Goal: Contribute content: Contribute content

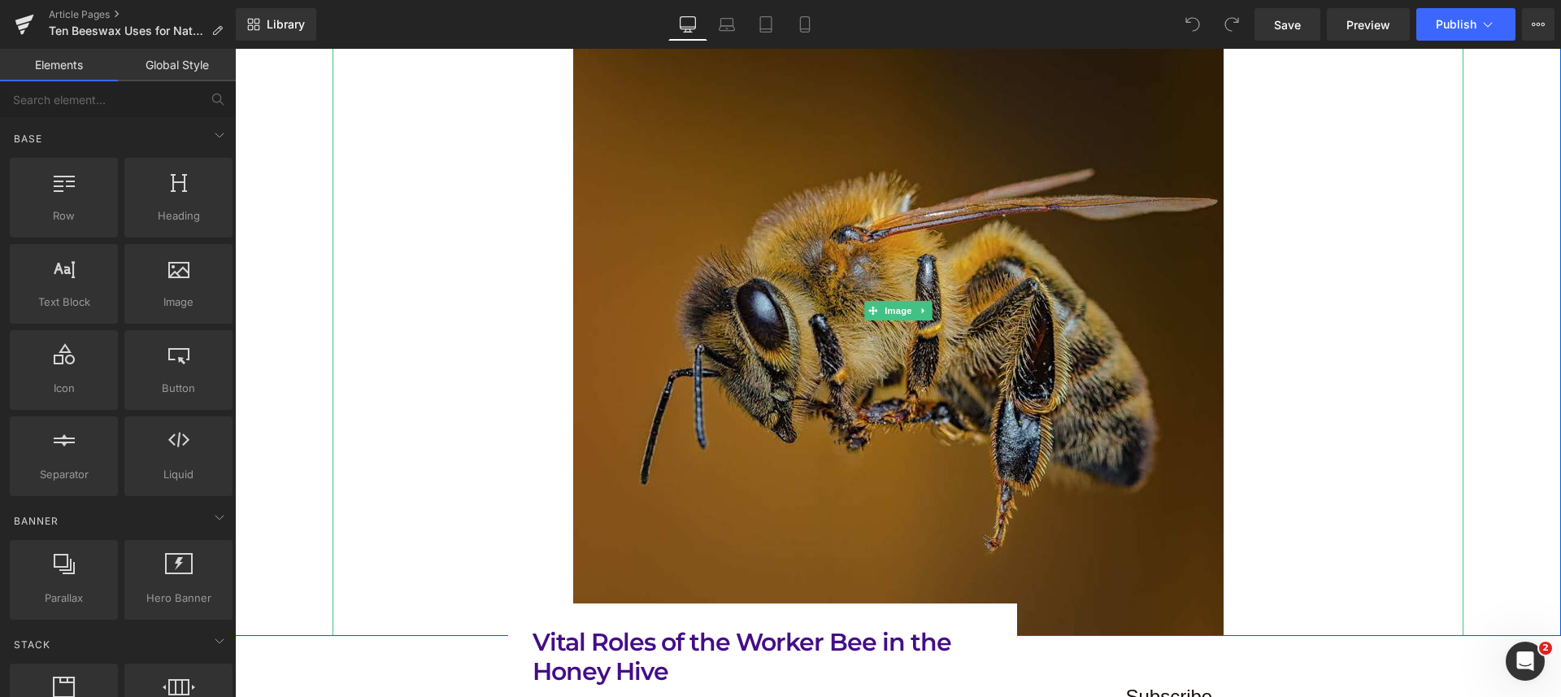
scroll to position [610, 0]
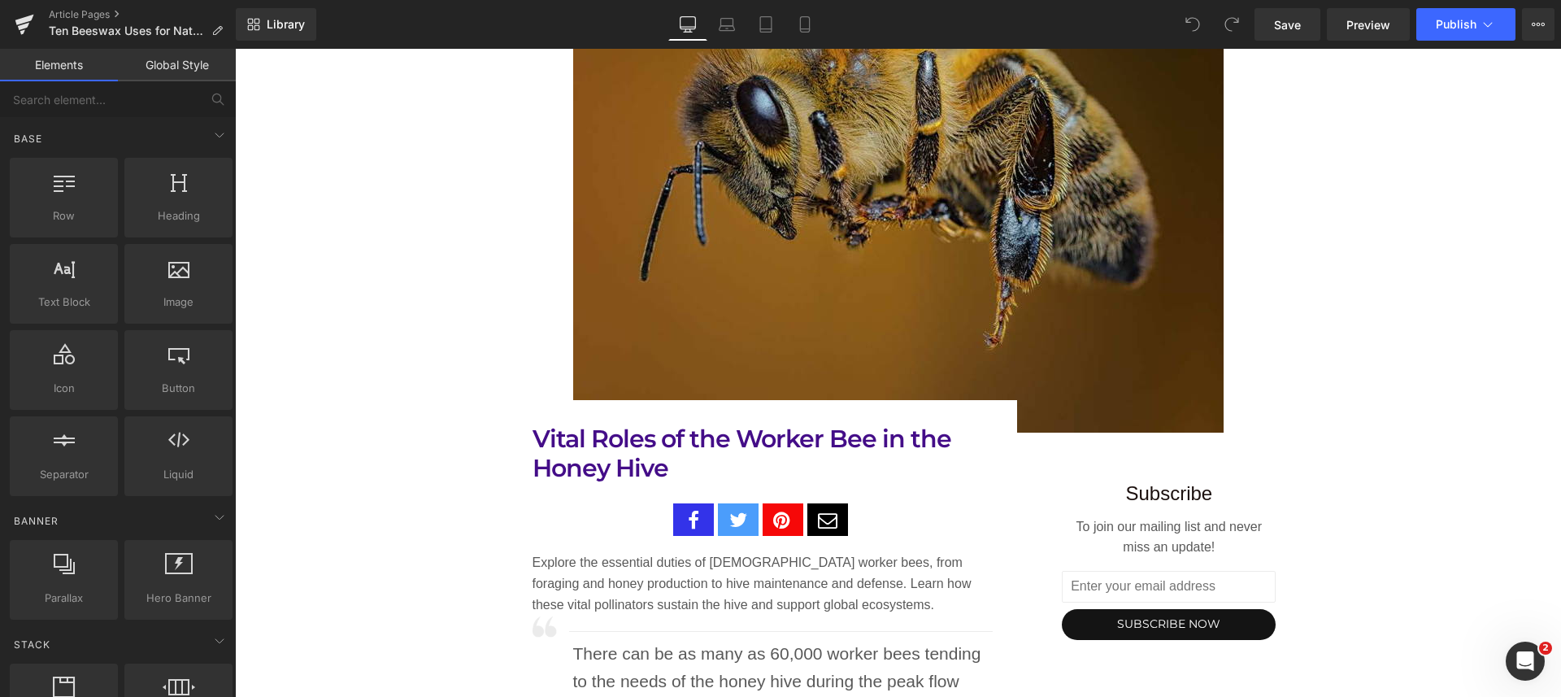
drag, startPoint x: 706, startPoint y: 467, endPoint x: 688, endPoint y: 467, distance: 18.7
click at [706, 467] on h1 "Vital Roles of the Worker Bee in the Honey Hive" at bounding box center [762, 453] width 461 height 59
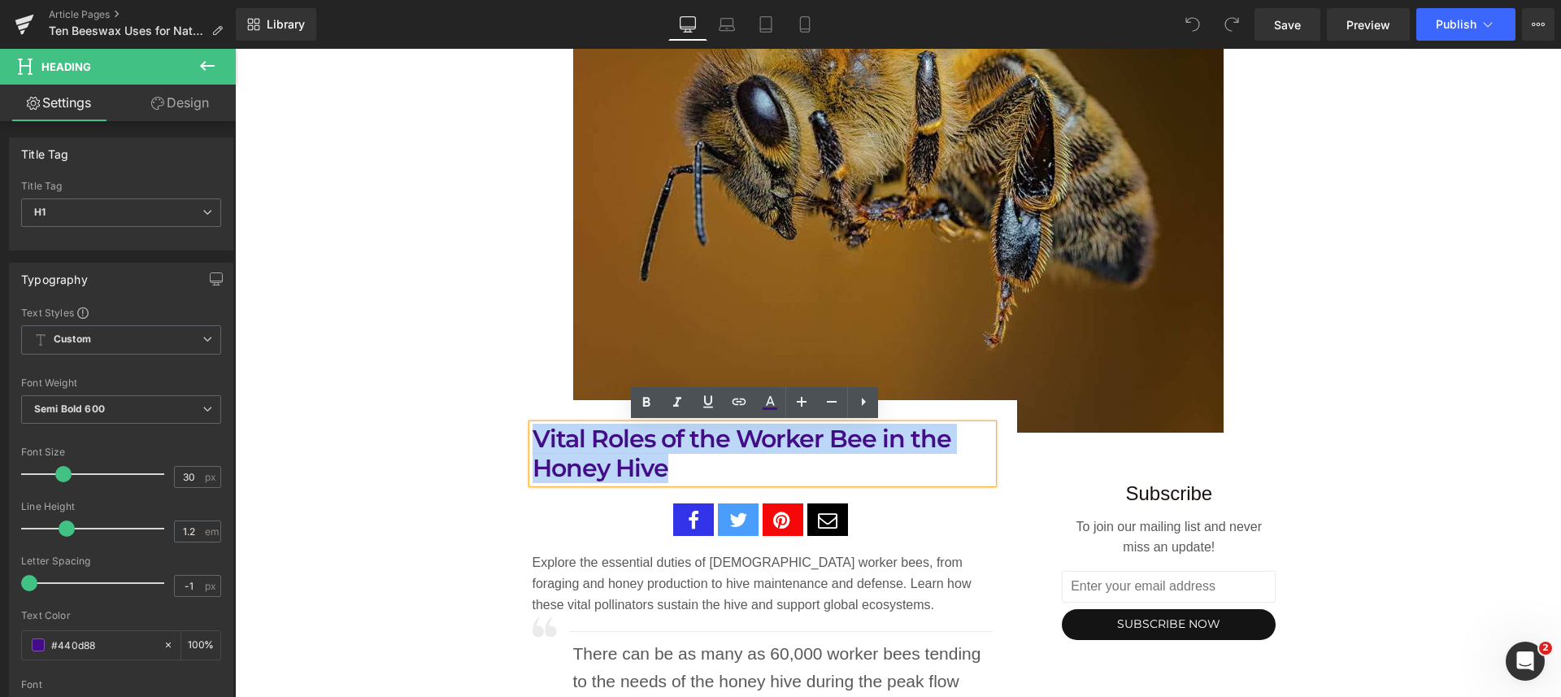
drag, startPoint x: 681, startPoint y: 466, endPoint x: 527, endPoint y: 438, distance: 156.9
click at [532, 438] on h1 "Vital Roles of the Worker Bee in the Honey Hive" at bounding box center [762, 453] width 461 height 59
paste div
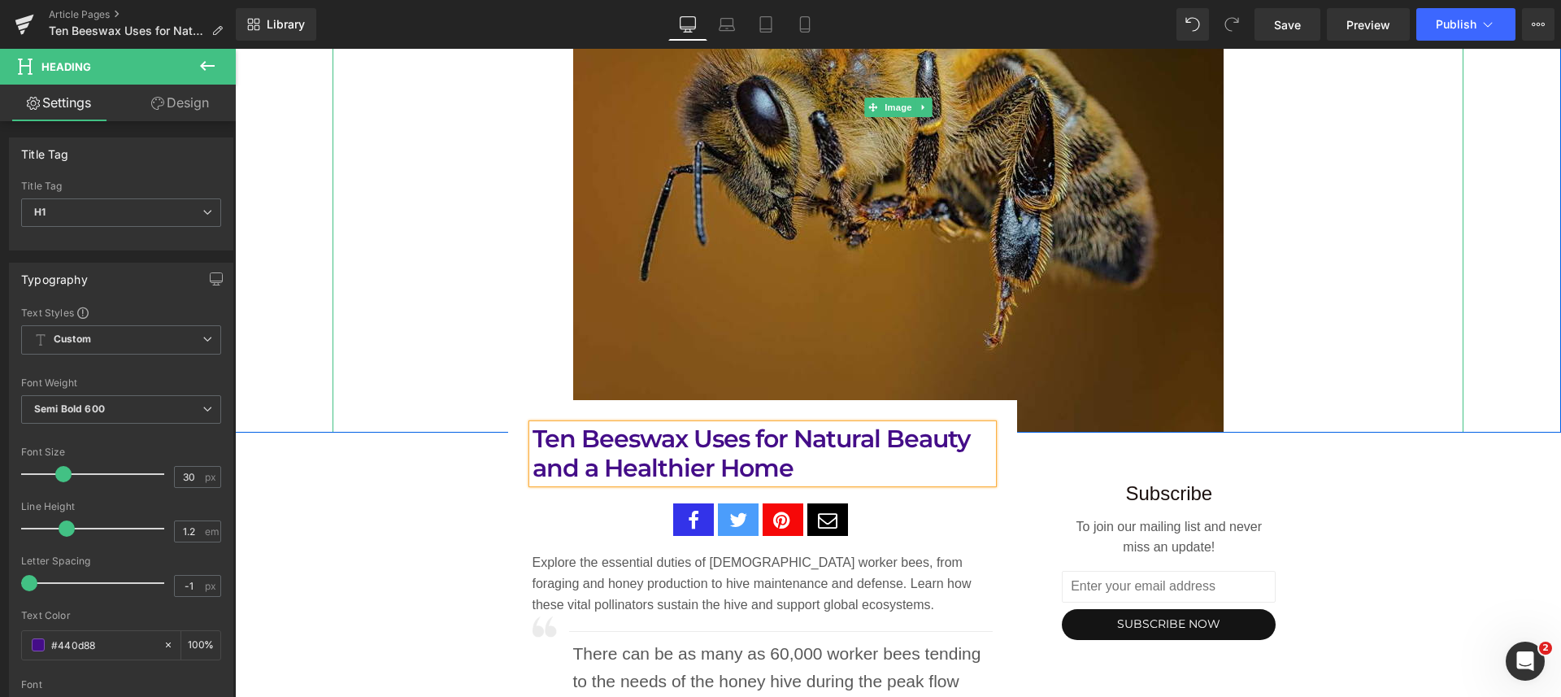
click at [823, 158] on img at bounding box center [898, 107] width 650 height 650
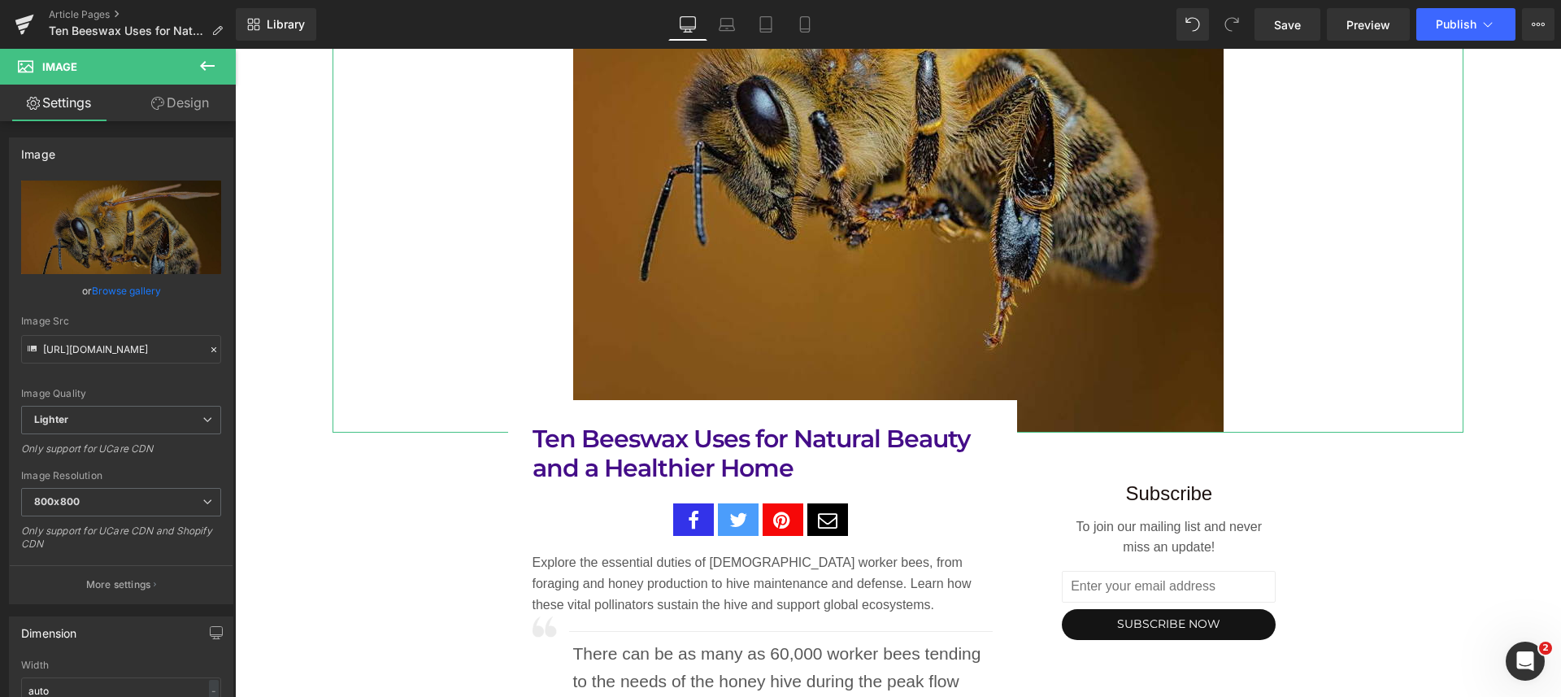
click at [0, 0] on icon "Replace Image" at bounding box center [0, 0] width 0 height 0
type input "C:\fakepath\handmade-natural-beeswax-beauty-balm.jpg"
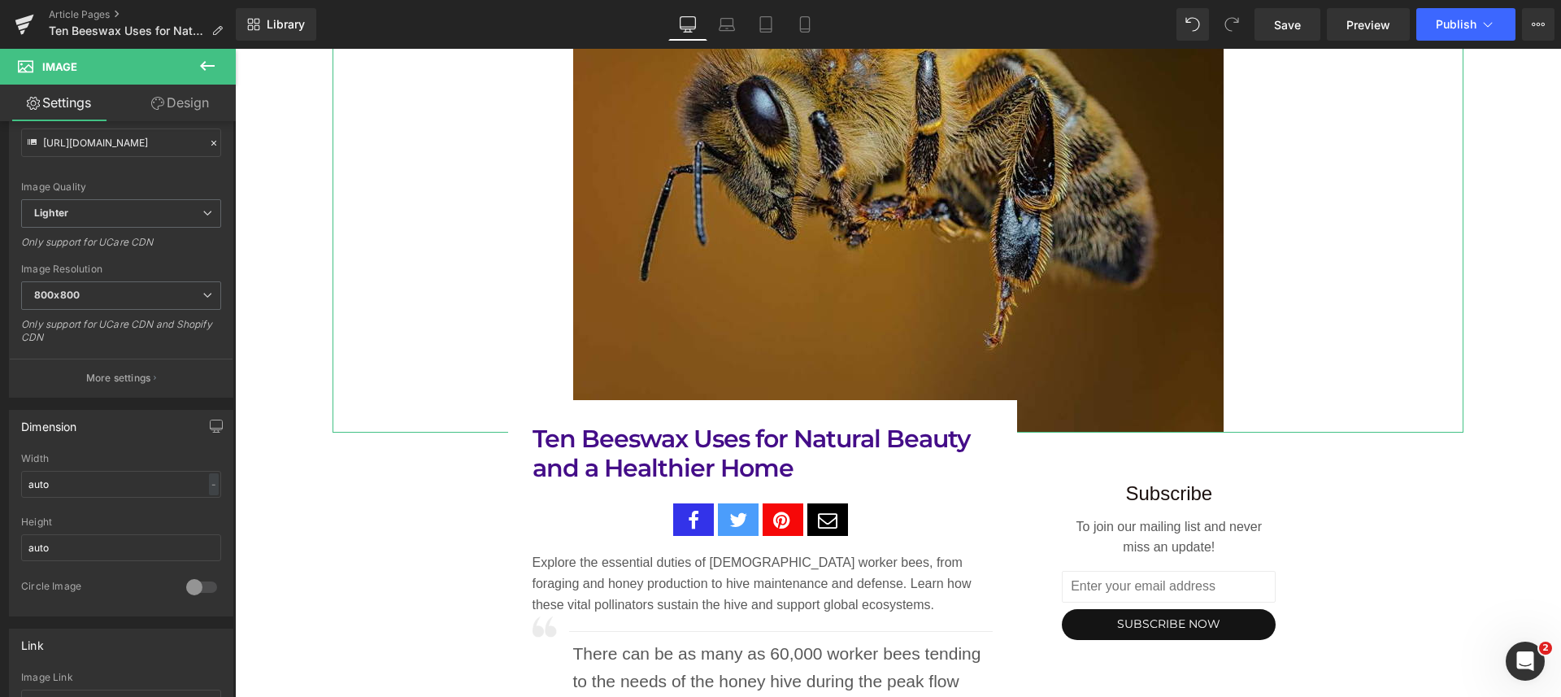
scroll to position [203, 0]
click at [106, 368] on p "More settings" at bounding box center [118, 369] width 65 height 15
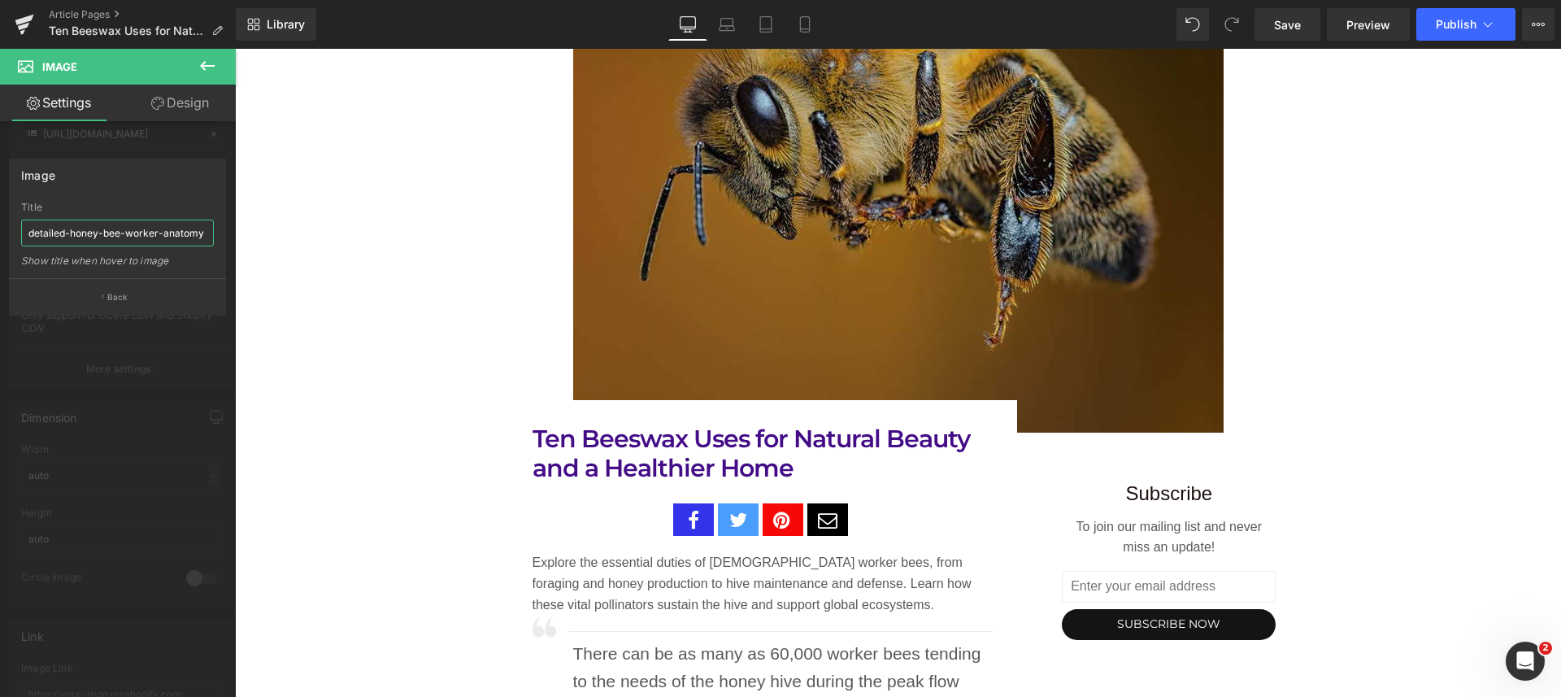
drag, startPoint x: 261, startPoint y: 287, endPoint x: 265, endPoint y: 251, distance: 36.0
paste input "handmade-natural-beeswax-beauty-balm.jpg"
type input "handmade-natural-beeswax-beauty-balm"
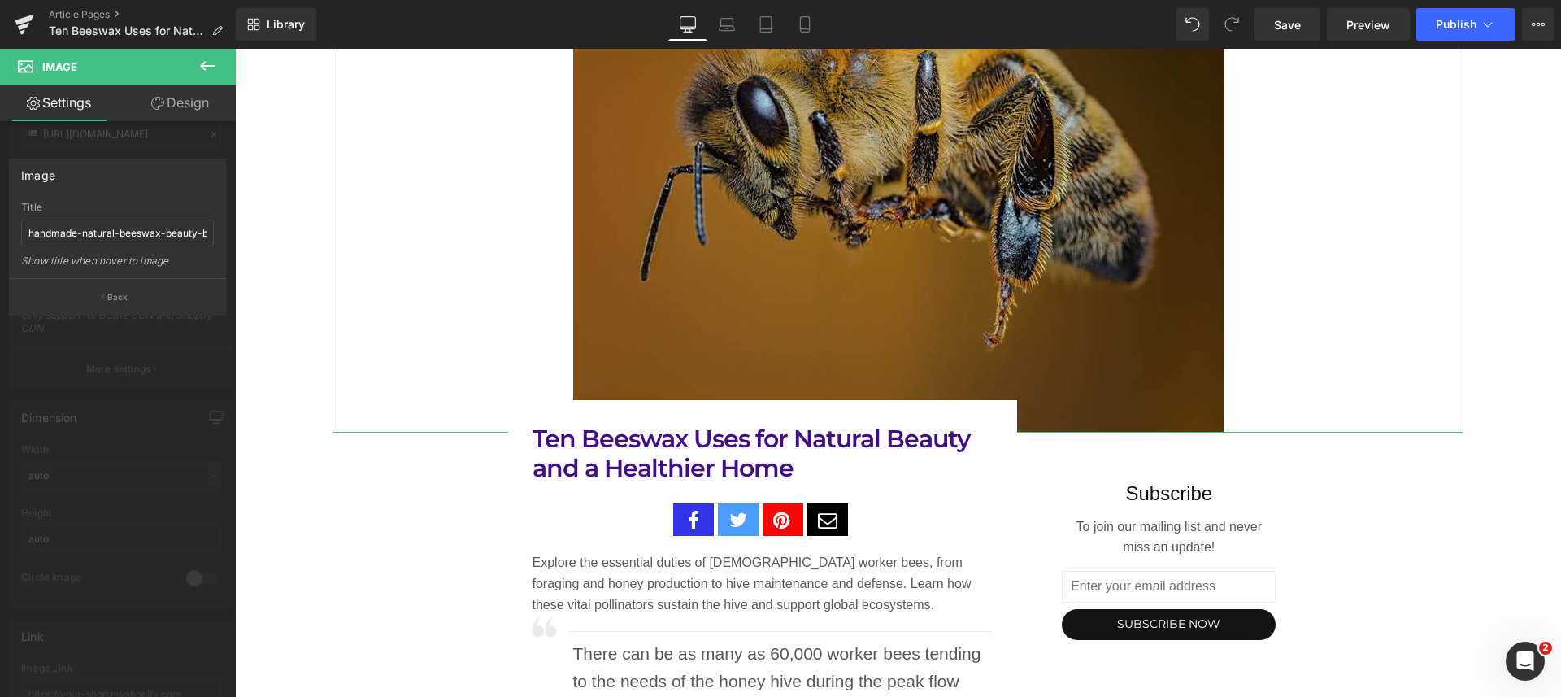
click at [125, 294] on p "Back" at bounding box center [117, 297] width 21 height 12
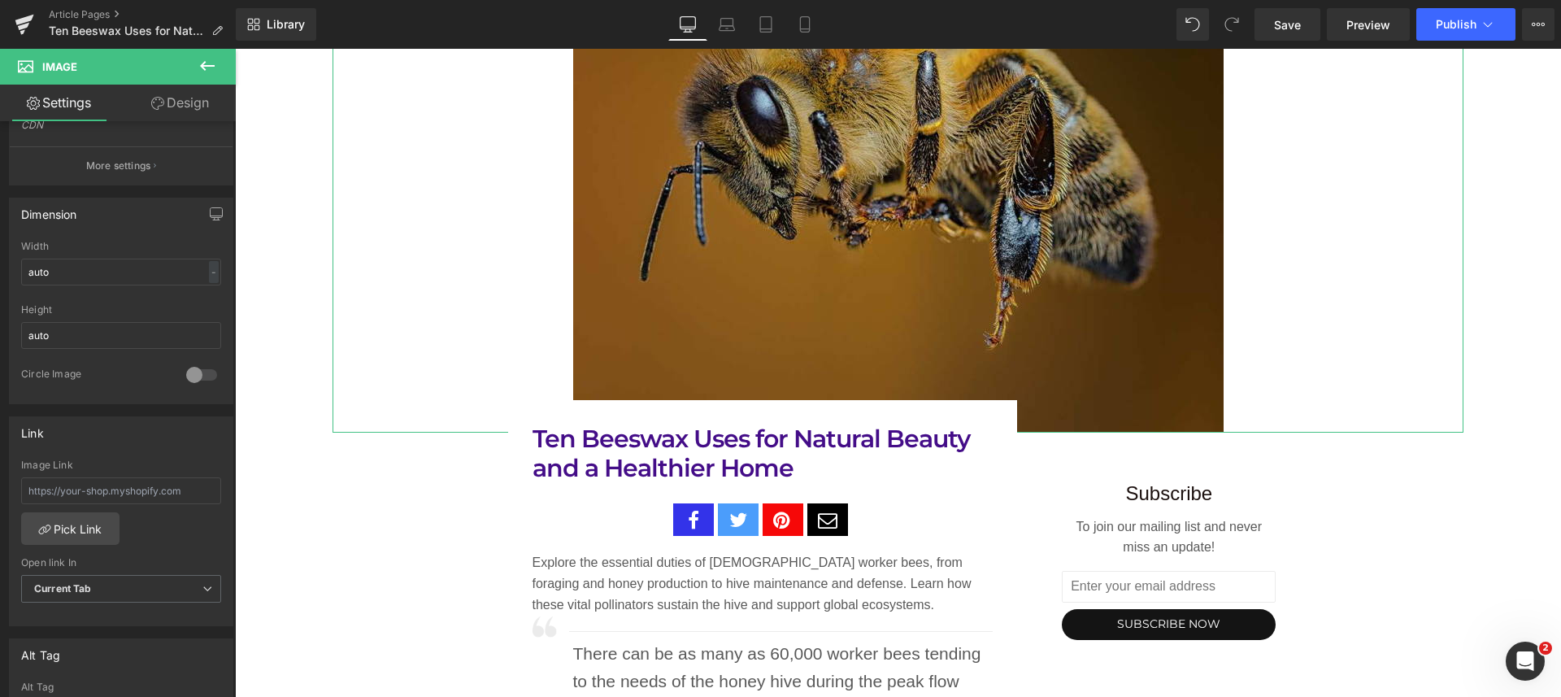
scroll to position [610, 0]
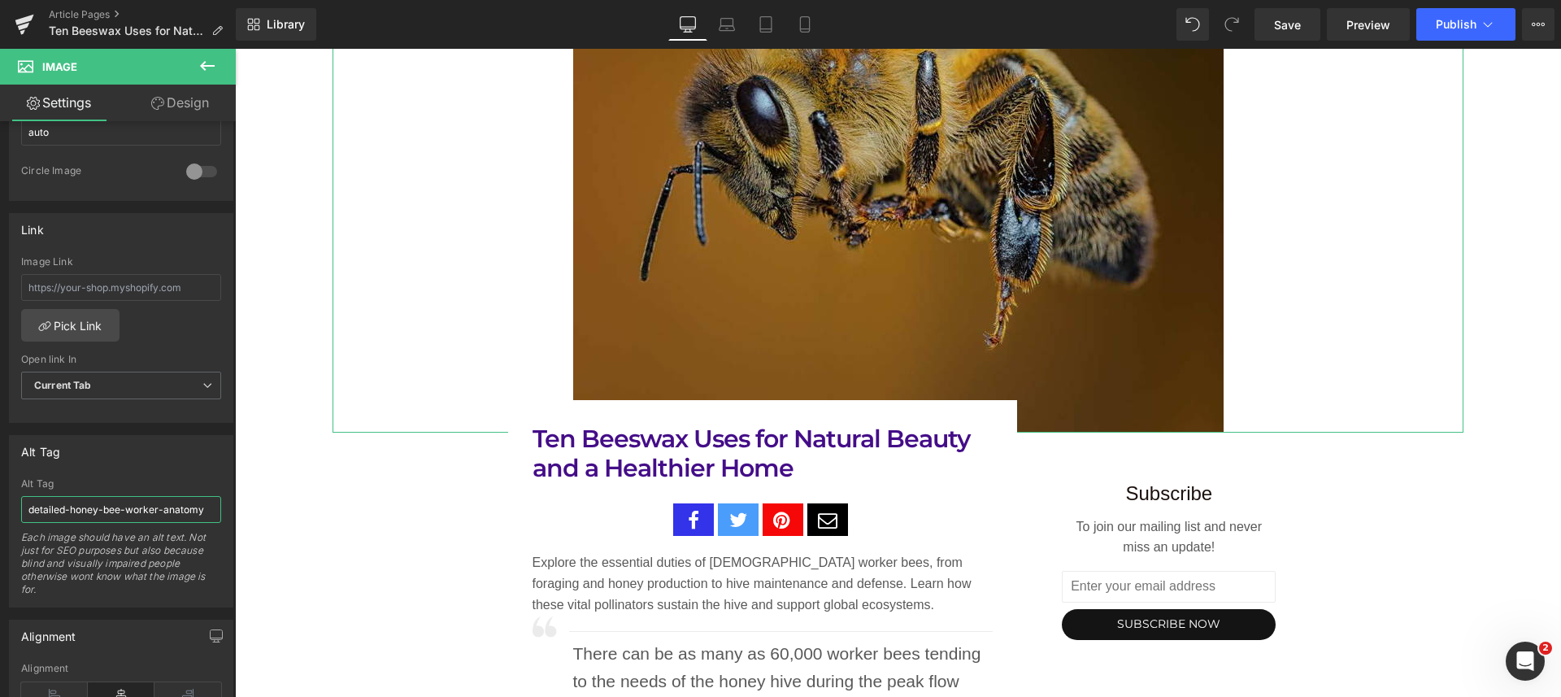
drag, startPoint x: 26, startPoint y: 511, endPoint x: 228, endPoint y: 504, distance: 202.5
click at [228, 504] on div "Alt Tag detailed-honey-bee-worker-anatomy Alt Tag detailed-honey-bee-worker-ana…" at bounding box center [121, 515] width 243 height 185
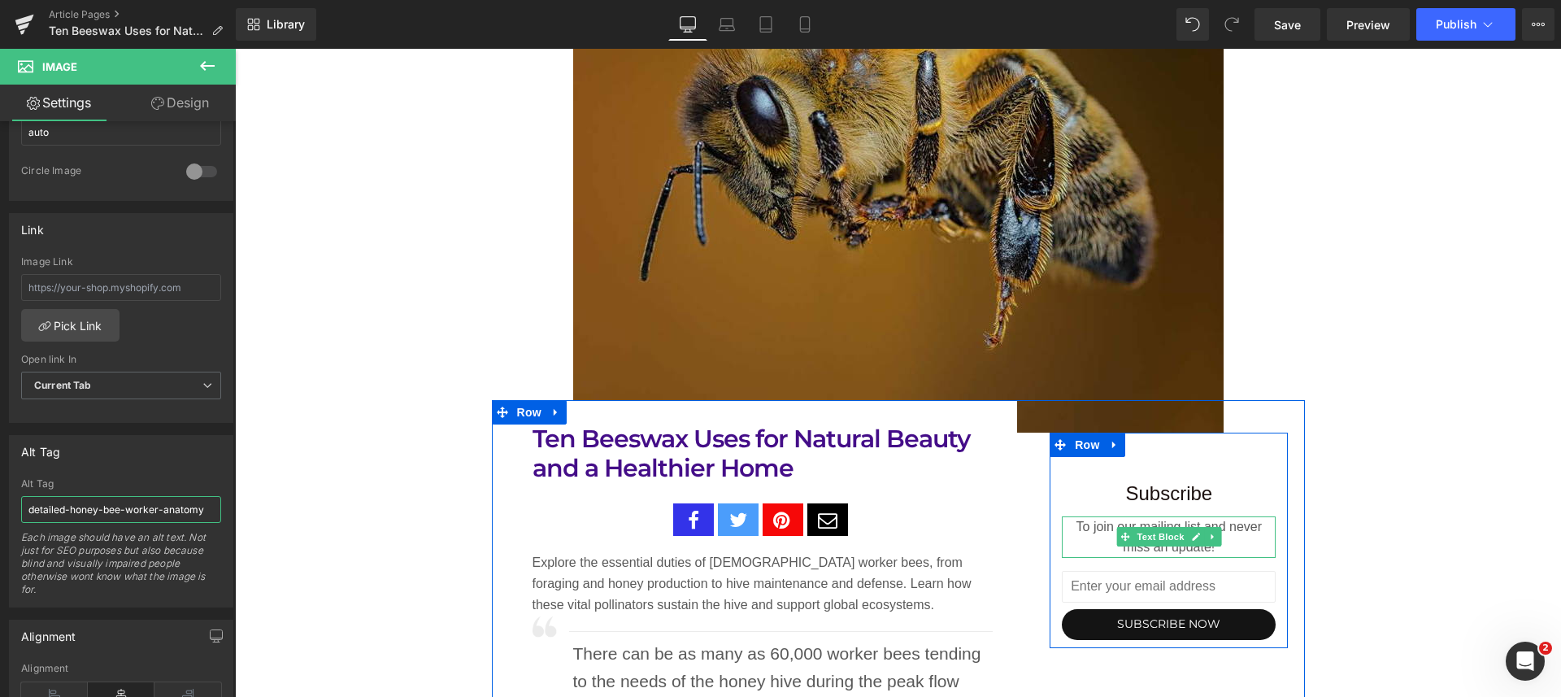
paste input "handmade-natural-beeswax-beauty-balm.jpg"
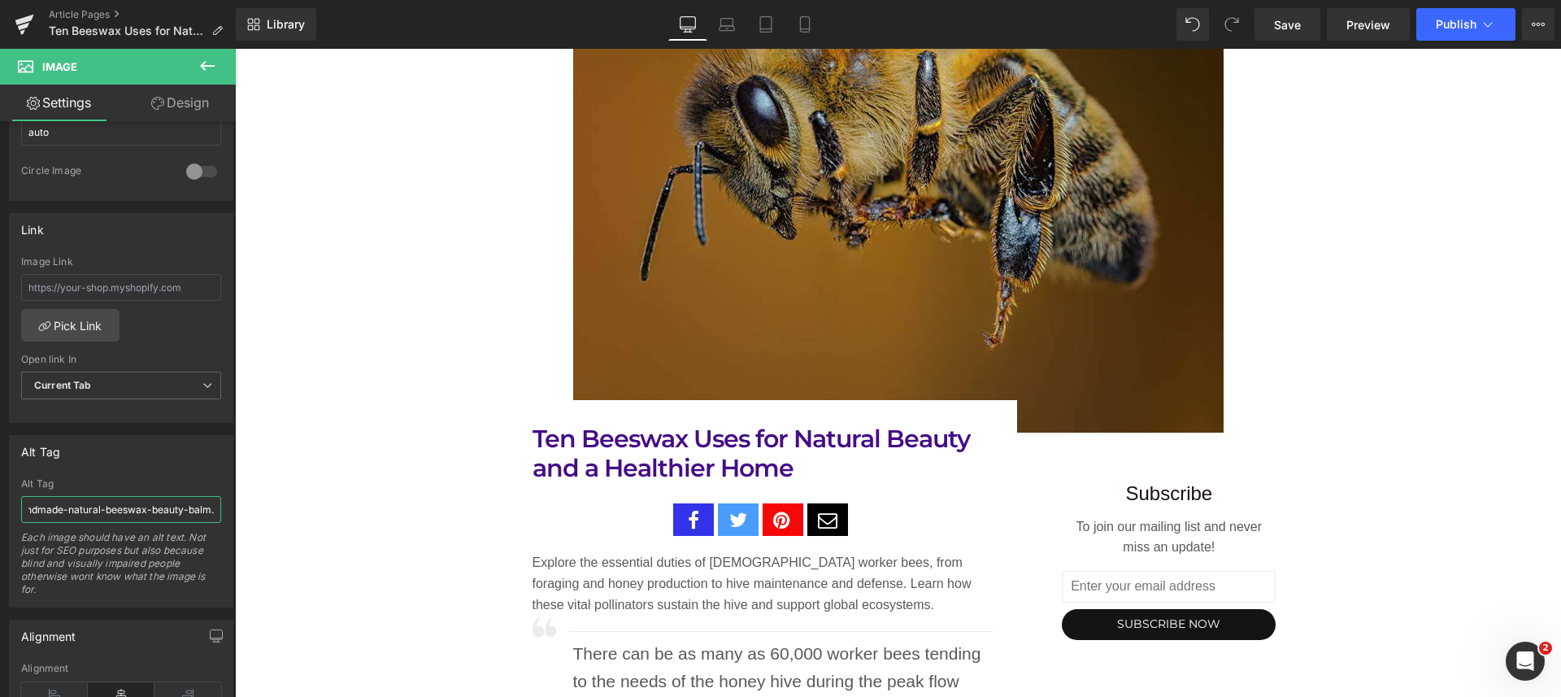
type input "handmade-natural-beeswax-beauty-balm"
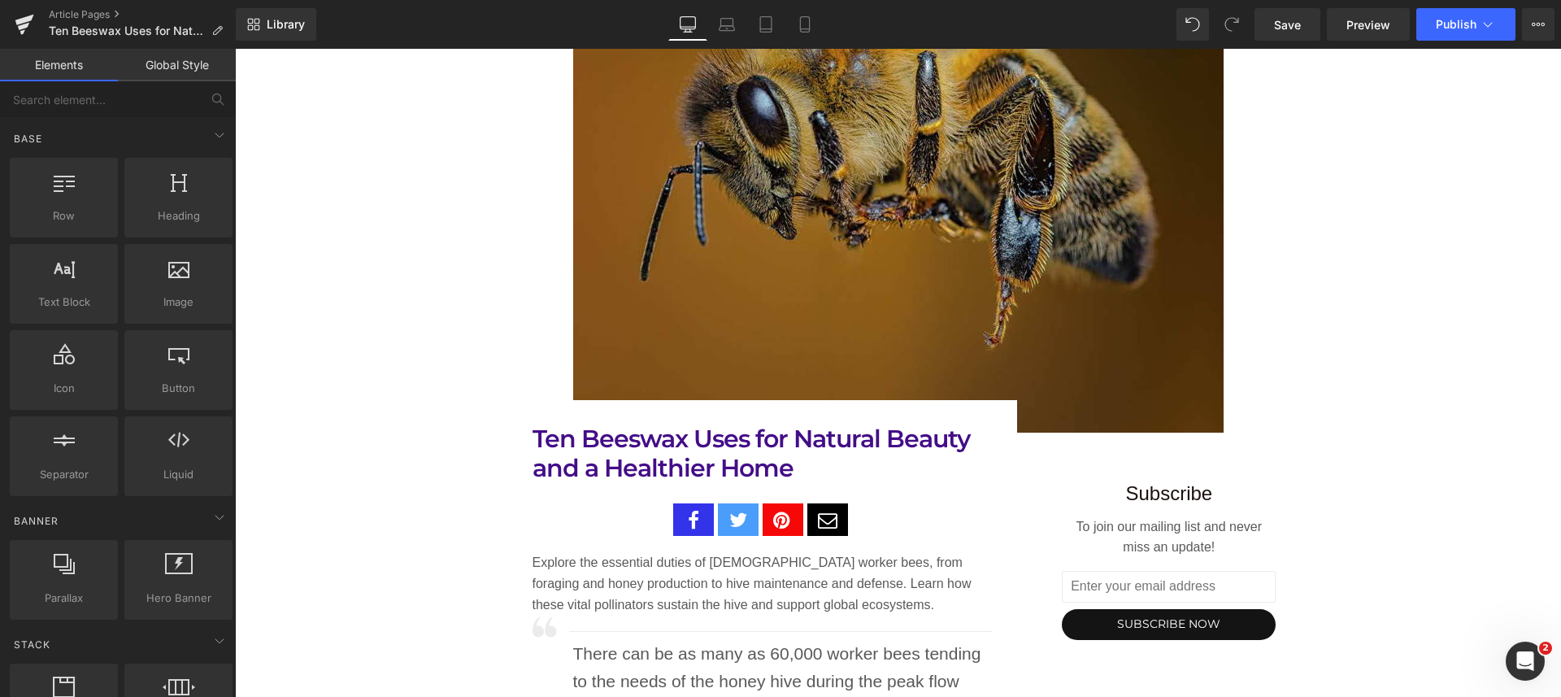
click at [788, 196] on img at bounding box center [898, 107] width 650 height 650
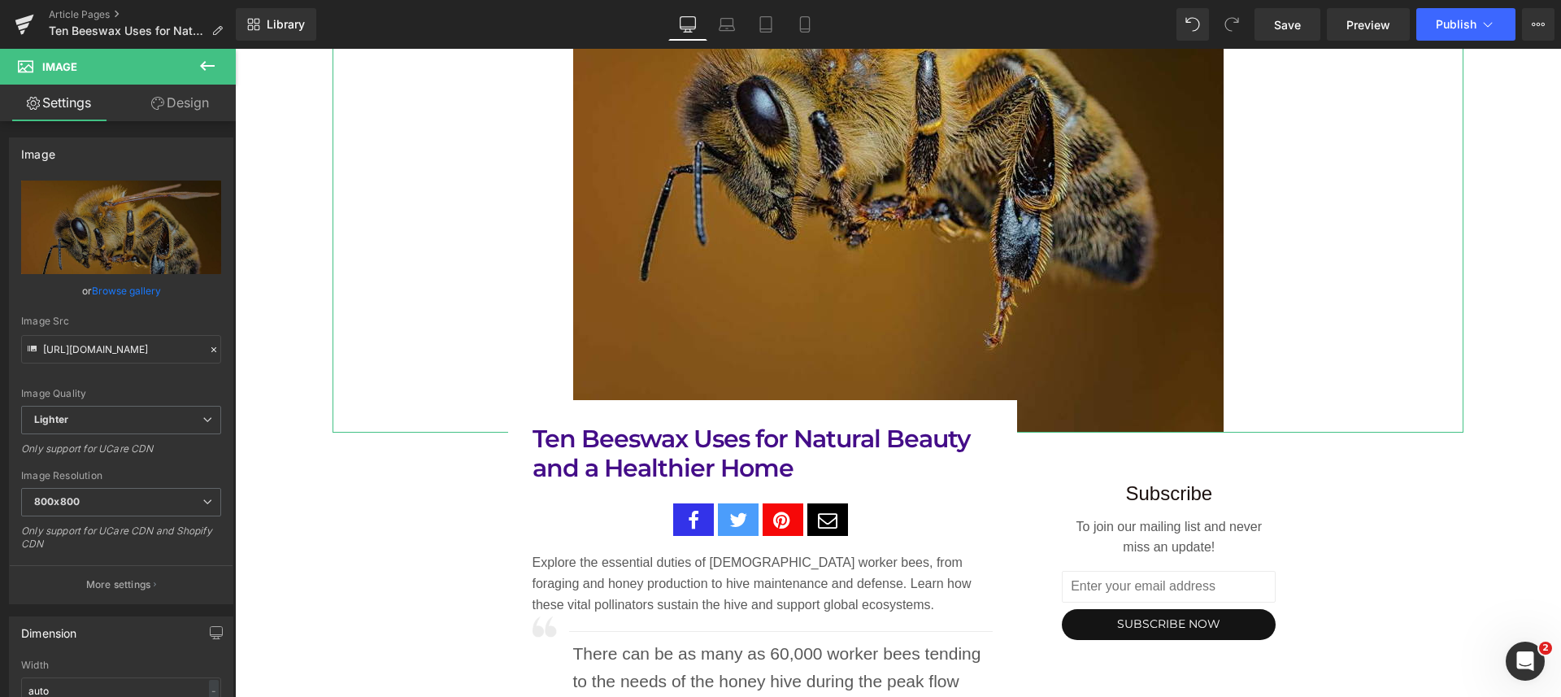
click at [119, 292] on link "Browse gallery" at bounding box center [126, 290] width 69 height 28
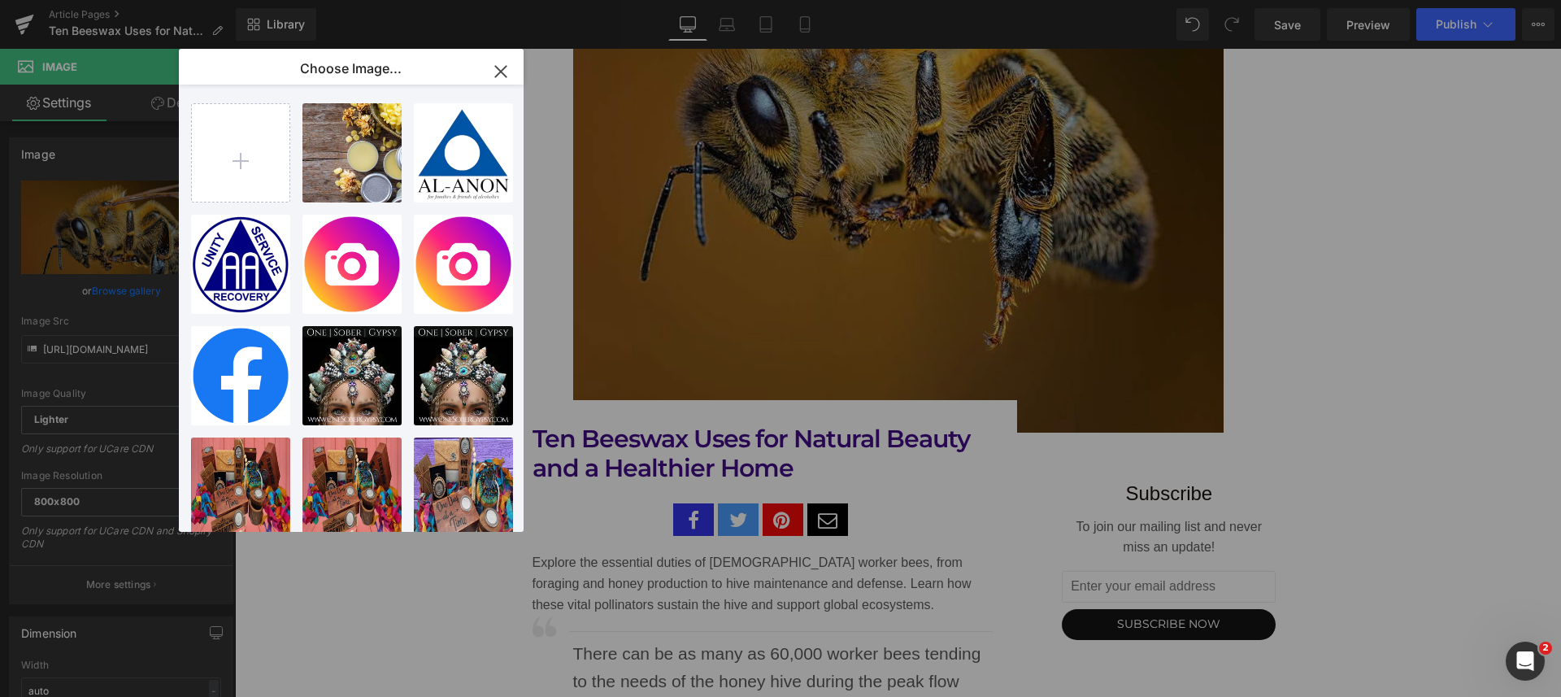
click at [0, 0] on p "159.78 KB" at bounding box center [0, 0] width 0 height 0
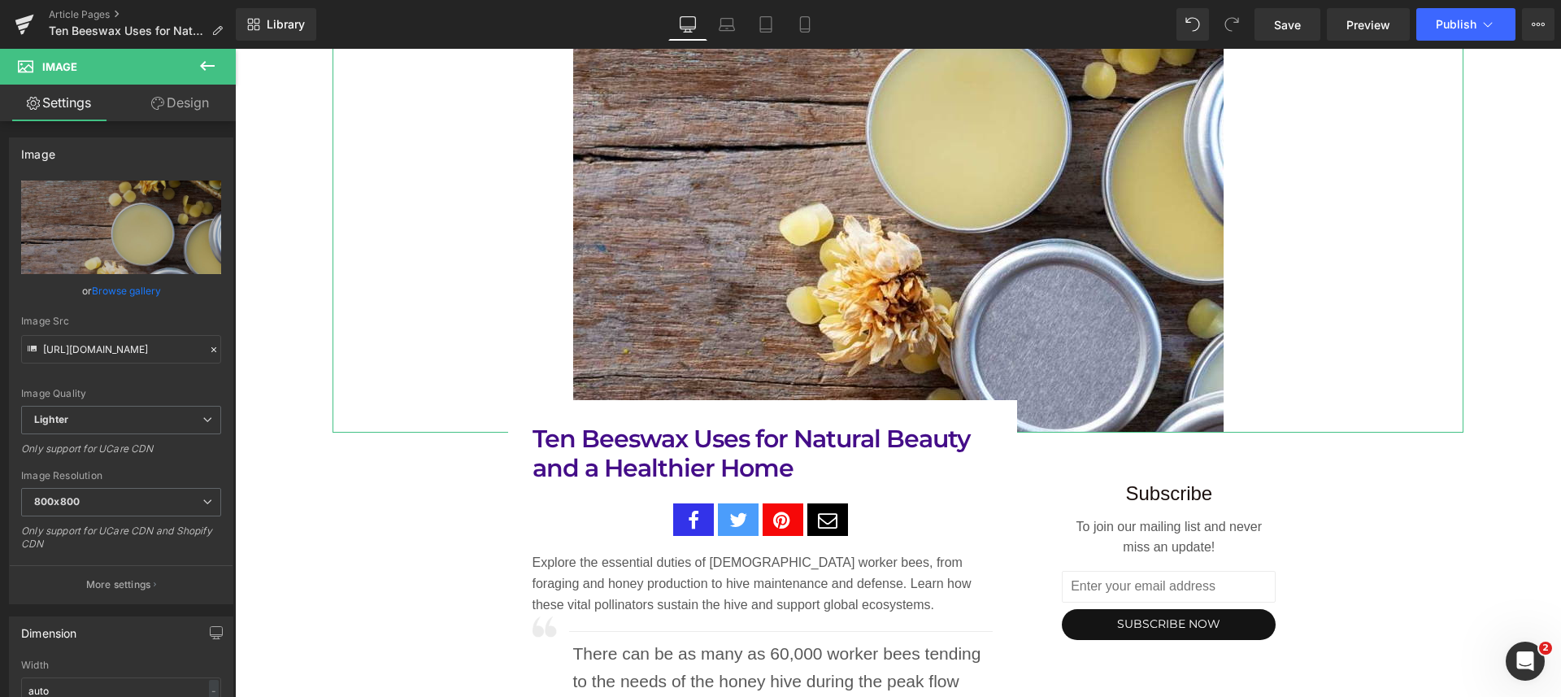
type input "https://ucarecdn.com/e91317f6-a353-491b-9d2b-a78bd63422f7/-/format/auto/-/previ…"
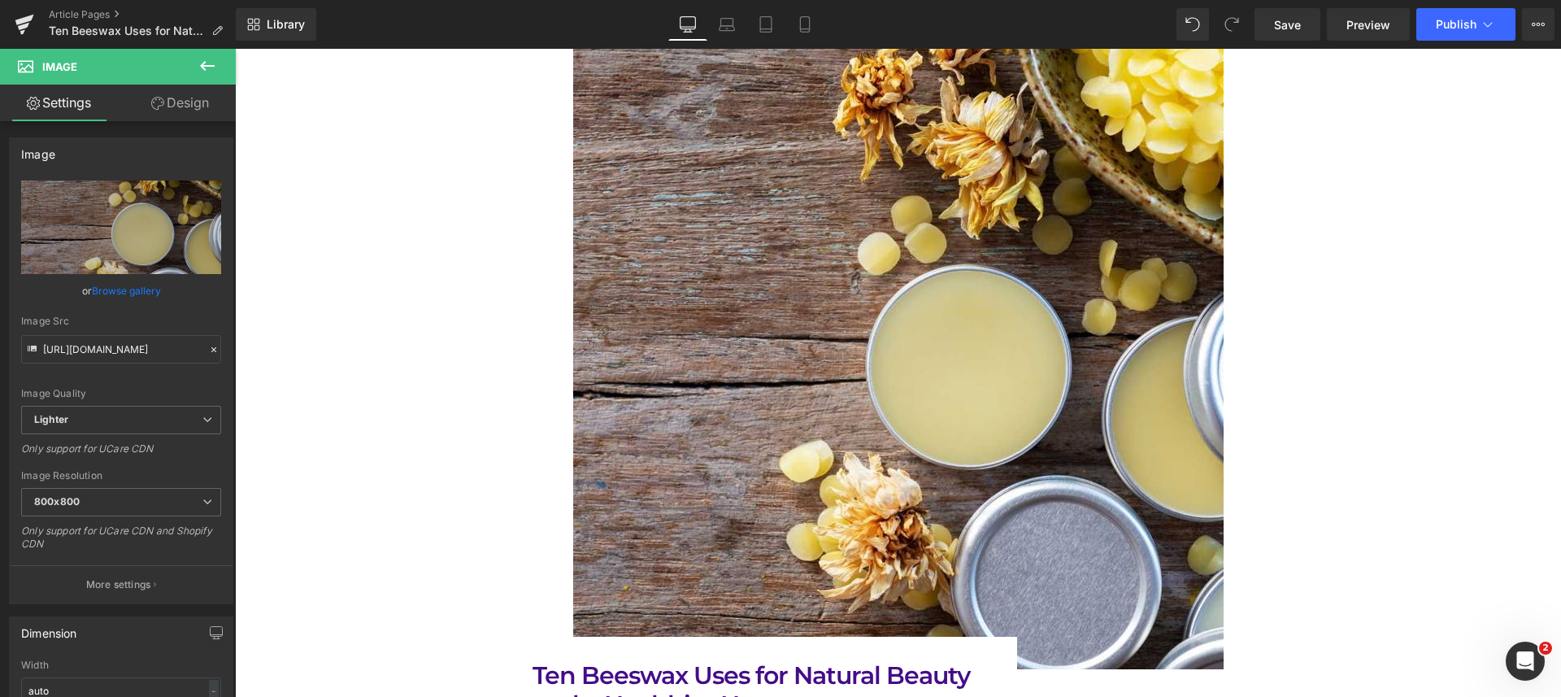
scroll to position [203, 0]
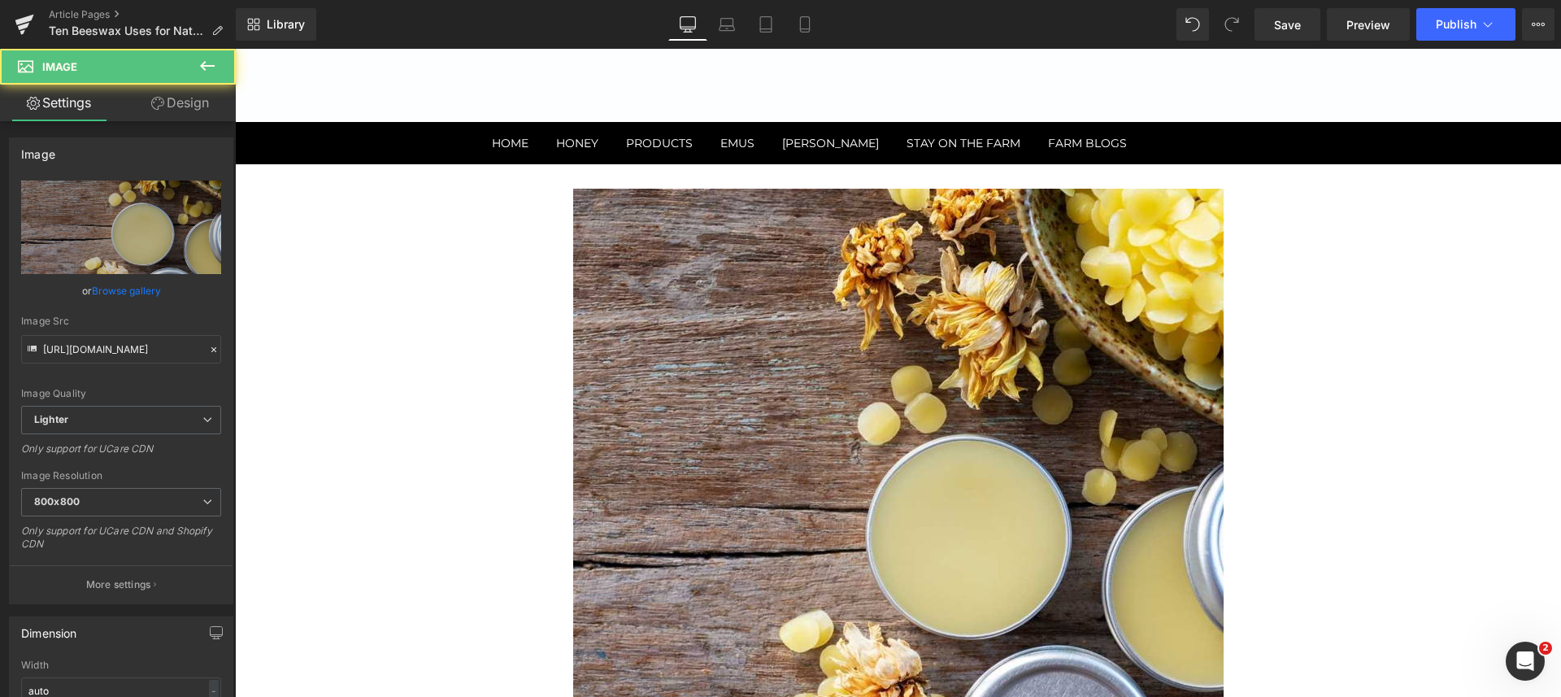
click at [1405, 367] on div at bounding box center [897, 514] width 1131 height 650
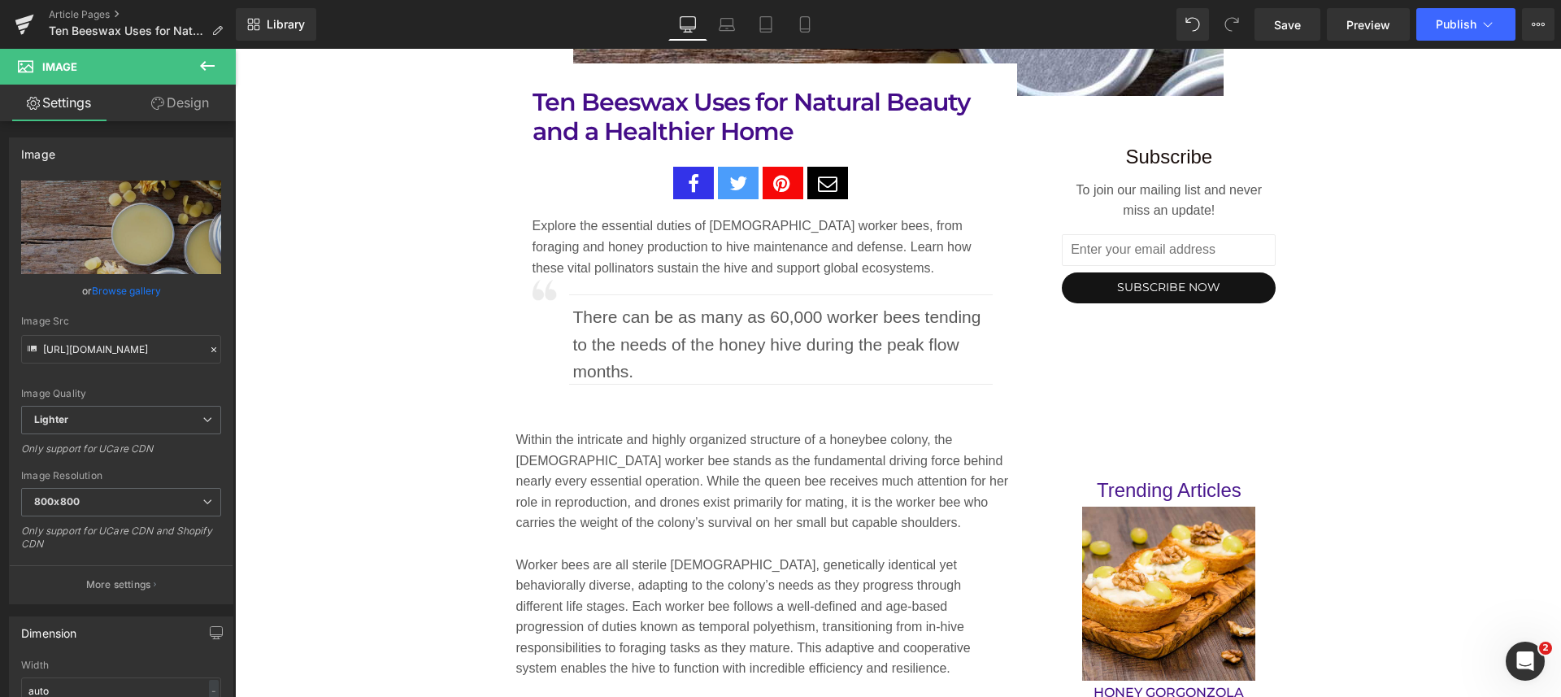
scroll to position [914, 0]
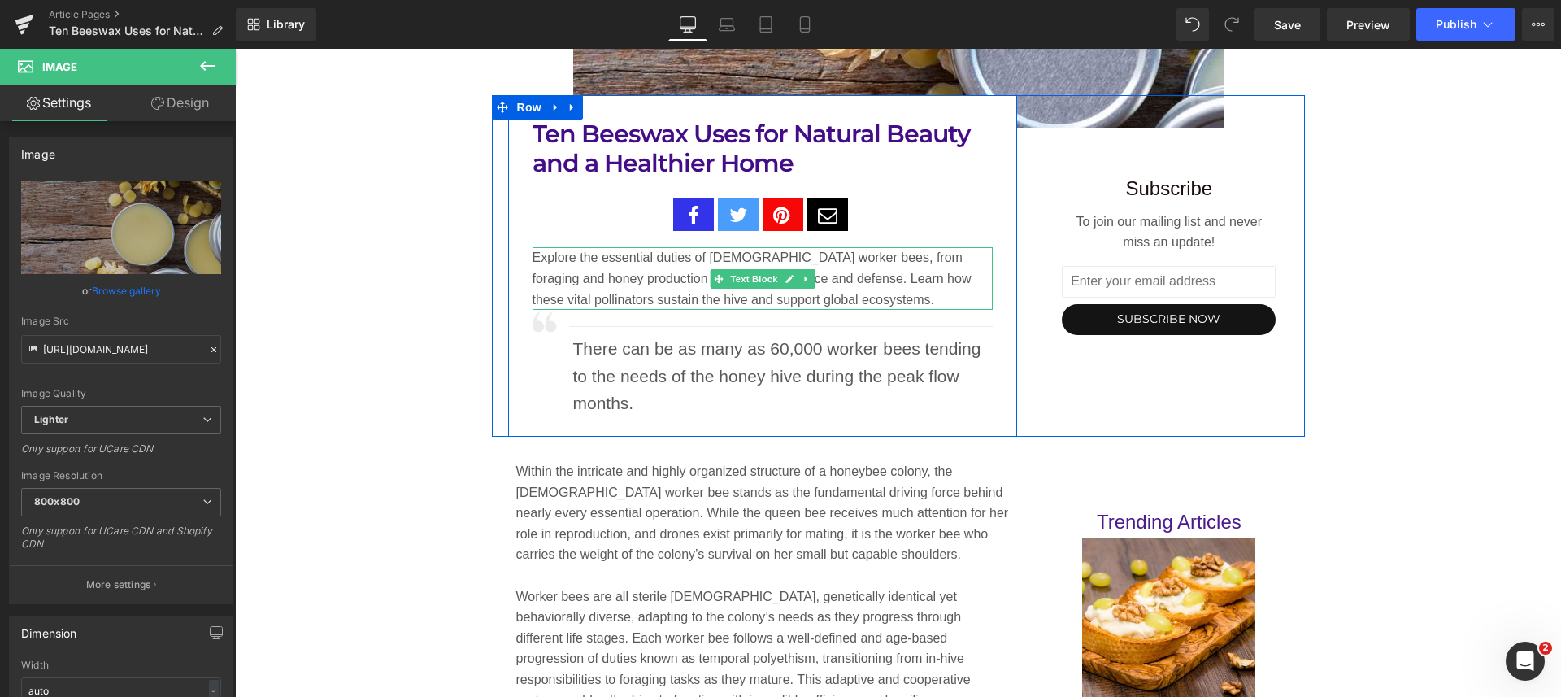
click at [658, 265] on p "Explore the essential duties of female worker bees, from foraging and honey pro…" at bounding box center [762, 278] width 461 height 63
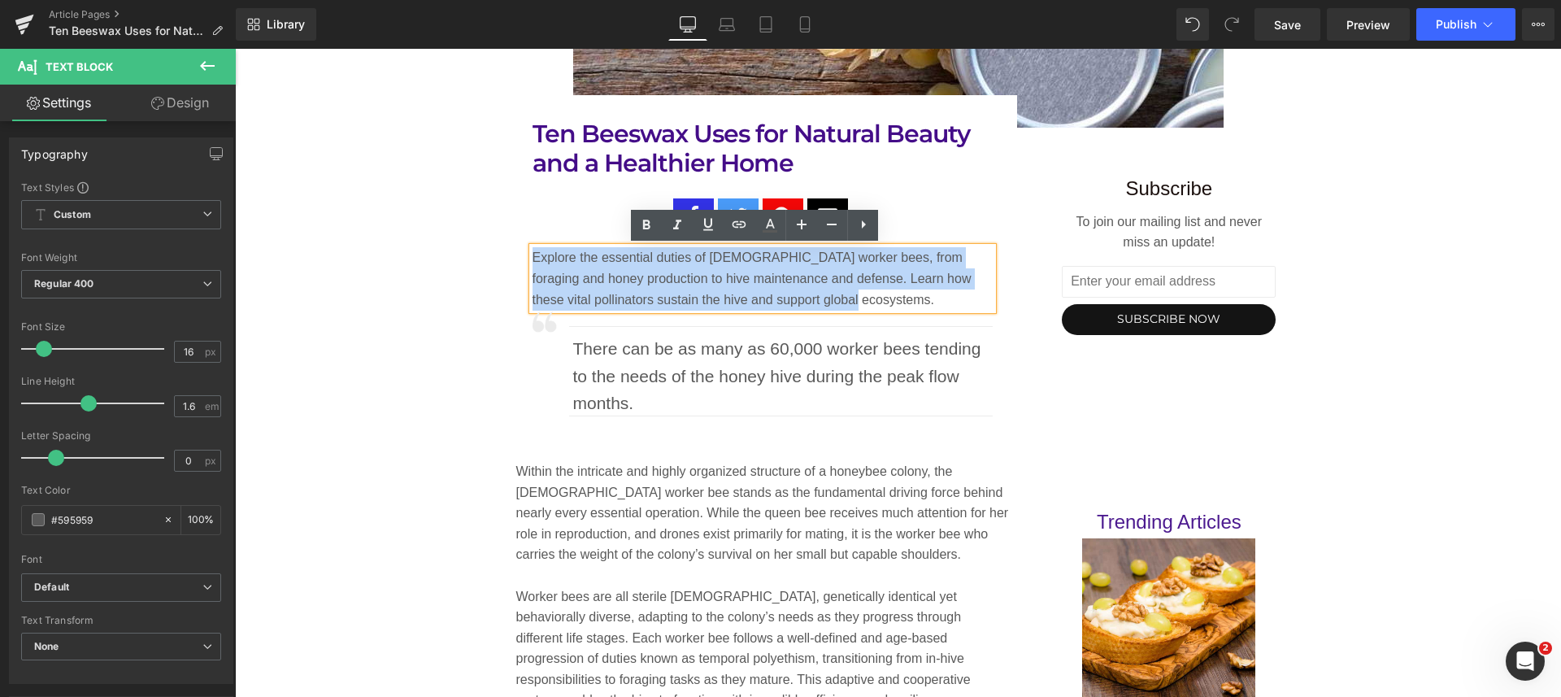
drag, startPoint x: 802, startPoint y: 300, endPoint x: 519, endPoint y: 250, distance: 287.3
click at [519, 250] on div "Ten Beeswax Uses for Natural Beauty and a Healthier Home Heading Social Share R…" at bounding box center [763, 277] width 510 height 317
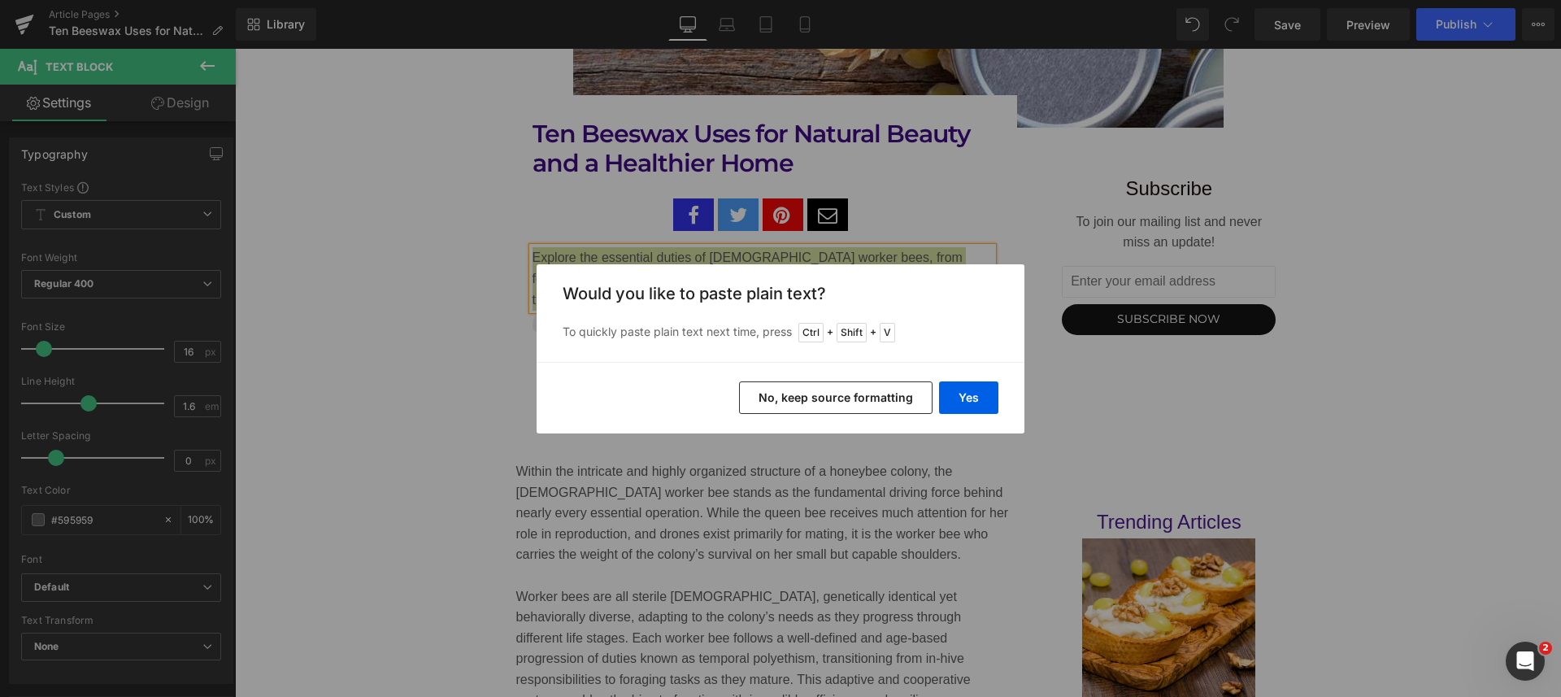
click at [969, 381] on button "Yes" at bounding box center [968, 397] width 59 height 33
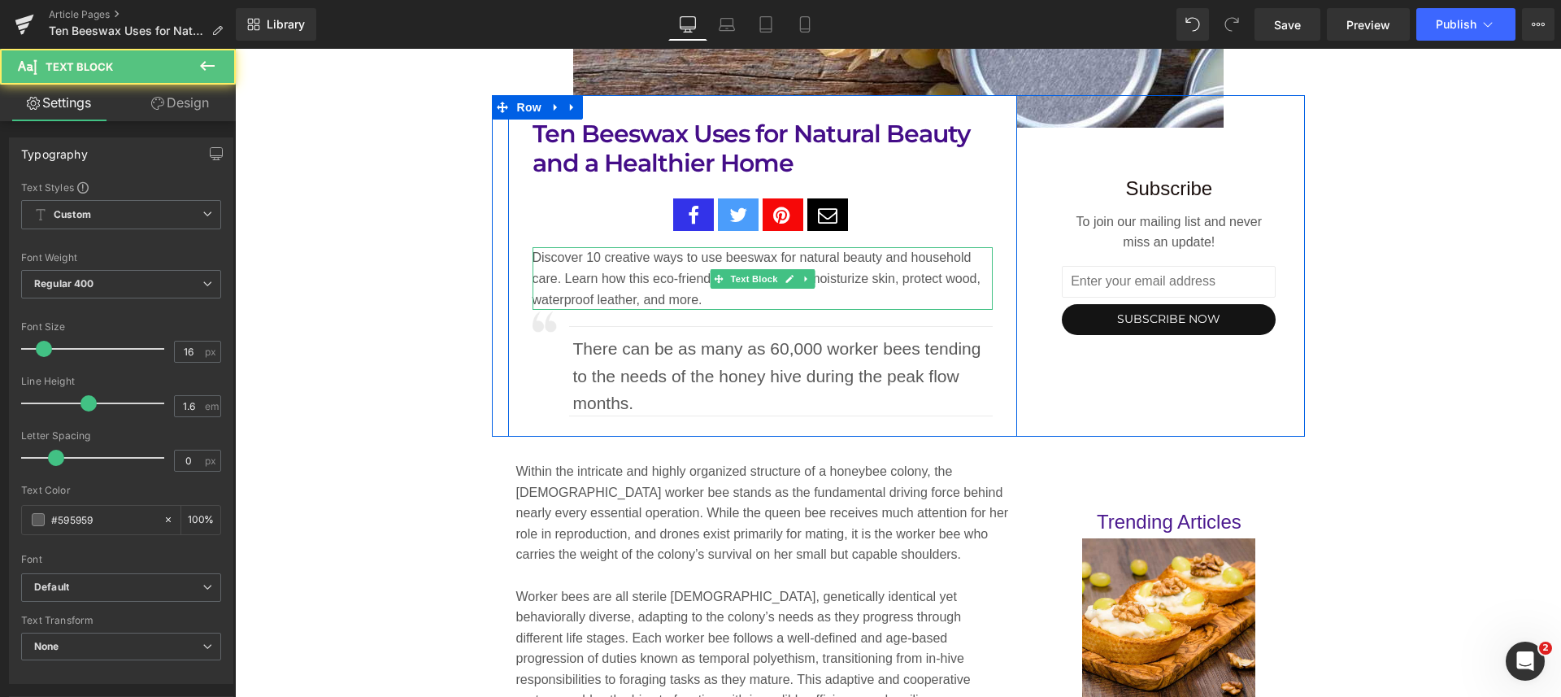
click at [634, 298] on p "Discover 10 creative ways to use beeswax for natural beauty and household care.…" at bounding box center [762, 278] width 461 height 63
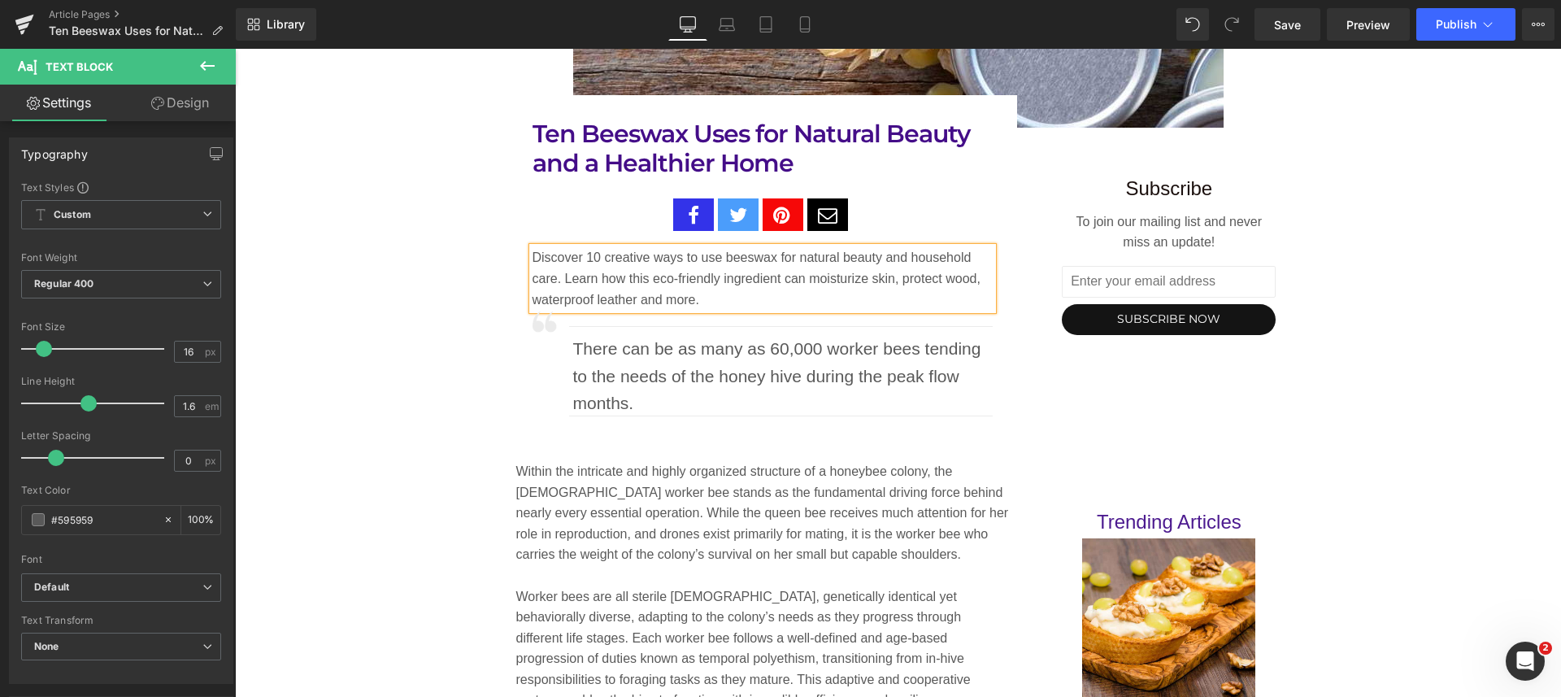
click at [1536, 24] on icon at bounding box center [1537, 24] width 13 height 13
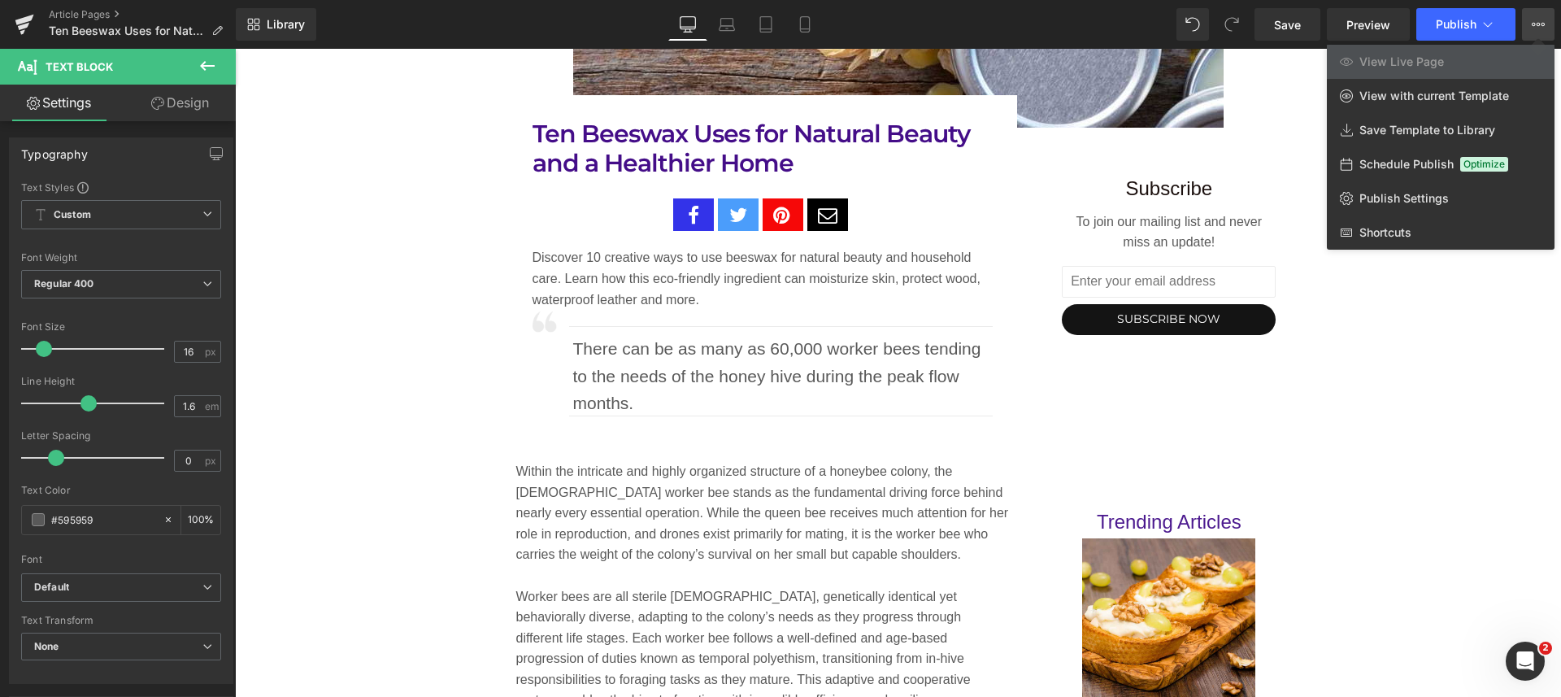
click at [1432, 198] on span "Publish Settings" at bounding box center [1403, 198] width 89 height 15
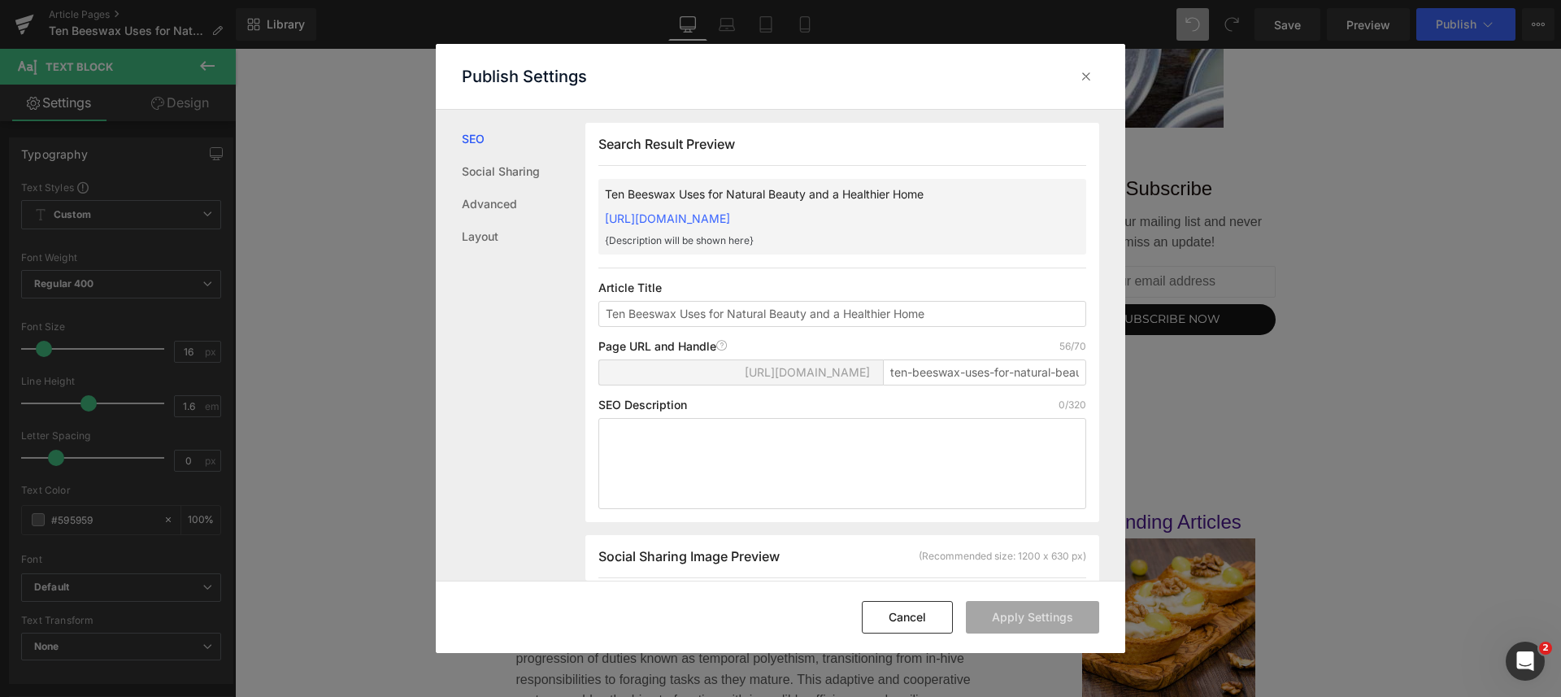
scroll to position [1, 0]
click at [815, 471] on textarea at bounding box center [842, 462] width 488 height 91
paste textarea "Discover 10 creative ways to use beeswax for natural beauty and household care.…"
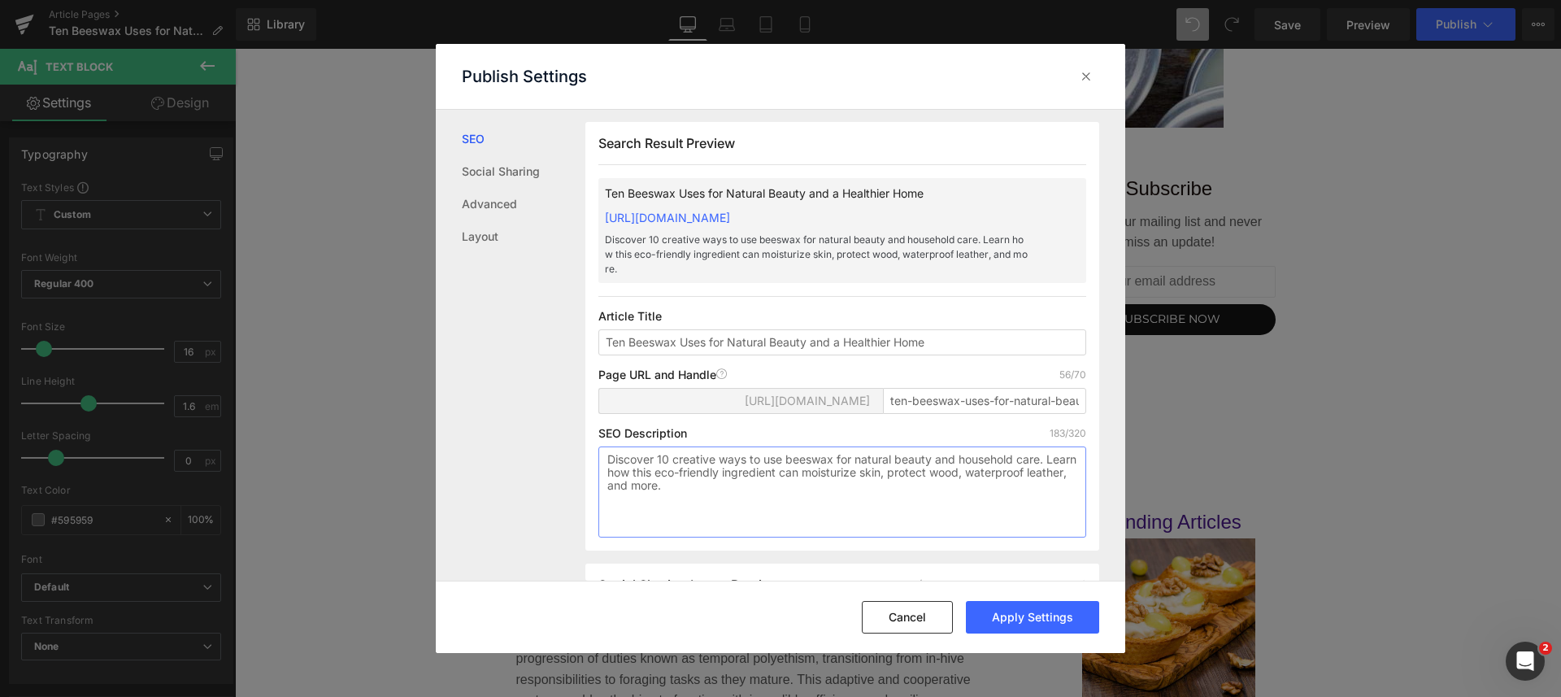
click at [649, 518] on textarea "Discover 10 creative ways to use beeswax for natural beauty and household care.…" at bounding box center [842, 491] width 488 height 91
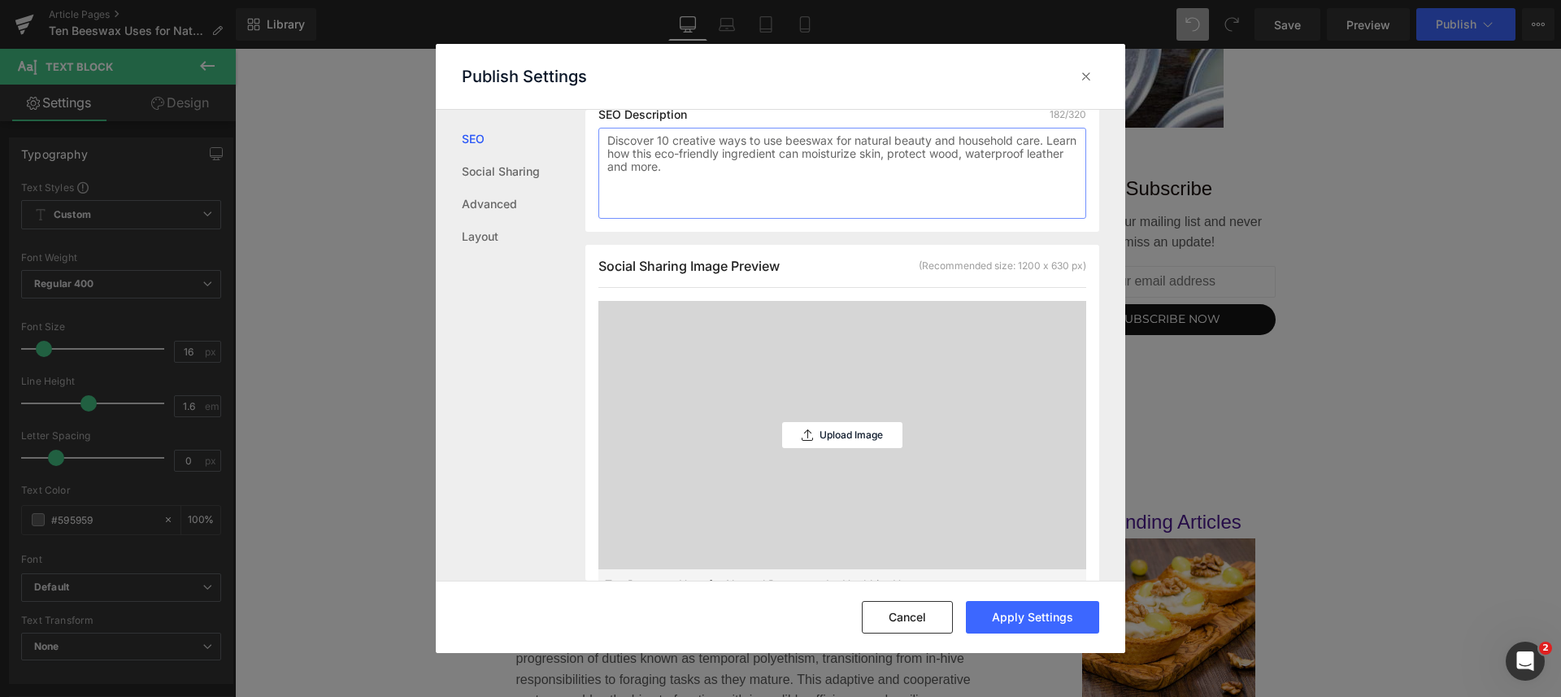
scroll to position [407, 0]
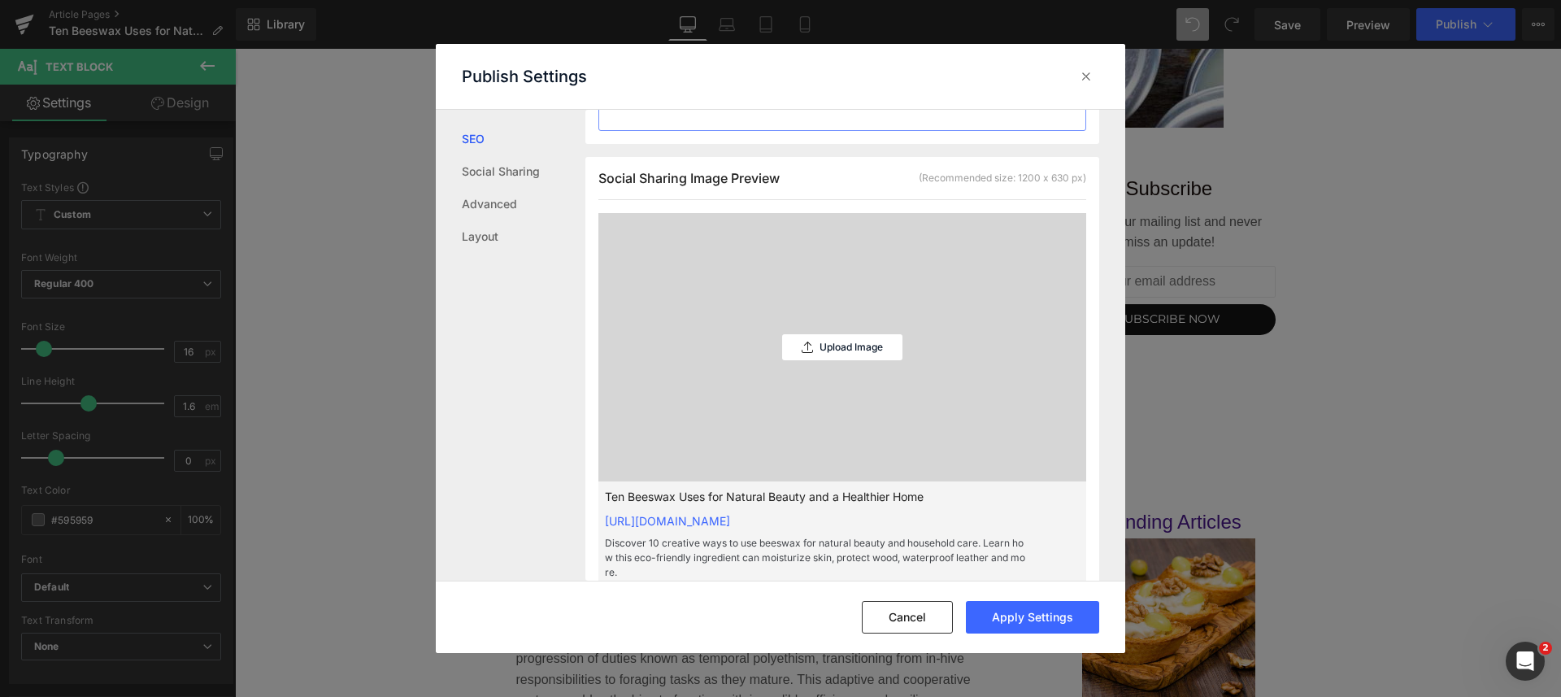
type textarea "Discover 10 creative ways to use beeswax for natural beauty and household care.…"
click at [864, 360] on div "Upload Image" at bounding box center [842, 347] width 120 height 26
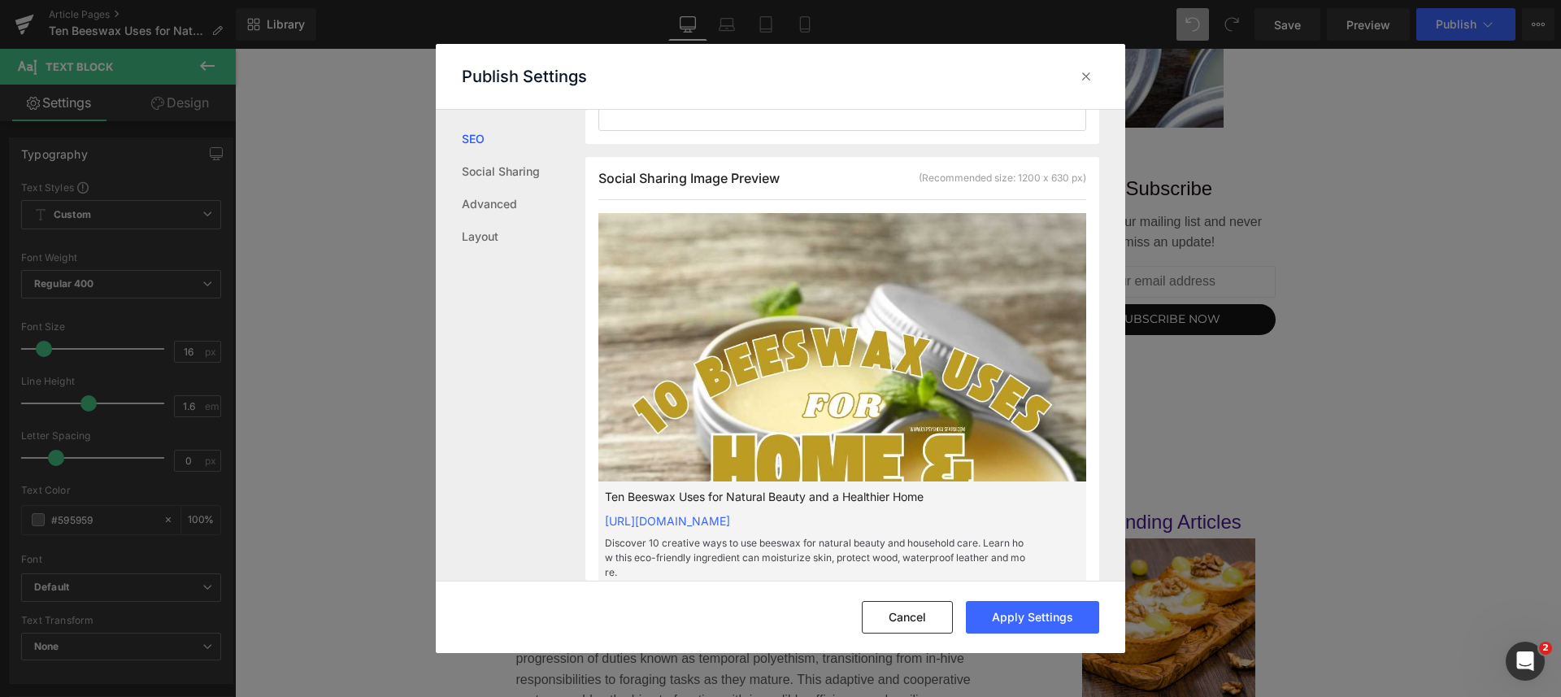
click at [0, 0] on p "Replace Image" at bounding box center [0, 0] width 0 height 0
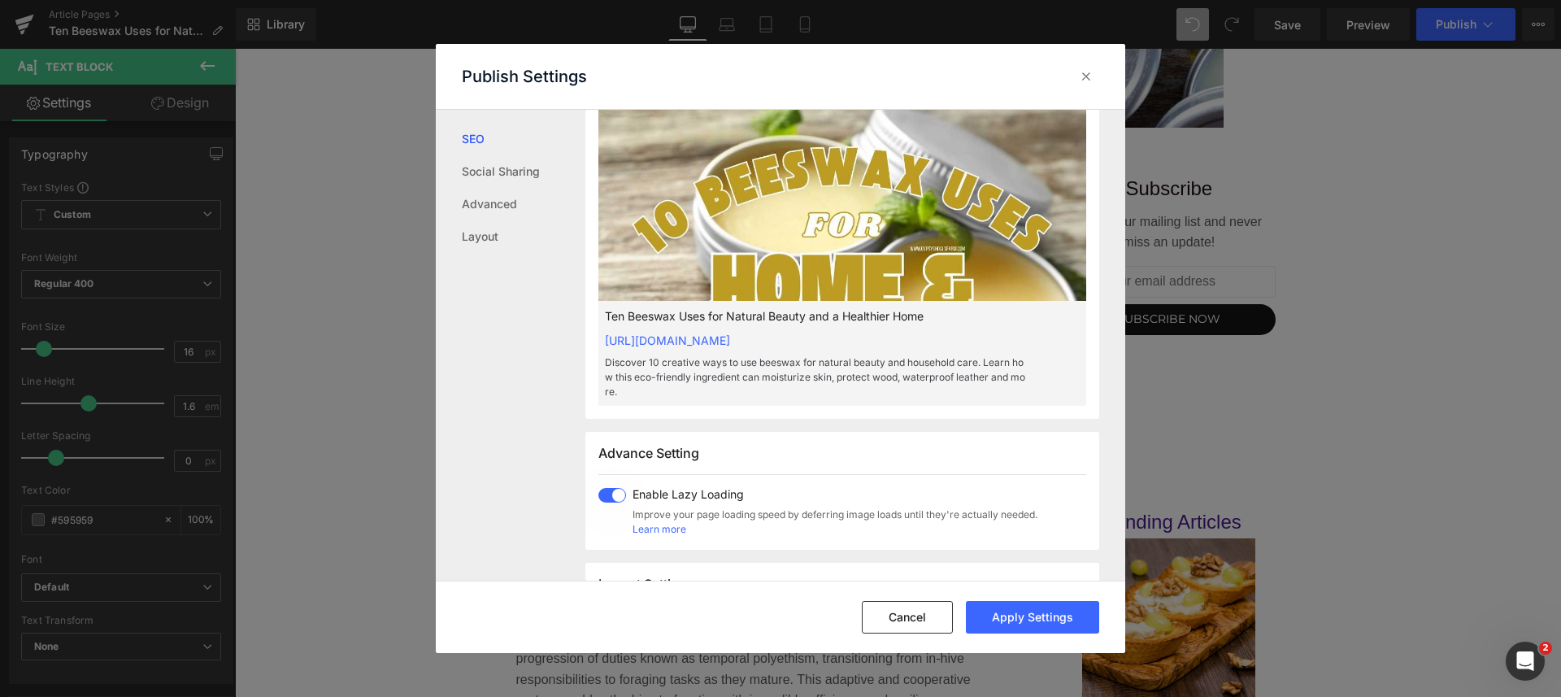
scroll to position [610, 0]
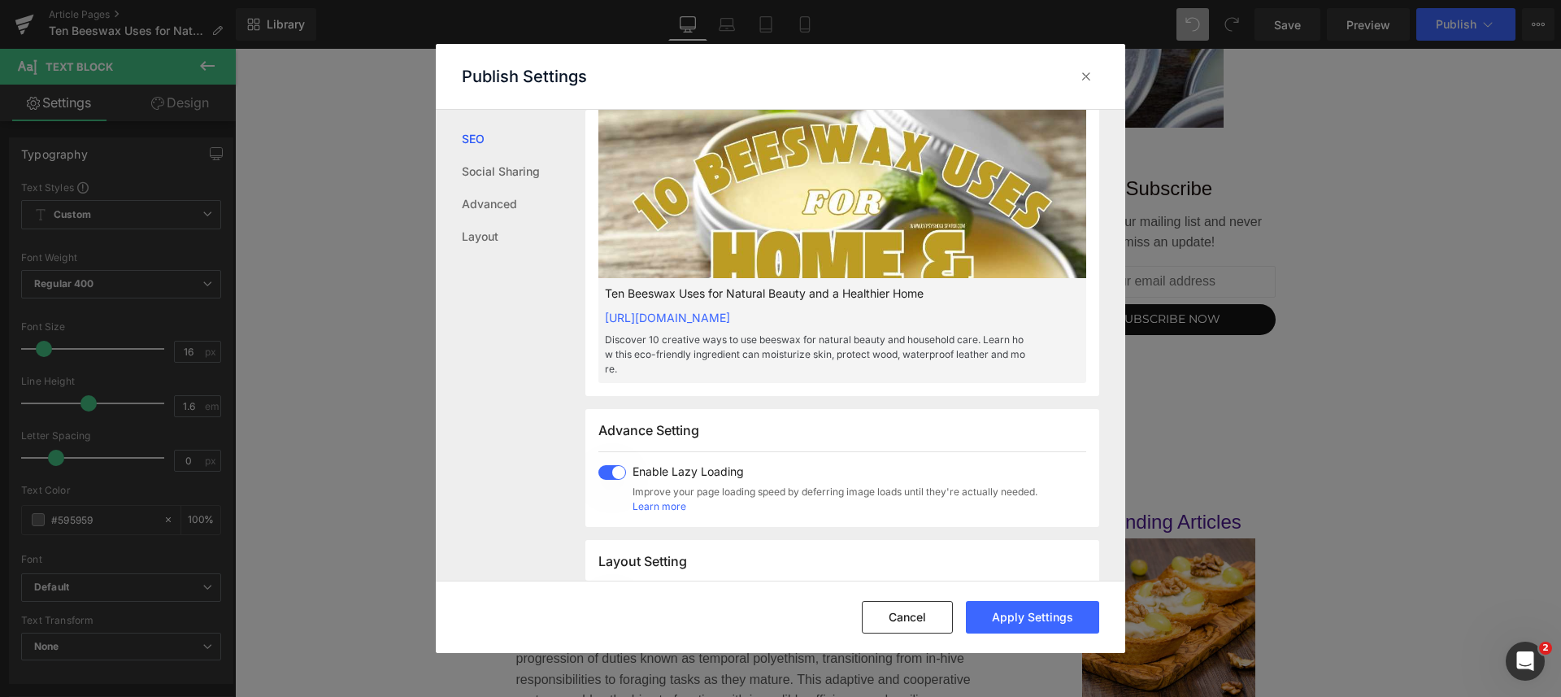
click at [1039, 619] on button "Apply Settings" at bounding box center [1032, 617] width 133 height 33
click at [1092, 70] on icon at bounding box center [1086, 76] width 16 height 16
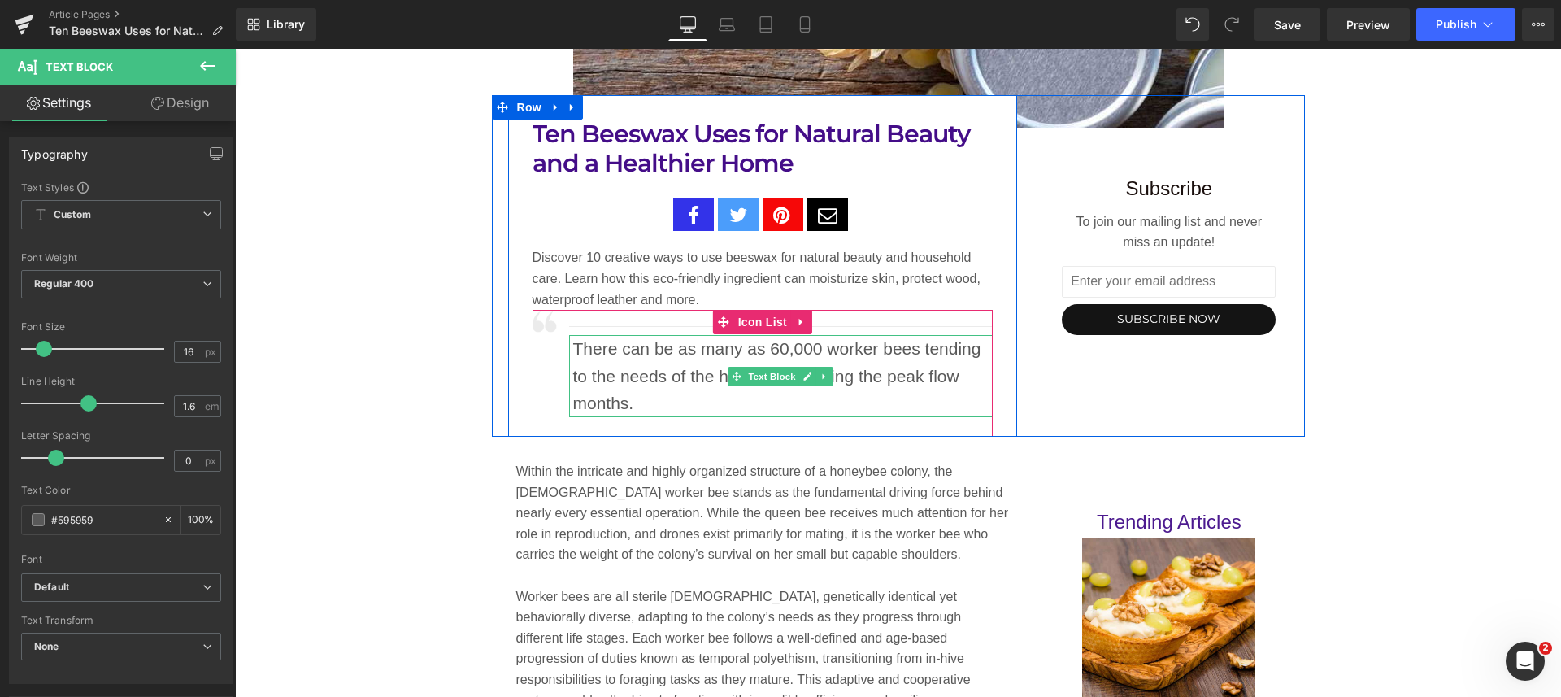
click at [649, 378] on p "There can be as many as 60,000 worker bees tending to the needs of the honey hi…" at bounding box center [783, 376] width 420 height 82
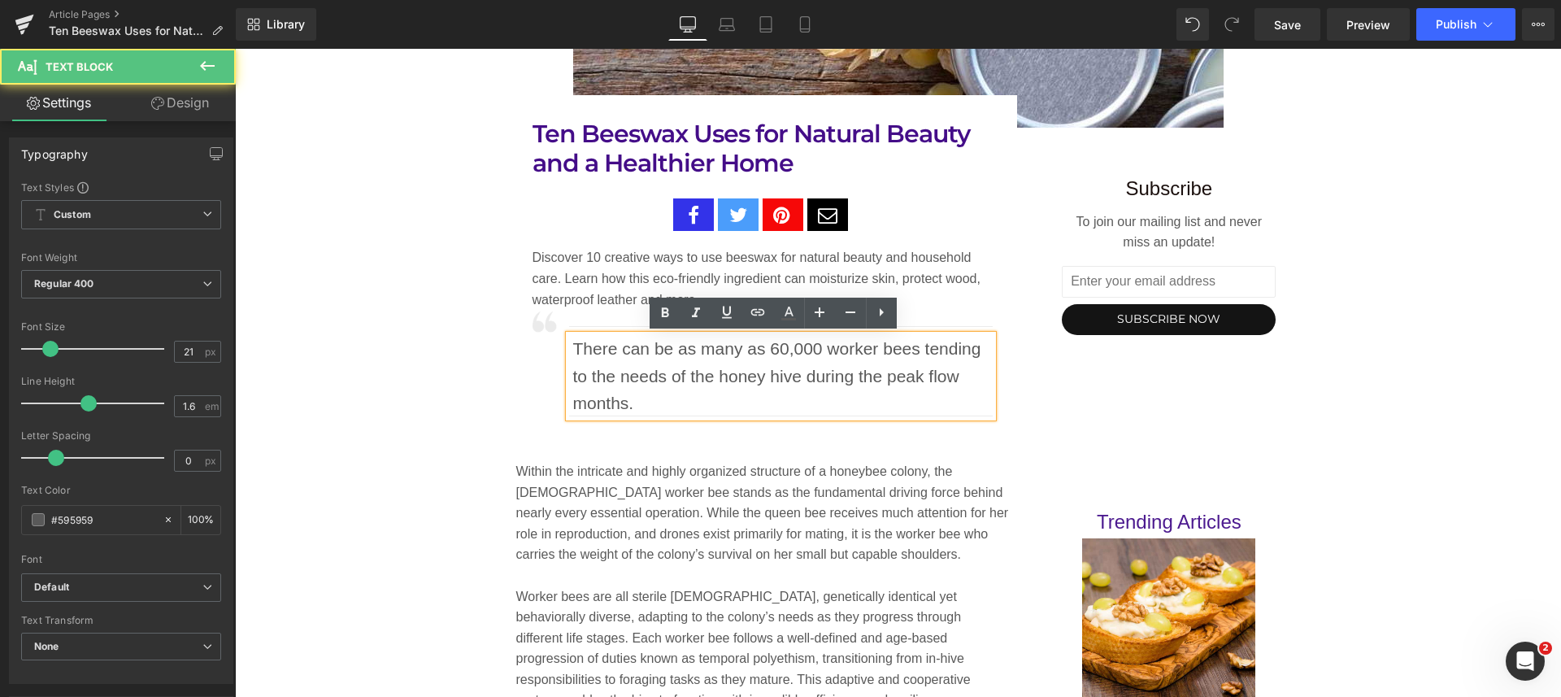
click at [651, 479] on p "Within the intricate and highly organized structure of a honeybee colony, the f…" at bounding box center [762, 513] width 493 height 104
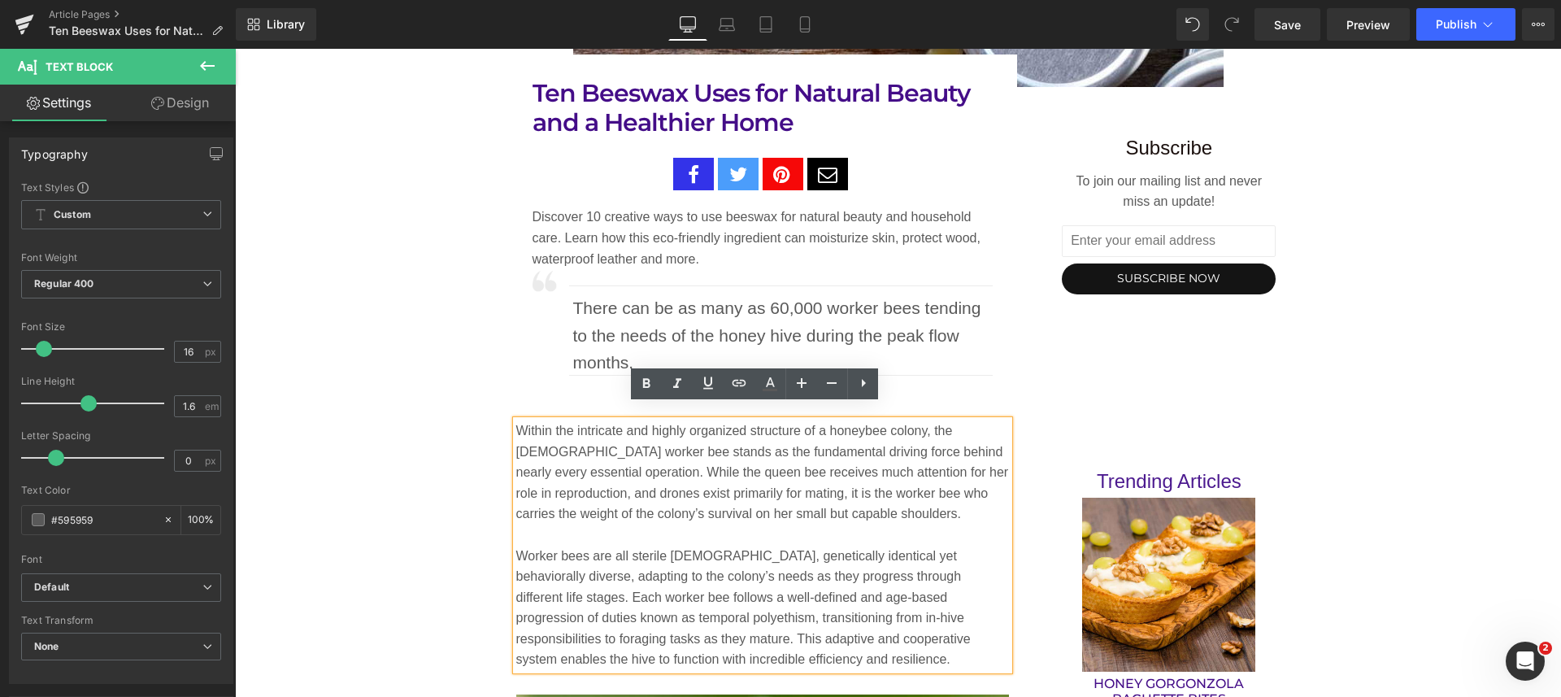
scroll to position [1016, 0]
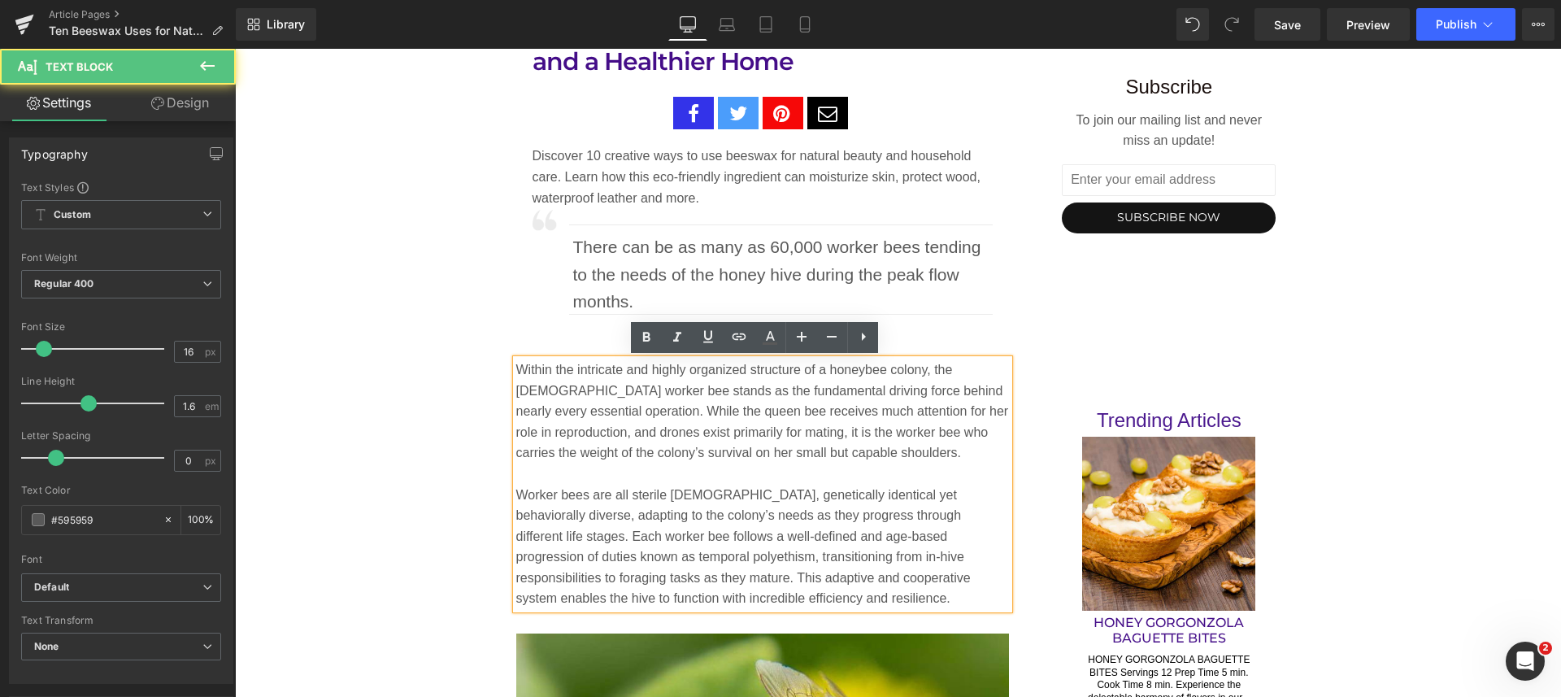
click at [516, 369] on p "Within the intricate and highly organized structure of a honeybee colony, the f…" at bounding box center [762, 411] width 493 height 104
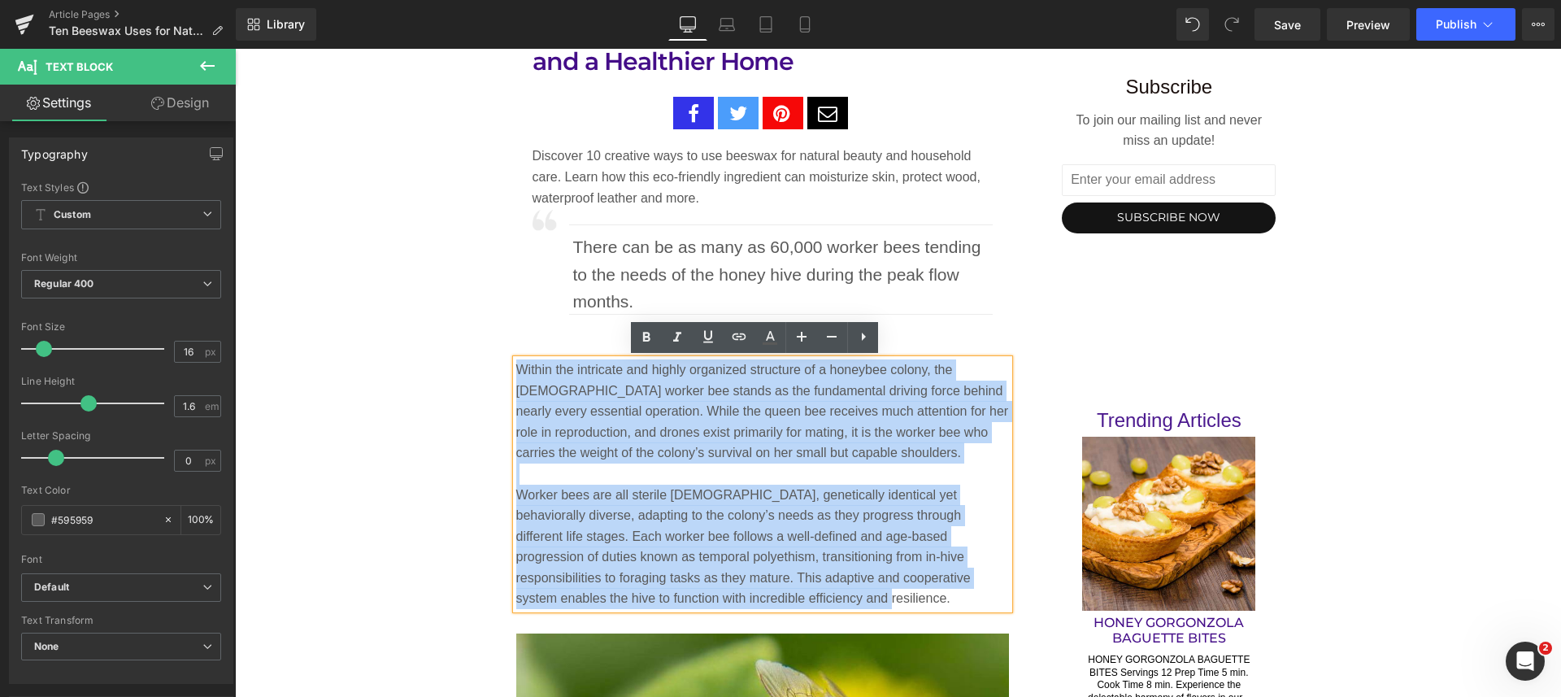
drag, startPoint x: 509, startPoint y: 370, endPoint x: 740, endPoint y: 599, distance: 325.9
click at [740, 599] on div "Within the intricate and highly organized structure of a honeybee colony, the f…" at bounding box center [762, 484] width 493 height 250
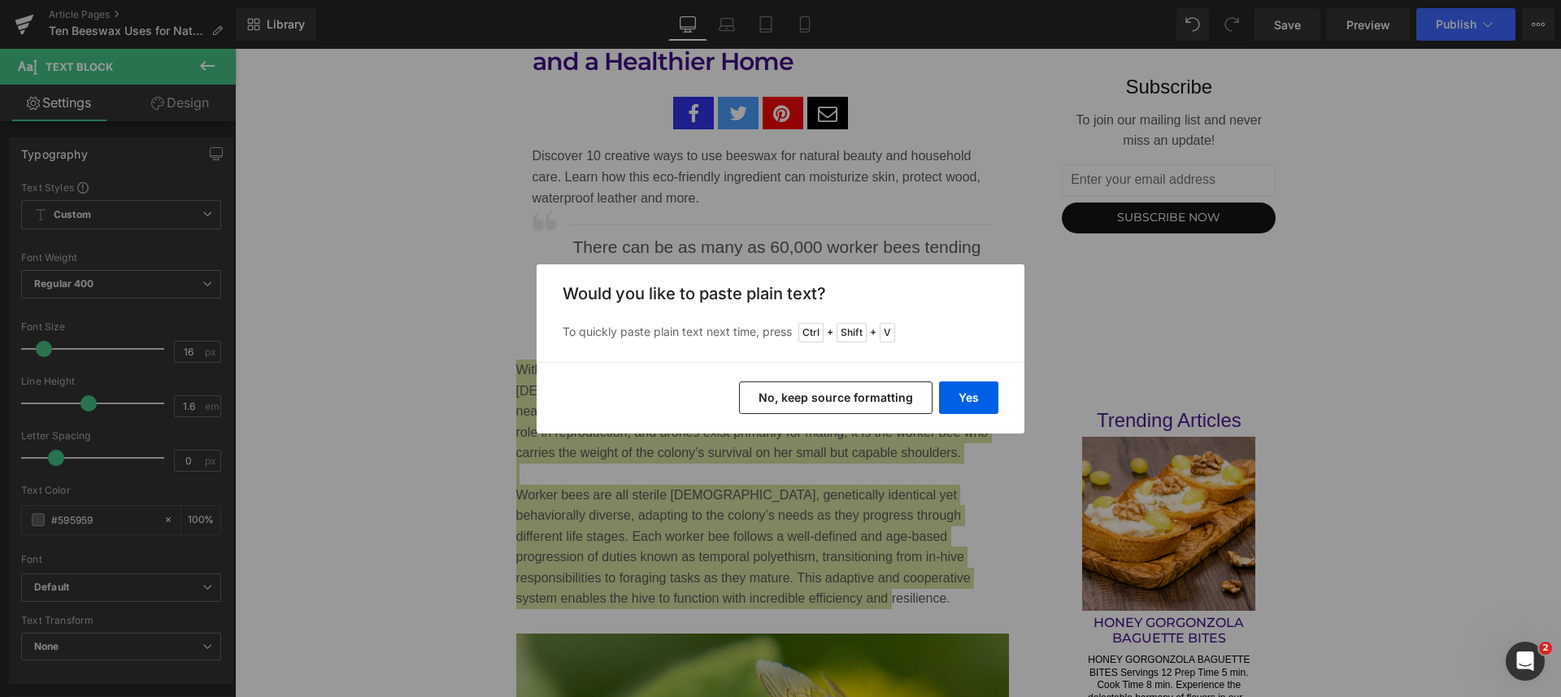
click at [982, 388] on button "Yes" at bounding box center [968, 397] width 59 height 33
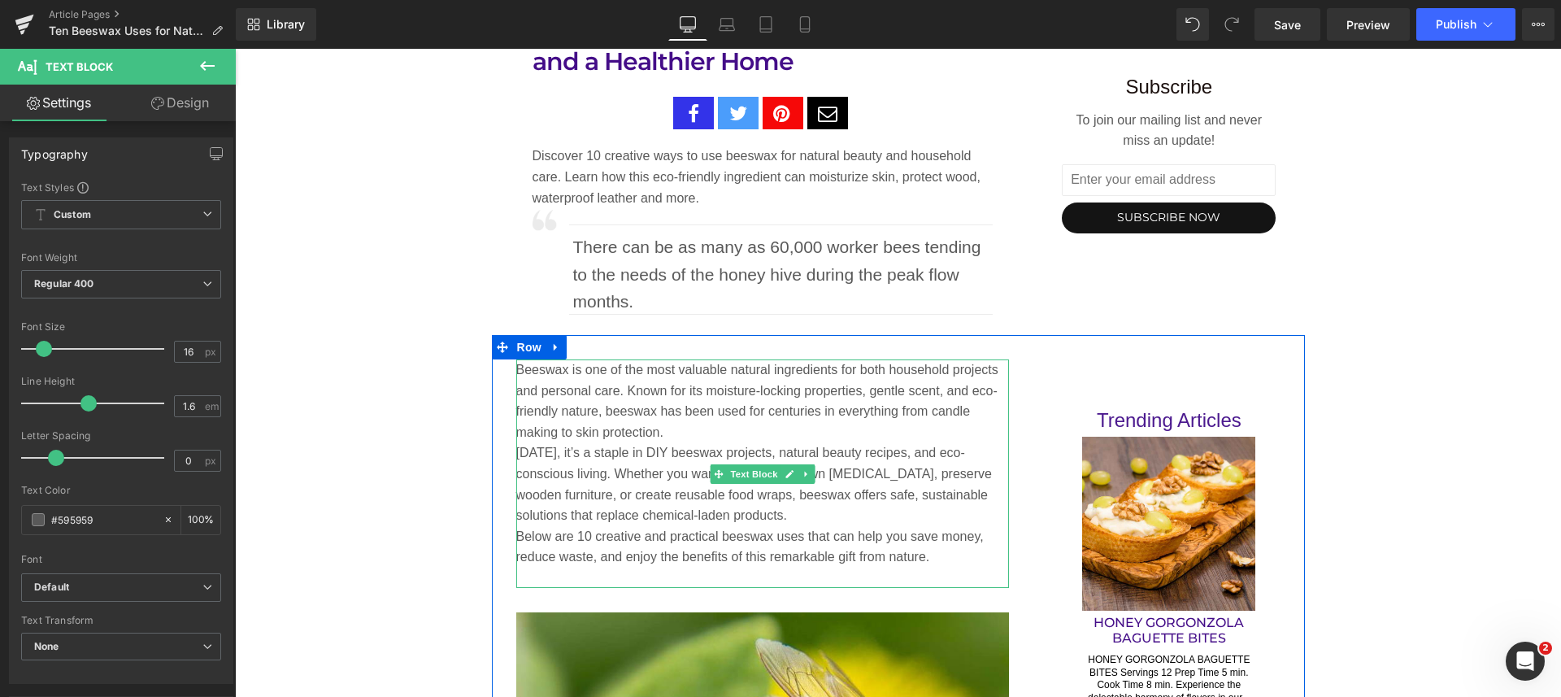
click at [701, 436] on p "Beeswax is one of the most valuable natural ingredients for both household proj…" at bounding box center [762, 400] width 493 height 83
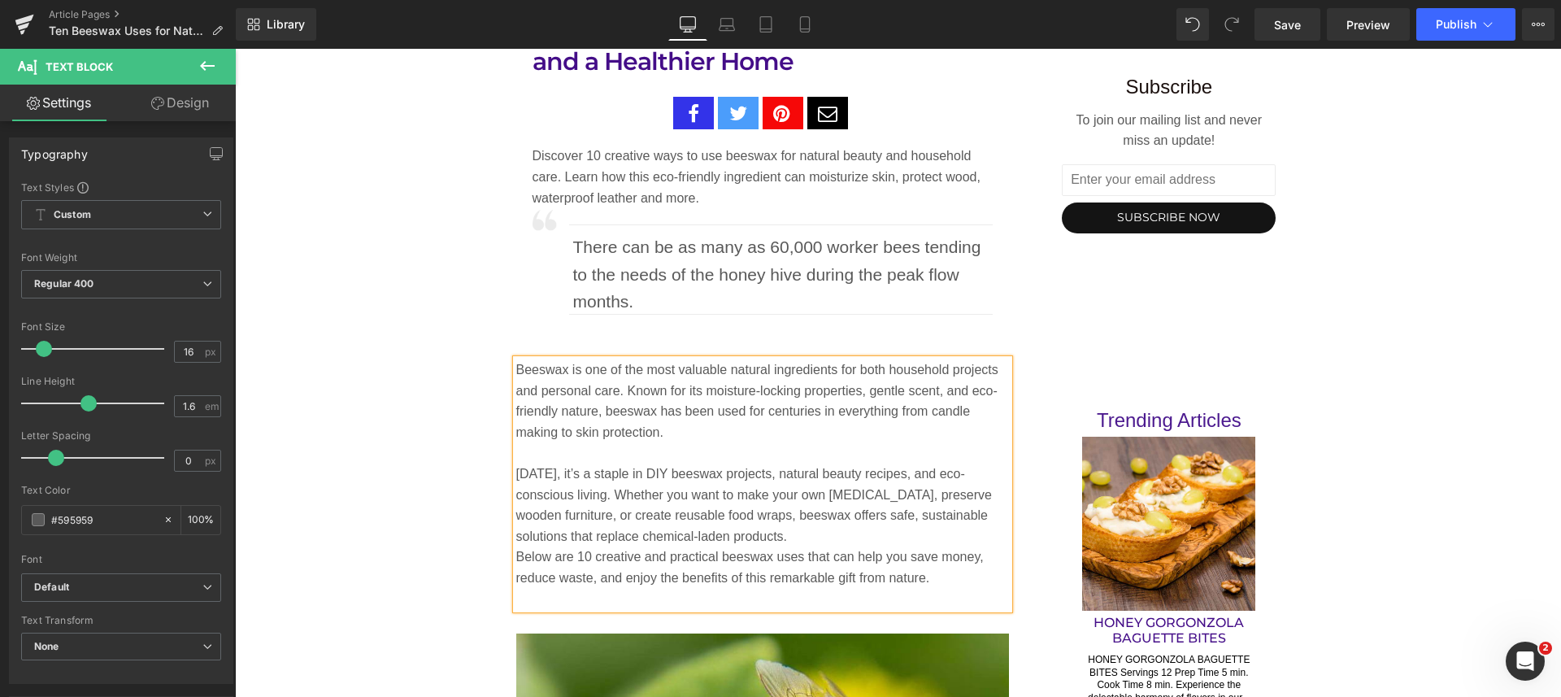
click at [774, 528] on p "[DATE], it’s a staple in DIY beeswax projects, natural beauty recipes, and eco-…" at bounding box center [762, 504] width 493 height 83
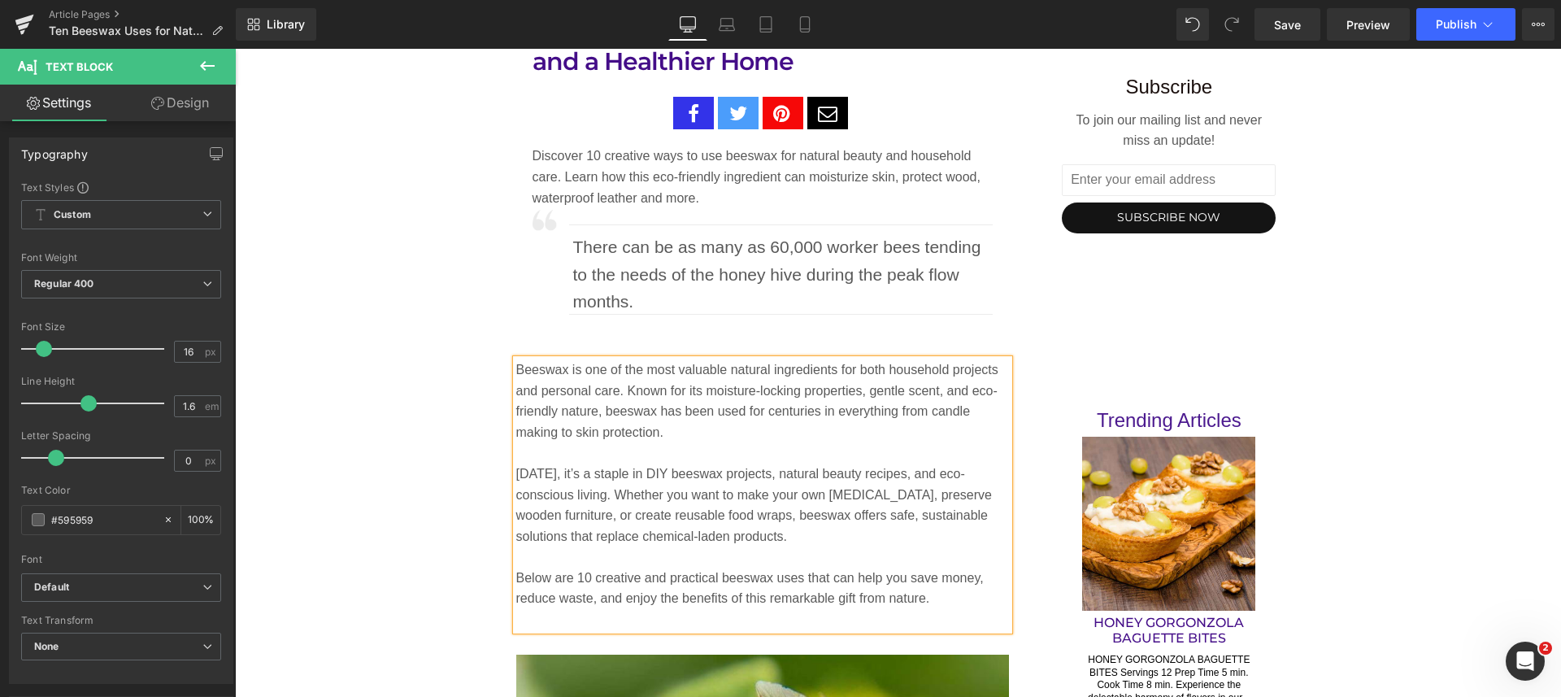
click at [564, 620] on p at bounding box center [762, 619] width 493 height 21
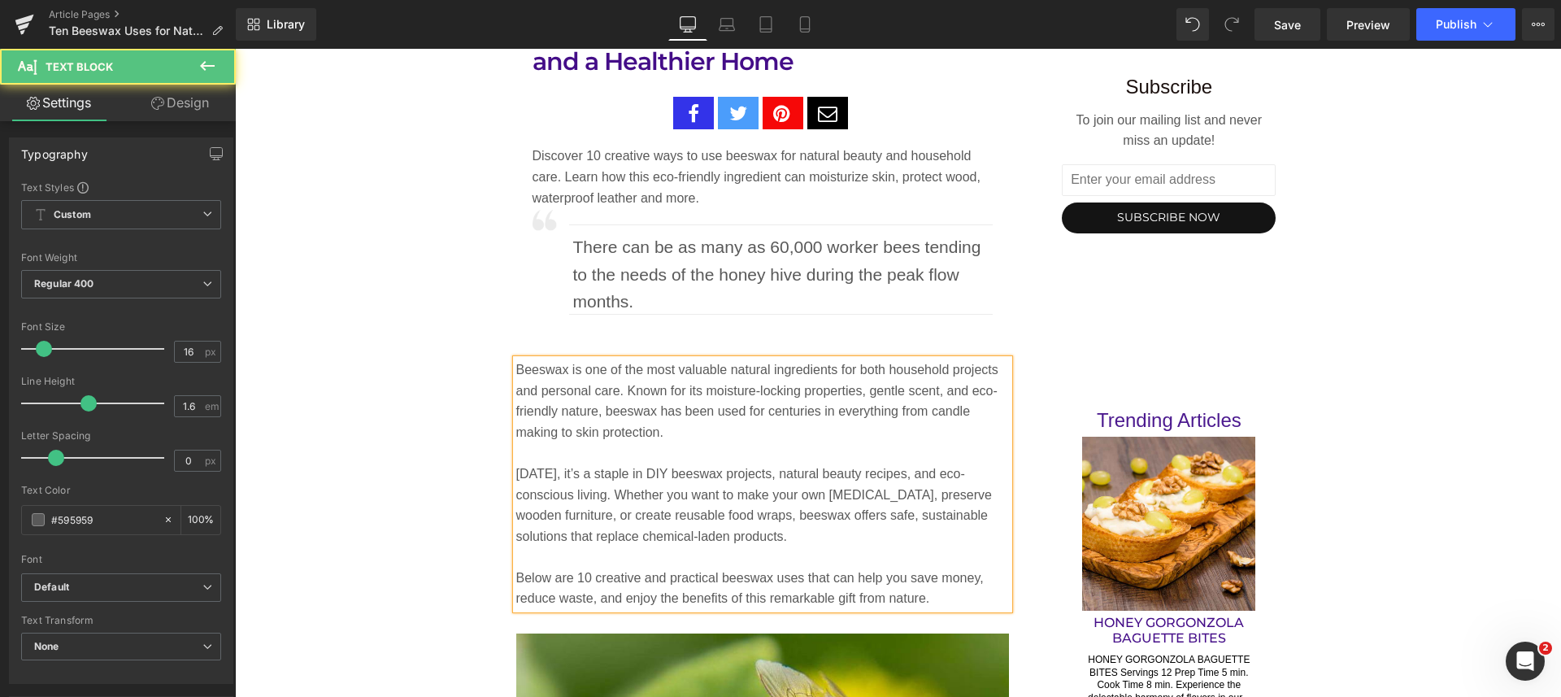
click at [516, 476] on p "[DATE], it’s a staple in DIY beeswax projects, natural beauty recipes, and eco-…" at bounding box center [762, 504] width 493 height 83
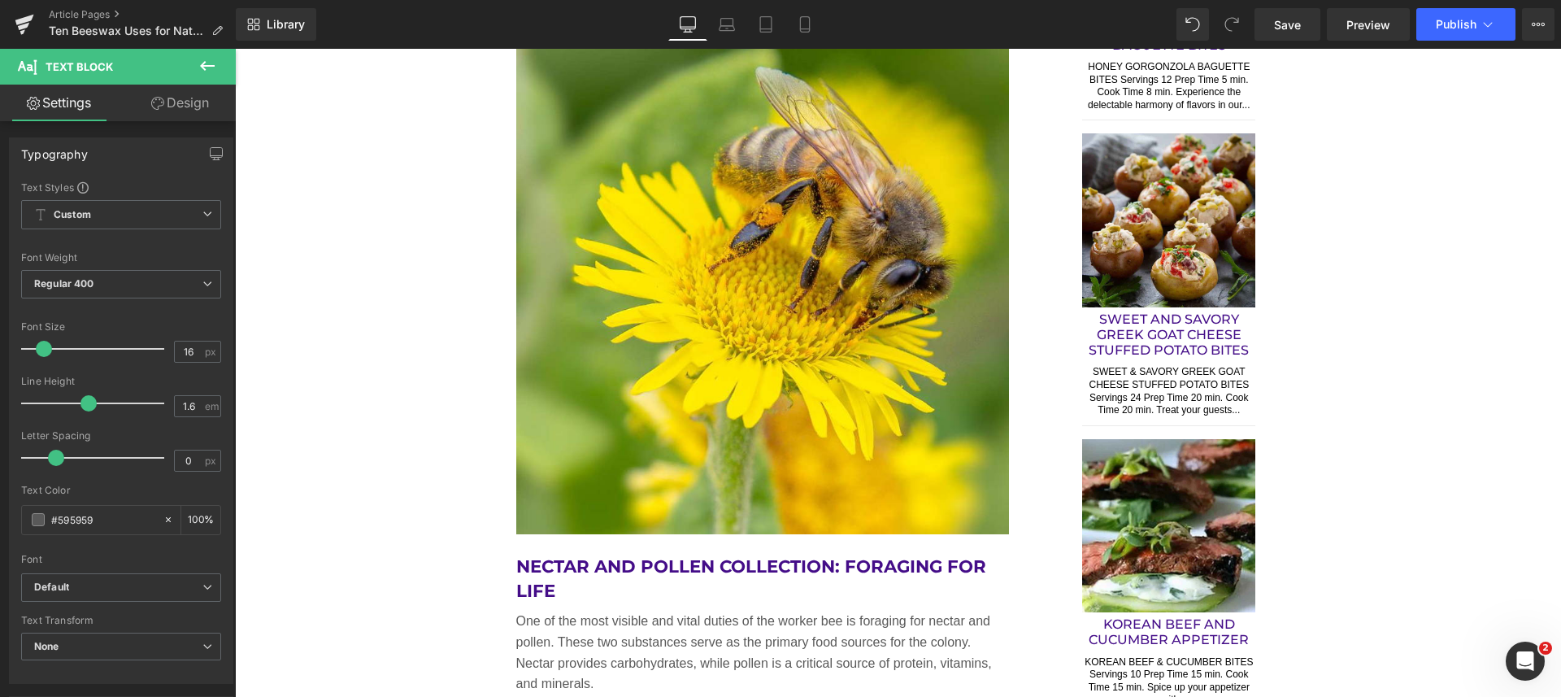
scroll to position [1727, 0]
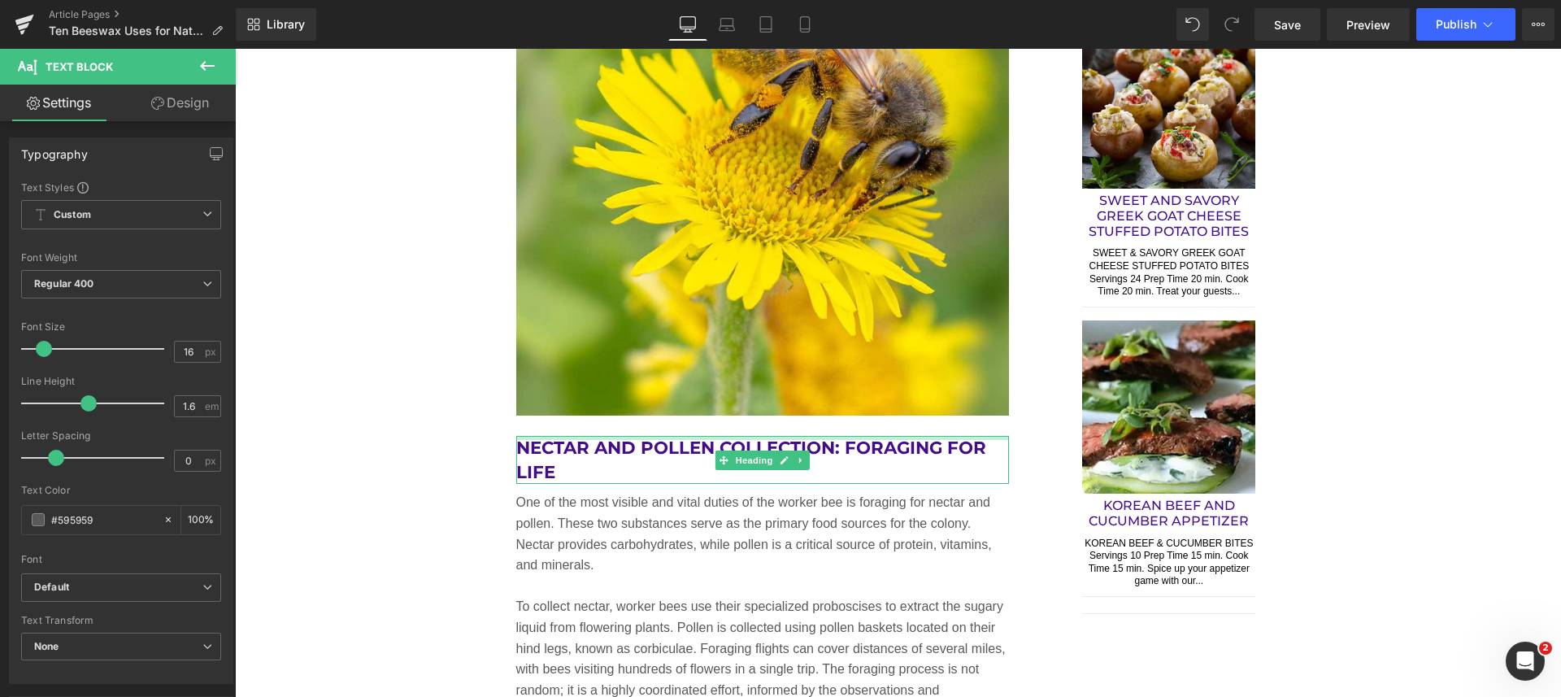
click at [859, 439] on div at bounding box center [762, 438] width 493 height 4
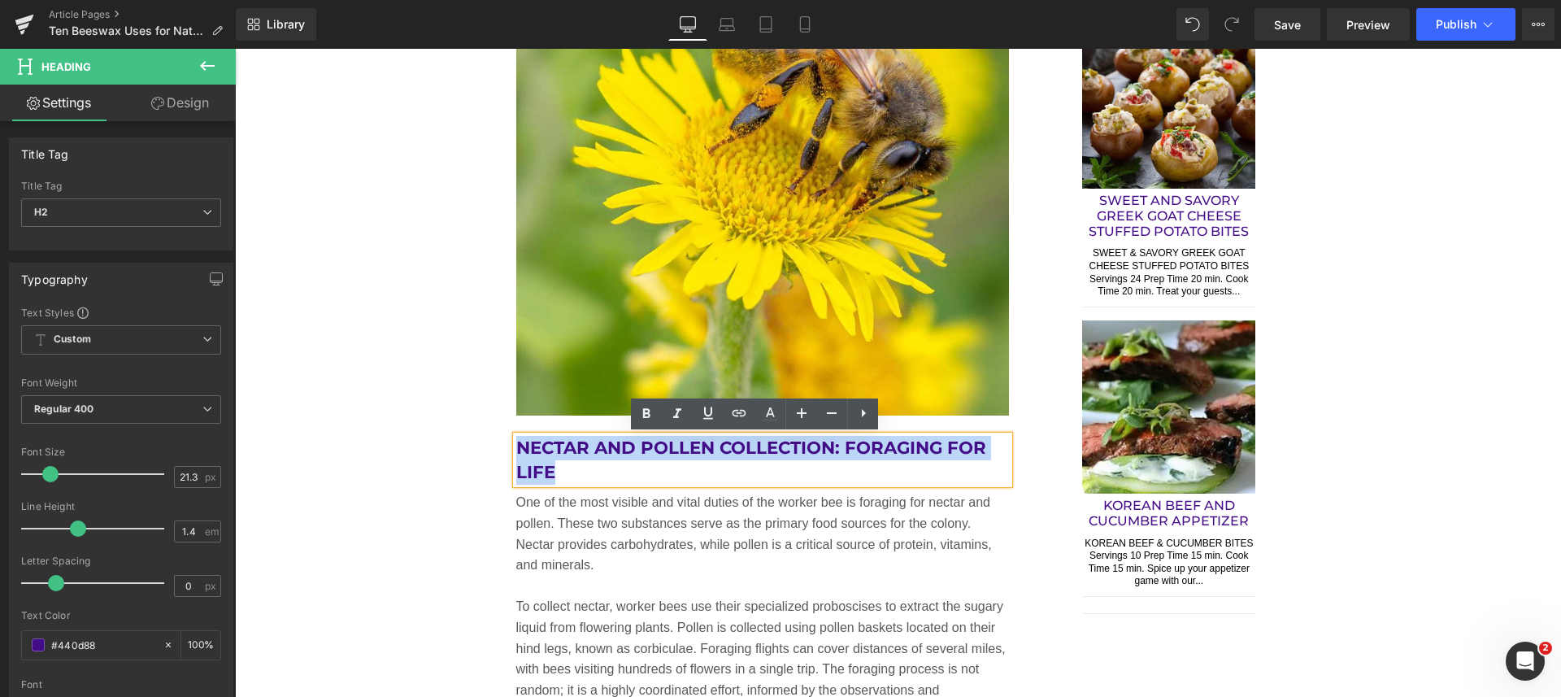
drag, startPoint x: 554, startPoint y: 475, endPoint x: 497, endPoint y: 457, distance: 59.6
click at [497, 457] on div "Beeswax is one of the most valuable natural ingredients for both household proj…" at bounding box center [763, 495] width 542 height 1694
paste div
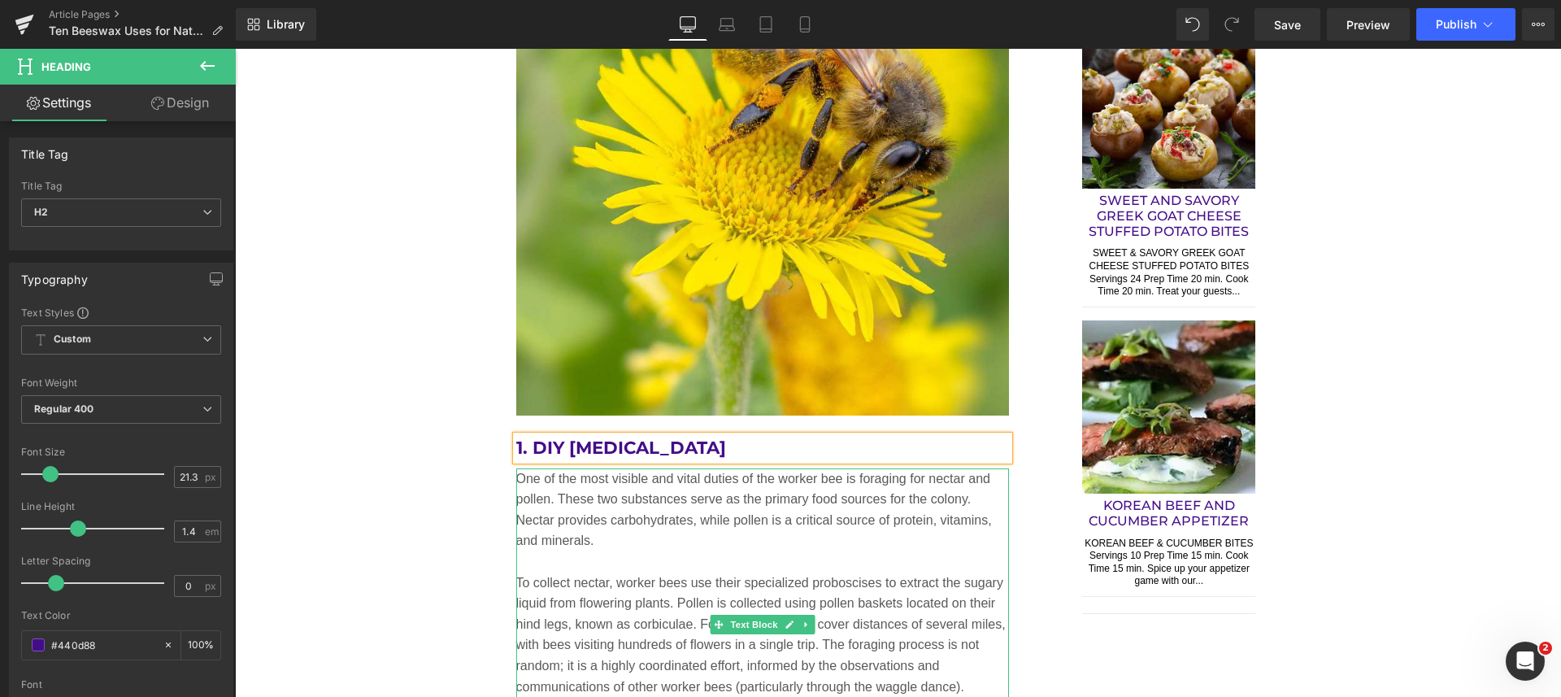
click at [648, 513] on p "One of the most visible and vital duties of the worker bee is foraging for nect…" at bounding box center [762, 509] width 493 height 83
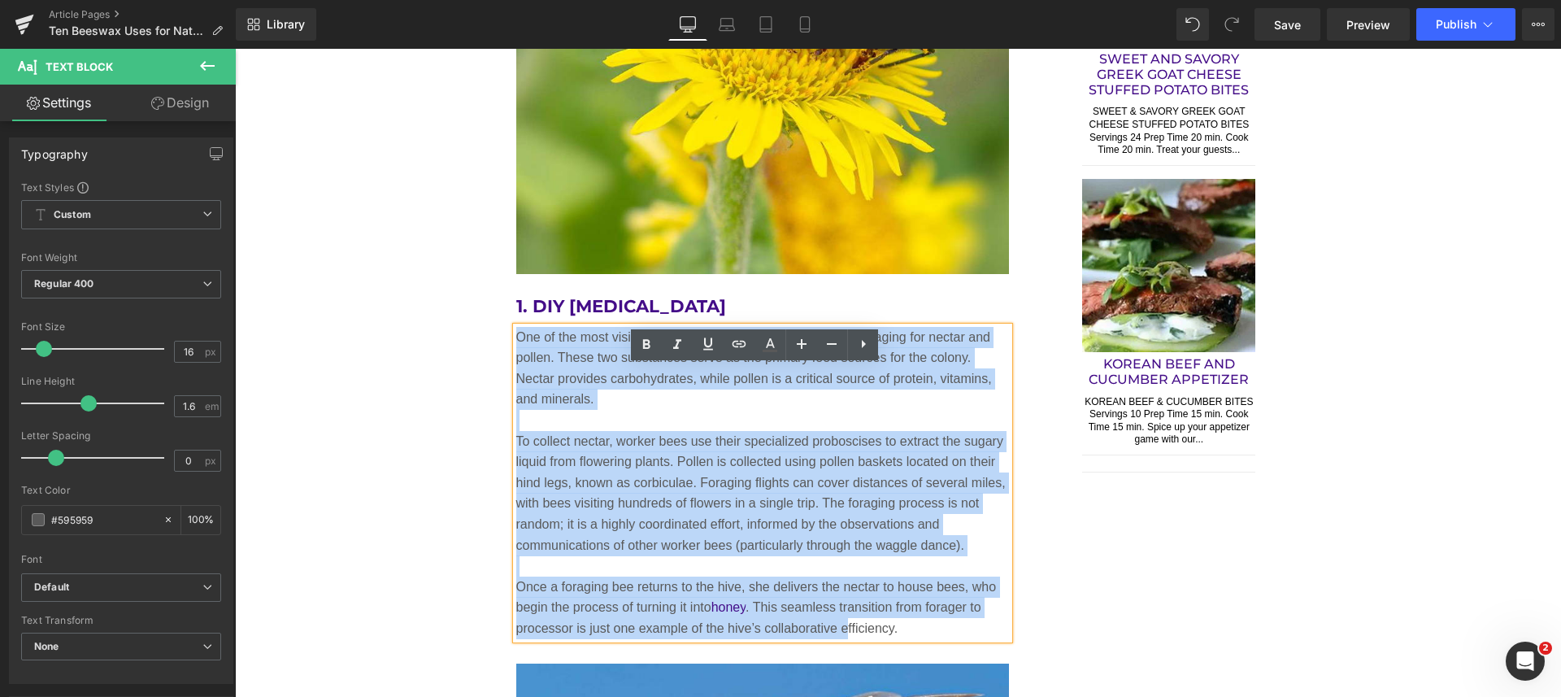
scroll to position [1930, 0]
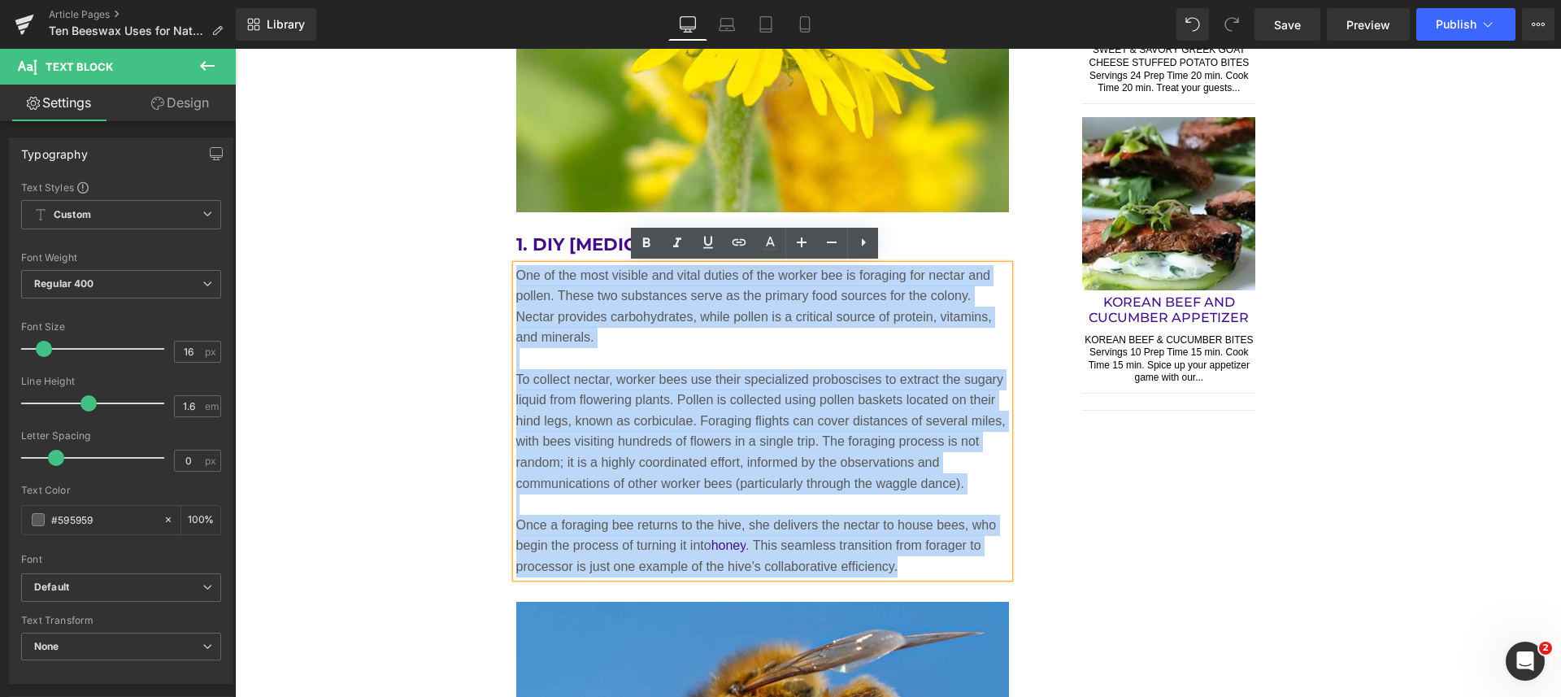
drag, startPoint x: 509, startPoint y: 477, endPoint x: 982, endPoint y: 599, distance: 488.5
click at [982, 599] on div "Beeswax is one of the most valuable natural ingredients for both household proj…" at bounding box center [763, 279] width 542 height 1669
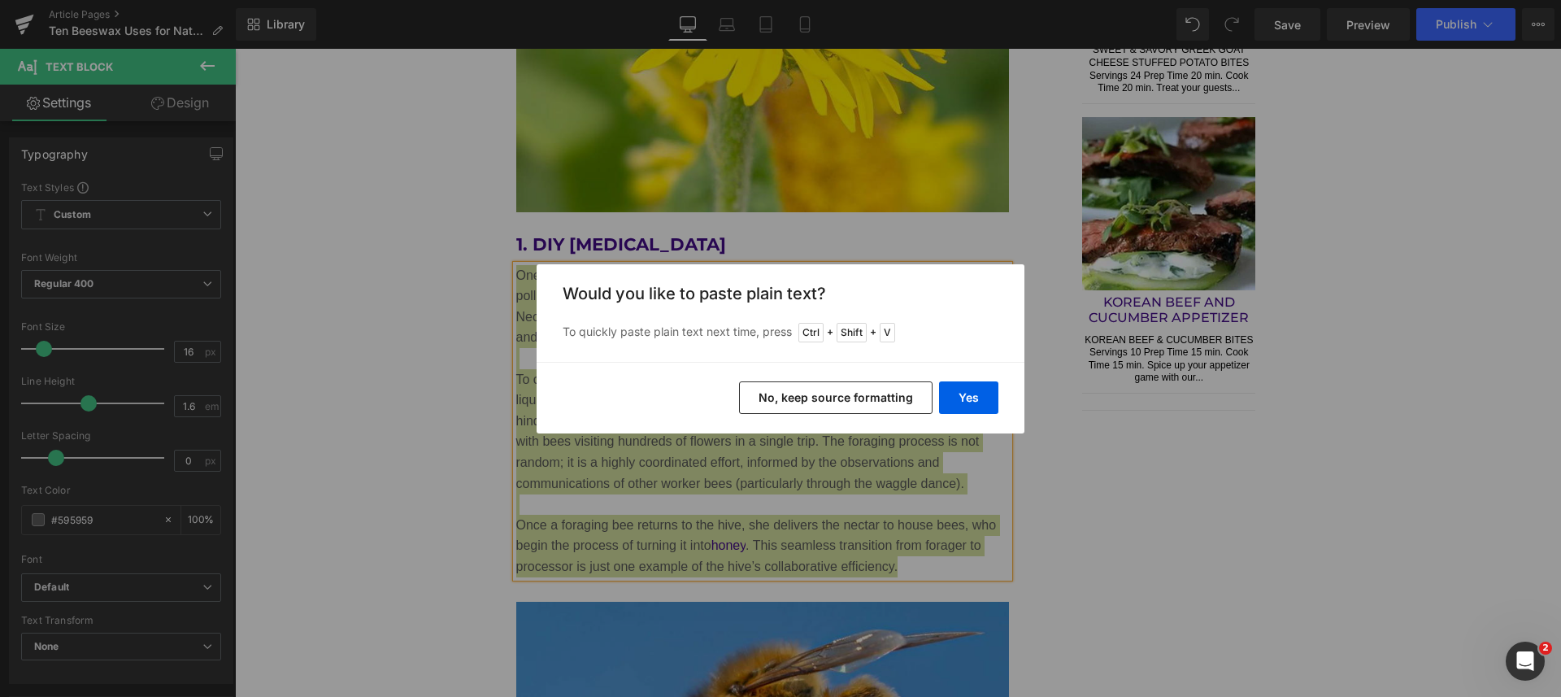
click at [948, 397] on button "Yes" at bounding box center [968, 397] width 59 height 33
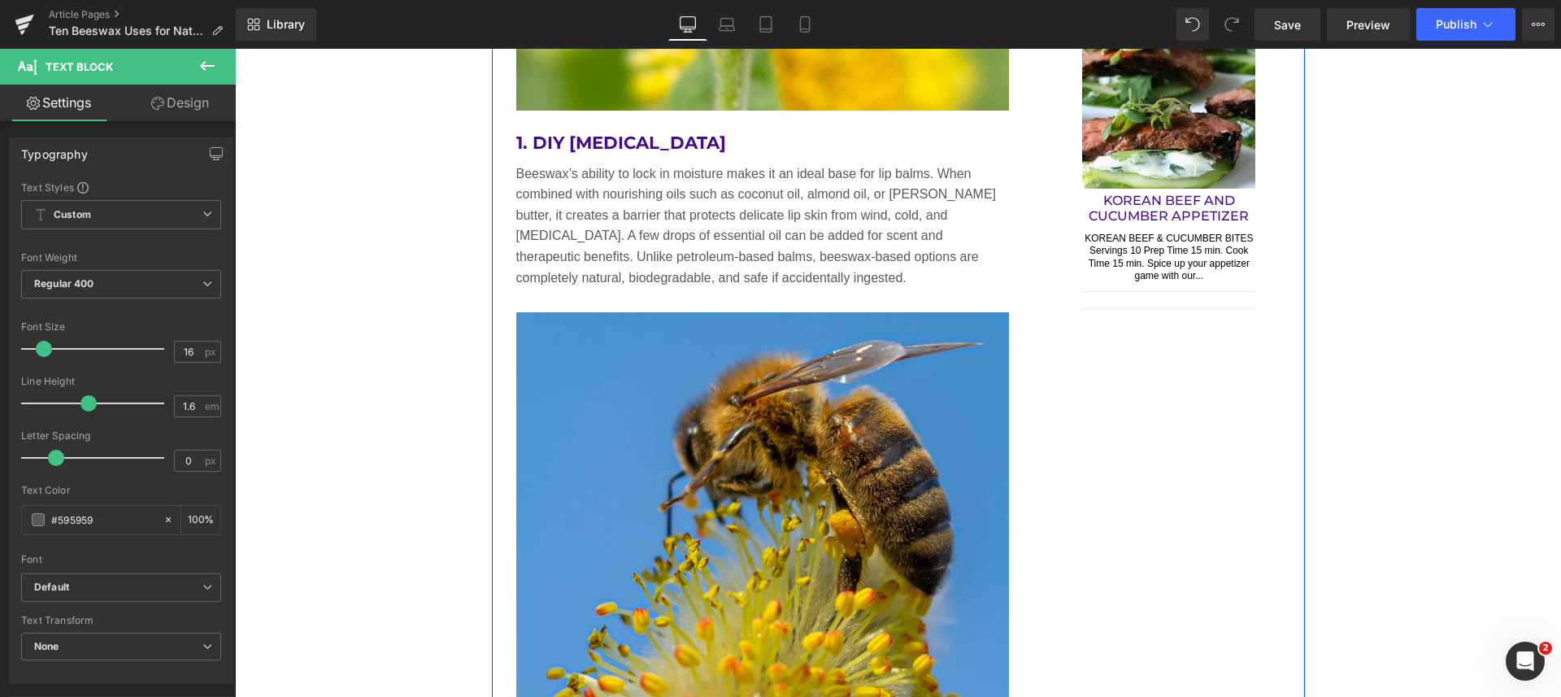
scroll to position [1829, 0]
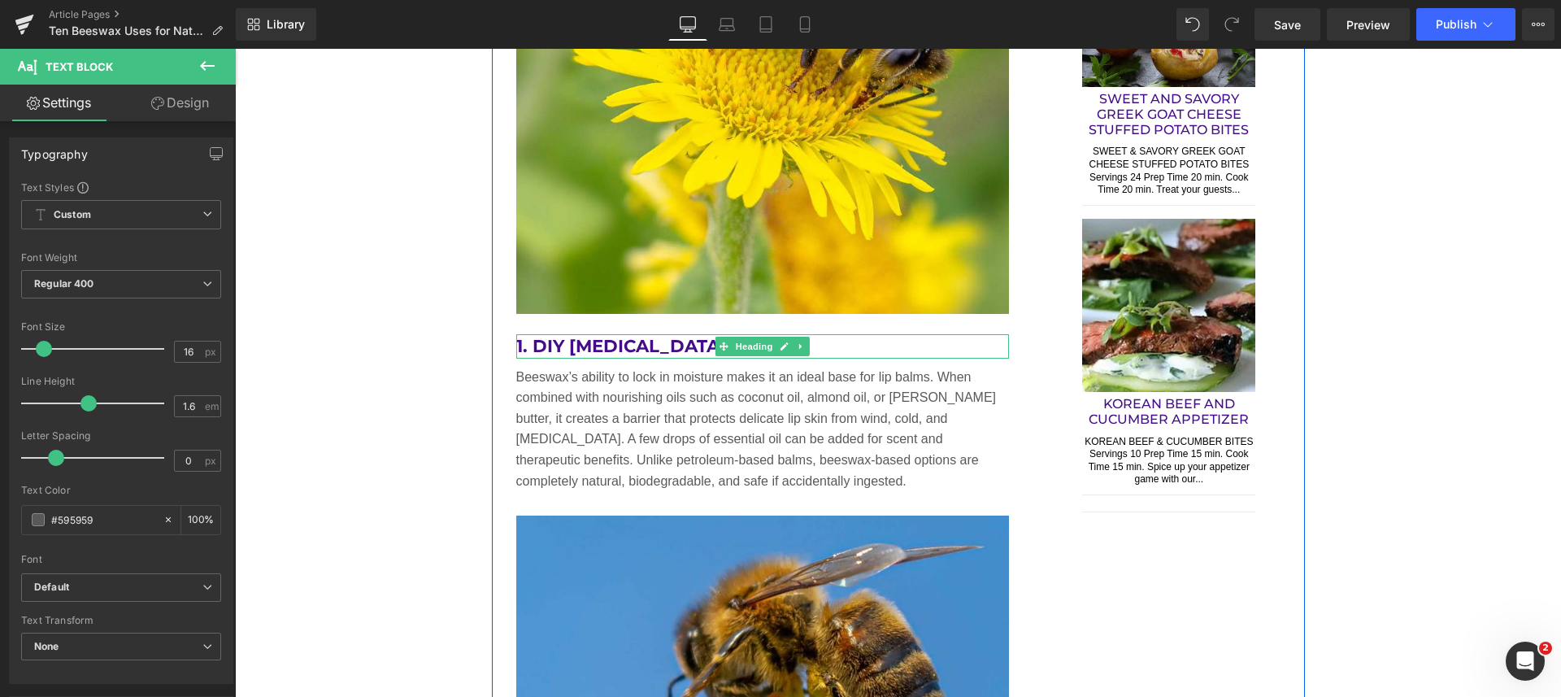
click at [798, 350] on icon at bounding box center [801, 346] width 9 height 10
click at [788, 347] on icon at bounding box center [792, 345] width 9 height 9
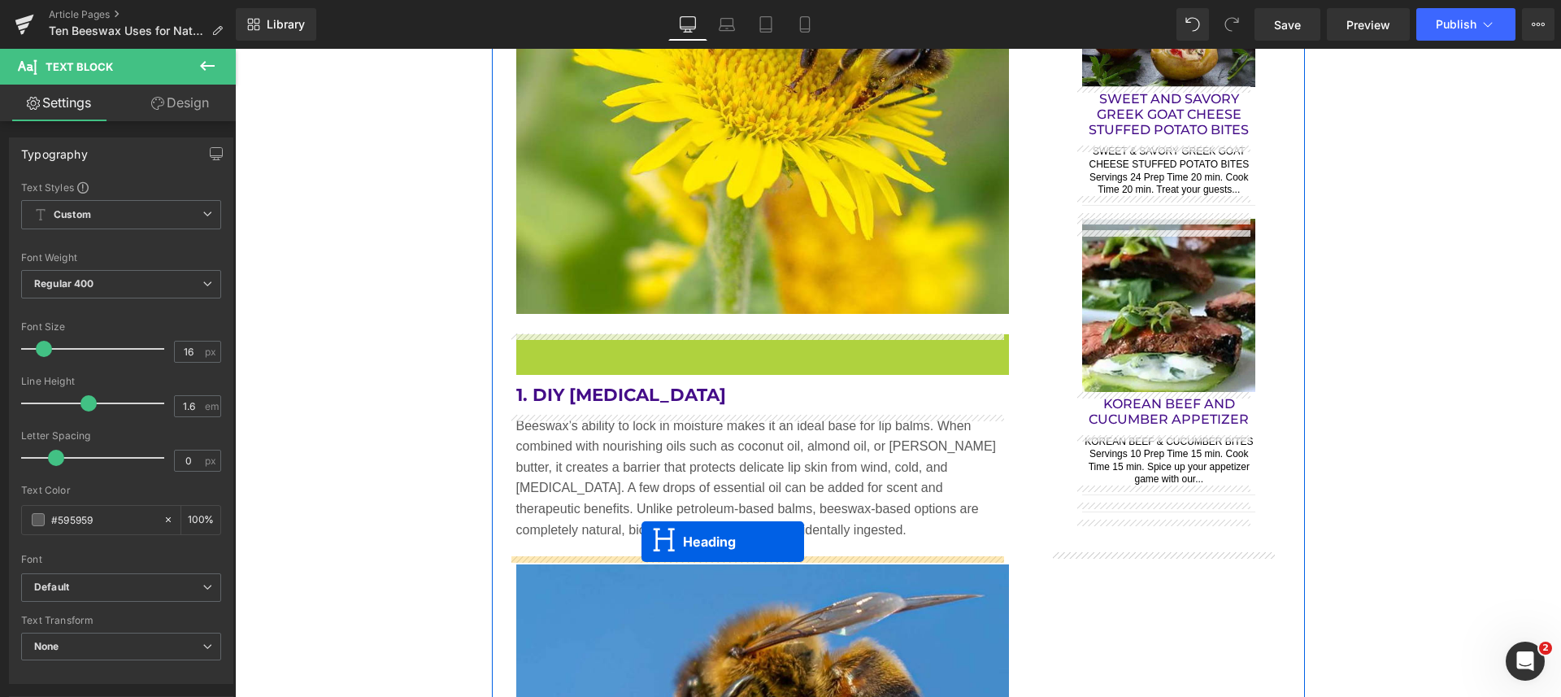
drag, startPoint x: 690, startPoint y: 346, endPoint x: 641, endPoint y: 541, distance: 201.1
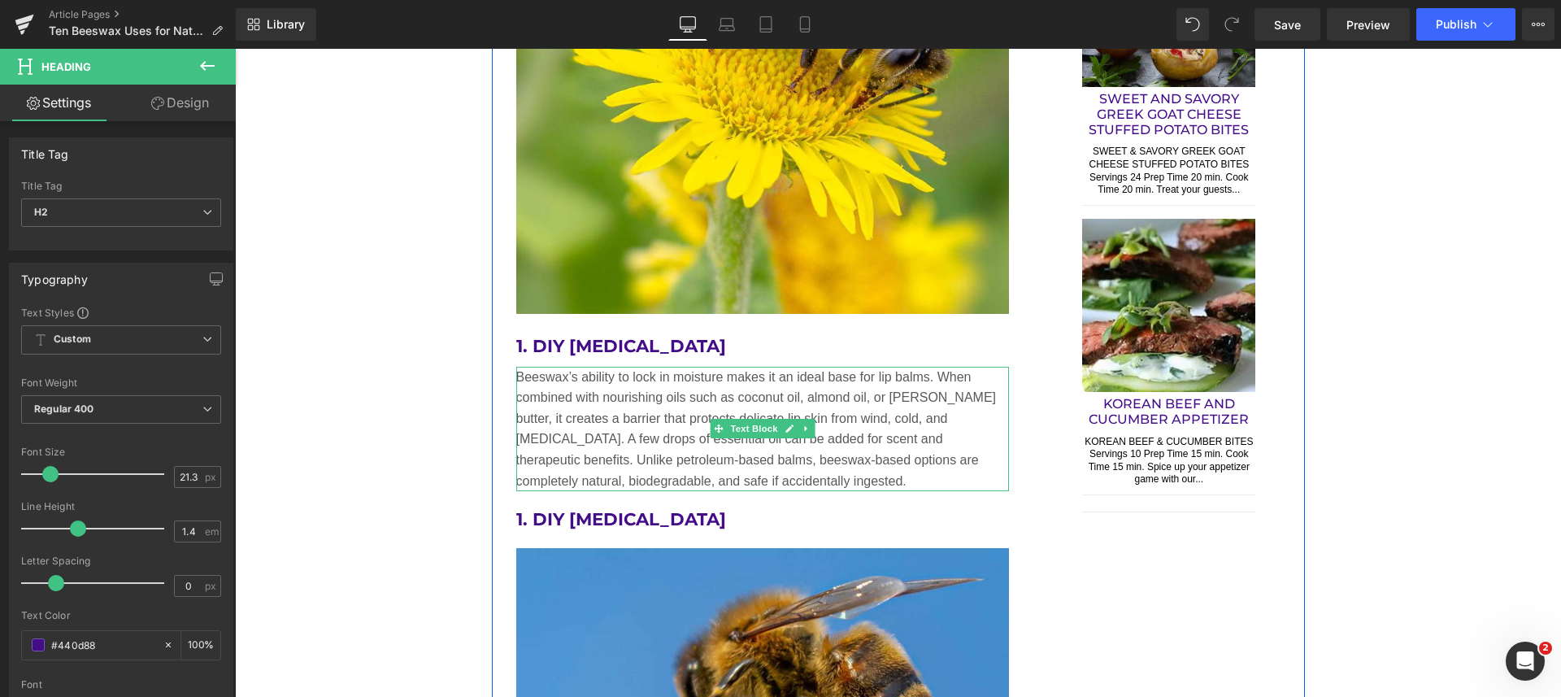
click at [801, 432] on icon at bounding box center [805, 428] width 9 height 10
click at [793, 428] on icon at bounding box center [797, 428] width 9 height 9
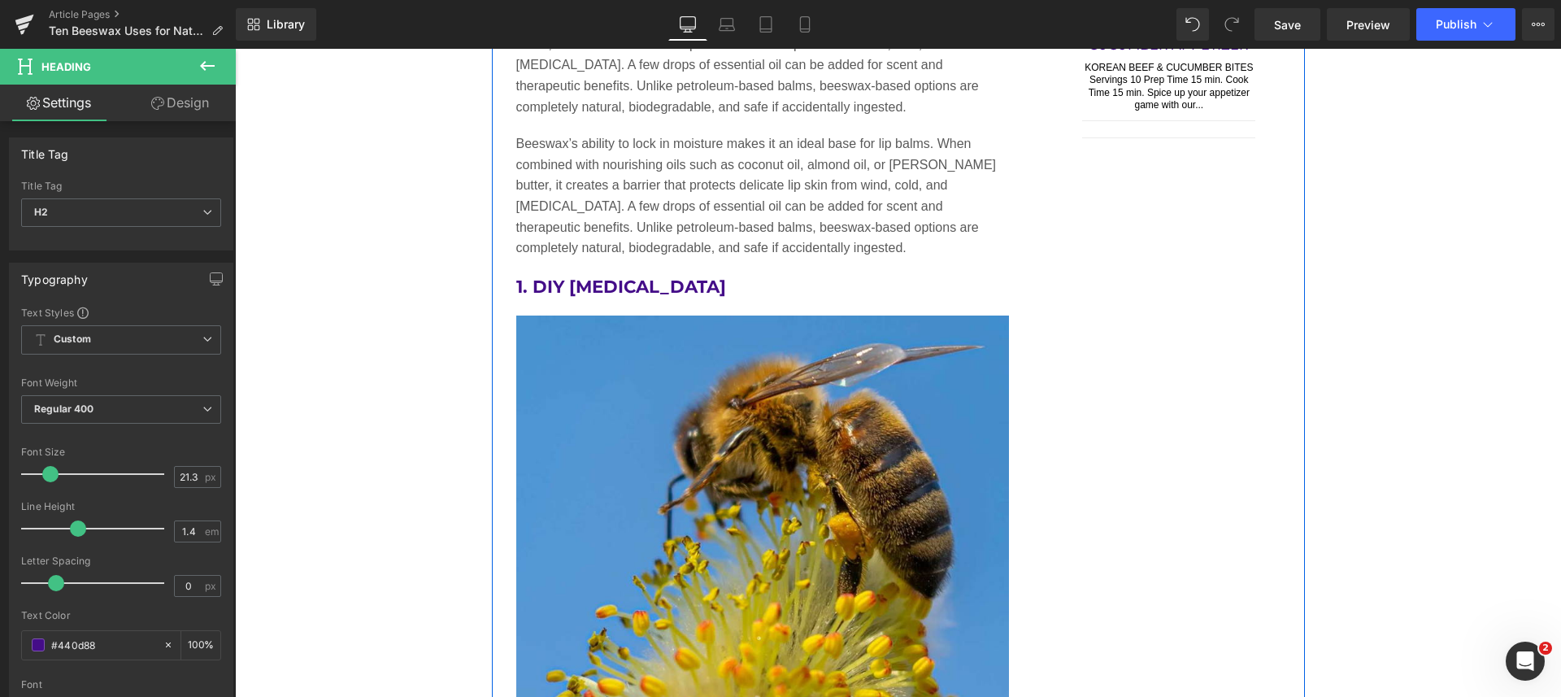
scroll to position [2222, 0]
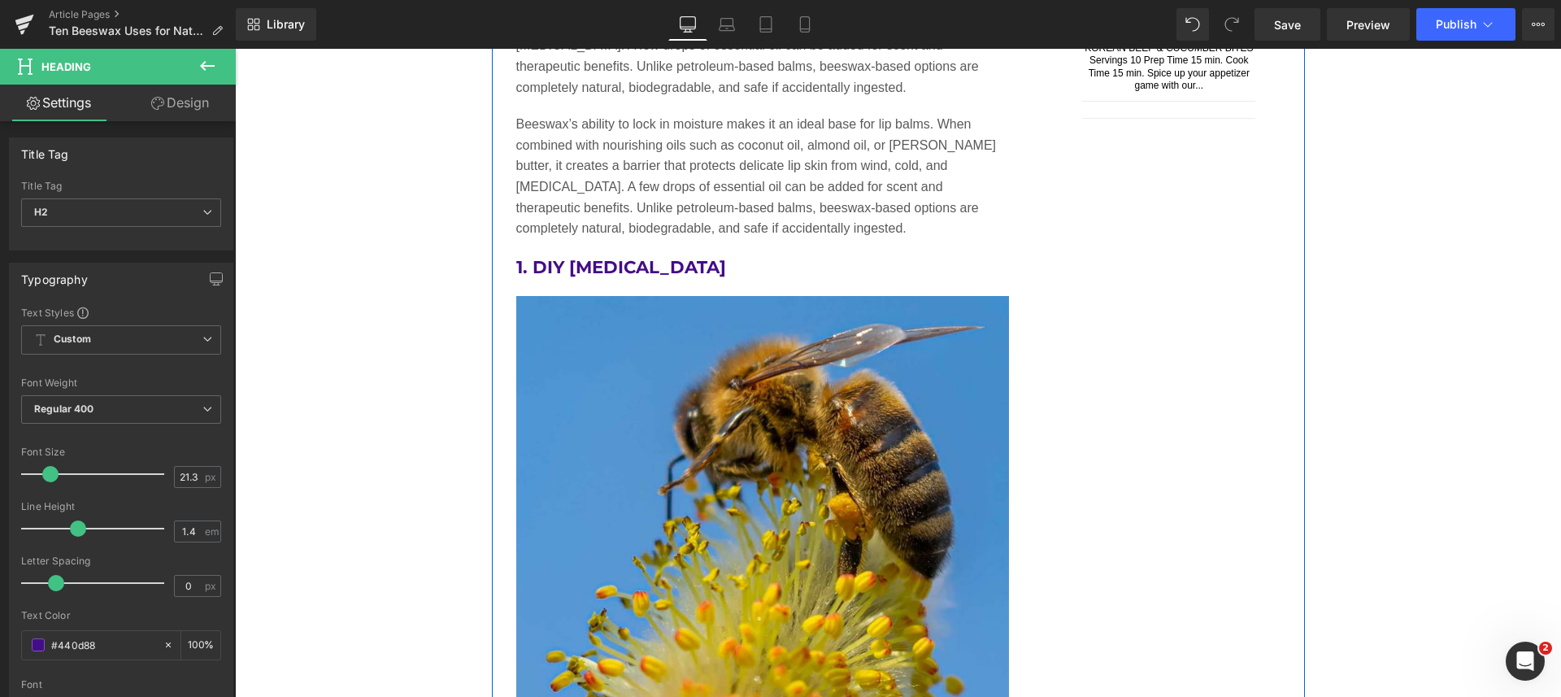
click at [692, 186] on p "Beeswax’s ability to lock in moisture makes it an ideal base for lip balms. Whe…" at bounding box center [762, 176] width 493 height 125
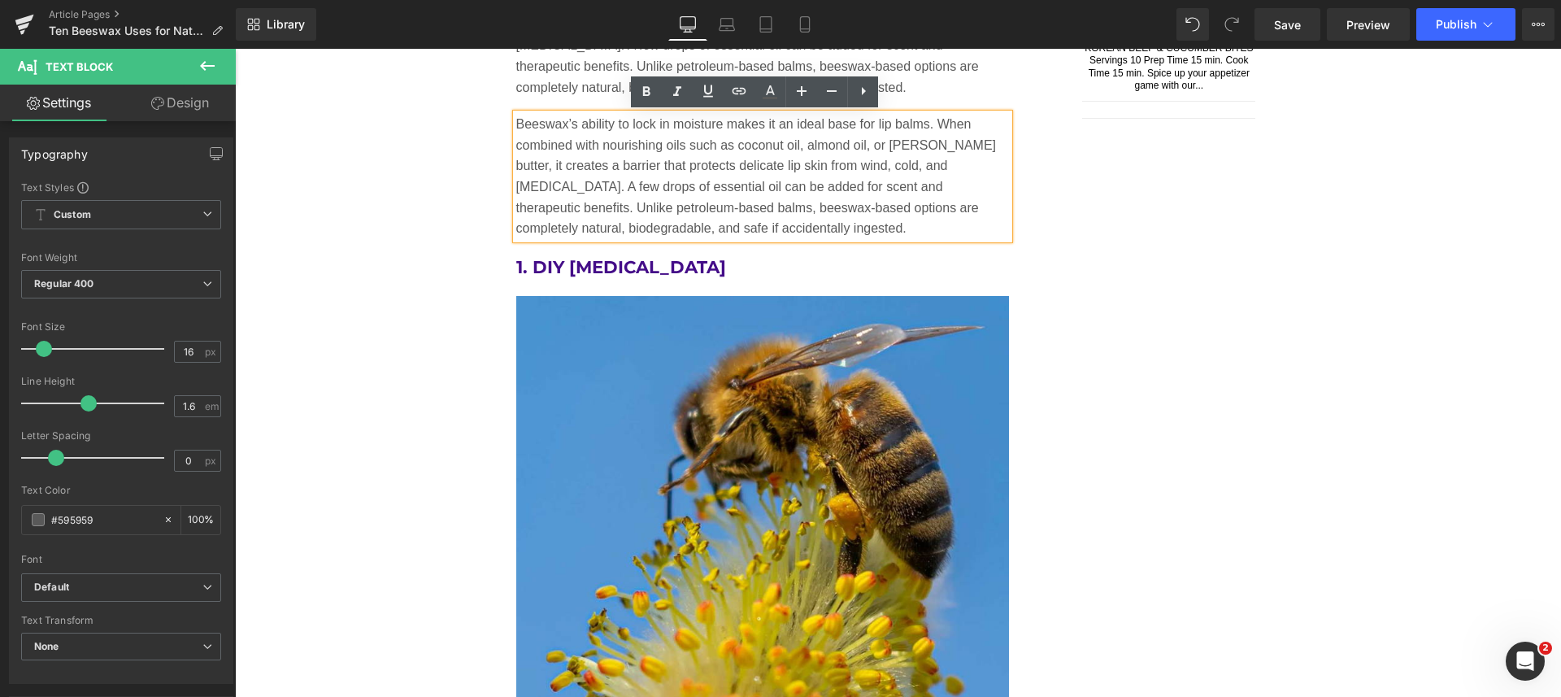
scroll to position [1917, 0]
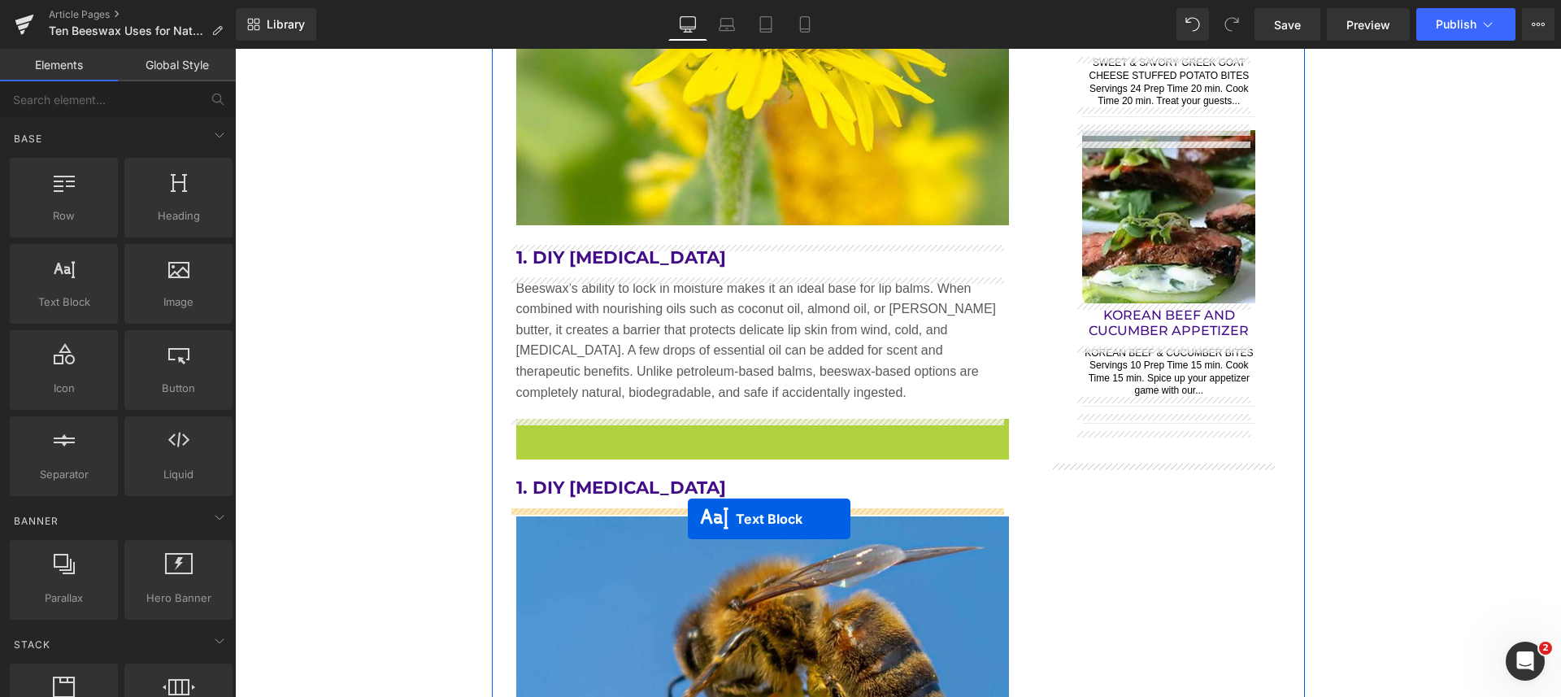
drag, startPoint x: 708, startPoint y: 484, endPoint x: 688, endPoint y: 519, distance: 40.4
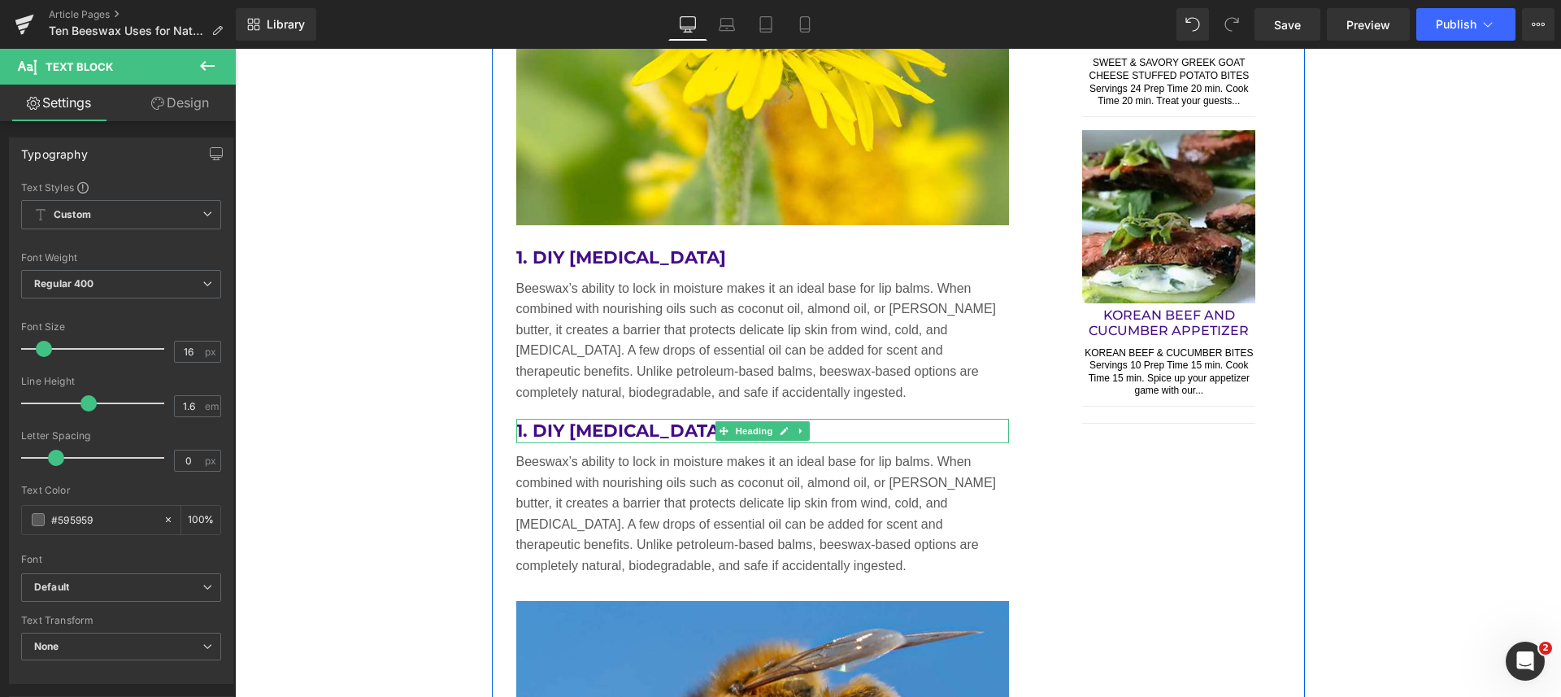
click at [653, 436] on h2 "1. DIY [MEDICAL_DATA]" at bounding box center [762, 431] width 493 height 24
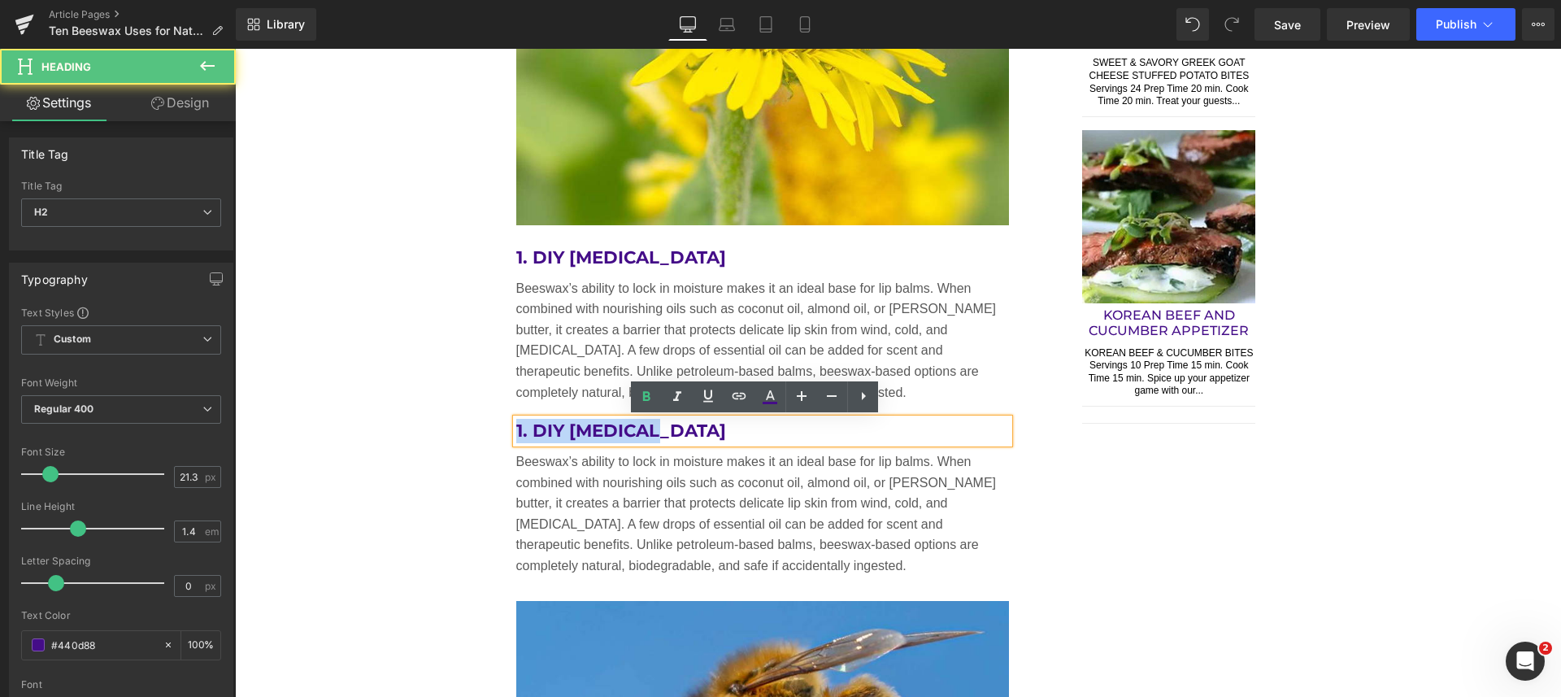
drag, startPoint x: 660, startPoint y: 432, endPoint x: 495, endPoint y: 425, distance: 165.1
click at [495, 425] on div "Beeswax is one of the most valuable natural ingredients for both household proj…" at bounding box center [763, 286] width 542 height 1656
paste div
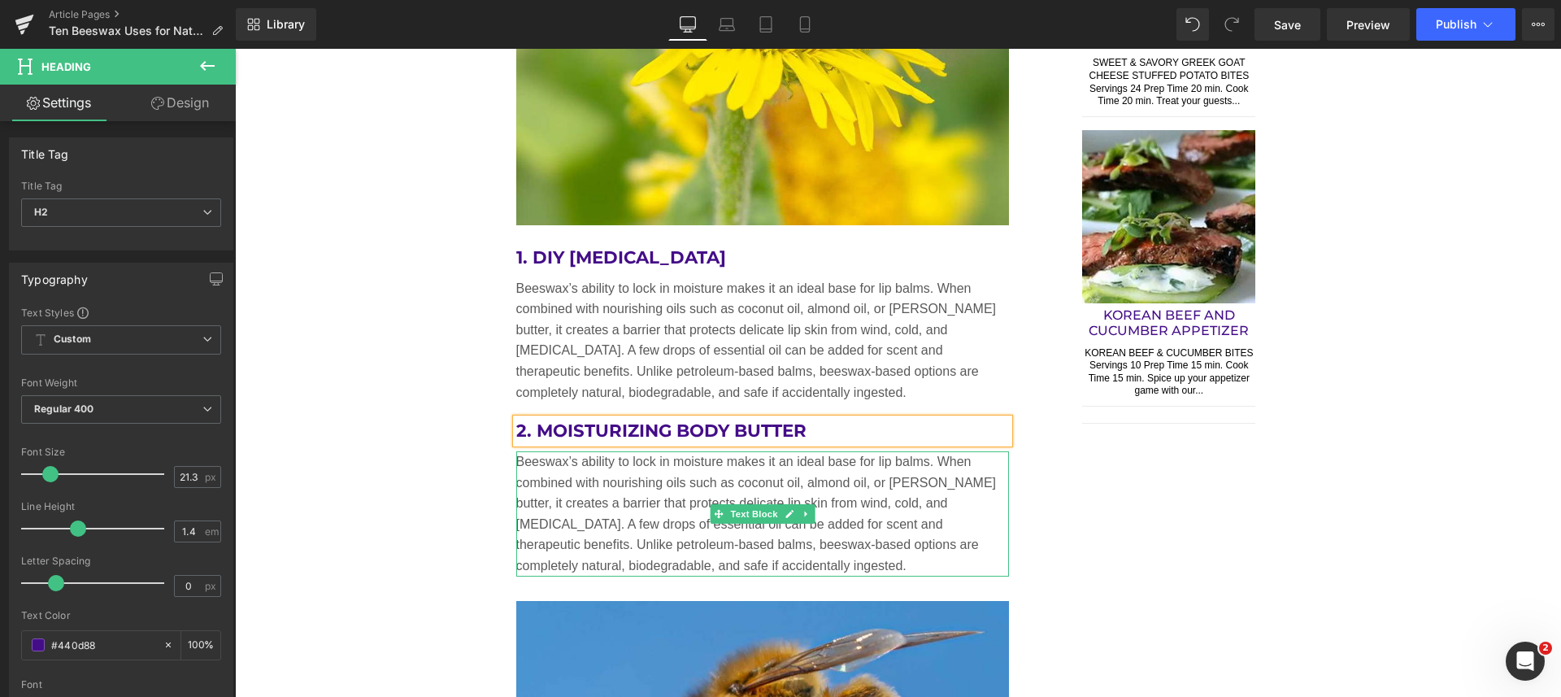
click at [802, 562] on p "Beeswax’s ability to lock in moisture makes it an ideal base for lip balms. Whe…" at bounding box center [762, 513] width 493 height 125
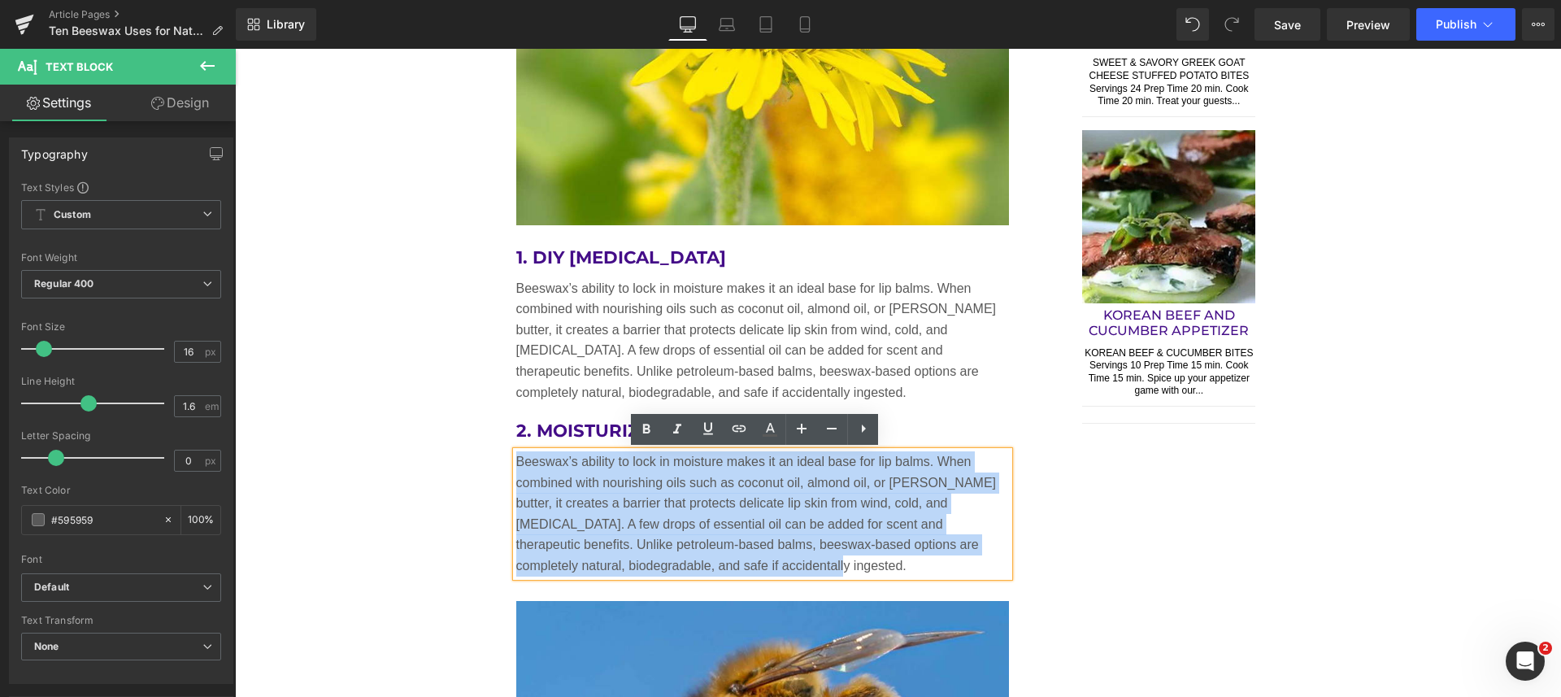
drag, startPoint x: 791, startPoint y: 567, endPoint x: 510, endPoint y: 458, distance: 300.8
click at [516, 458] on p "Beeswax’s ability to lock in moisture makes it an ideal base for lip balms. Whe…" at bounding box center [762, 513] width 493 height 125
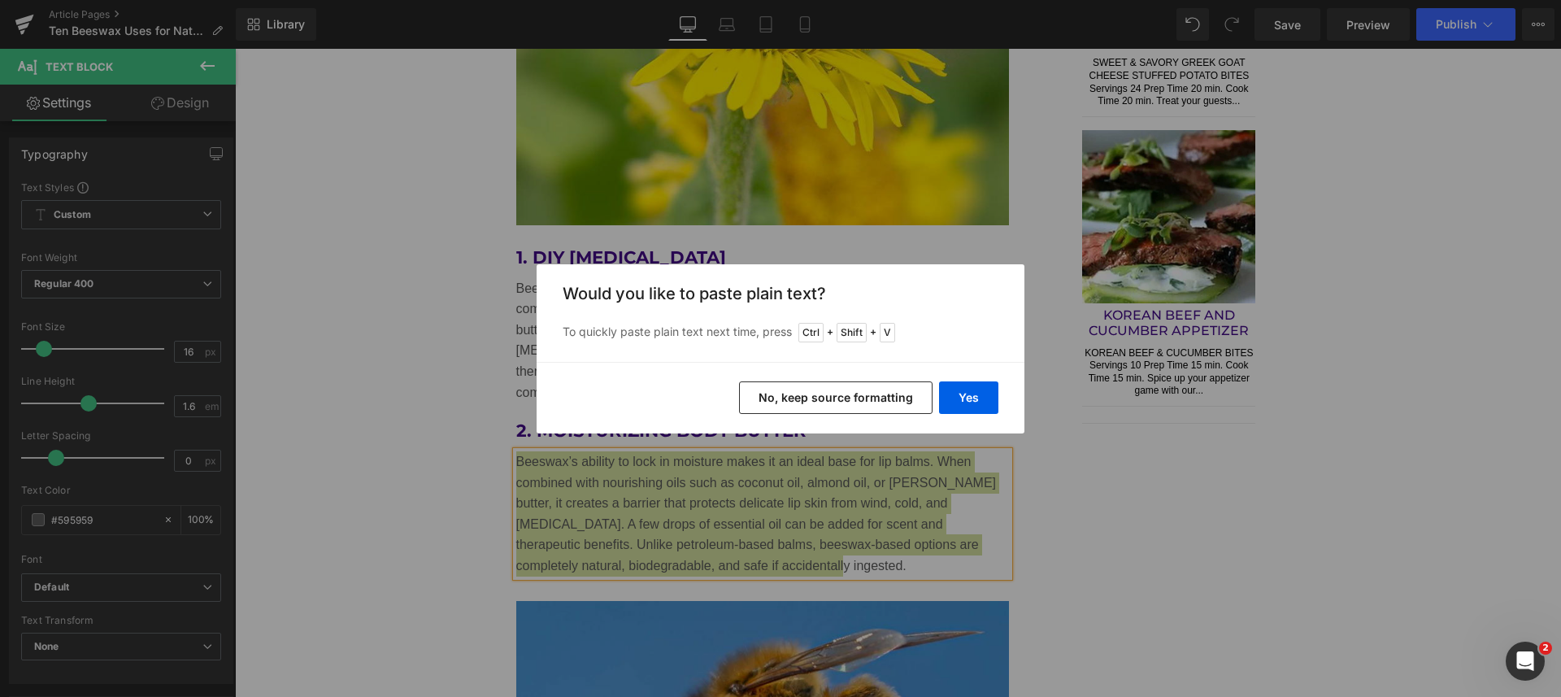
click at [986, 393] on button "Yes" at bounding box center [968, 397] width 59 height 33
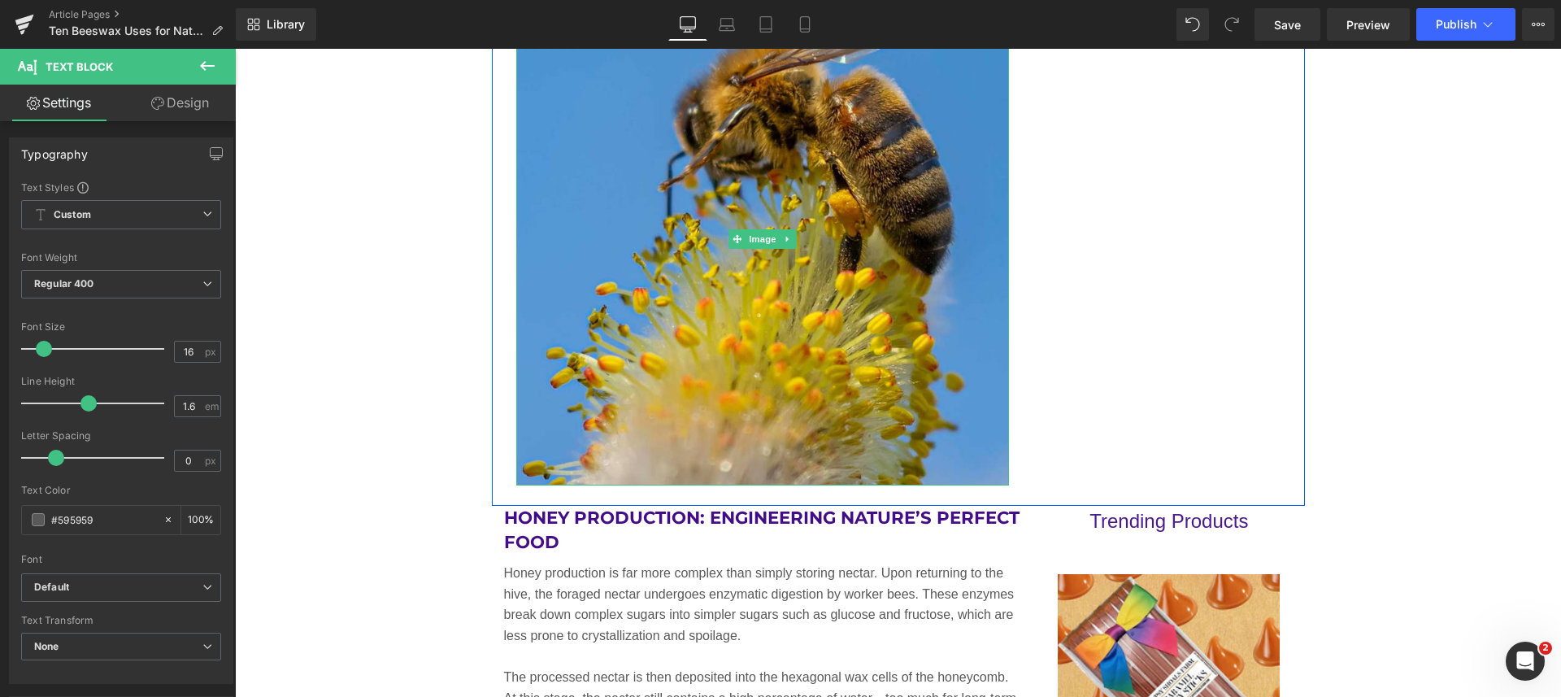
scroll to position [2527, 0]
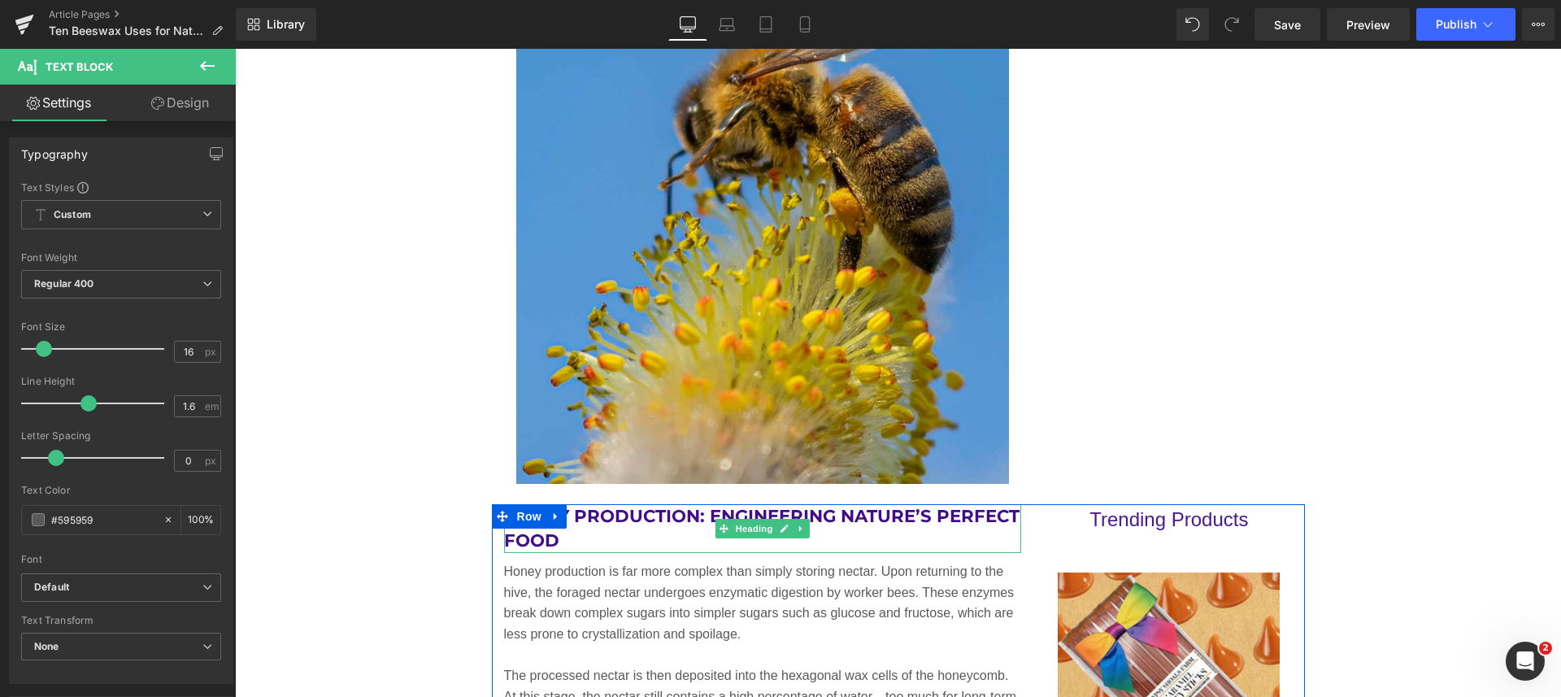
click at [645, 536] on h2 "Honey Production: Engineering Nature’s Perfect Food" at bounding box center [763, 528] width 518 height 49
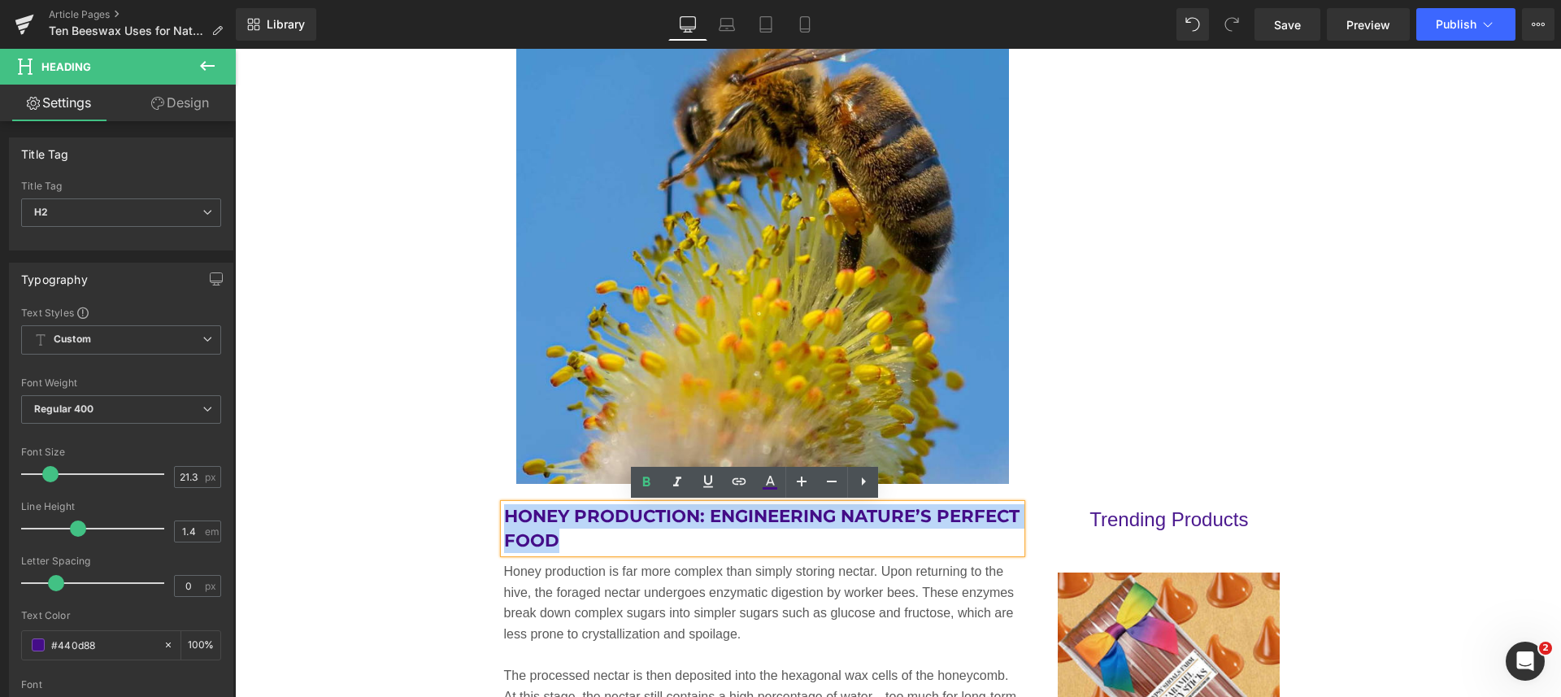
drag, startPoint x: 593, startPoint y: 536, endPoint x: 497, endPoint y: 515, distance: 97.4
click at [504, 515] on h2 "Honey Production: Engineering Nature’s Perfect Food" at bounding box center [763, 528] width 518 height 49
paste div
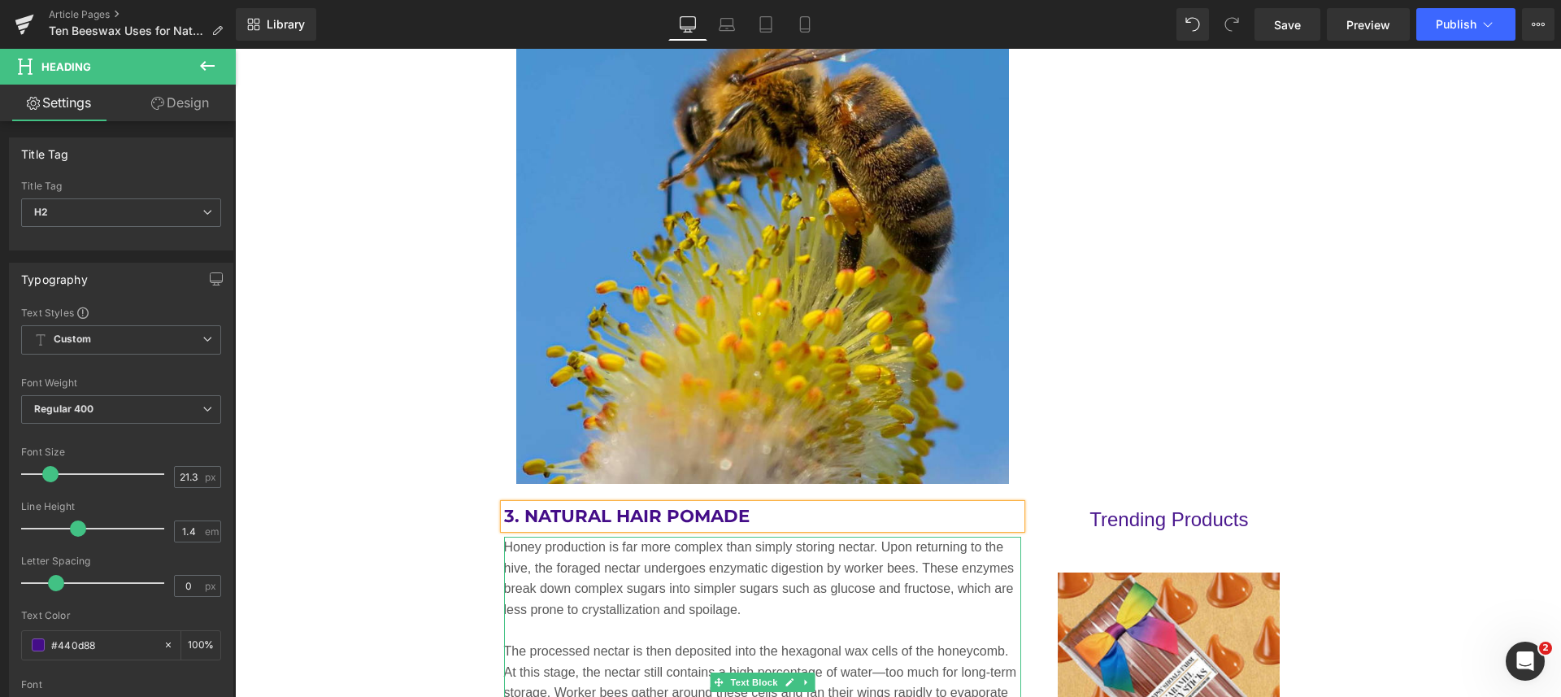
click at [694, 603] on p "Honey production is far more complex than simply storing nectar. Upon returning…" at bounding box center [763, 577] width 518 height 83
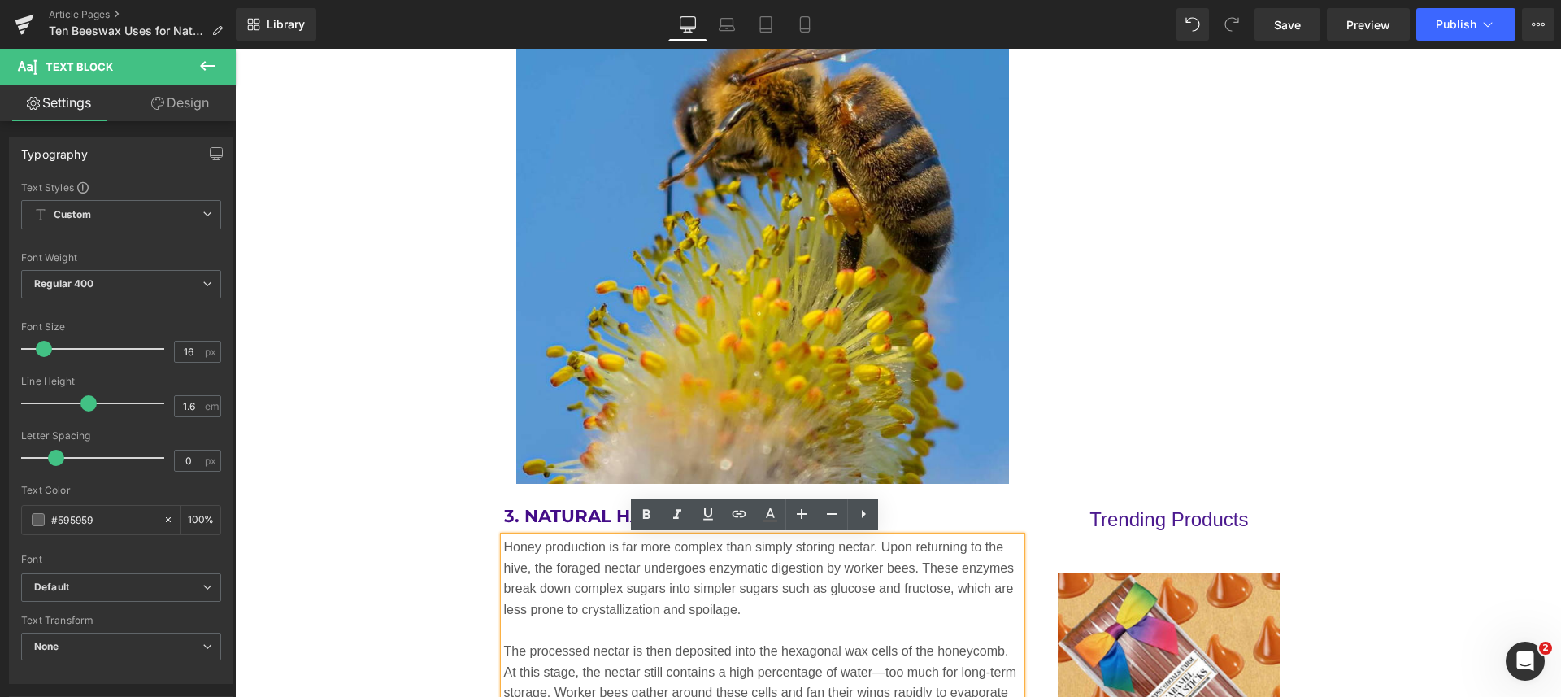
click at [504, 545] on p "Honey production is far more complex than simply storing nectar. Upon returning…" at bounding box center [763, 577] width 518 height 83
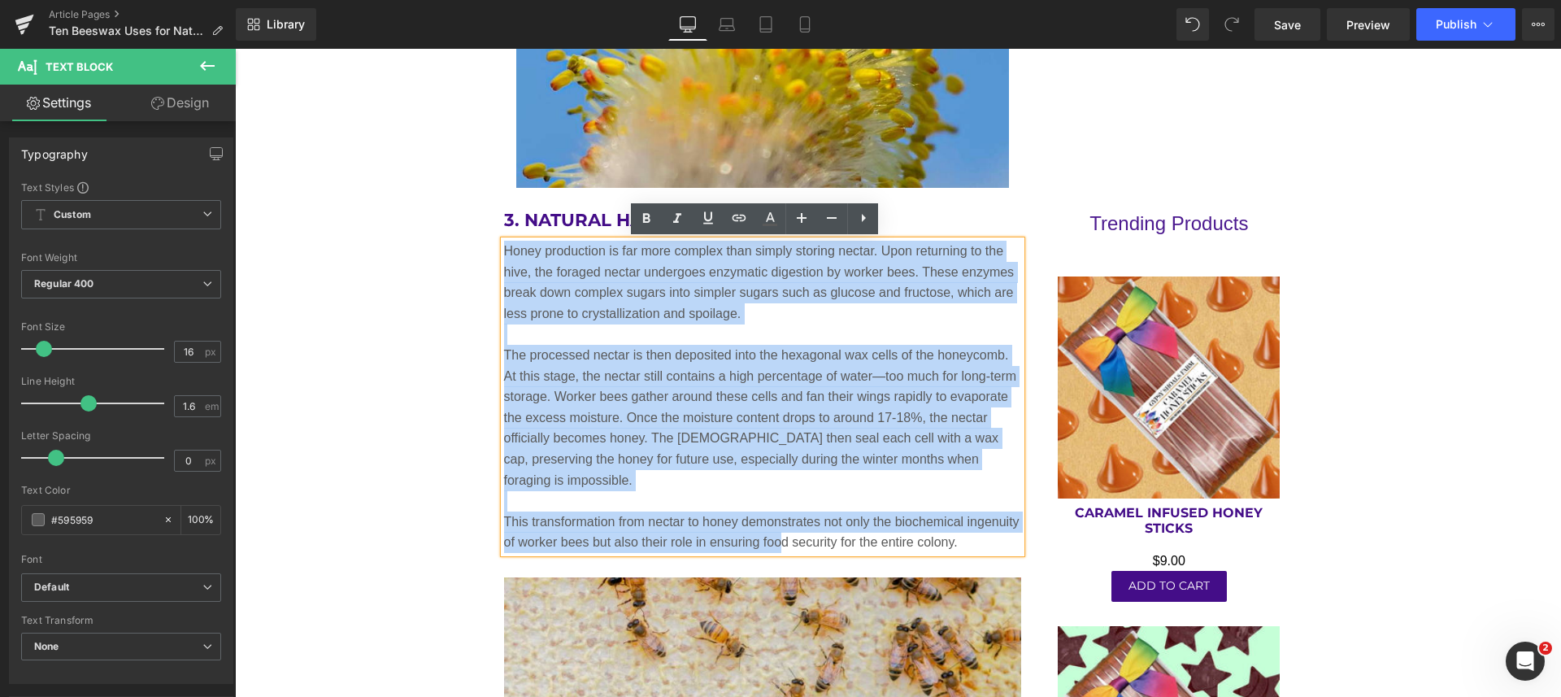
scroll to position [2832, 0]
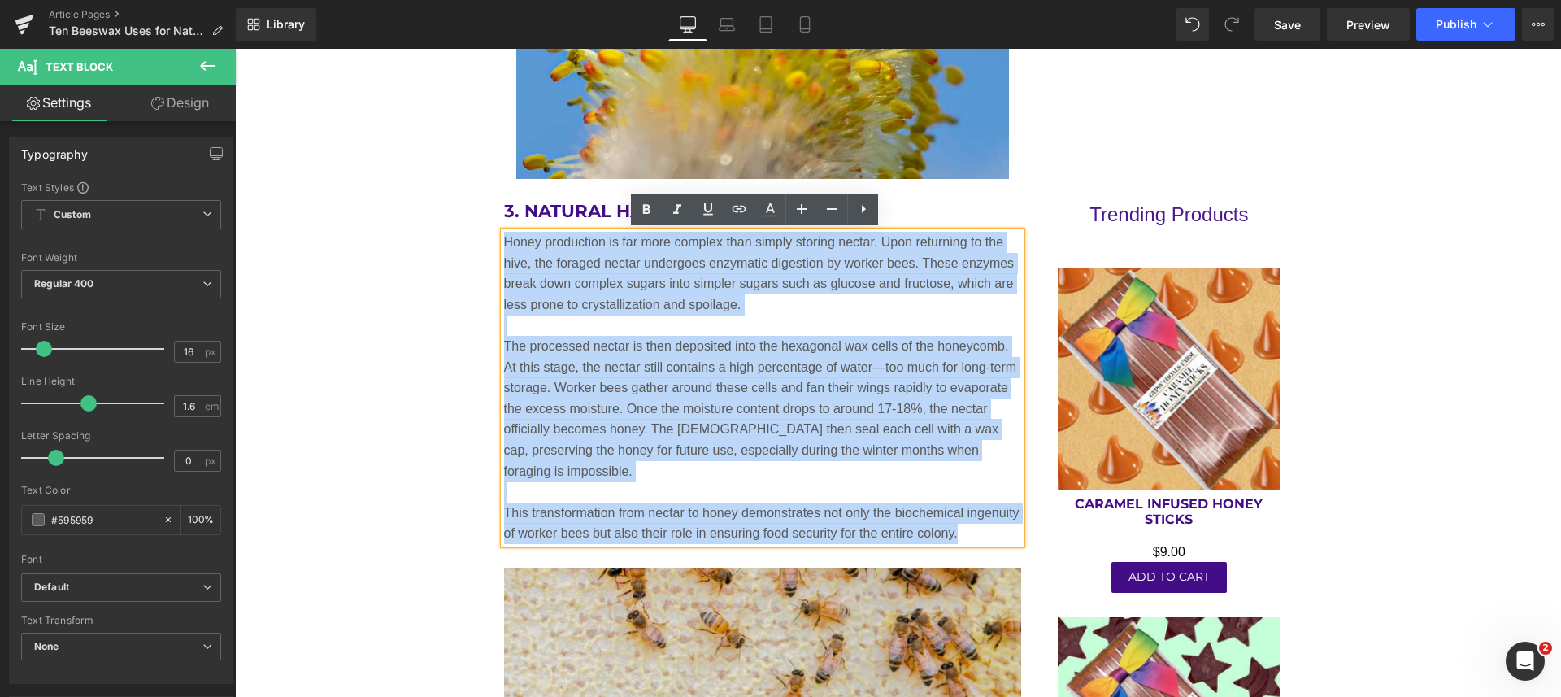
drag, startPoint x: 497, startPoint y: 545, endPoint x: 975, endPoint y: 536, distance: 478.8
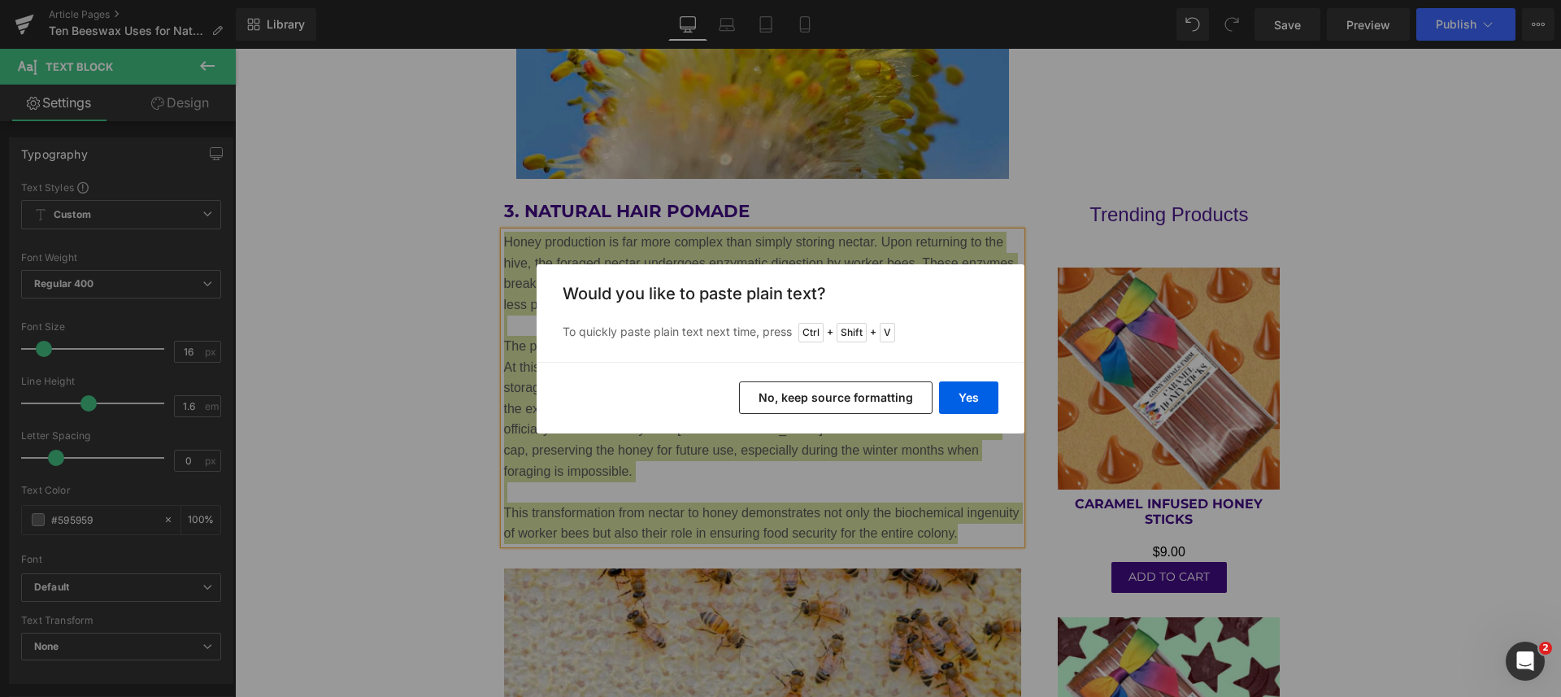
click at [981, 393] on button "Yes" at bounding box center [968, 397] width 59 height 33
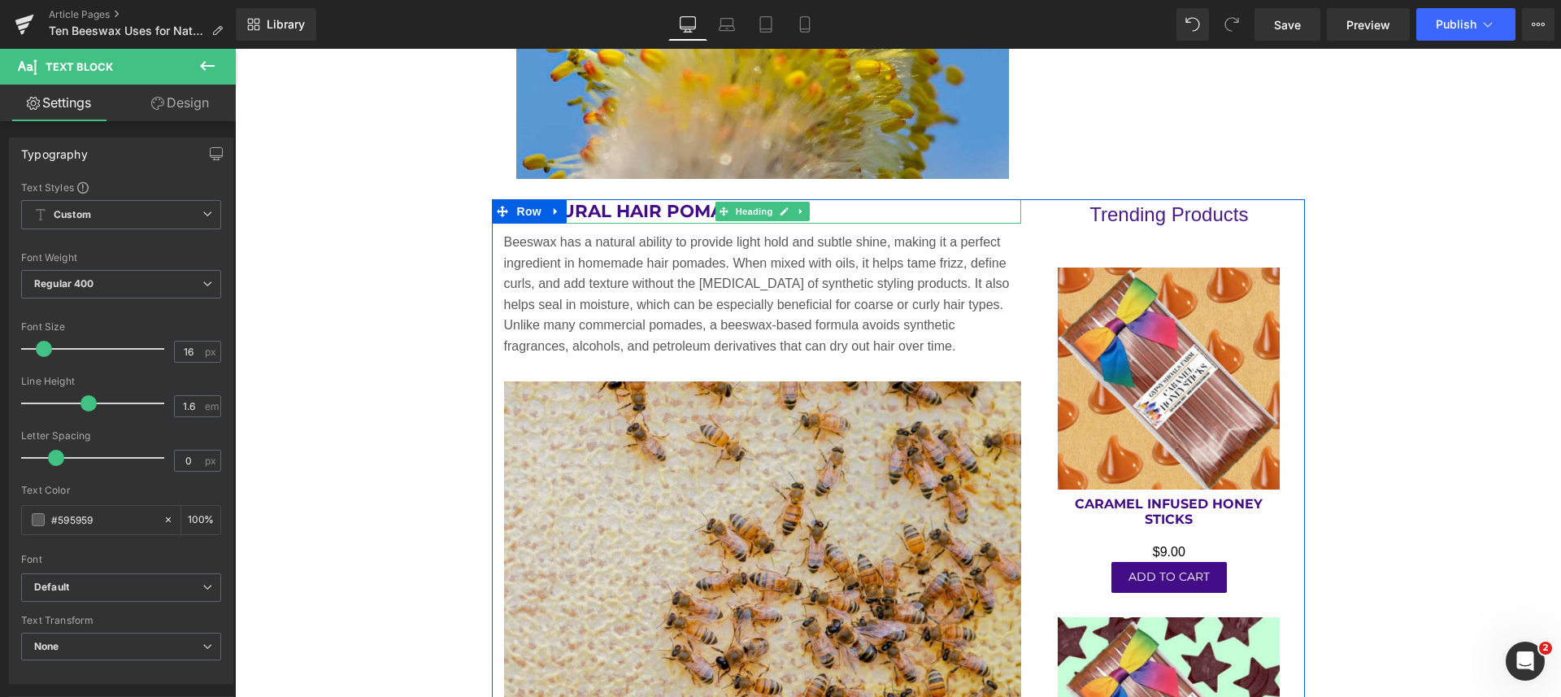
click at [801, 210] on link at bounding box center [800, 212] width 17 height 20
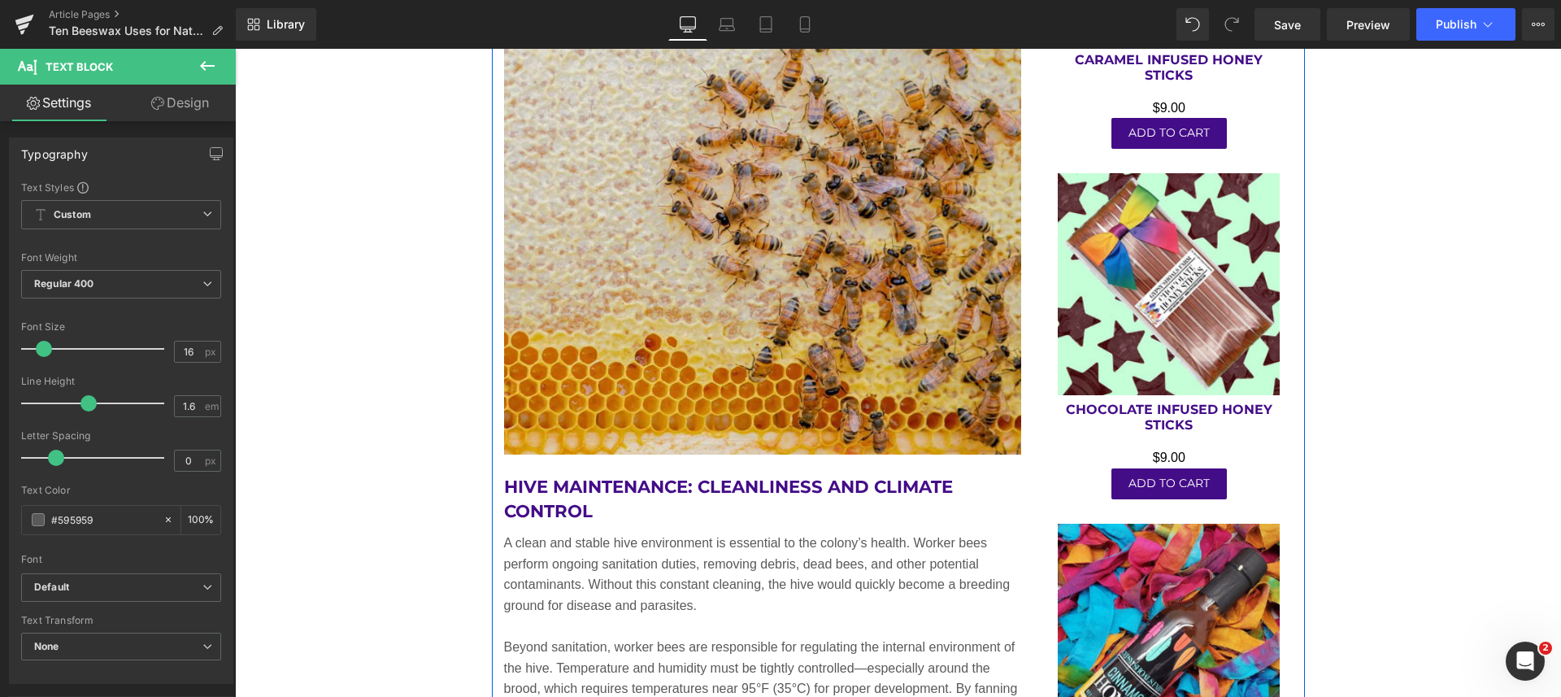
scroll to position [3441, 0]
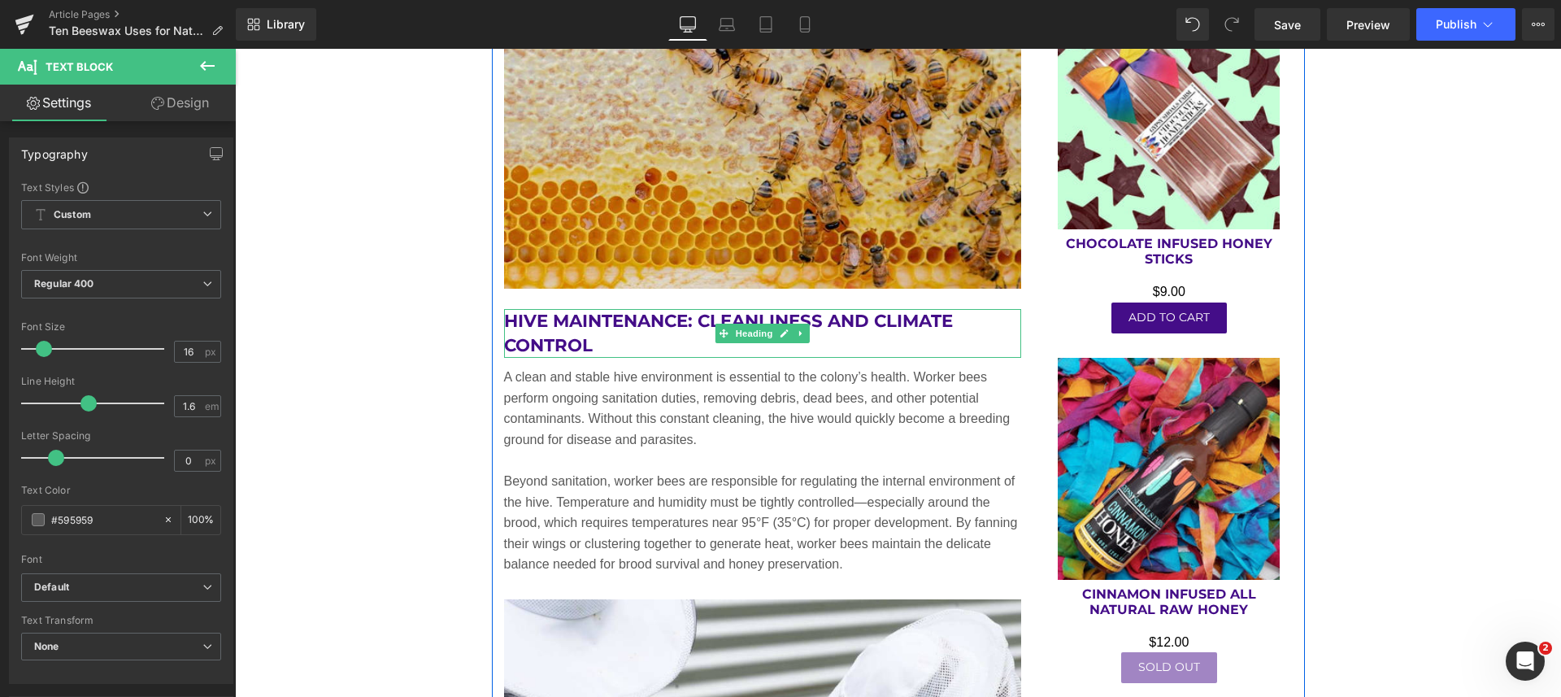
click at [667, 348] on h2 "Hive Maintenance: Cleanliness and Climate Control" at bounding box center [763, 333] width 518 height 49
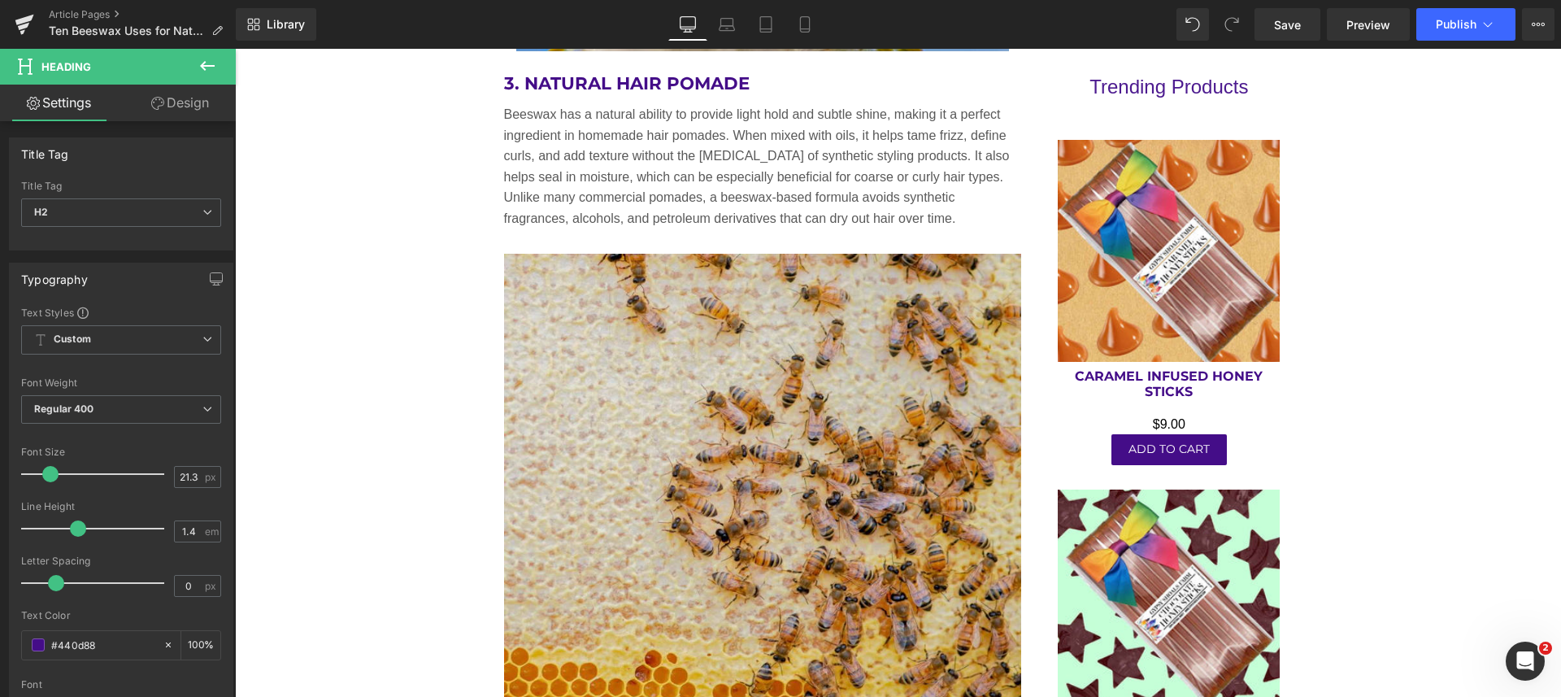
scroll to position [2730, 0]
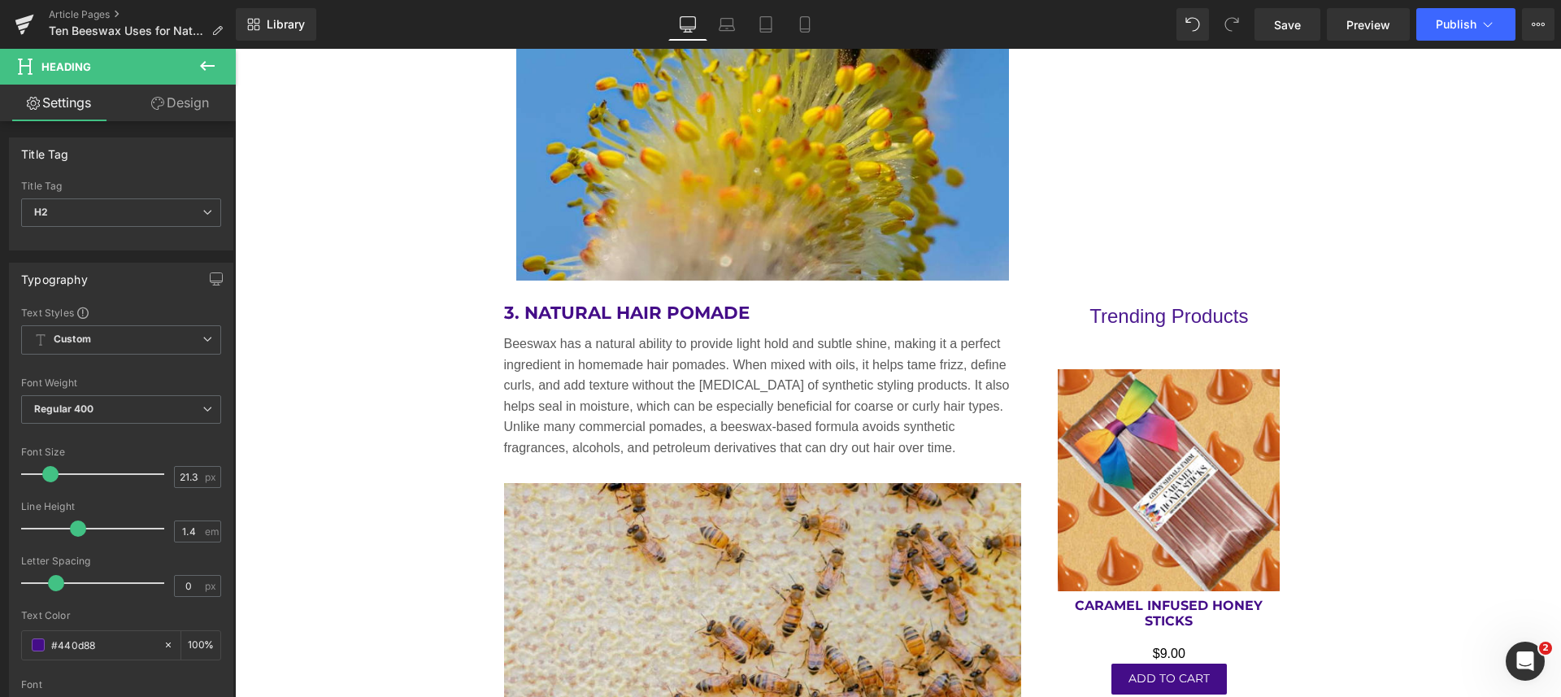
click at [767, 310] on div "3. Natural Hair Pomade Heading" at bounding box center [763, 313] width 518 height 24
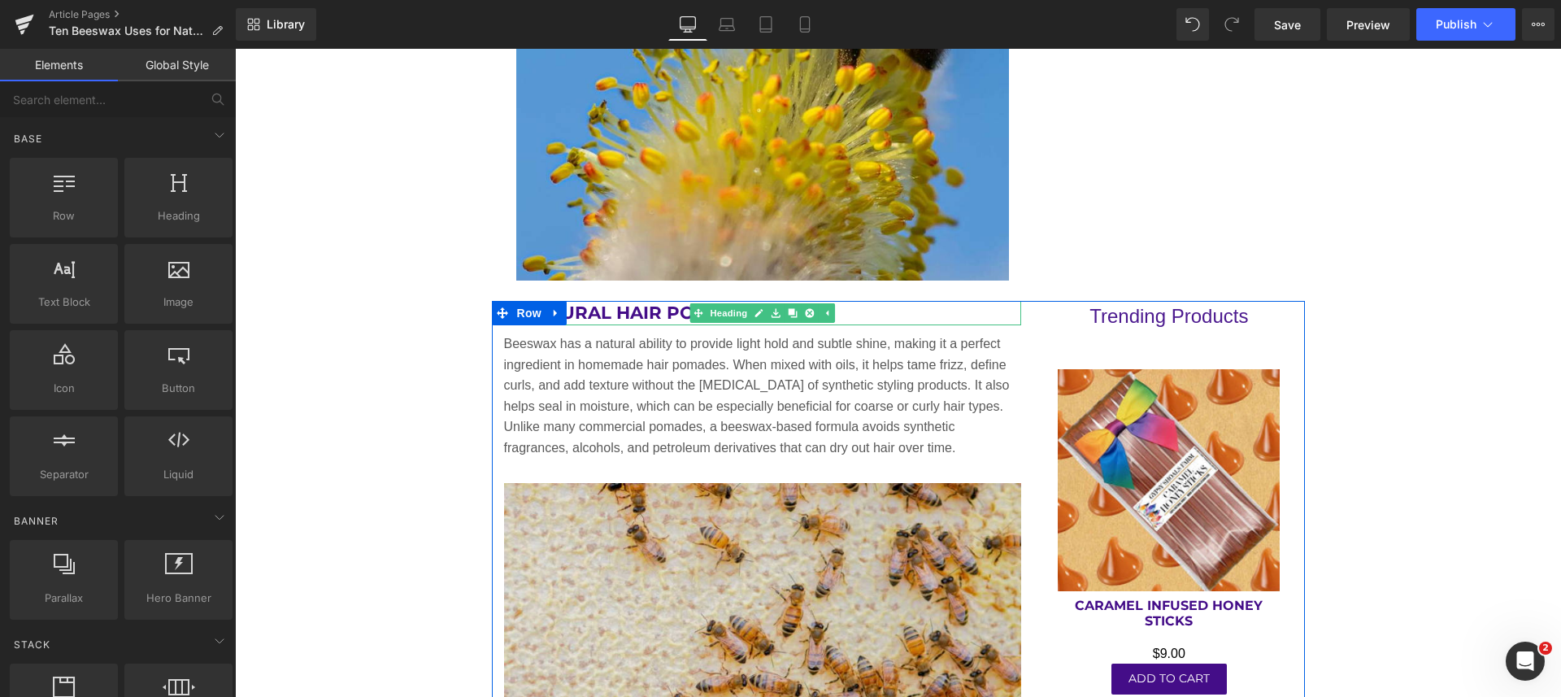
click at [788, 310] on icon at bounding box center [792, 313] width 9 height 10
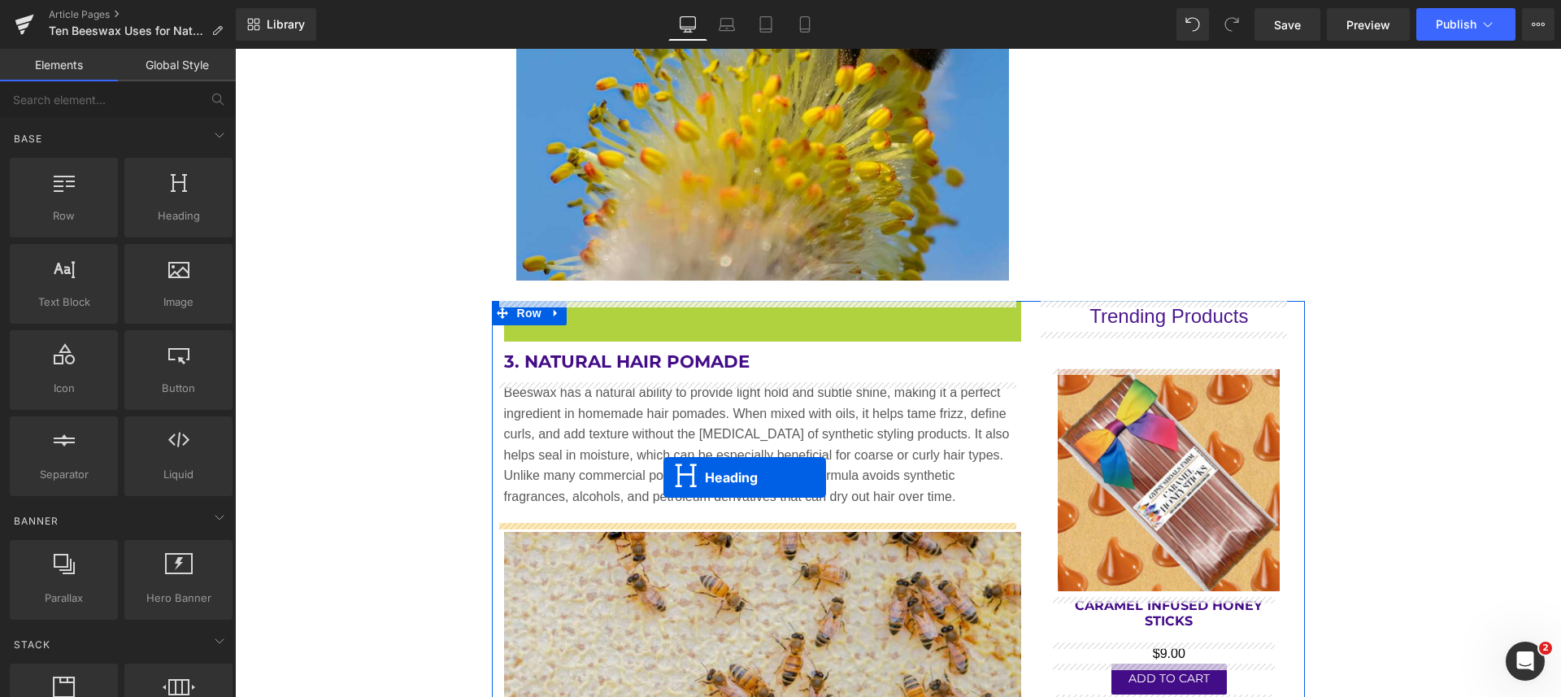
drag, startPoint x: 690, startPoint y: 310, endPoint x: 663, endPoint y: 477, distance: 168.8
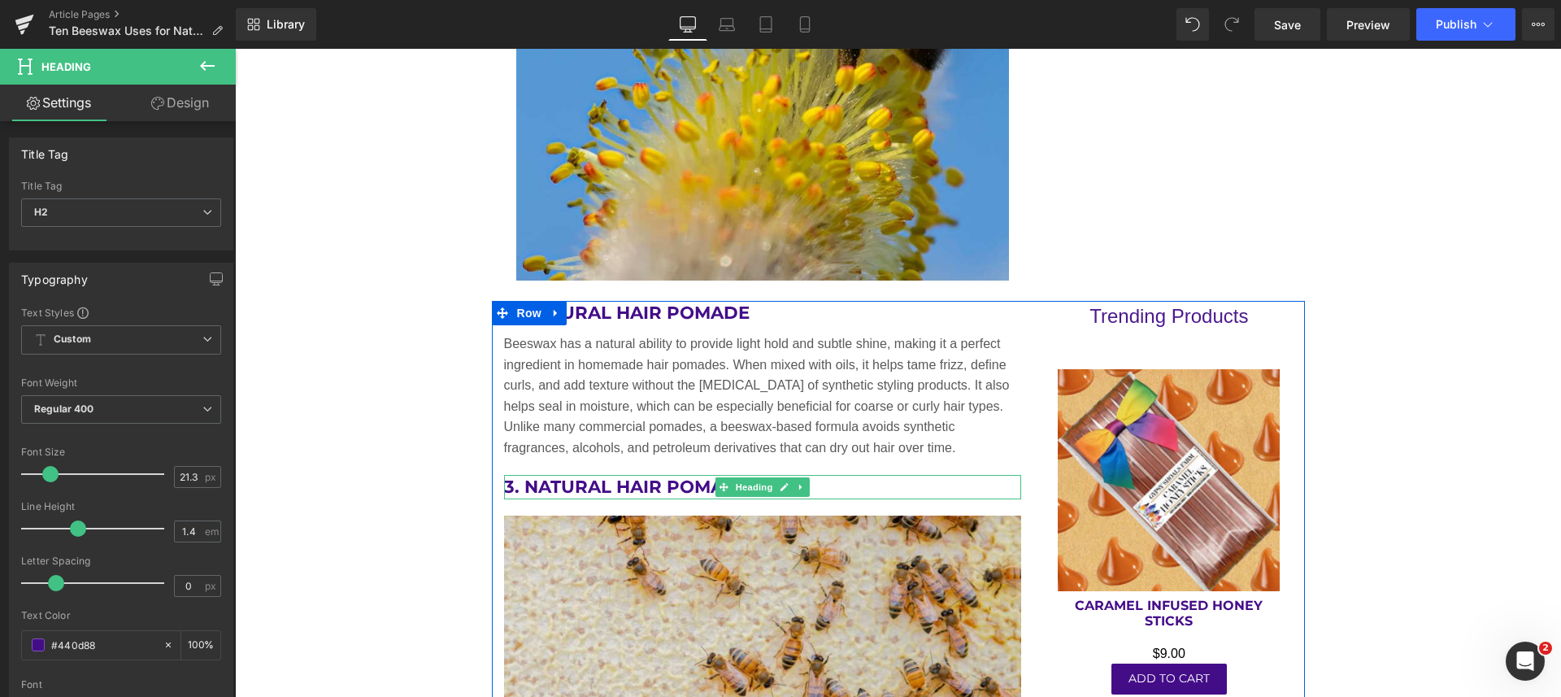
click at [671, 481] on h2 "3. Natural Hair Pomade" at bounding box center [763, 487] width 518 height 24
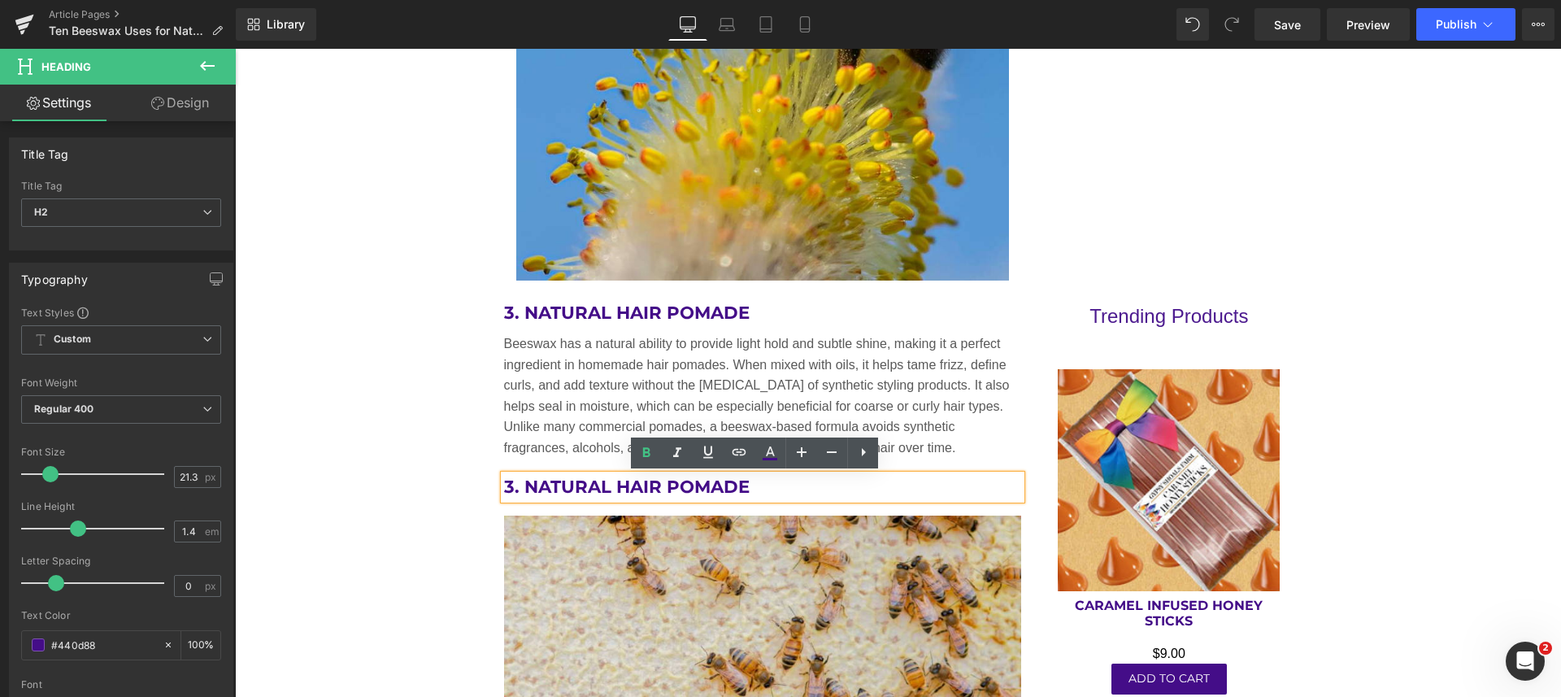
drag, startPoint x: 746, startPoint y: 485, endPoint x: 493, endPoint y: 485, distance: 252.8
click at [504, 485] on div "3. Natural Hair Pomade" at bounding box center [763, 487] width 518 height 24
click at [750, 486] on h2 "3. Natural Hair Pomade" at bounding box center [763, 487] width 518 height 24
drag, startPoint x: 750, startPoint y: 486, endPoint x: 498, endPoint y: 492, distance: 252.0
click at [504, 492] on h2 "3. Natural Hair Pomade" at bounding box center [763, 487] width 518 height 24
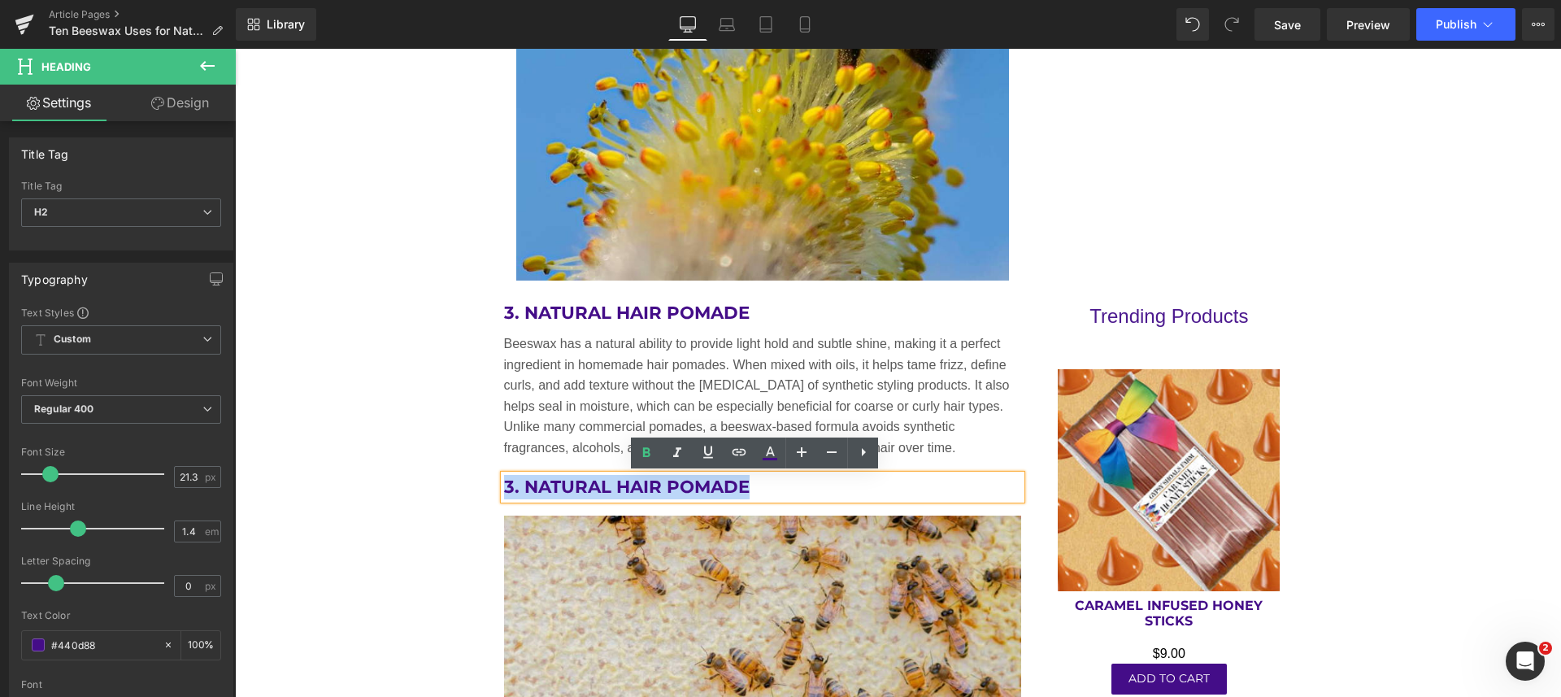
paste div
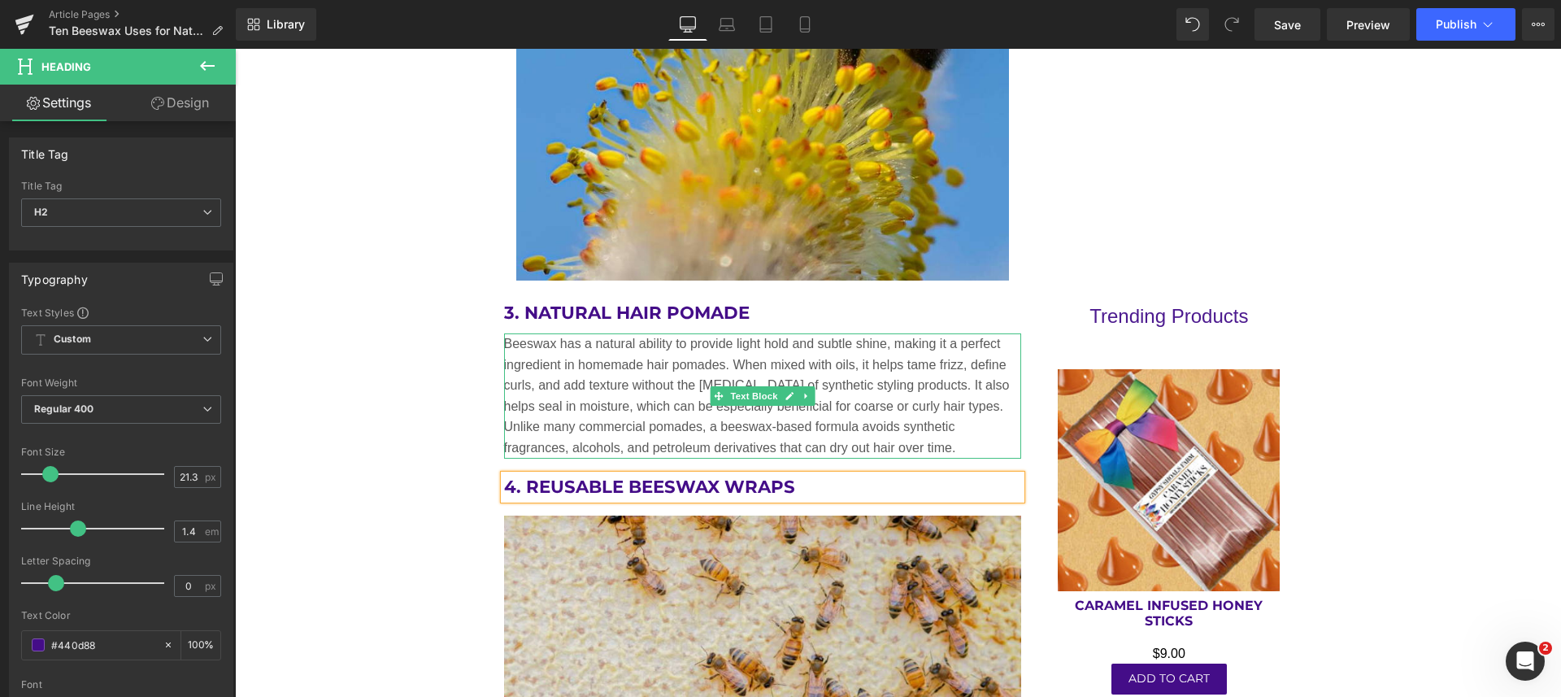
click at [801, 396] on icon at bounding box center [805, 396] width 9 height 10
click at [793, 391] on icon at bounding box center [797, 395] width 9 height 9
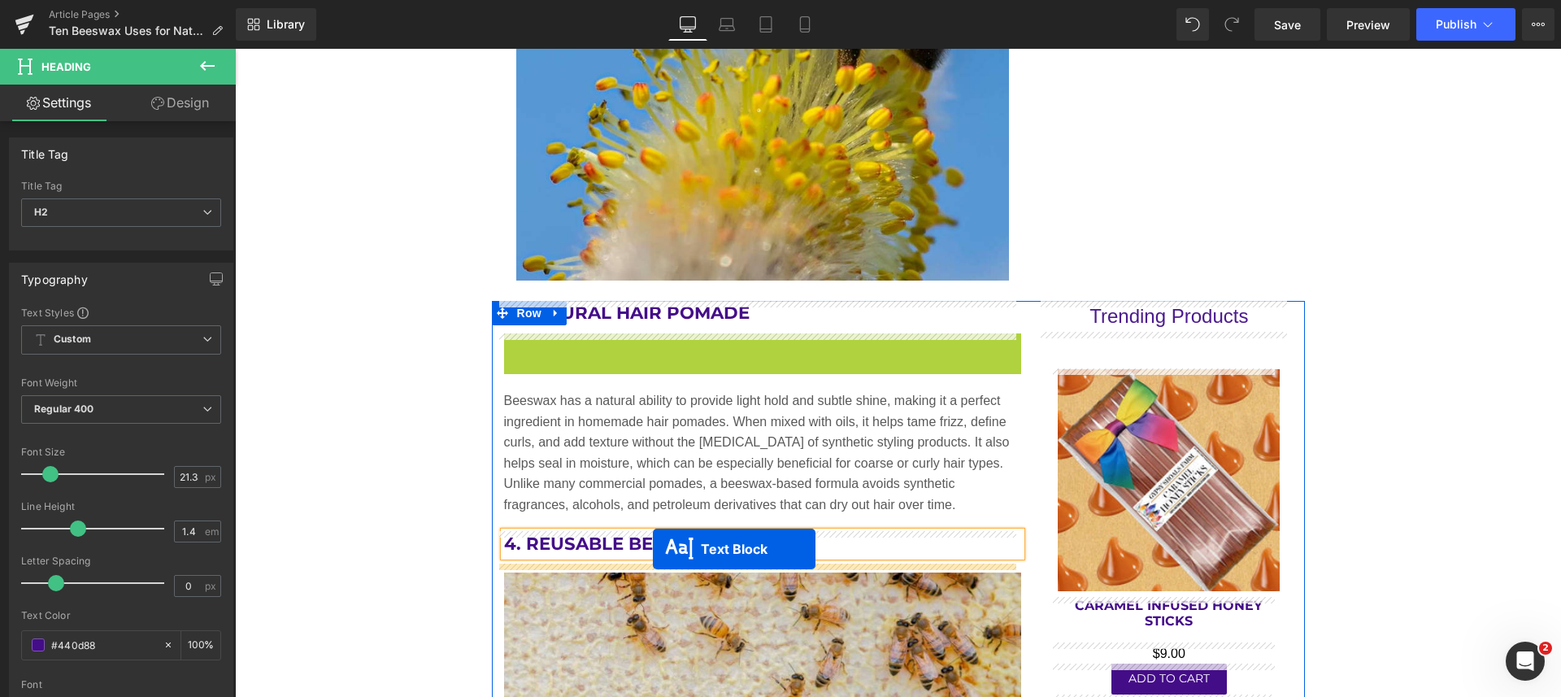
drag, startPoint x: 684, startPoint y: 401, endPoint x: 653, endPoint y: 549, distance: 151.1
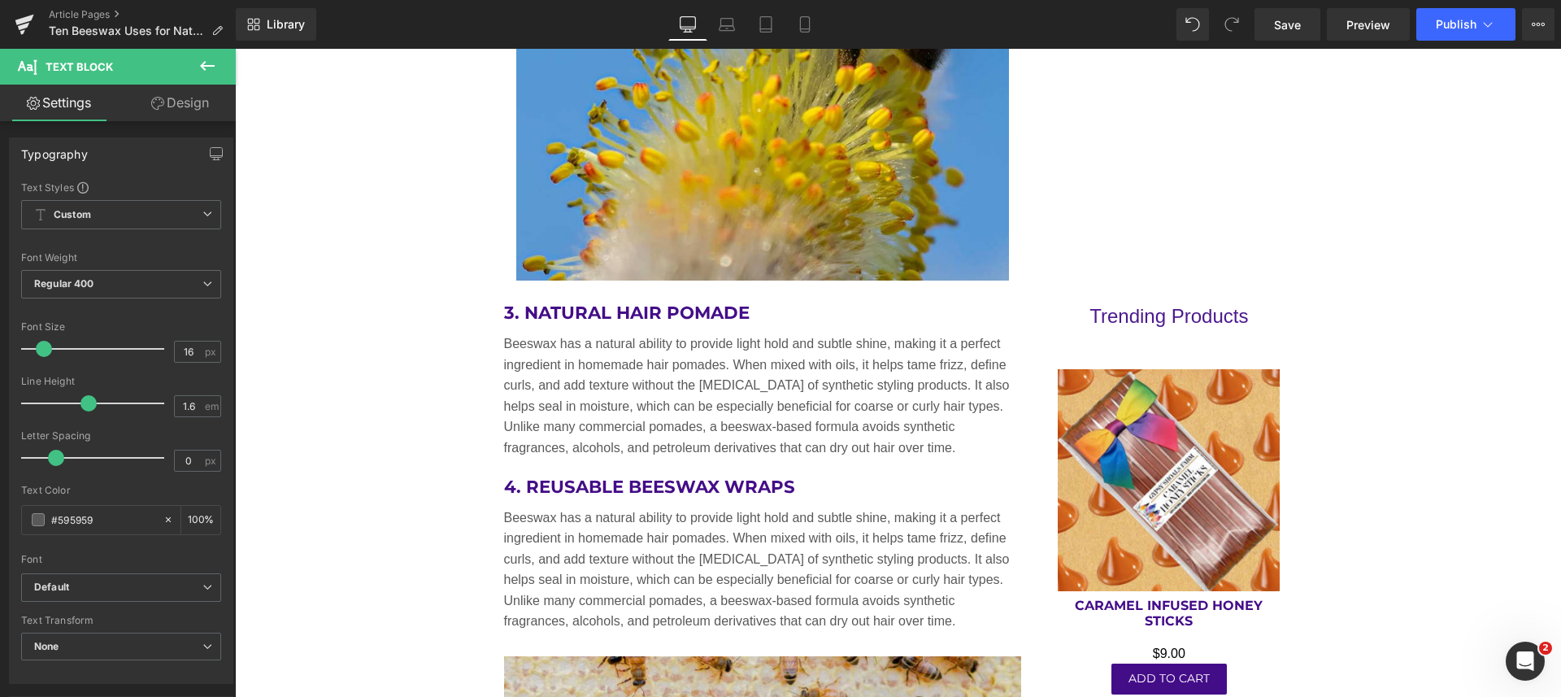
click at [820, 623] on div "Loading Product Data" at bounding box center [780, 632] width 117 height 18
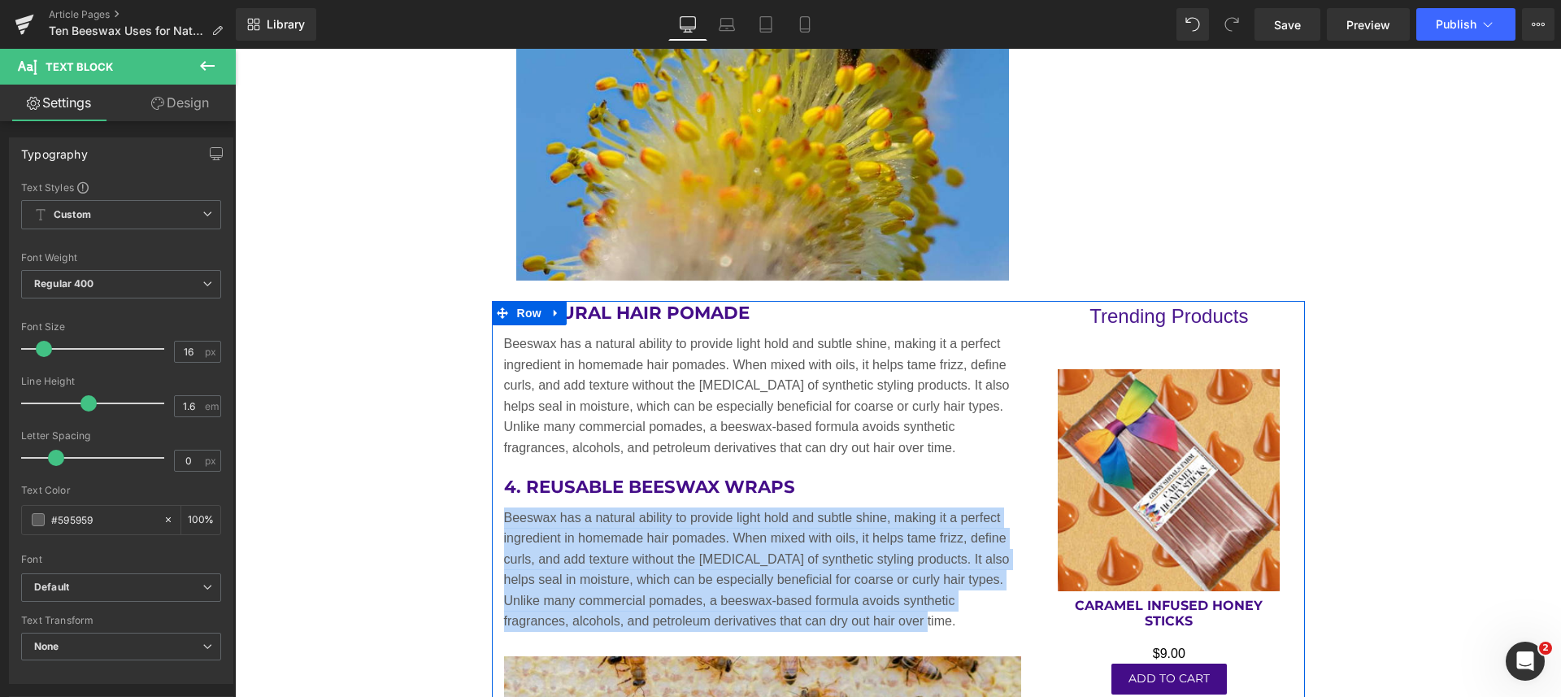
drag, startPoint x: 832, startPoint y: 619, endPoint x: 494, endPoint y: 523, distance: 351.7
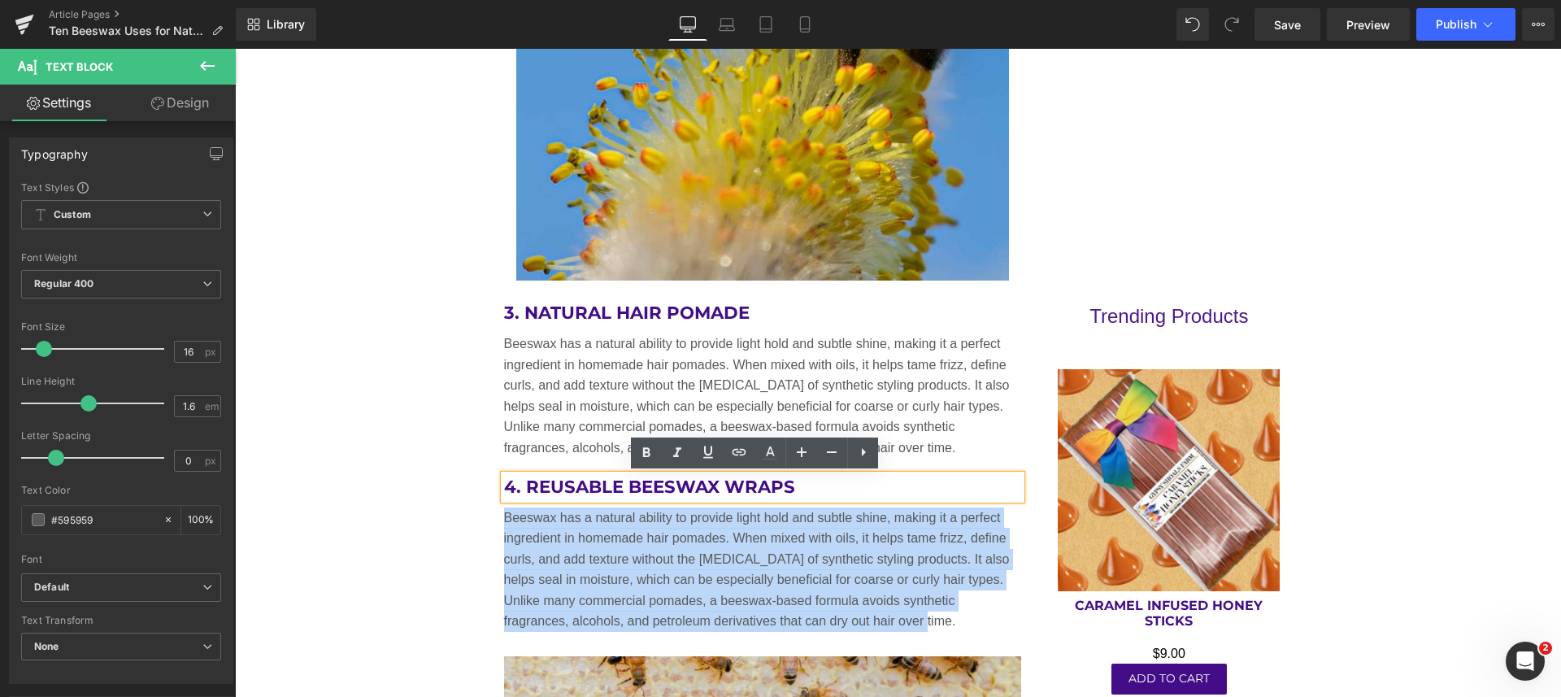
paste div
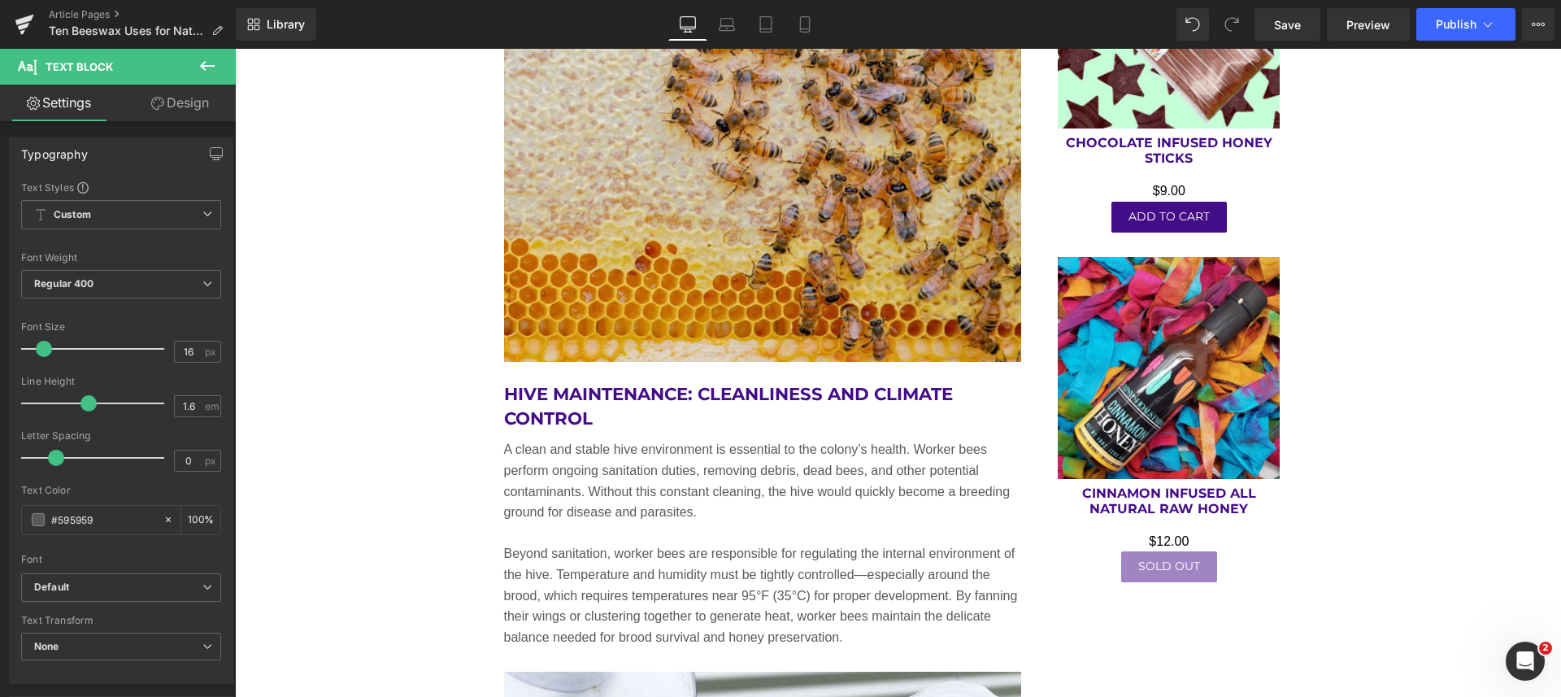
scroll to position [3543, 0]
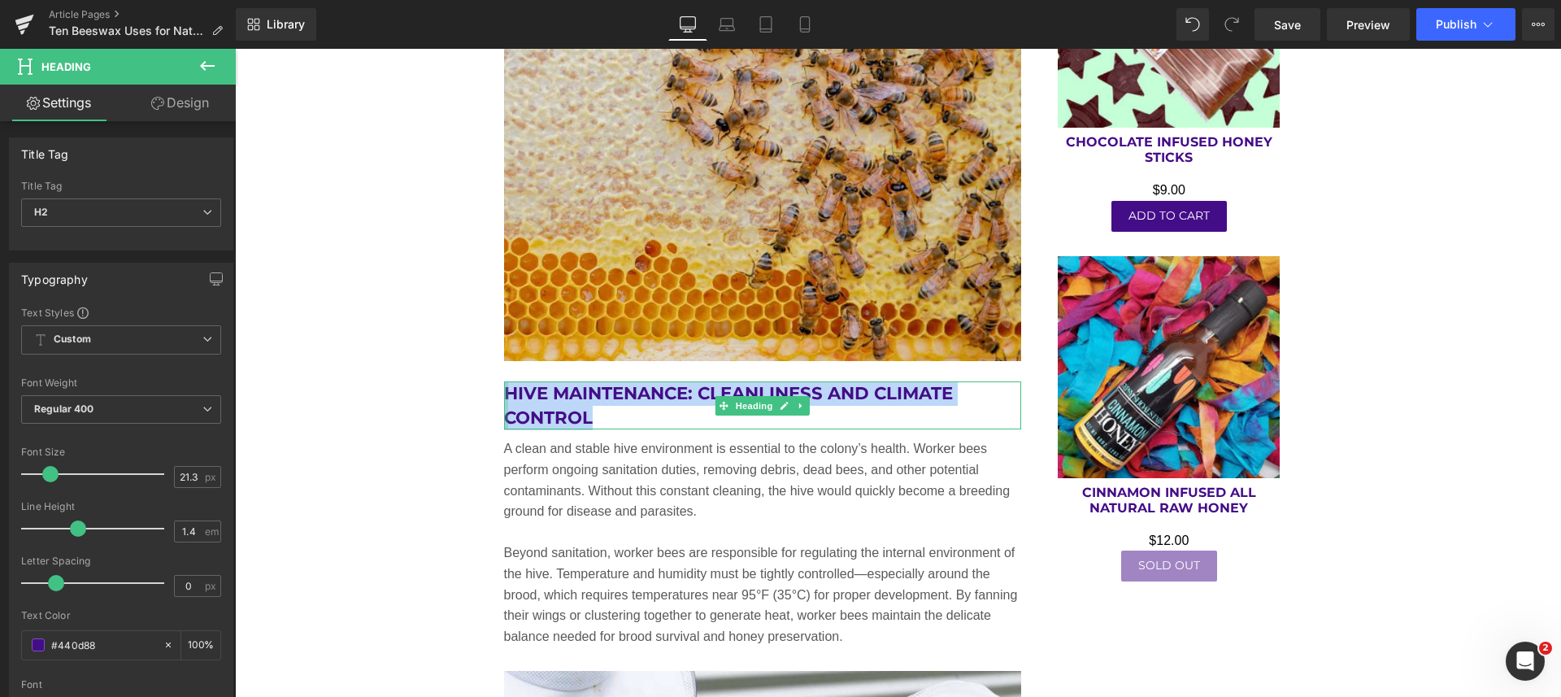
drag, startPoint x: 598, startPoint y: 420, endPoint x: 496, endPoint y: 402, distance: 104.0
click at [504, 402] on div "Hive Maintenance: Cleanliness and Climate Control Heading" at bounding box center [763, 405] width 518 height 49
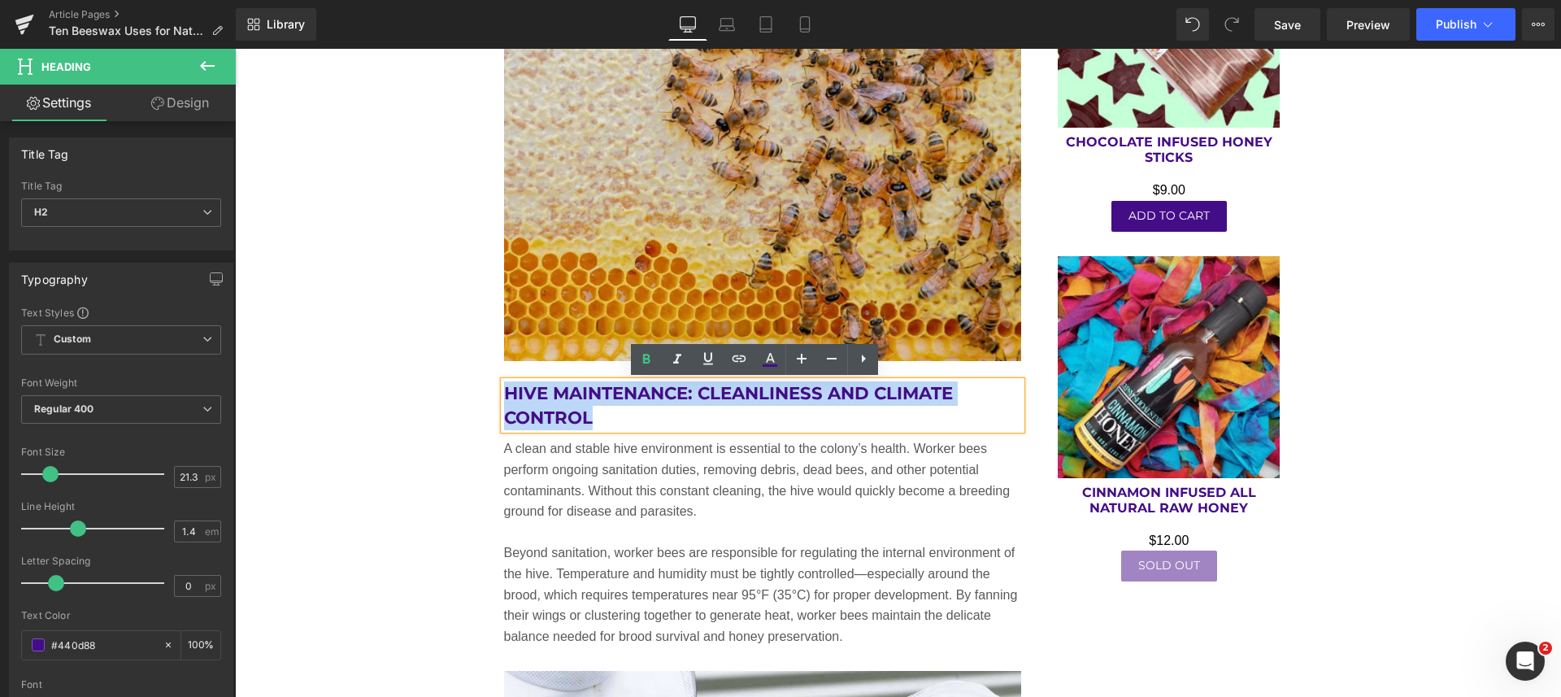
paste div
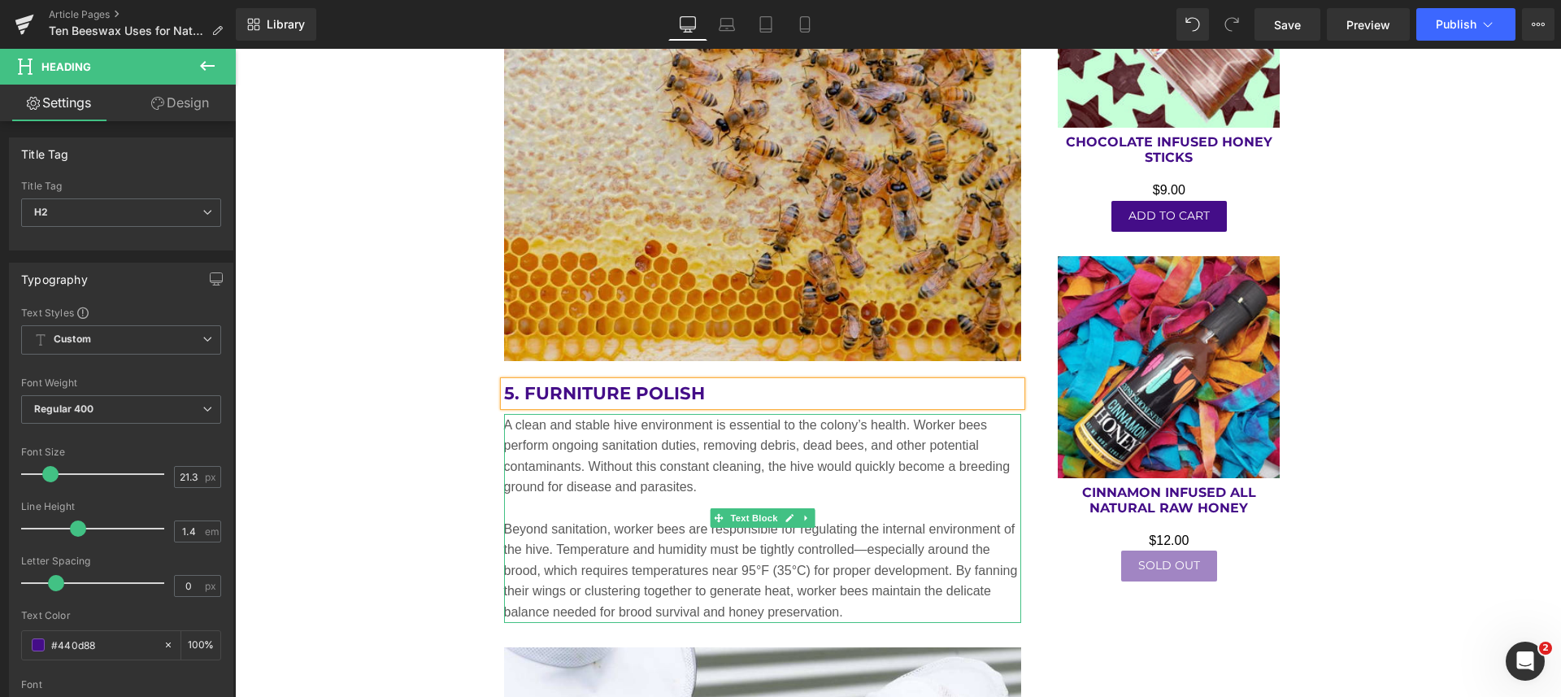
click at [583, 513] on p at bounding box center [763, 507] width 518 height 21
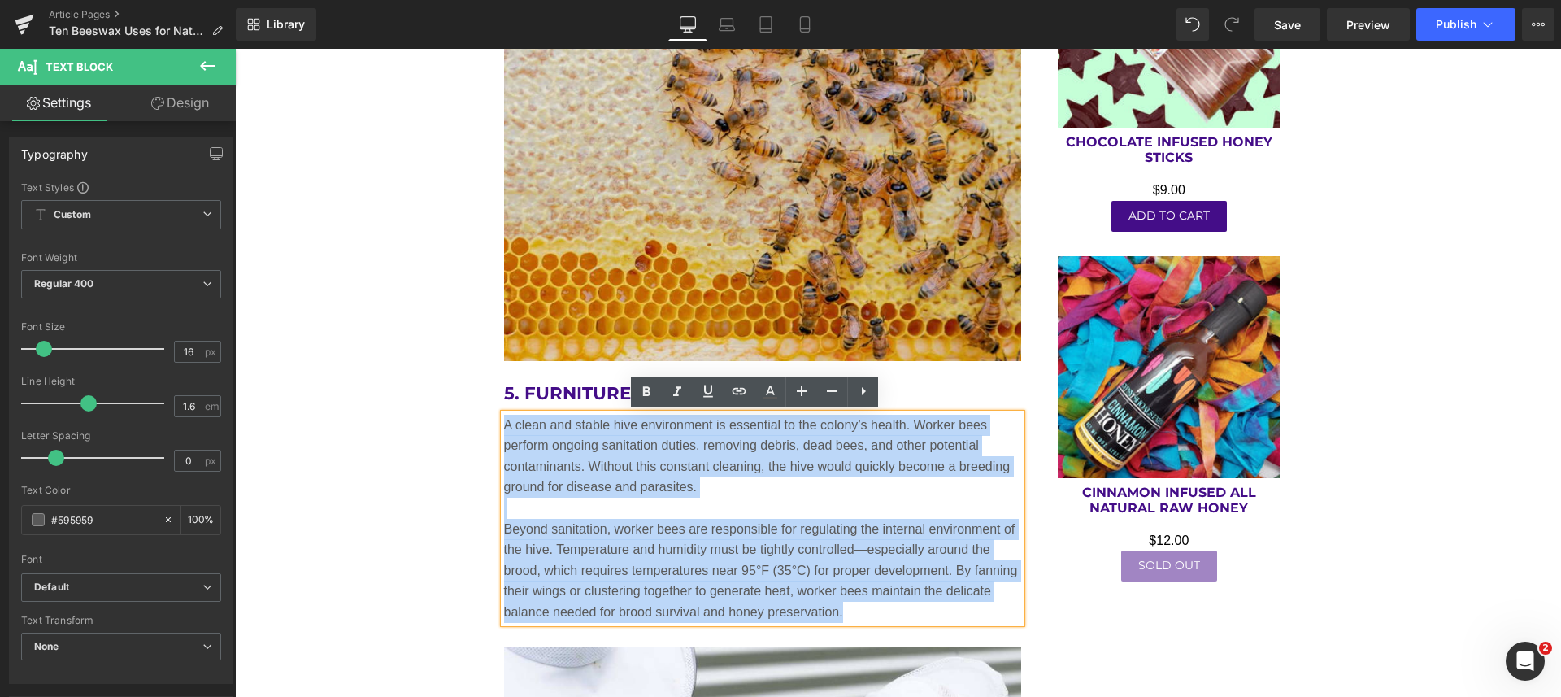
drag, startPoint x: 842, startPoint y: 605, endPoint x: 499, endPoint y: 424, distance: 387.6
click at [504, 424] on div "A clean and stable hive environment is essential to the colony’s health. Worker…" at bounding box center [763, 518] width 518 height 209
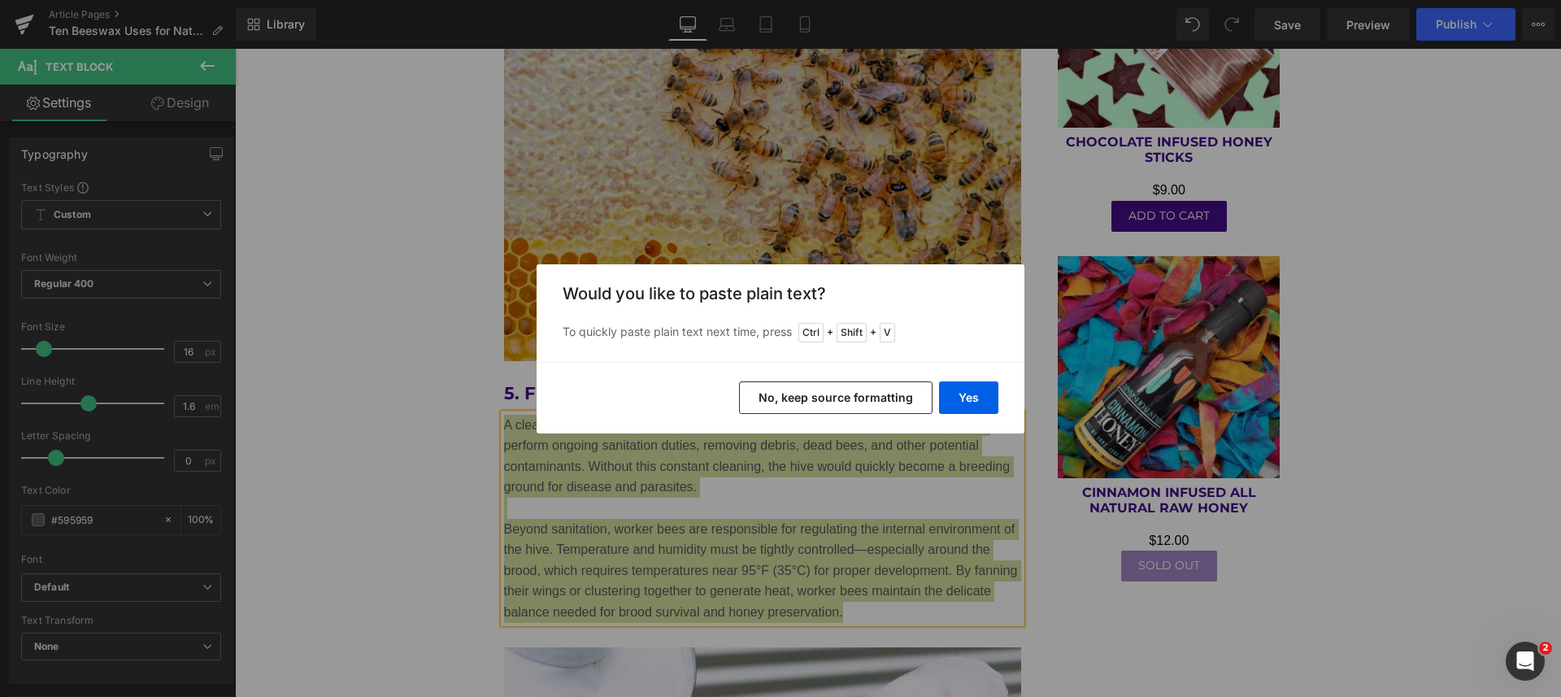
click at [985, 394] on button "Yes" at bounding box center [968, 397] width 59 height 33
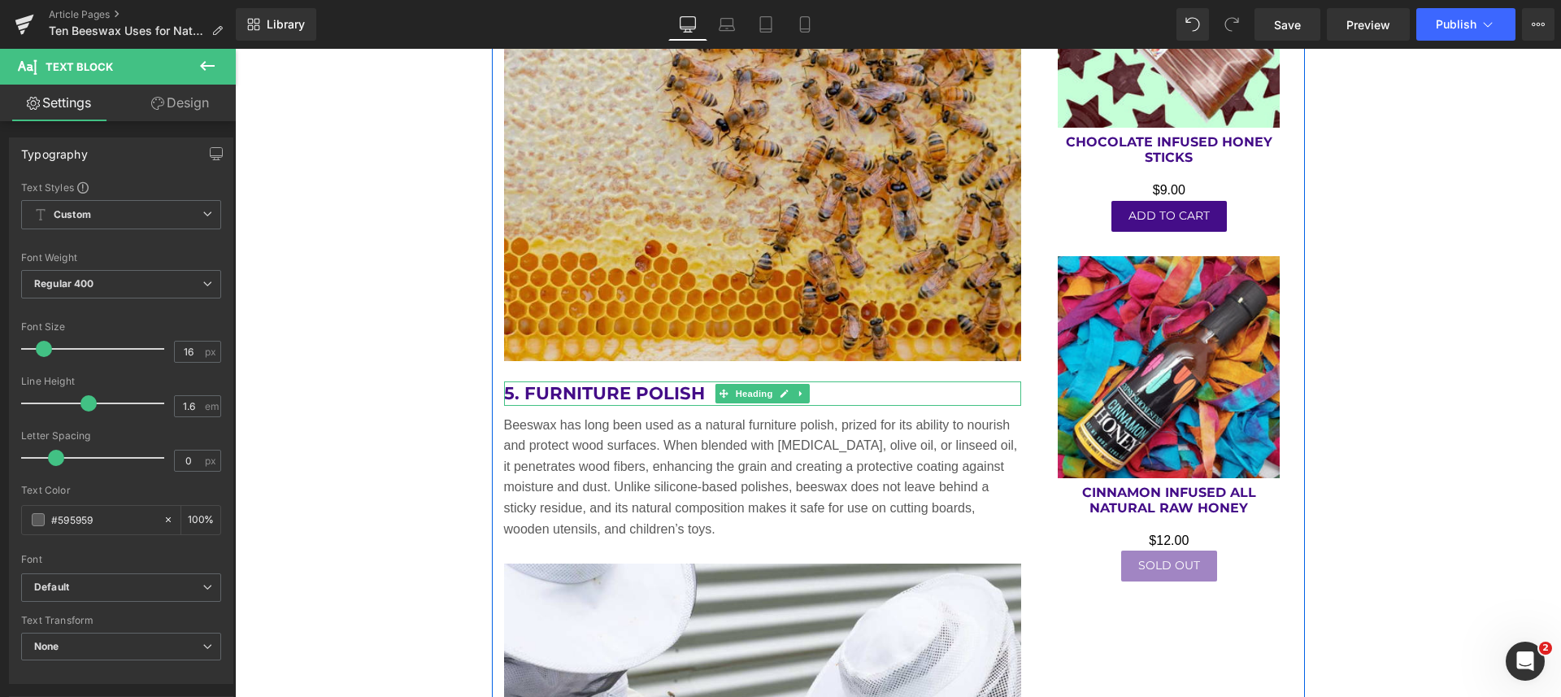
click at [797, 389] on icon at bounding box center [801, 394] width 9 height 10
click at [788, 390] on icon at bounding box center [792, 393] width 9 height 9
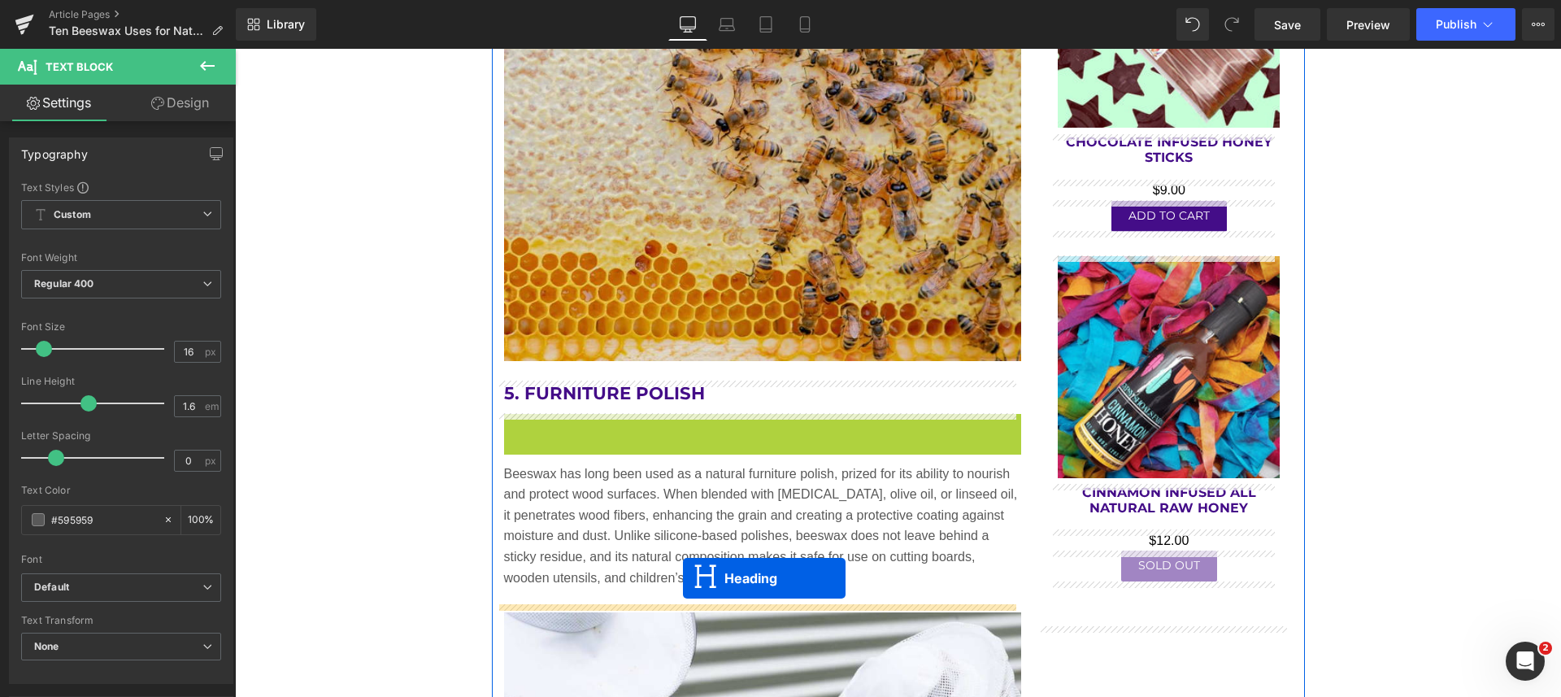
drag, startPoint x: 710, startPoint y: 420, endPoint x: 683, endPoint y: 578, distance: 160.1
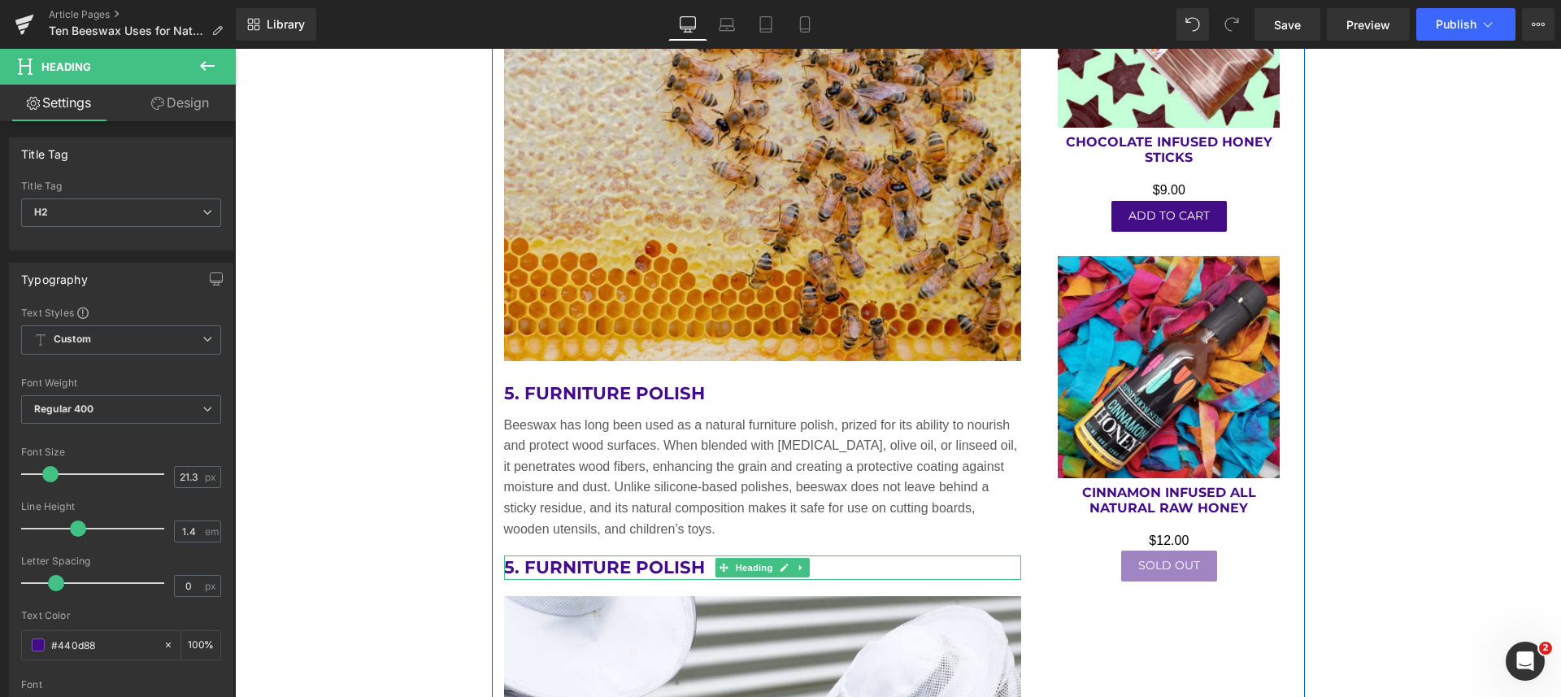
click at [699, 566] on h2 "5. Furniture Polish" at bounding box center [763, 567] width 518 height 24
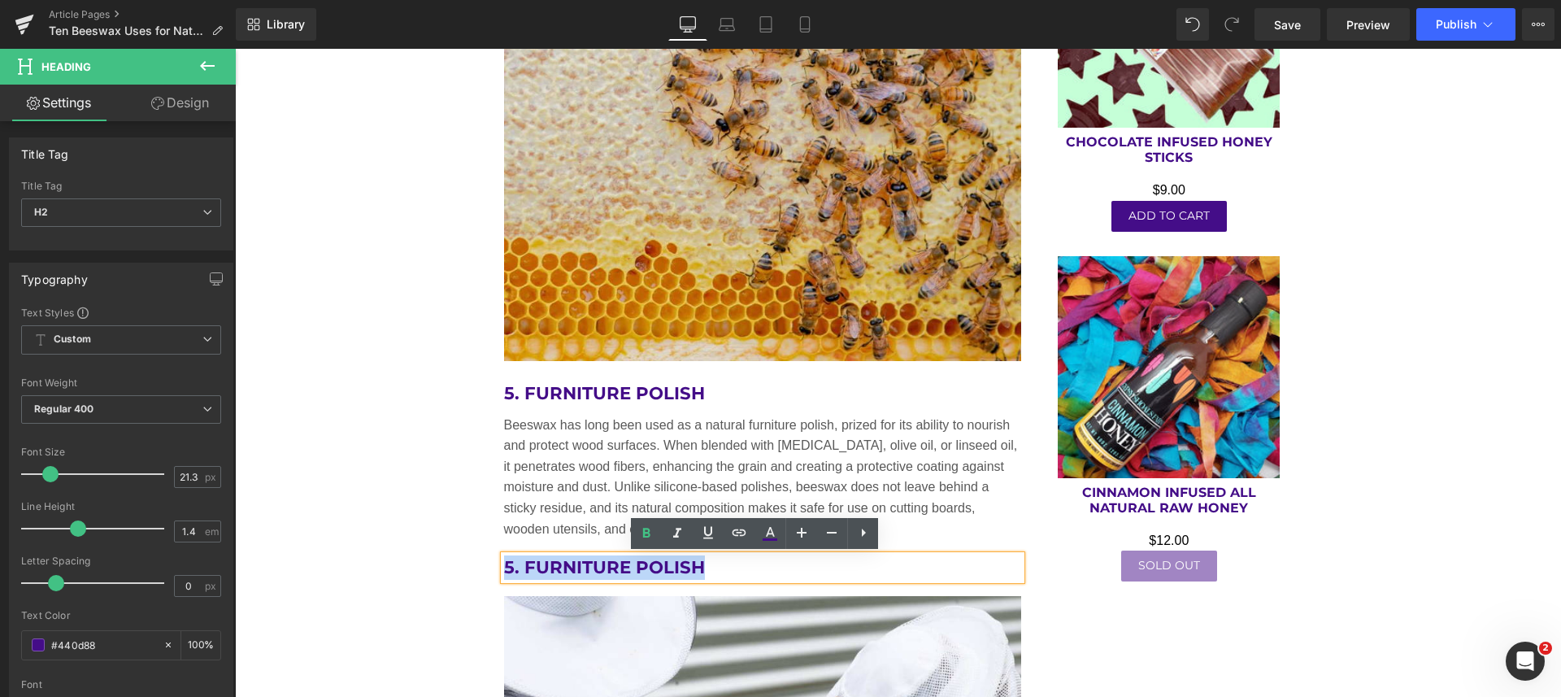
drag, startPoint x: 699, startPoint y: 566, endPoint x: 497, endPoint y: 568, distance: 202.4
click at [504, 568] on h2 "5. Furniture Polish" at bounding box center [763, 567] width 518 height 24
paste div
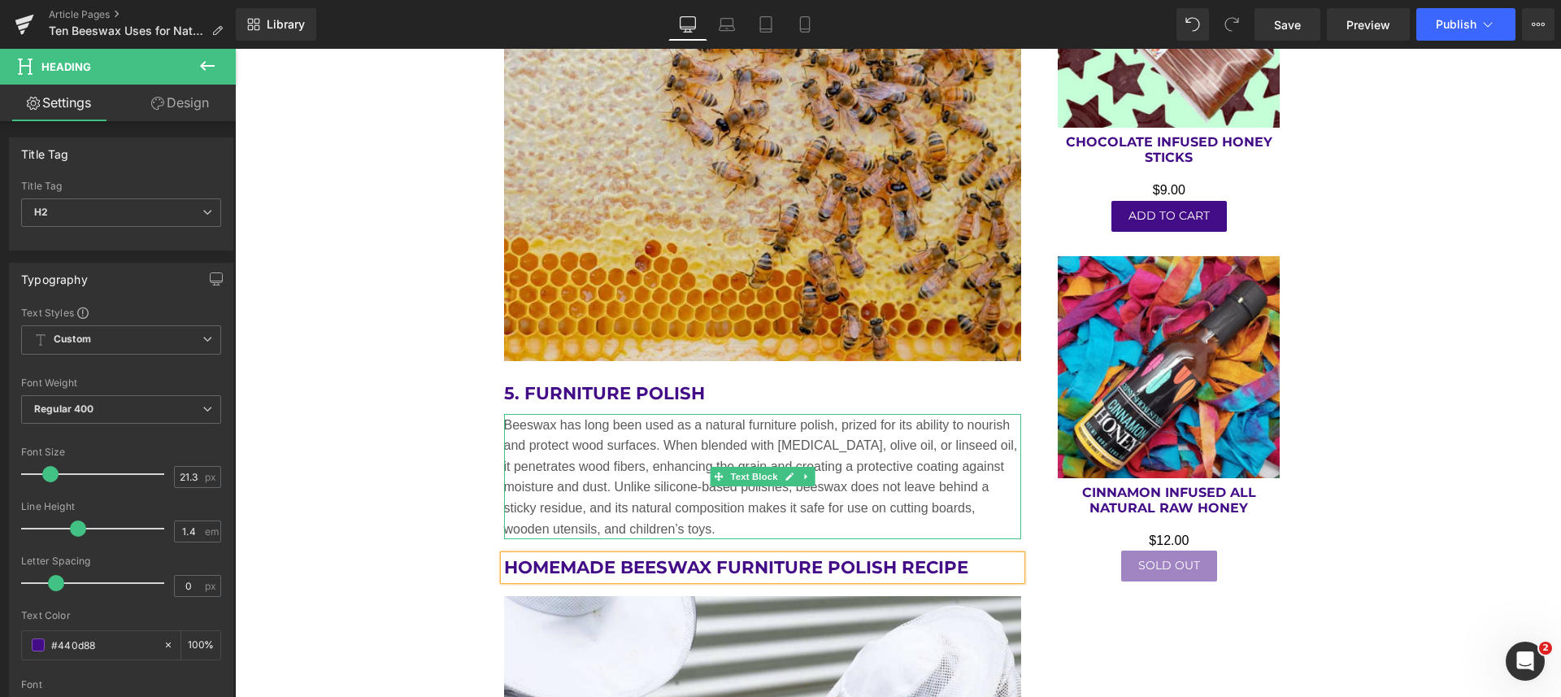
click at [917, 455] on p "Beeswax has long been used as a natural furniture polish, prized for its abilit…" at bounding box center [763, 477] width 518 height 125
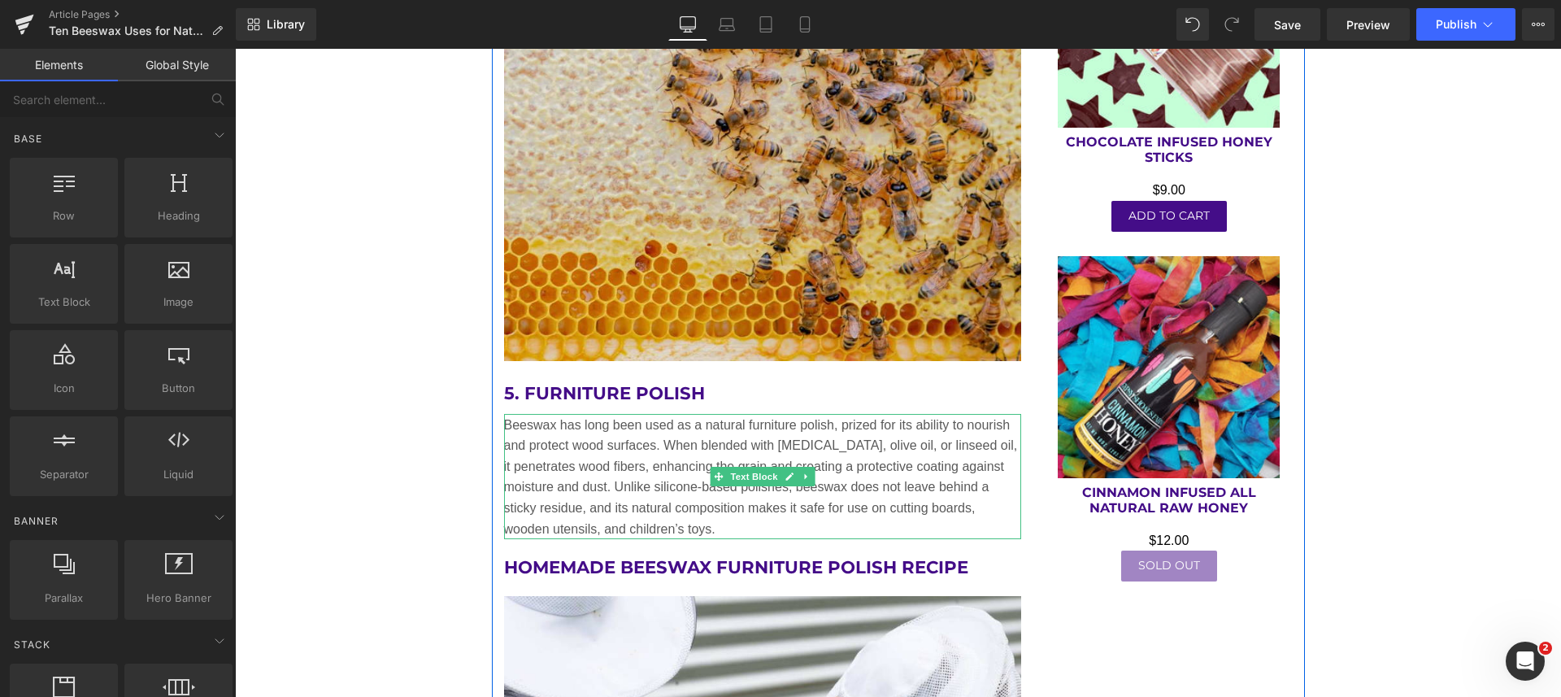
click at [802, 475] on icon at bounding box center [805, 476] width 9 height 10
click at [793, 473] on icon at bounding box center [797, 476] width 9 height 10
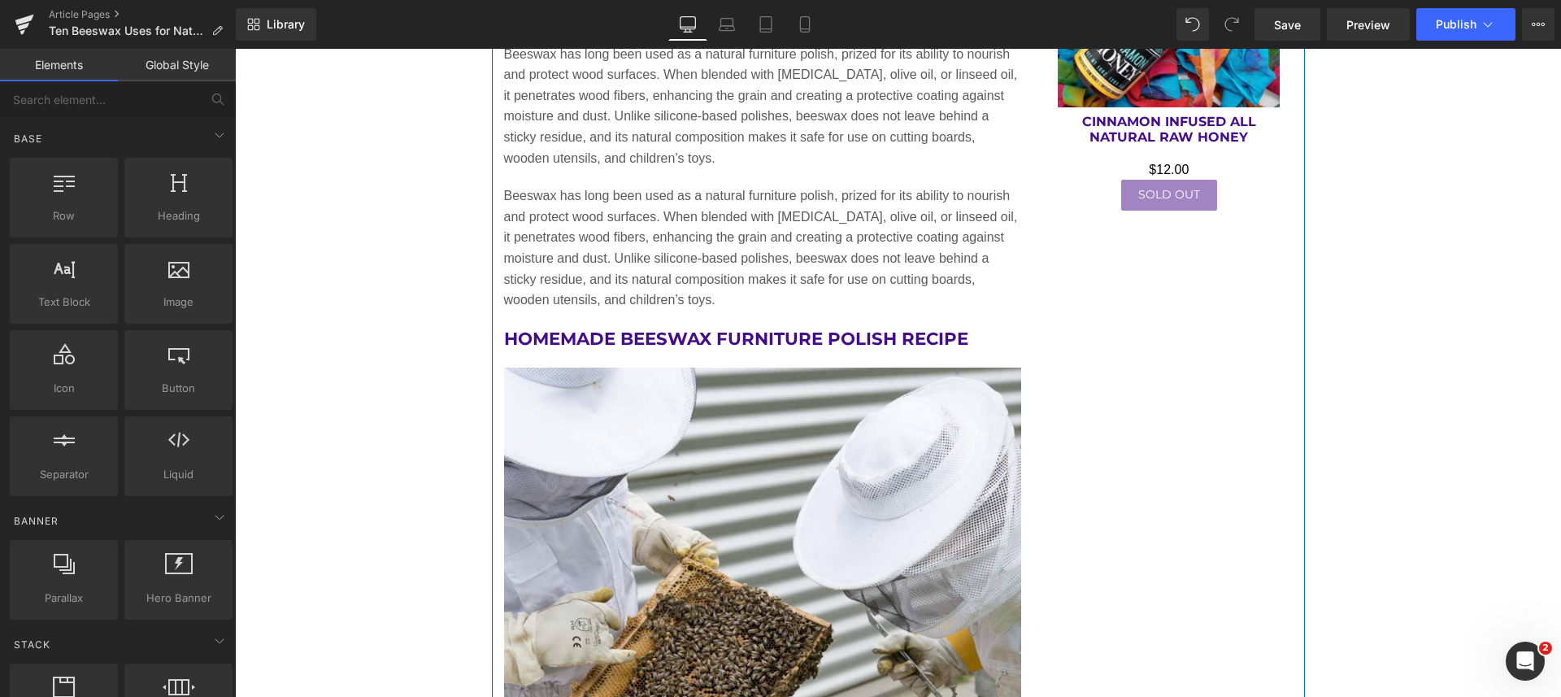
scroll to position [3984, 0]
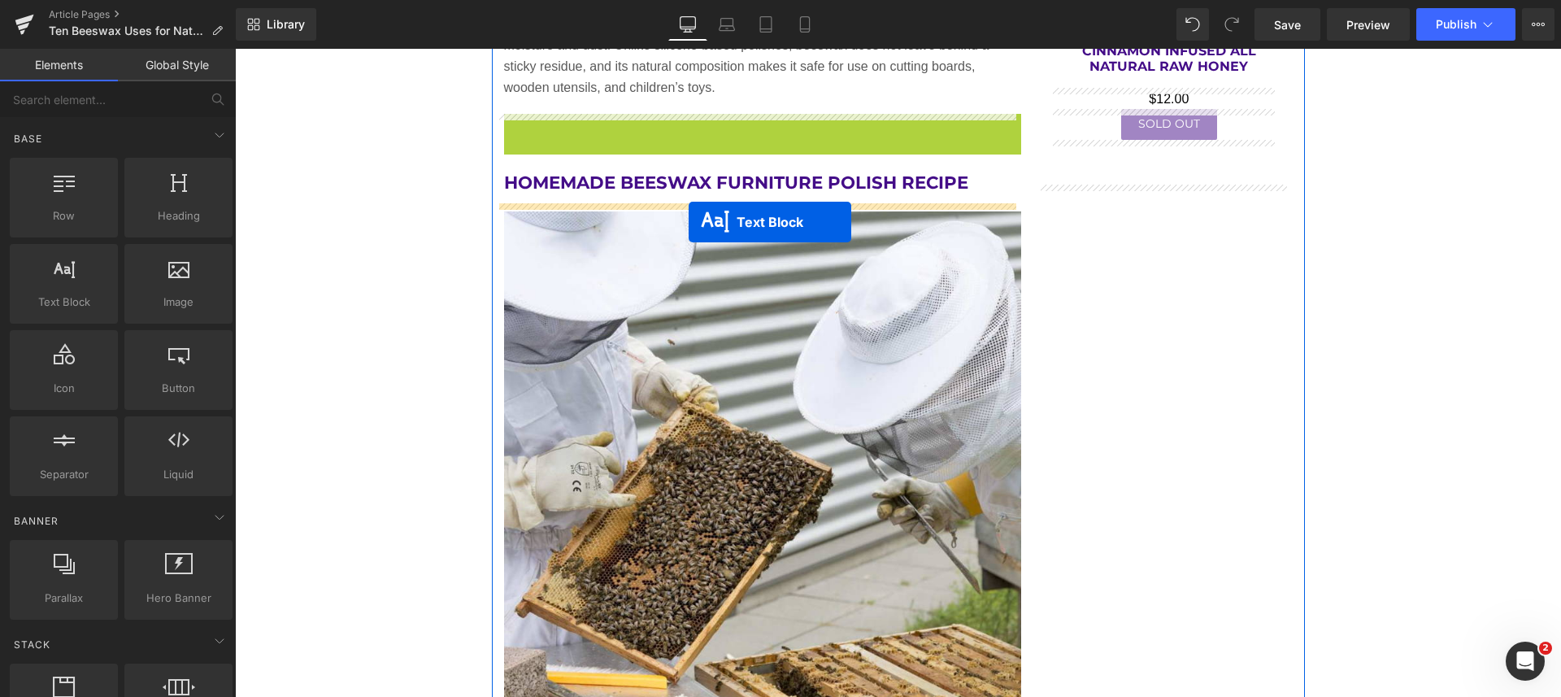
drag, startPoint x: 710, startPoint y: 172, endPoint x: 688, endPoint y: 222, distance: 54.2
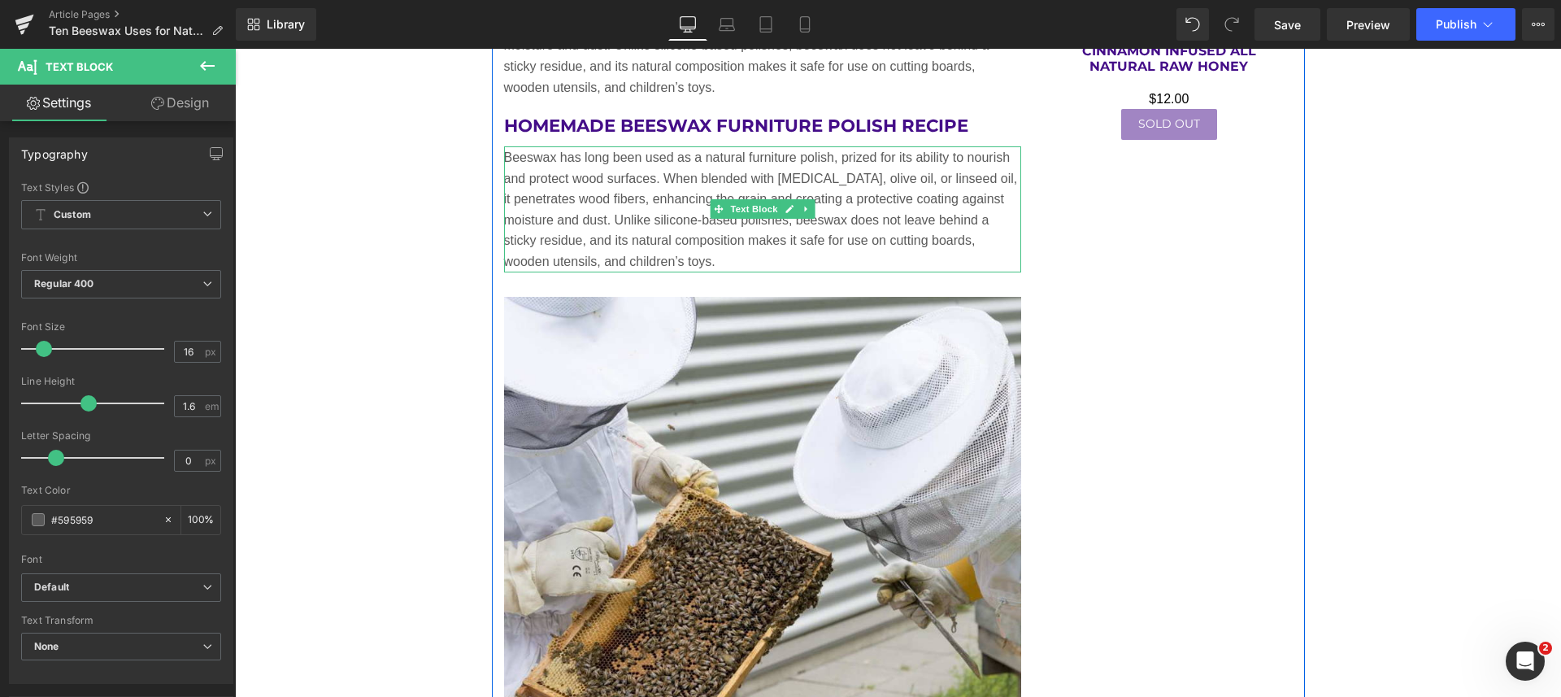
click at [661, 237] on p "Beeswax has long been used as a natural furniture polish, prized for its abilit…" at bounding box center [763, 209] width 518 height 125
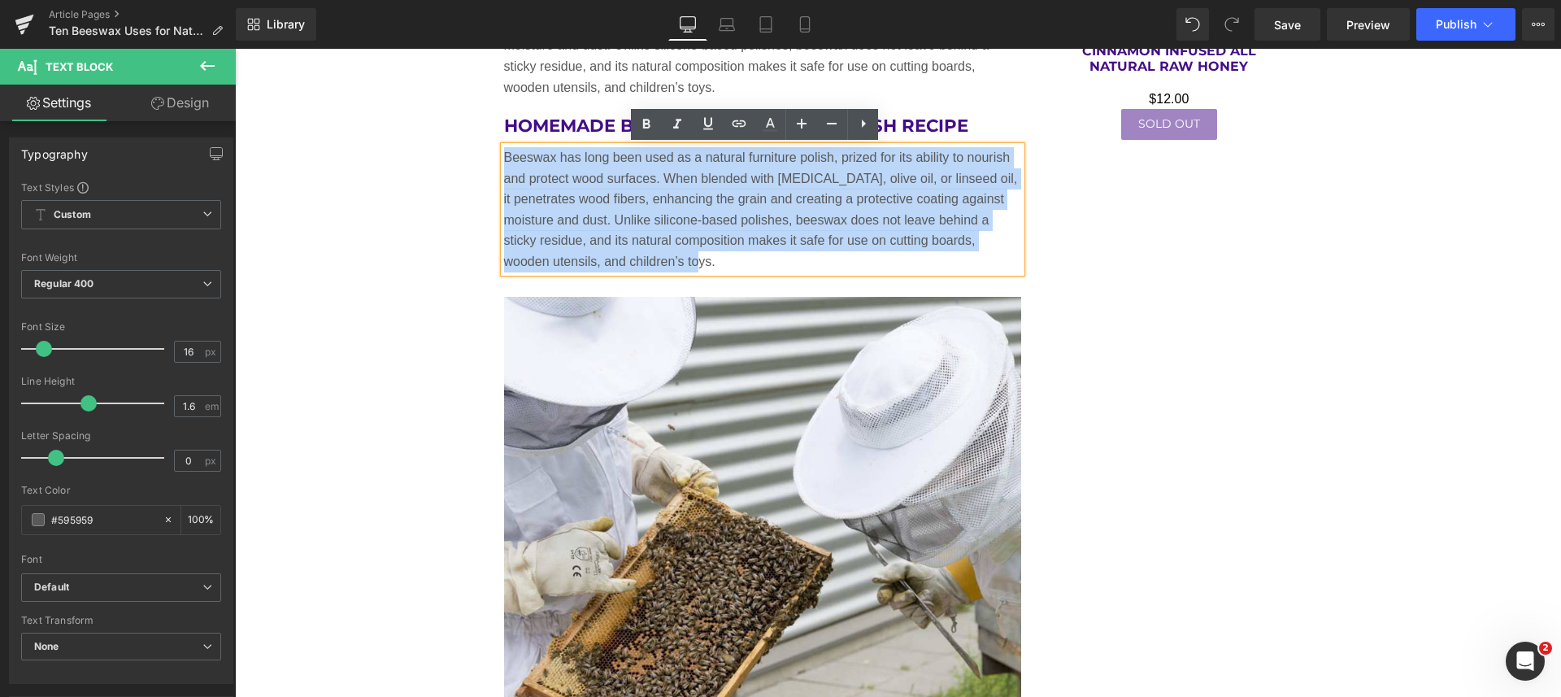
drag, startPoint x: 716, startPoint y: 267, endPoint x: 489, endPoint y: 154, distance: 253.4
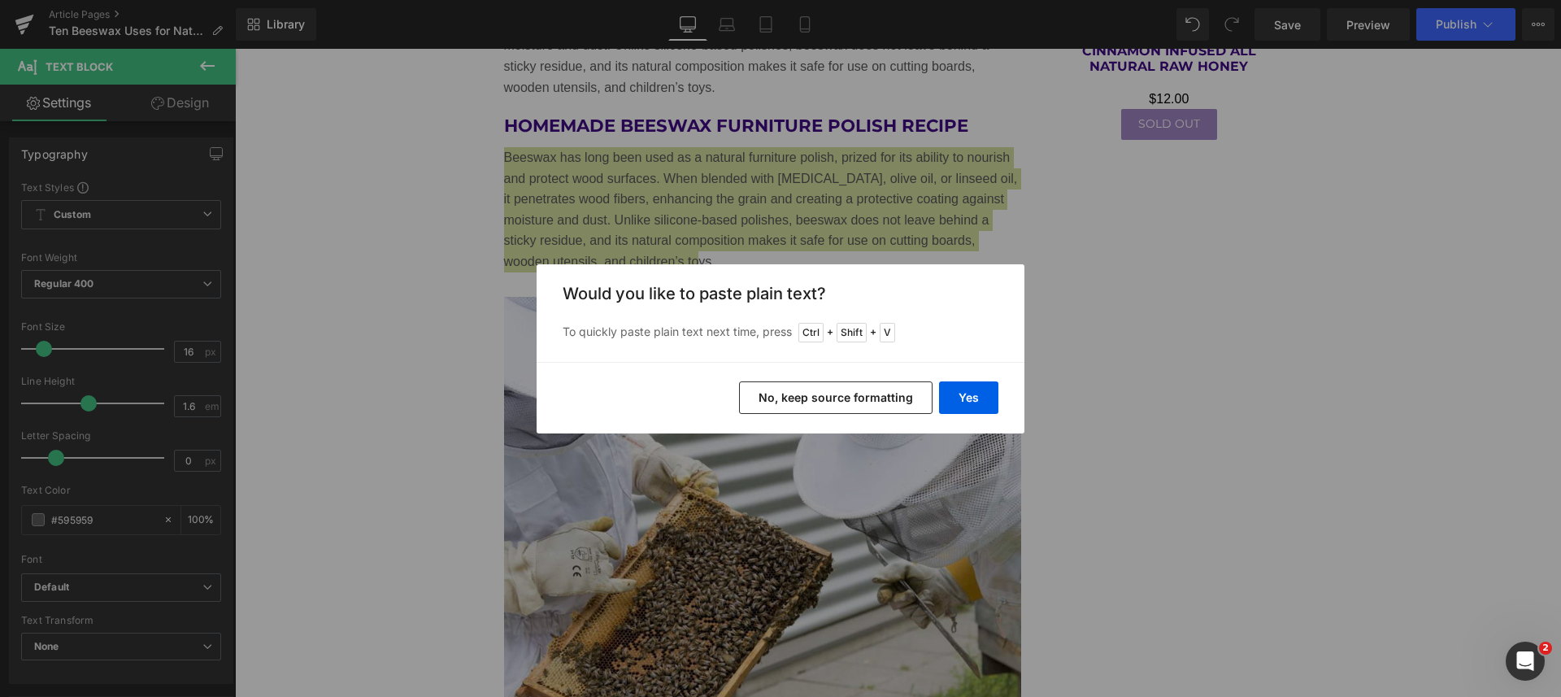
click at [975, 403] on button "Yes" at bounding box center [968, 397] width 59 height 33
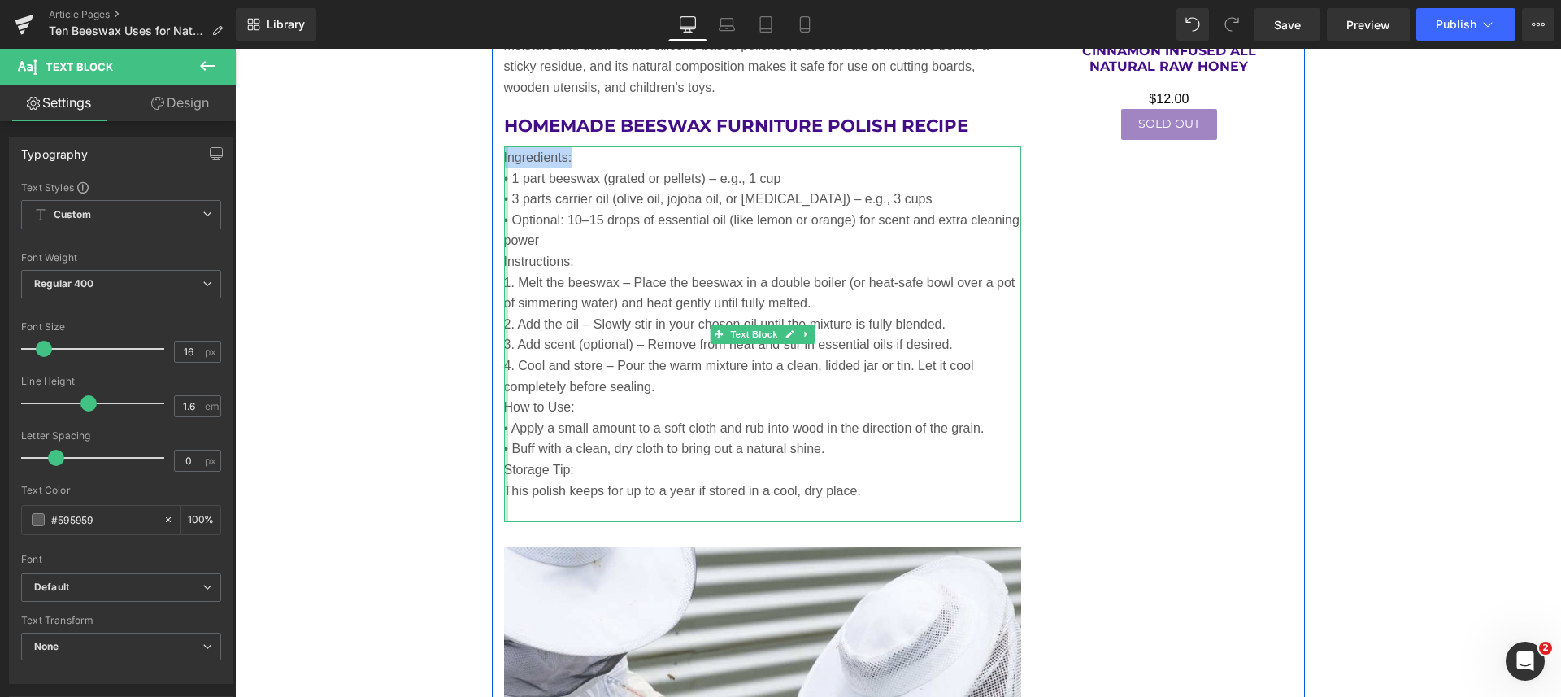
drag, startPoint x: 583, startPoint y: 154, endPoint x: 497, endPoint y: 154, distance: 85.3
click at [504, 154] on div "Ingredients: • 1 part beeswax (grated or pellets) – e.g., 1 cup • 3 parts car…" at bounding box center [763, 334] width 518 height 376
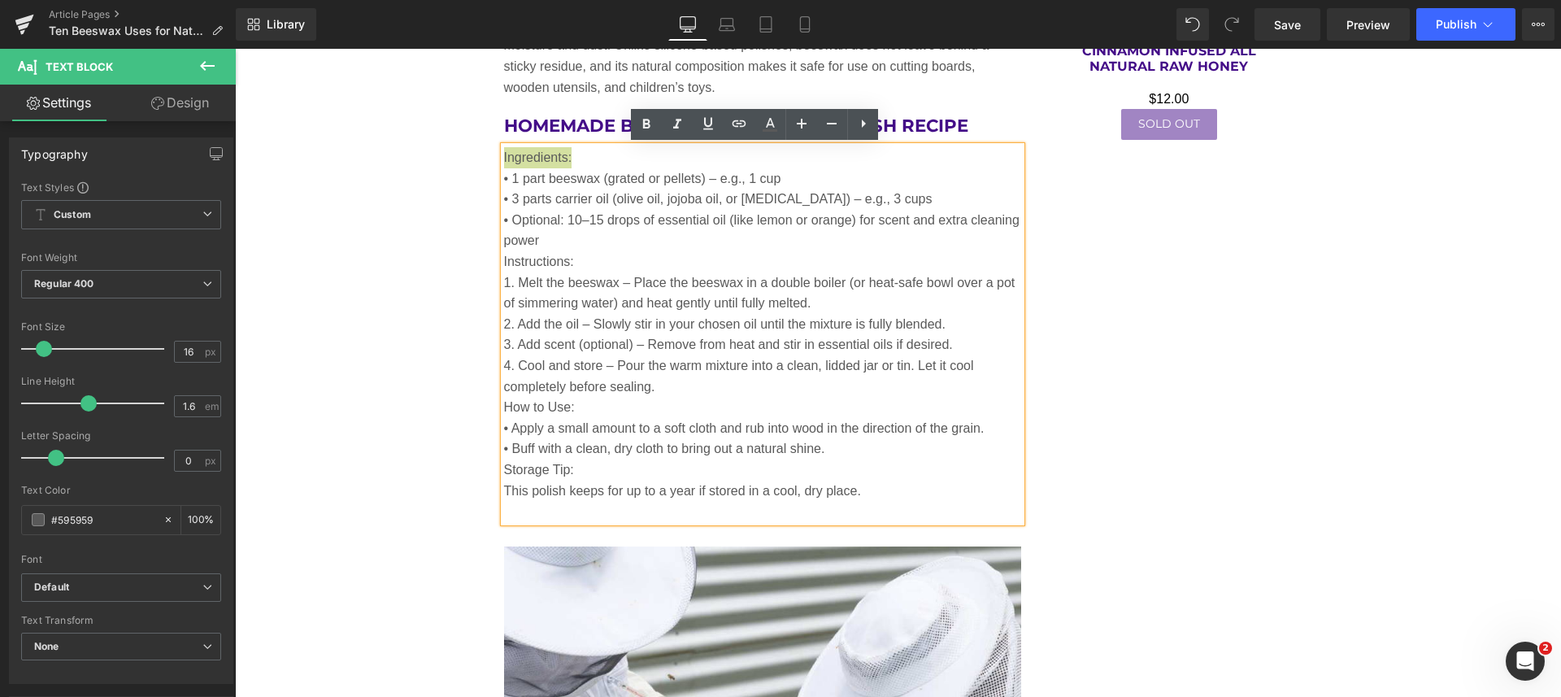
click at [649, 120] on icon at bounding box center [646, 124] width 7 height 10
drag, startPoint x: 579, startPoint y: 256, endPoint x: 488, endPoint y: 253, distance: 90.3
click at [640, 121] on icon at bounding box center [646, 125] width 20 height 20
click at [619, 245] on p "• Optional: 10–15 drops of essential oil (like lemon or orange) for scent and e…" at bounding box center [763, 230] width 518 height 41
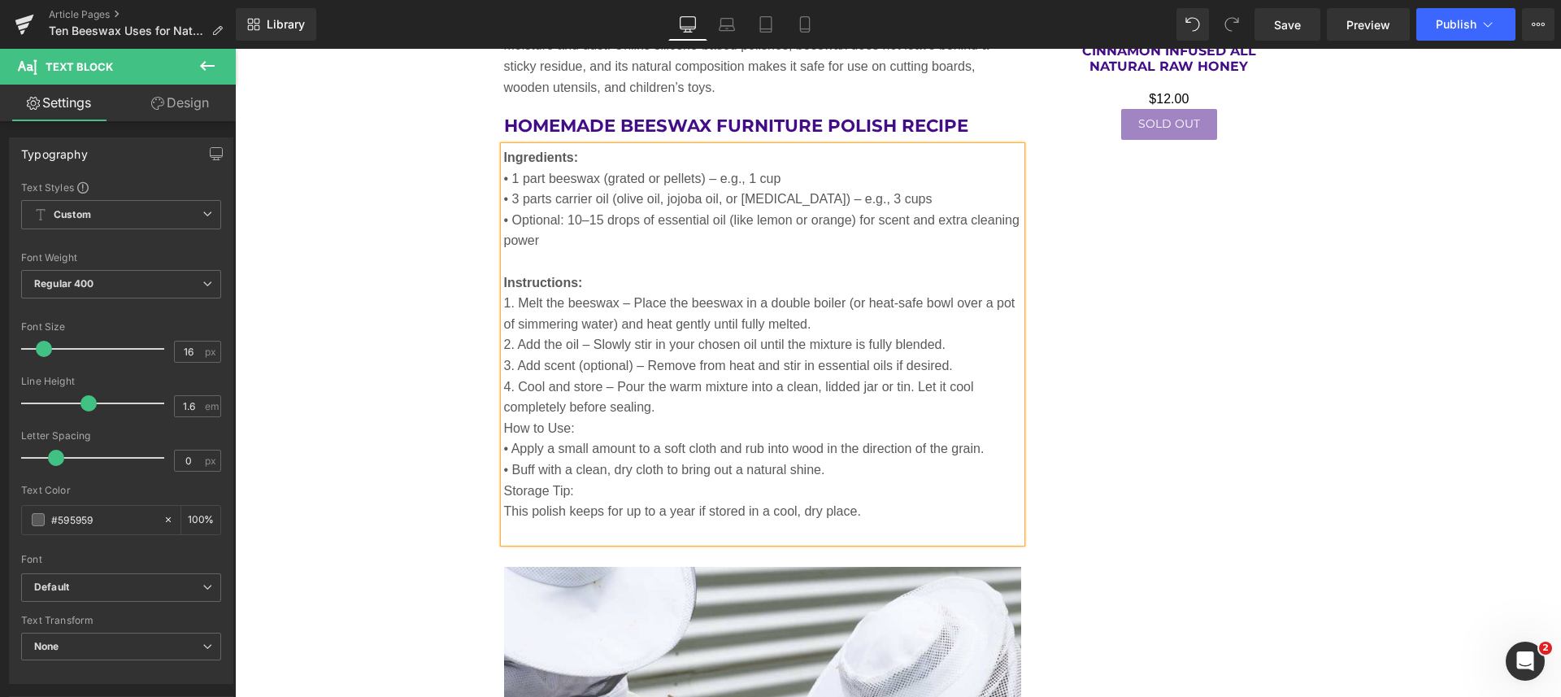
click at [665, 408] on p "4. Cool and store – Pour the warm mixture into a clean, lidded jar or tin. Let …" at bounding box center [763, 396] width 518 height 41
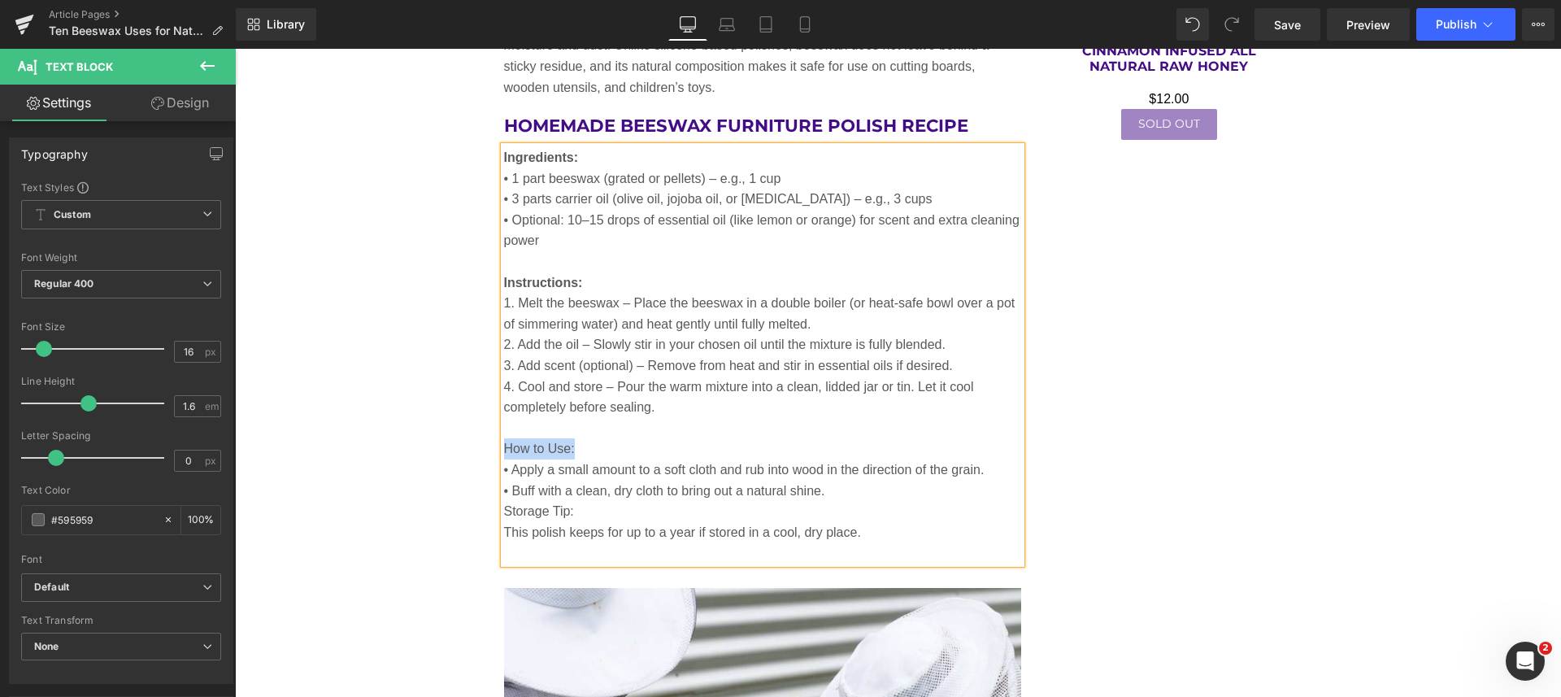
drag, startPoint x: 570, startPoint y: 443, endPoint x: 499, endPoint y: 443, distance: 70.7
click at [504, 443] on p "How to Use:" at bounding box center [763, 448] width 518 height 21
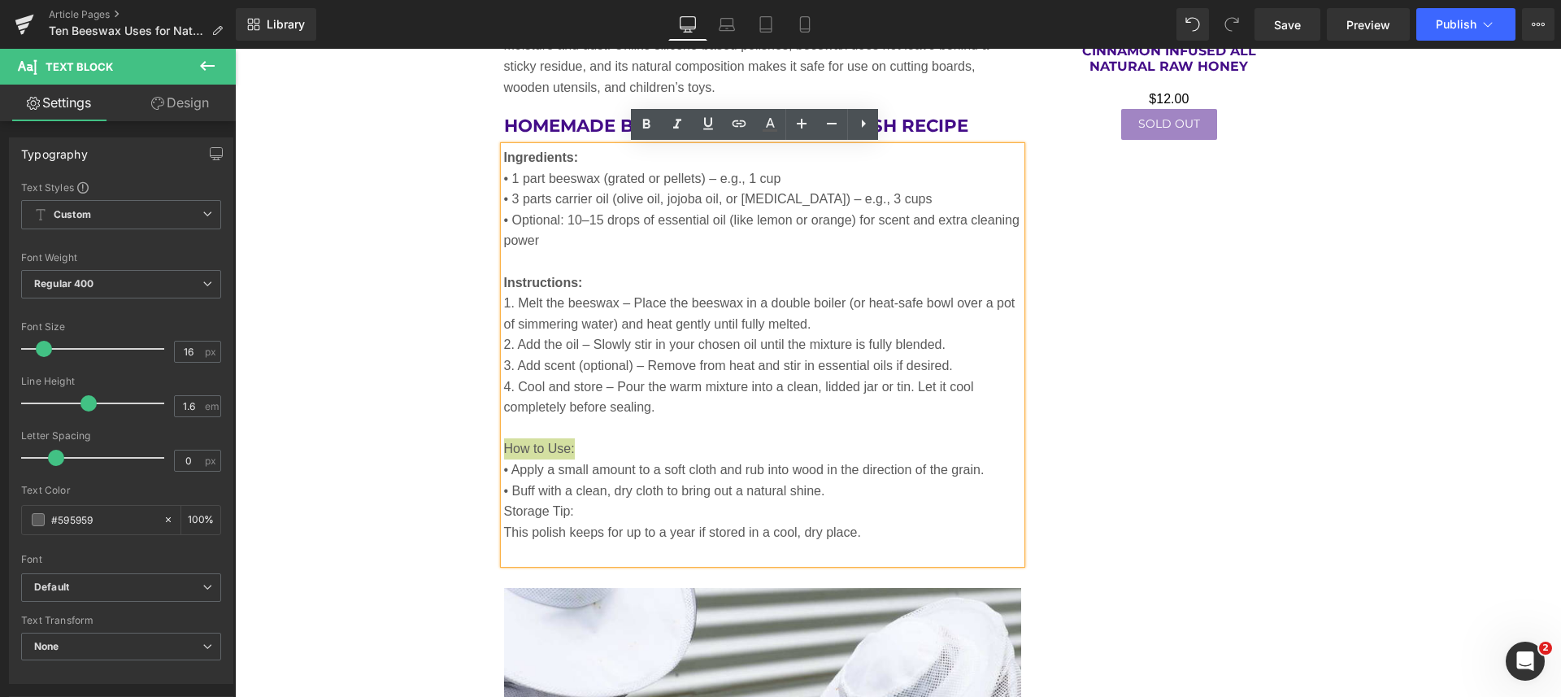
click at [645, 120] on icon at bounding box center [646, 124] width 7 height 10
click at [528, 555] on p at bounding box center [763, 552] width 518 height 21
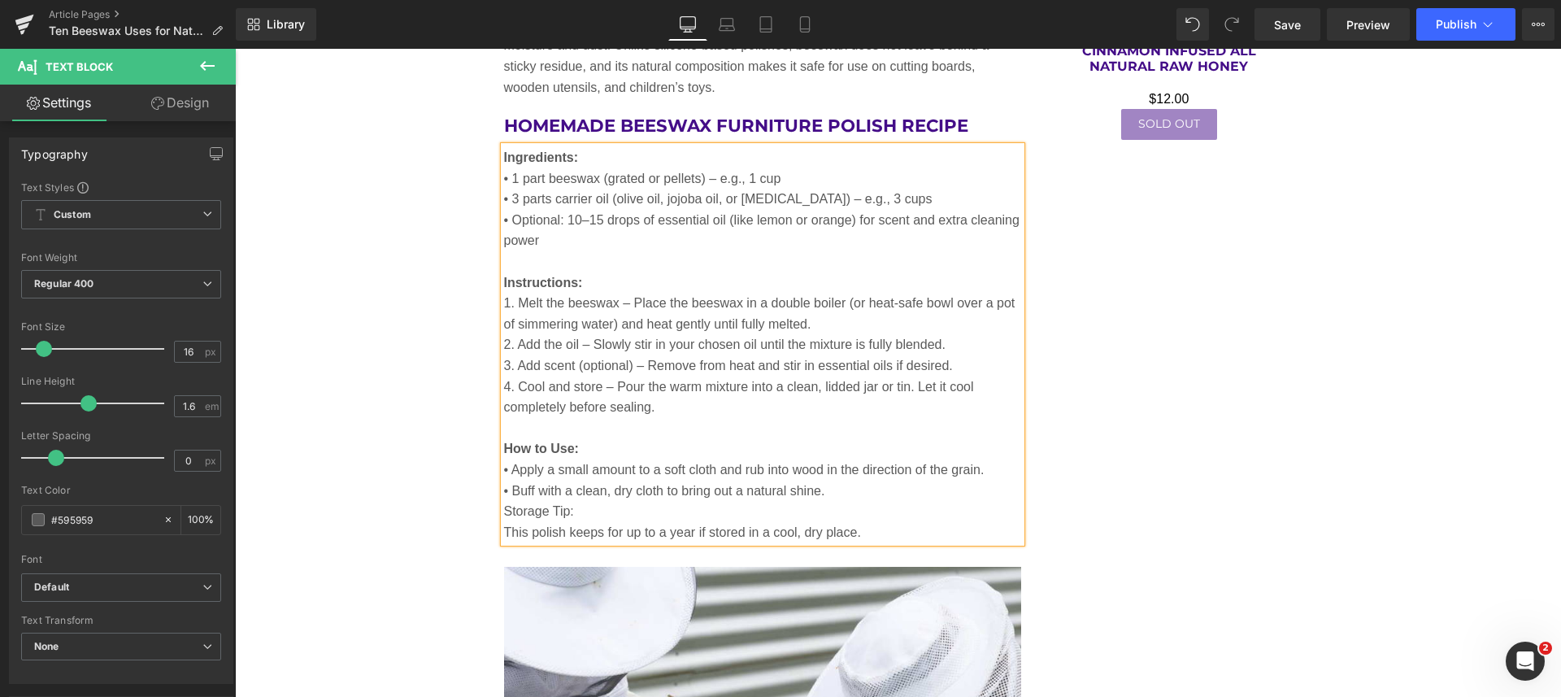
click at [873, 493] on p "• Buff with a clean, dry cloth to bring out a natural shine." at bounding box center [763, 490] width 518 height 21
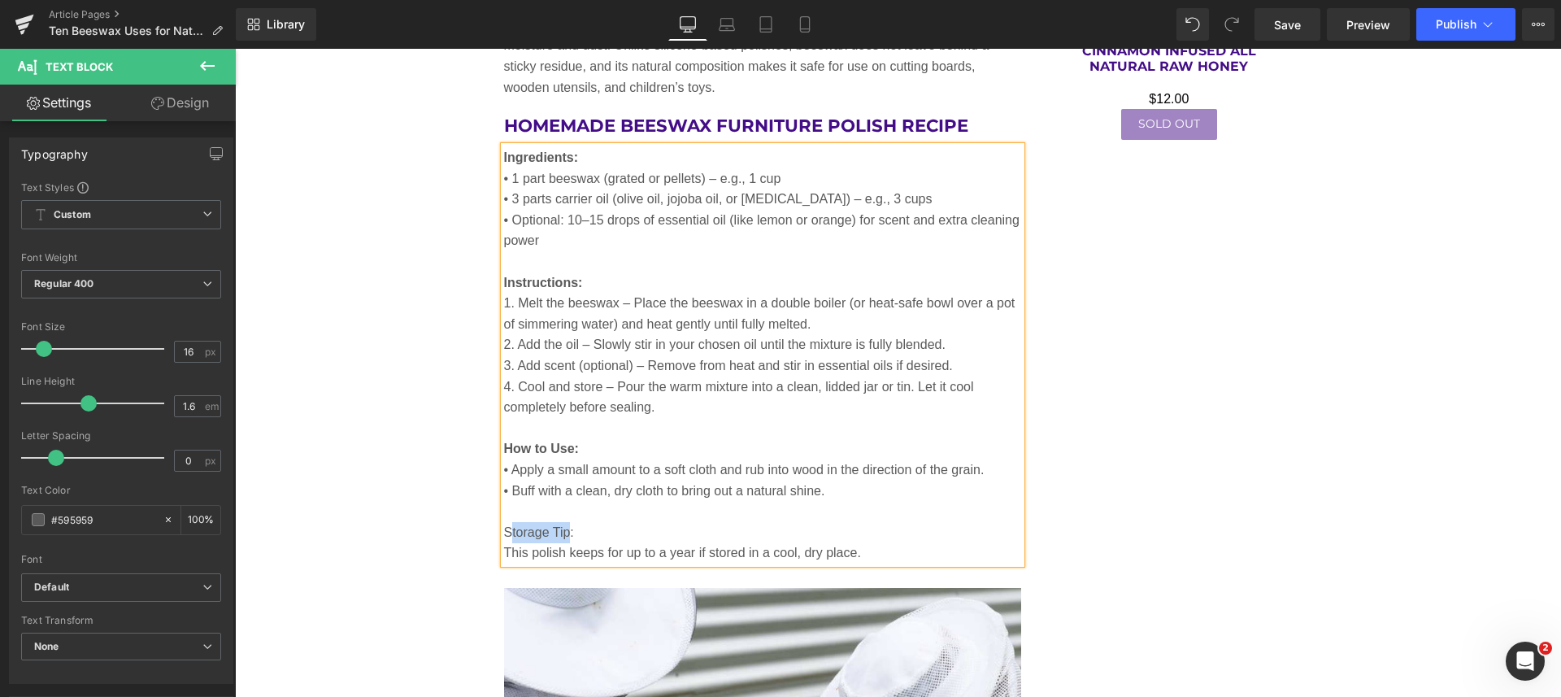
drag, startPoint x: 562, startPoint y: 529, endPoint x: 501, endPoint y: 524, distance: 62.0
click at [504, 524] on p "Storage Tip:" at bounding box center [763, 532] width 518 height 21
click at [577, 528] on p "Storage Tip:" at bounding box center [763, 532] width 518 height 21
drag, startPoint x: 577, startPoint y: 528, endPoint x: 499, endPoint y: 527, distance: 78.0
click at [504, 527] on p "Storage Tip:" at bounding box center [763, 532] width 518 height 21
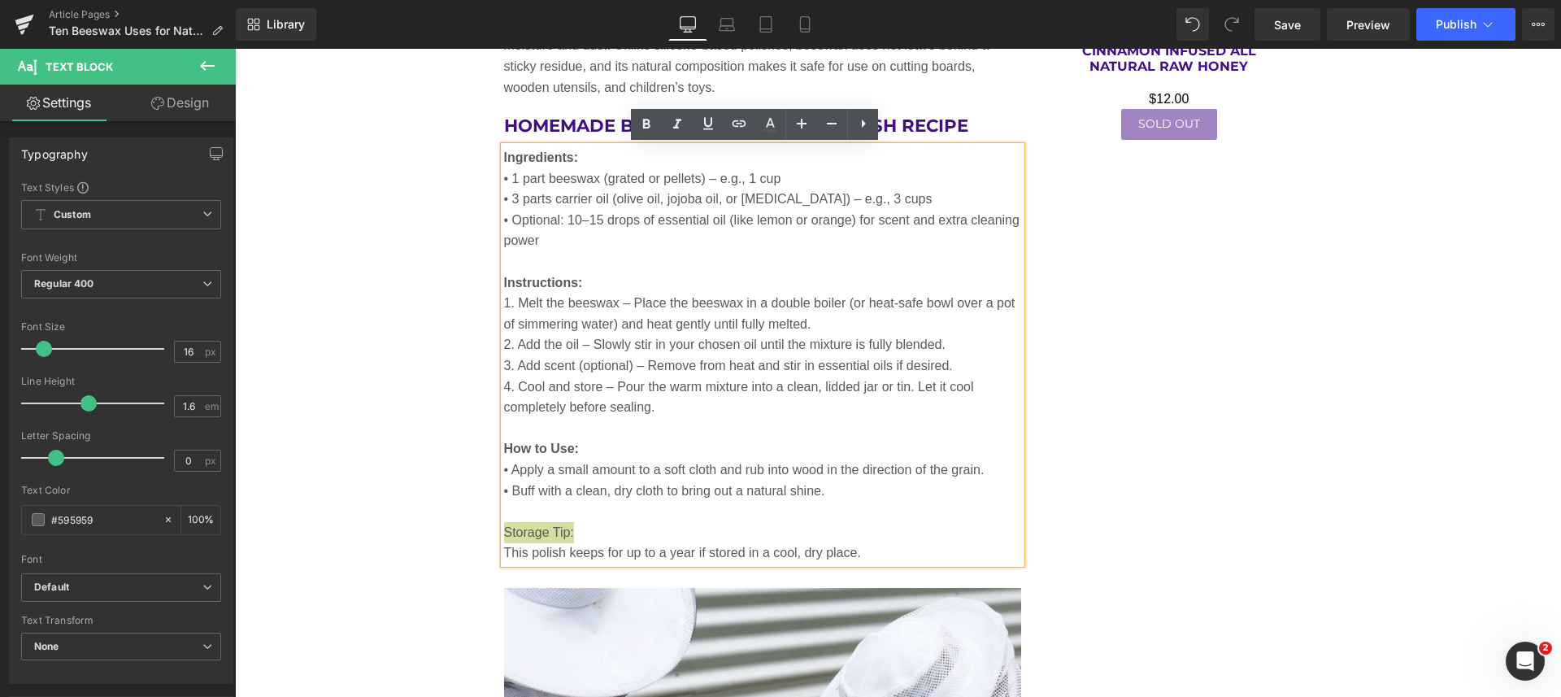
click at [646, 121] on icon at bounding box center [646, 125] width 20 height 20
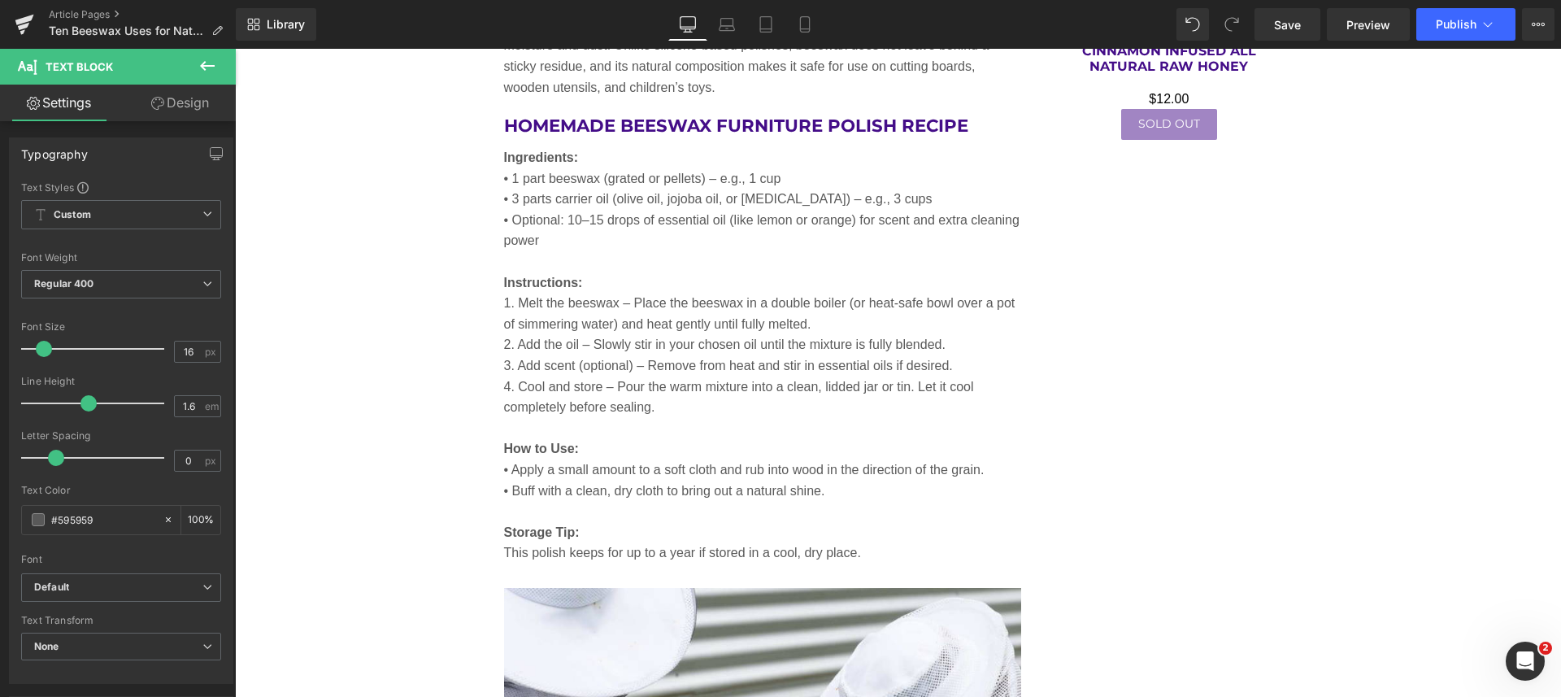
click at [193, 95] on link "Design" at bounding box center [180, 103] width 118 height 37
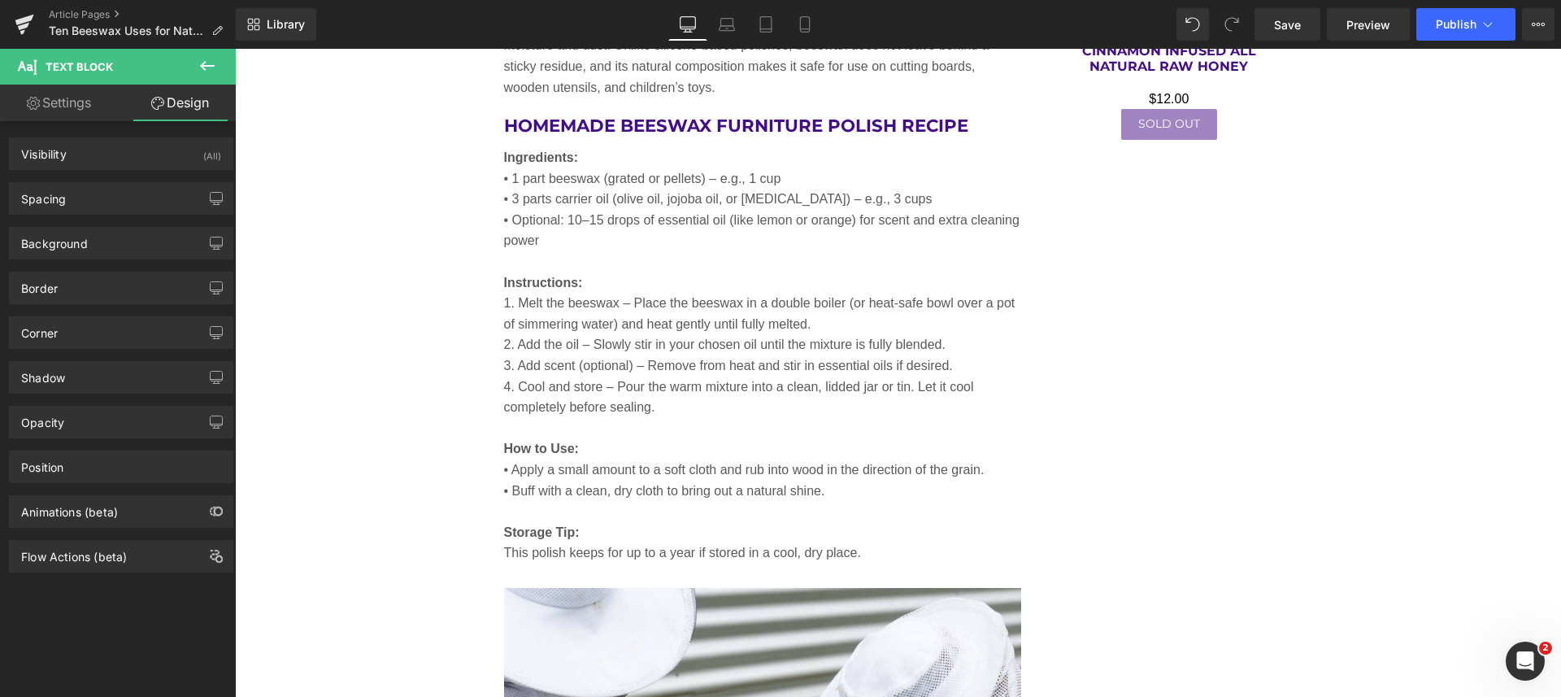
click at [51, 286] on div "Border" at bounding box center [39, 283] width 37 height 23
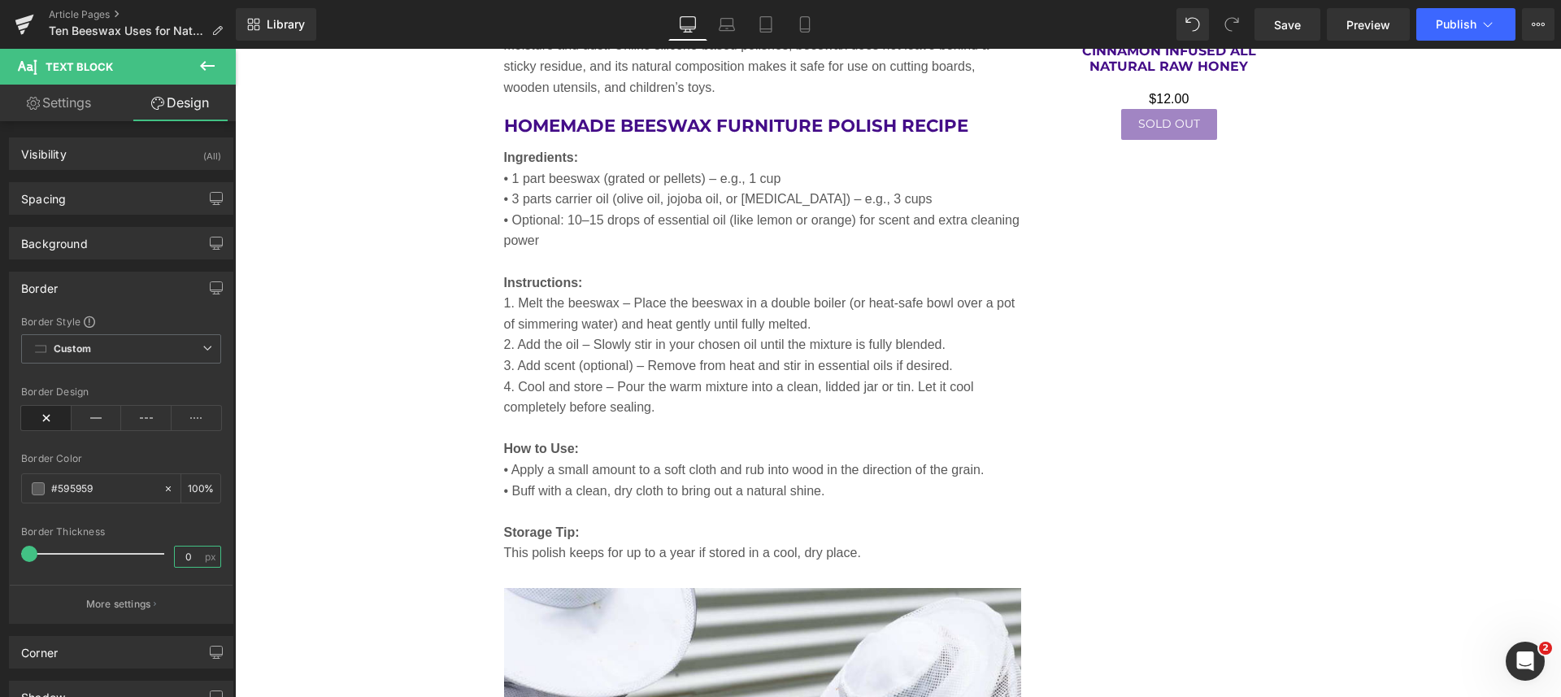
click at [186, 554] on input "0" at bounding box center [189, 556] width 28 height 20
click at [93, 408] on icon at bounding box center [97, 418] width 50 height 24
drag, startPoint x: 30, startPoint y: 554, endPoint x: 21, endPoint y: 544, distance: 13.2
click at [21, 544] on div "Border Thickness 0 px" at bounding box center [121, 553] width 200 height 54
type input "1"
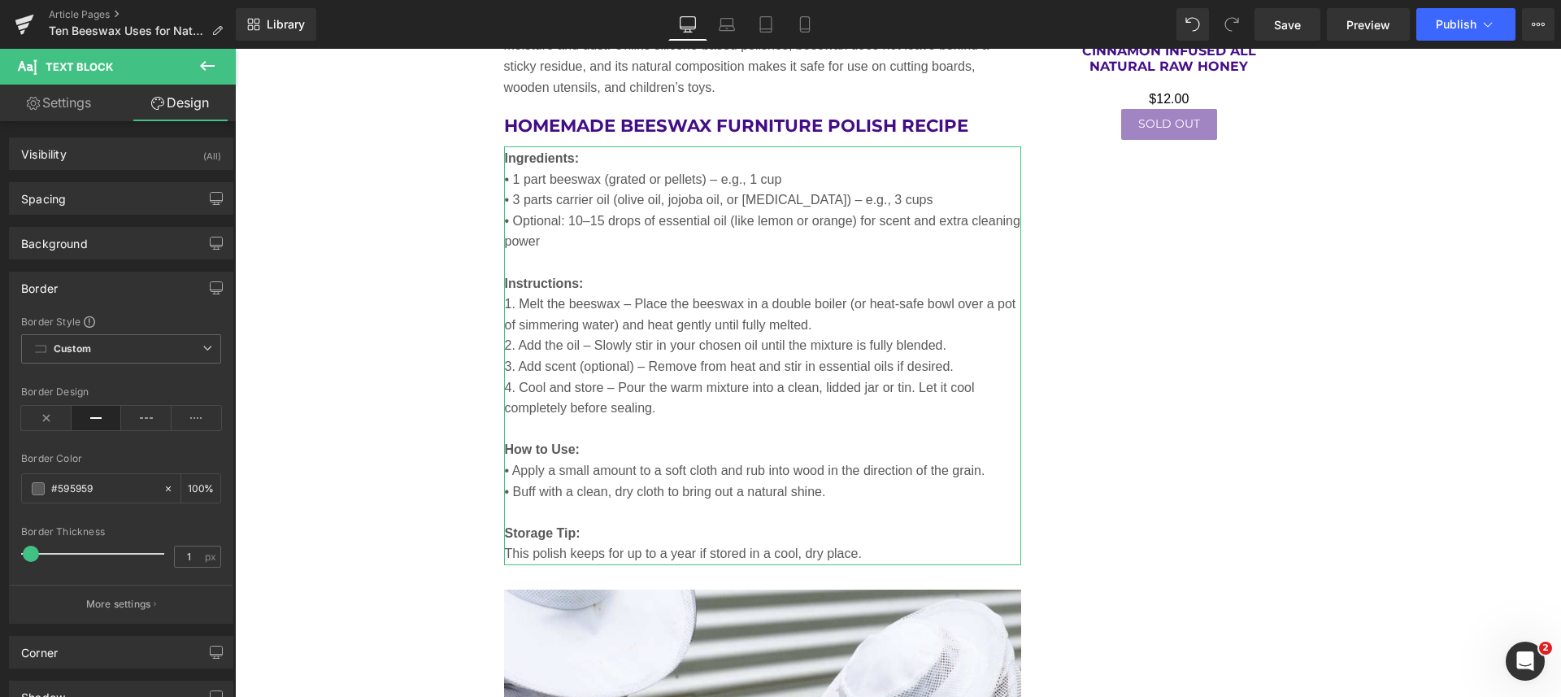
click at [45, 201] on div "Spacing" at bounding box center [43, 194] width 45 height 23
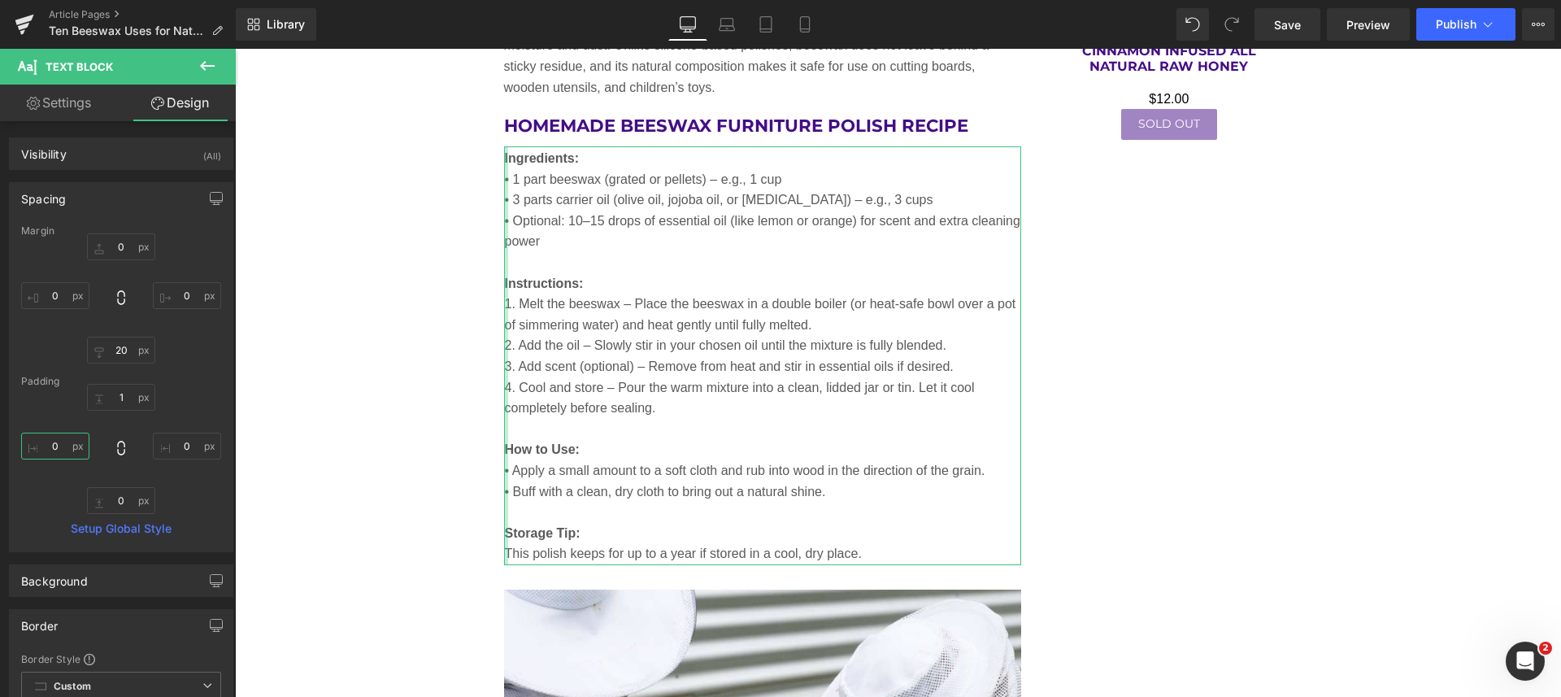
click at [68, 446] on input "0" at bounding box center [55, 445] width 68 height 27
click at [69, 446] on input "0" at bounding box center [55, 445] width 68 height 27
click at [67, 448] on input "0" at bounding box center [55, 445] width 68 height 27
drag, startPoint x: 48, startPoint y: 437, endPoint x: 67, endPoint y: 434, distance: 19.0
click at [67, 434] on input "0" at bounding box center [55, 445] width 68 height 27
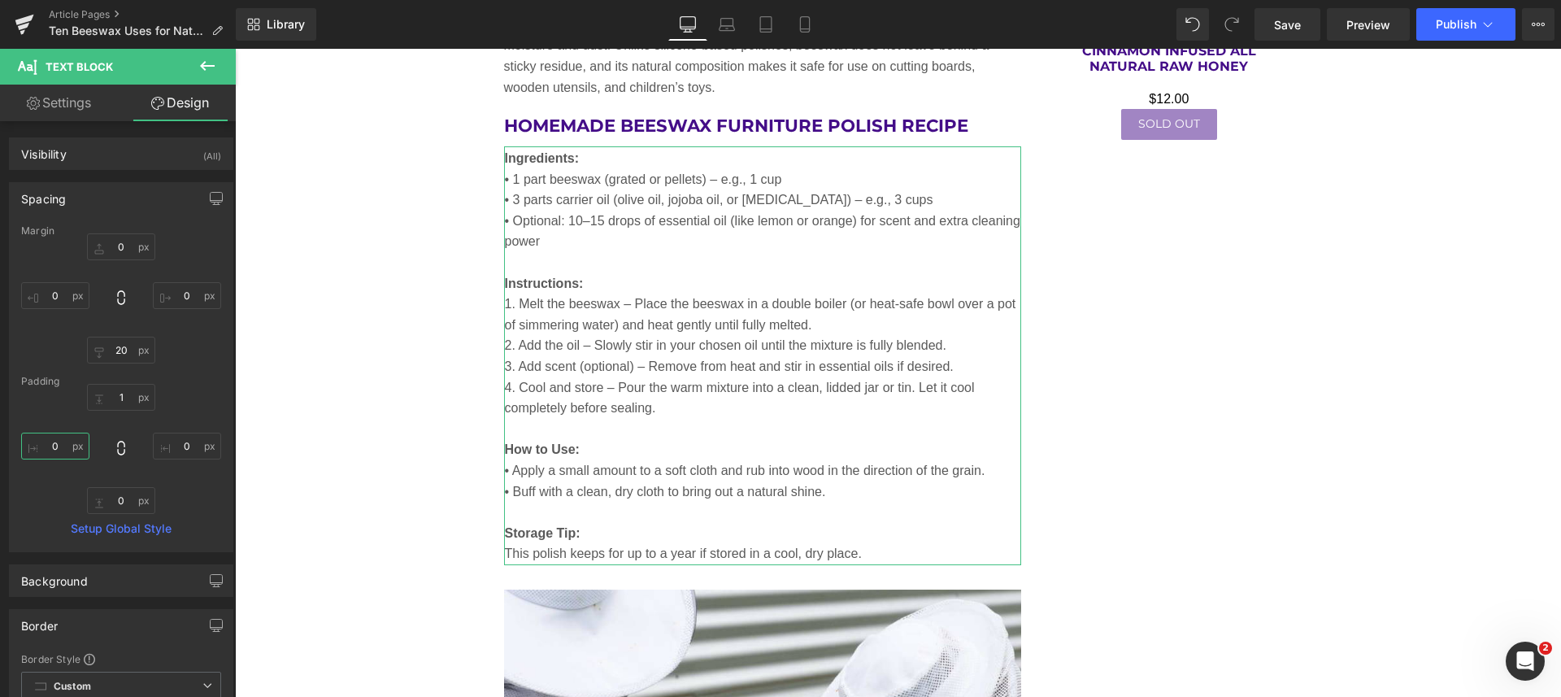
type input "1"
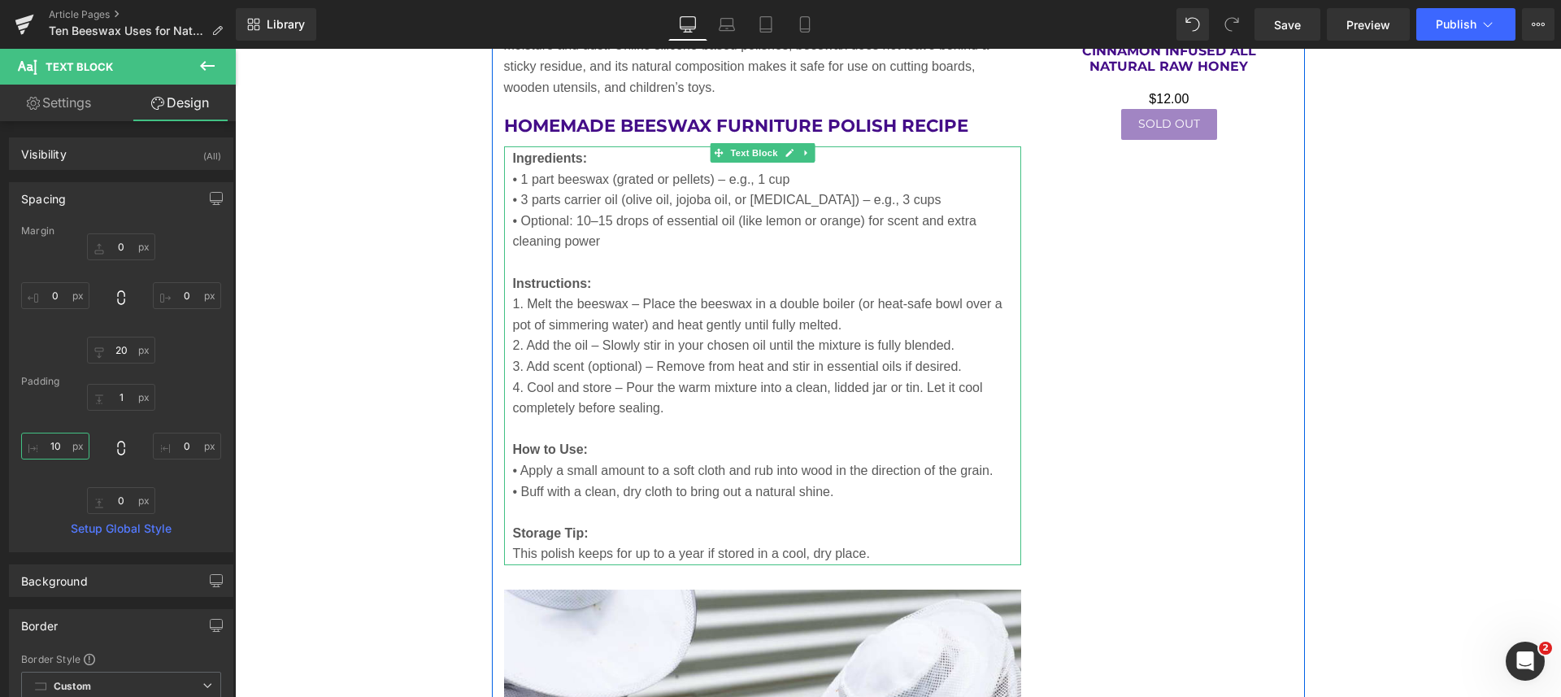
type input "10"
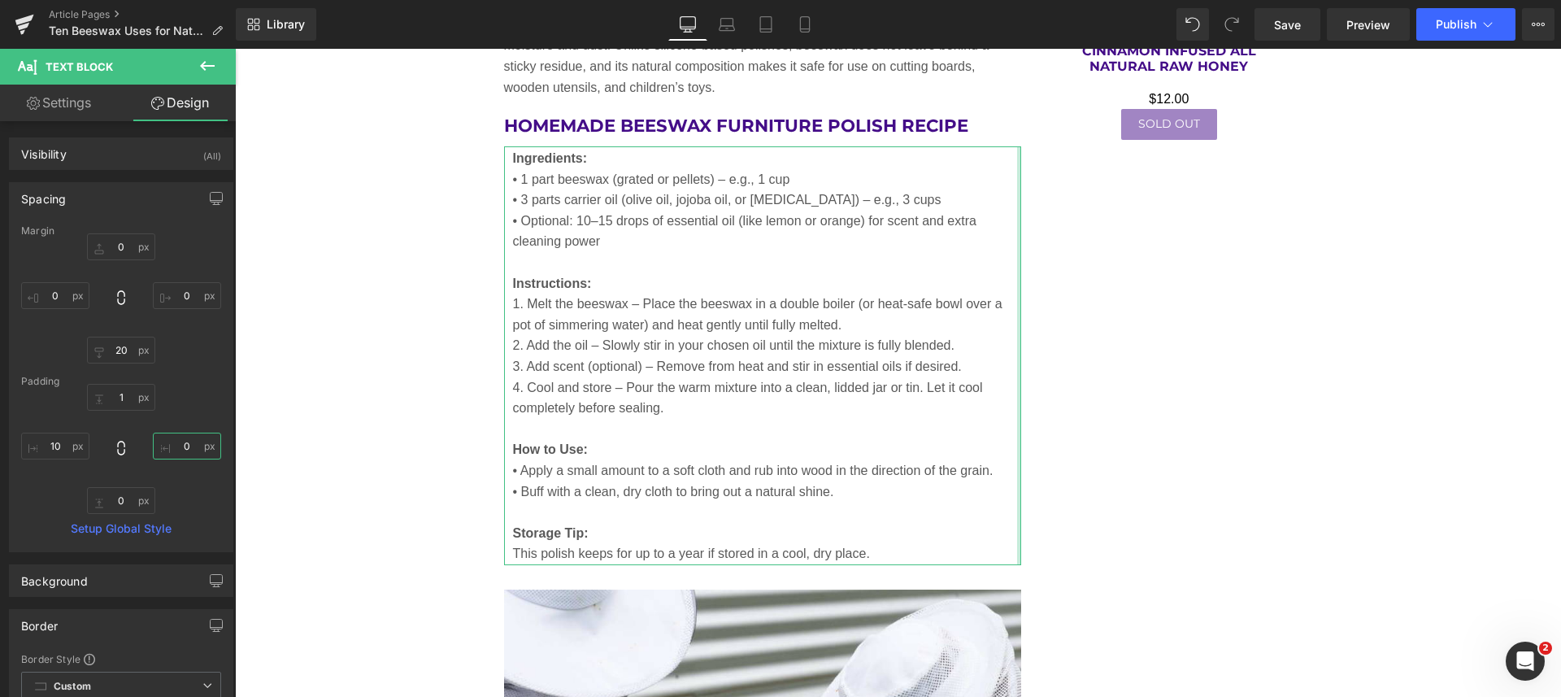
click at [171, 444] on input "0" at bounding box center [187, 445] width 68 height 27
type input "10"
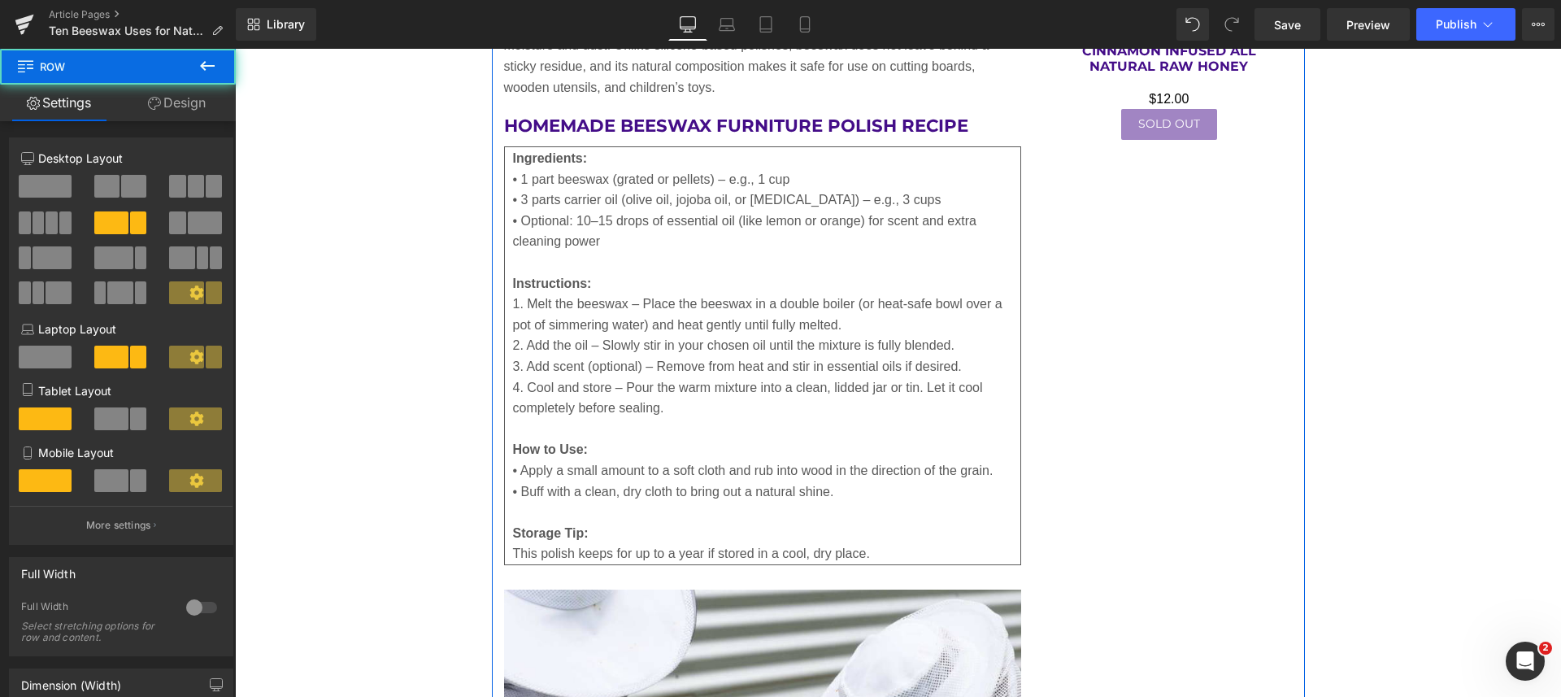
click at [683, 332] on p "1. Melt the beeswax – Place the beeswax in a double boiler (or heat-safe bowl o…" at bounding box center [763, 313] width 500 height 41
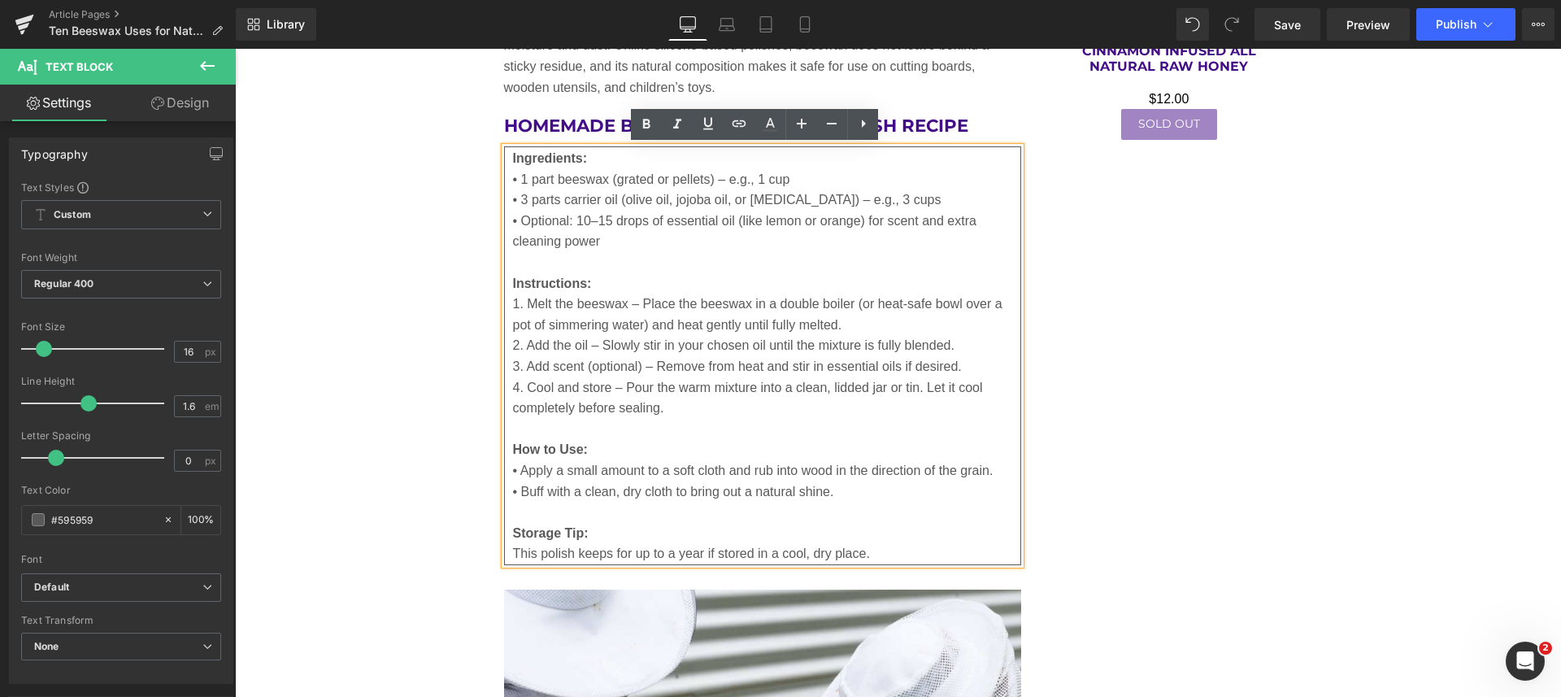
click at [801, 445] on p "How to Use:" at bounding box center [763, 449] width 500 height 21
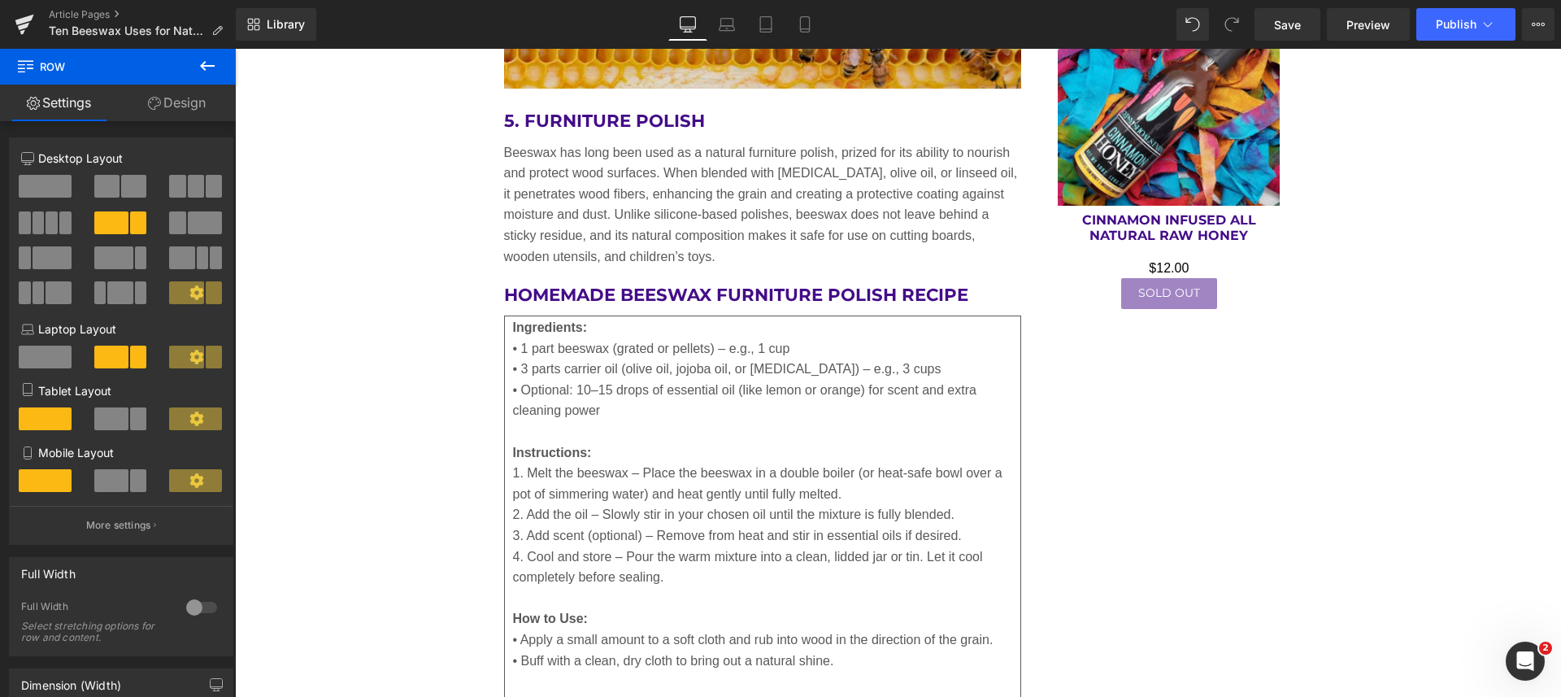
scroll to position [3781, 0]
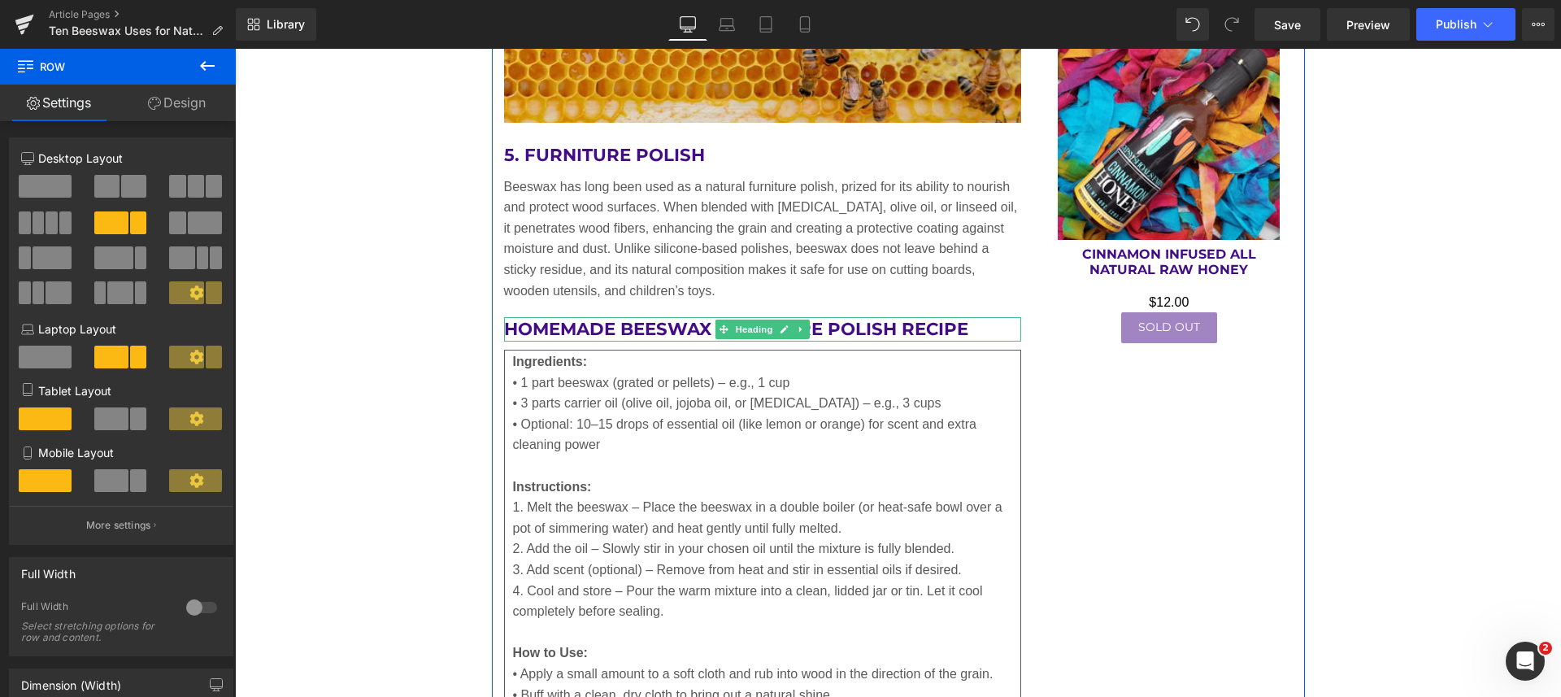
click at [784, 320] on link at bounding box center [783, 329] width 17 height 20
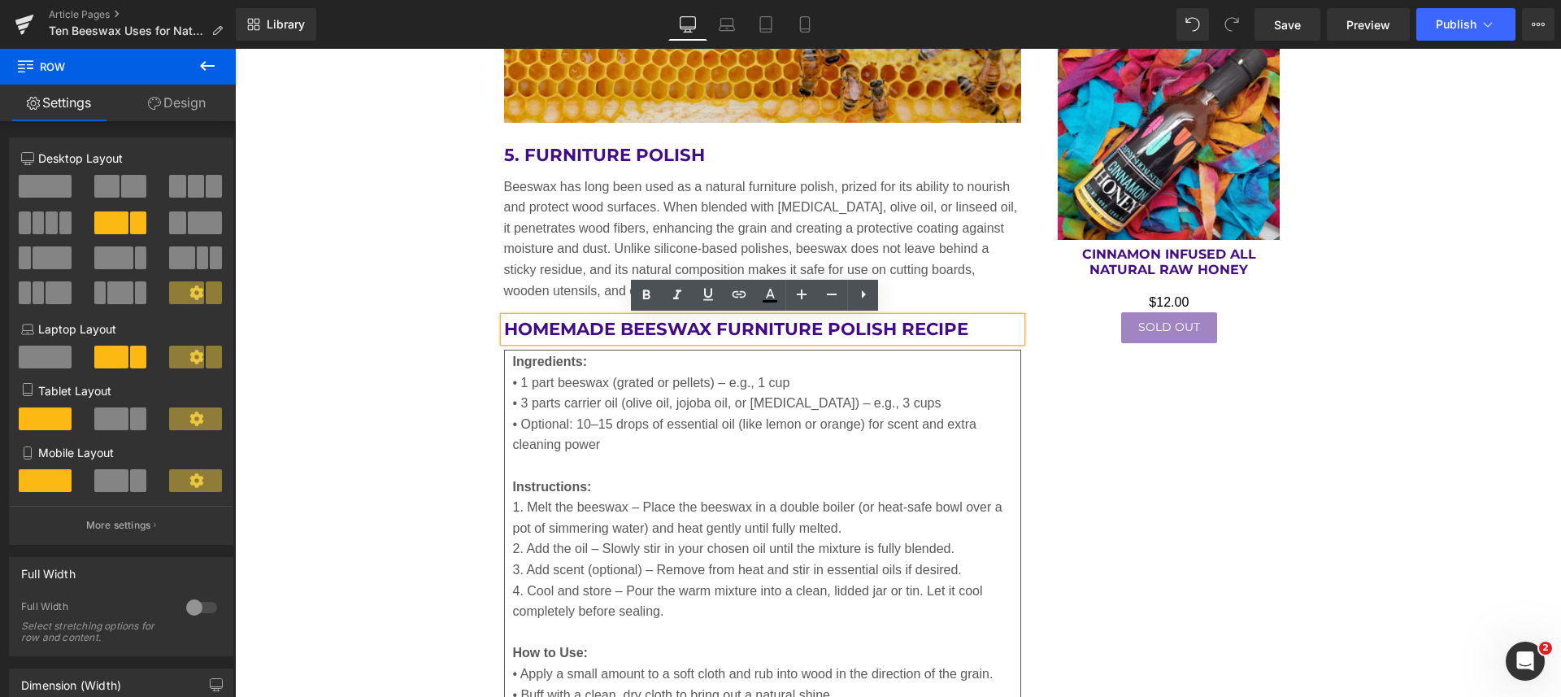
drag, startPoint x: 1044, startPoint y: 371, endPoint x: 1002, endPoint y: 365, distance: 42.6
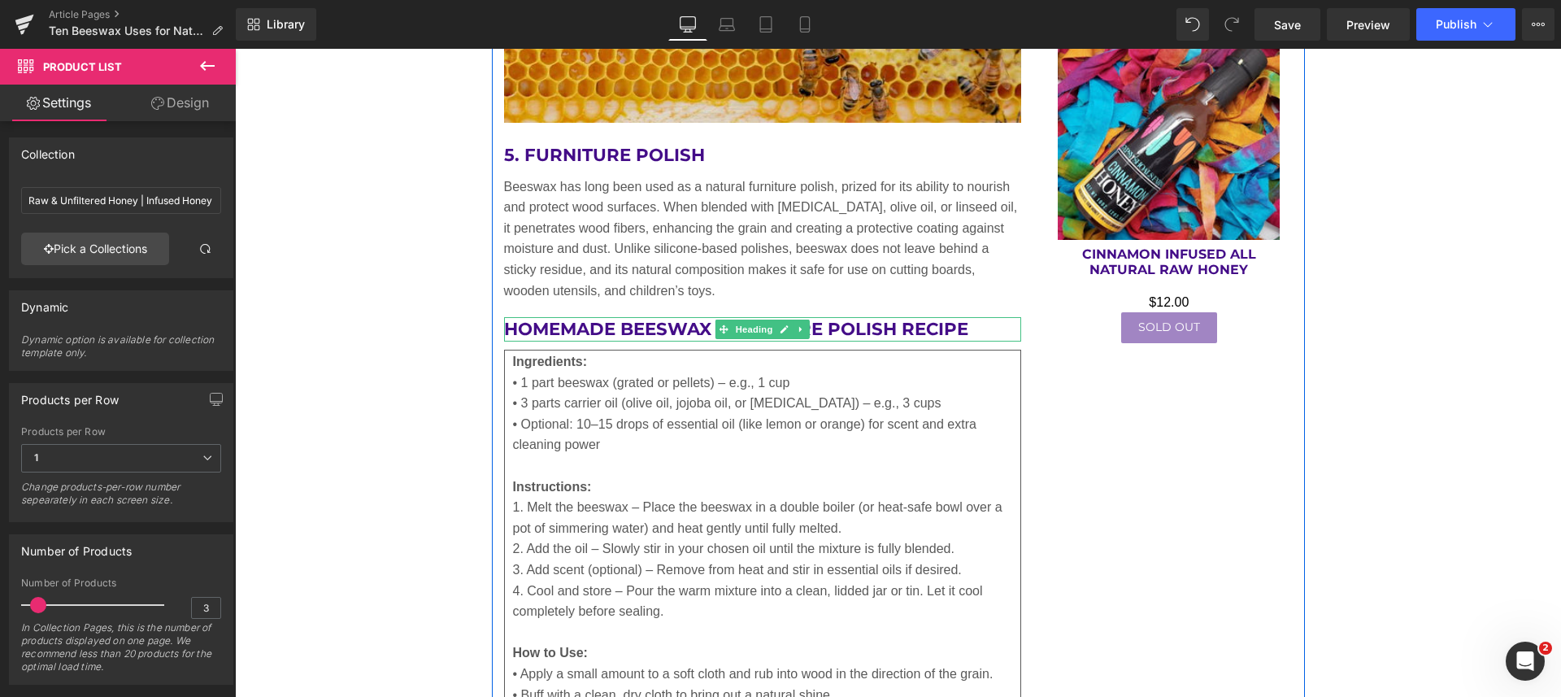
click at [750, 326] on span "Heading" at bounding box center [754, 329] width 44 height 20
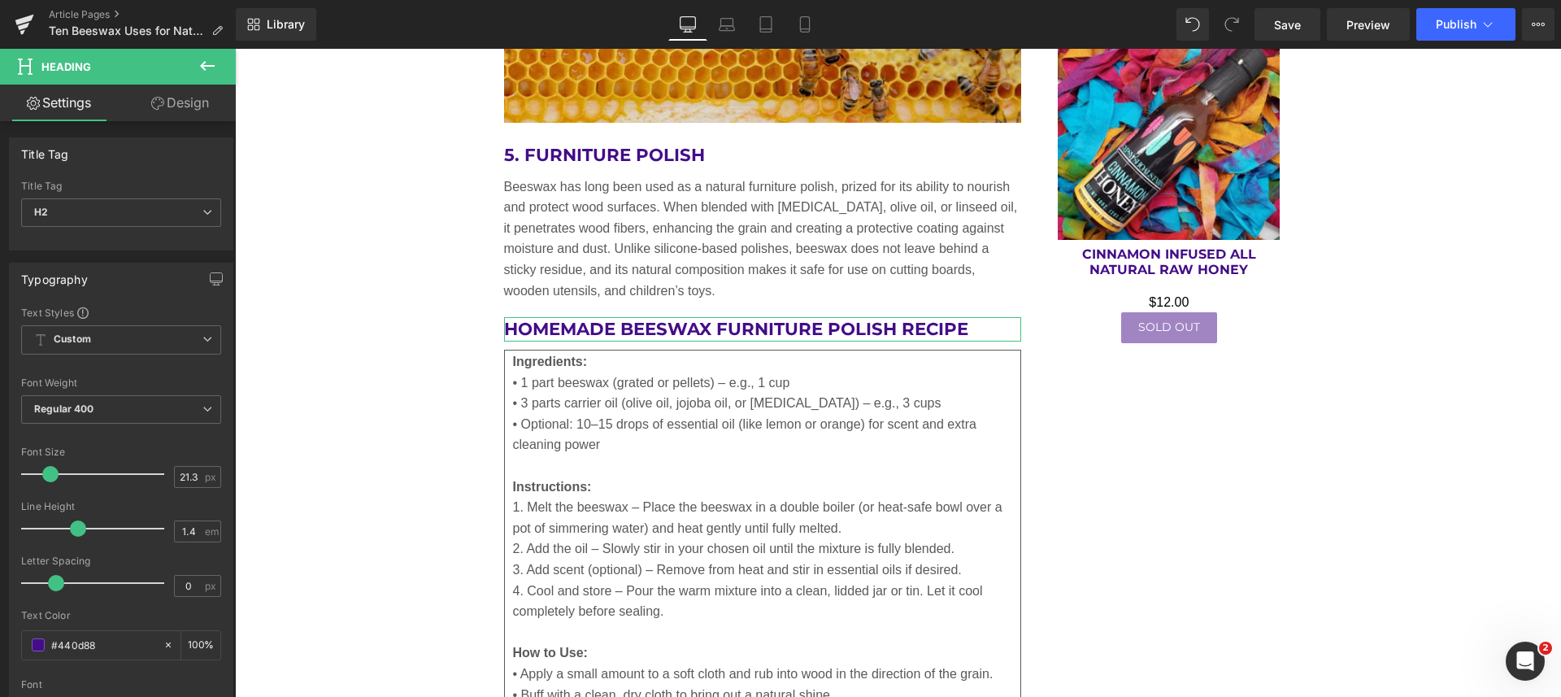
click at [78, 211] on span "H2" at bounding box center [121, 212] width 200 height 28
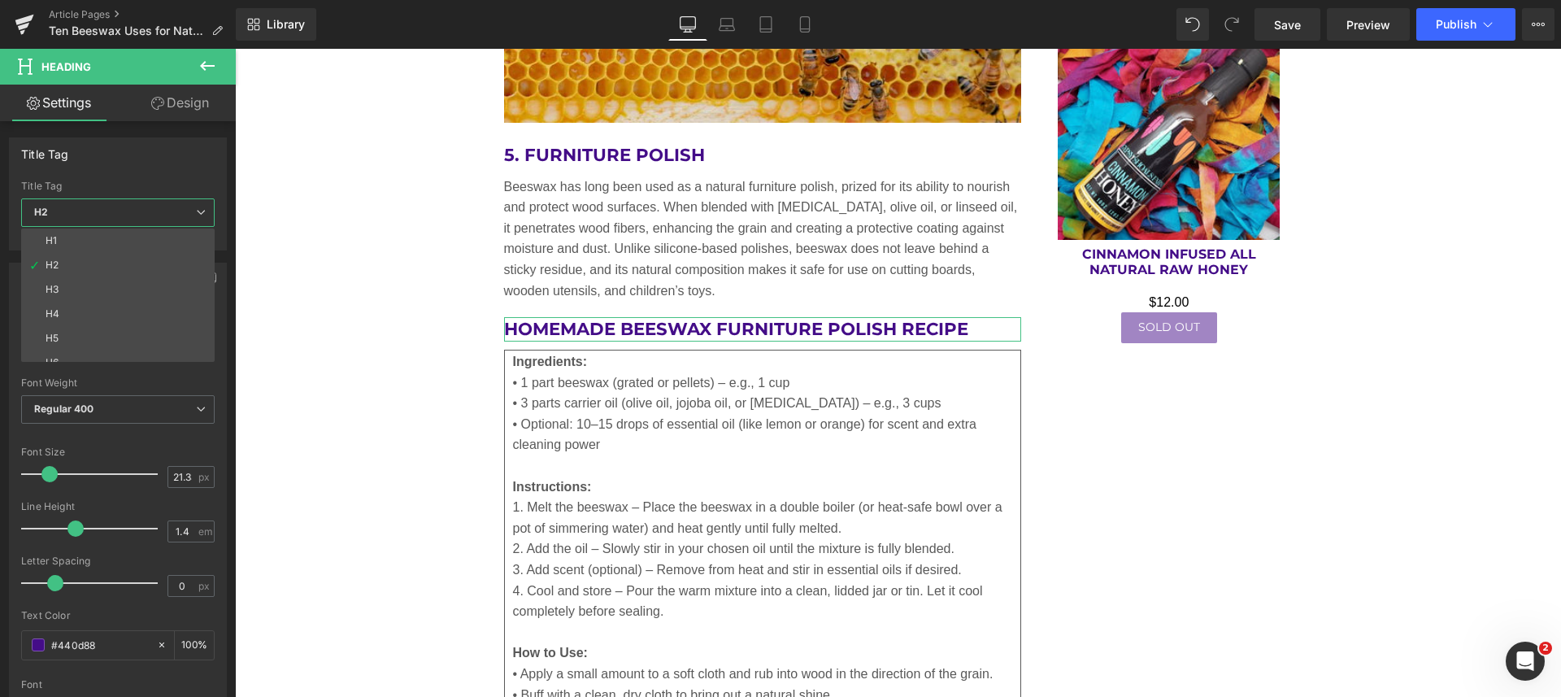
click at [59, 284] on li "H3" at bounding box center [121, 289] width 201 height 24
type input "18.13"
type input "100"
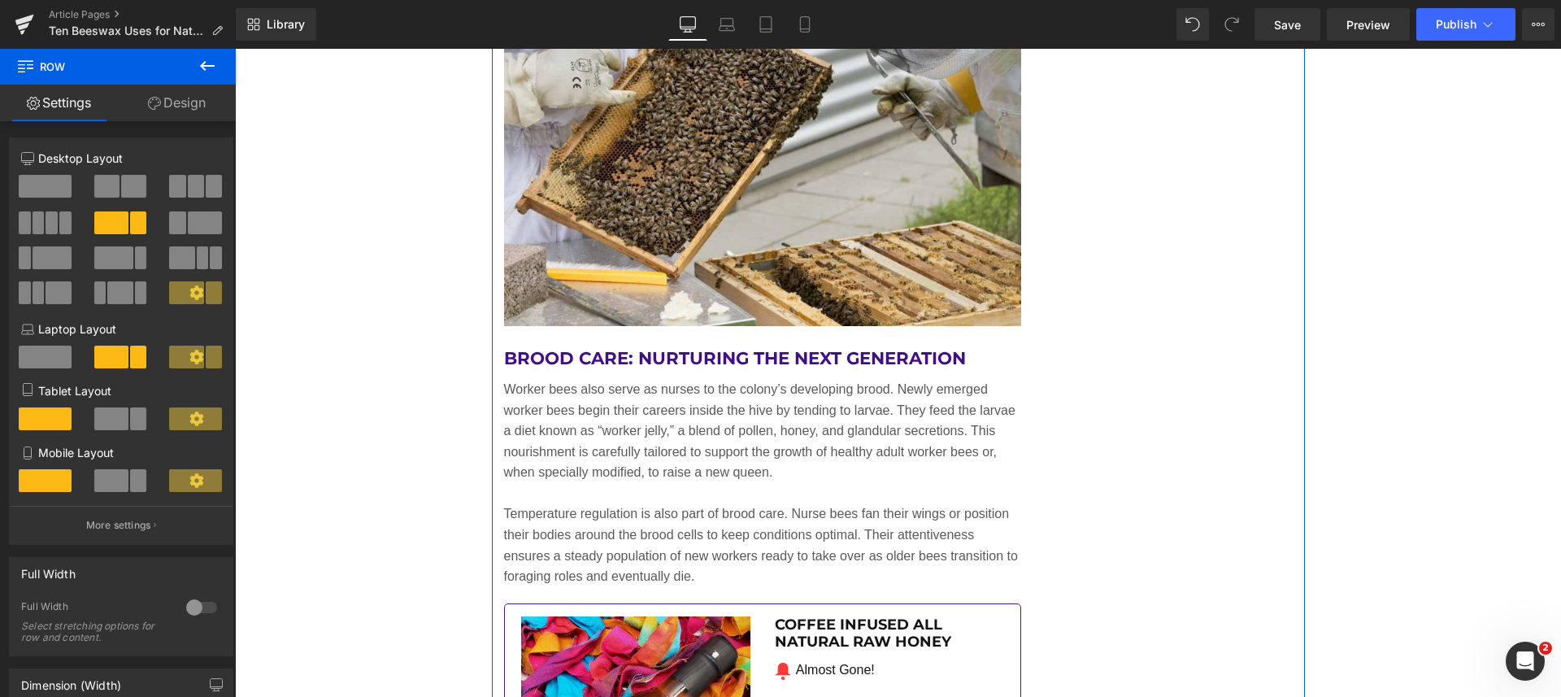
scroll to position [4797, 0]
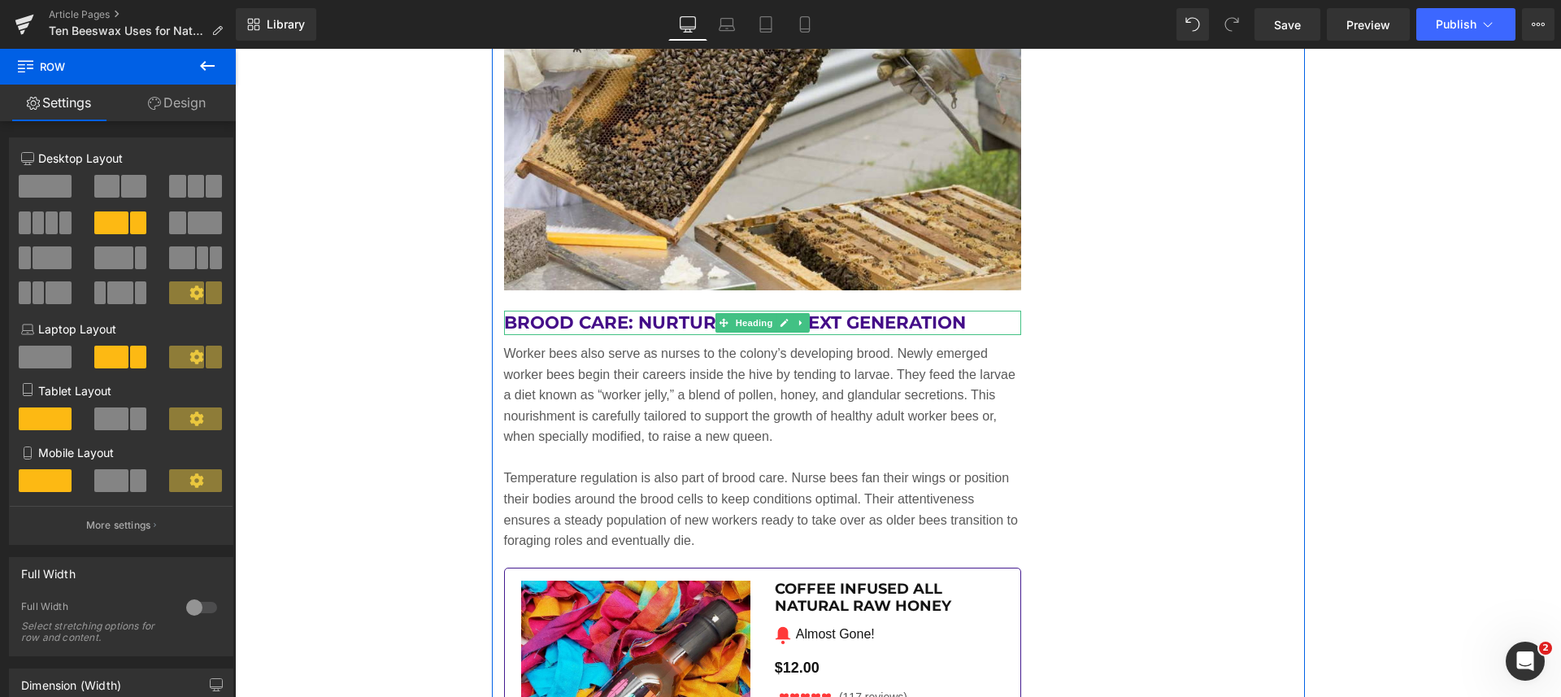
click at [969, 321] on h2 "Brood Care: Nurturing the Next Generation" at bounding box center [763, 322] width 518 height 24
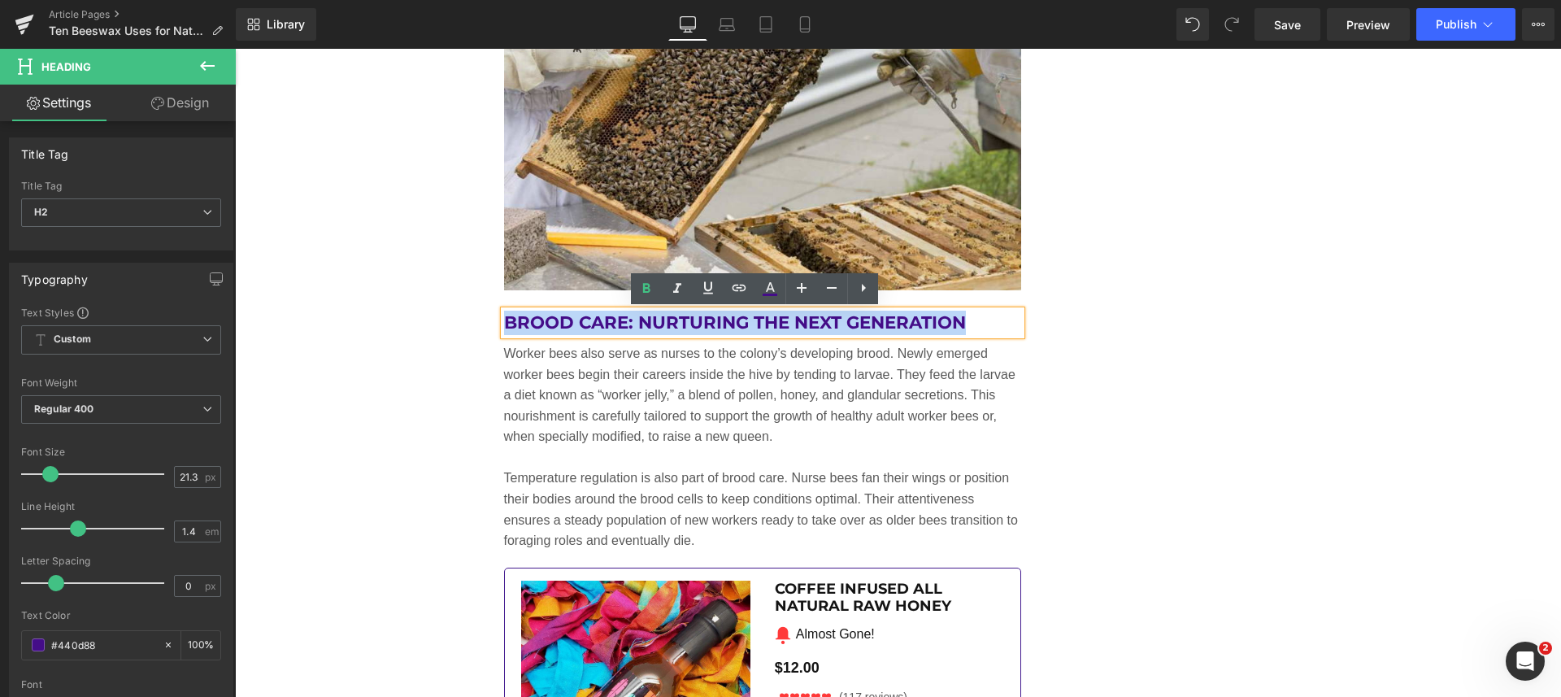
drag, startPoint x: 966, startPoint y: 319, endPoint x: 488, endPoint y: 312, distance: 478.8
paste div
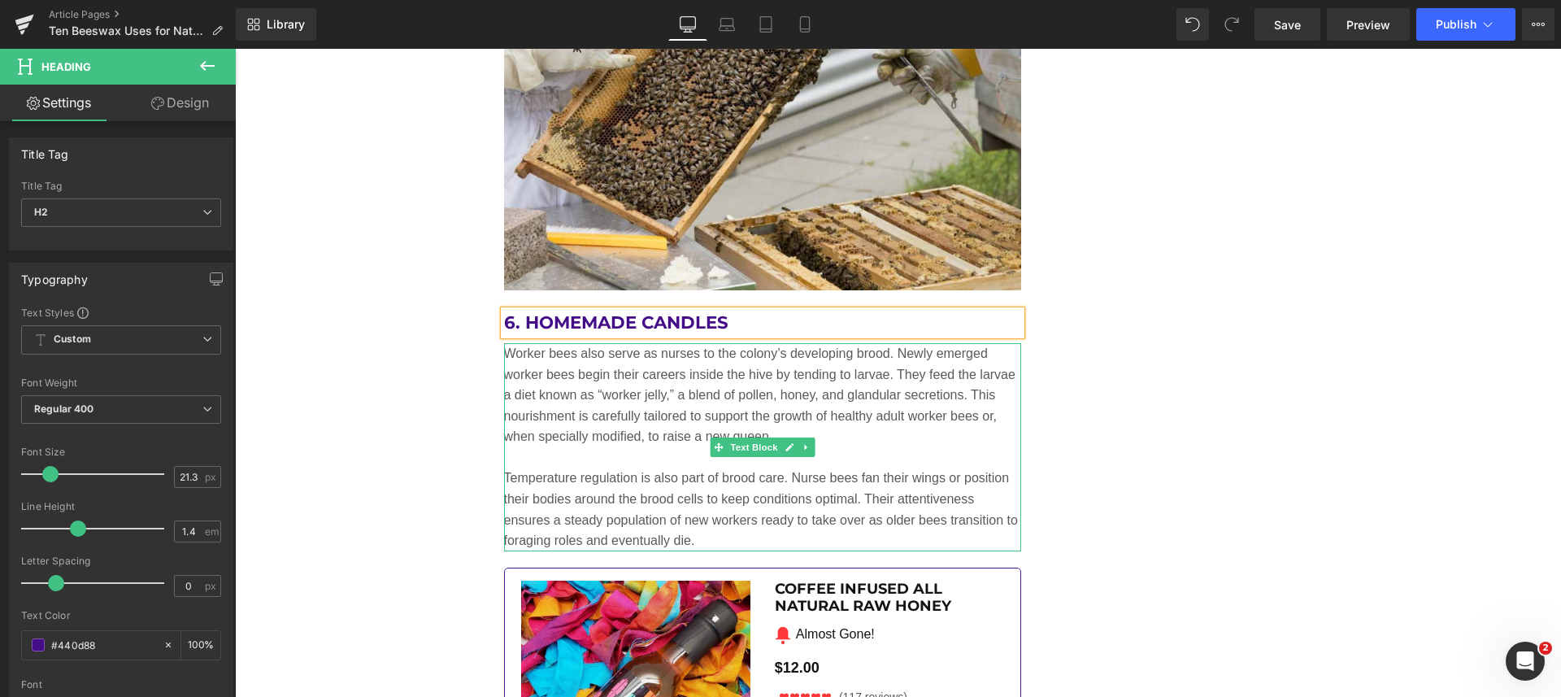
click at [603, 385] on p "Worker bees also serve as nurses to the colony’s developing brood. Newly emerge…" at bounding box center [763, 395] width 518 height 104
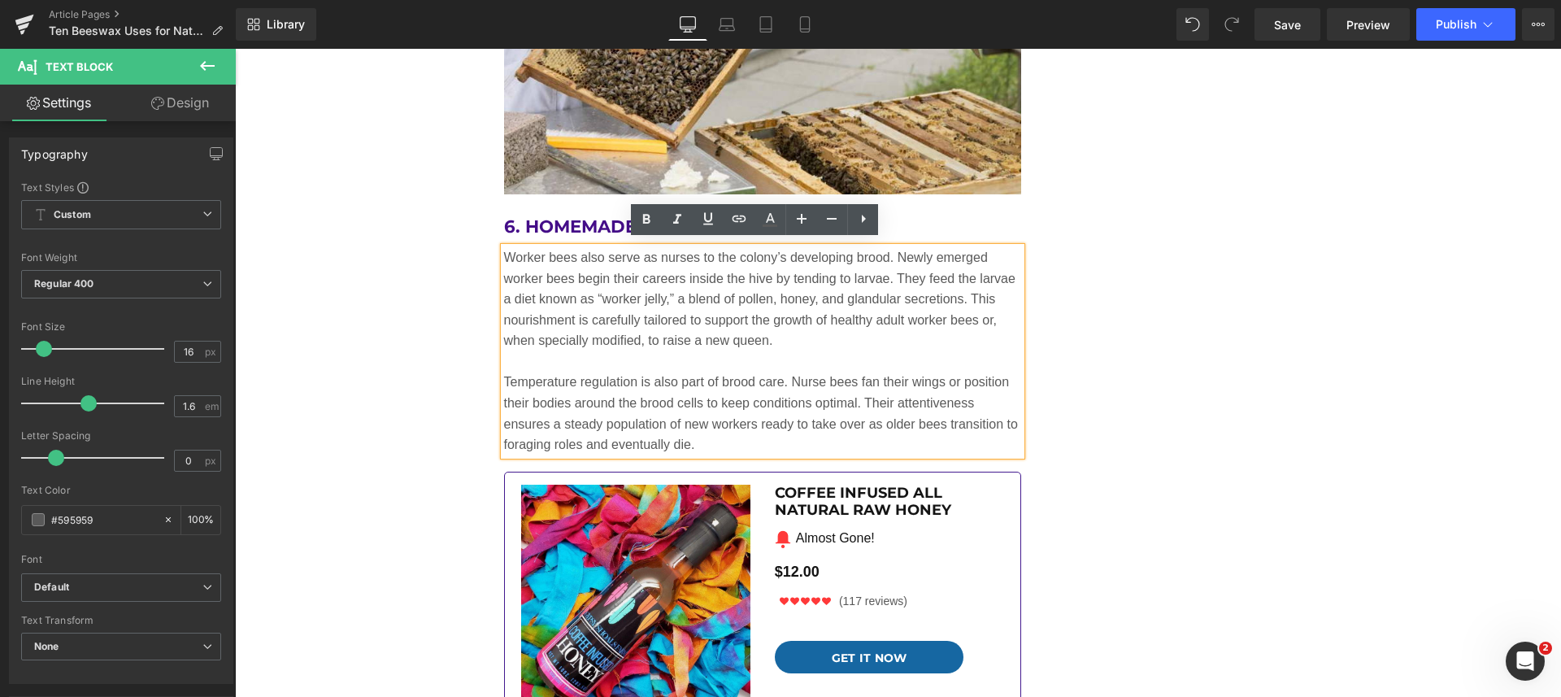
scroll to position [4899, 0]
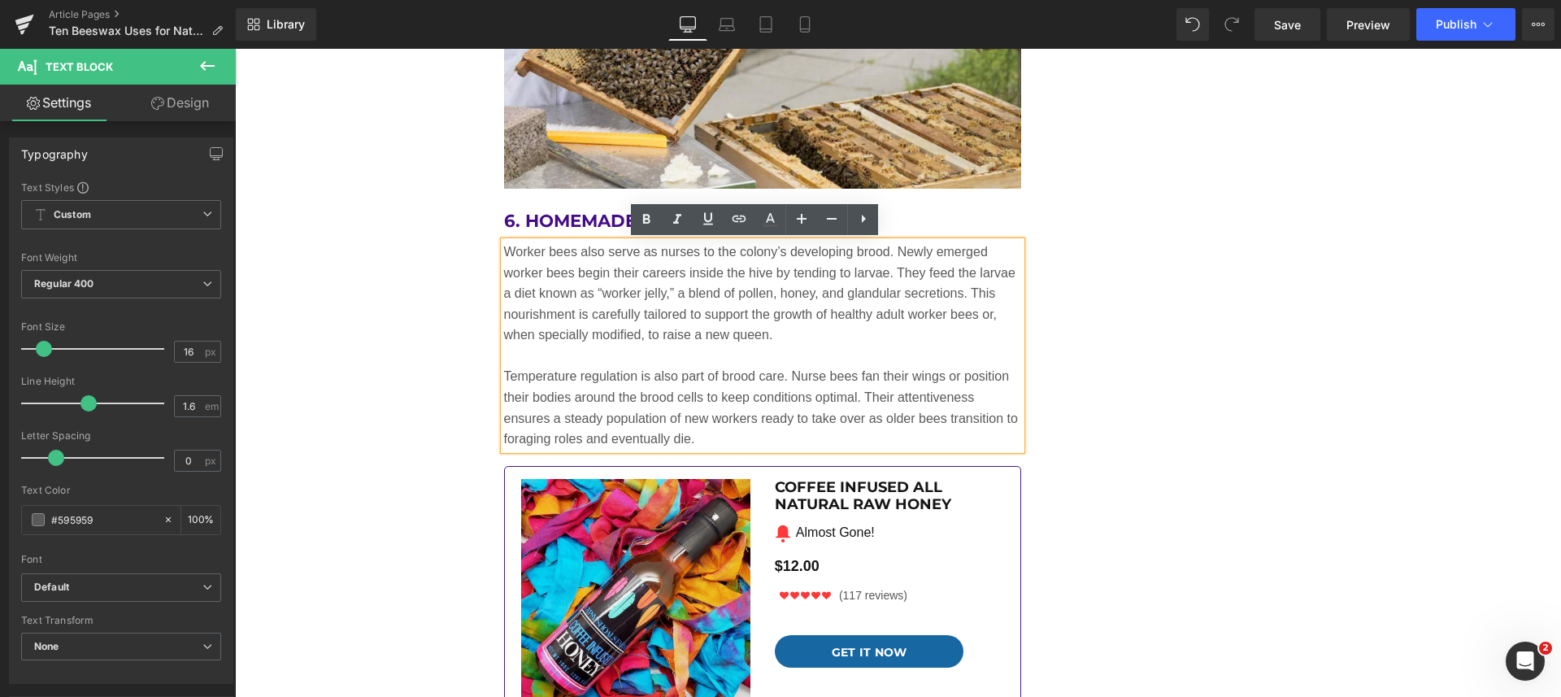
click at [866, 341] on p "Worker bees also serve as nurses to the colony’s developing brood. Newly emerge…" at bounding box center [763, 293] width 518 height 104
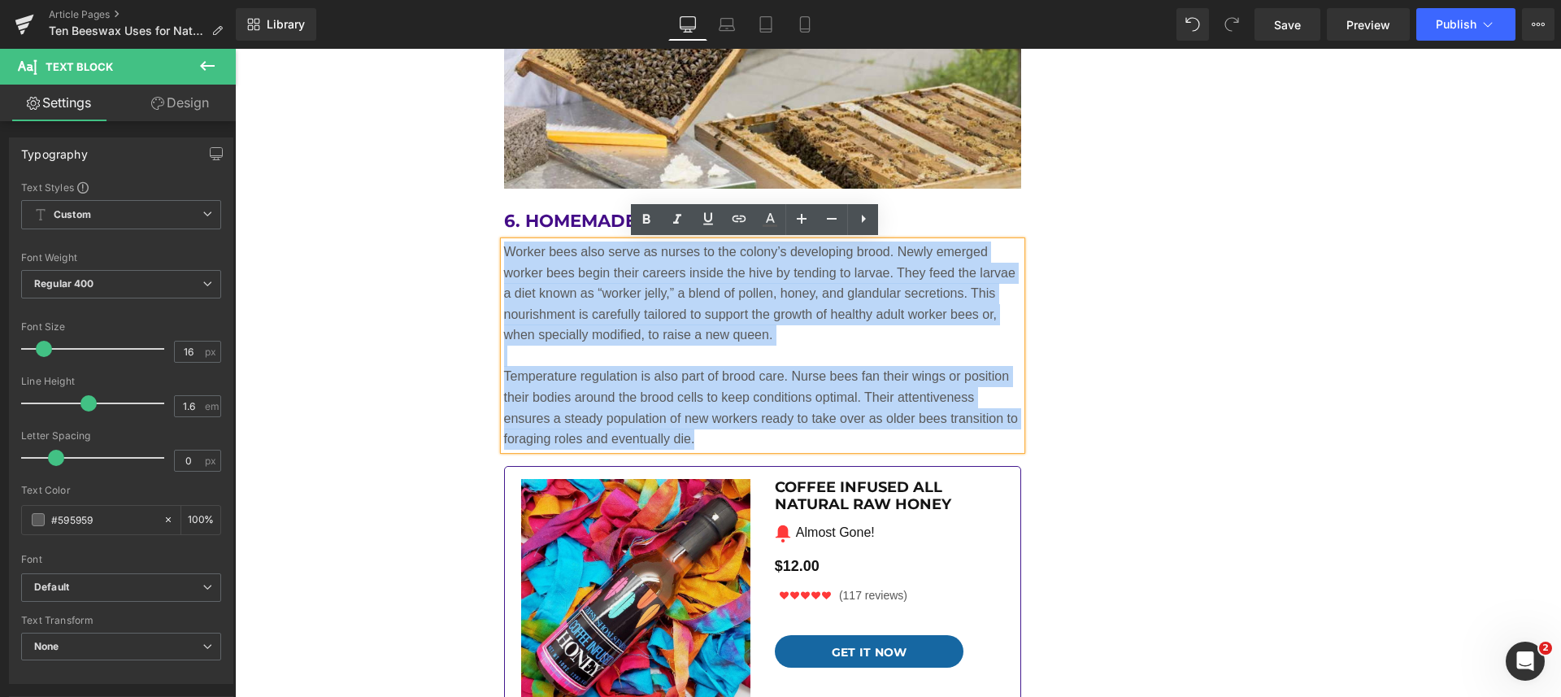
drag, startPoint x: 732, startPoint y: 446, endPoint x: 497, endPoint y: 259, distance: 300.8
click at [504, 259] on div "Worker bees also serve as nurses to the colony’s developing brood. Newly emerge…" at bounding box center [763, 345] width 518 height 208
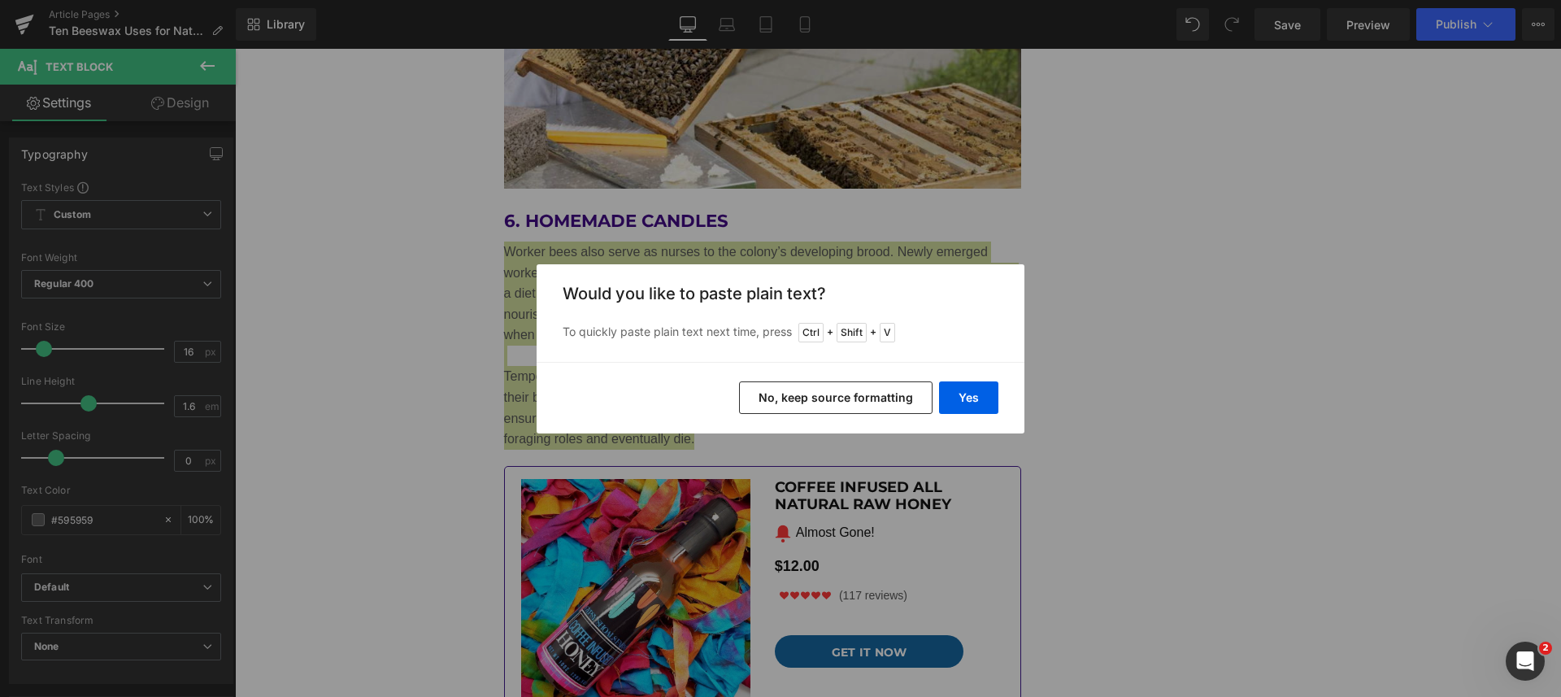
click at [978, 396] on button "Yes" at bounding box center [968, 397] width 59 height 33
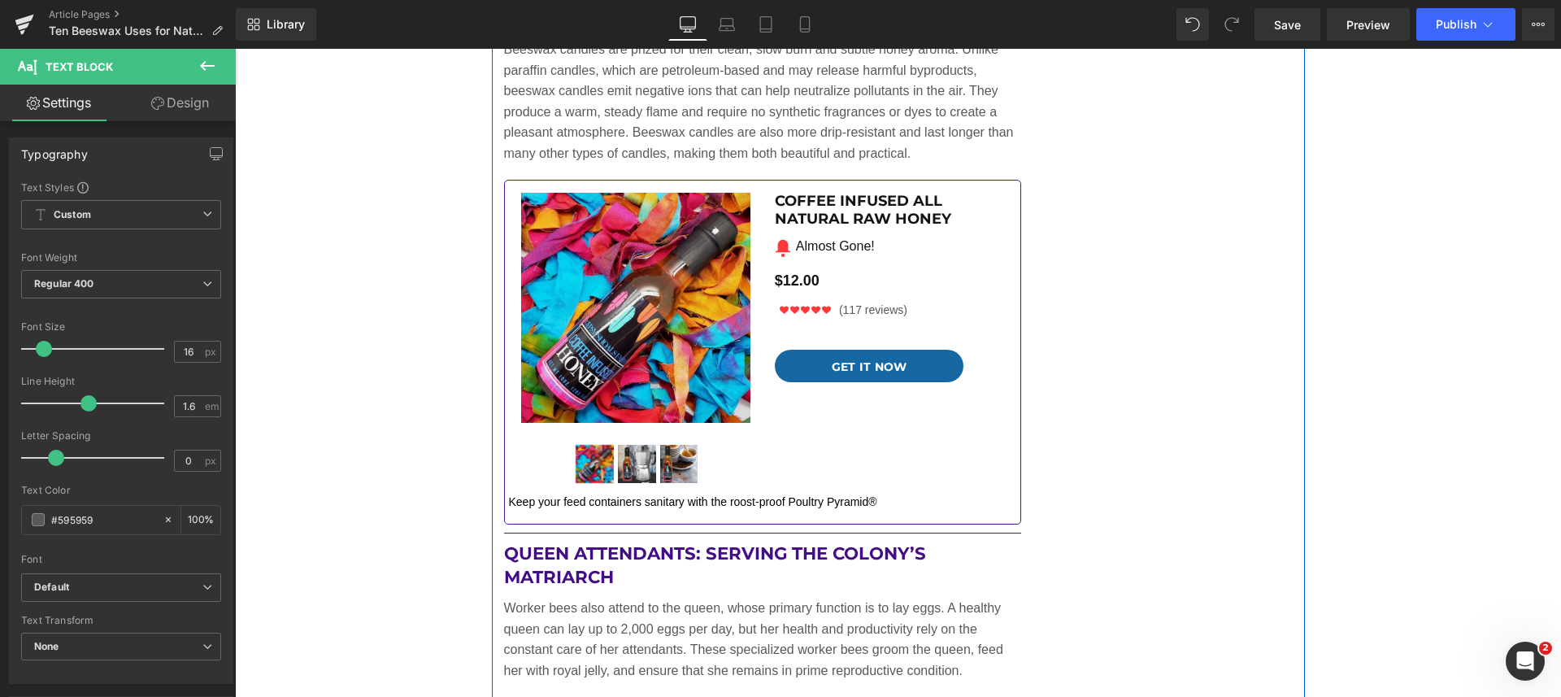
scroll to position [5102, 0]
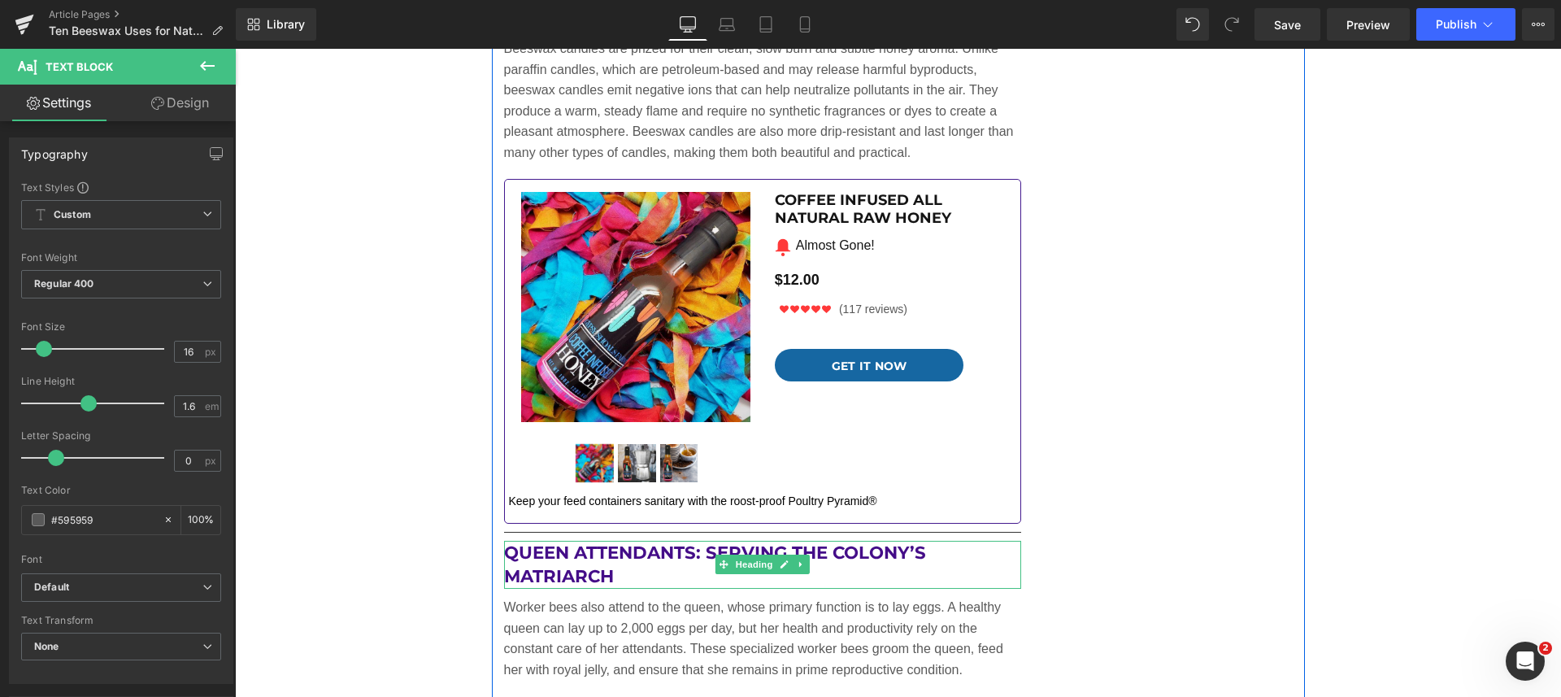
click at [870, 569] on h2 "Queen Attendants: Serving the Colony’s Matriarch" at bounding box center [763, 565] width 518 height 49
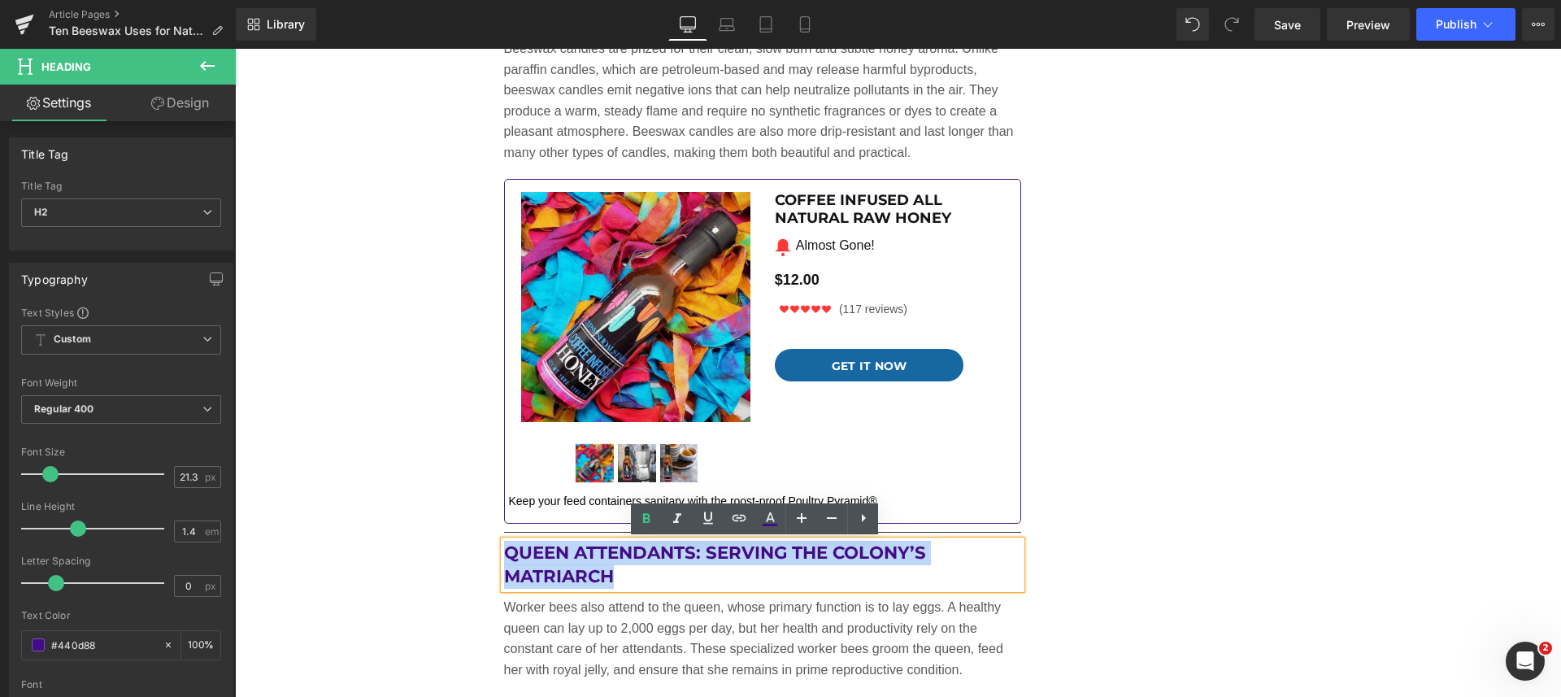
drag, startPoint x: 649, startPoint y: 568, endPoint x: 501, endPoint y: 564, distance: 148.8
click at [504, 564] on h2 "Queen Attendants: Serving the Colony’s Matriarch" at bounding box center [763, 565] width 518 height 49
paste div
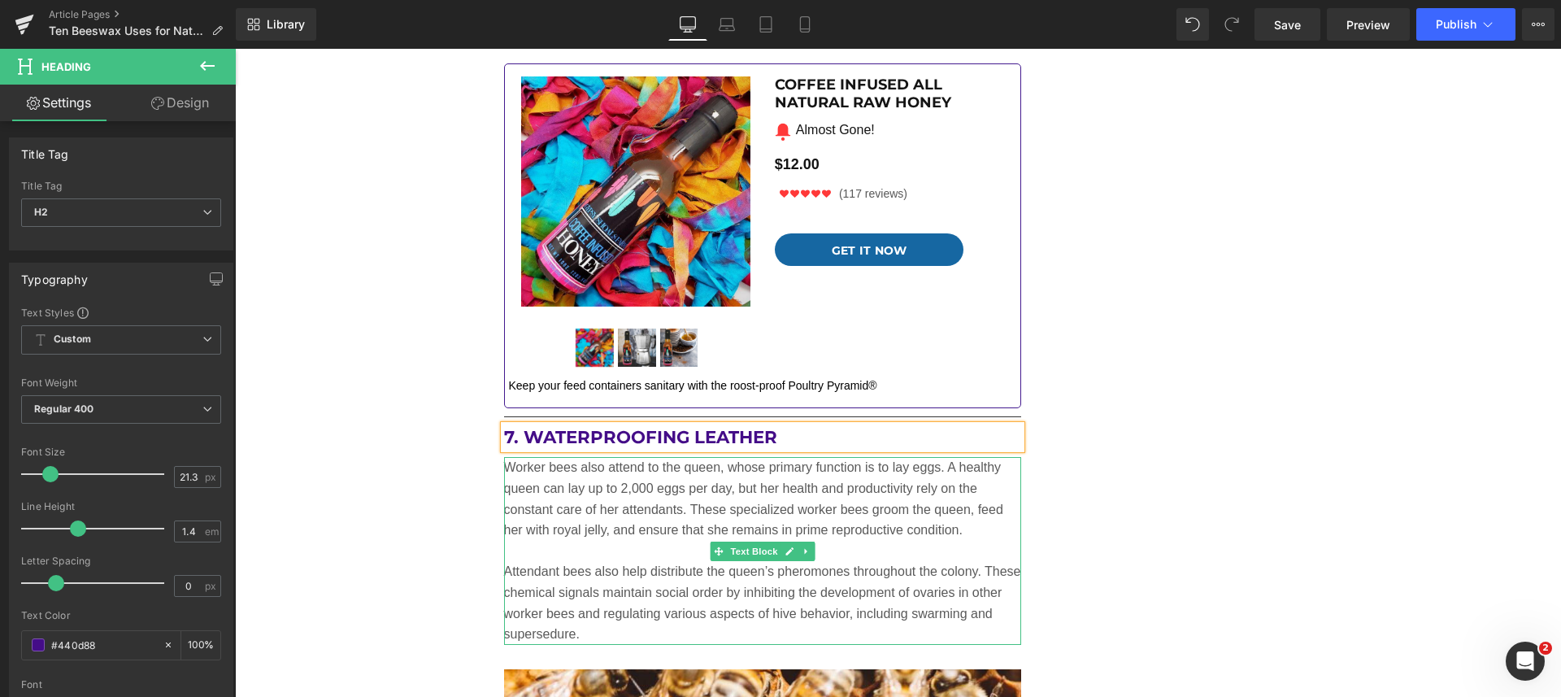
scroll to position [5305, 0]
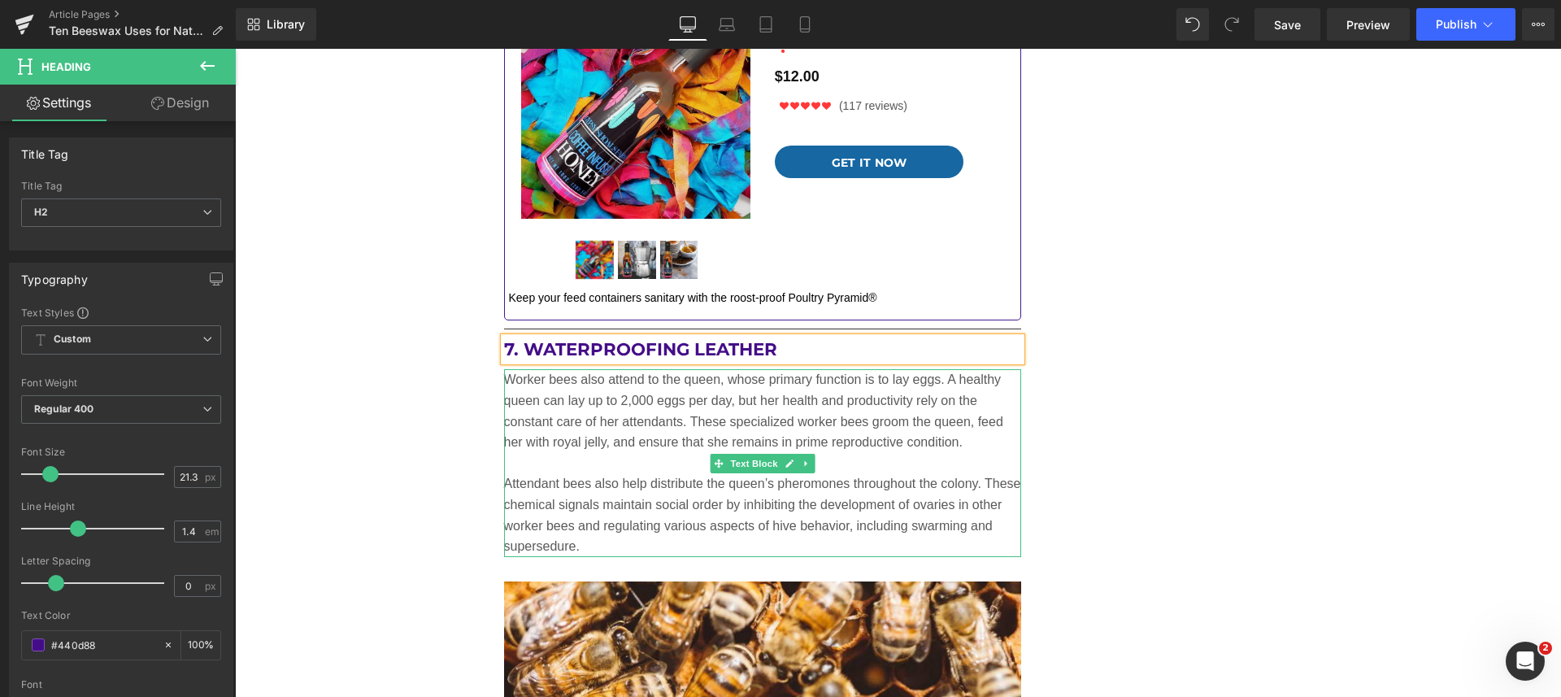
click at [912, 533] on p "Attendant bees also help distribute the queen’s pheromones throughout the colon…" at bounding box center [763, 514] width 518 height 83
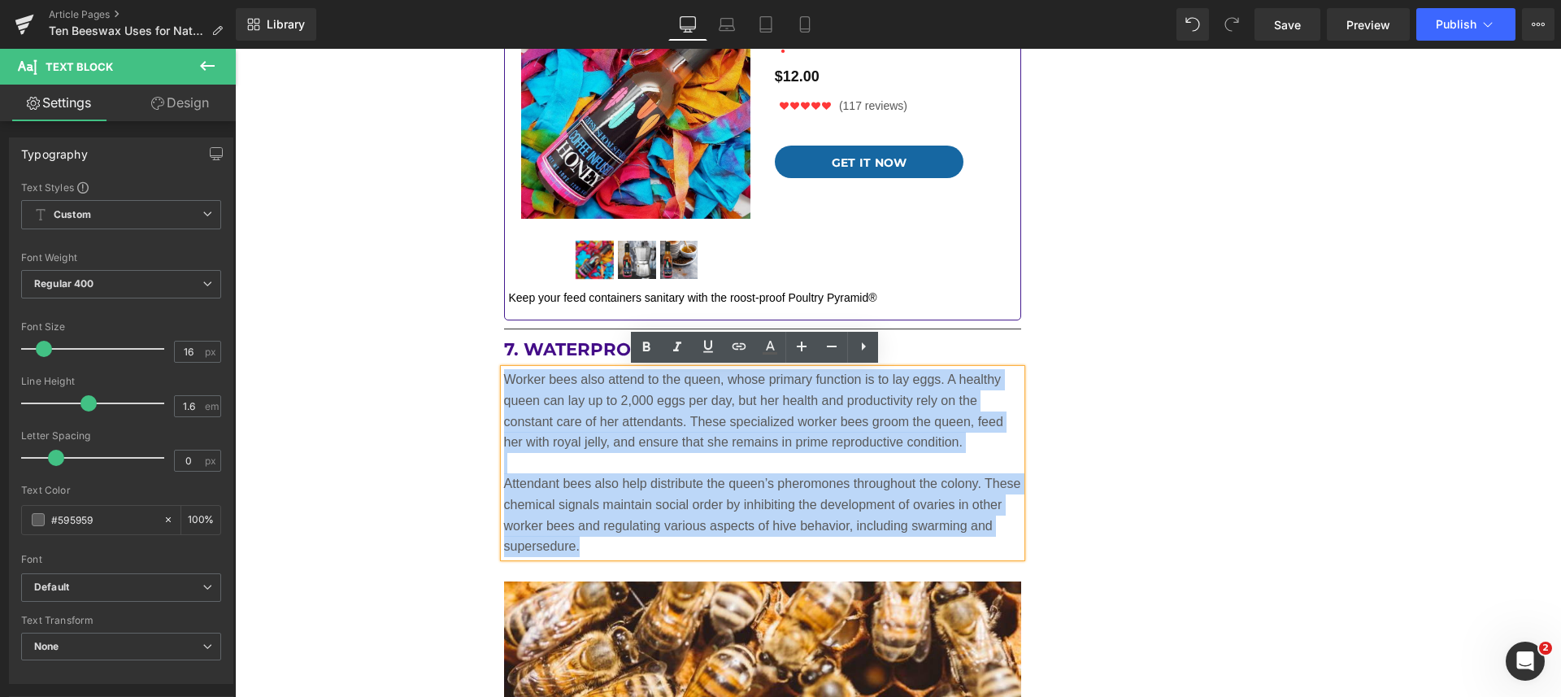
drag, startPoint x: 584, startPoint y: 547, endPoint x: 479, endPoint y: 385, distance: 192.8
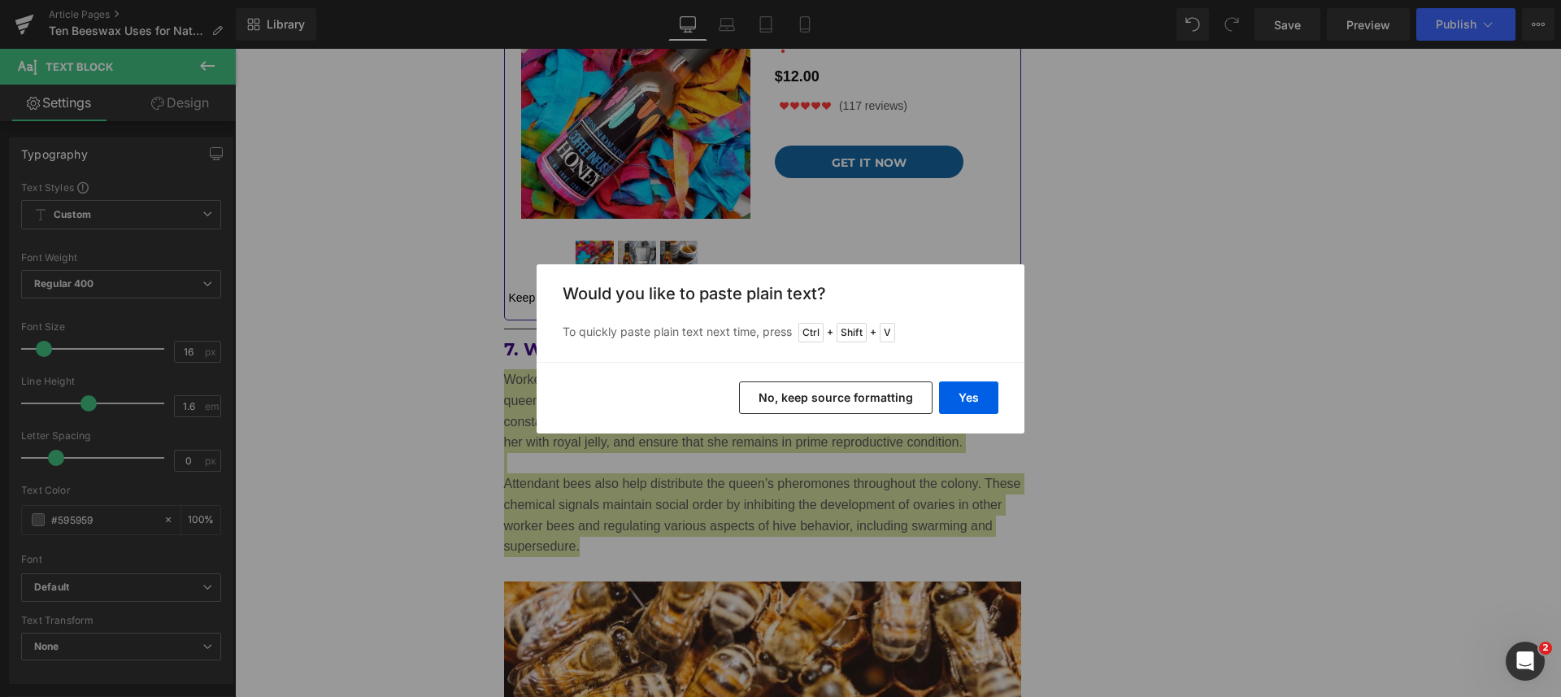
click at [983, 381] on button "Yes" at bounding box center [968, 397] width 59 height 33
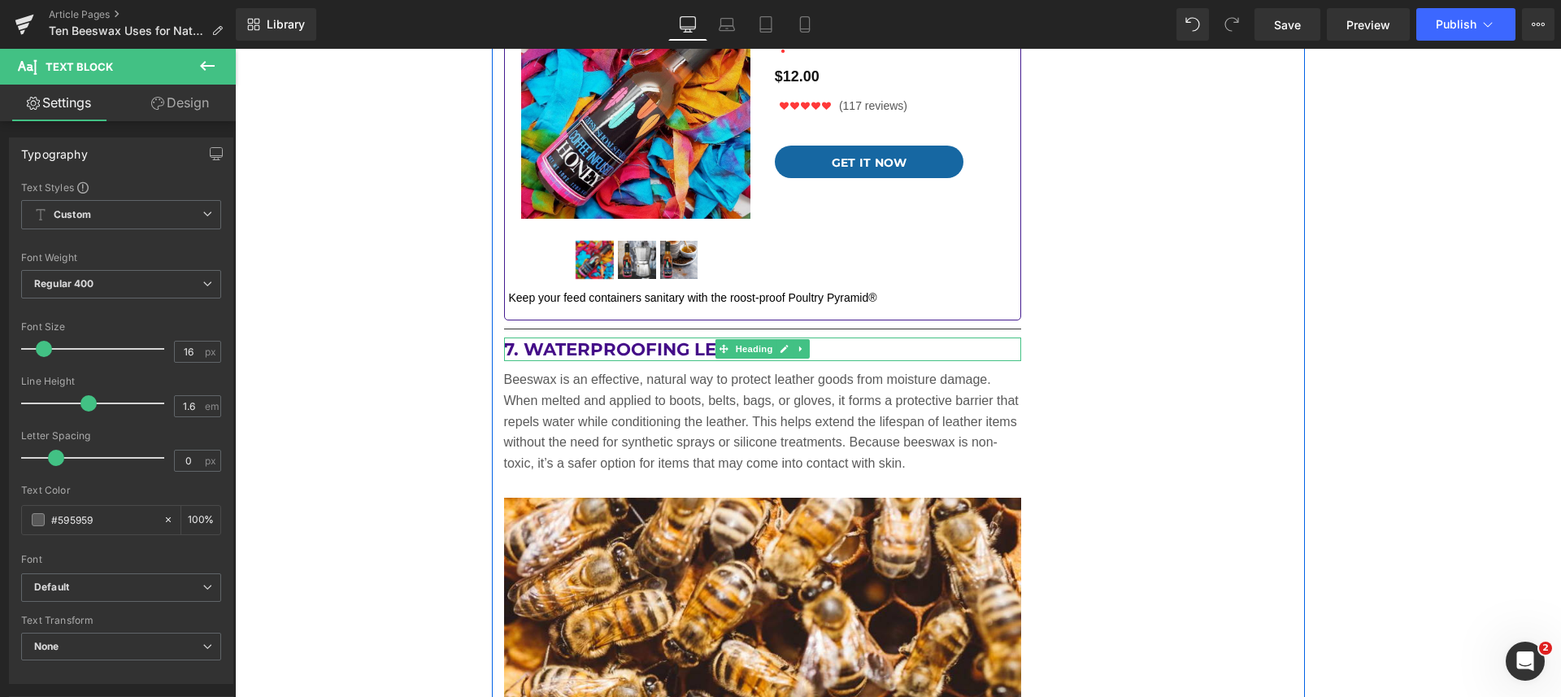
click at [797, 354] on link at bounding box center [800, 349] width 17 height 20
click at [788, 349] on icon at bounding box center [792, 349] width 9 height 9
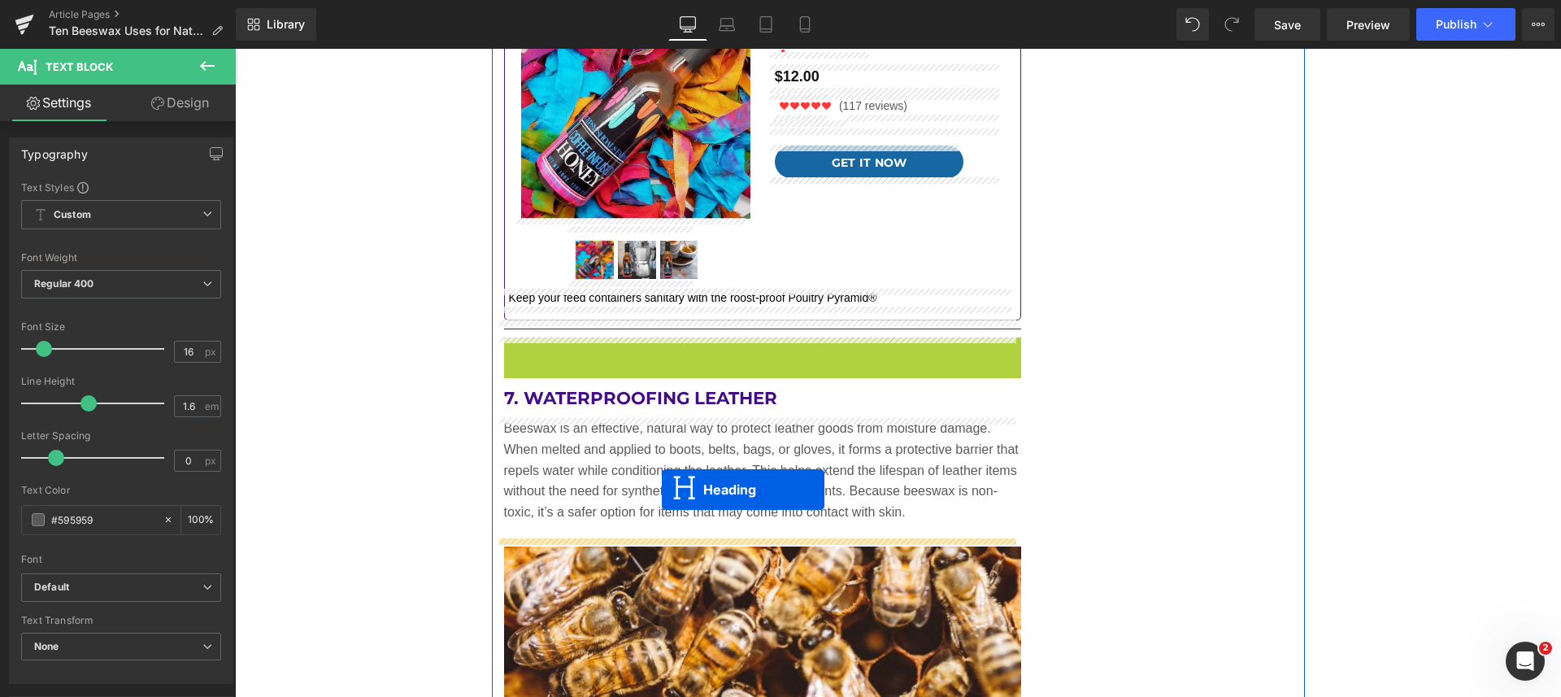
drag, startPoint x: 690, startPoint y: 343, endPoint x: 662, endPoint y: 489, distance: 149.0
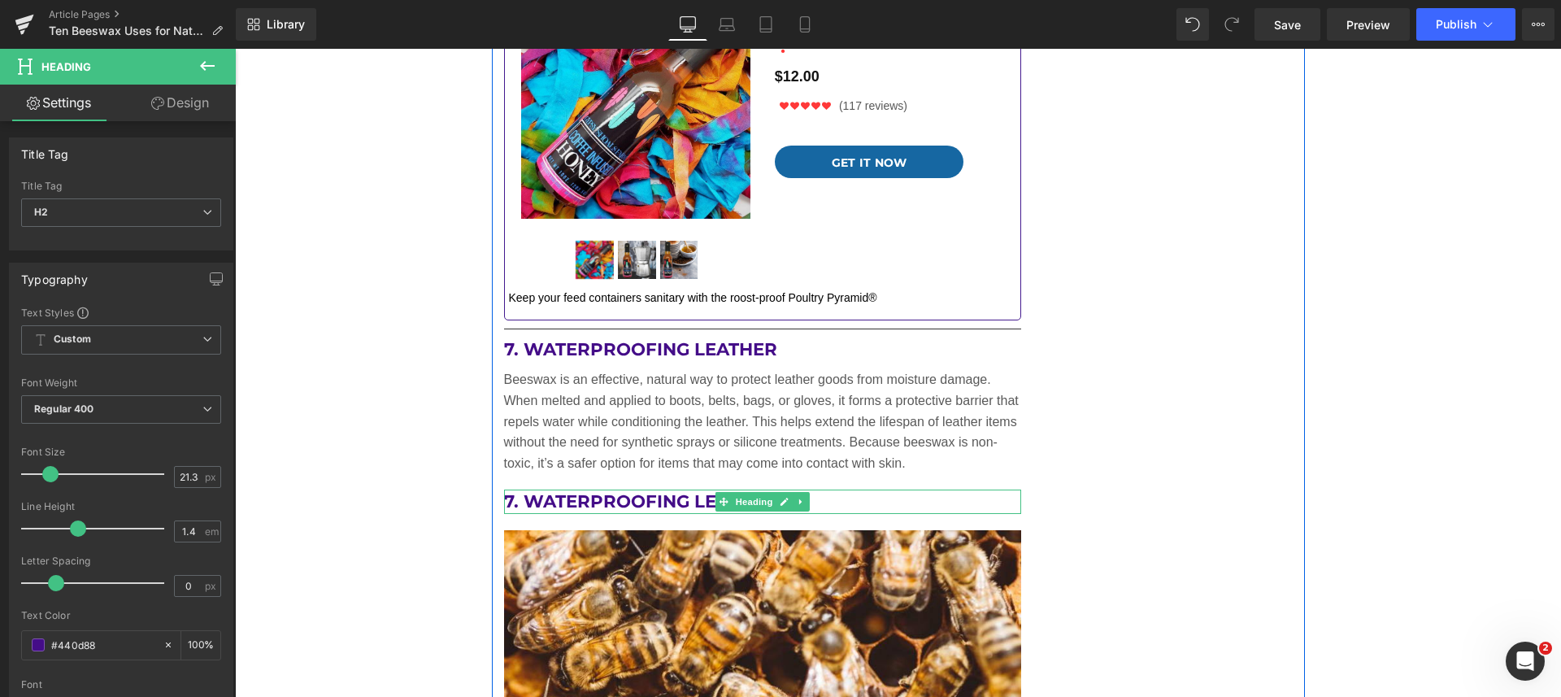
click at [780, 501] on icon at bounding box center [783, 502] width 9 height 10
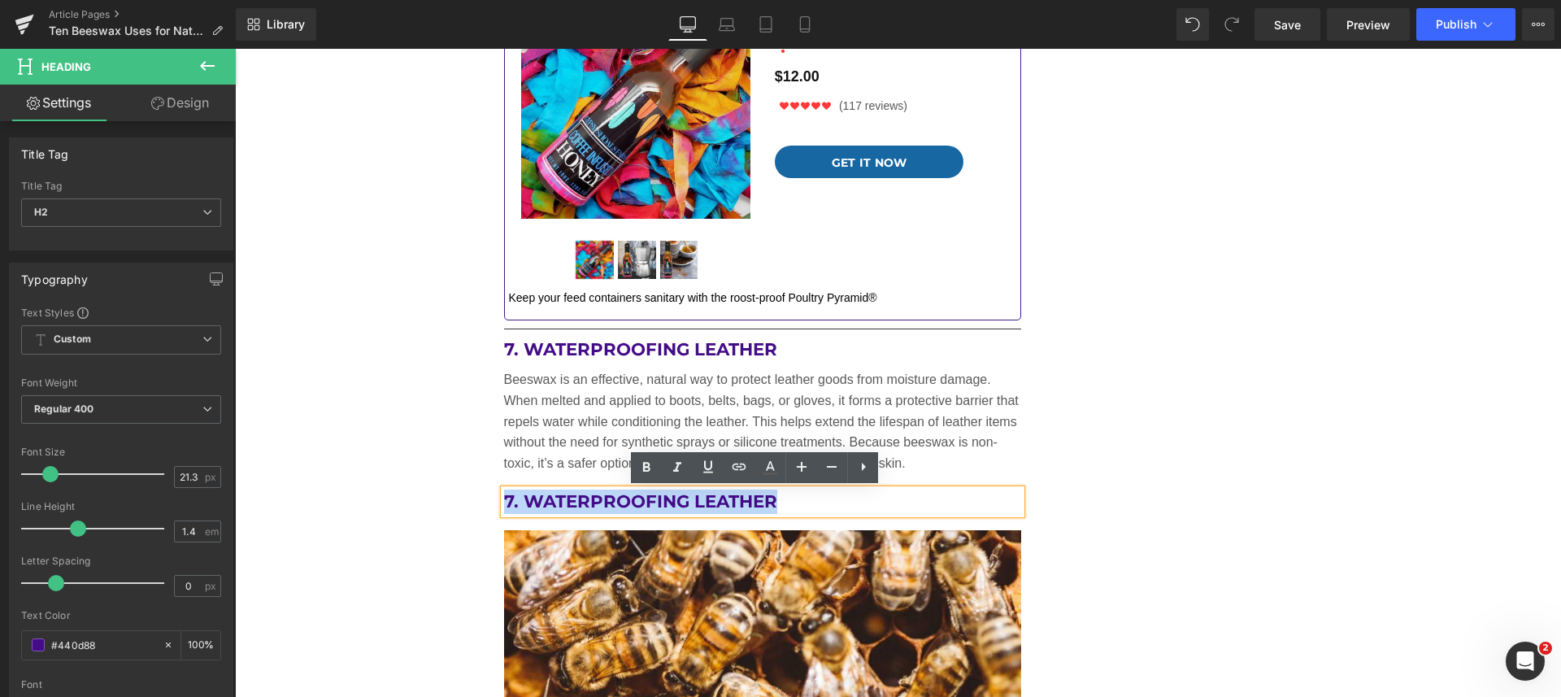
drag, startPoint x: 784, startPoint y: 497, endPoint x: 500, endPoint y: 502, distance: 283.7
click at [504, 502] on h2 "7. Waterproofing Leather" at bounding box center [763, 501] width 518 height 24
paste div
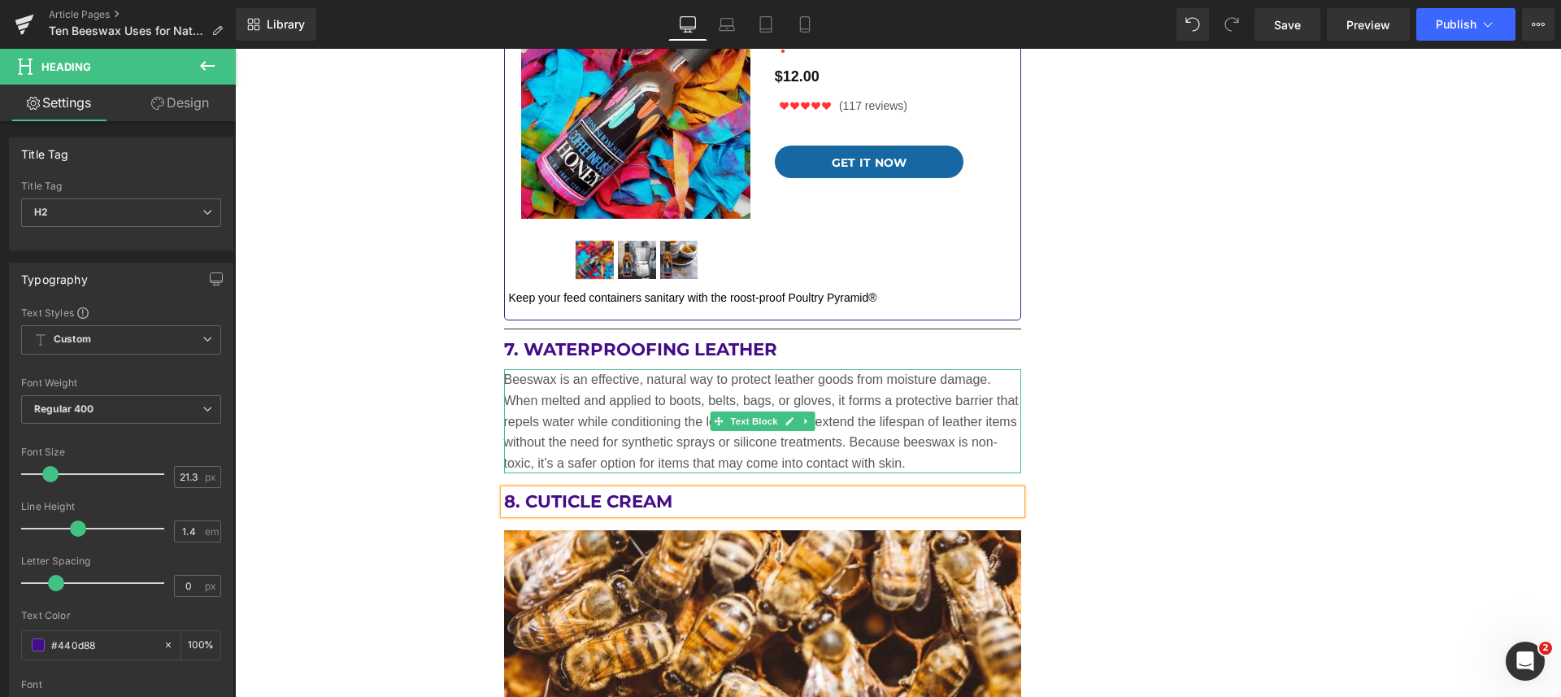
click at [802, 425] on icon at bounding box center [805, 421] width 9 height 10
click at [793, 420] on icon at bounding box center [797, 421] width 9 height 10
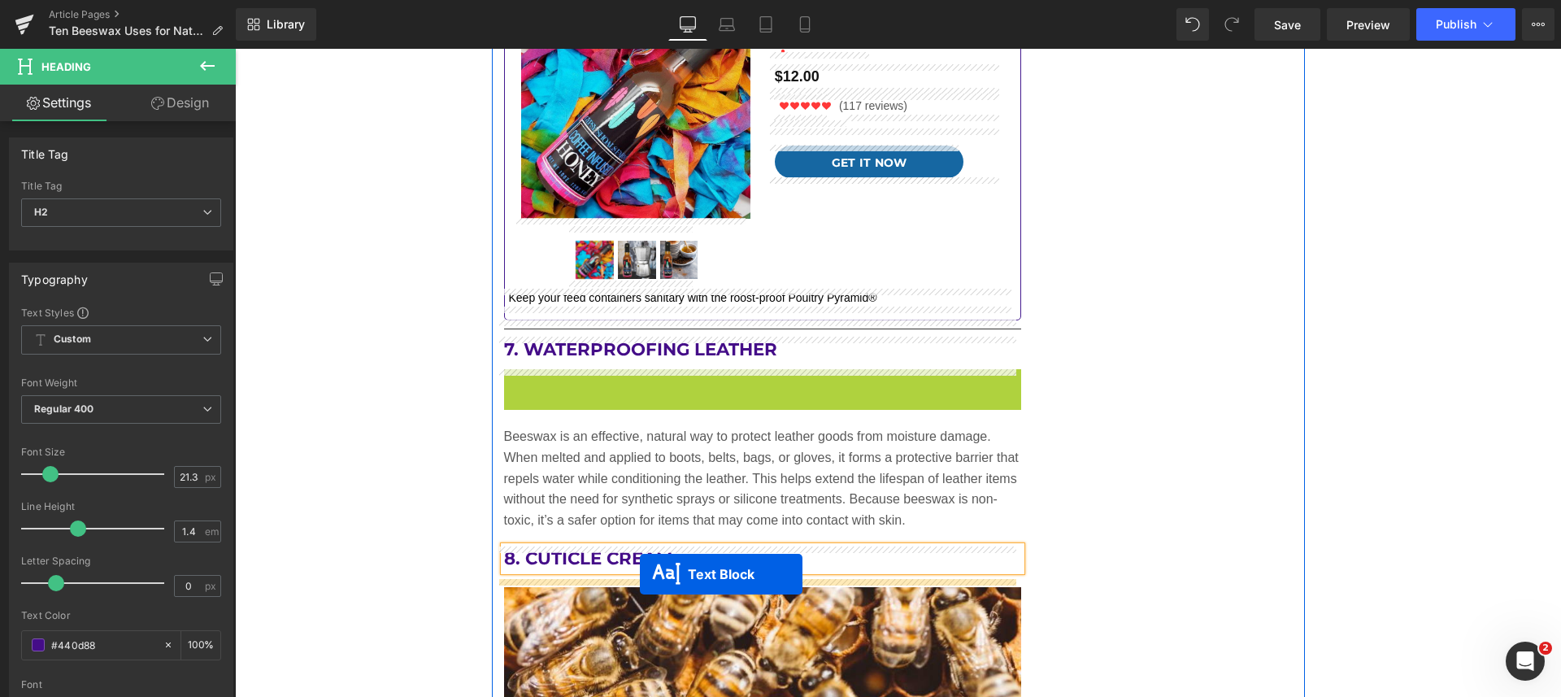
drag, startPoint x: 688, startPoint y: 413, endPoint x: 640, endPoint y: 574, distance: 167.9
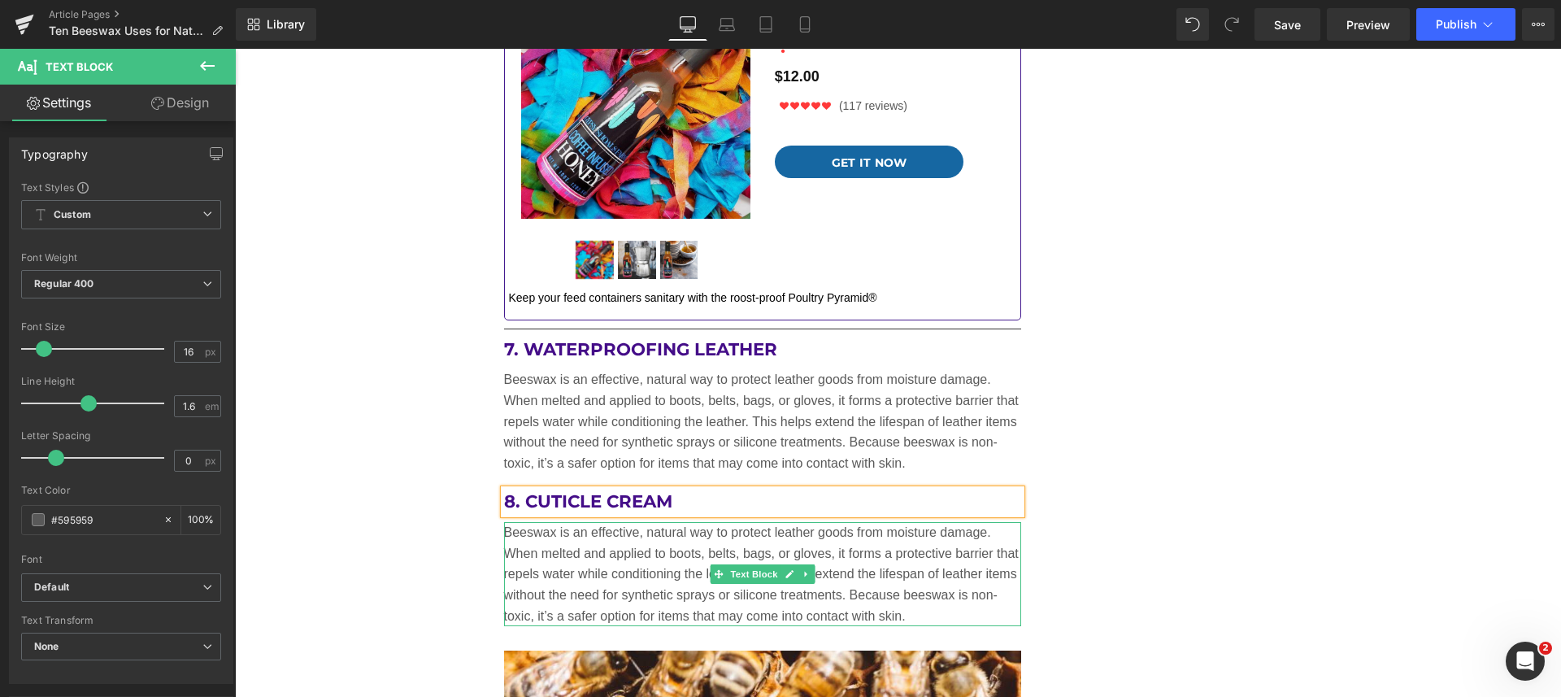
click at [680, 565] on p "Beeswax is an effective, natural way to protect leather goods from moisture dam…" at bounding box center [763, 574] width 518 height 104
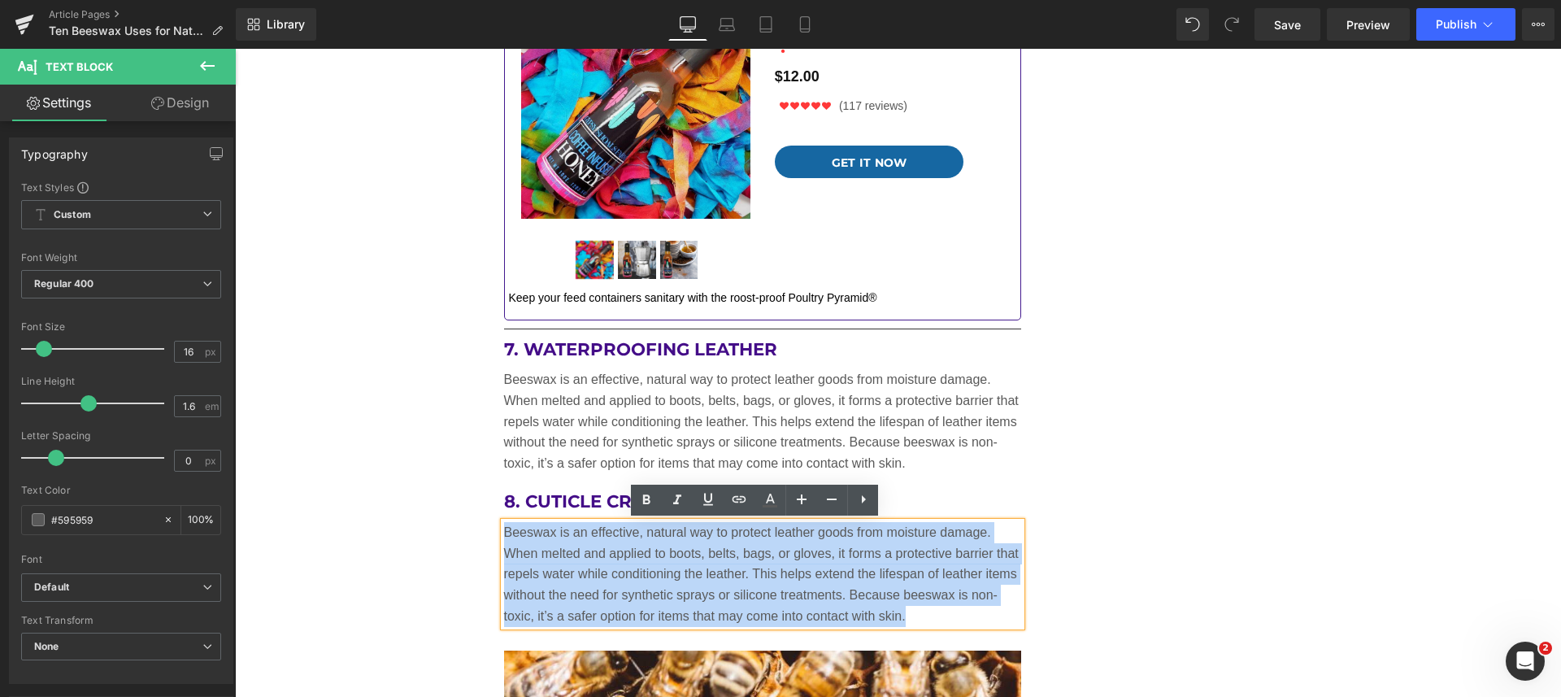
drag, startPoint x: 907, startPoint y: 620, endPoint x: 484, endPoint y: 534, distance: 432.1
click at [492, 534] on div "3. Natural Hair Pomade Heading Beeswax has a natural ability to provide light h…" at bounding box center [763, 537] width 542 height 5622
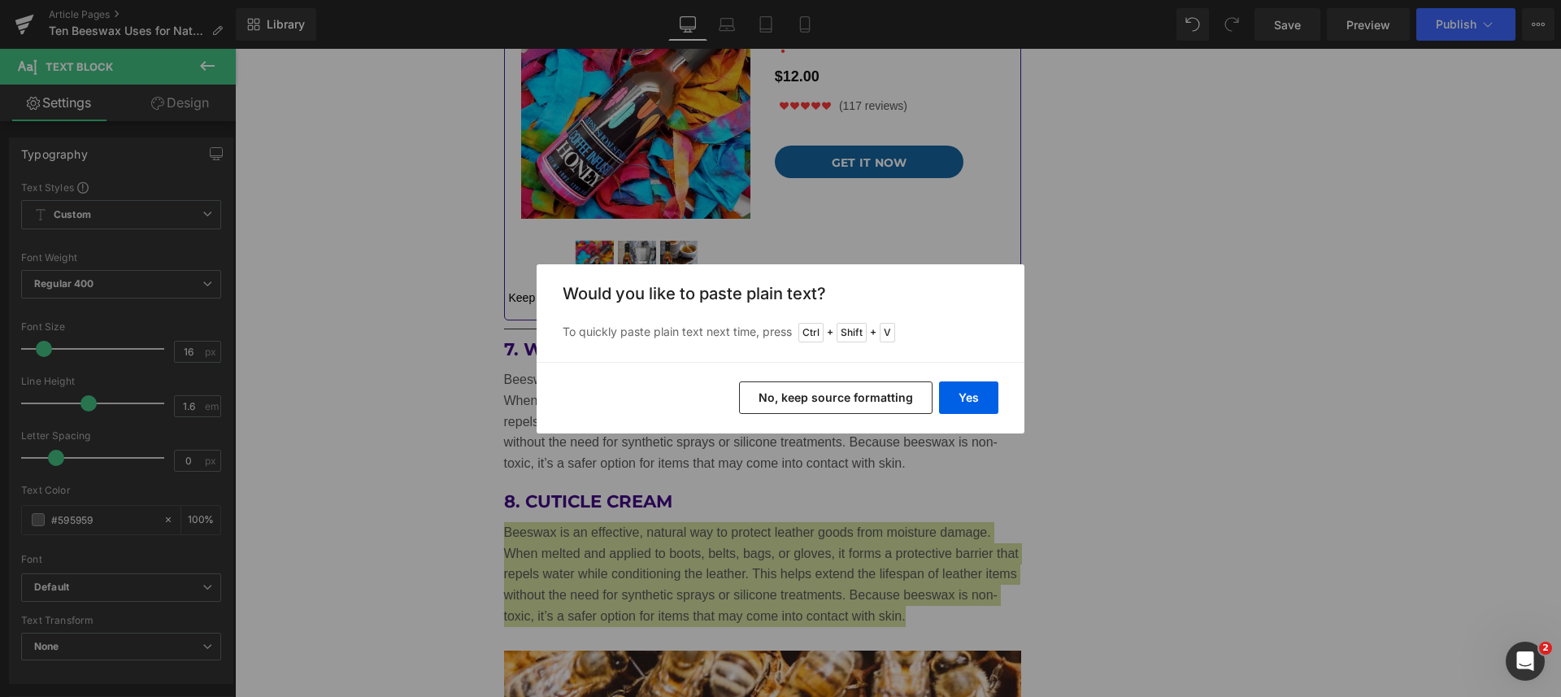
click at [969, 404] on button "Yes" at bounding box center [968, 397] width 59 height 33
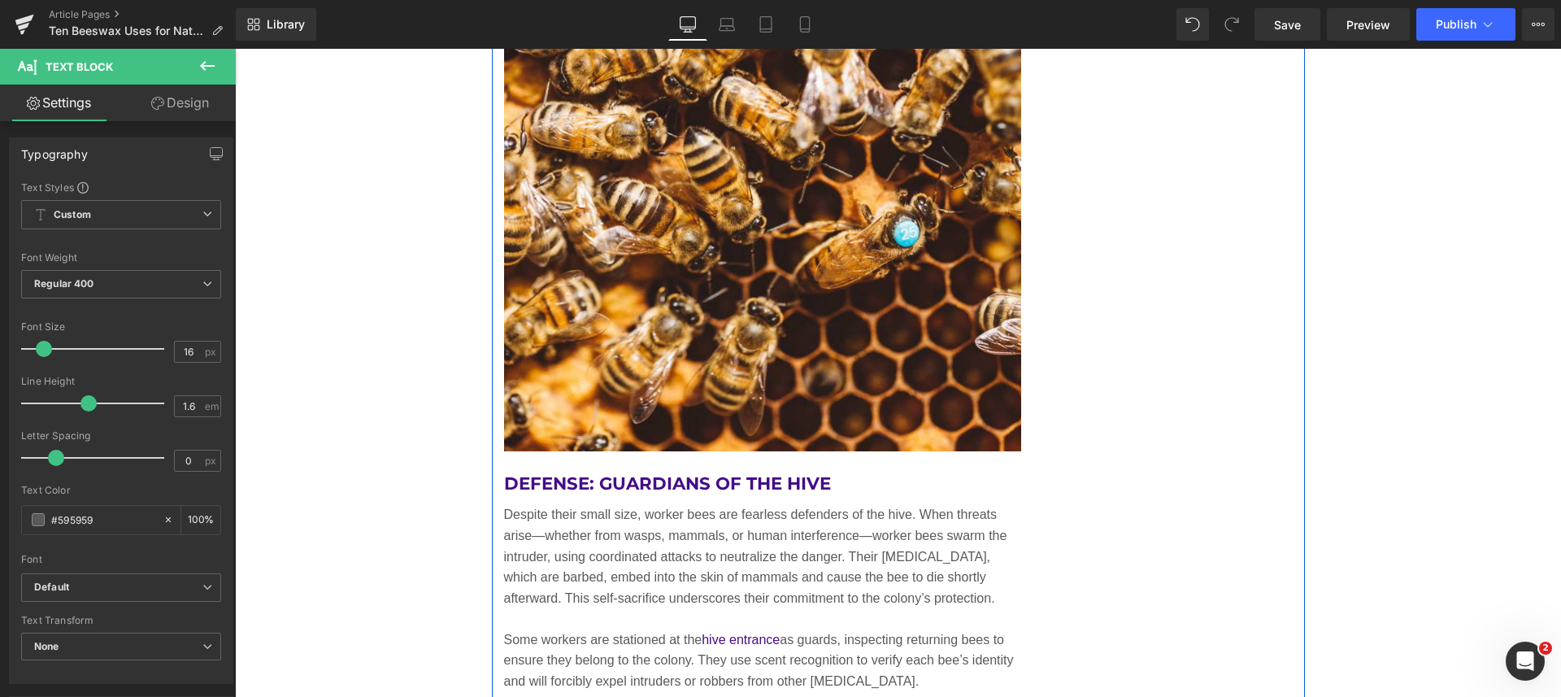
scroll to position [6219, 0]
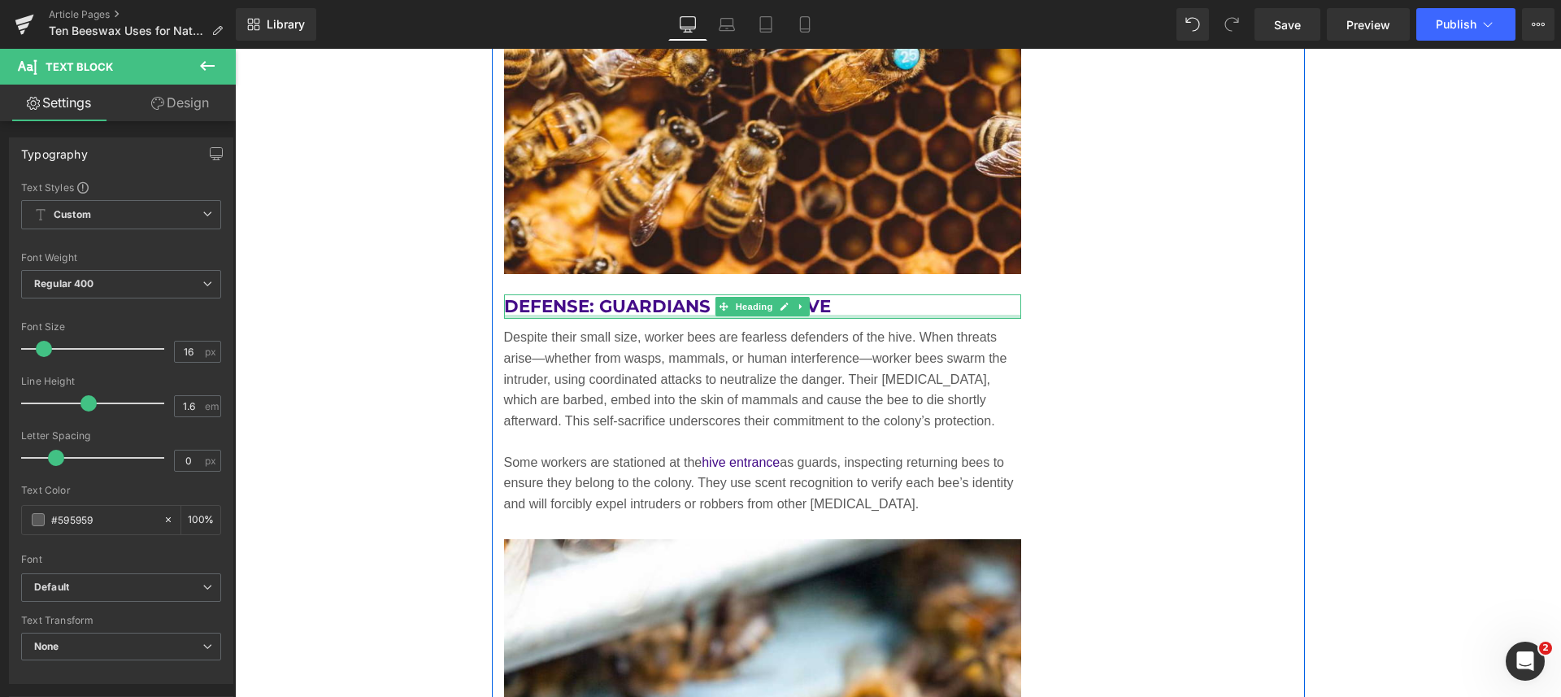
click at [830, 315] on div at bounding box center [763, 317] width 518 height 4
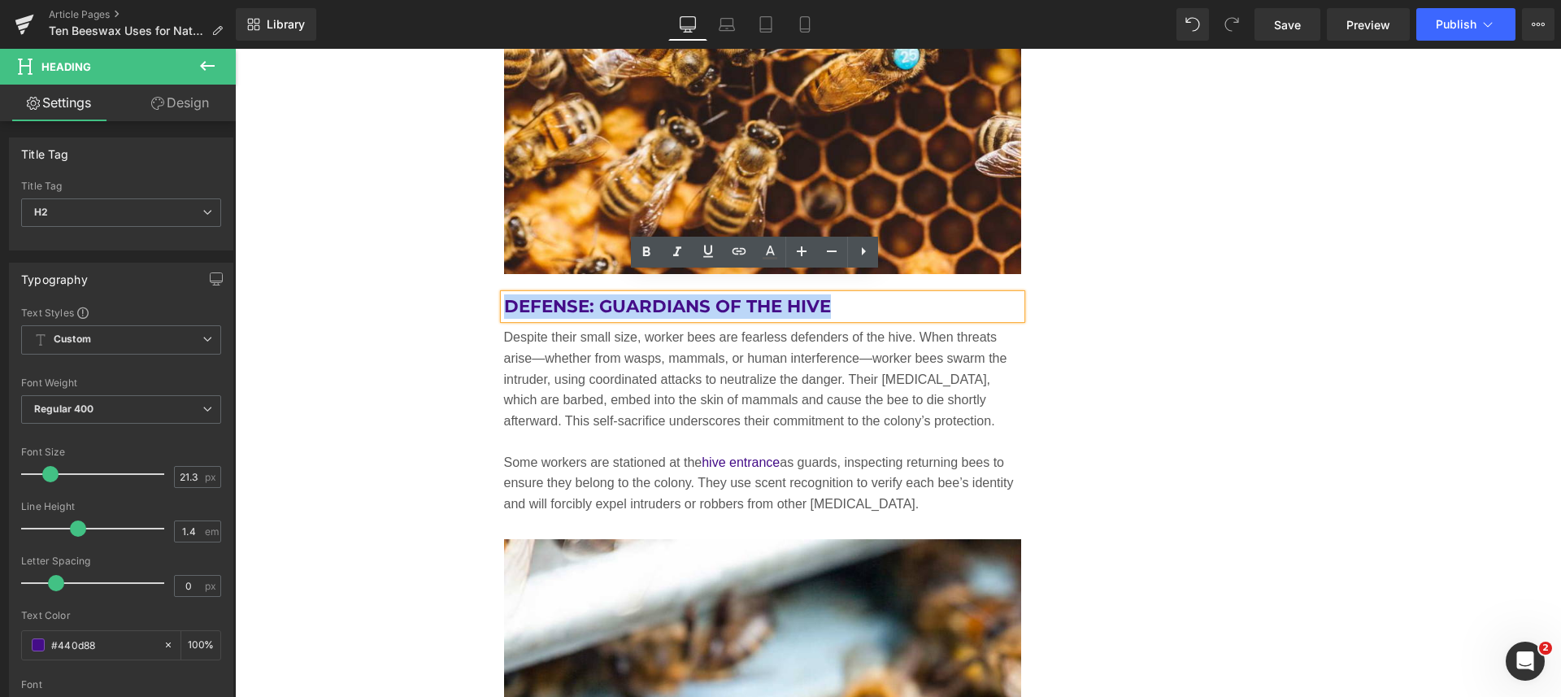
drag, startPoint x: 831, startPoint y: 284, endPoint x: 498, endPoint y: 289, distance: 332.5
click at [504, 294] on h2 "Defense: Guardians of the Hive" at bounding box center [763, 306] width 518 height 24
paste div
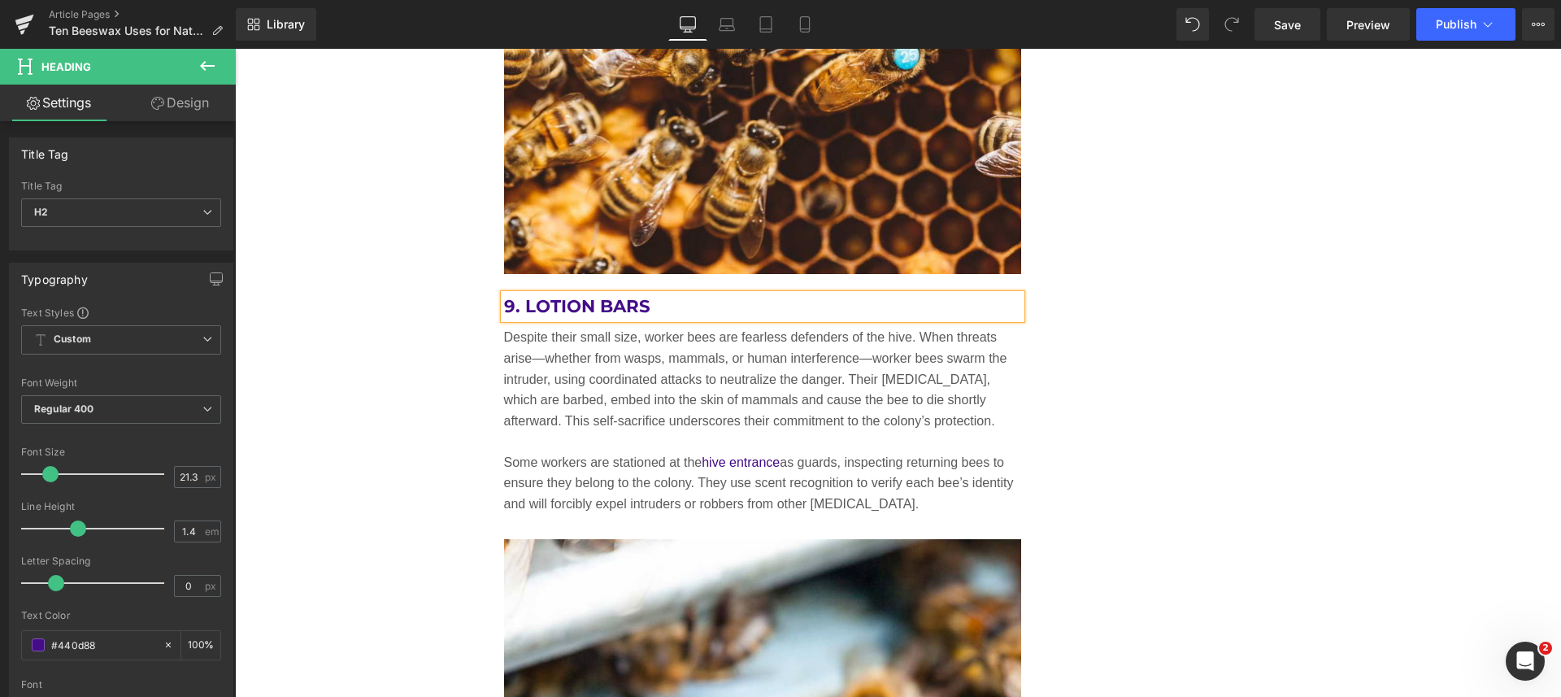
drag, startPoint x: 696, startPoint y: 416, endPoint x: 775, endPoint y: 480, distance: 101.8
click at [695, 431] on p at bounding box center [763, 441] width 518 height 21
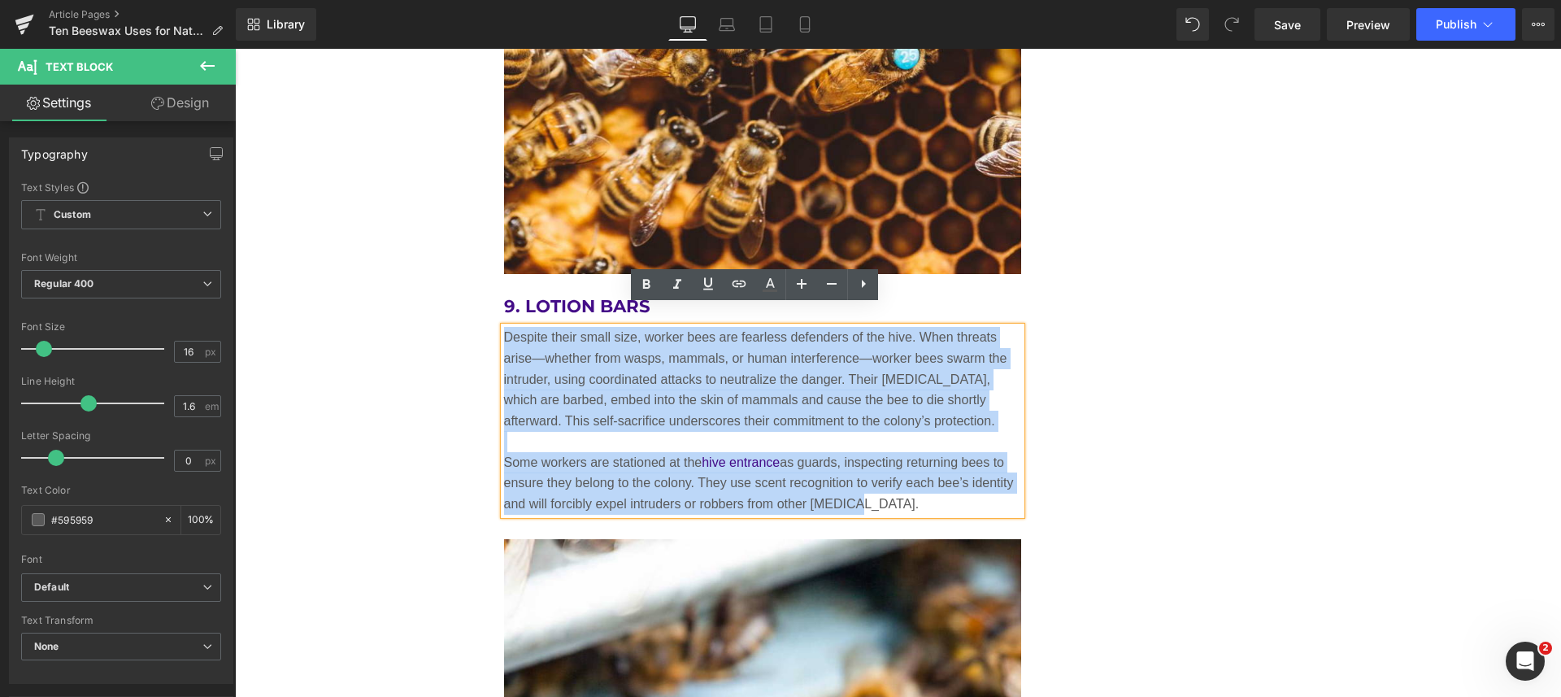
drag, startPoint x: 841, startPoint y: 484, endPoint x: 500, endPoint y: 321, distance: 378.1
click at [504, 327] on div "Despite their small size, worker bees are fearless defenders of the hive. When …" at bounding box center [763, 420] width 518 height 187
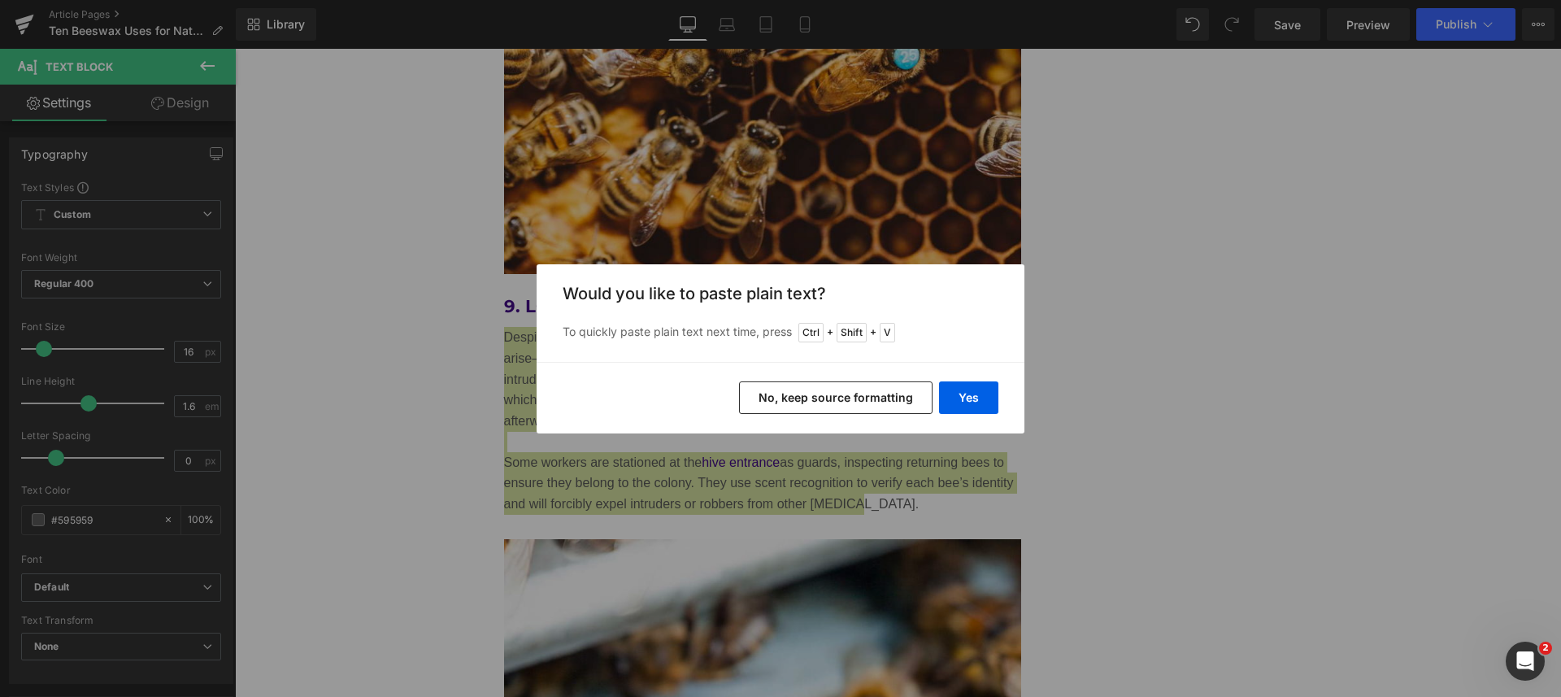
click at [969, 388] on button "Yes" at bounding box center [968, 397] width 59 height 33
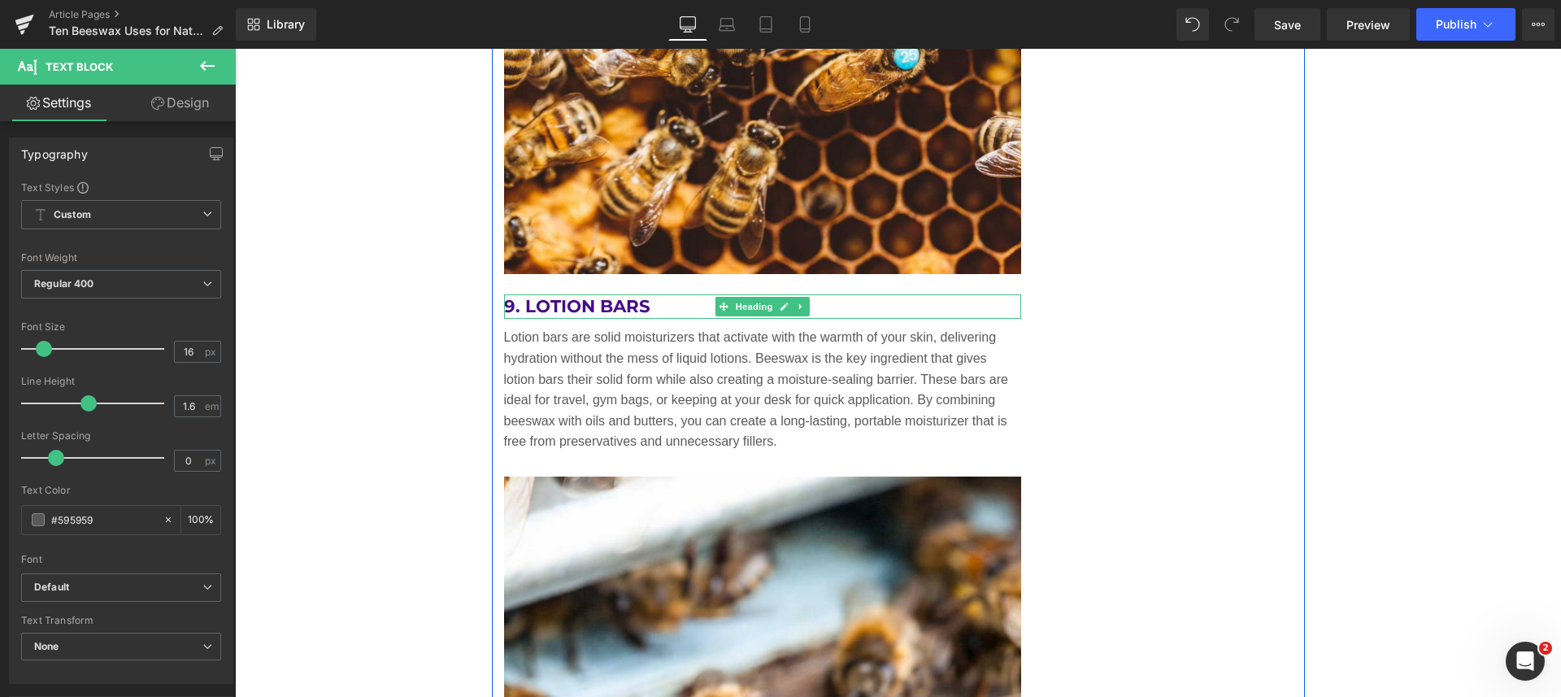
click at [797, 302] on icon at bounding box center [801, 307] width 9 height 10
click at [788, 302] on icon at bounding box center [792, 307] width 9 height 10
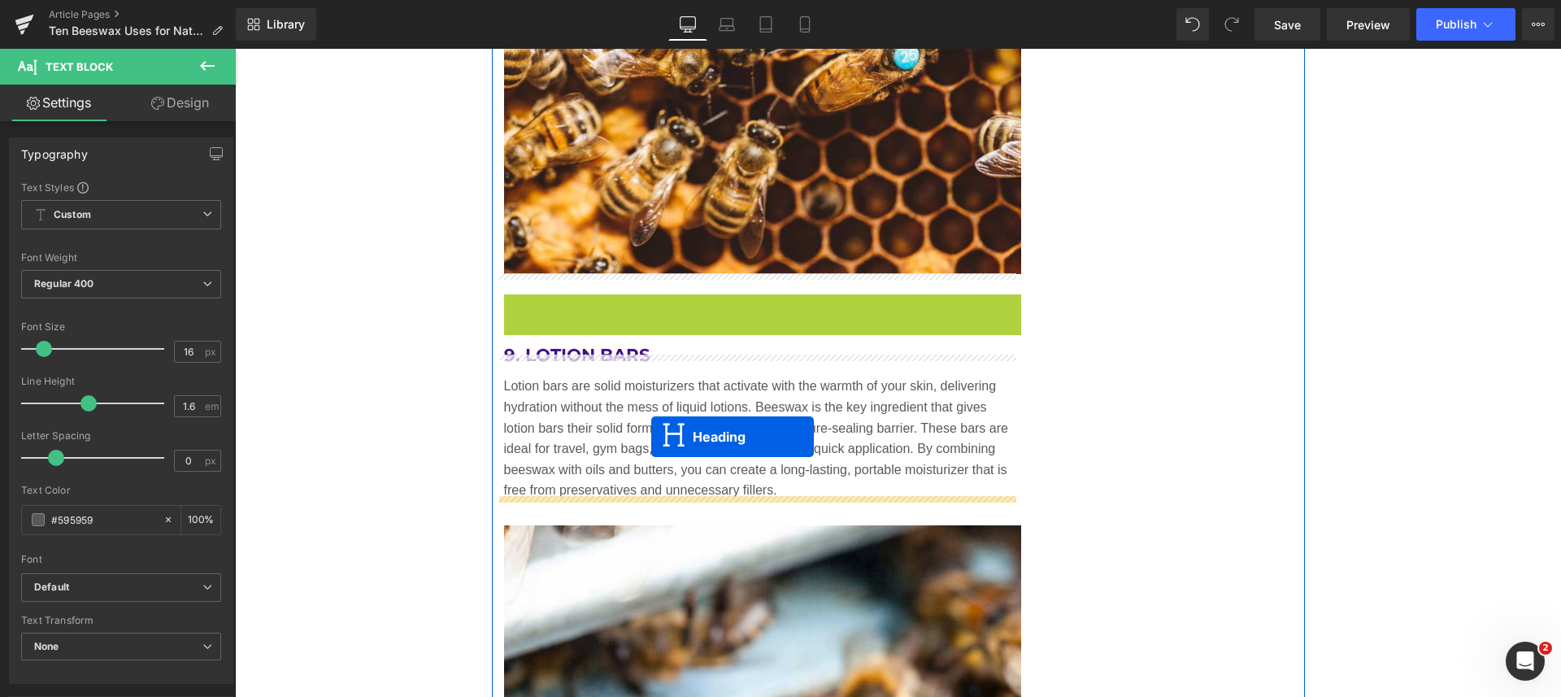
drag, startPoint x: 687, startPoint y: 284, endPoint x: 651, endPoint y: 436, distance: 156.9
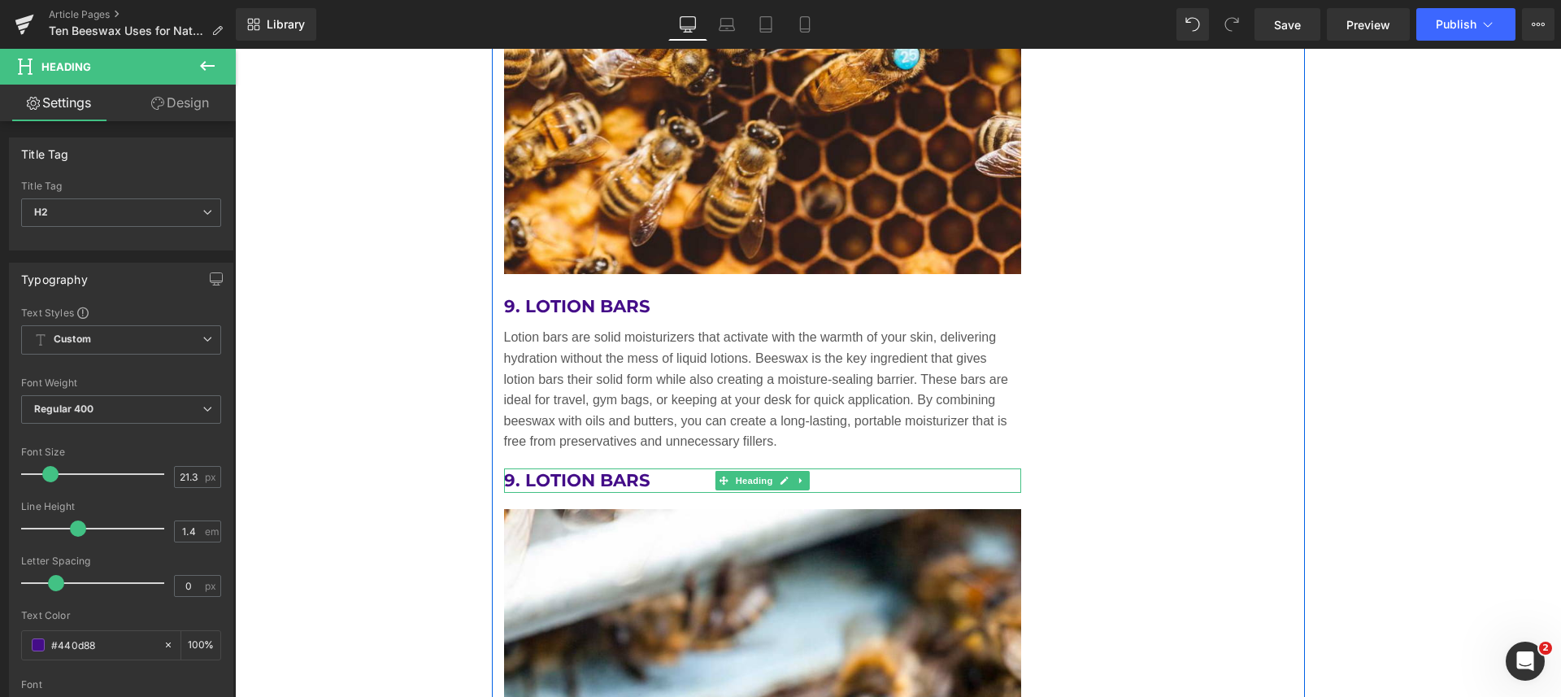
click at [666, 468] on h2 "9. Lotion Bars" at bounding box center [763, 480] width 518 height 24
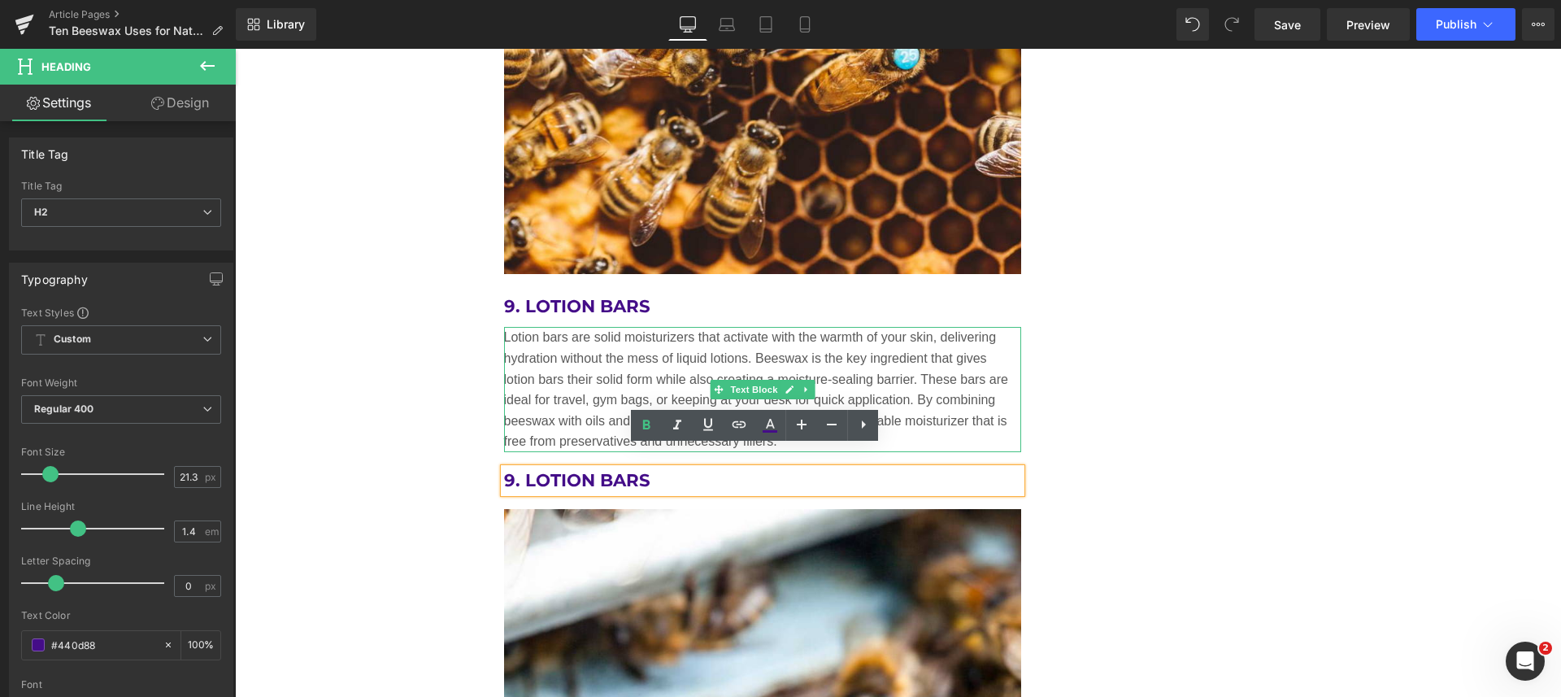
click at [805, 380] on link at bounding box center [805, 390] width 17 height 20
click at [793, 384] on icon at bounding box center [797, 388] width 9 height 9
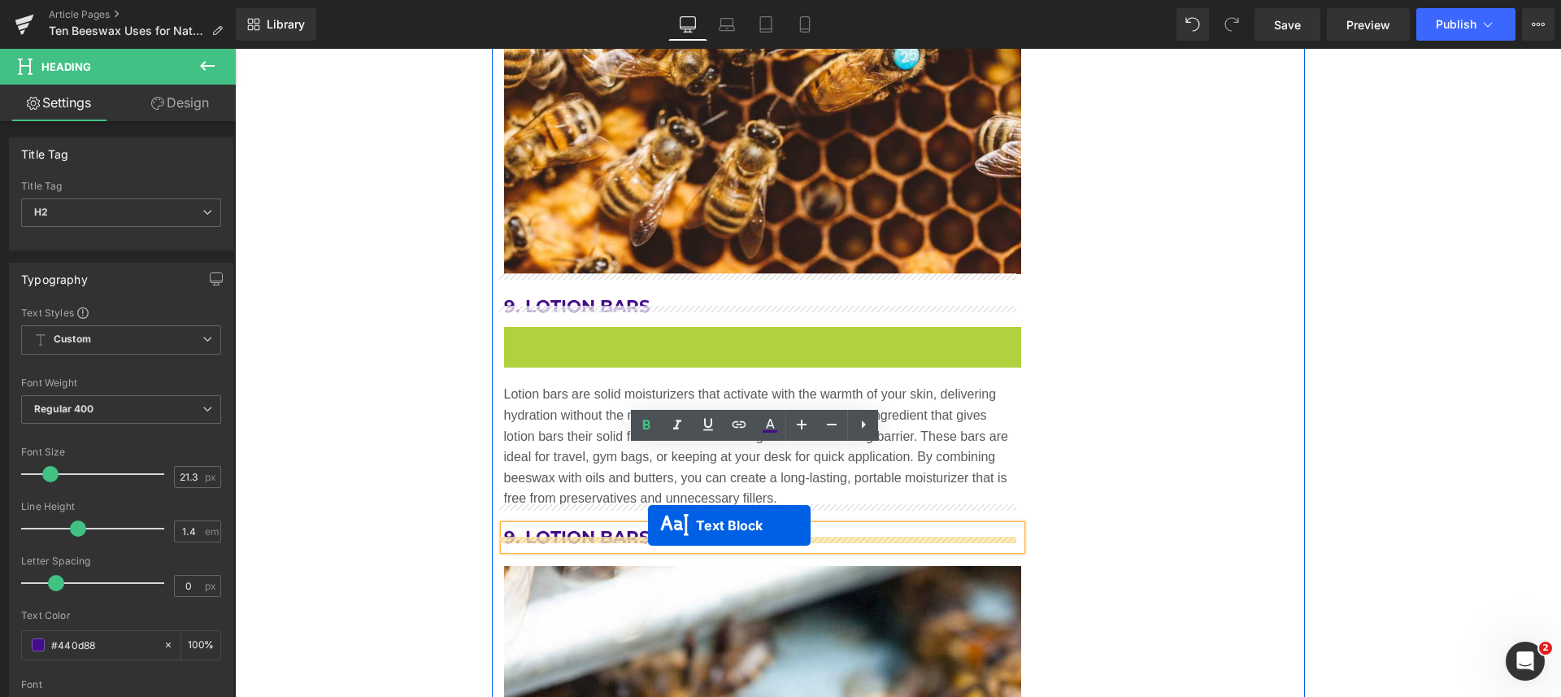
drag, startPoint x: 679, startPoint y: 365, endPoint x: 648, endPoint y: 525, distance: 163.2
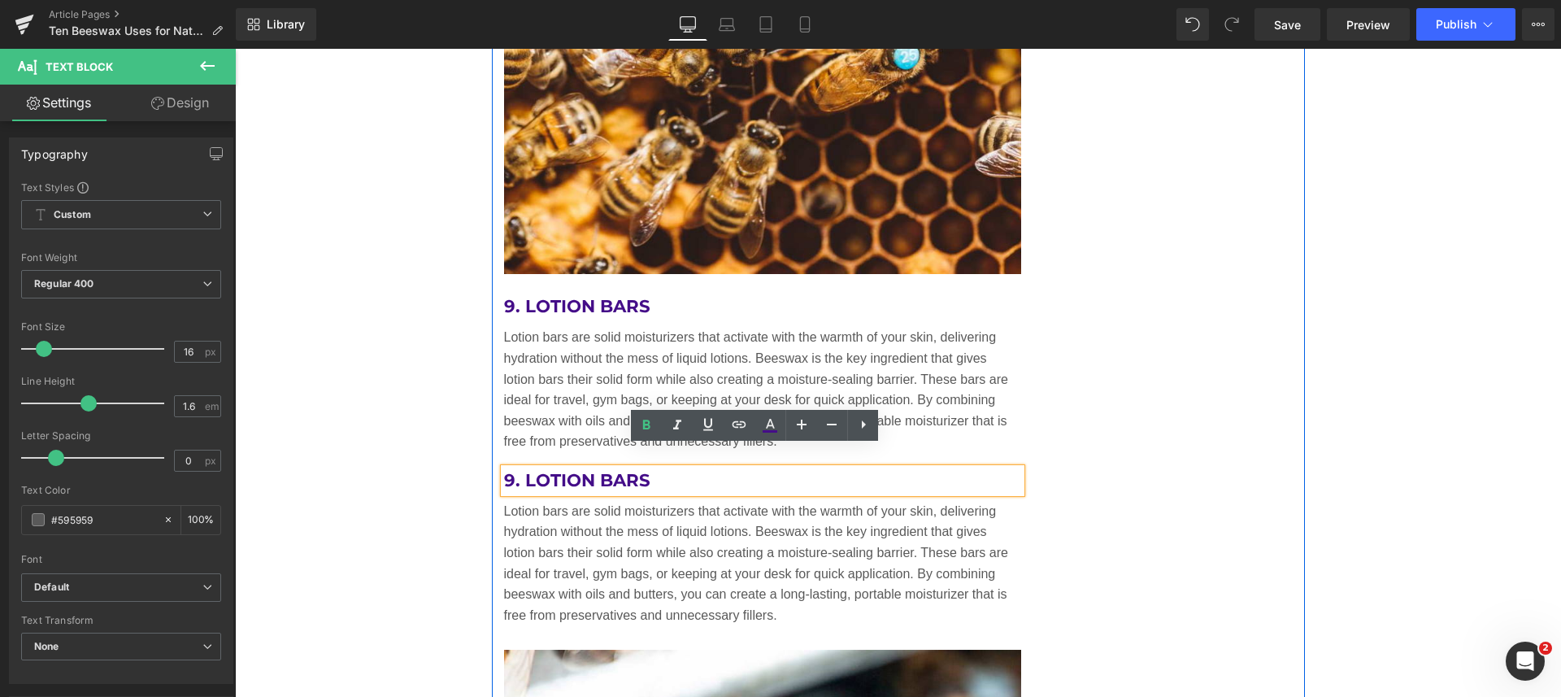
click at [660, 468] on h2 "9. Lotion Bars" at bounding box center [763, 480] width 518 height 24
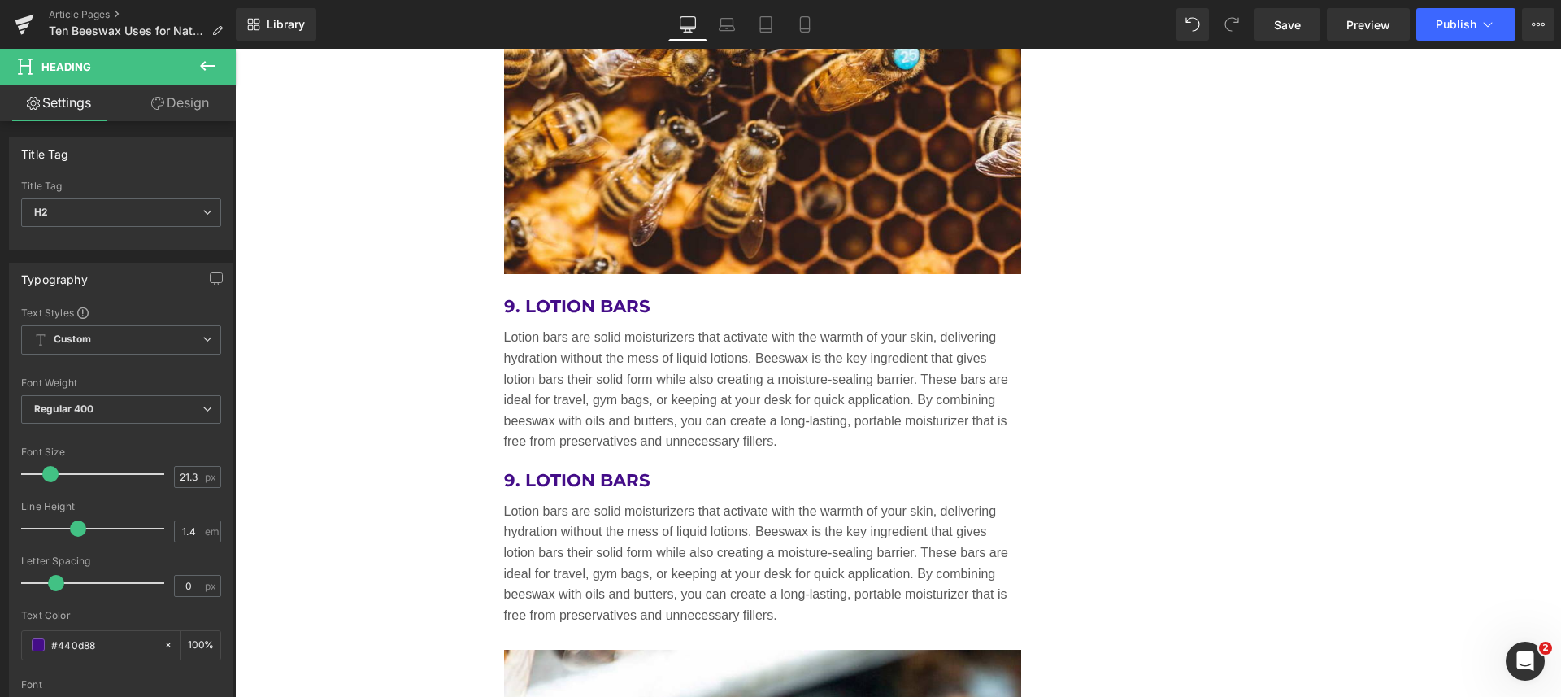
click at [79, 211] on span "H2" at bounding box center [121, 212] width 200 height 28
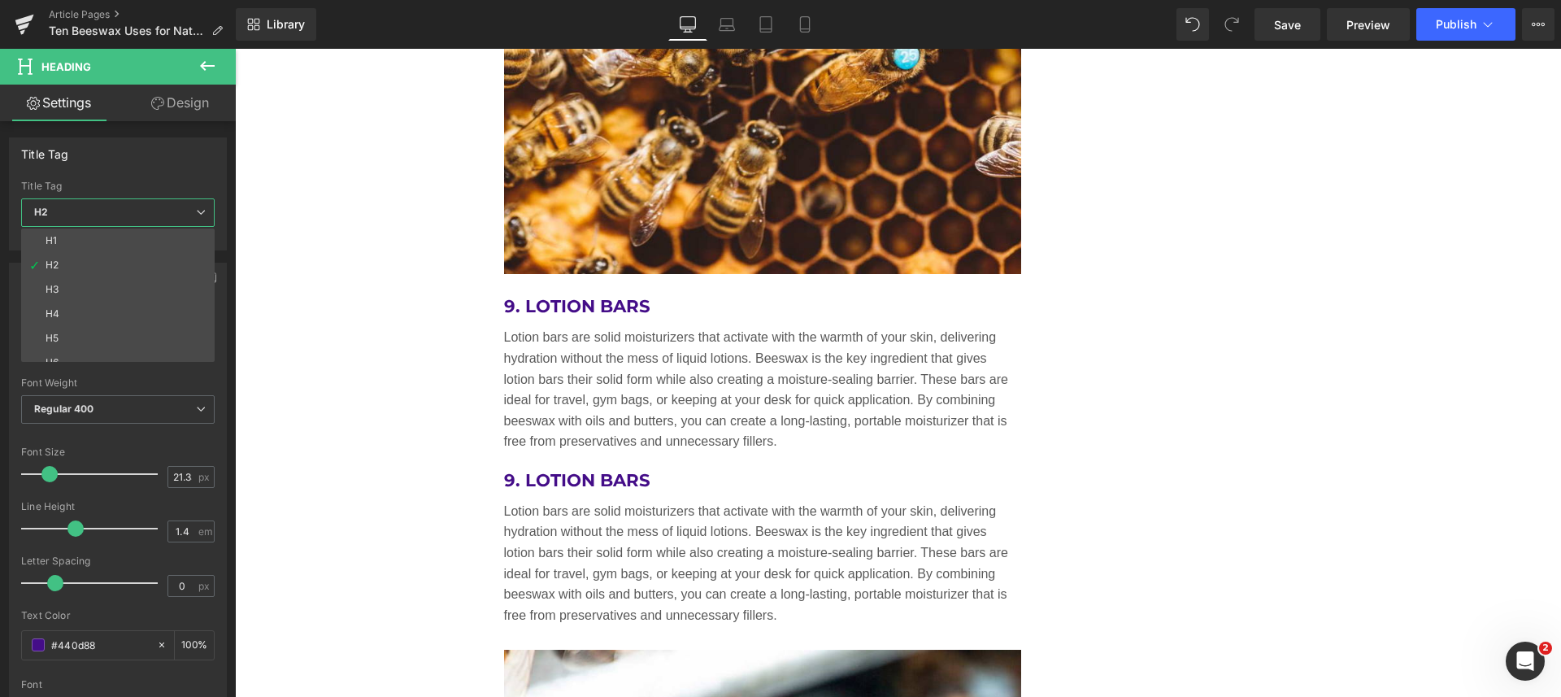
click at [92, 291] on li "H3" at bounding box center [121, 289] width 201 height 24
type input "18.13"
type input "100"
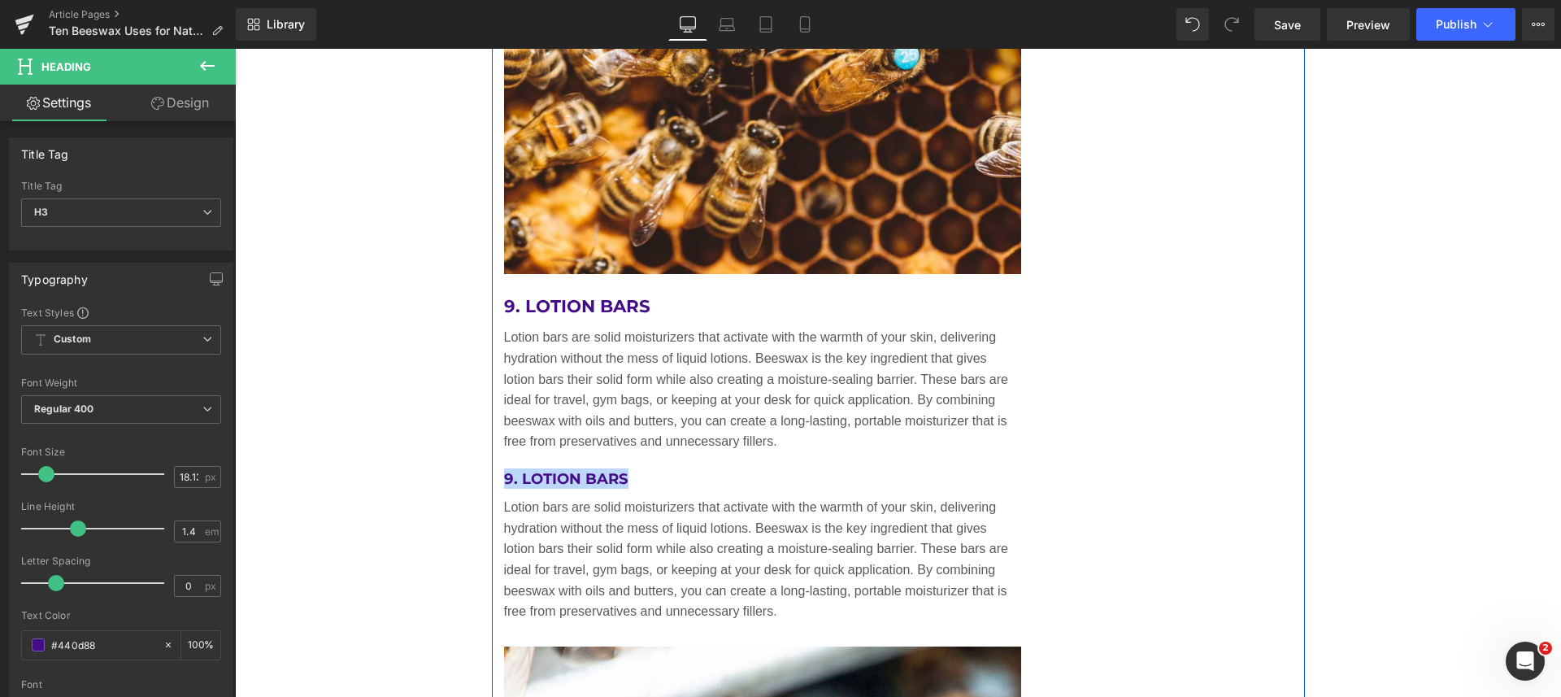
drag, startPoint x: 628, startPoint y: 458, endPoint x: 493, endPoint y: 464, distance: 135.0
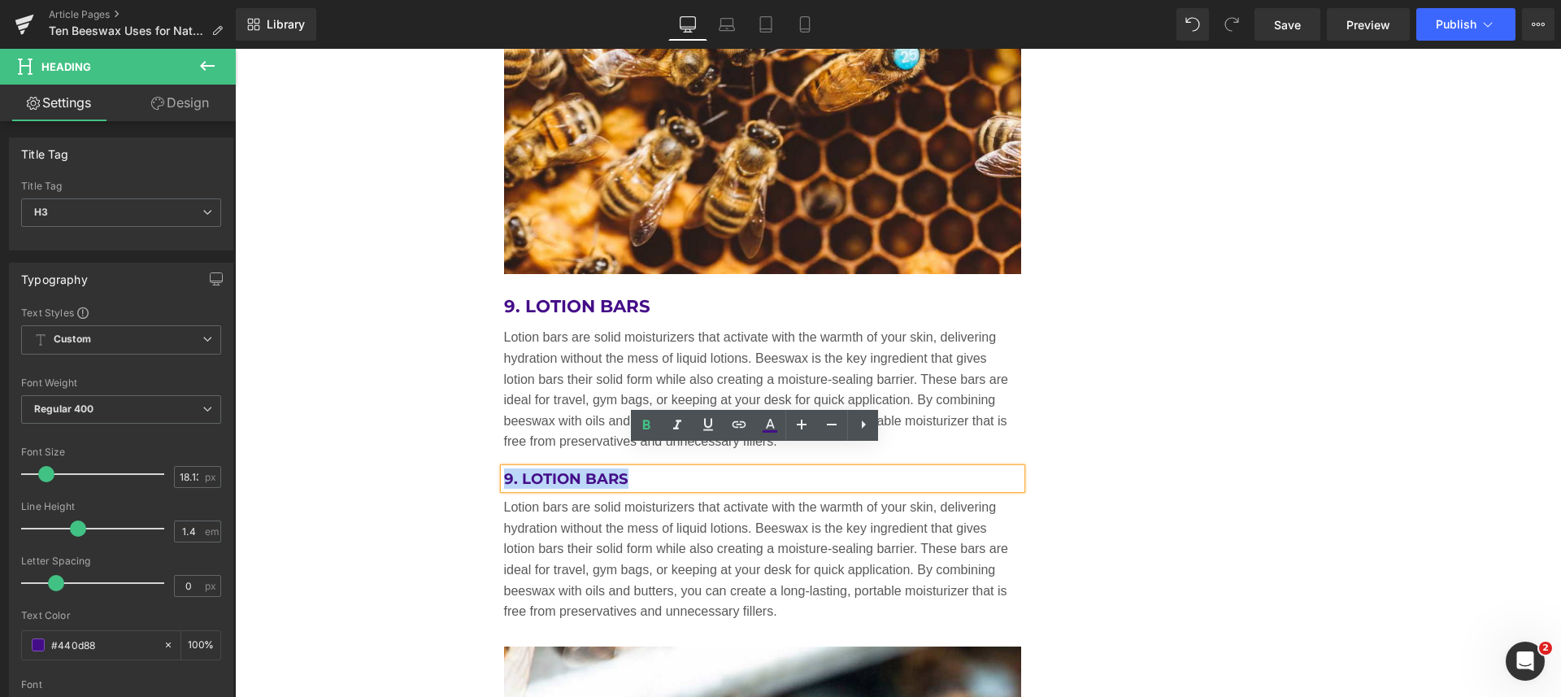
paste div
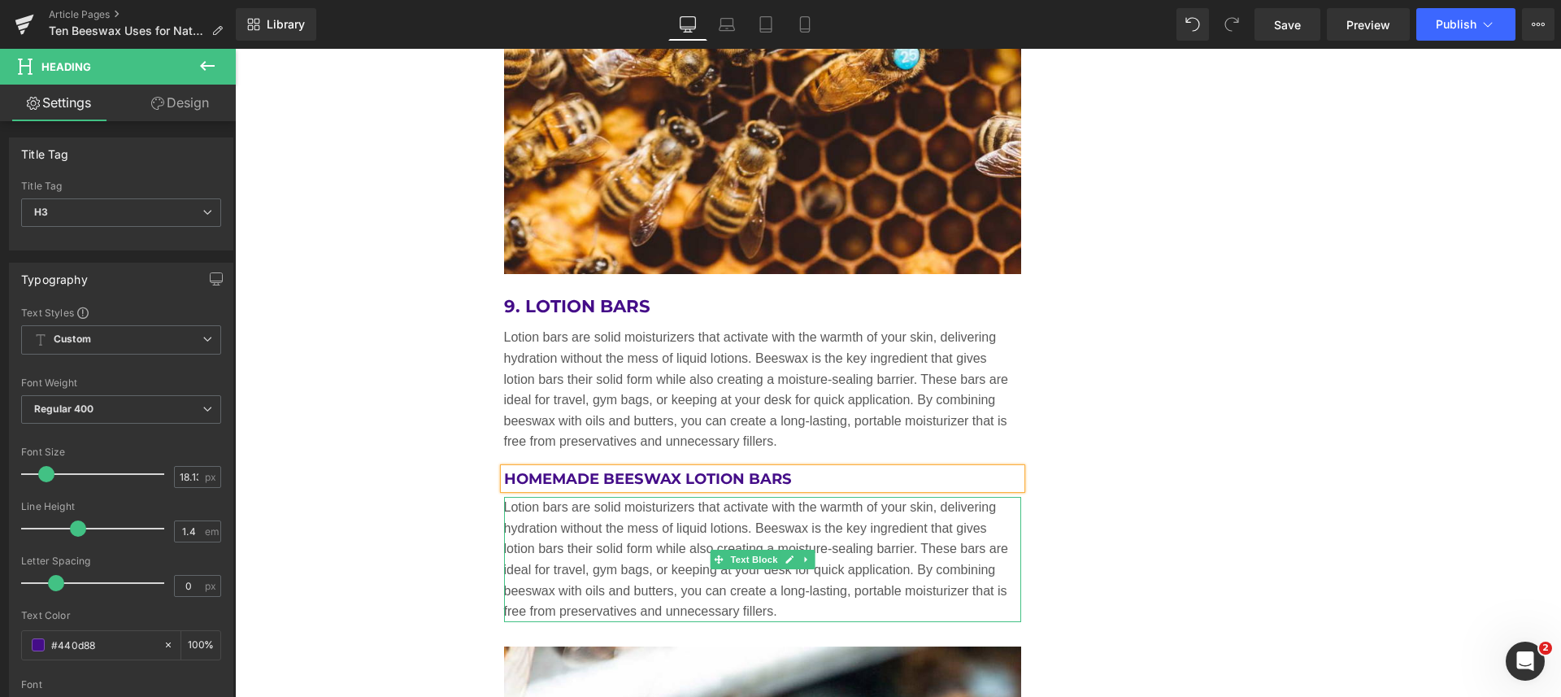
click at [639, 549] on p "Lotion bars are solid moisturizers that activate with the warmth of your skin, …" at bounding box center [763, 559] width 518 height 125
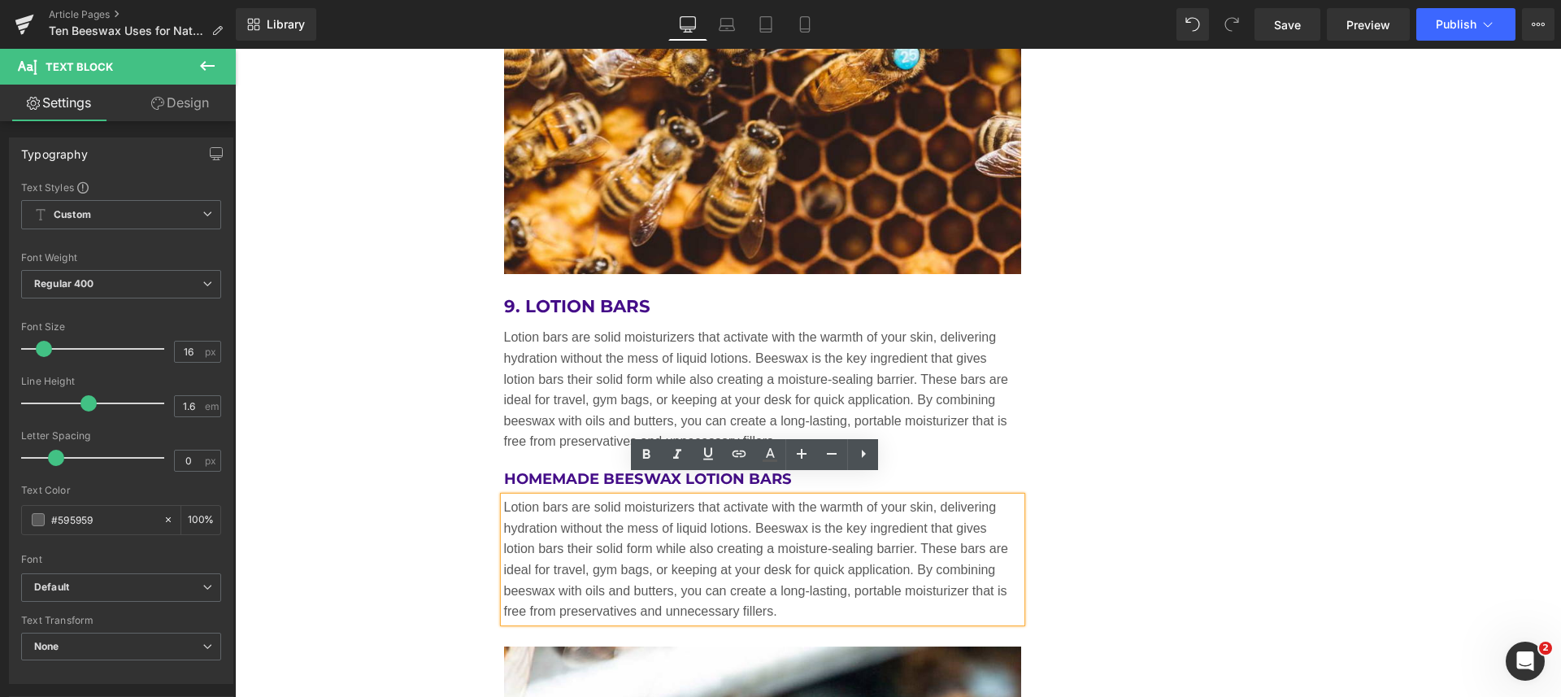
click at [646, 532] on p "Lotion bars are solid moisturizers that activate with the warmth of your skin, …" at bounding box center [763, 559] width 518 height 125
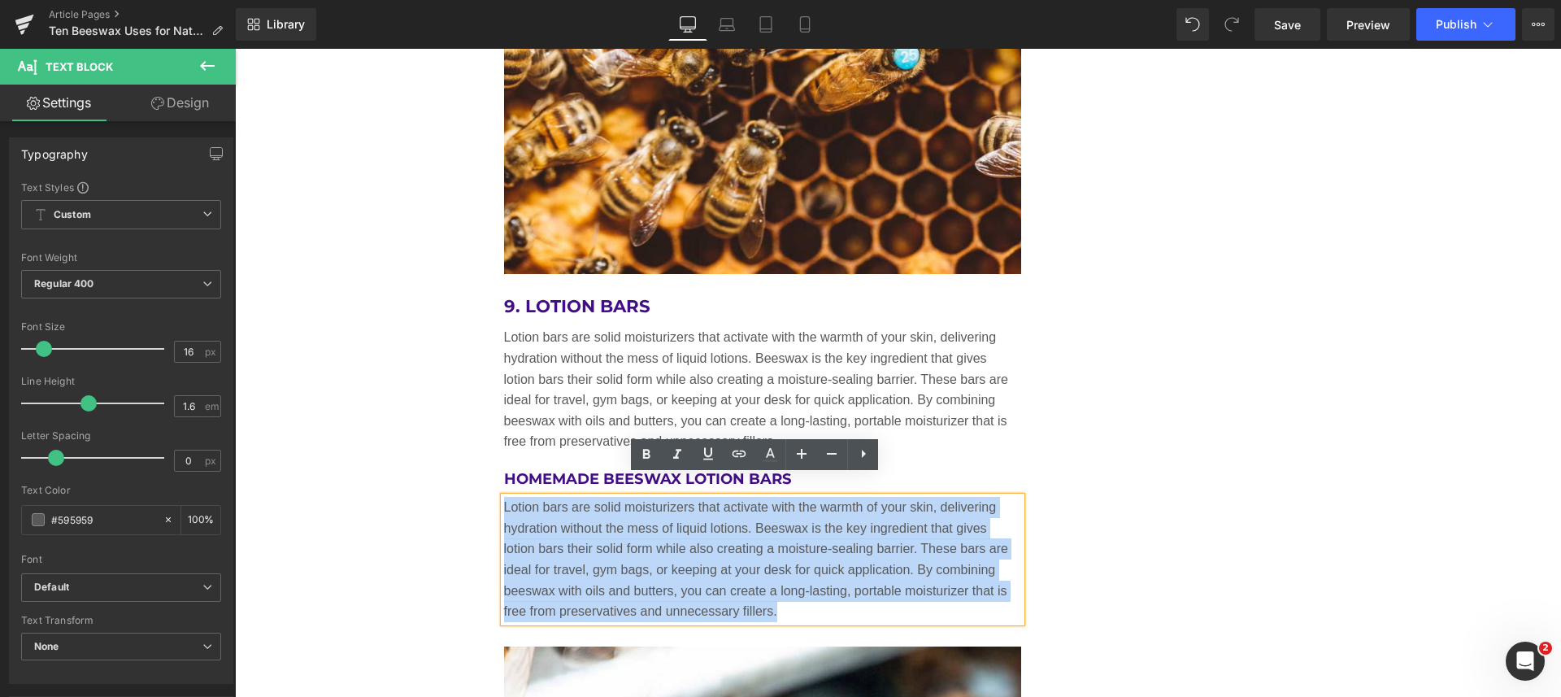
drag, startPoint x: 776, startPoint y: 593, endPoint x: 498, endPoint y: 480, distance: 300.1
click at [504, 497] on p "Lotion bars are solid moisturizers that activate with the warmth of your skin, …" at bounding box center [763, 559] width 518 height 125
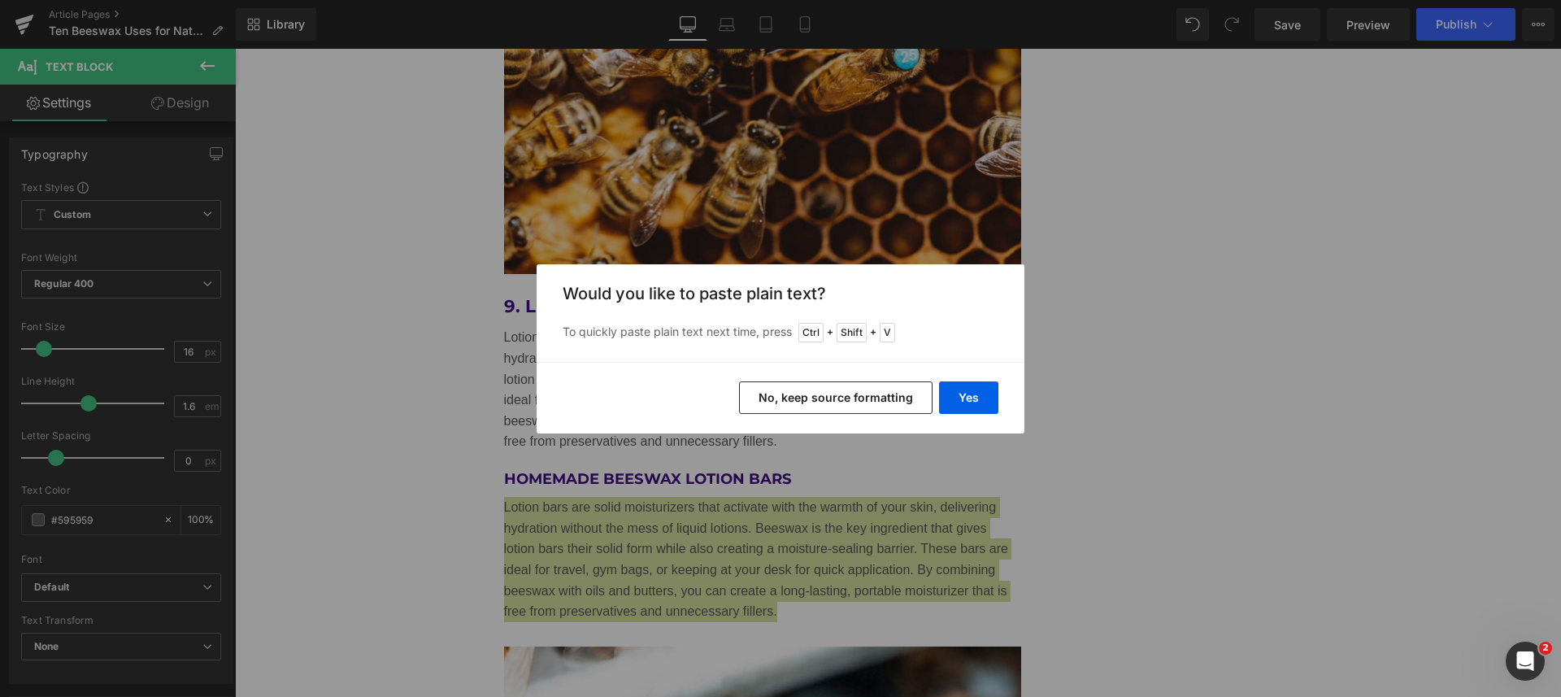
click at [956, 396] on button "Yes" at bounding box center [968, 397] width 59 height 33
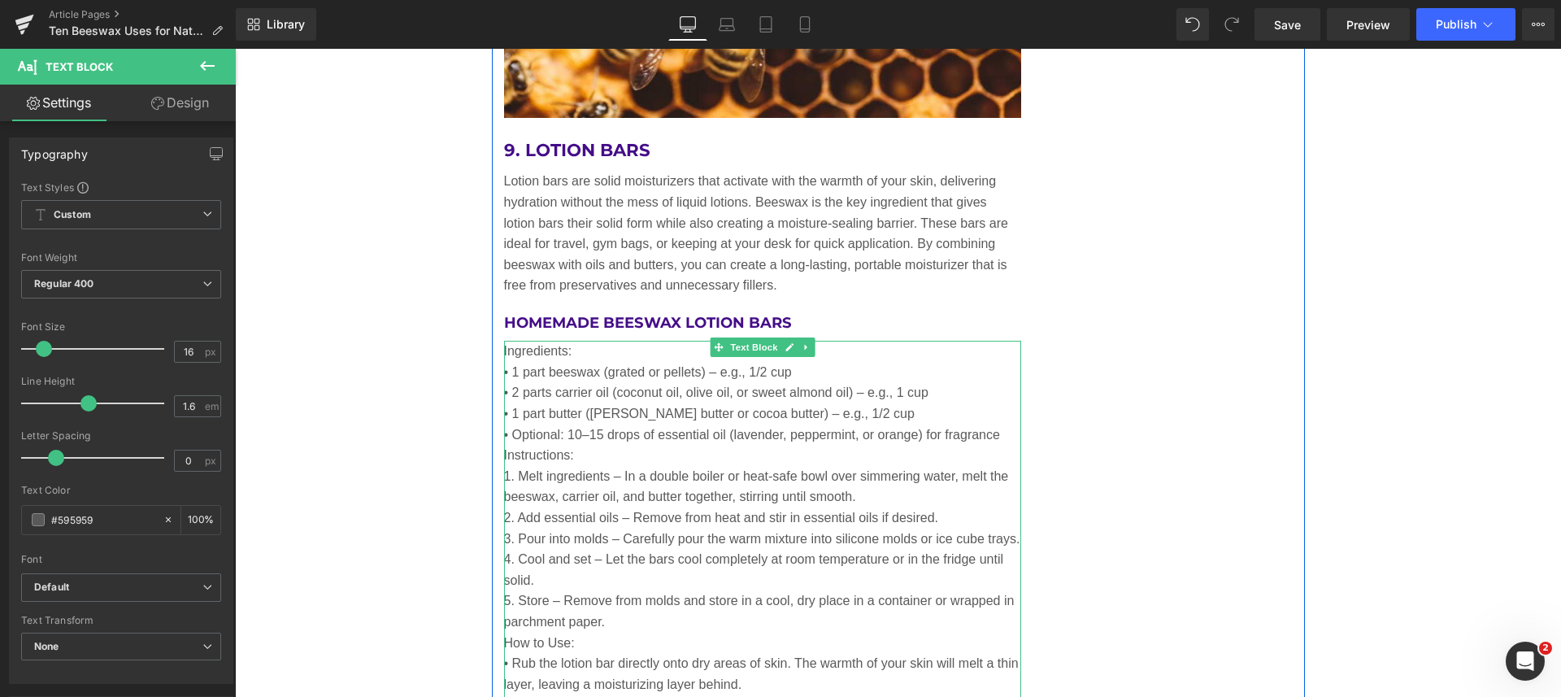
scroll to position [6524, 0]
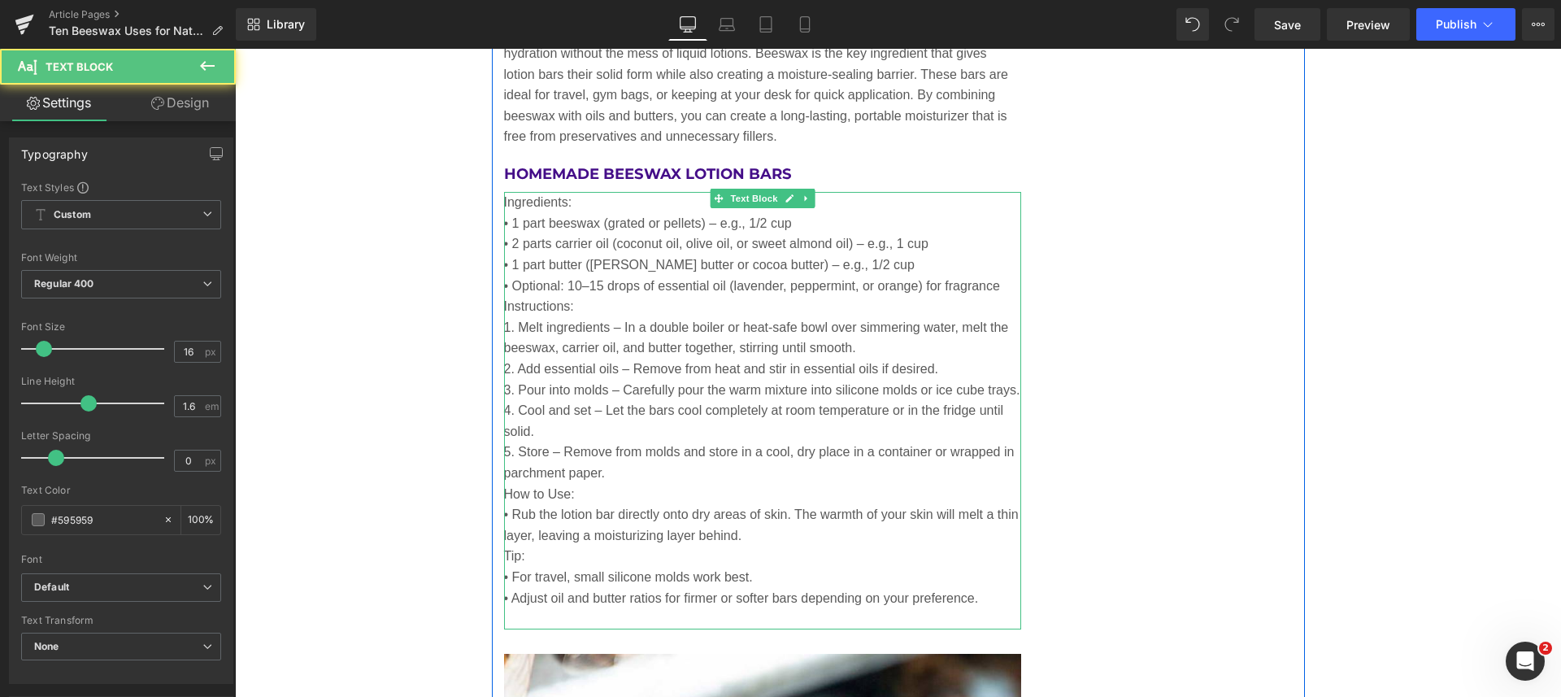
click at [573, 192] on p "Ingredients:" at bounding box center [763, 202] width 518 height 21
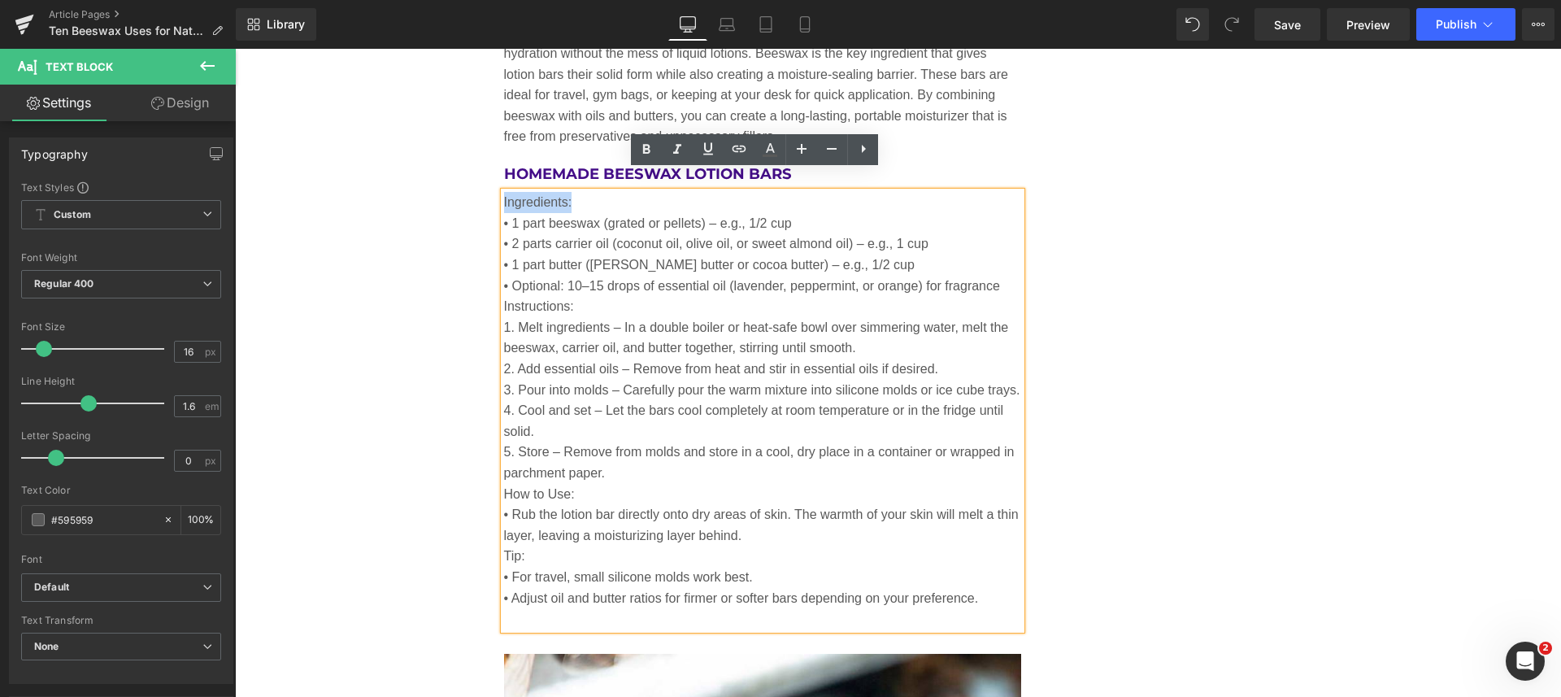
drag, startPoint x: 573, startPoint y: 180, endPoint x: 497, endPoint y: 174, distance: 76.6
click at [504, 192] on p "Ingredients:" at bounding box center [763, 202] width 518 height 21
click at [652, 148] on icon at bounding box center [646, 150] width 20 height 20
drag, startPoint x: 587, startPoint y: 287, endPoint x: 497, endPoint y: 282, distance: 90.4
click at [504, 296] on p "Instructions:" at bounding box center [763, 306] width 518 height 21
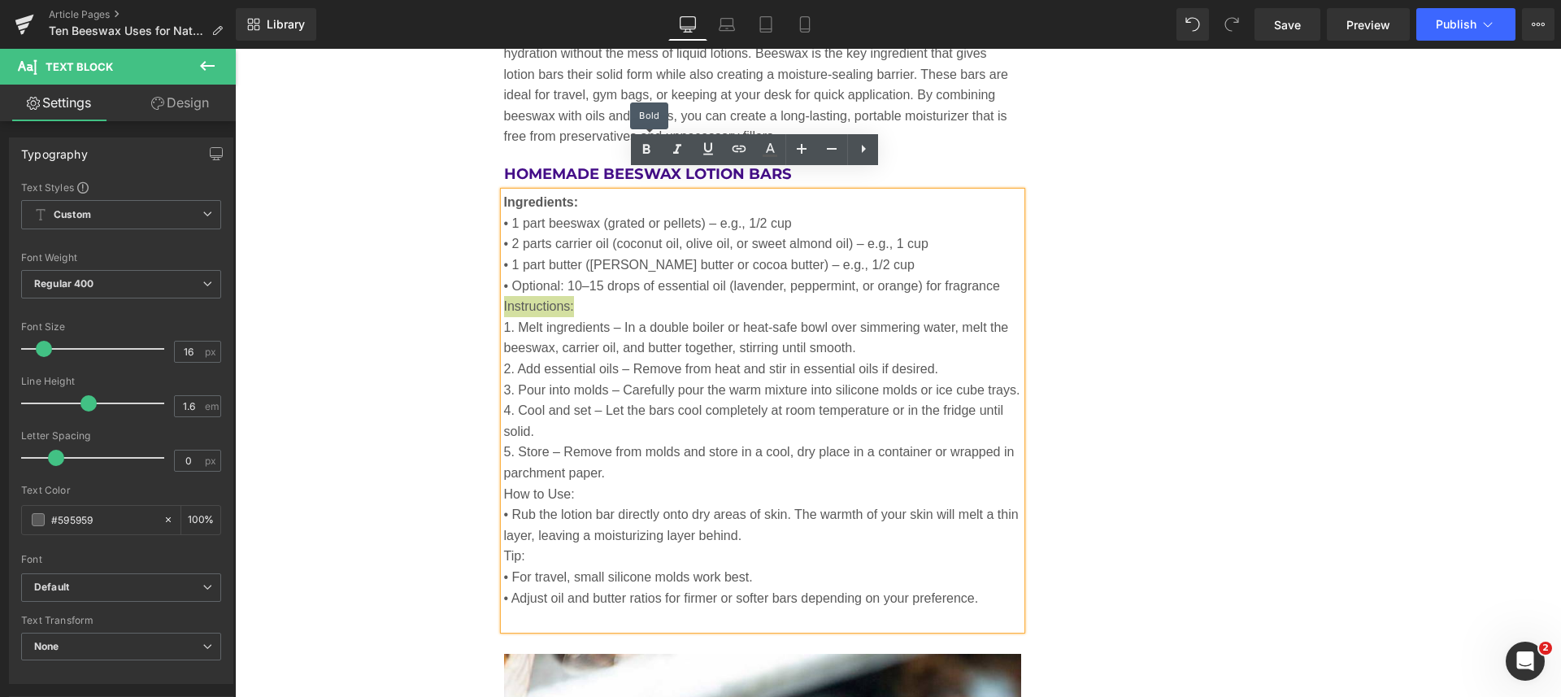
click at [643, 146] on icon at bounding box center [646, 150] width 20 height 20
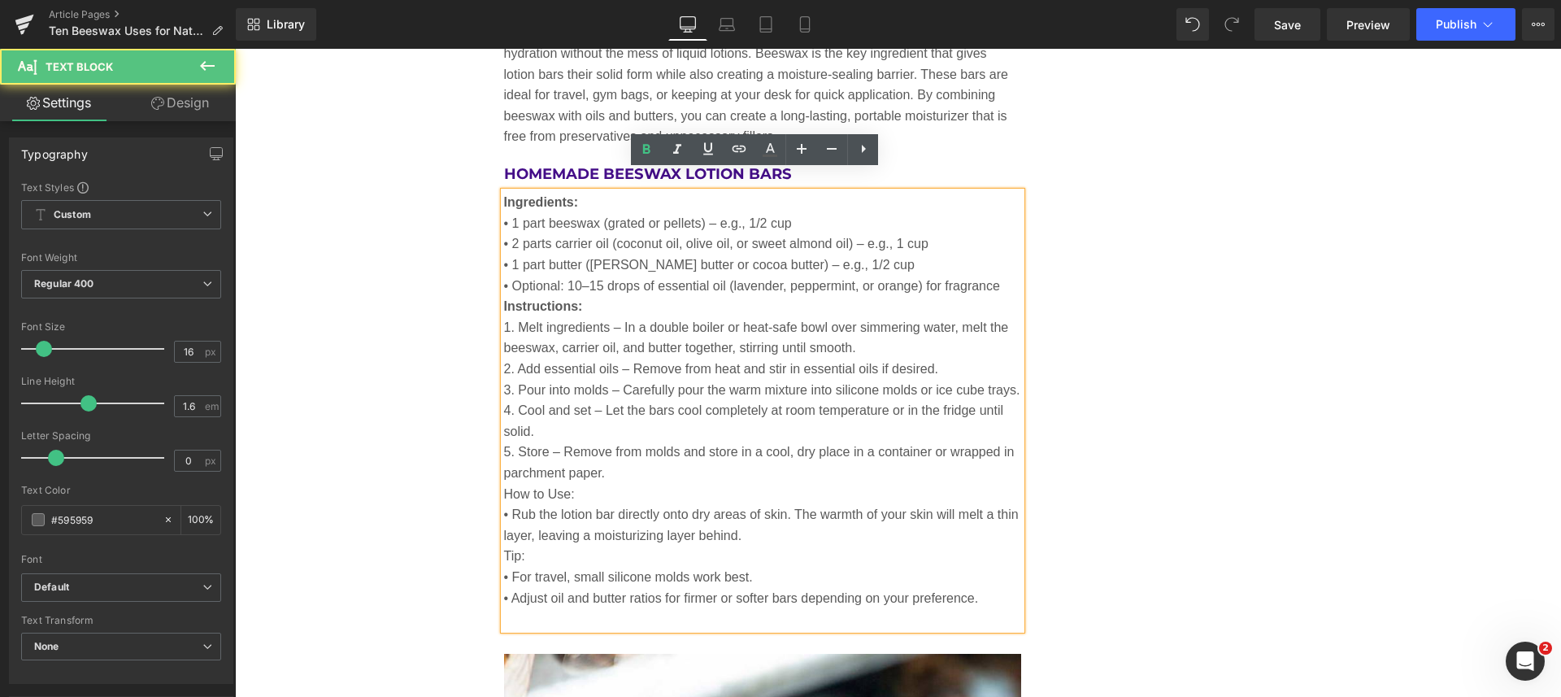
click at [996, 276] on p "• Optional: 10–15 drops of essential oil (lavender, peppermint, or orange) for …" at bounding box center [763, 286] width 518 height 21
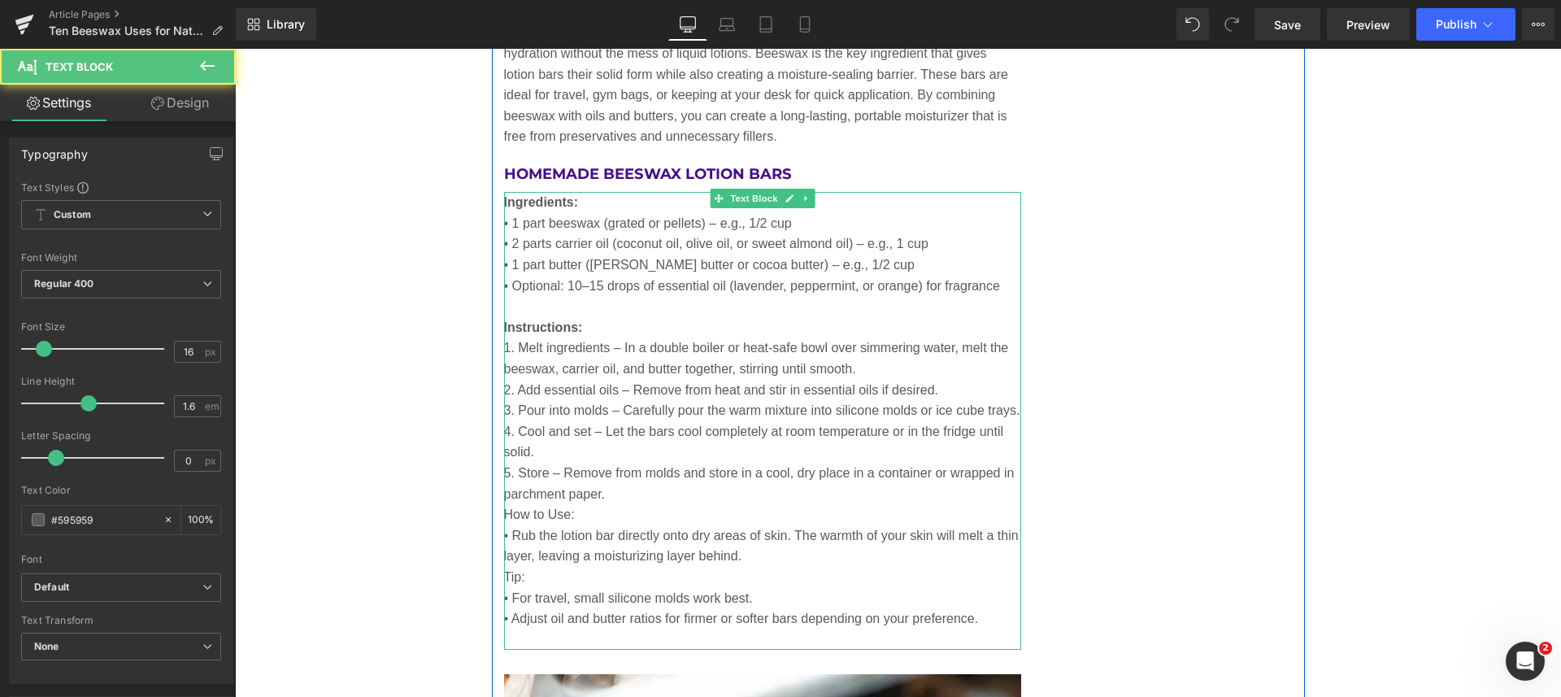
click at [591, 504] on p "How to Use:" at bounding box center [763, 514] width 518 height 21
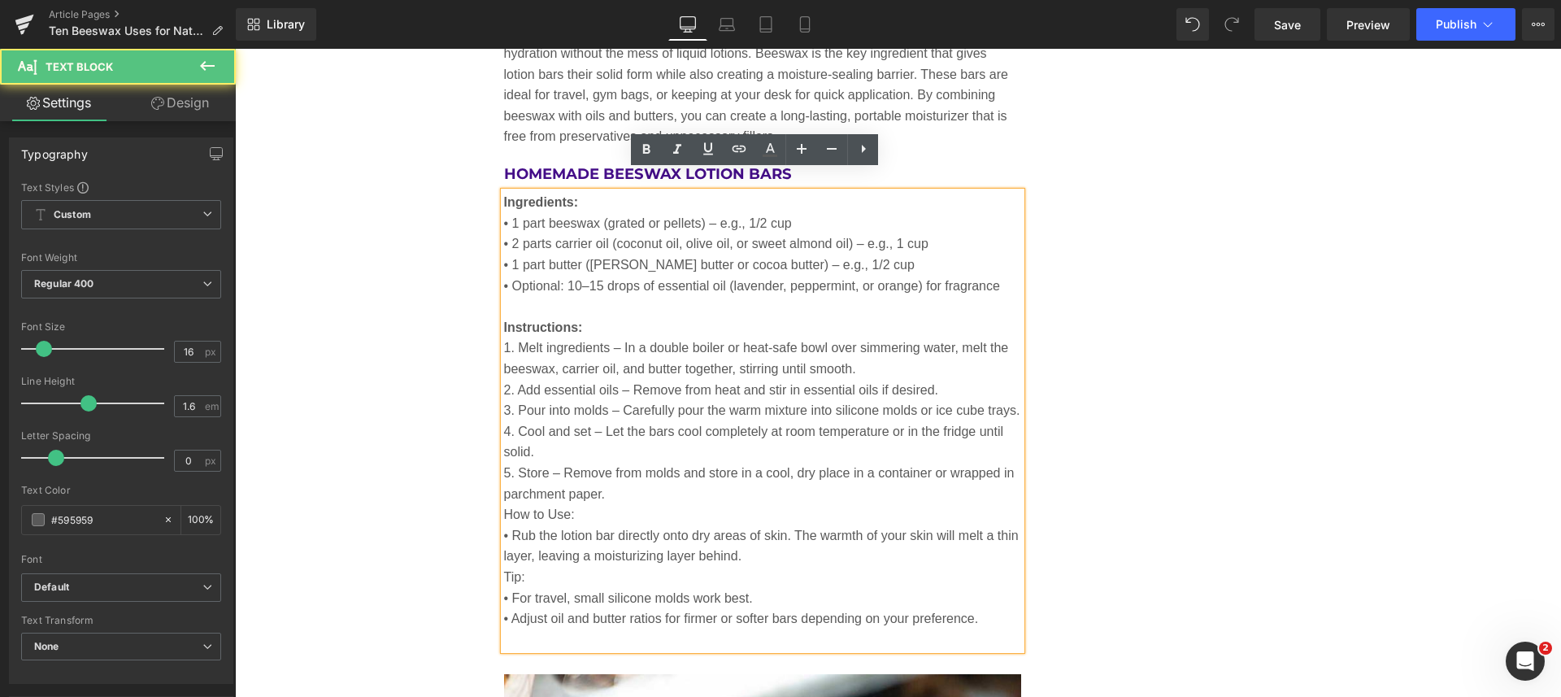
click at [610, 474] on p "5. Store – Remove from molds and store in a cool, dry place in a container or w…" at bounding box center [763, 482] width 518 height 41
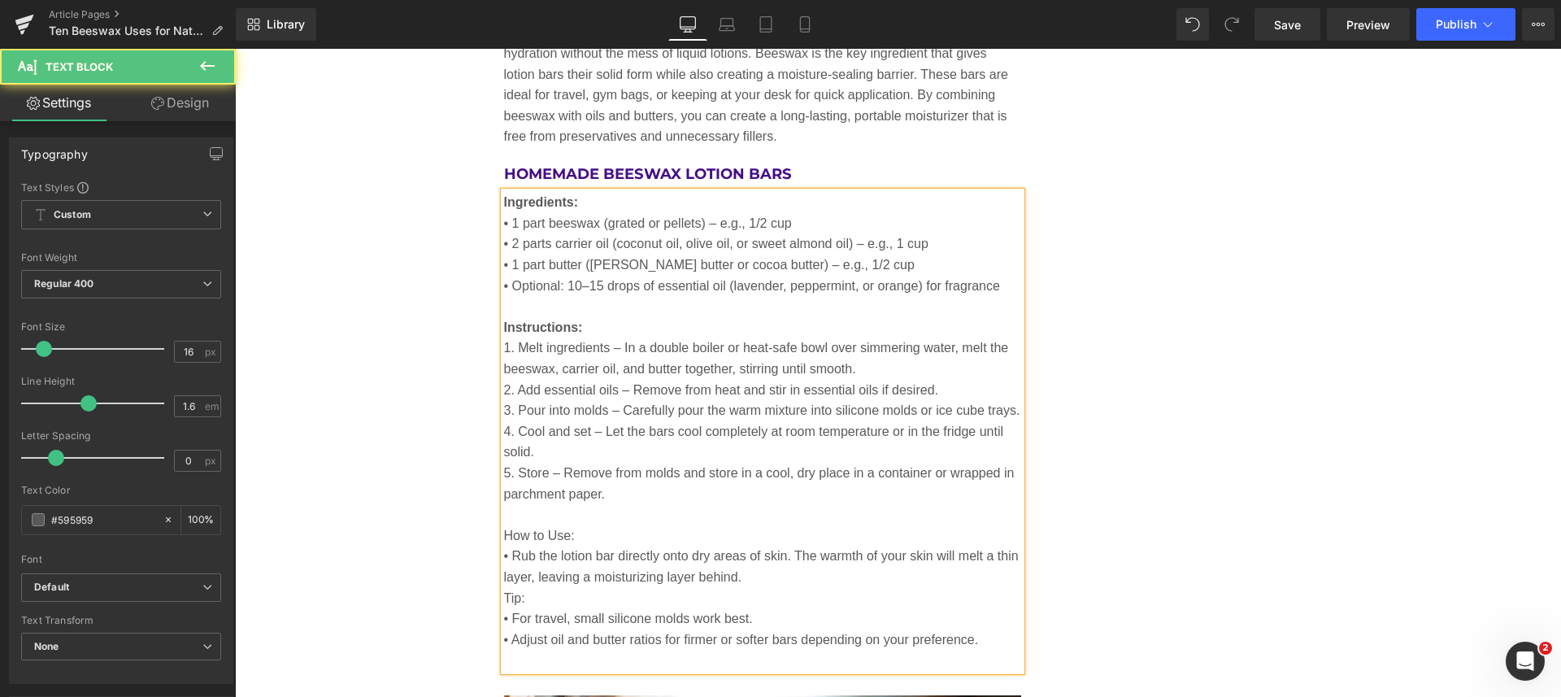
click at [749, 562] on p "• Rub the lotion bar directly onto dry areas of skin. The warmth of your skin w…" at bounding box center [763, 565] width 518 height 41
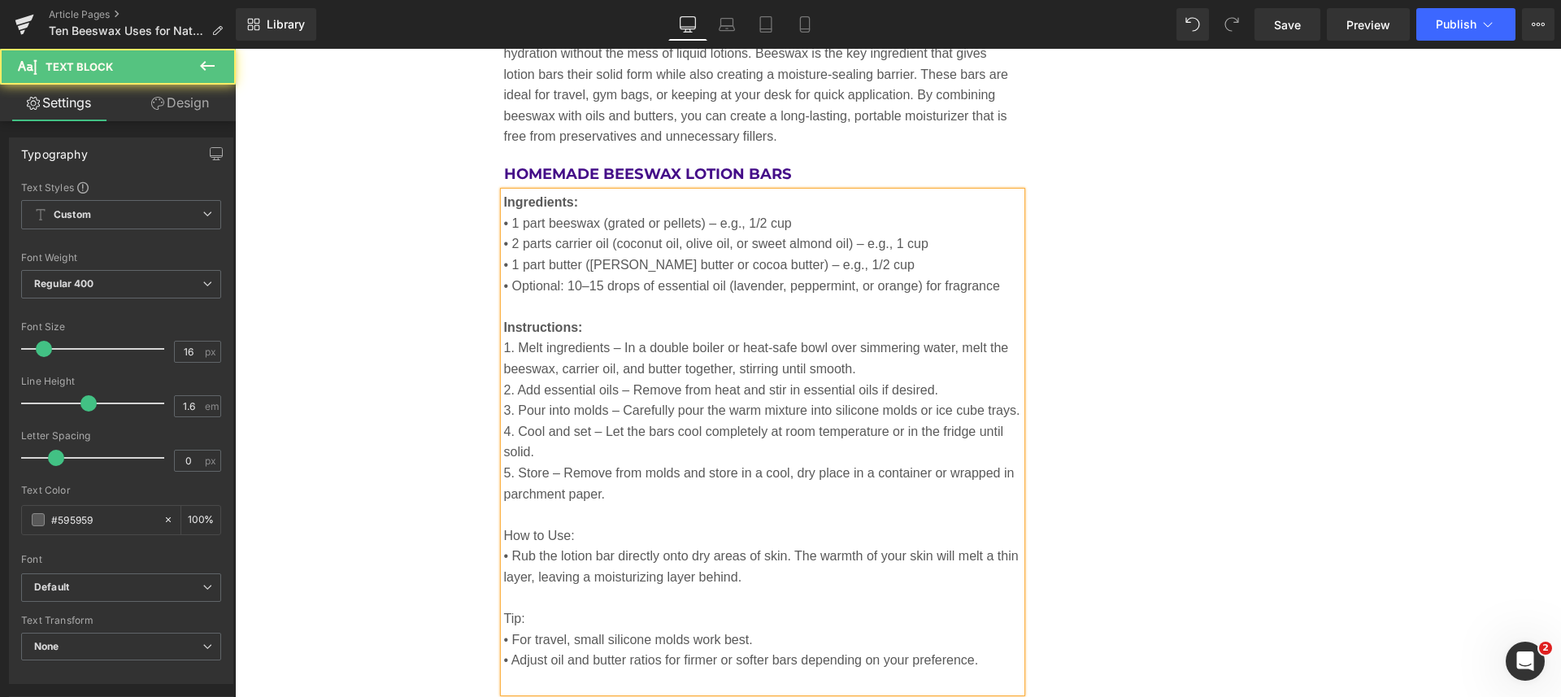
click at [621, 671] on p at bounding box center [763, 681] width 518 height 21
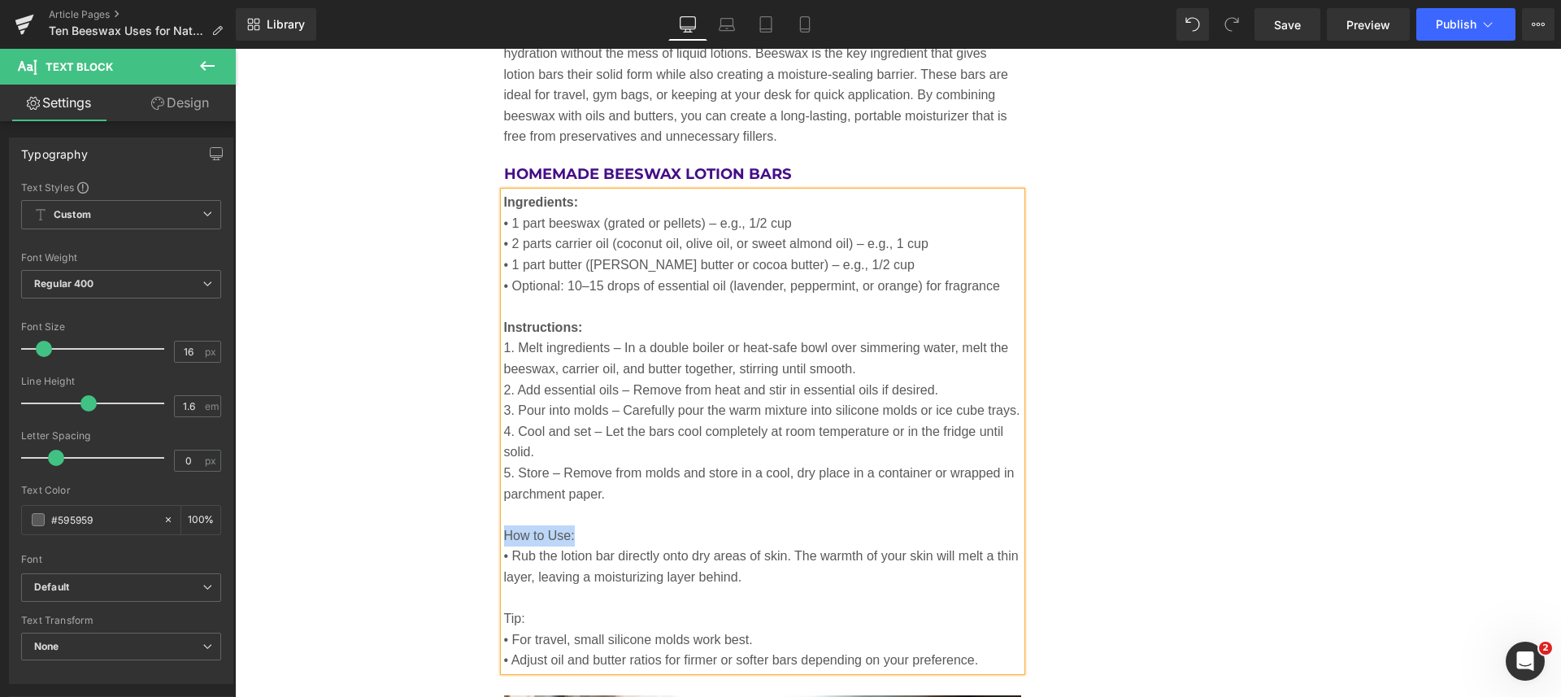
drag, startPoint x: 568, startPoint y: 515, endPoint x: 498, endPoint y: 513, distance: 69.9
click at [504, 525] on p "How to Use:" at bounding box center [763, 535] width 518 height 21
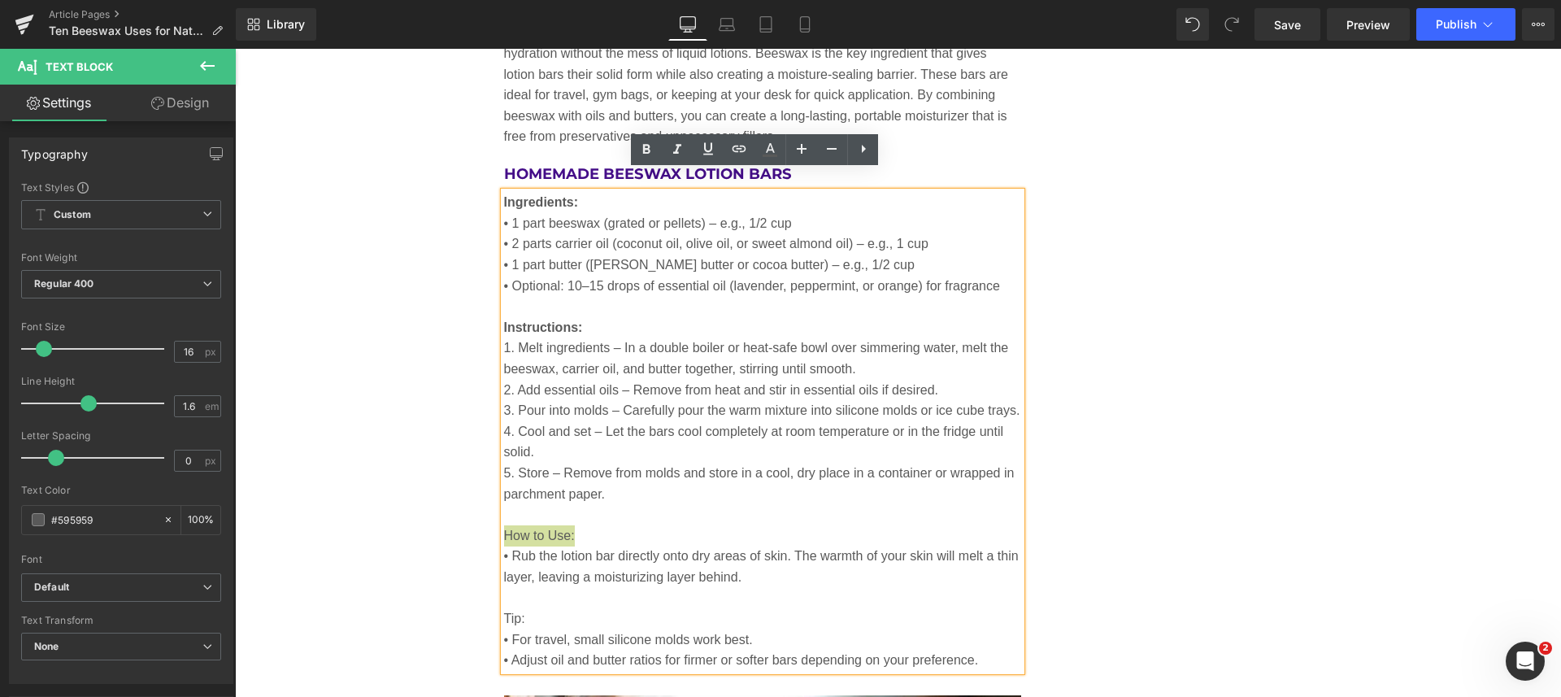
click at [646, 149] on icon at bounding box center [646, 149] width 7 height 10
drag, startPoint x: 519, startPoint y: 597, endPoint x: 497, endPoint y: 588, distance: 22.9
click at [504, 608] on p "Tip:" at bounding box center [763, 618] width 518 height 21
click at [640, 153] on icon at bounding box center [646, 150] width 20 height 20
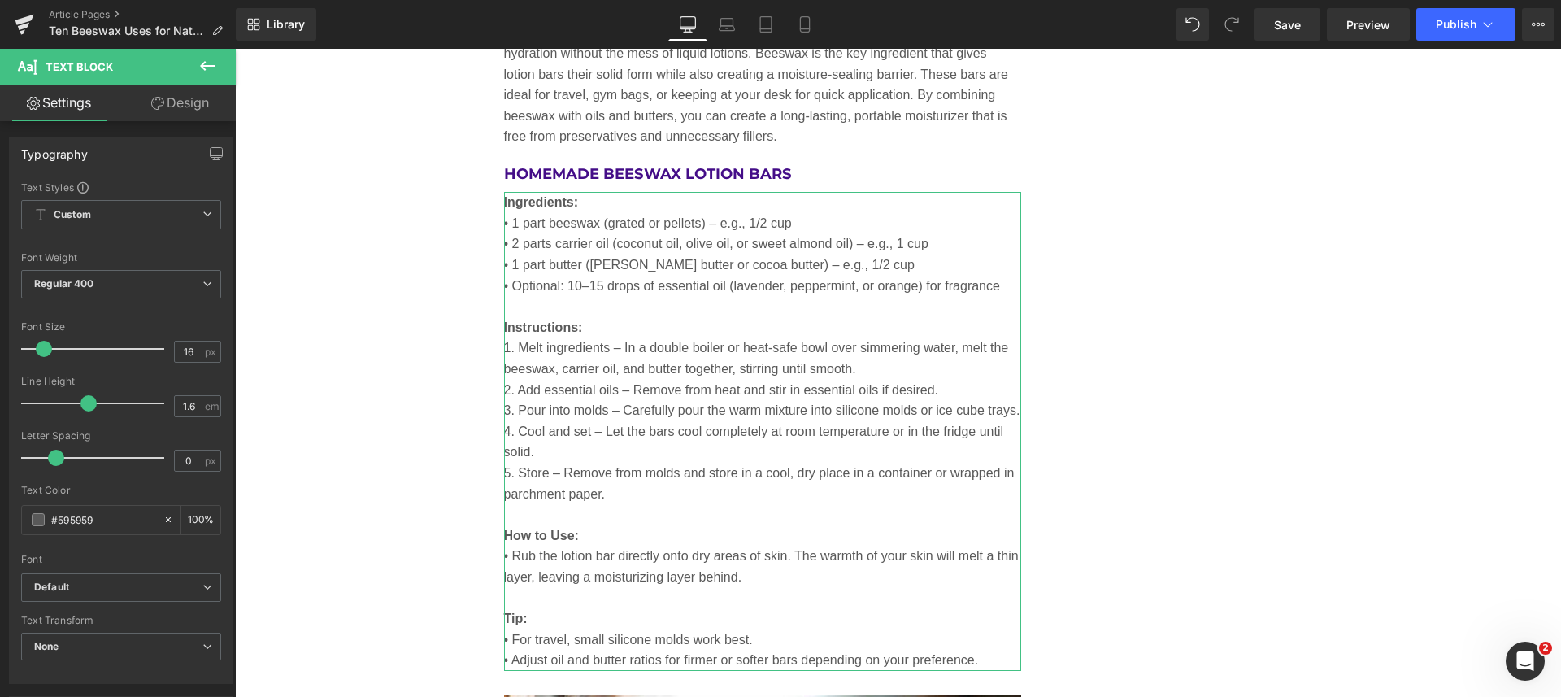
click at [189, 103] on link "Design" at bounding box center [180, 103] width 118 height 37
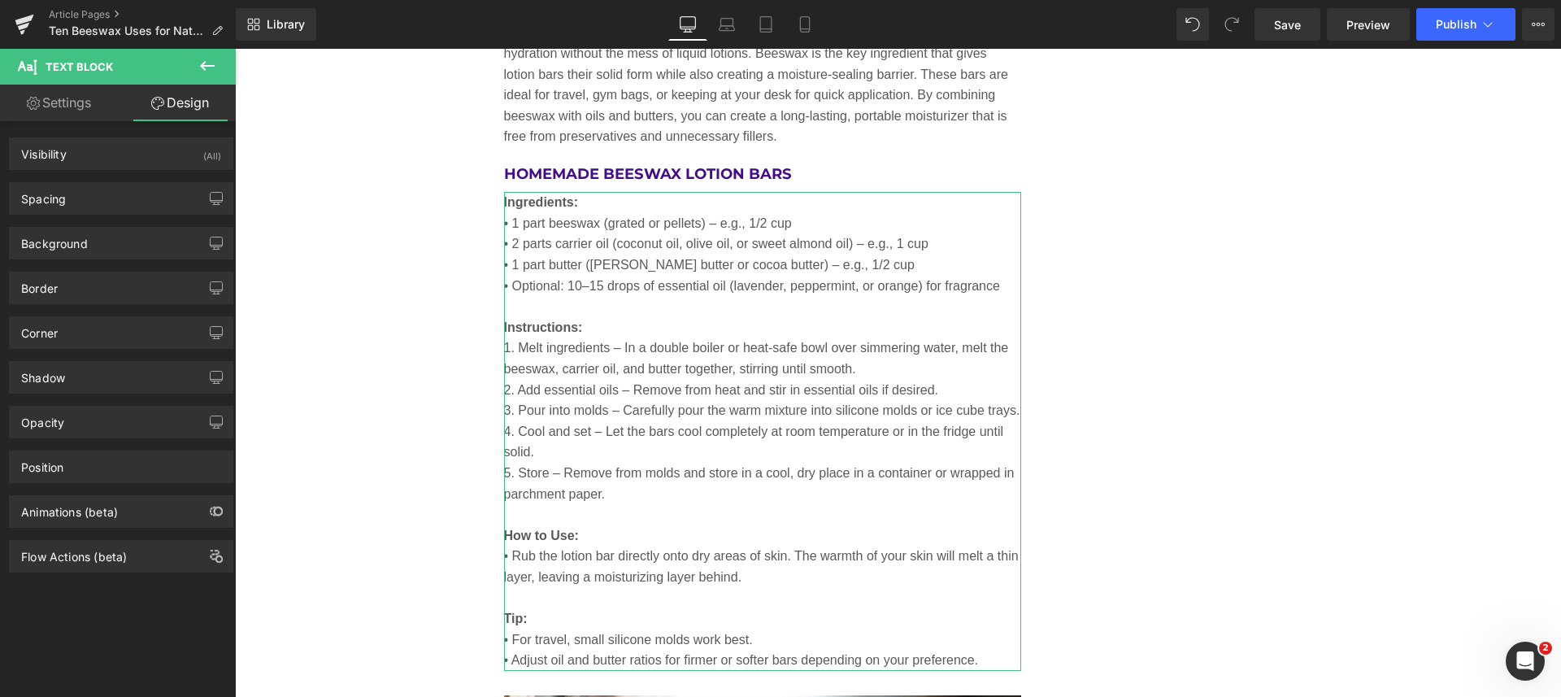
type input "0"
type input "20"
type input "0"
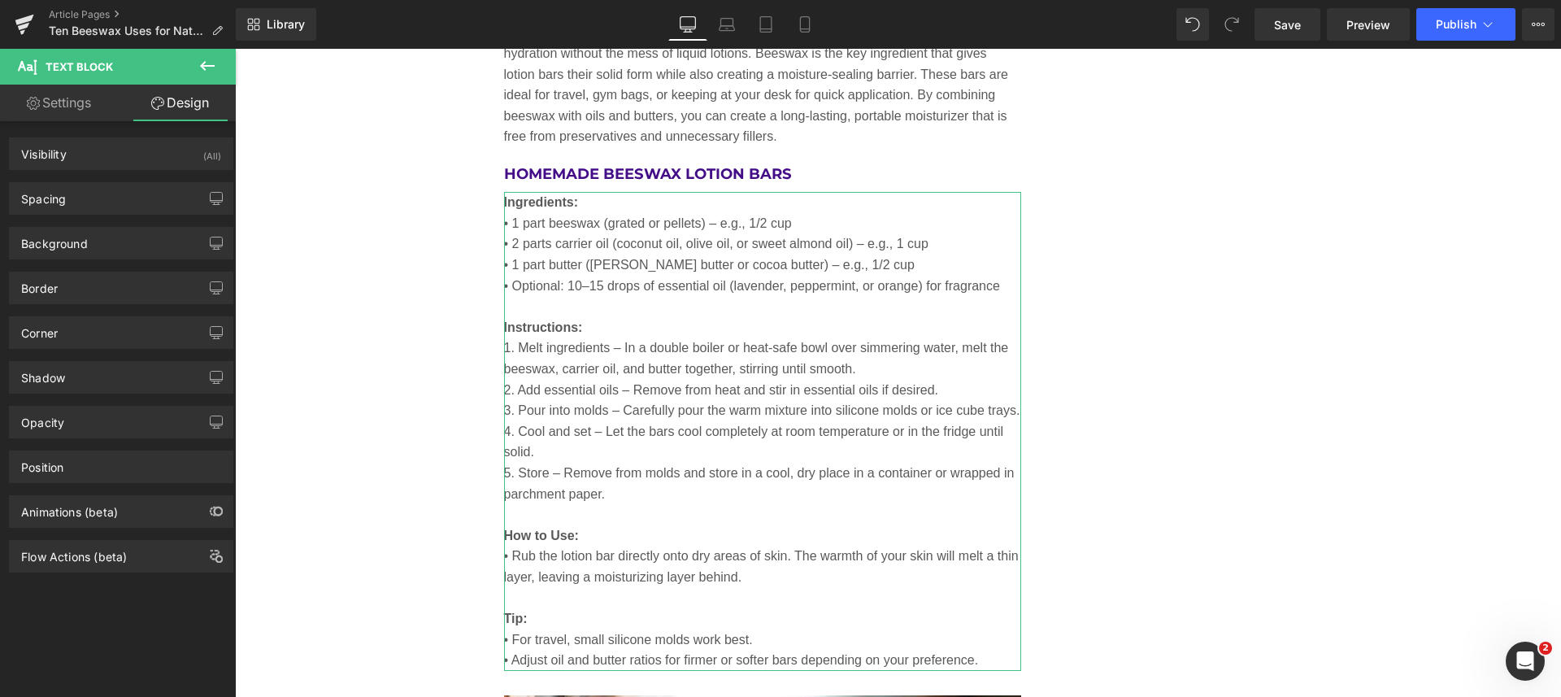
type input "0"
click at [69, 189] on div "Spacing" at bounding box center [121, 198] width 223 height 31
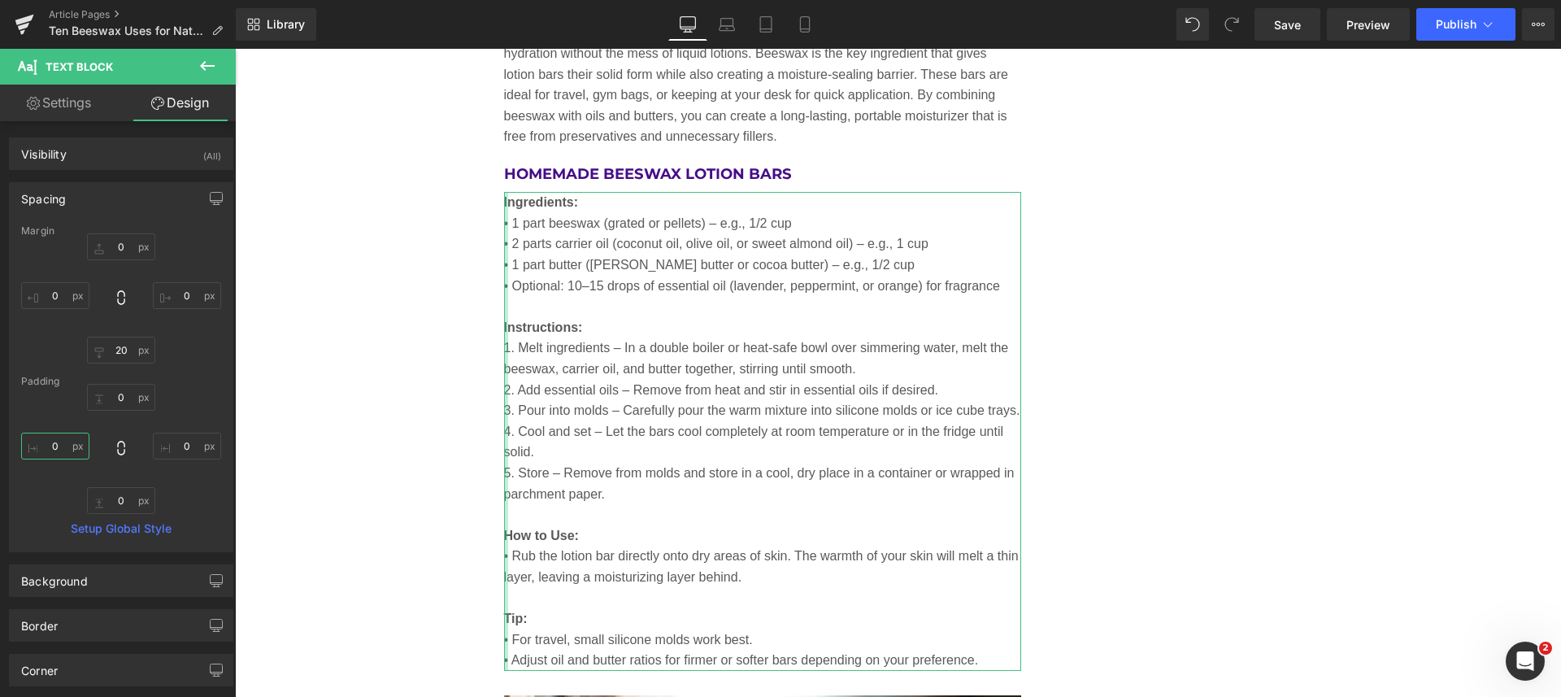
click at [51, 443] on input "0" at bounding box center [55, 445] width 68 height 27
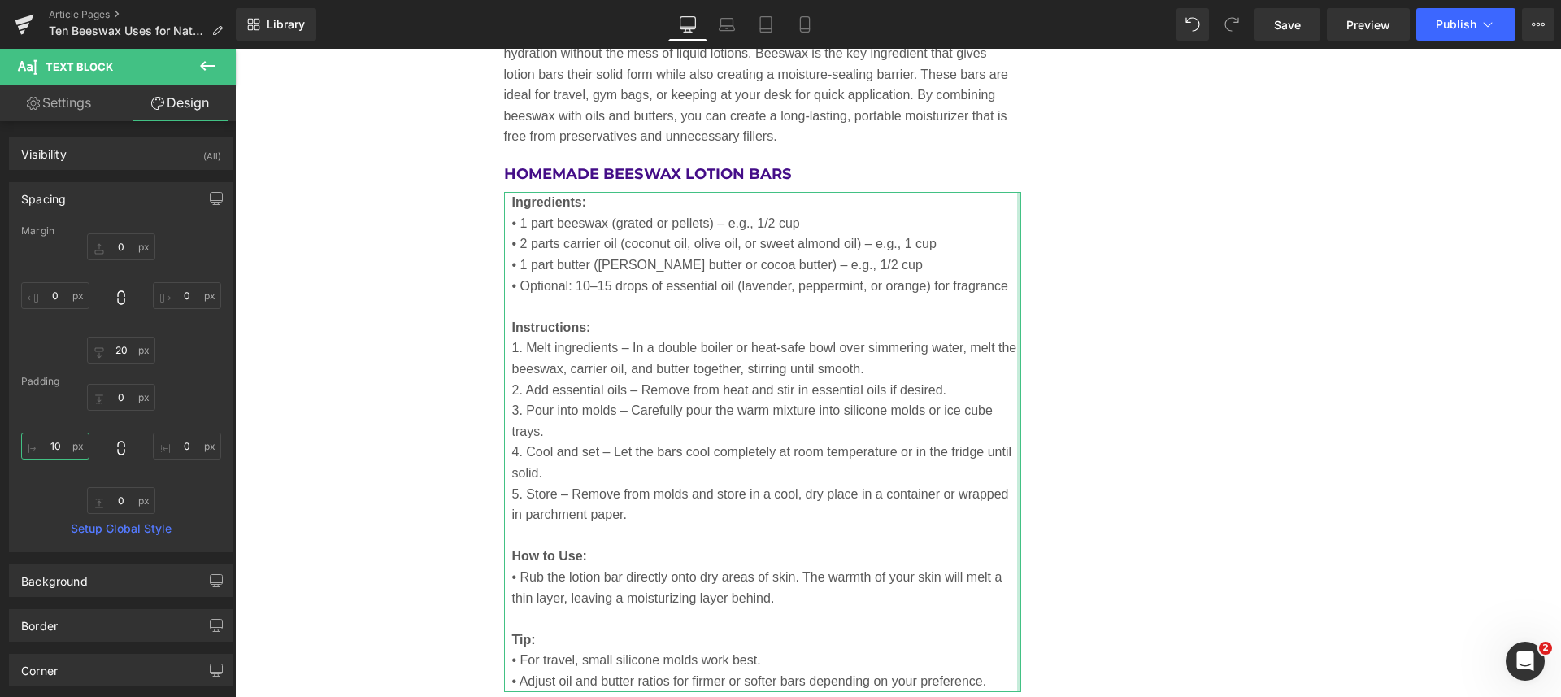
type input "10"
click at [186, 447] on input "0" at bounding box center [187, 445] width 68 height 27
type input "10"
click at [84, 625] on div "Border" at bounding box center [121, 625] width 223 height 31
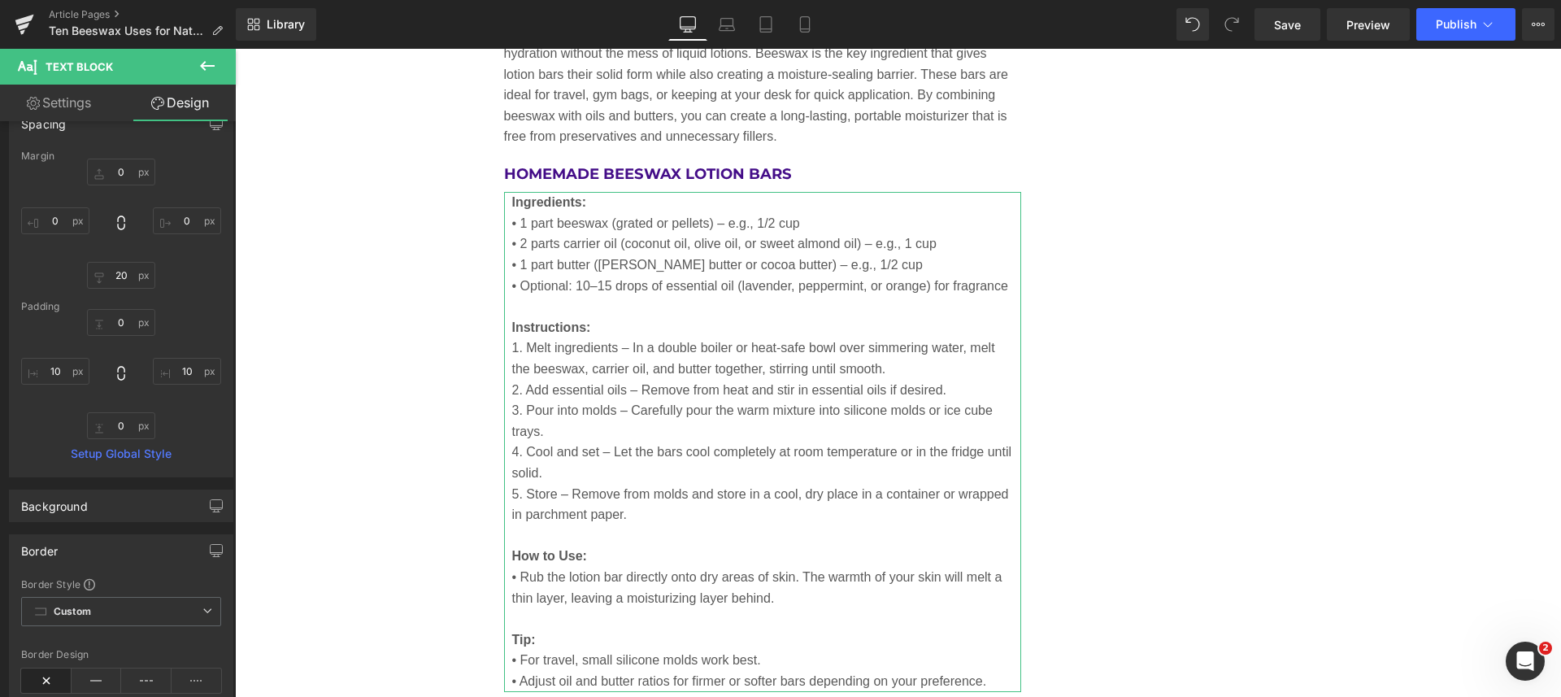
scroll to position [203, 0]
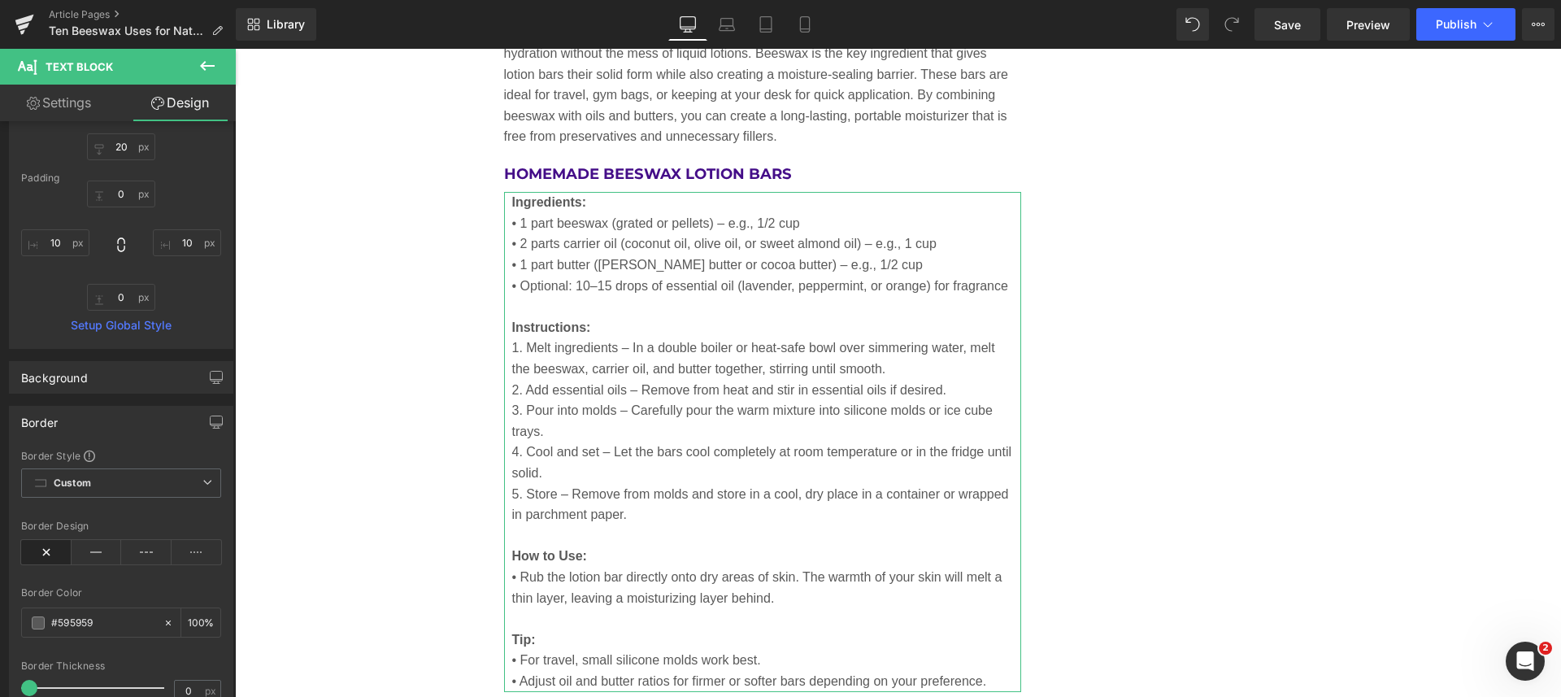
click at [89, 555] on icon at bounding box center [97, 552] width 50 height 24
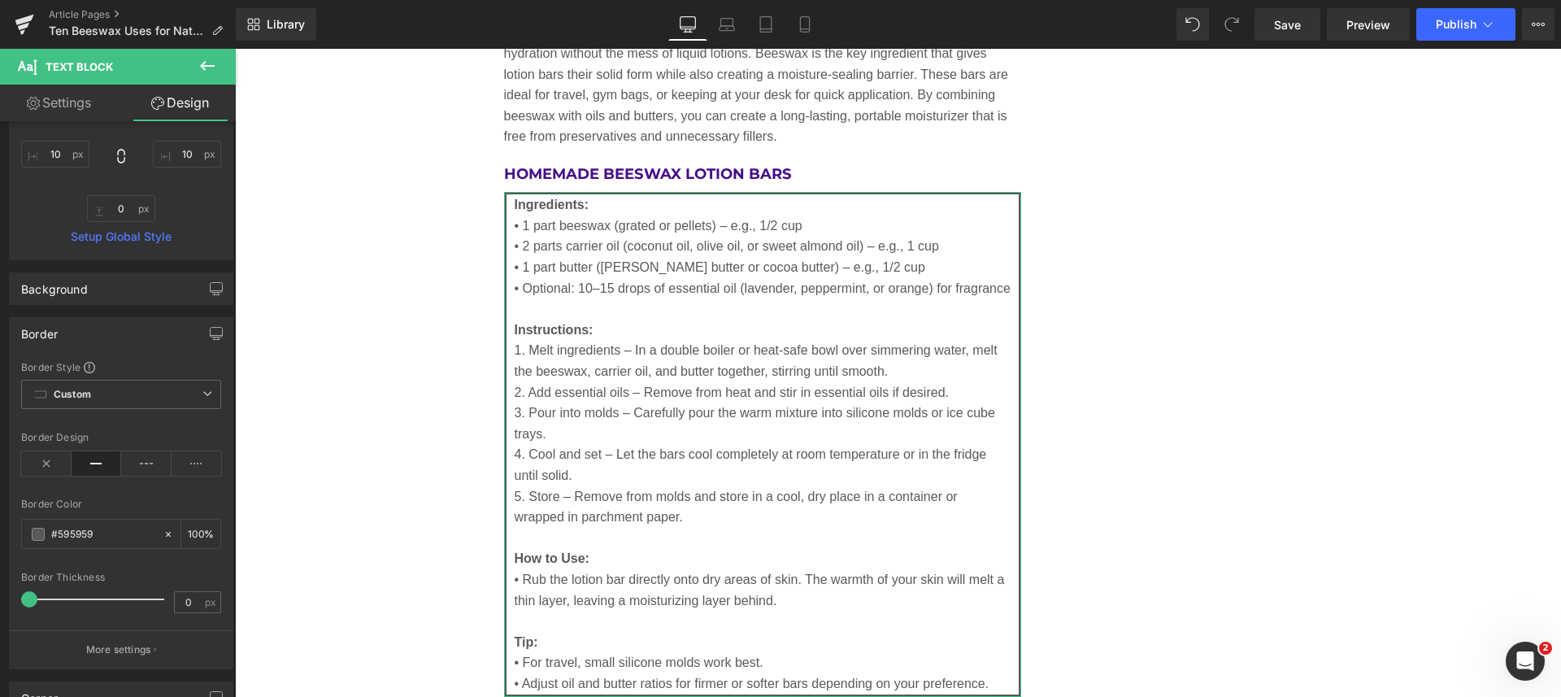
scroll to position [508, 0]
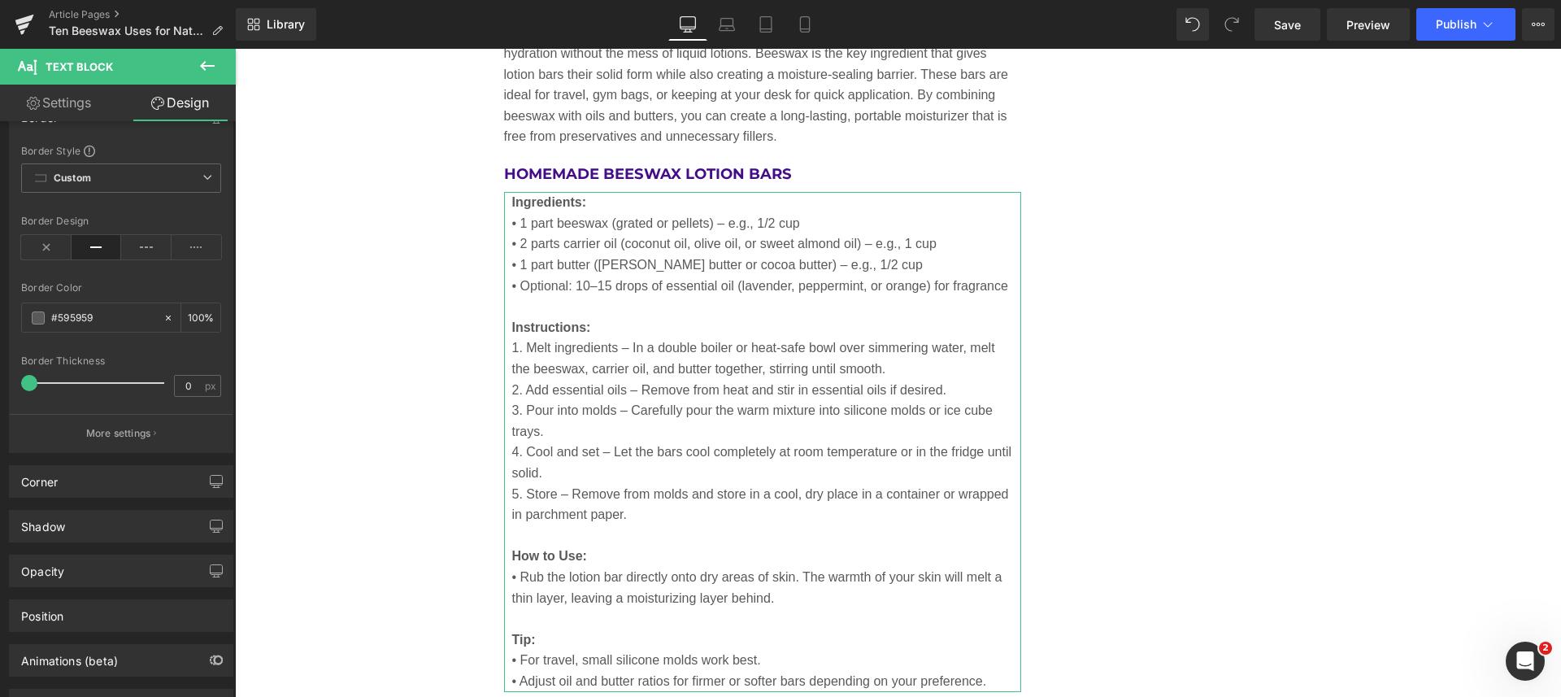
type input "1"
click at [32, 379] on span at bounding box center [31, 383] width 16 height 16
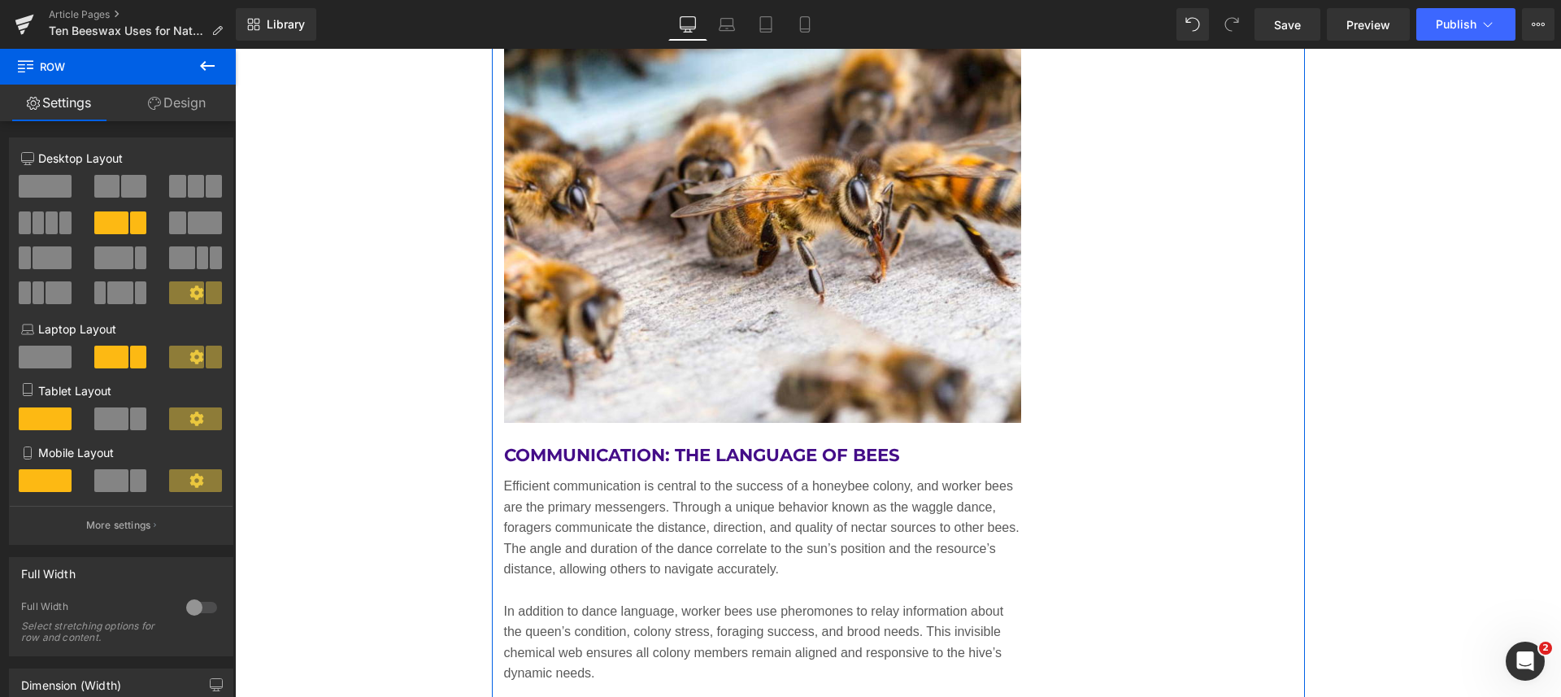
scroll to position [7337, 0]
click at [918, 442] on h2 "Communication: The Language of Bees" at bounding box center [763, 454] width 518 height 24
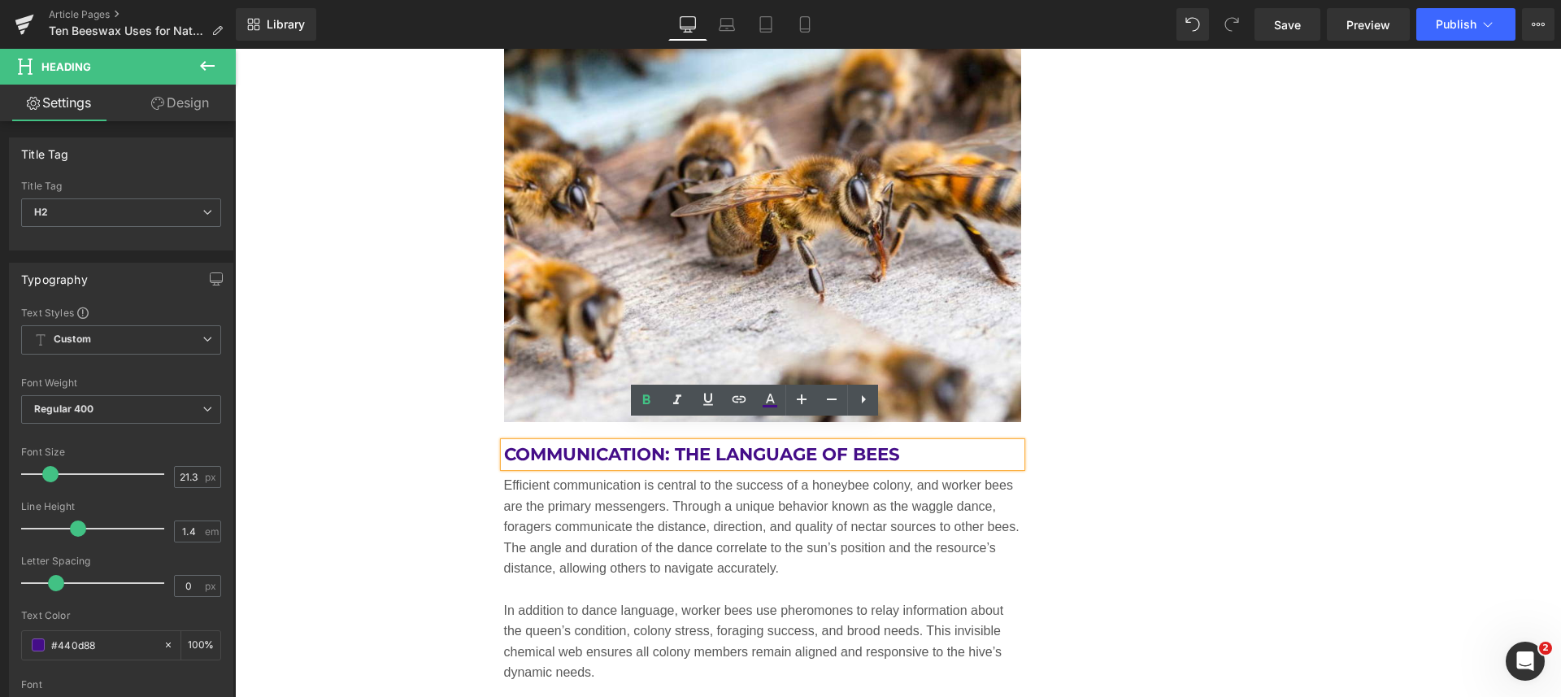
click at [921, 442] on h2 "Communication: The Language of Bees" at bounding box center [763, 454] width 518 height 24
drag, startPoint x: 919, startPoint y: 432, endPoint x: 500, endPoint y: 431, distance: 419.4
click at [504, 442] on h2 "Communication: The Language of Bees" at bounding box center [763, 454] width 518 height 24
paste div
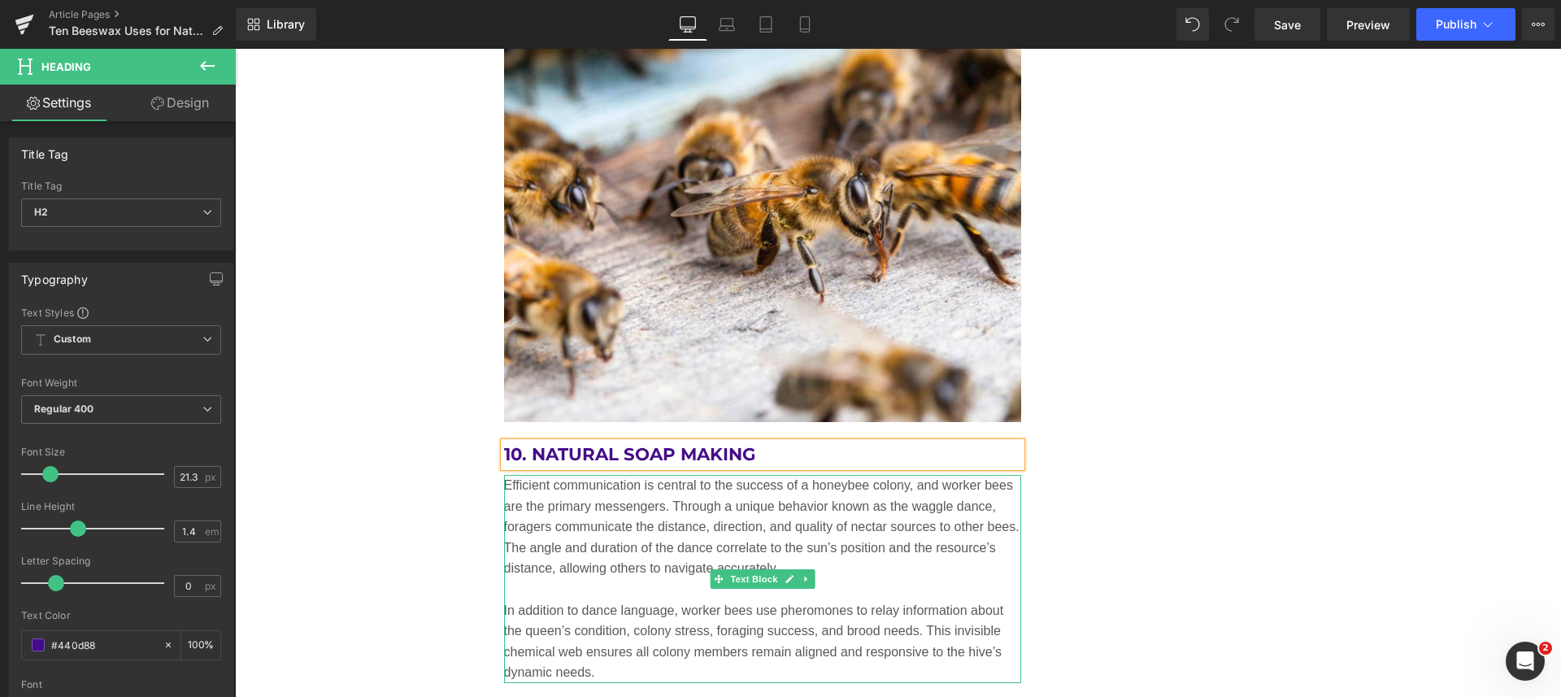
click at [627, 509] on p "Efficient communication is central to the success of a honeybee colony, and wor…" at bounding box center [763, 527] width 518 height 104
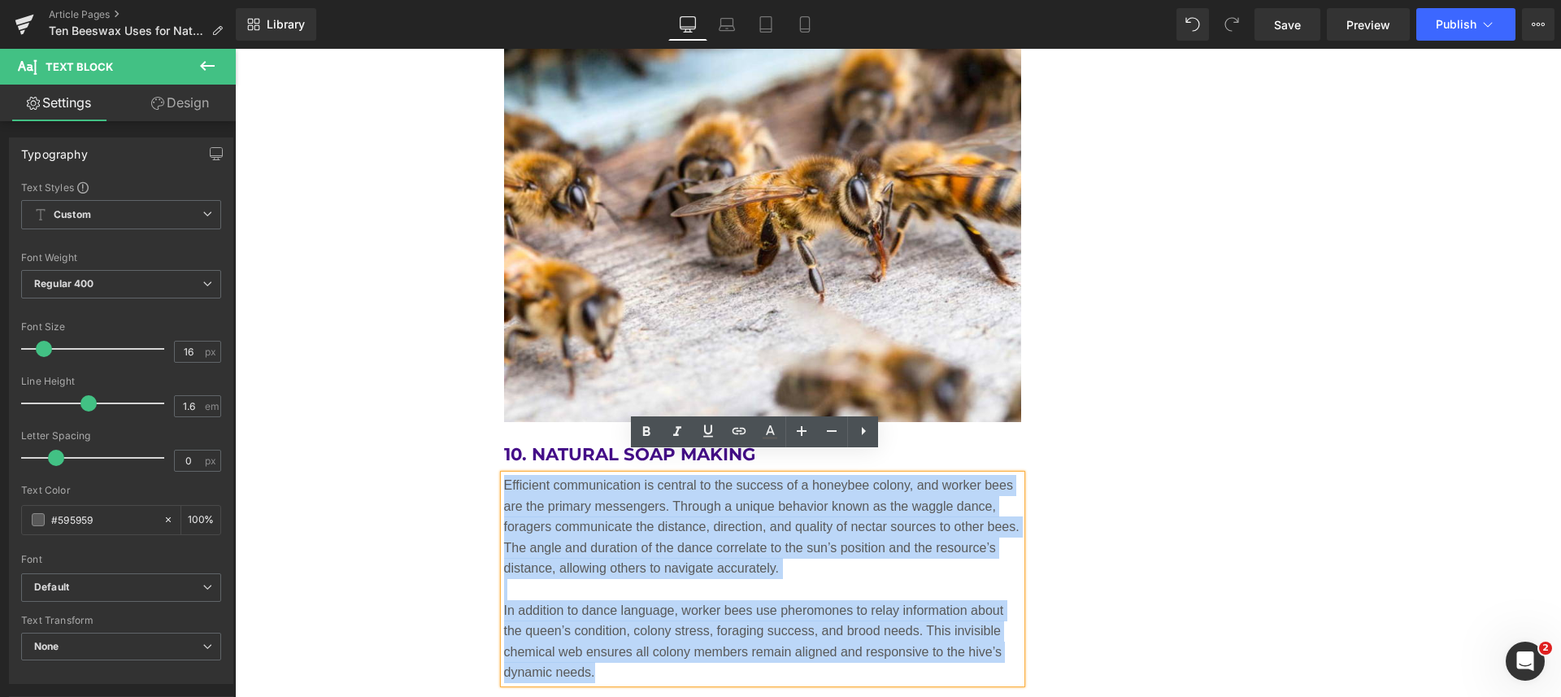
drag, startPoint x: 597, startPoint y: 658, endPoint x: 488, endPoint y: 467, distance: 218.8
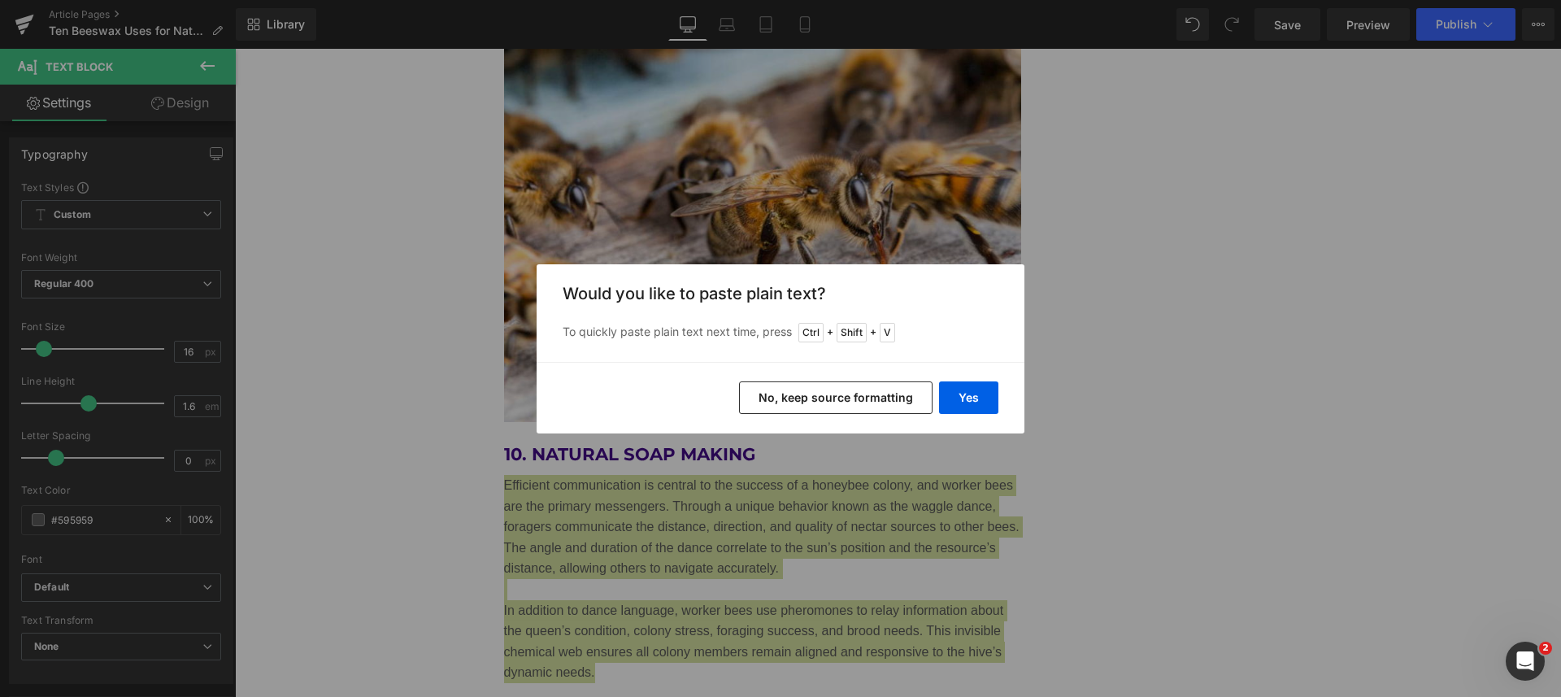
click at [961, 378] on div "Yes No, keep source formatting" at bounding box center [780, 398] width 488 height 72
click at [964, 389] on button "Yes" at bounding box center [968, 397] width 59 height 33
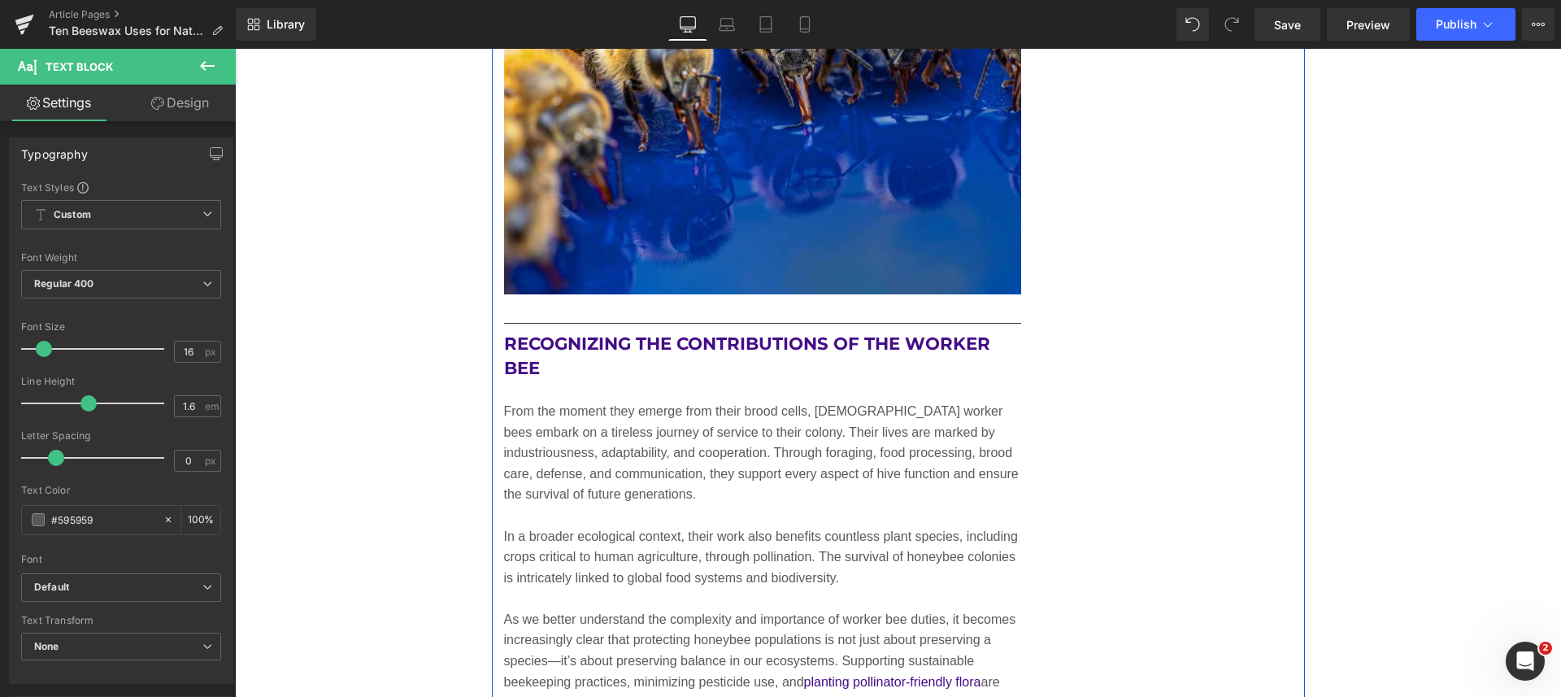
scroll to position [8353, 0]
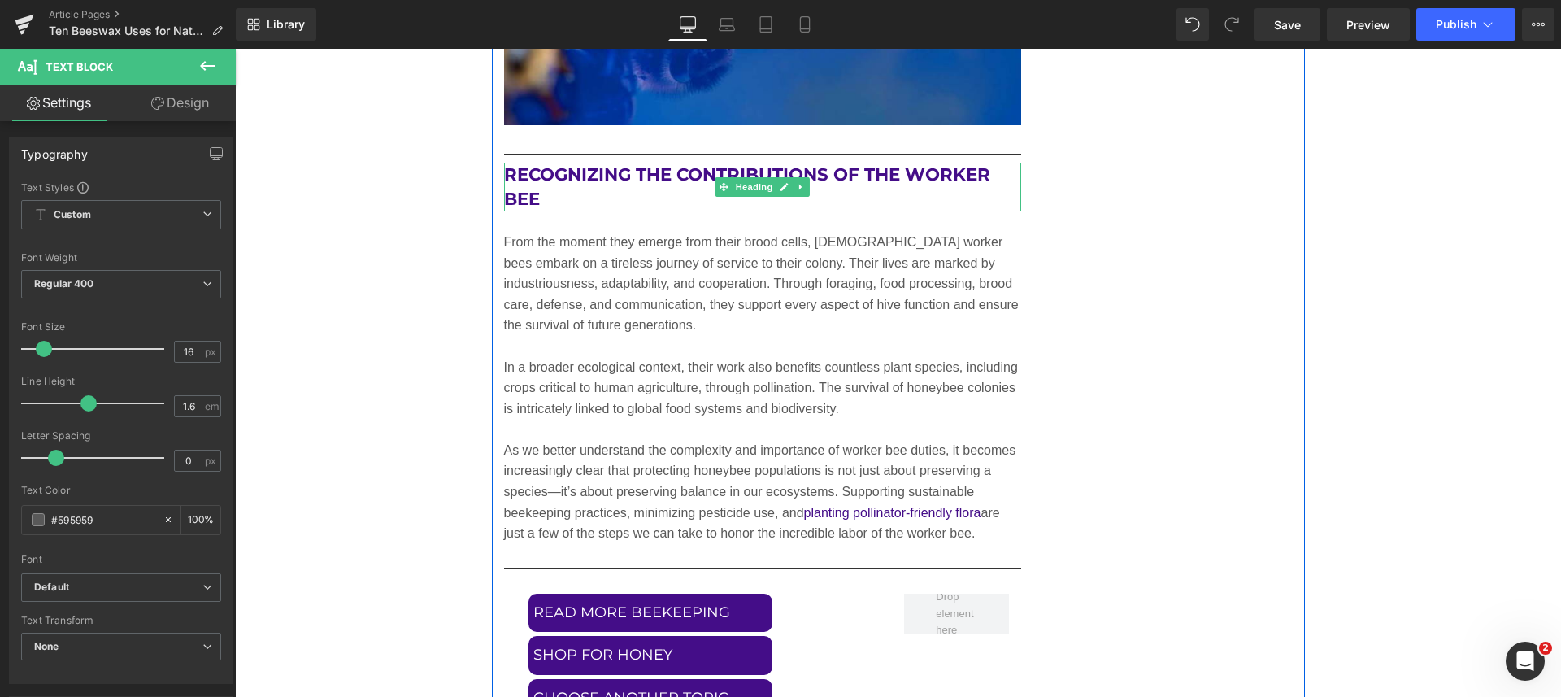
drag, startPoint x: 560, startPoint y: 180, endPoint x: 548, endPoint y: 175, distance: 13.1
click at [560, 180] on h2 "Recognizing the Contributions of the Worker Bee" at bounding box center [763, 187] width 518 height 49
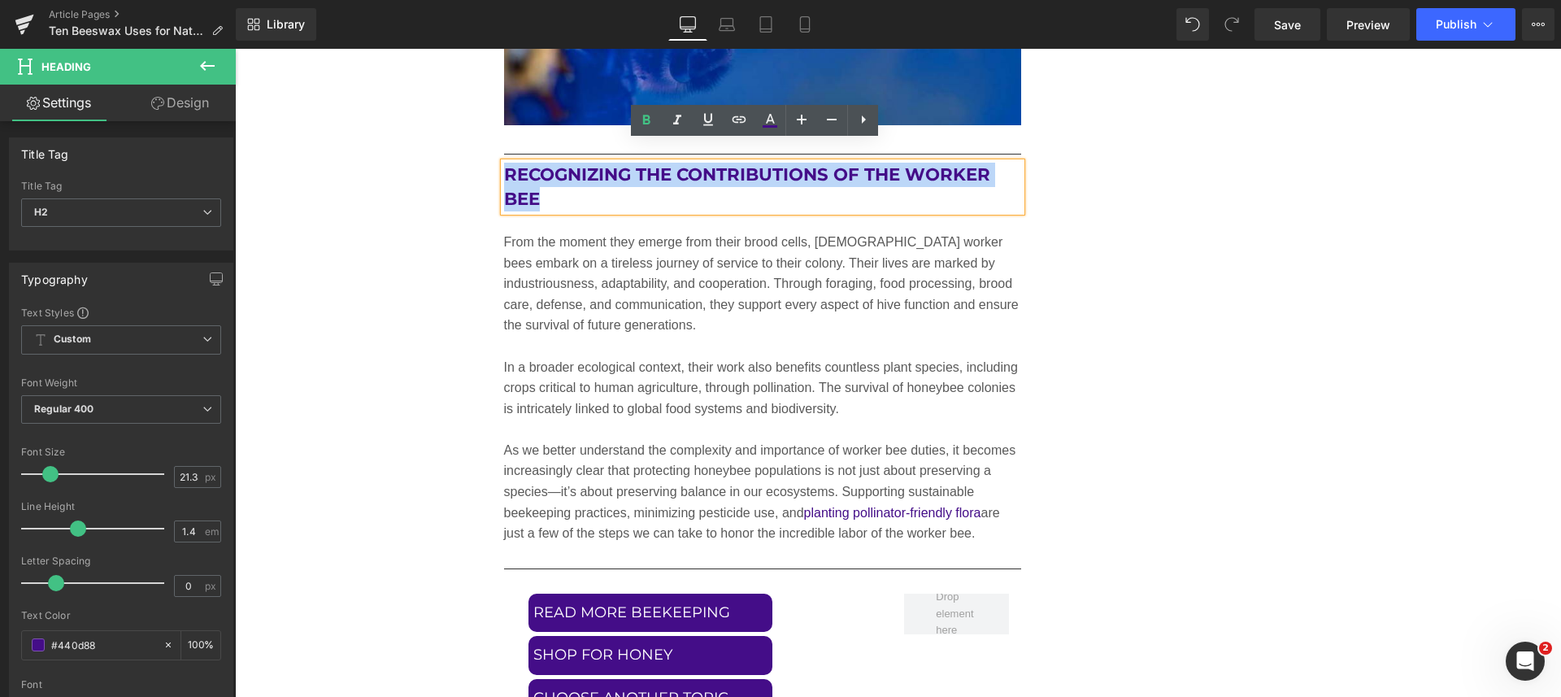
drag, startPoint x: 545, startPoint y: 174, endPoint x: 485, endPoint y: 156, distance: 62.7
paste div
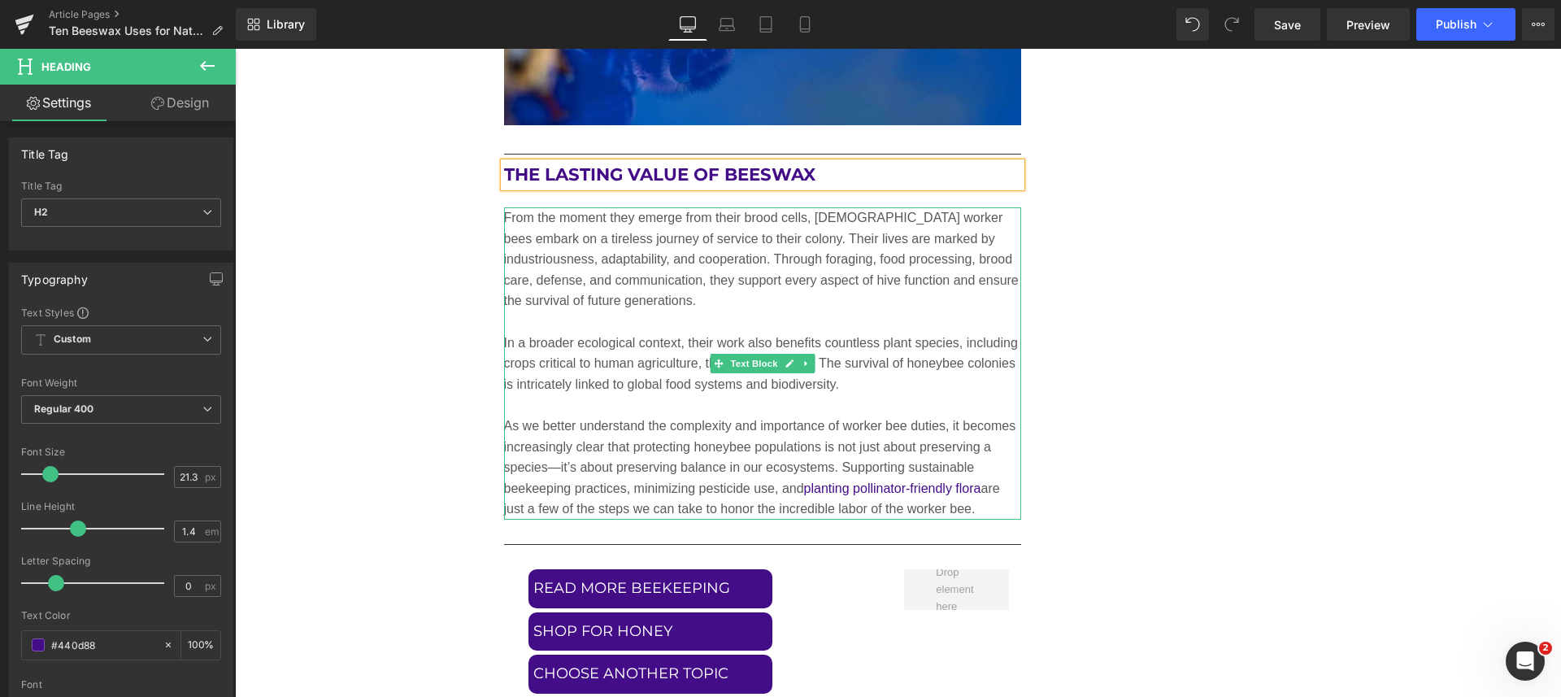
click at [594, 263] on p "From the moment they emerge from their brood cells, female worker bees embark o…" at bounding box center [763, 259] width 518 height 104
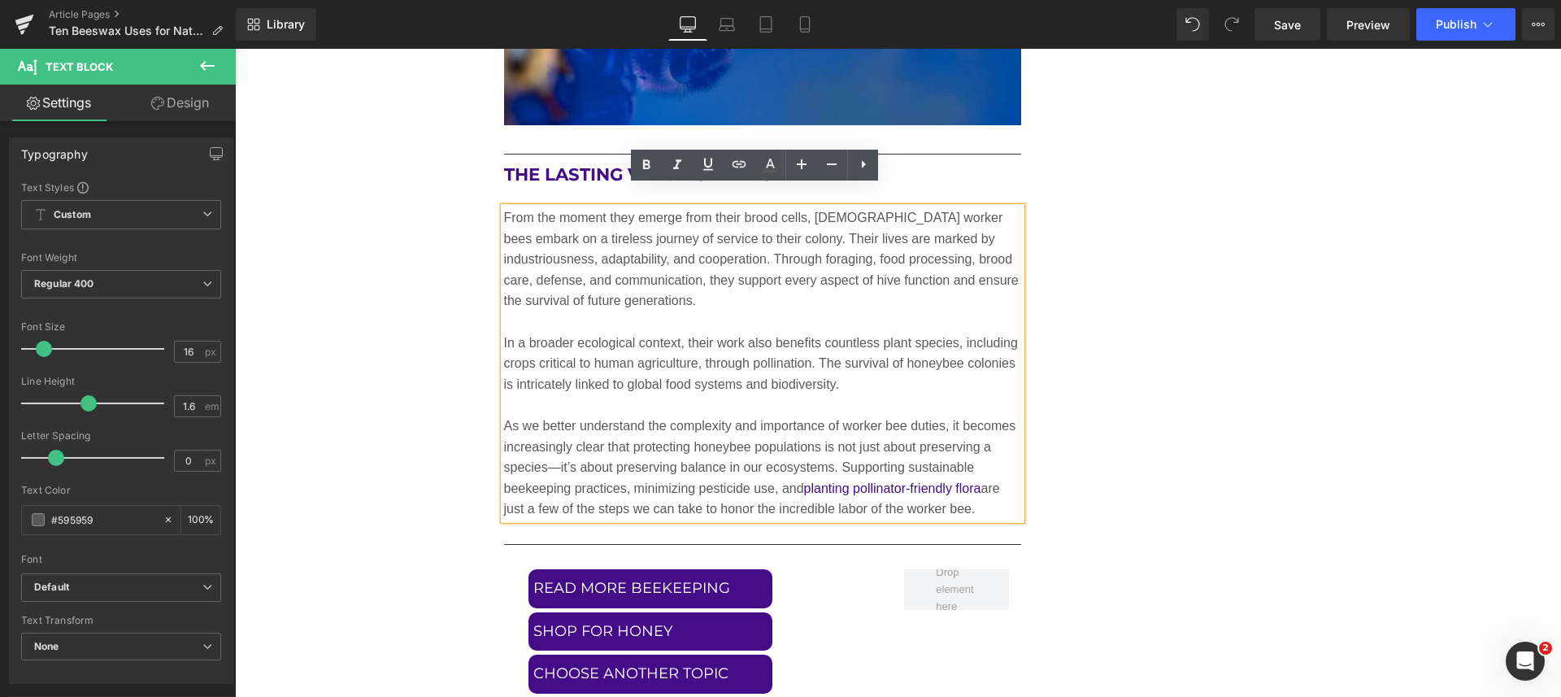
drag, startPoint x: 497, startPoint y: 189, endPoint x: 975, endPoint y: 490, distance: 565.1
click at [975, 490] on div "From the moment they emerge from their brood cells, female worker bees embark o…" at bounding box center [763, 363] width 518 height 312
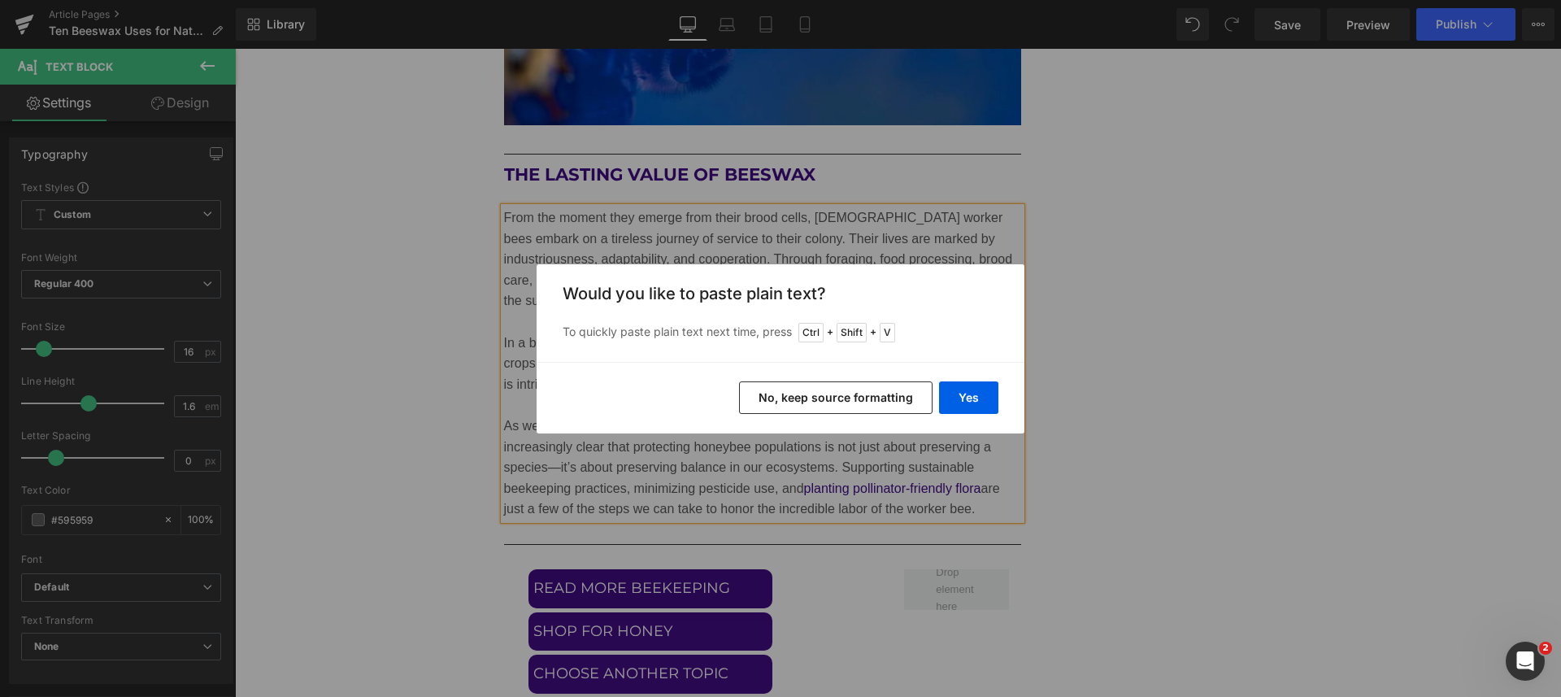
click at [955, 393] on button "Yes" at bounding box center [968, 397] width 59 height 33
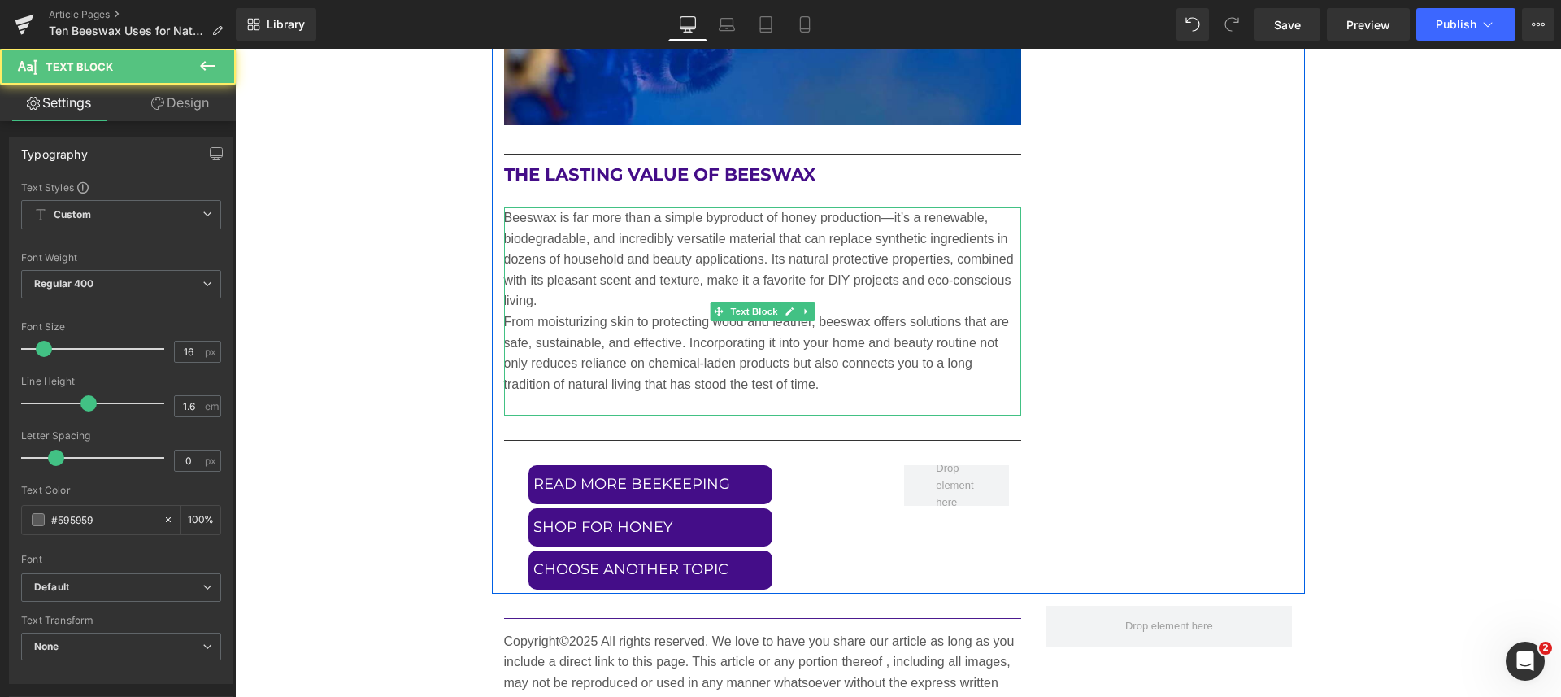
click at [555, 283] on p "Beeswax is far more than a simple byproduct of honey production—it’s a renewabl…" at bounding box center [763, 259] width 518 height 104
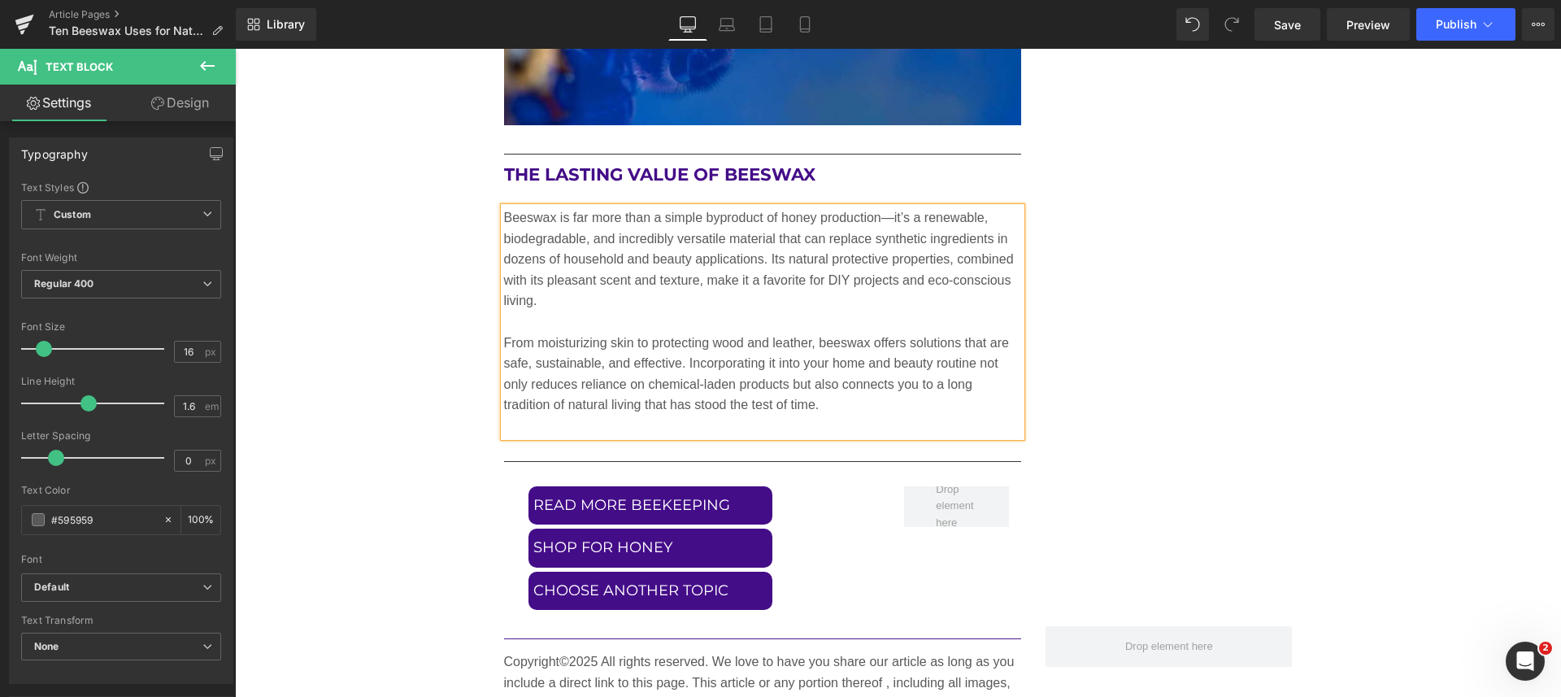
click at [574, 415] on p at bounding box center [763, 425] width 518 height 21
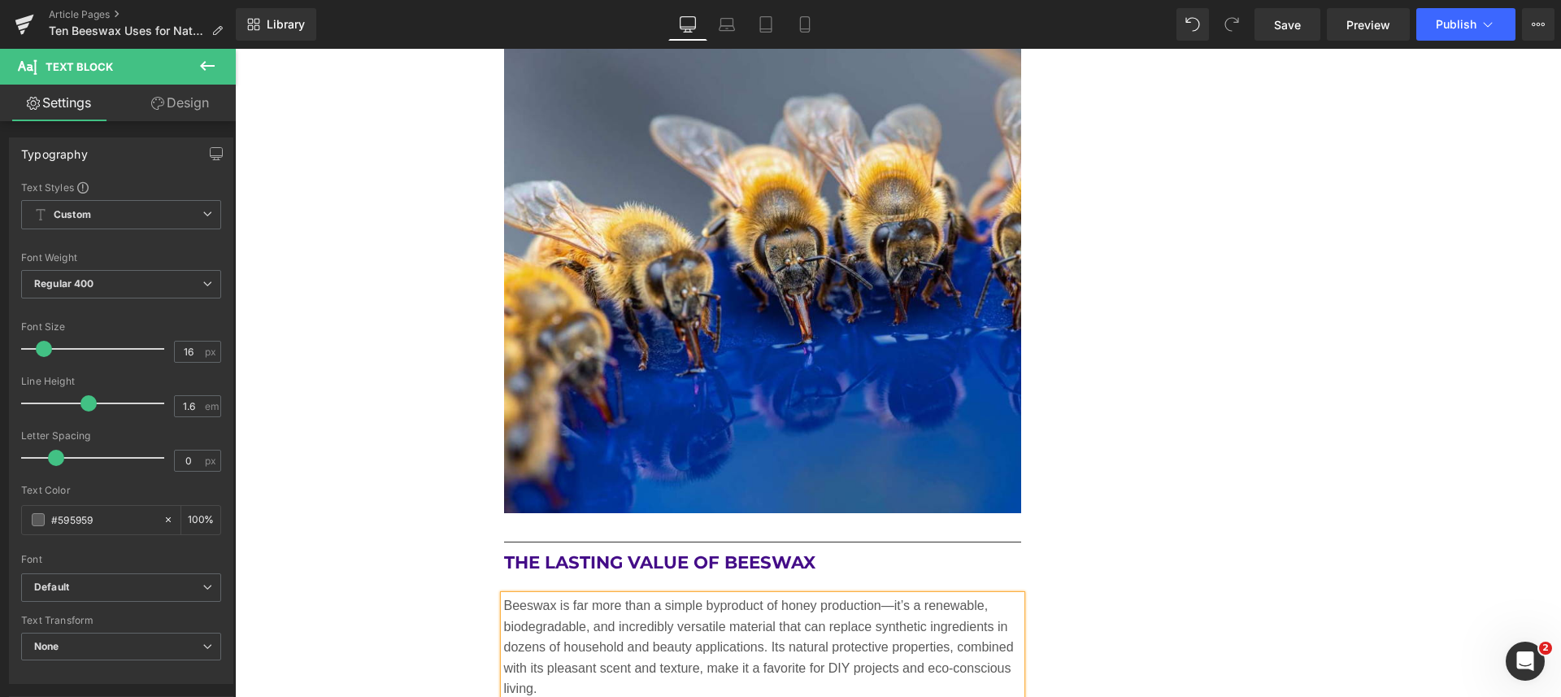
scroll to position [7947, 0]
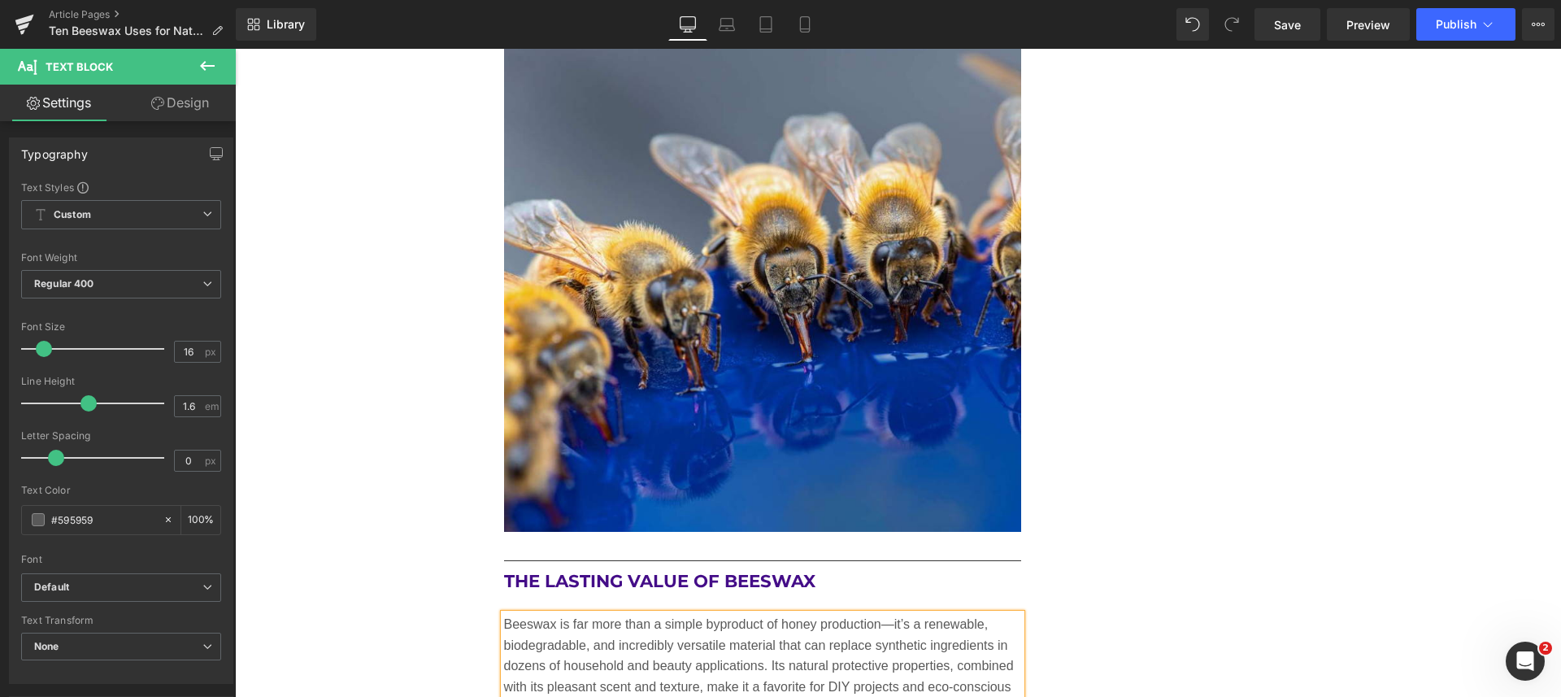
click at [1289, 13] on link "Save" at bounding box center [1287, 24] width 66 height 33
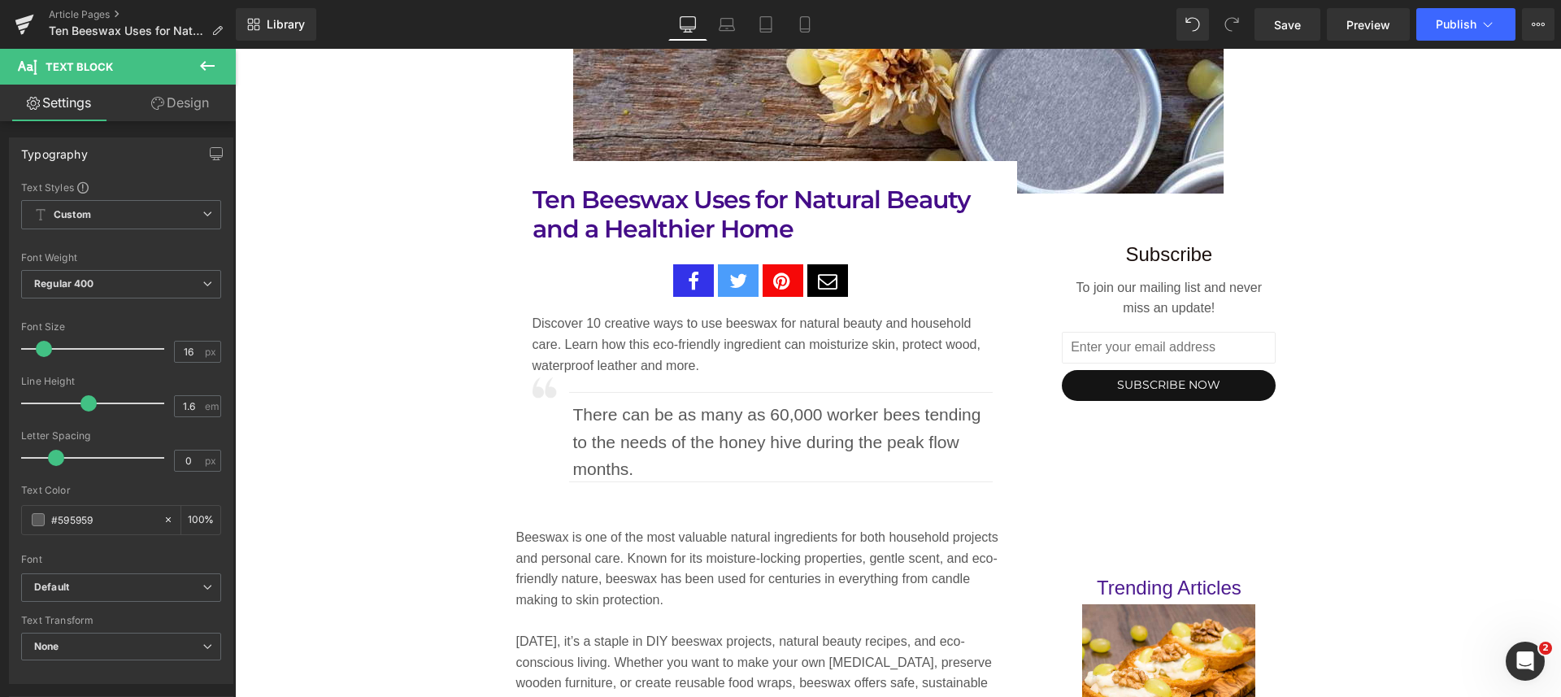
scroll to position [936, 0]
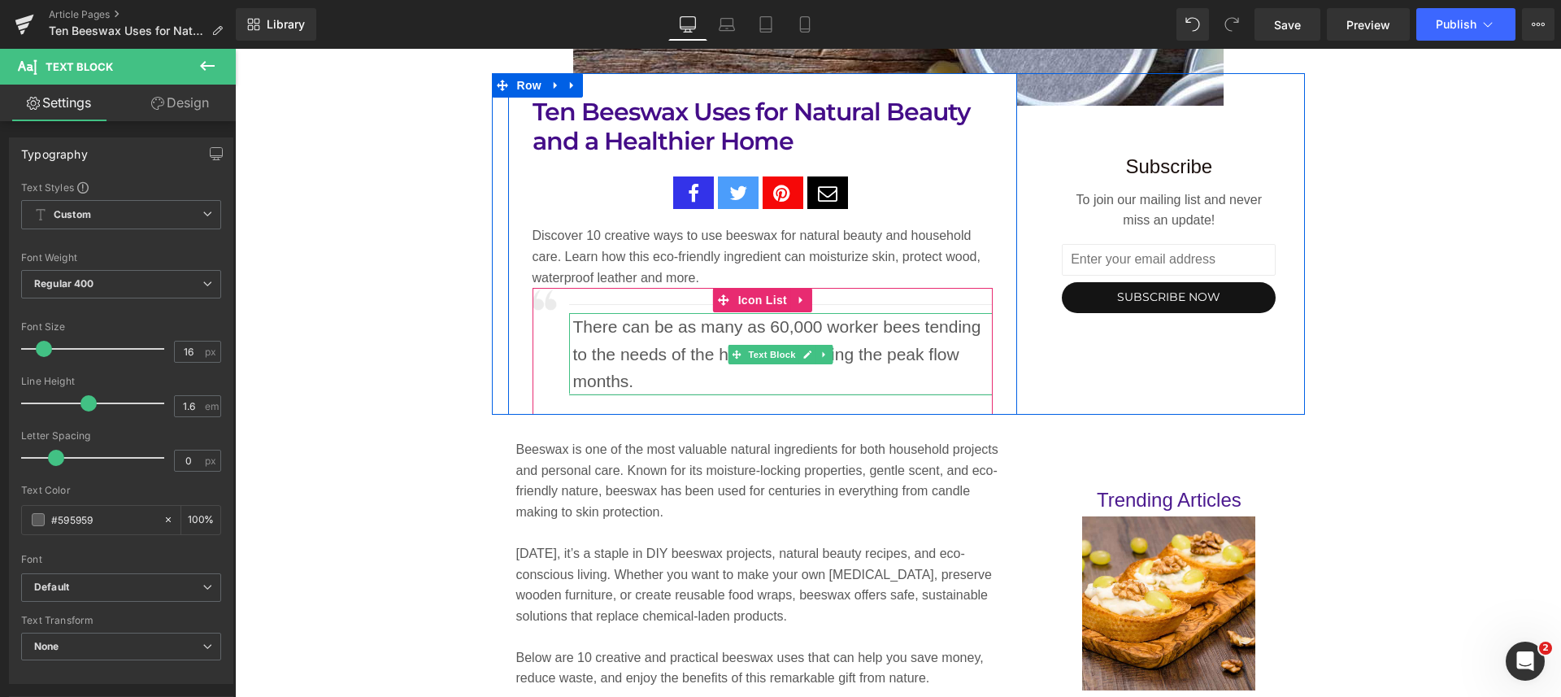
click at [753, 336] on p "There can be as many as 60,000 worker bees tending to the needs of the honey hi…" at bounding box center [783, 354] width 420 height 82
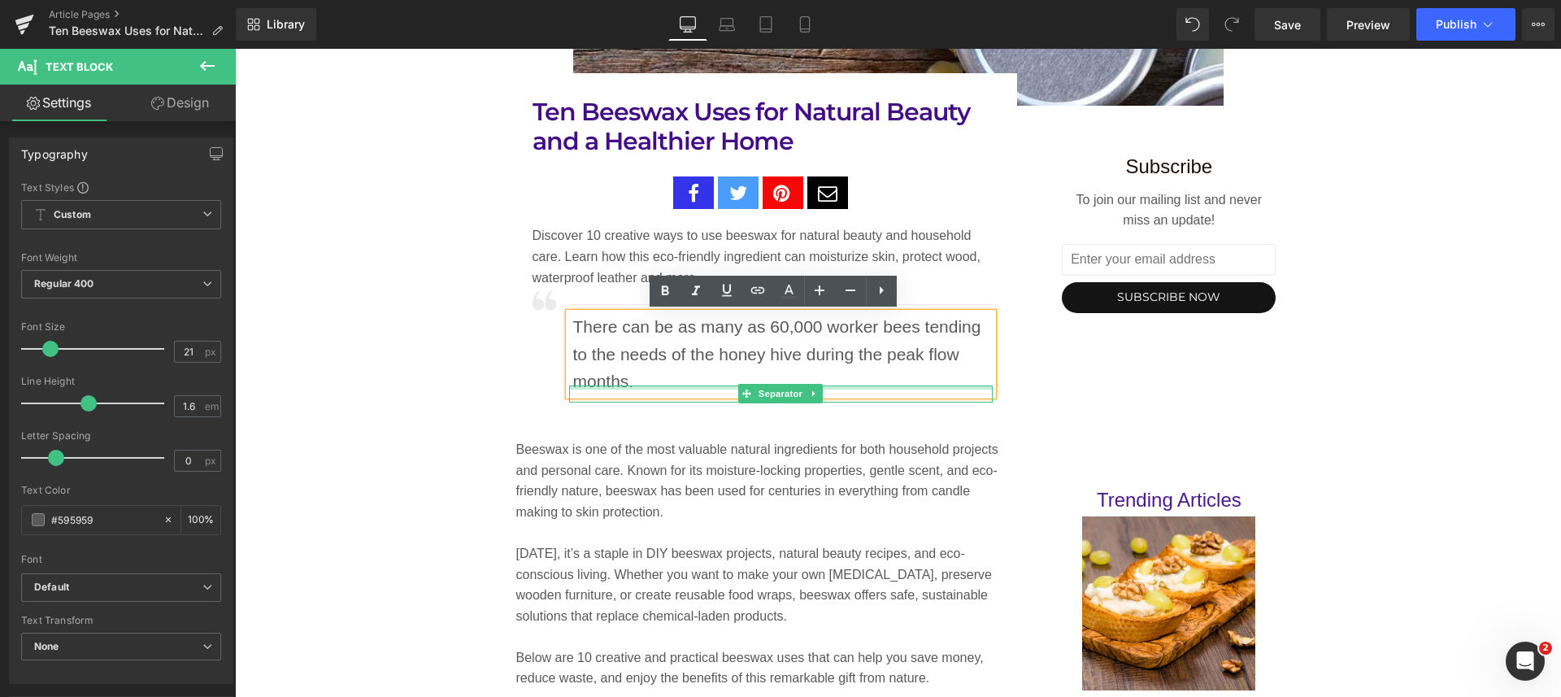
drag, startPoint x: 635, startPoint y: 385, endPoint x: 631, endPoint y: 376, distance: 9.8
click at [635, 385] on div at bounding box center [781, 387] width 424 height 4
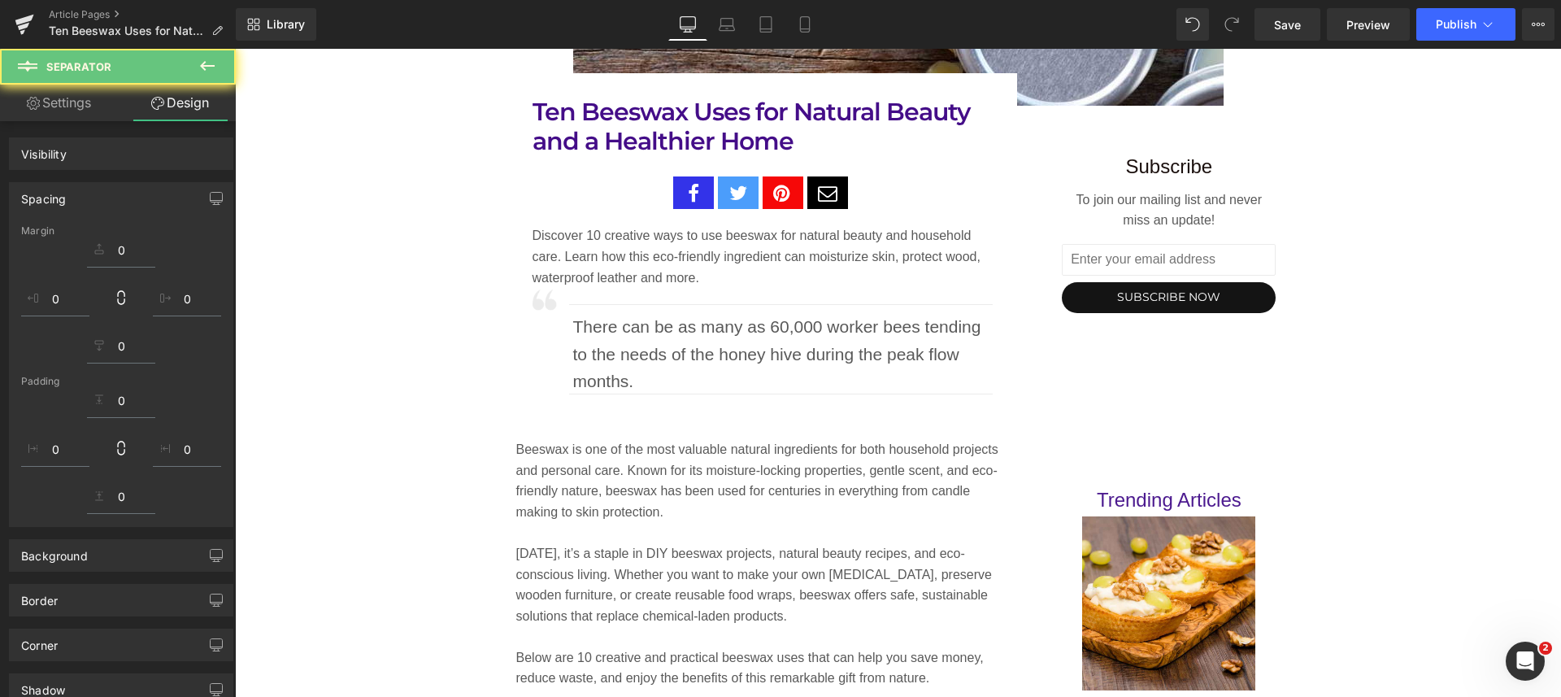
click at [631, 376] on p "There can be as many as 60,000 worker bees tending to the needs of the honey hi…" at bounding box center [783, 354] width 420 height 82
drag, startPoint x: 631, startPoint y: 376, endPoint x: 563, endPoint y: 333, distance: 80.0
click at [569, 333] on div "There can be as many as 60,000 worker bees tending to the needs of the honey hi…" at bounding box center [781, 354] width 424 height 82
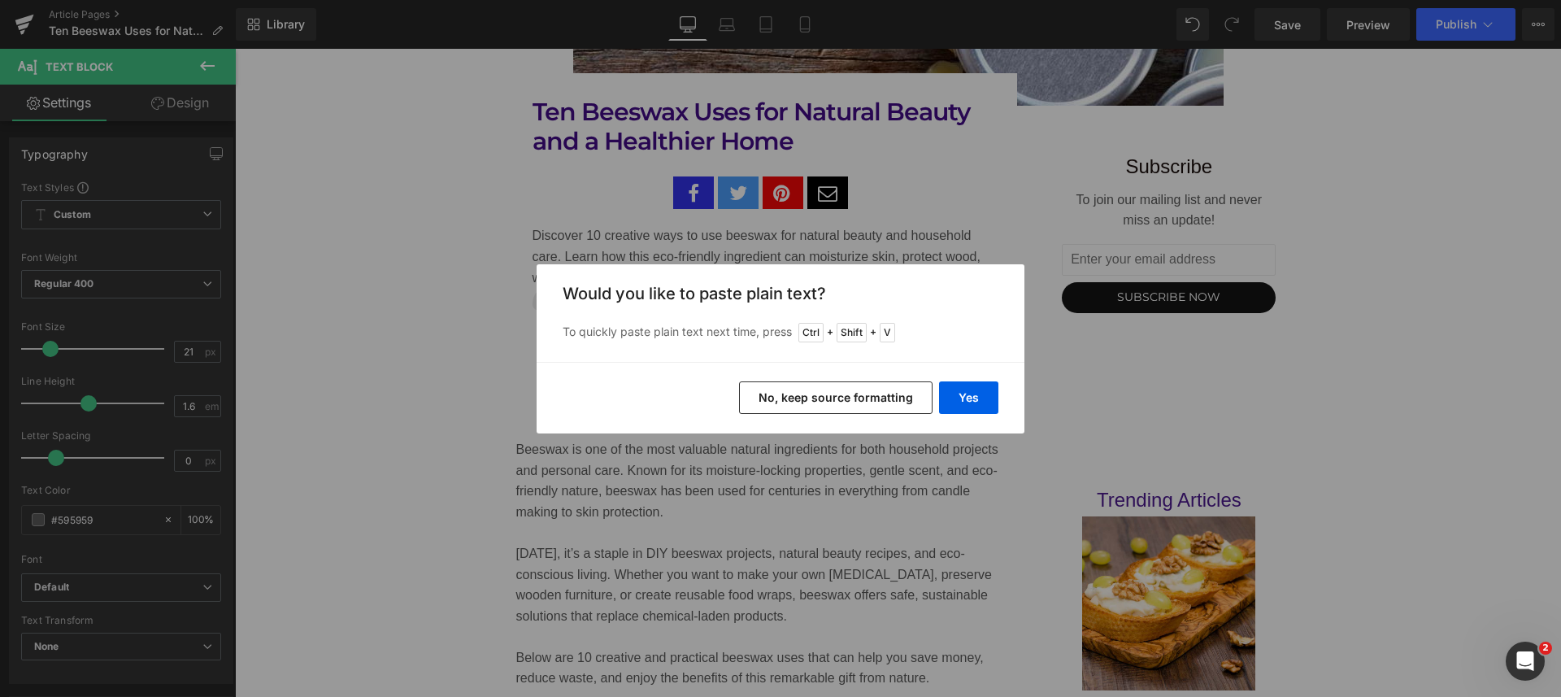
click at [965, 390] on button "Yes" at bounding box center [968, 397] width 59 height 33
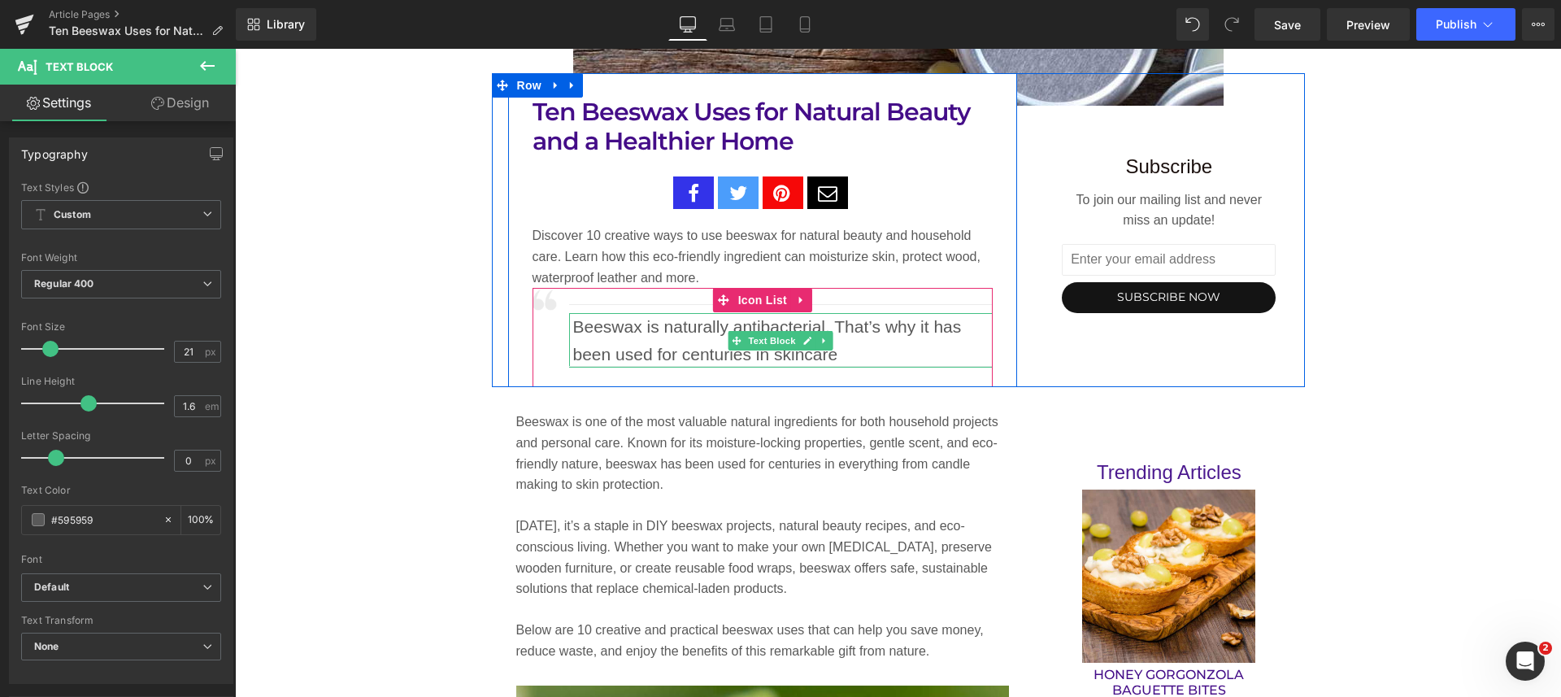
click at [839, 354] on p "Beeswax is naturally antibacterial. That’s why it has been used for centuries i…" at bounding box center [783, 340] width 420 height 54
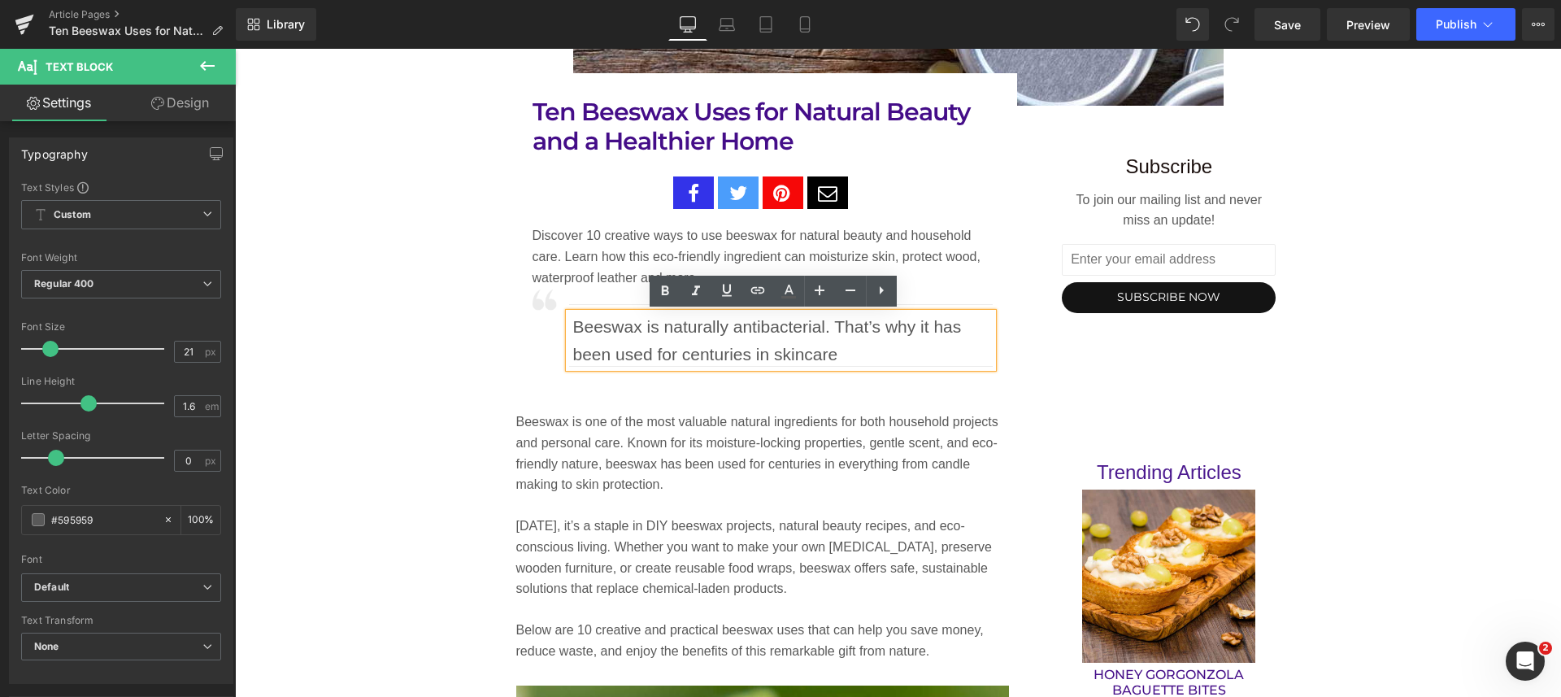
click at [649, 354] on p "Beeswax is naturally antibacterial. That’s why it has been used for centuries i…" at bounding box center [783, 340] width 420 height 54
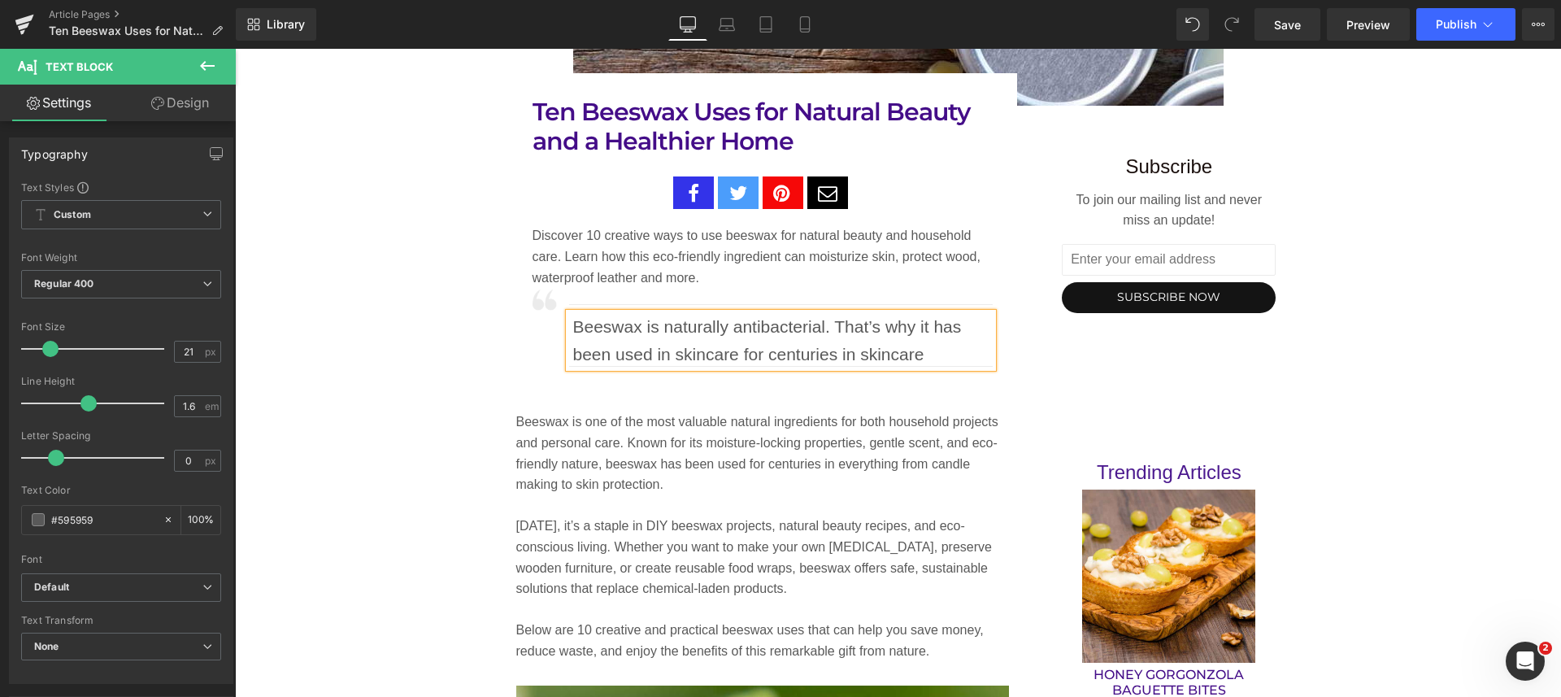
click at [923, 350] on p "Beeswax is naturally antibacterial. That’s why it has been used in skincare for…" at bounding box center [783, 340] width 420 height 54
click at [1279, 20] on span "Save" at bounding box center [1287, 24] width 27 height 17
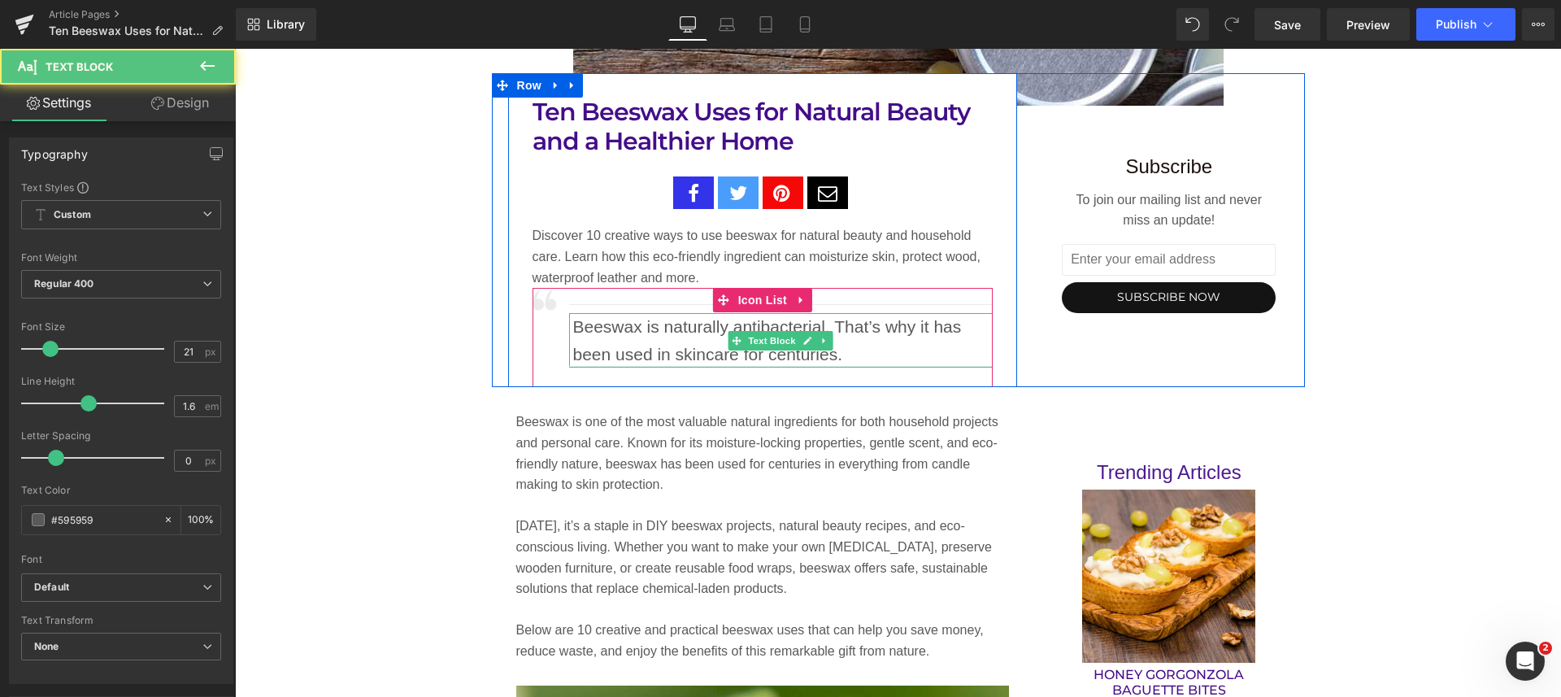
click at [835, 348] on p "Beeswax is naturally antibacterial. That’s why it has been used in skincare for…" at bounding box center [783, 340] width 420 height 54
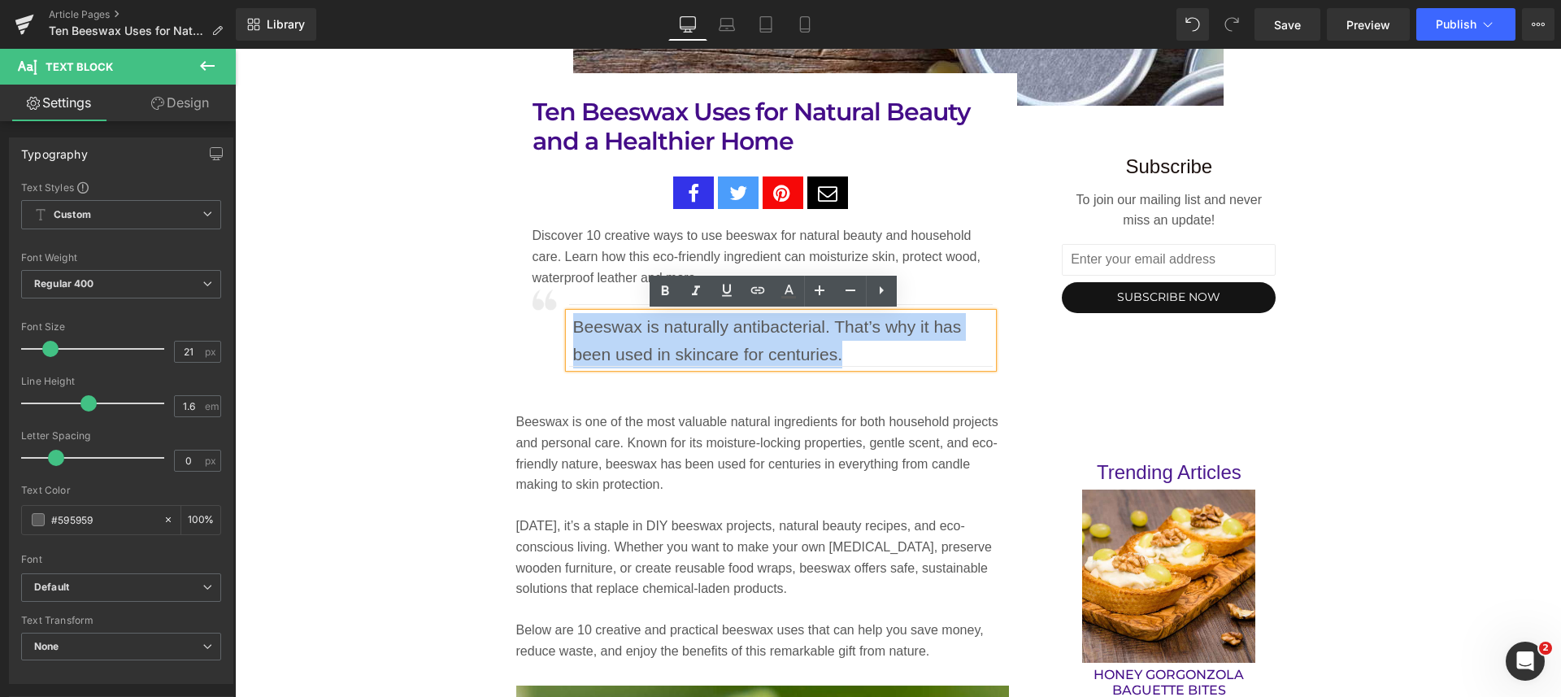
drag, startPoint x: 839, startPoint y: 348, endPoint x: 565, endPoint y: 331, distance: 274.4
click at [573, 331] on p "Beeswax is naturally antibacterial. That’s why it has been used in skincare for…" at bounding box center [783, 340] width 420 height 54
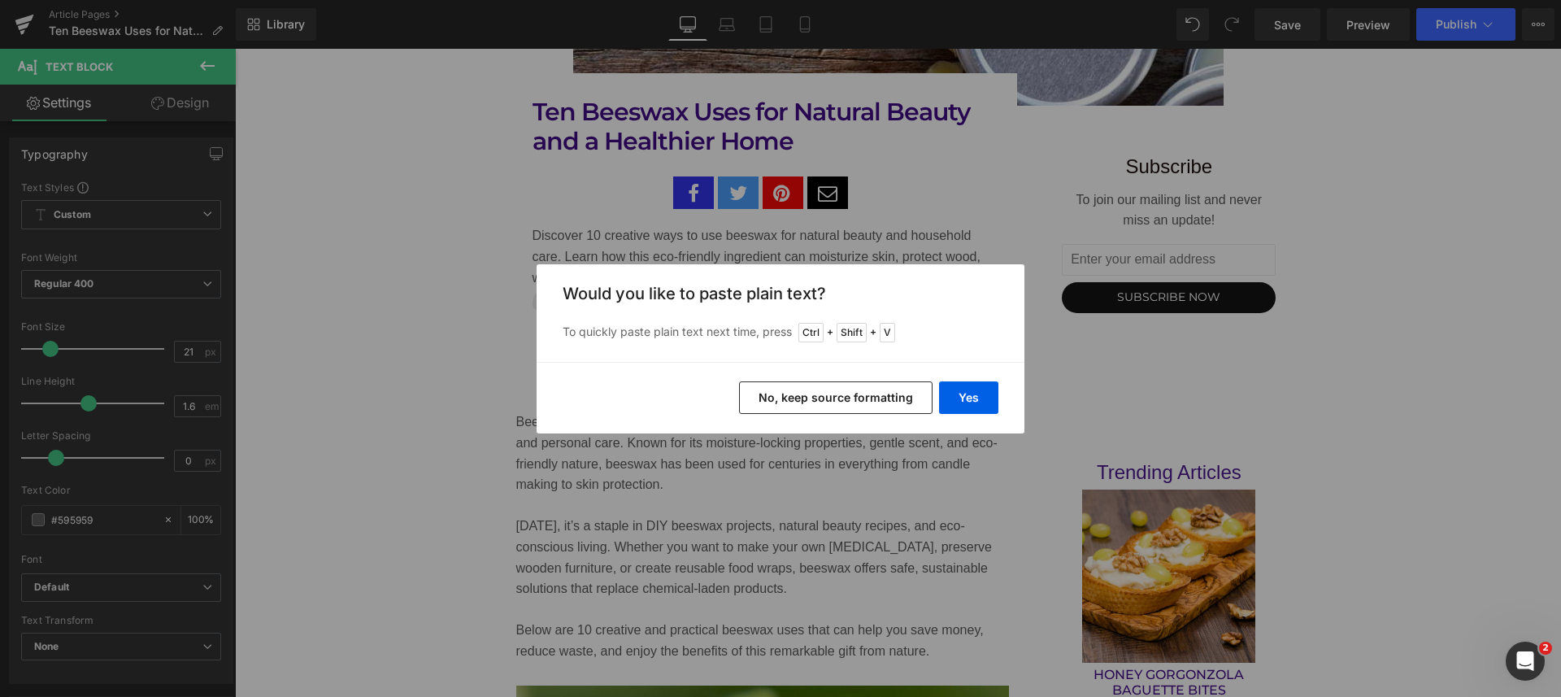
click at [958, 393] on button "Yes" at bounding box center [968, 397] width 59 height 33
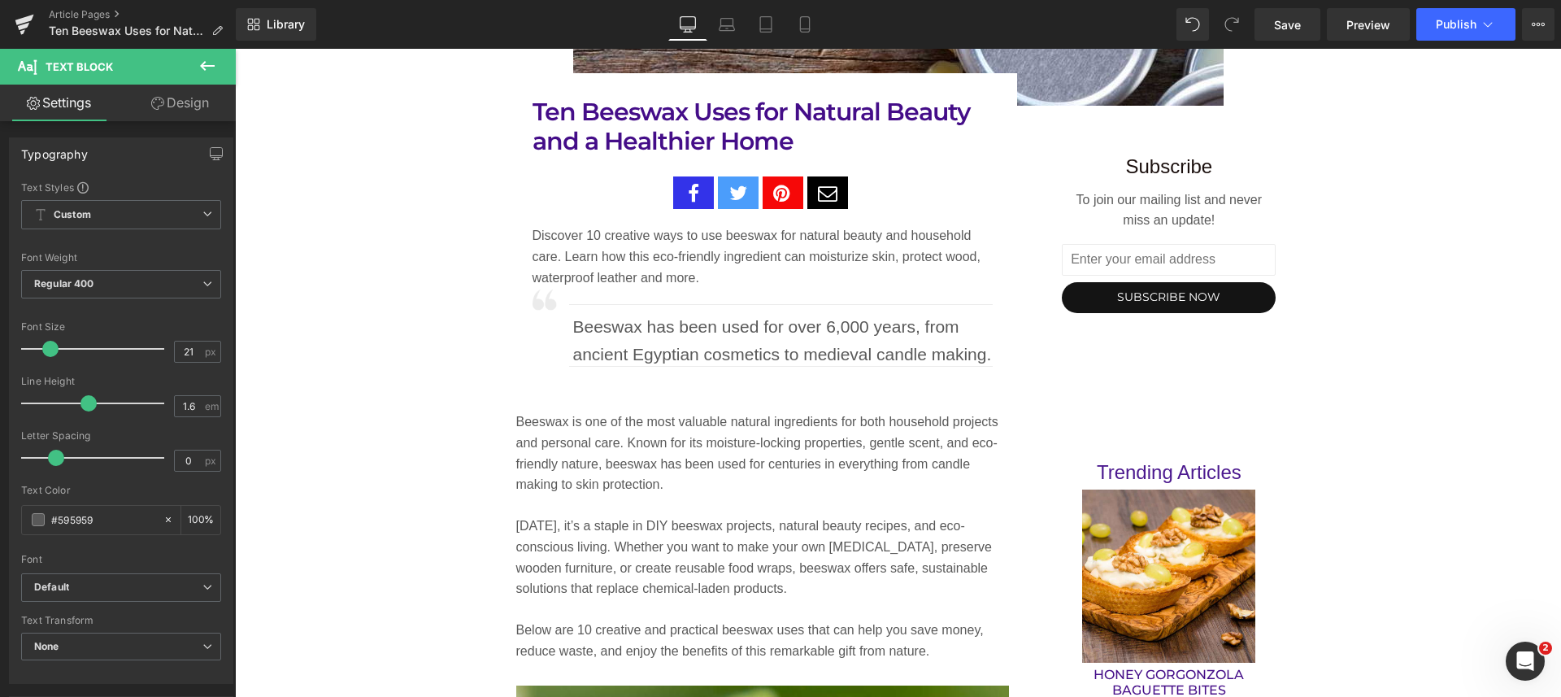
click at [1284, 22] on span "Save" at bounding box center [1287, 24] width 27 height 17
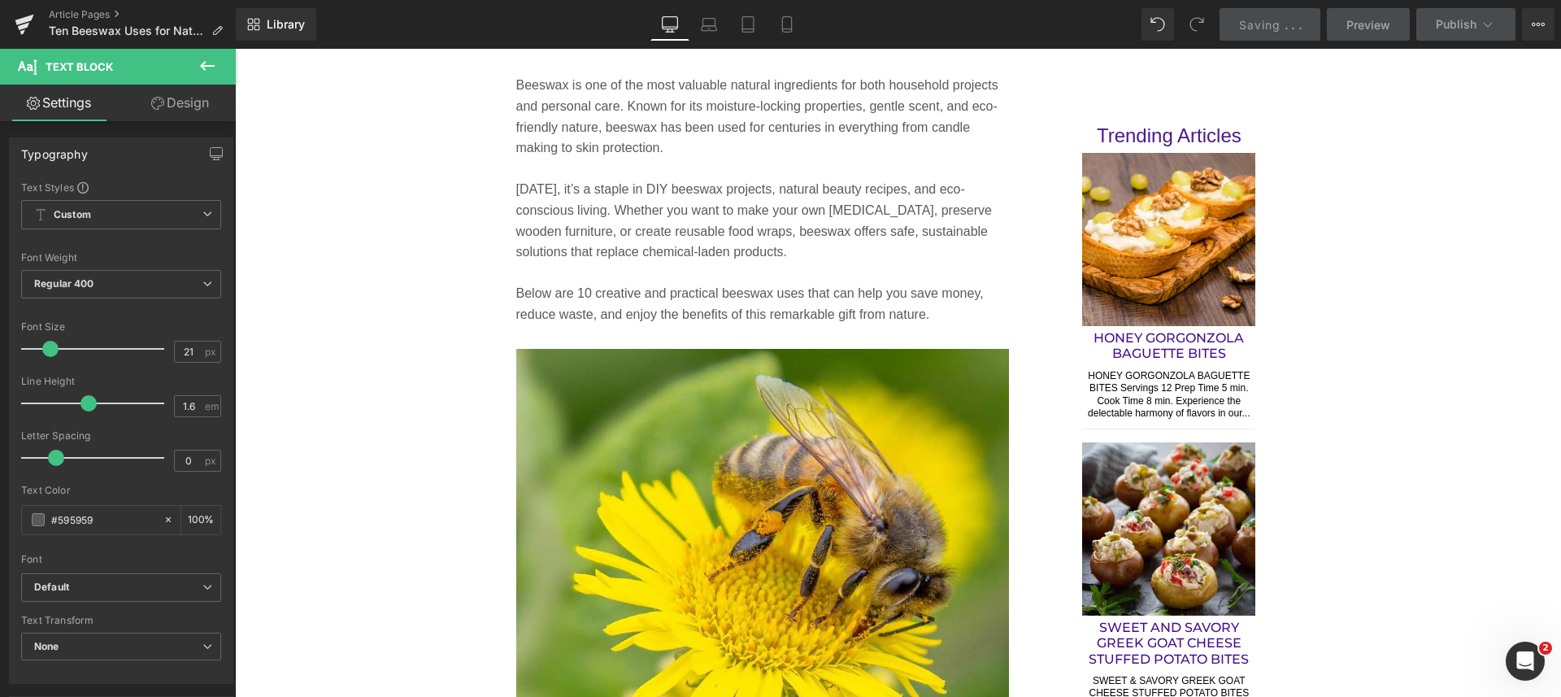
scroll to position [1038, 0]
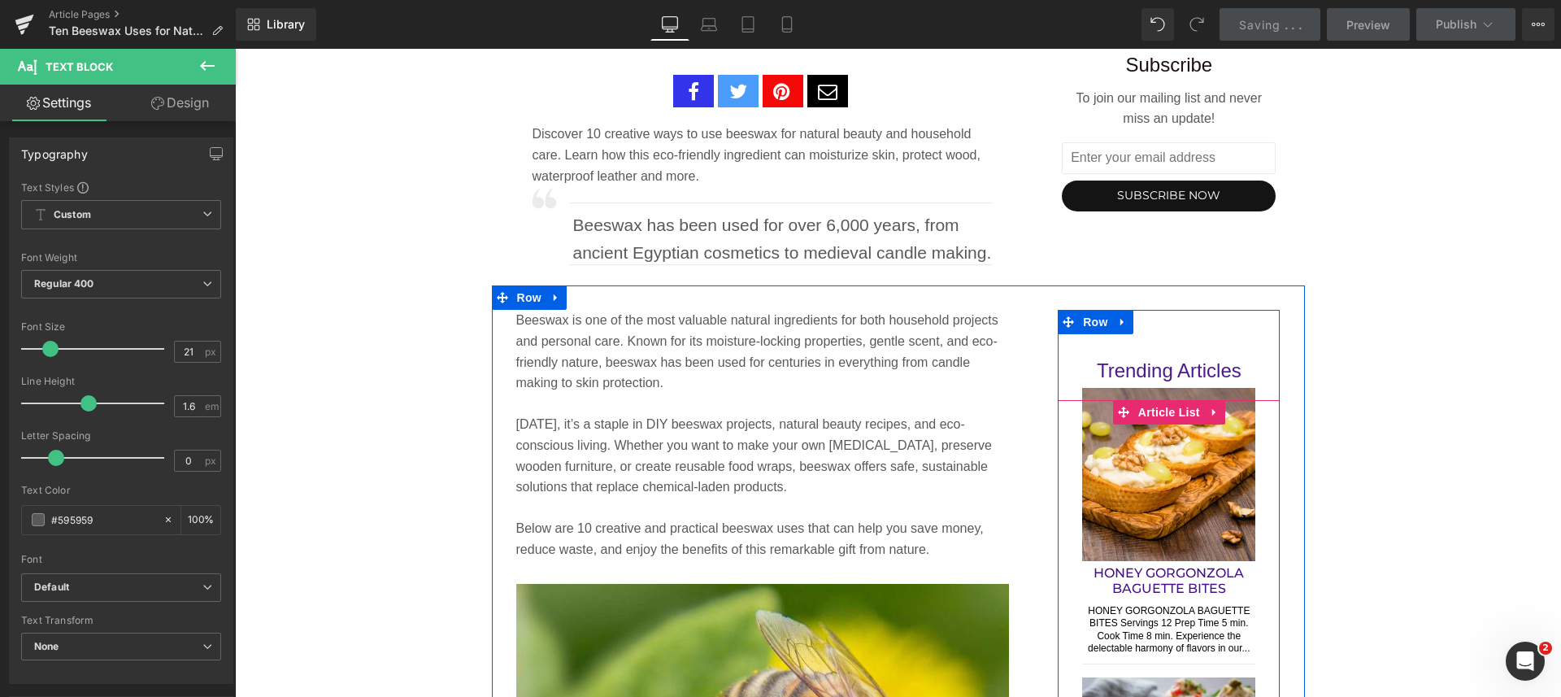
click at [1161, 407] on span "Article List" at bounding box center [1169, 412] width 70 height 24
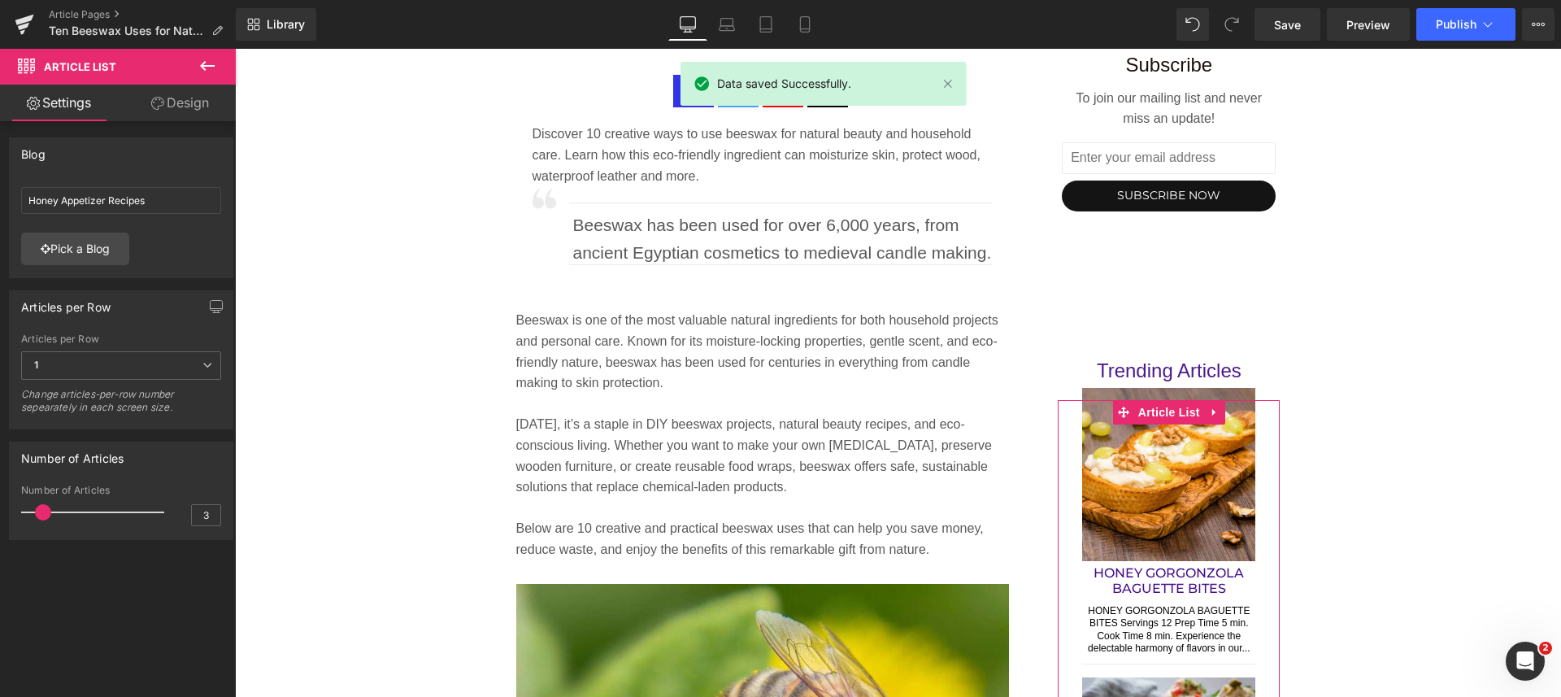
click at [78, 240] on link "Pick a Blog" at bounding box center [75, 248] width 108 height 33
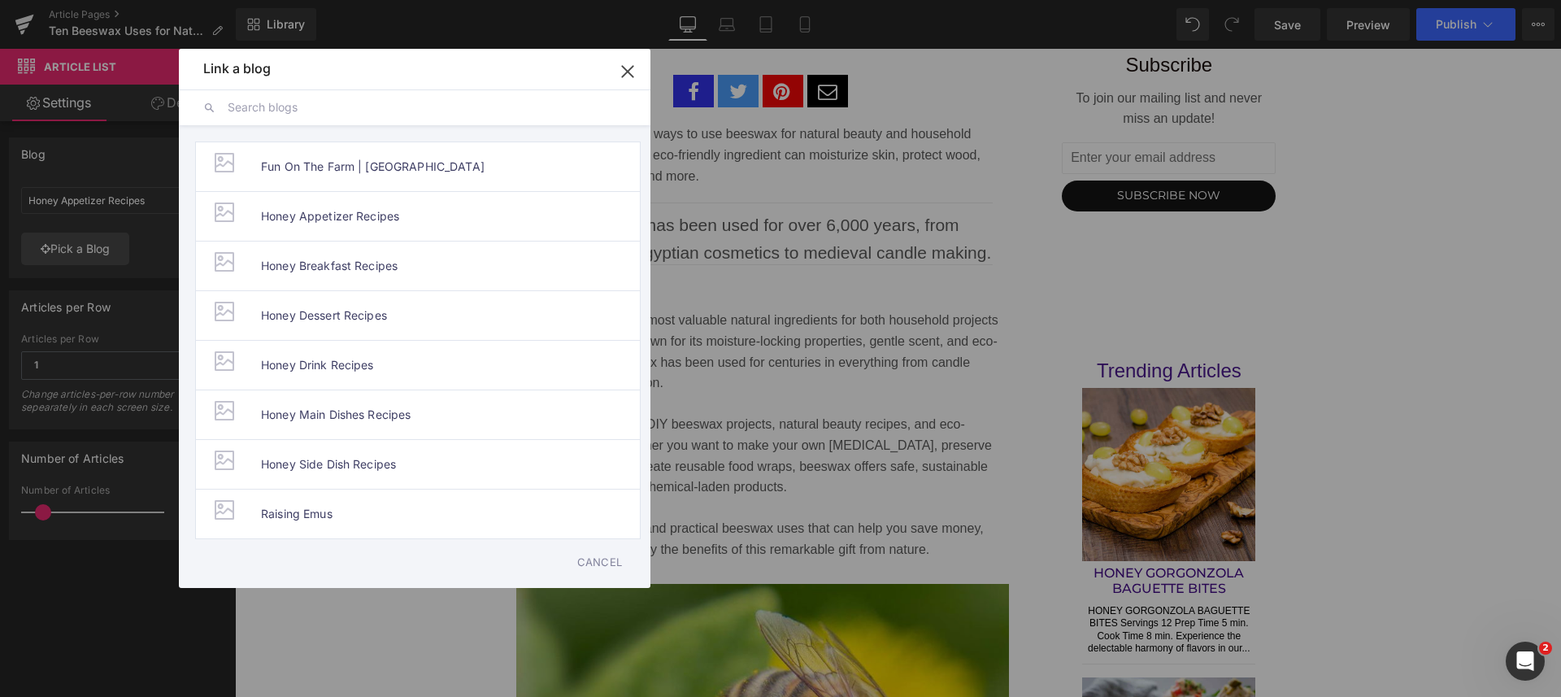
click at [312, 316] on span "Honey Dessert Recipes" at bounding box center [324, 315] width 126 height 49
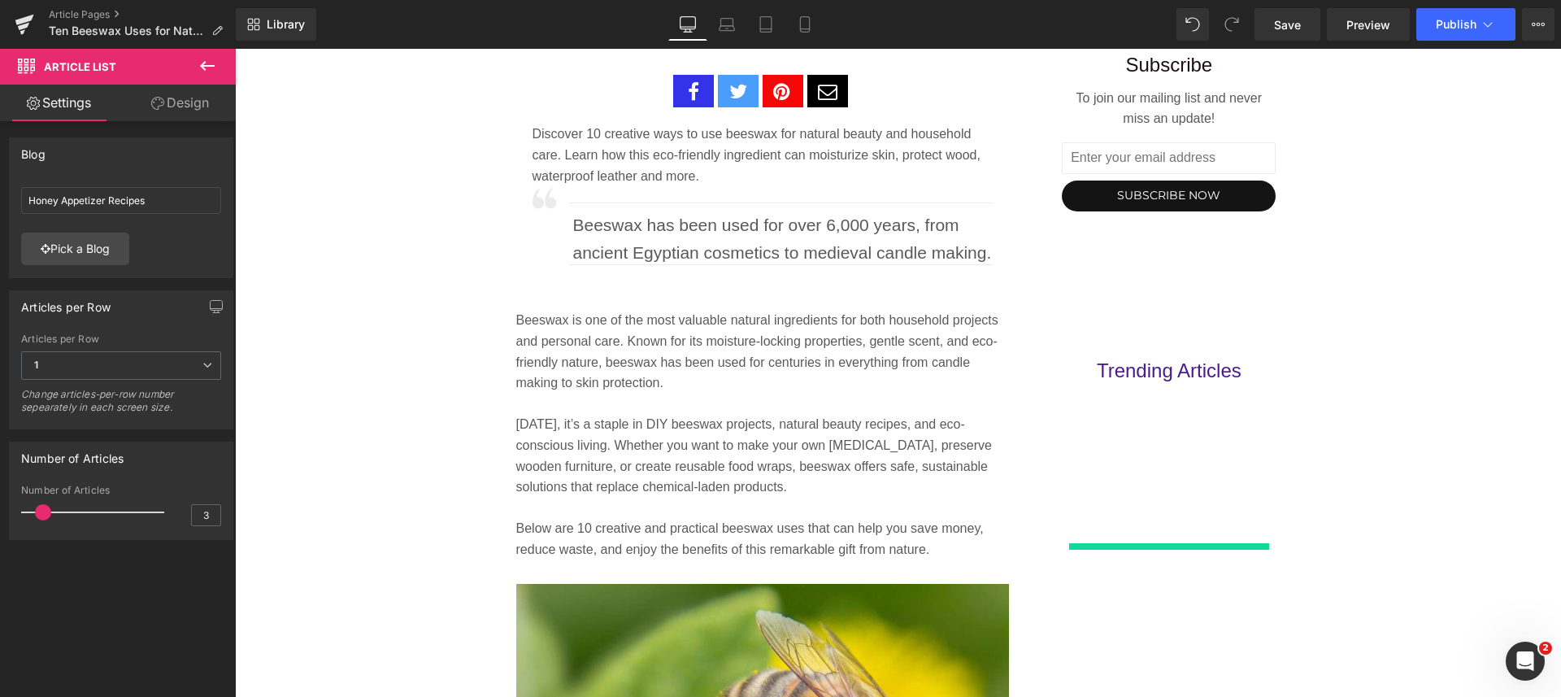
type input "Honey Dessert Recipes"
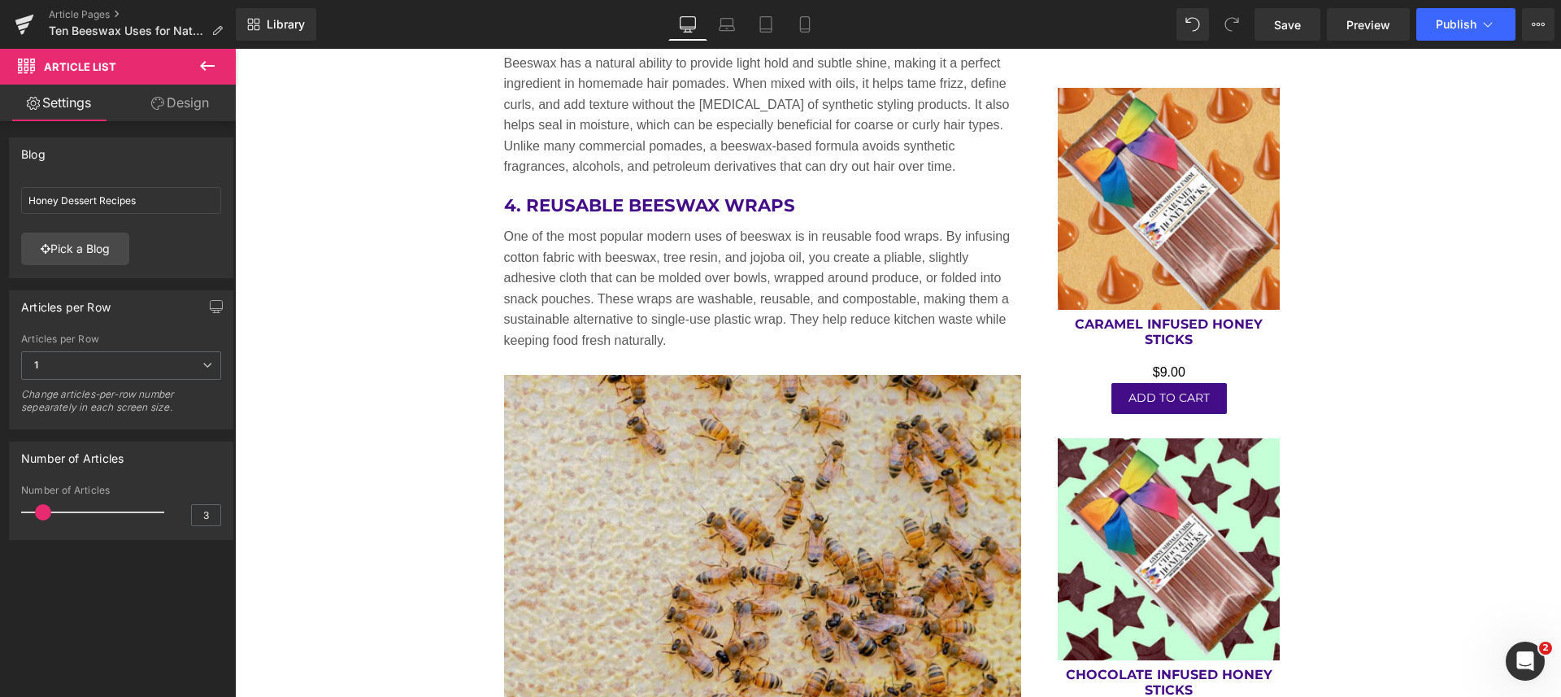
scroll to position [2765, 0]
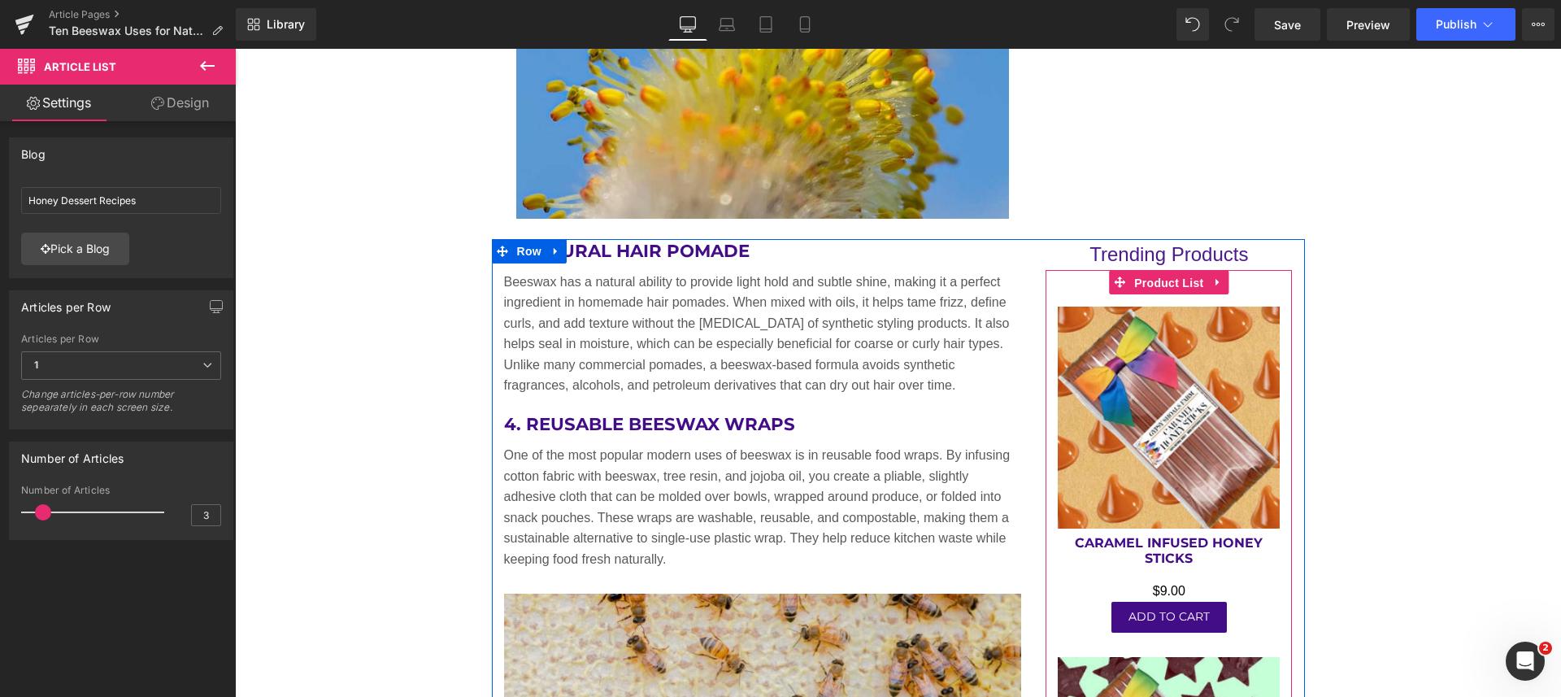
click at [1161, 276] on span "Product List" at bounding box center [1168, 283] width 77 height 24
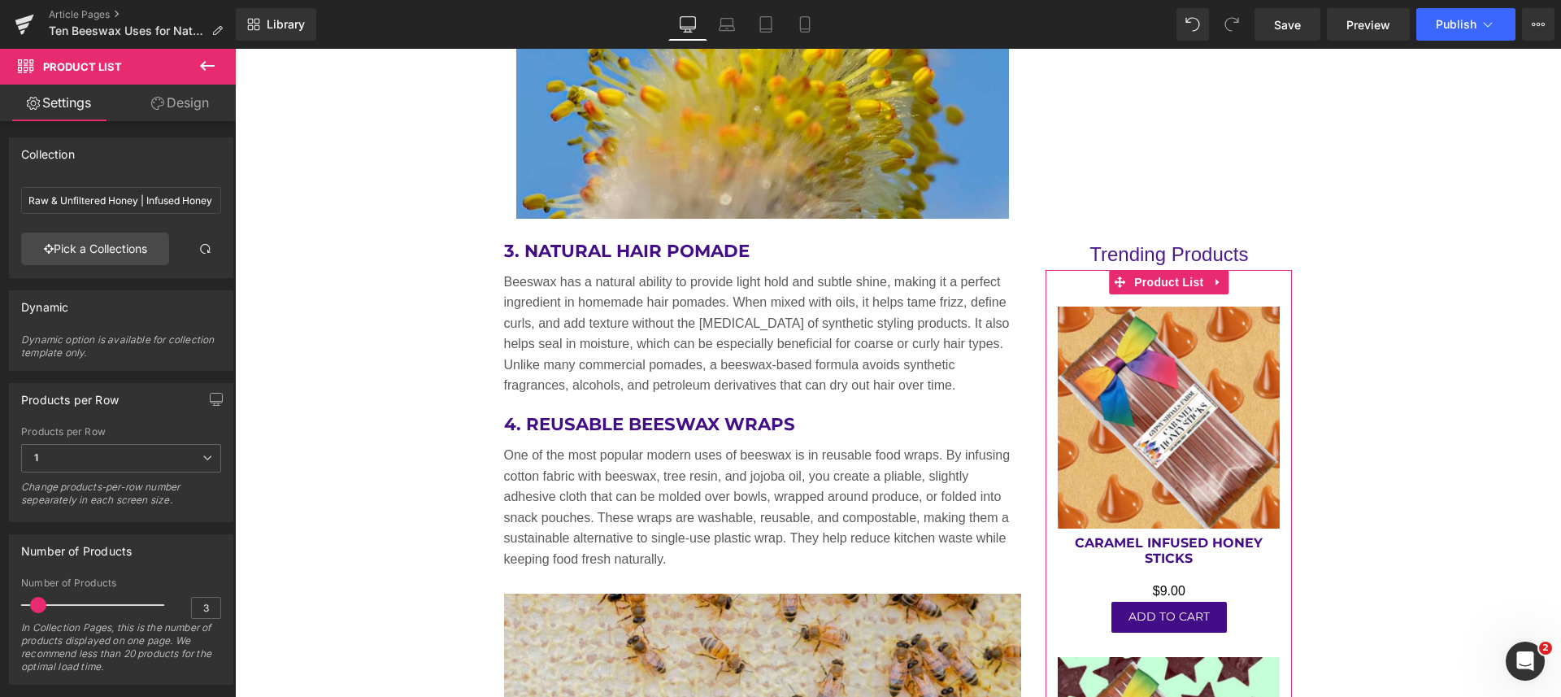
click at [67, 237] on link "Pick a Collections" at bounding box center [95, 248] width 148 height 33
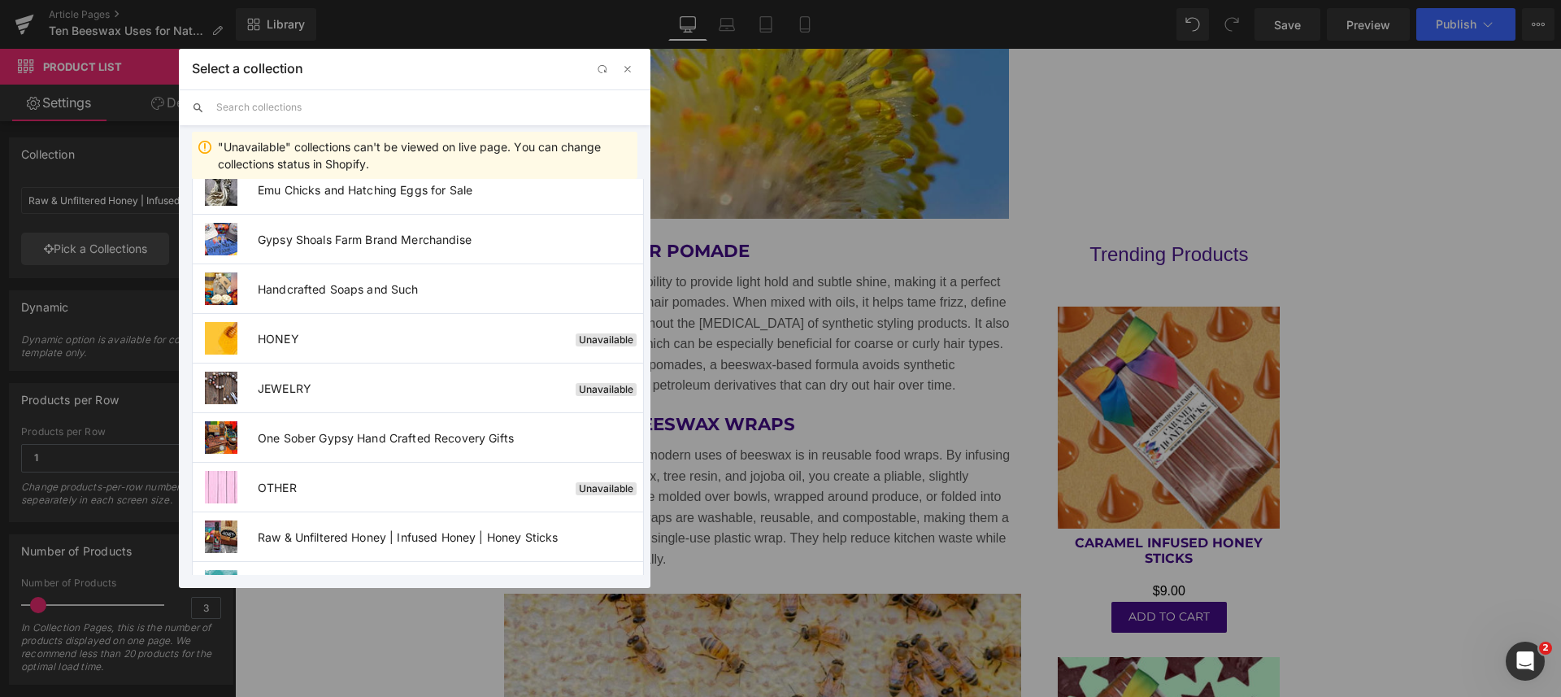
scroll to position [203, 0]
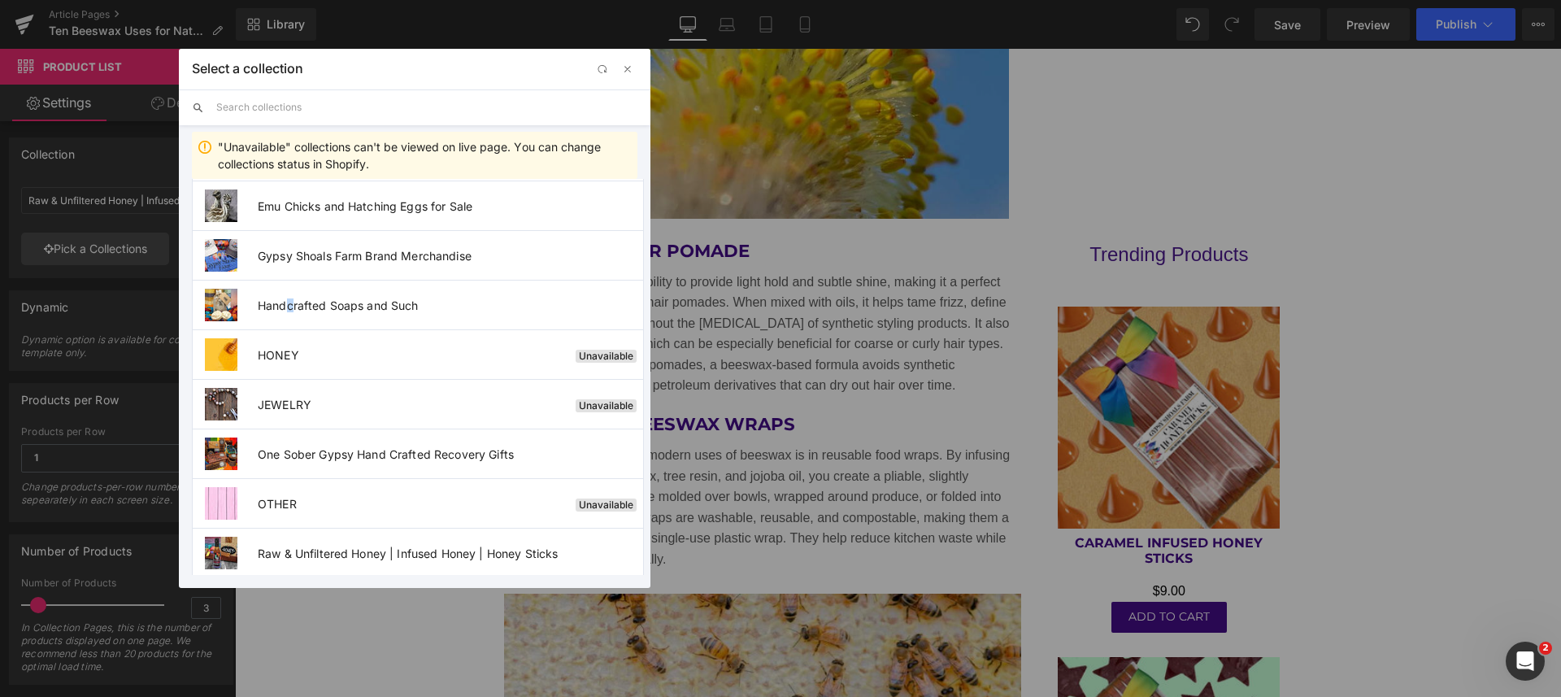
click at [290, 300] on span "Handcrafted Soaps and Such" at bounding box center [450, 305] width 385 height 14
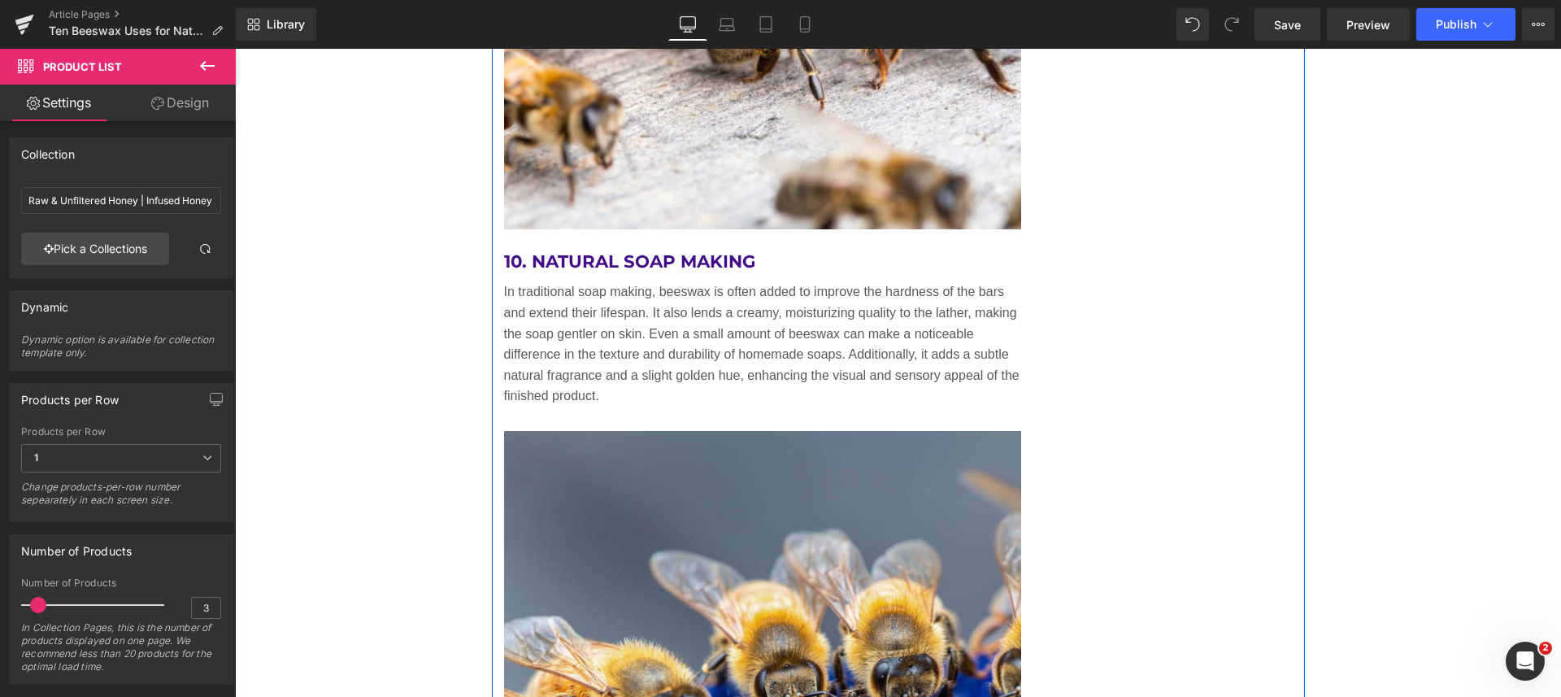
scroll to position [7337, 0]
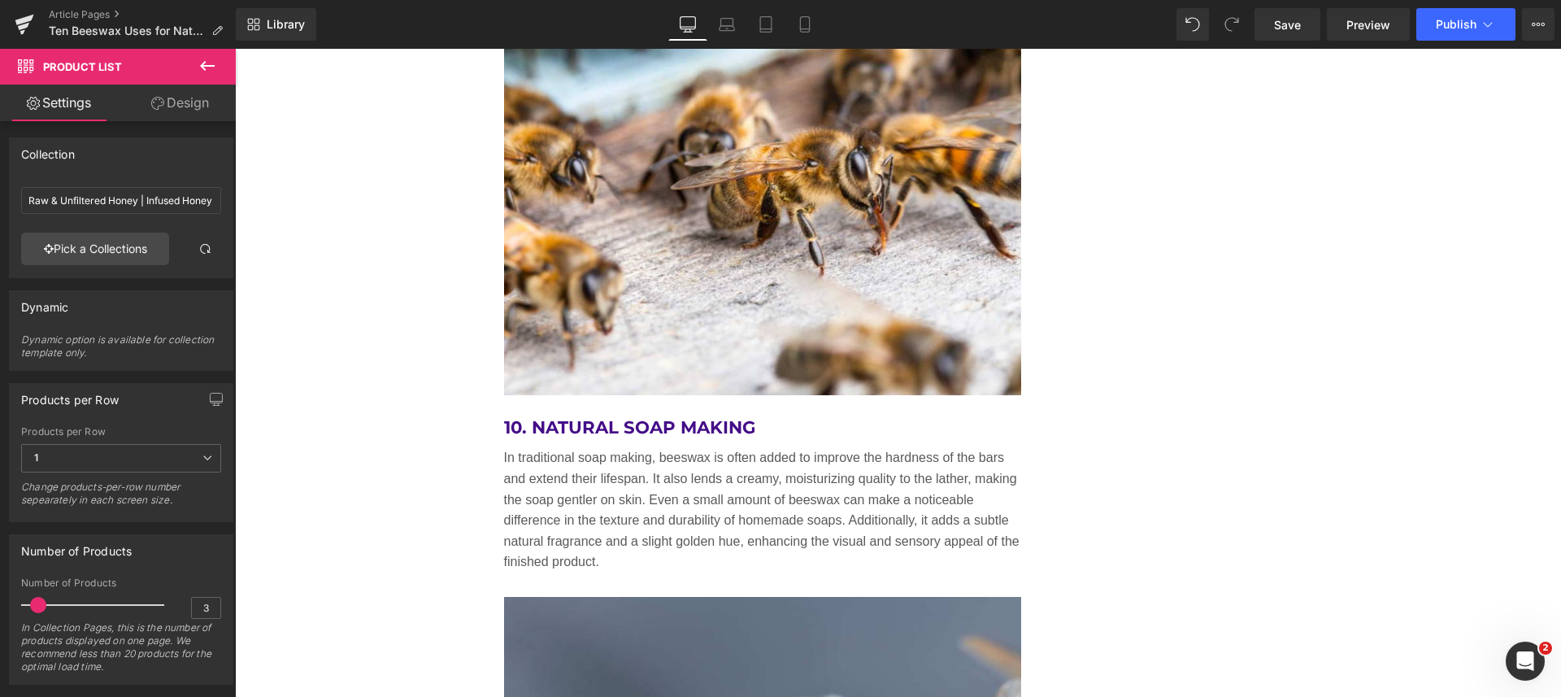
click at [1272, 24] on link "Save" at bounding box center [1287, 24] width 66 height 33
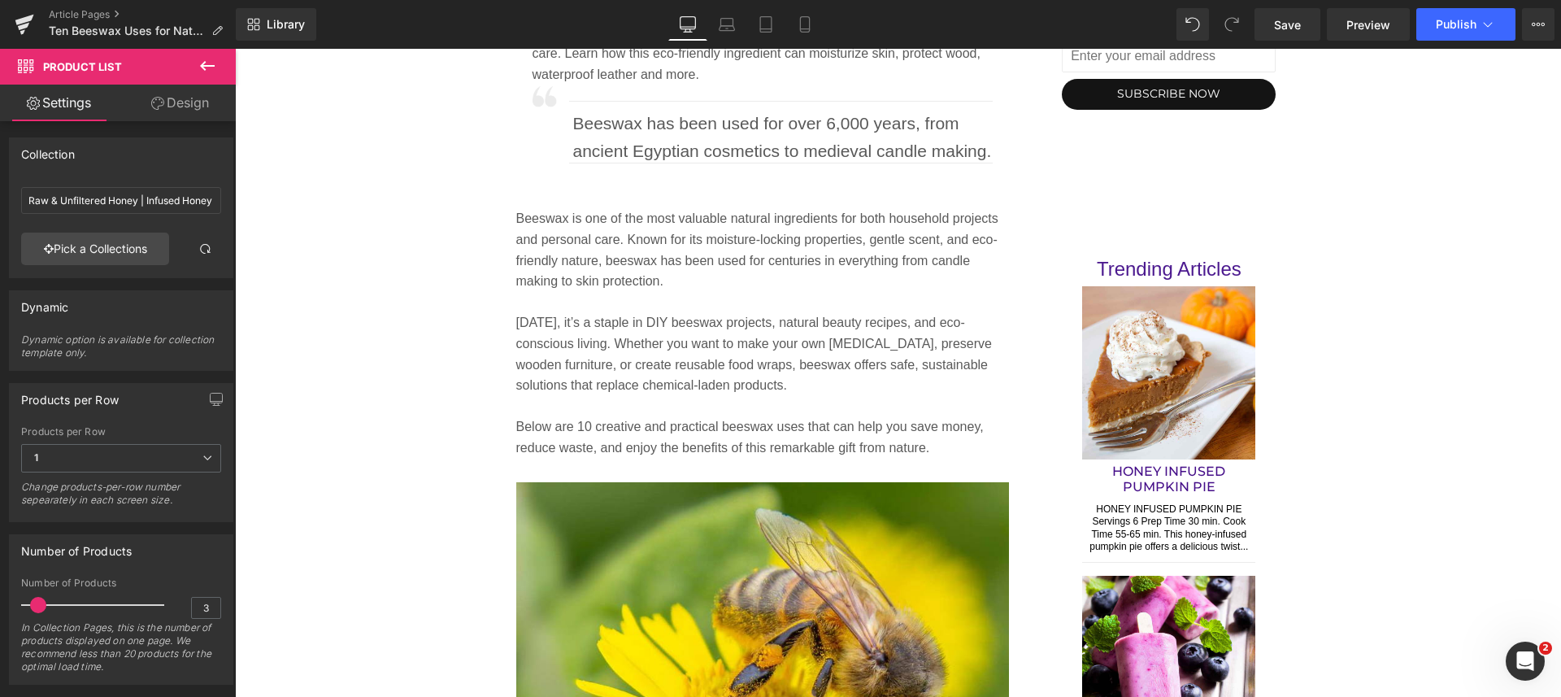
scroll to position [1546, 0]
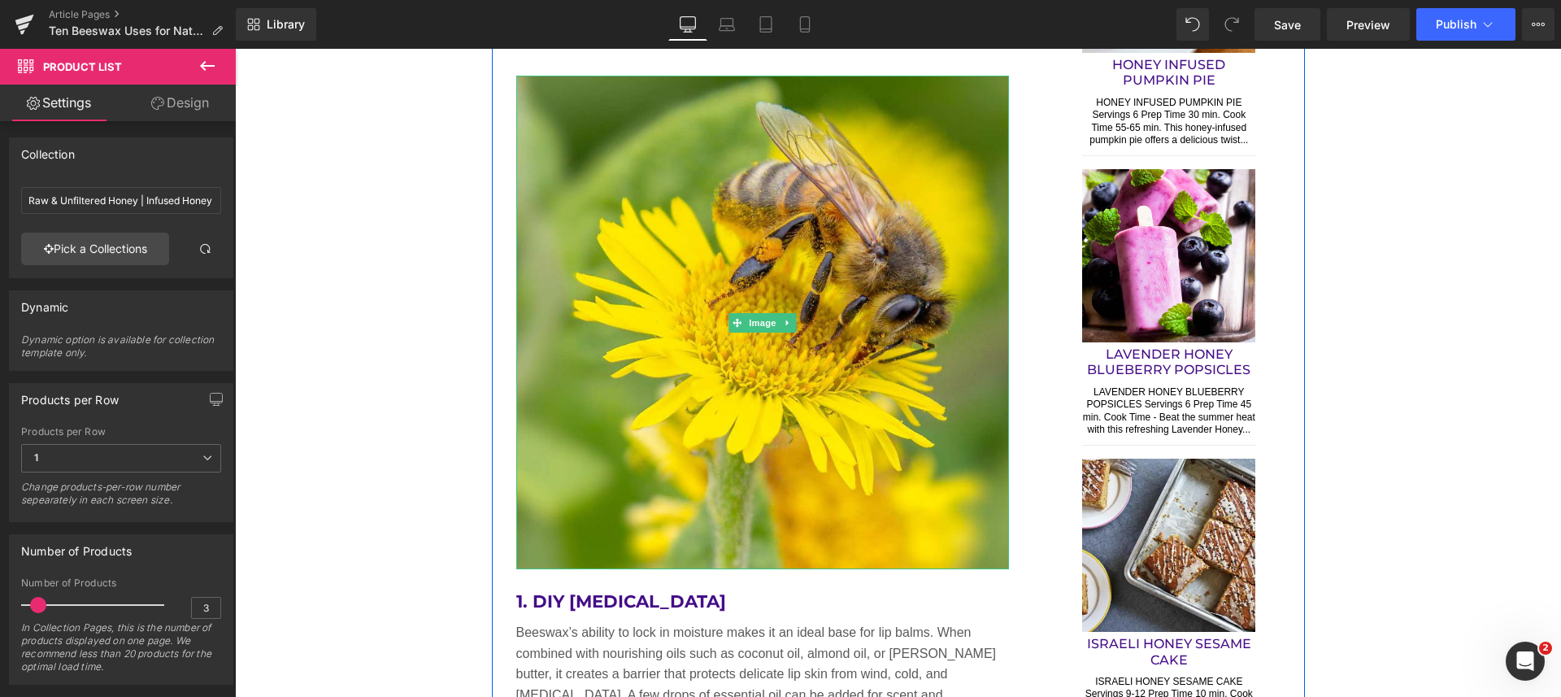
click at [756, 228] on img at bounding box center [762, 322] width 493 height 493
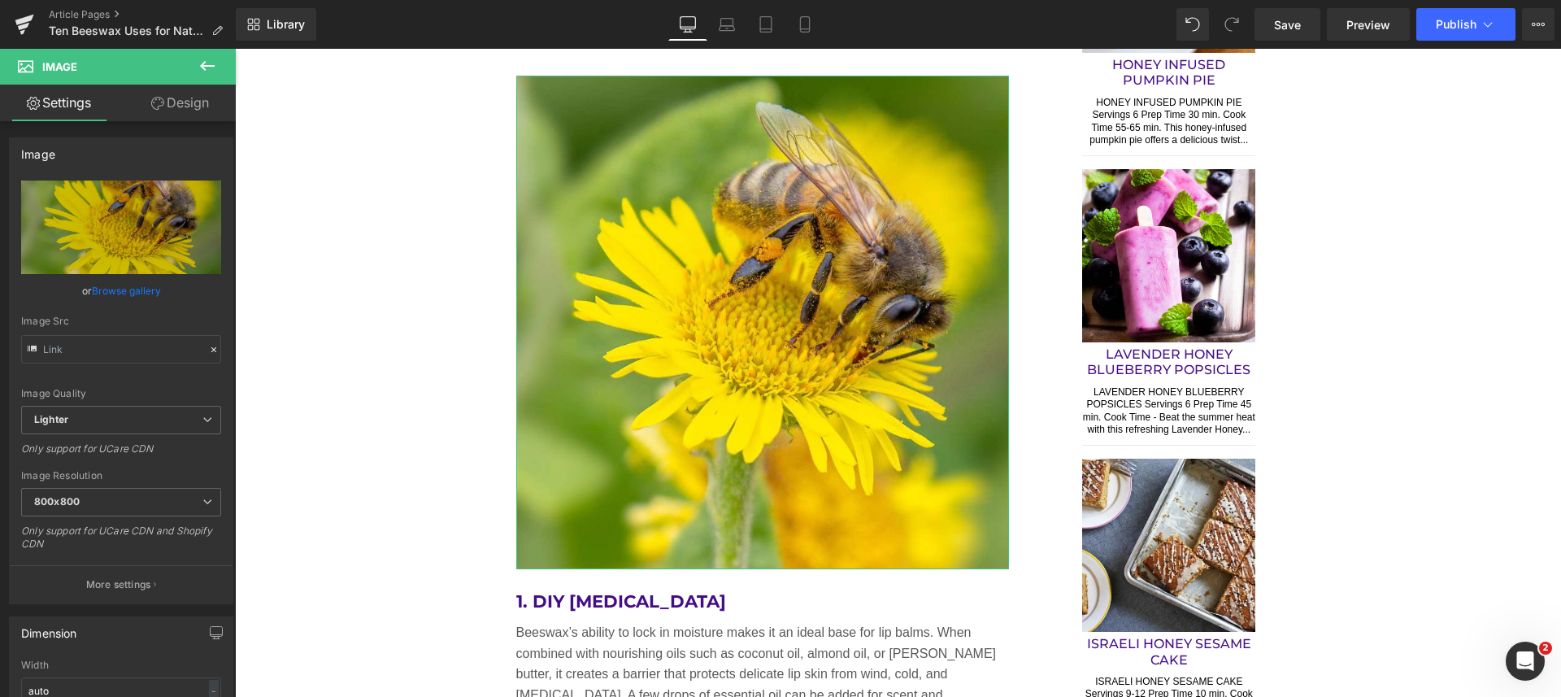
click at [0, 0] on icon "Replace Image" at bounding box center [0, 0] width 0 height 0
type input "C:\fakepath\natural-beeswax-derived-lip-balm-in-jar.jpg"
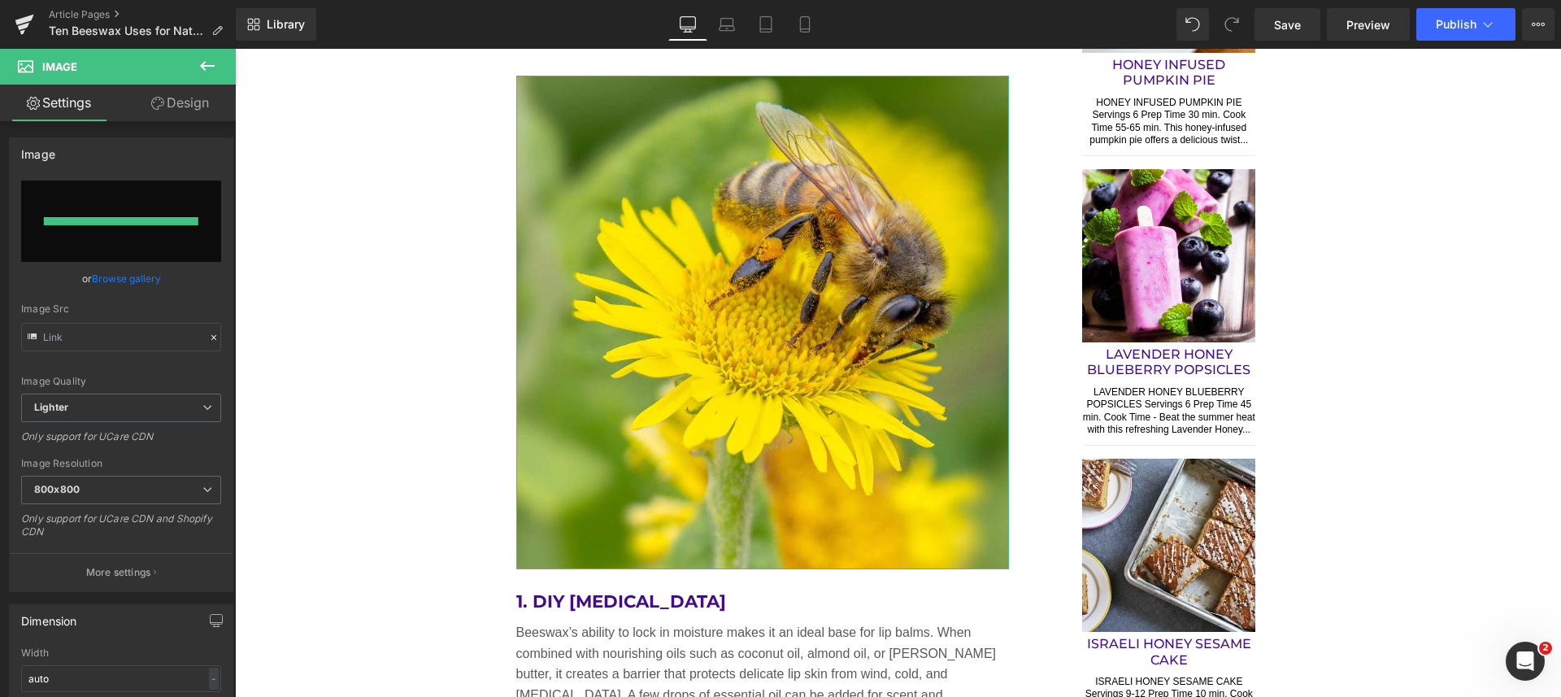
click at [119, 566] on button "More settings" at bounding box center [121, 572] width 223 height 38
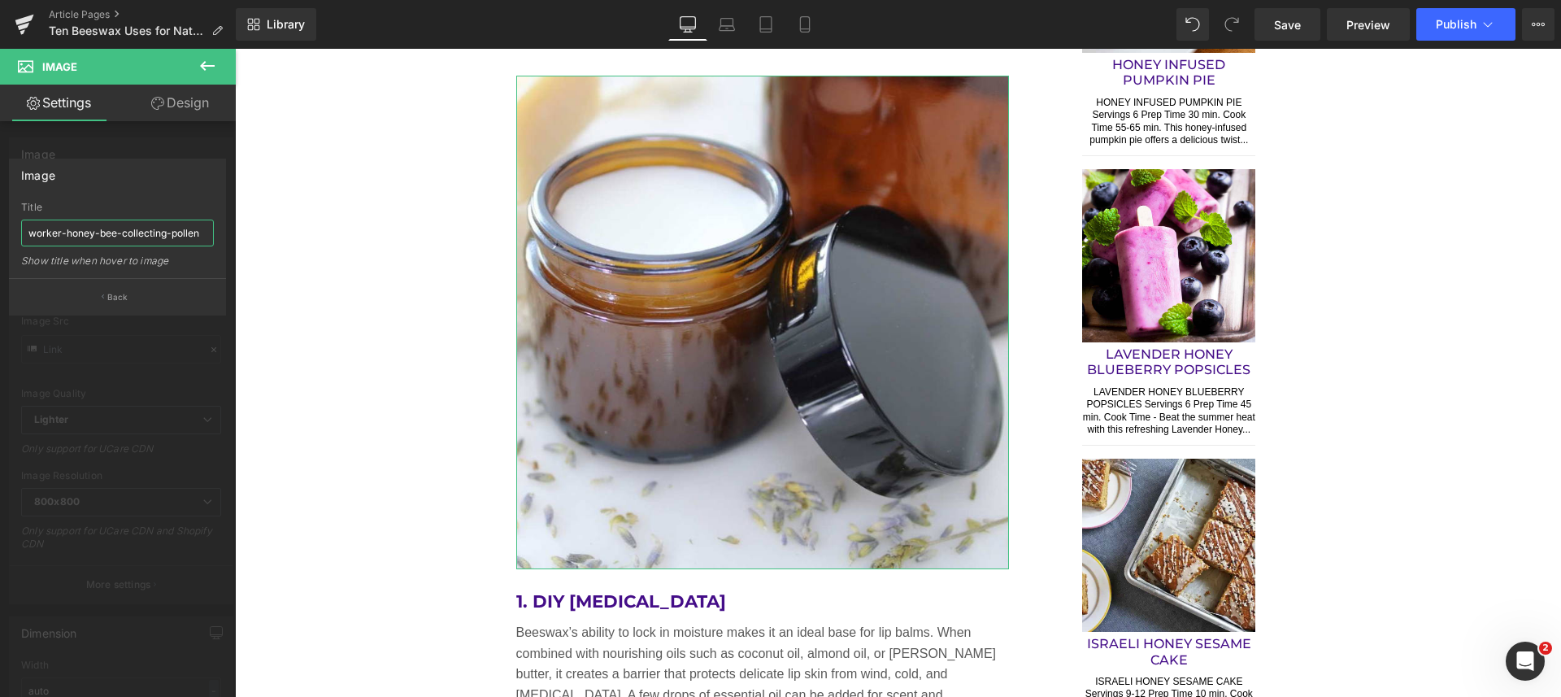
drag, startPoint x: 24, startPoint y: 235, endPoint x: 209, endPoint y: 235, distance: 184.5
click at [209, 235] on input "worker-honey-bee-collecting-pollen" at bounding box center [117, 232] width 193 height 27
paste input "natural-beeswax-derived-lip-balm-in-jar.jpg"
type input "natural-beeswax-derived-lip-balm-in-jar"
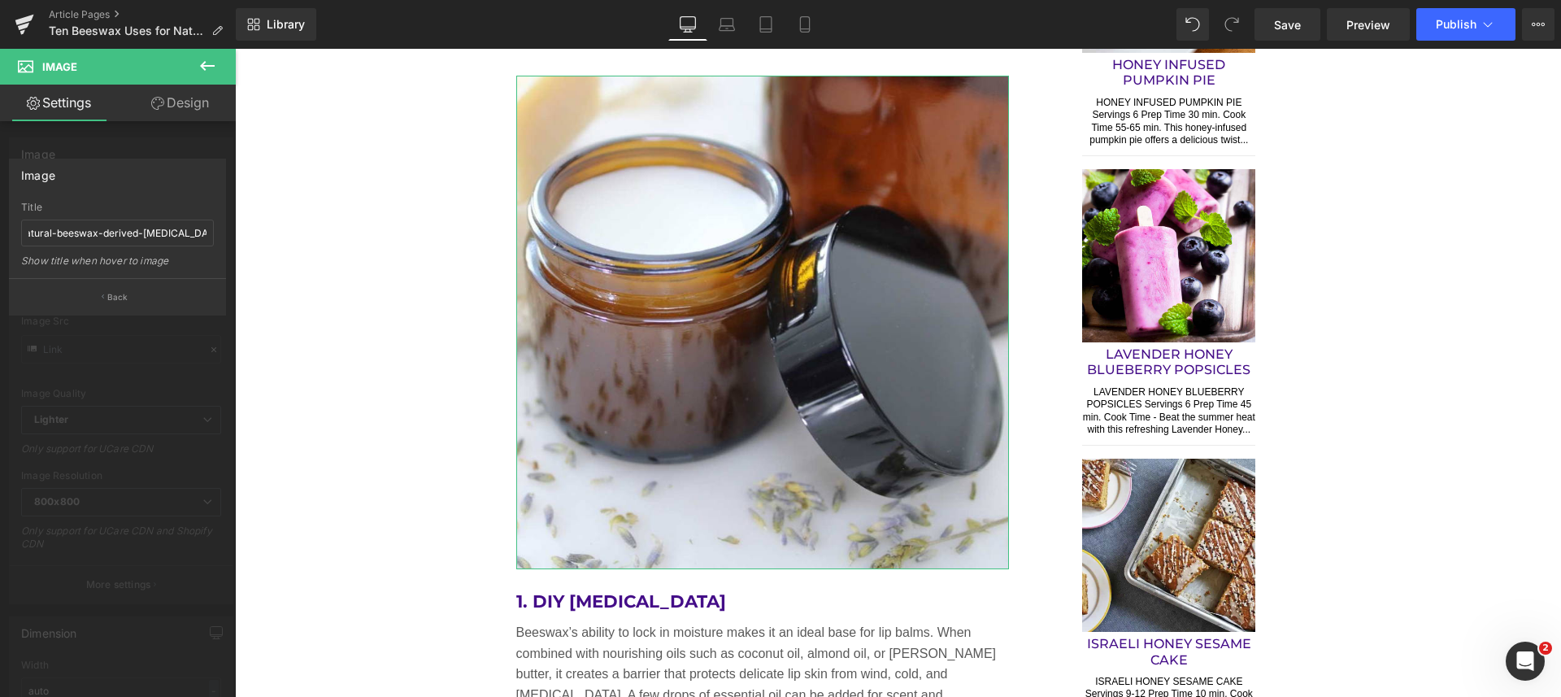
click at [118, 297] on p "Back" at bounding box center [117, 297] width 21 height 12
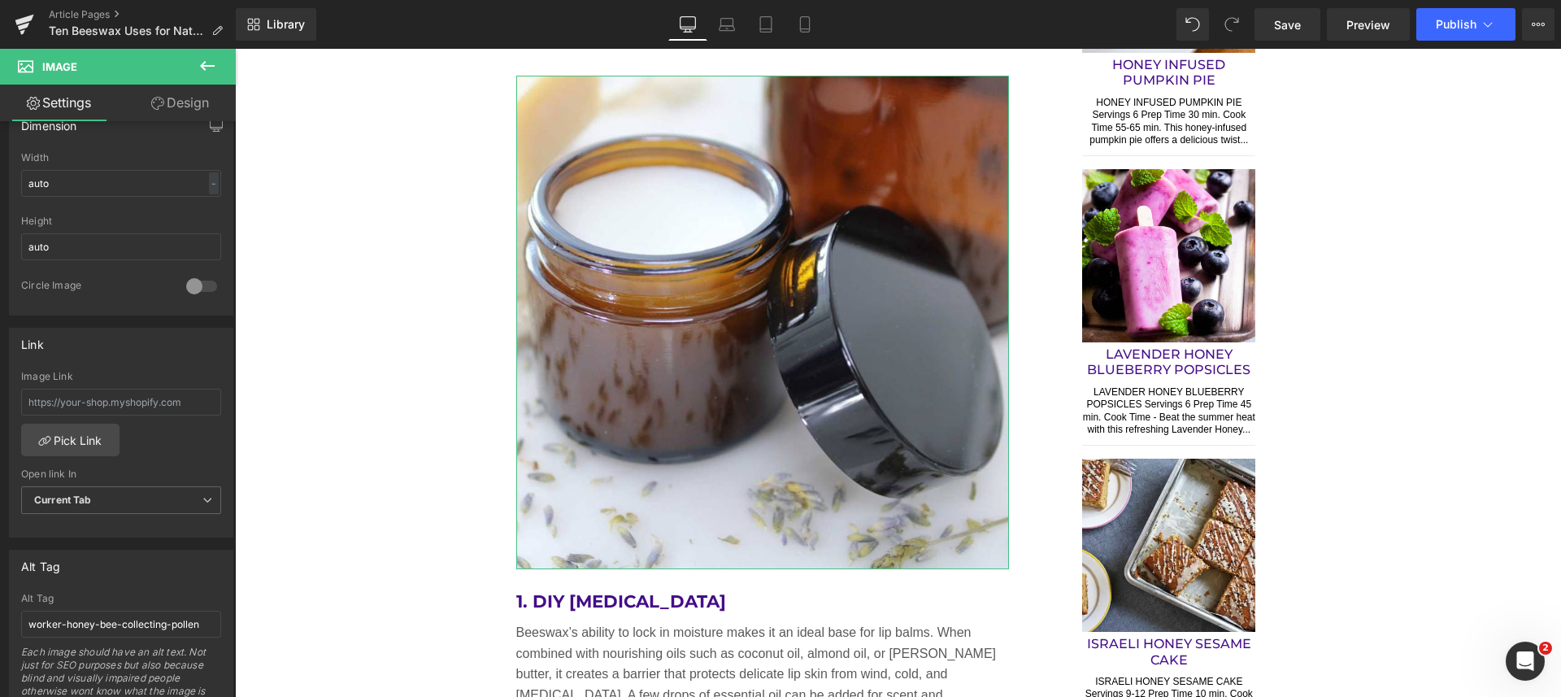
scroll to position [508, 0]
drag, startPoint x: 27, startPoint y: 620, endPoint x: 225, endPoint y: 616, distance: 198.4
click at [225, 616] on div "worker-honey-bee-collecting-pollen Alt Tag worker-honey-bee-collecting-pollen E…" at bounding box center [121, 656] width 223 height 128
paste input "natural-beeswax-derived-lip-balm-in-jar.jpg"
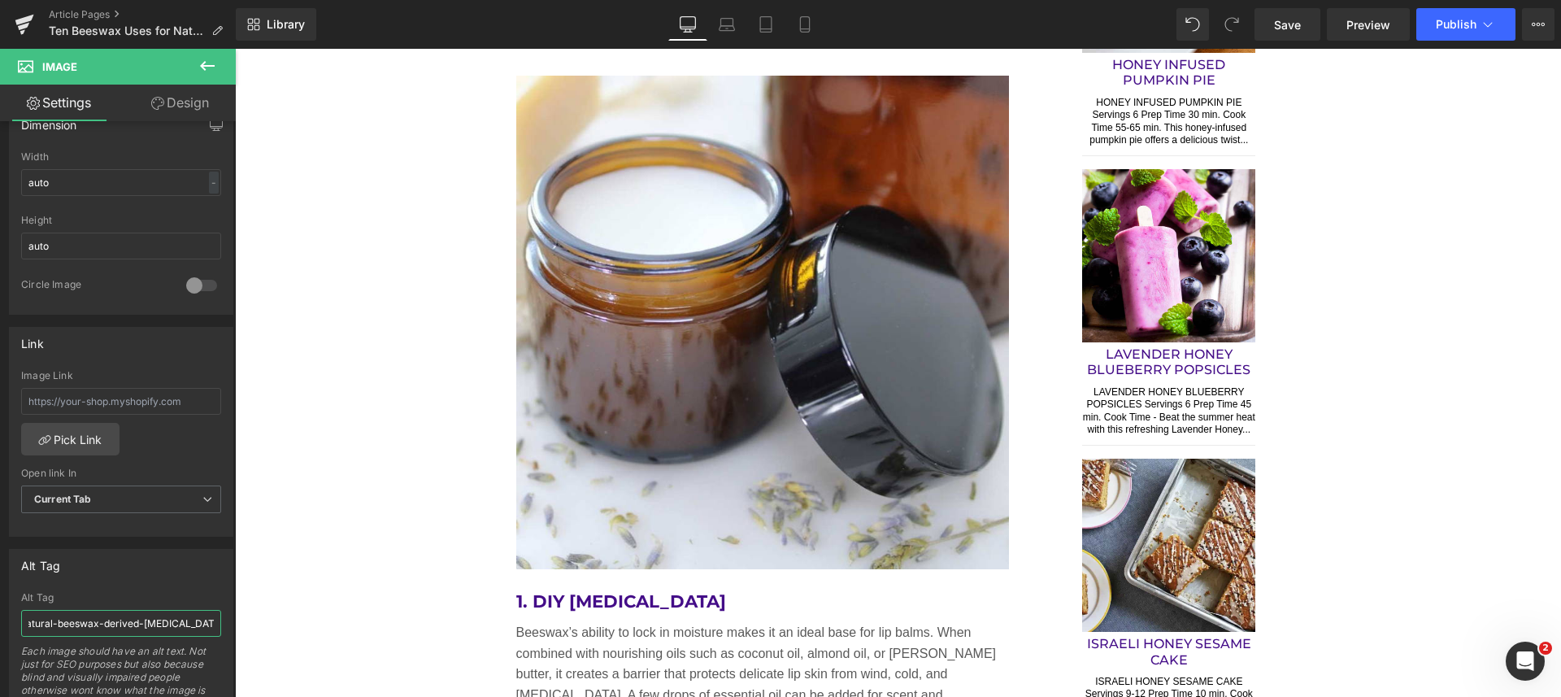
type input "natural-beeswax-derived-lip-balm-in-jar"
click at [1301, 15] on link "Save" at bounding box center [1287, 24] width 66 height 33
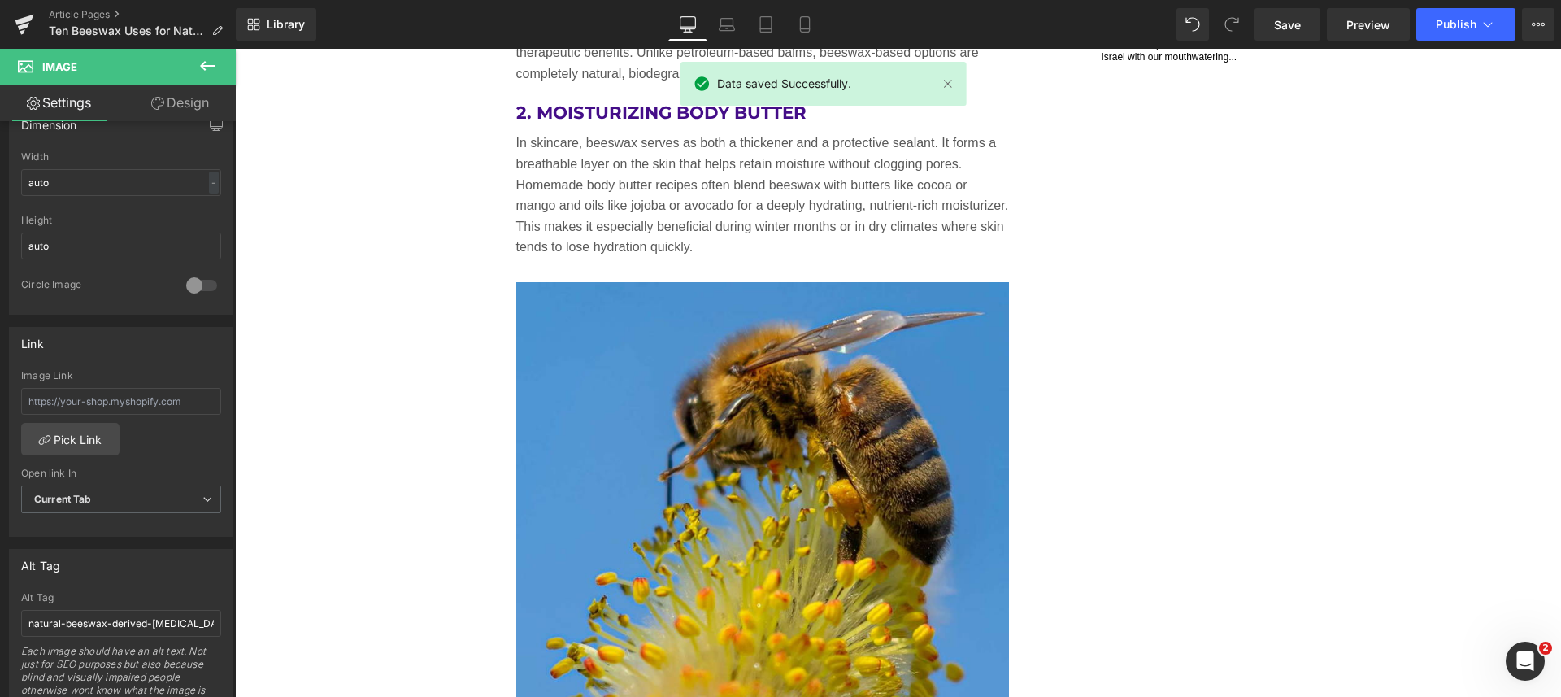
scroll to position [2359, 0]
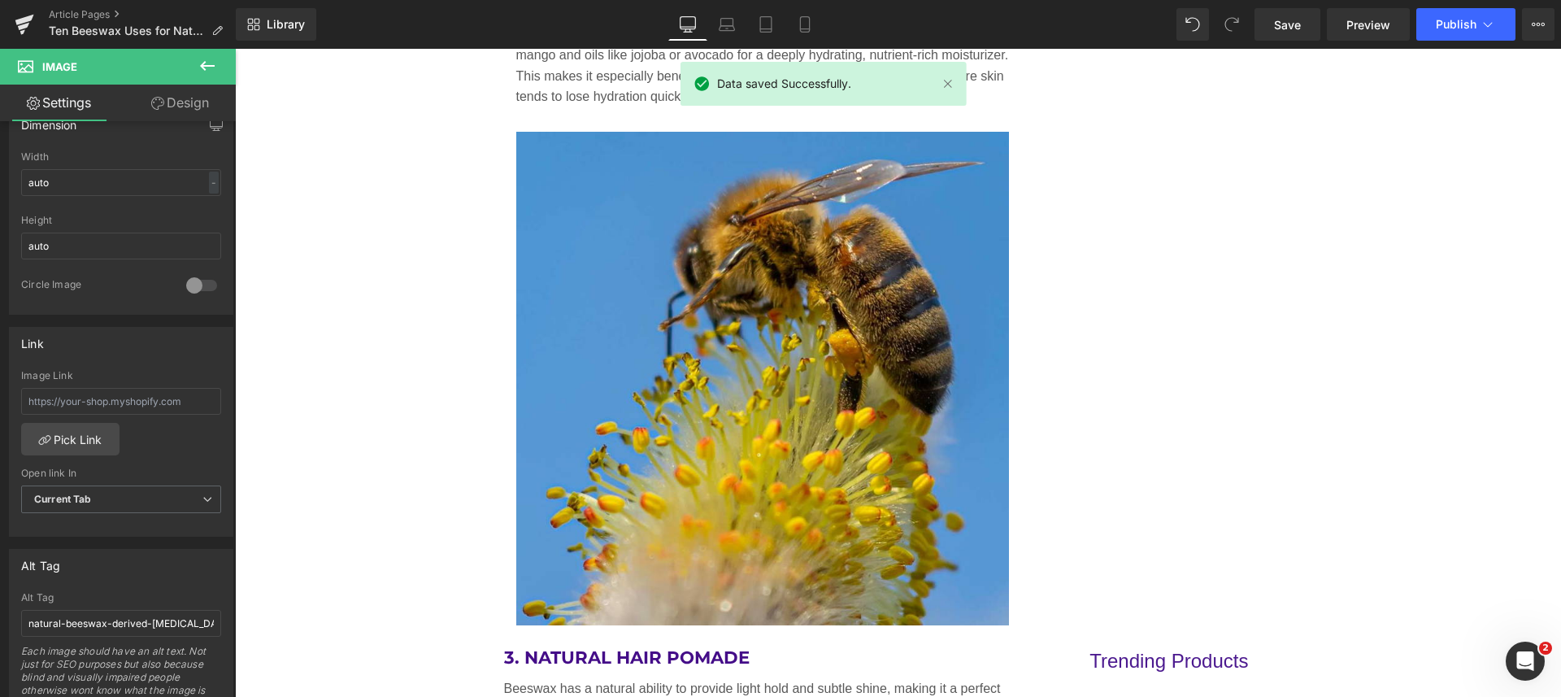
click at [751, 332] on img at bounding box center [762, 378] width 493 height 493
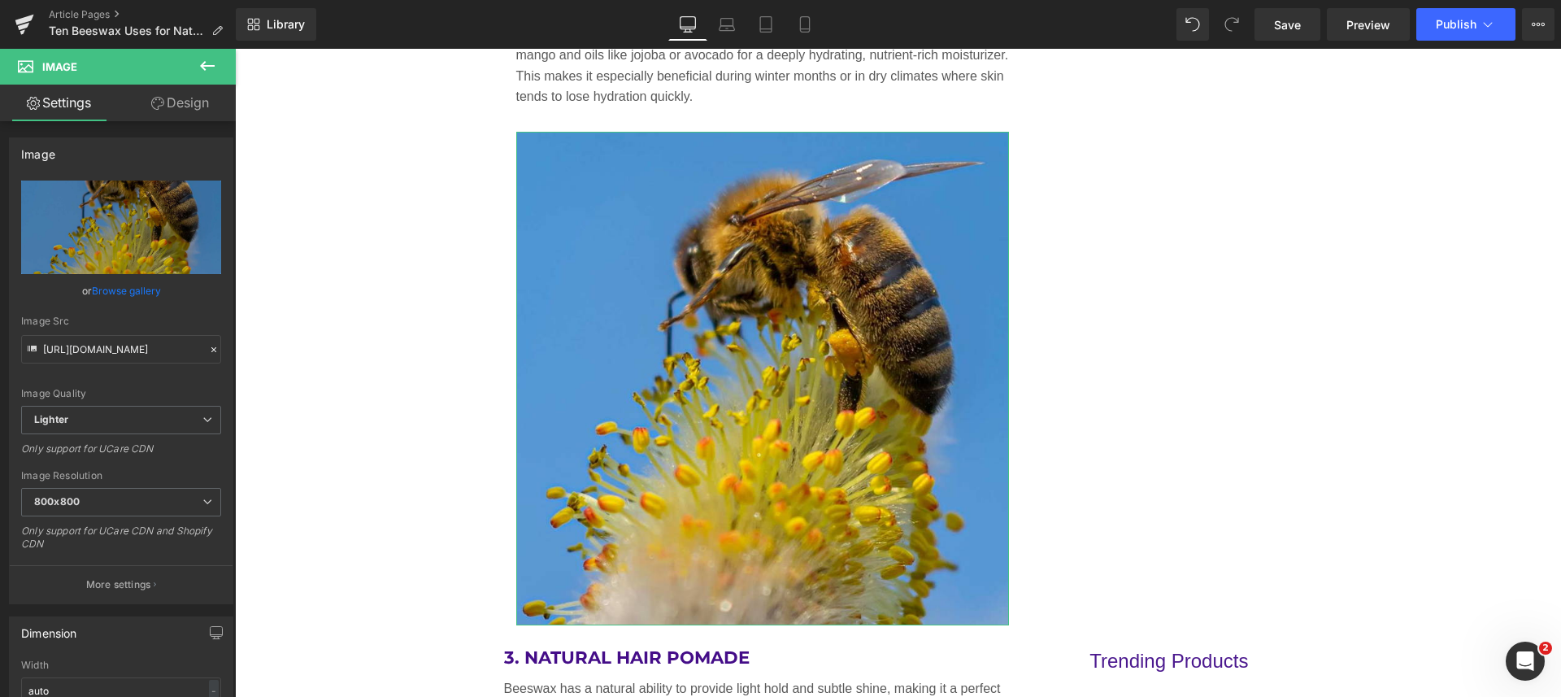
click at [0, 0] on icon "Replace Image" at bounding box center [0, 0] width 0 height 0
type input "C:\fakepath\gypsy-shoals-farm-natural-beeswax-honey-soap.jpg"
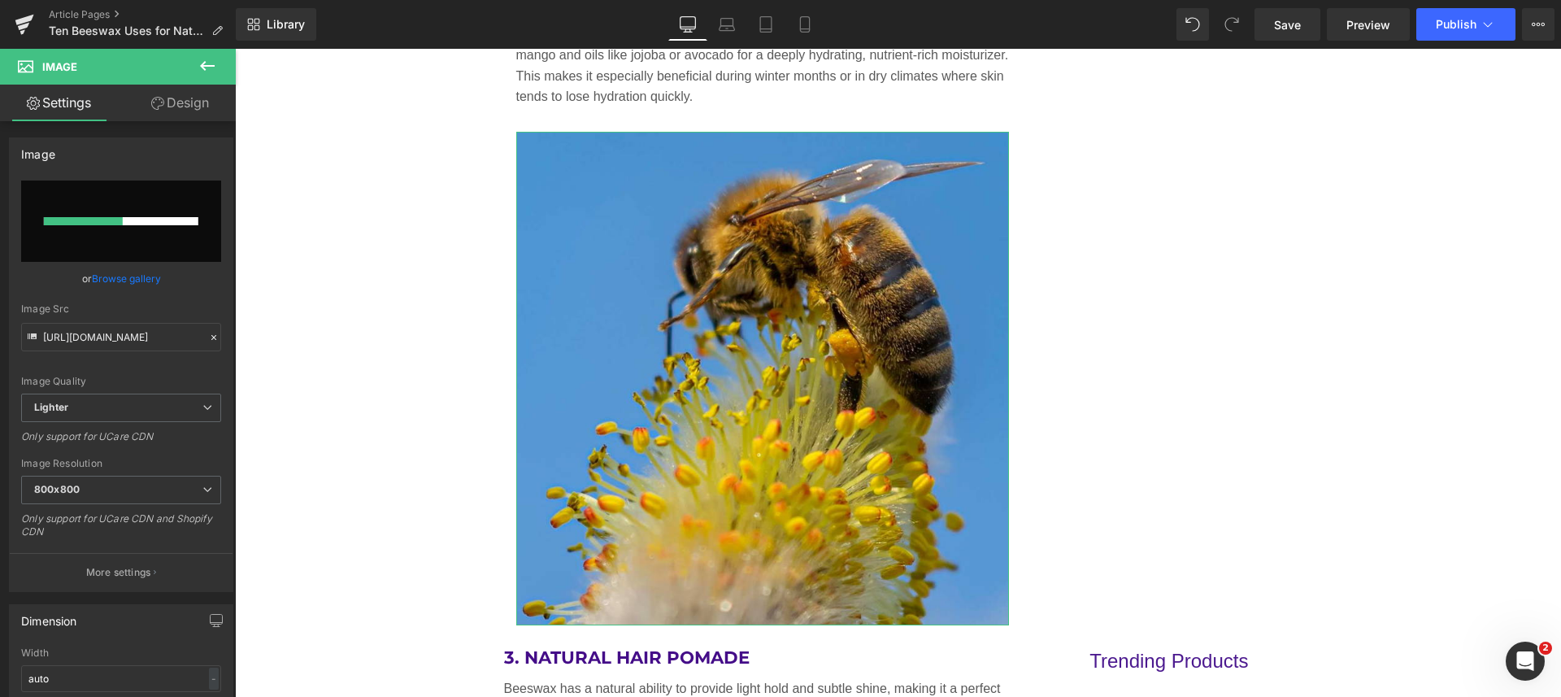
click at [125, 576] on p "More settings" at bounding box center [118, 572] width 65 height 15
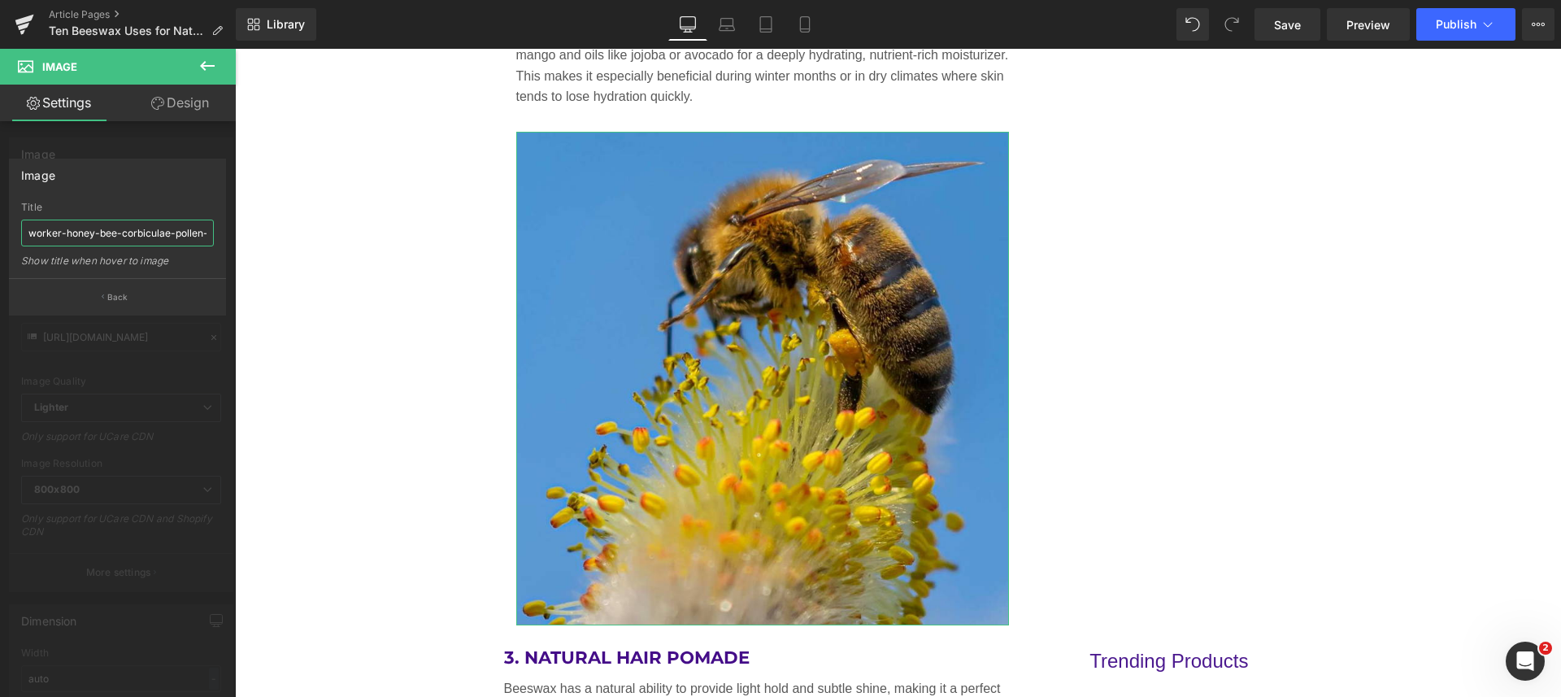
scroll to position [0, 34]
drag, startPoint x: 265, startPoint y: 284, endPoint x: 242, endPoint y: 232, distance: 56.8
paste input "gypsy-shoals-farm-natural-beeswax-honey-soap.jpg"
type input "gypsy-shoals-farm-natural-beeswax-honey-soap"
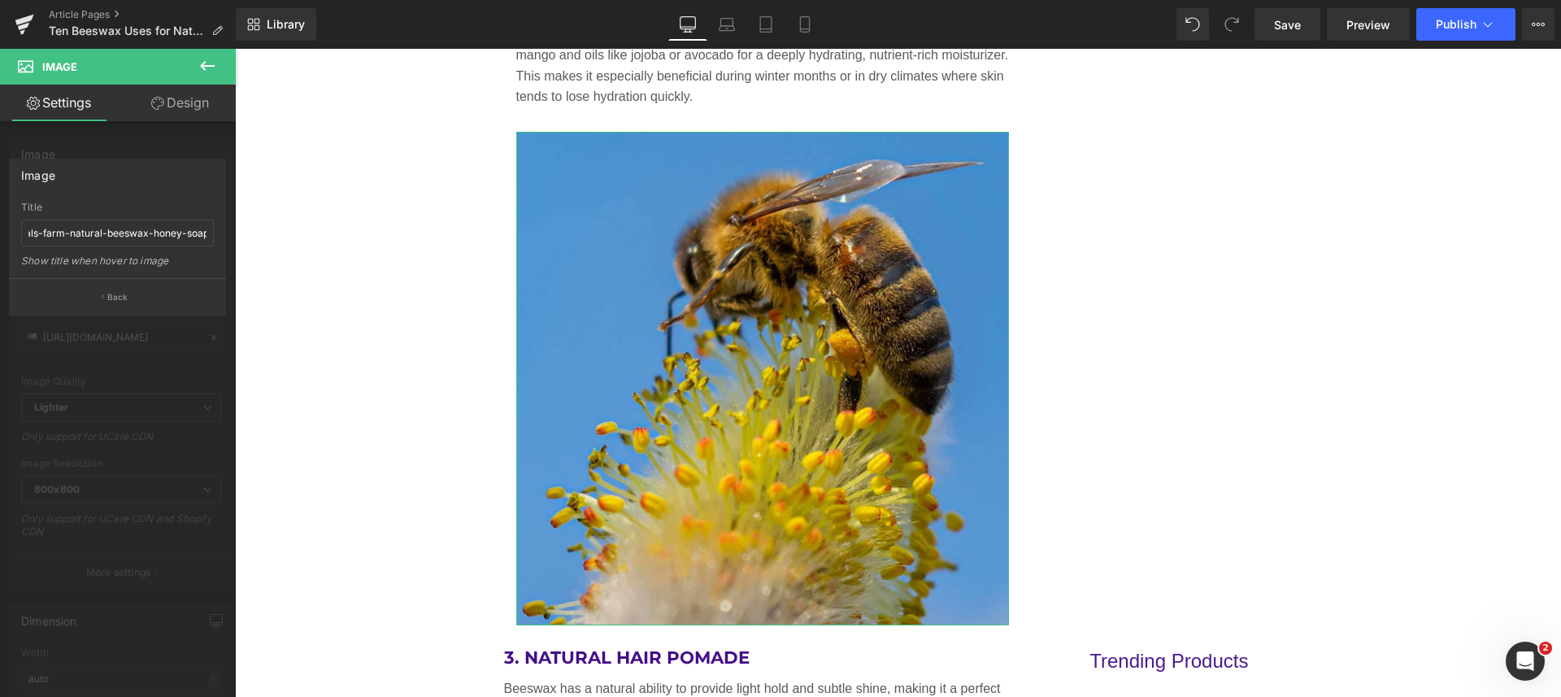
click at [124, 289] on button "Back" at bounding box center [117, 296] width 217 height 37
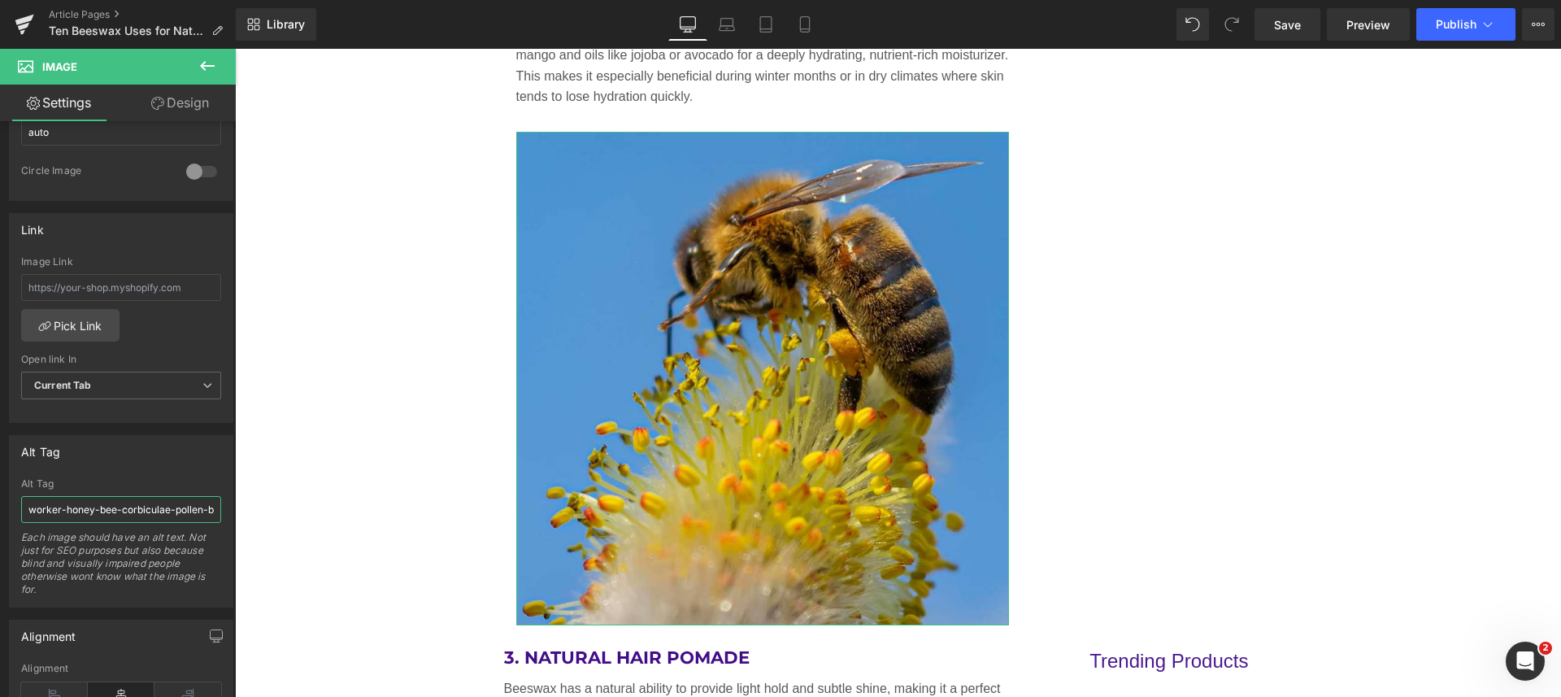
scroll to position [0, 33]
drag, startPoint x: 258, startPoint y: 552, endPoint x: 303, endPoint y: 505, distance: 65.0
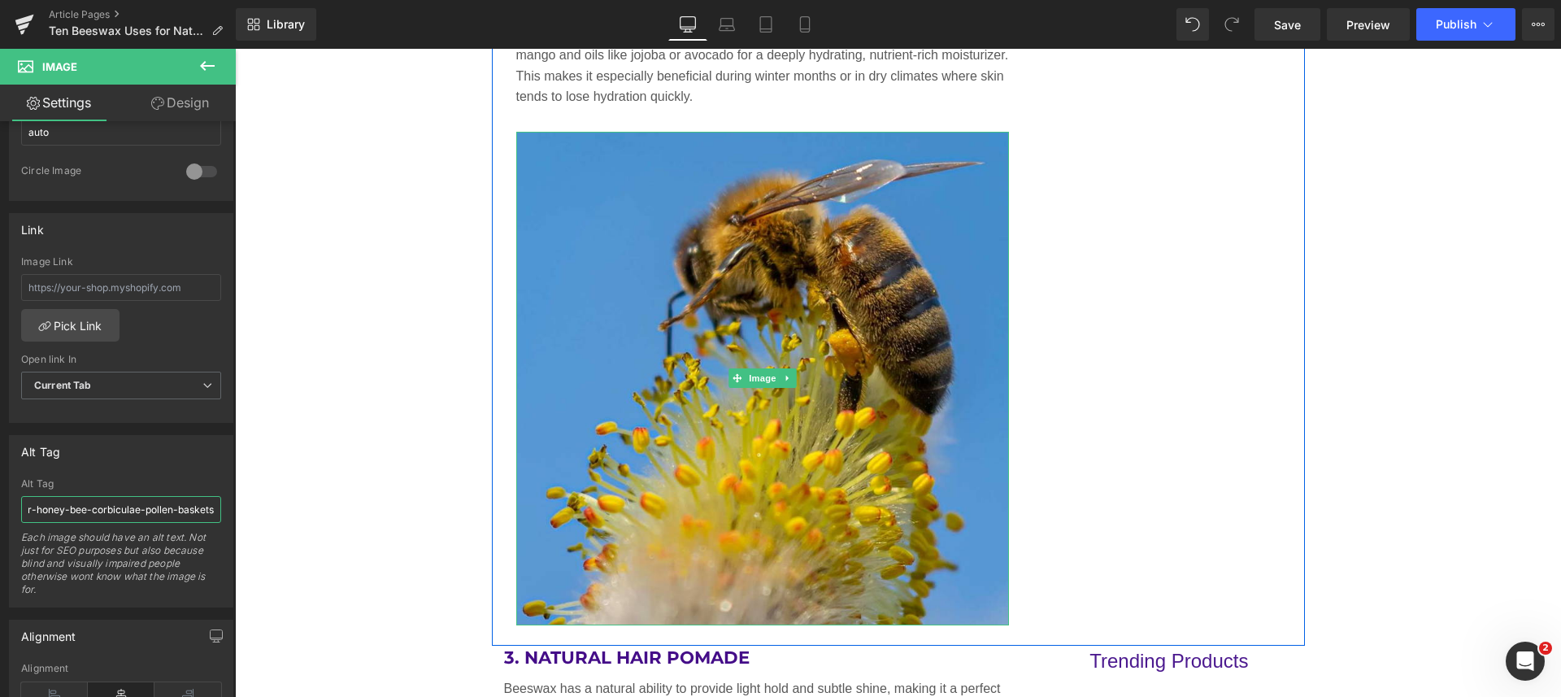
paste input "gypsy-shoals-farm-natural-beeswax-honey-soap.jpg"
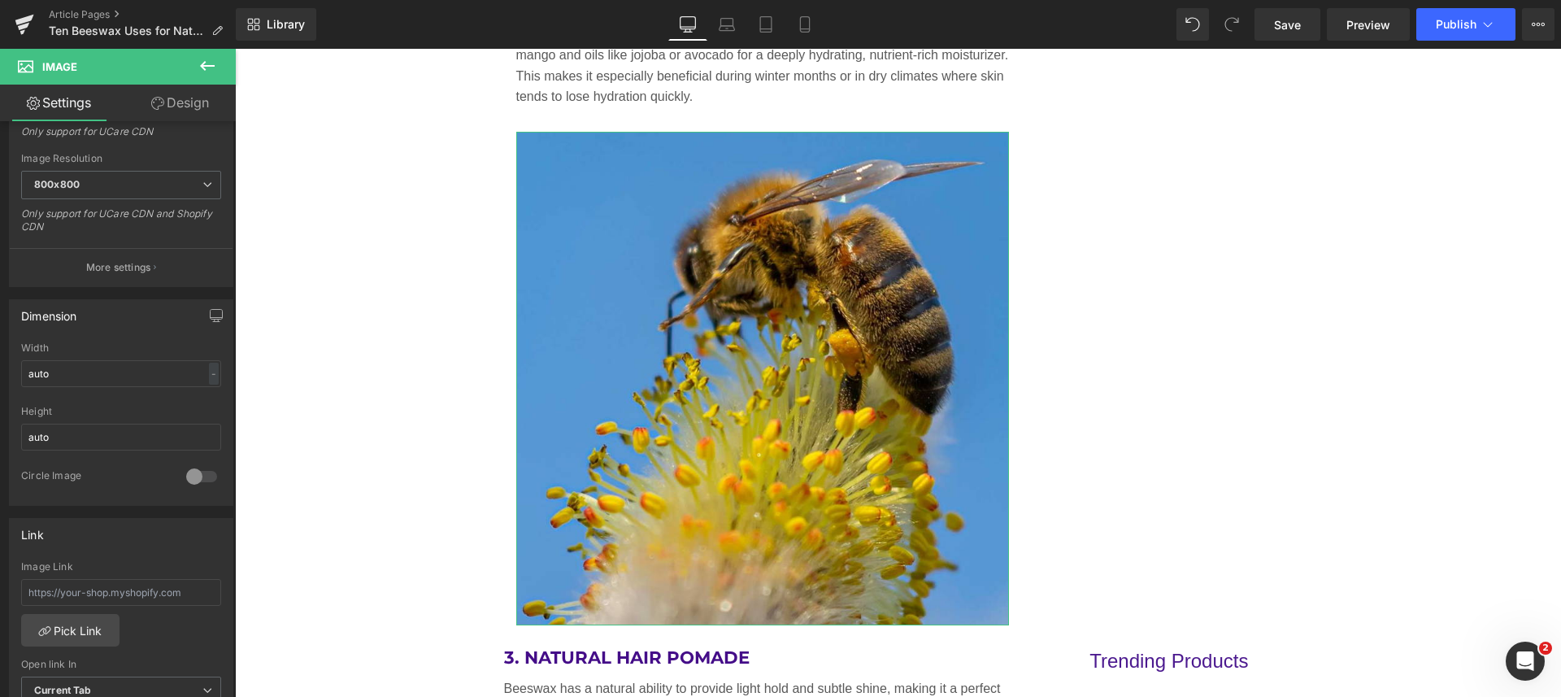
scroll to position [406, 0]
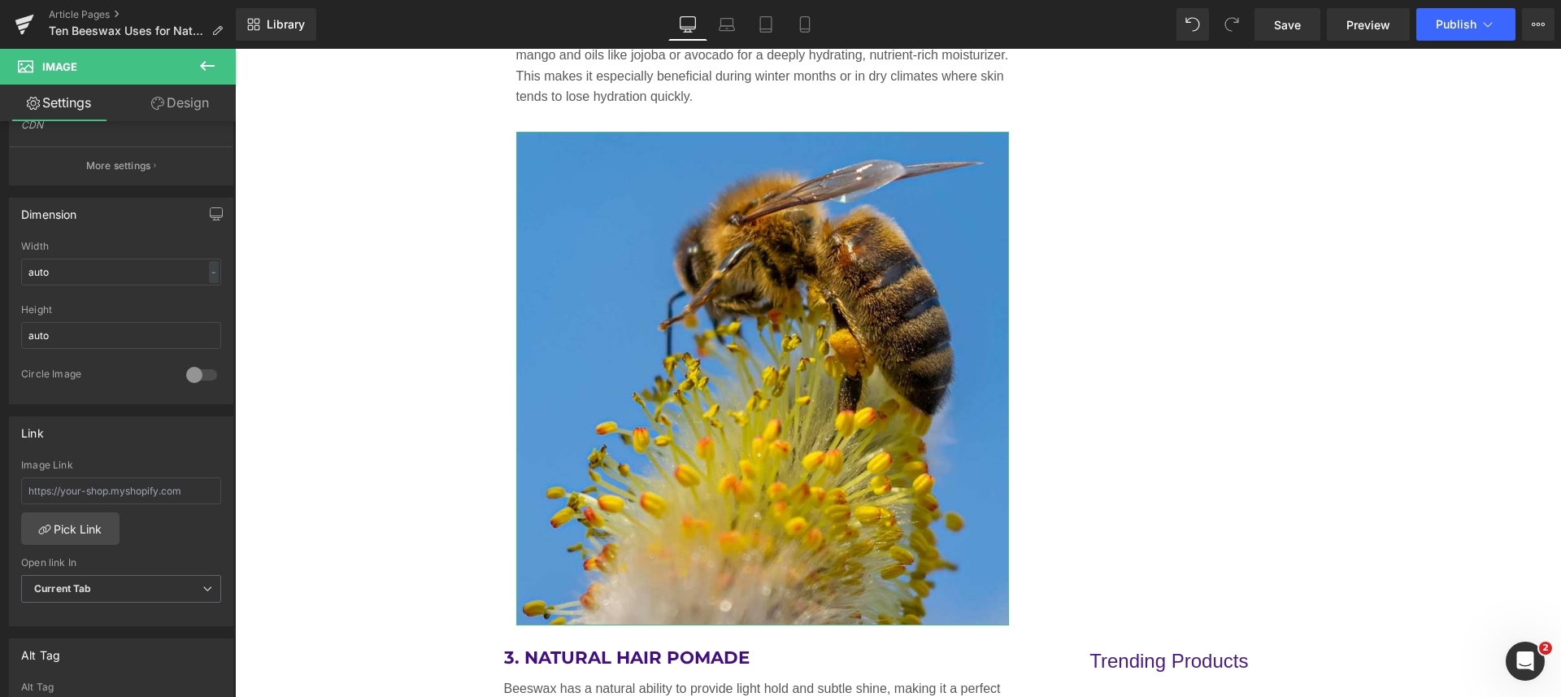
type input "gypsy-shoals-farm-natural-beeswax-honey-soap"
click at [93, 585] on span "Current Tab" at bounding box center [121, 589] width 200 height 28
click at [82, 632] on li "New Tab" at bounding box center [117, 641] width 193 height 24
click at [53, 530] on link "Pick Link" at bounding box center [70, 528] width 98 height 33
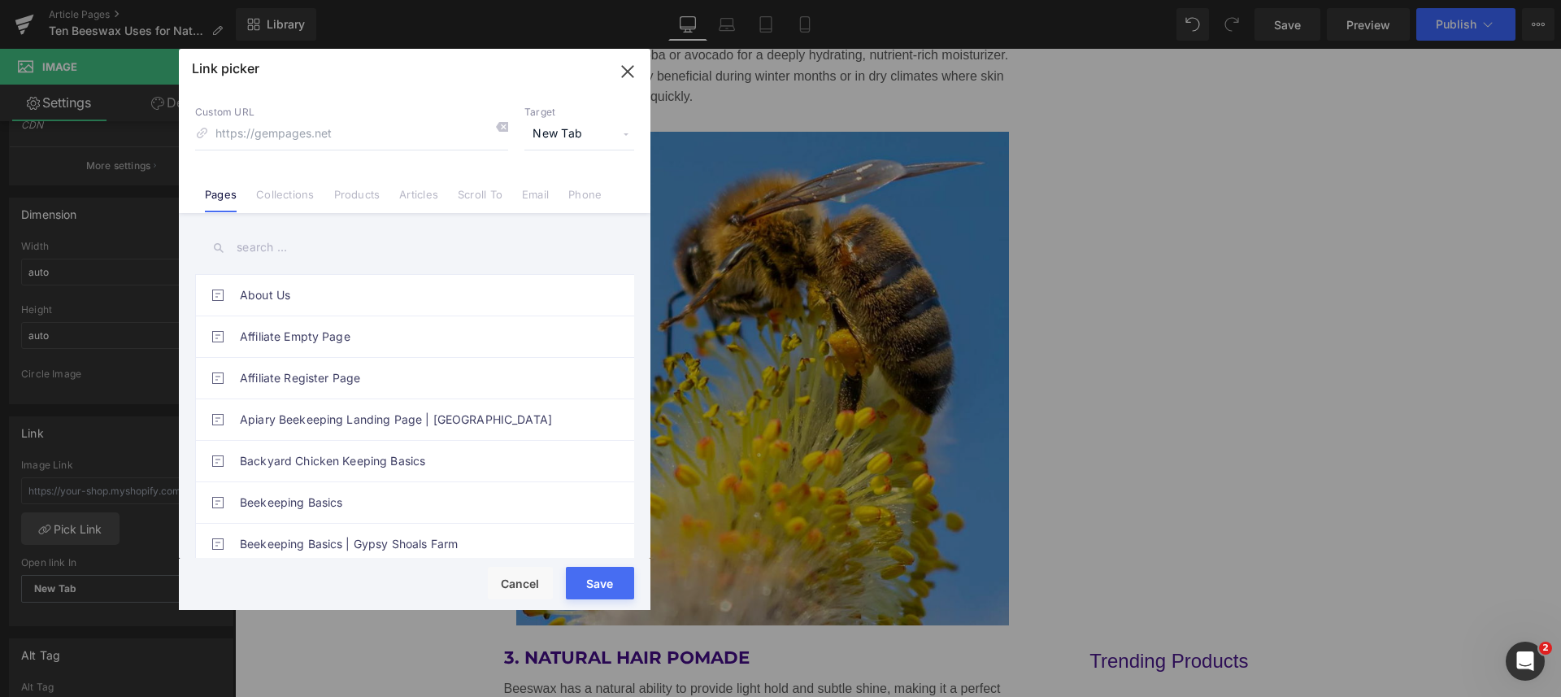
click at [345, 188] on link "Products" at bounding box center [357, 200] width 46 height 24
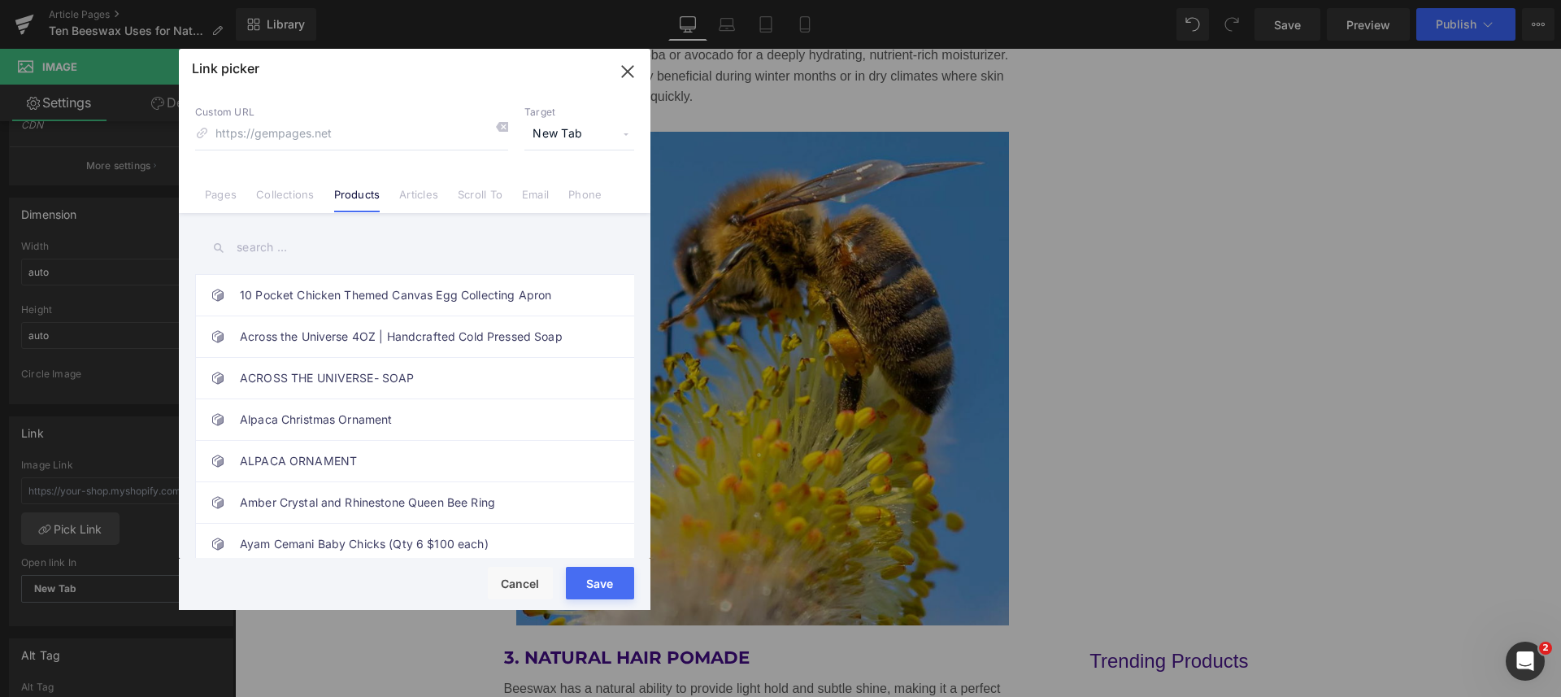
click at [301, 251] on input "text" at bounding box center [414, 247] width 439 height 37
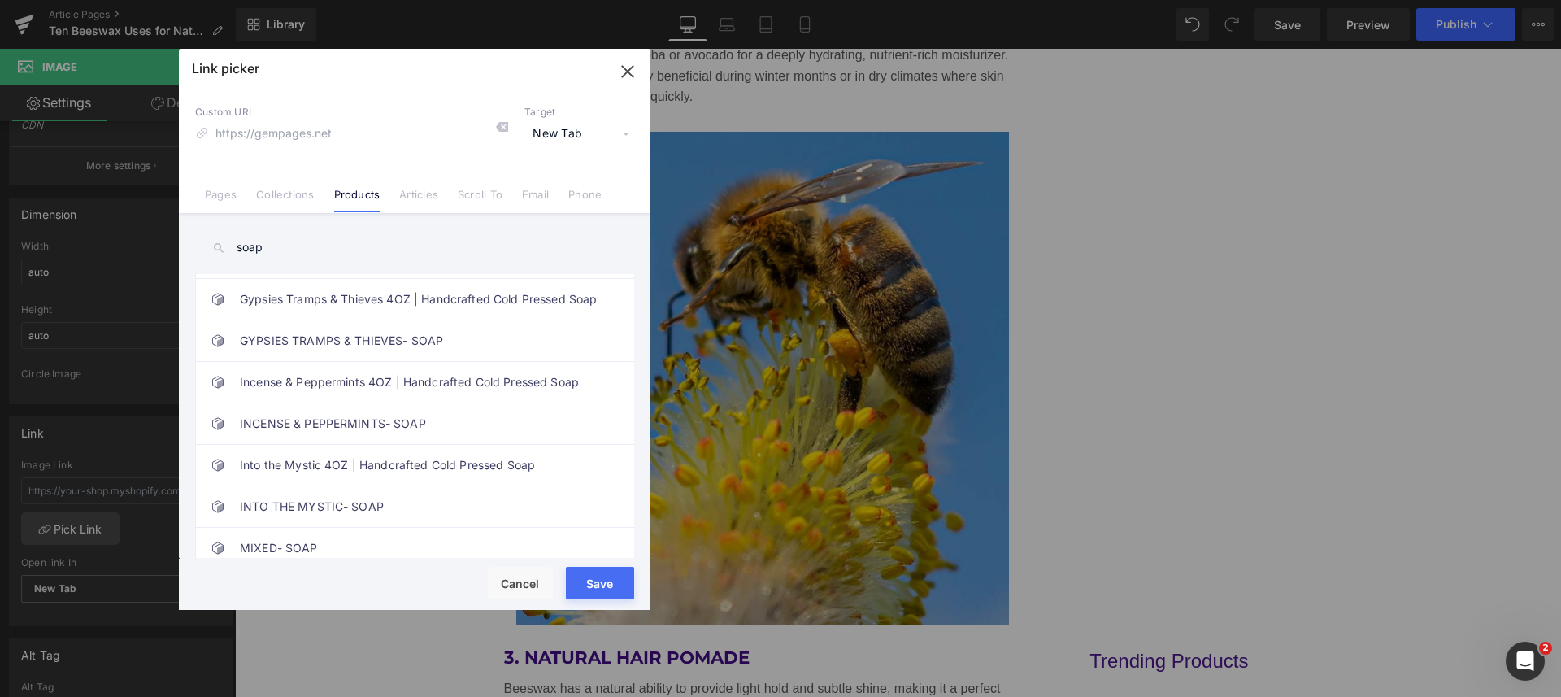
scroll to position [305, 0]
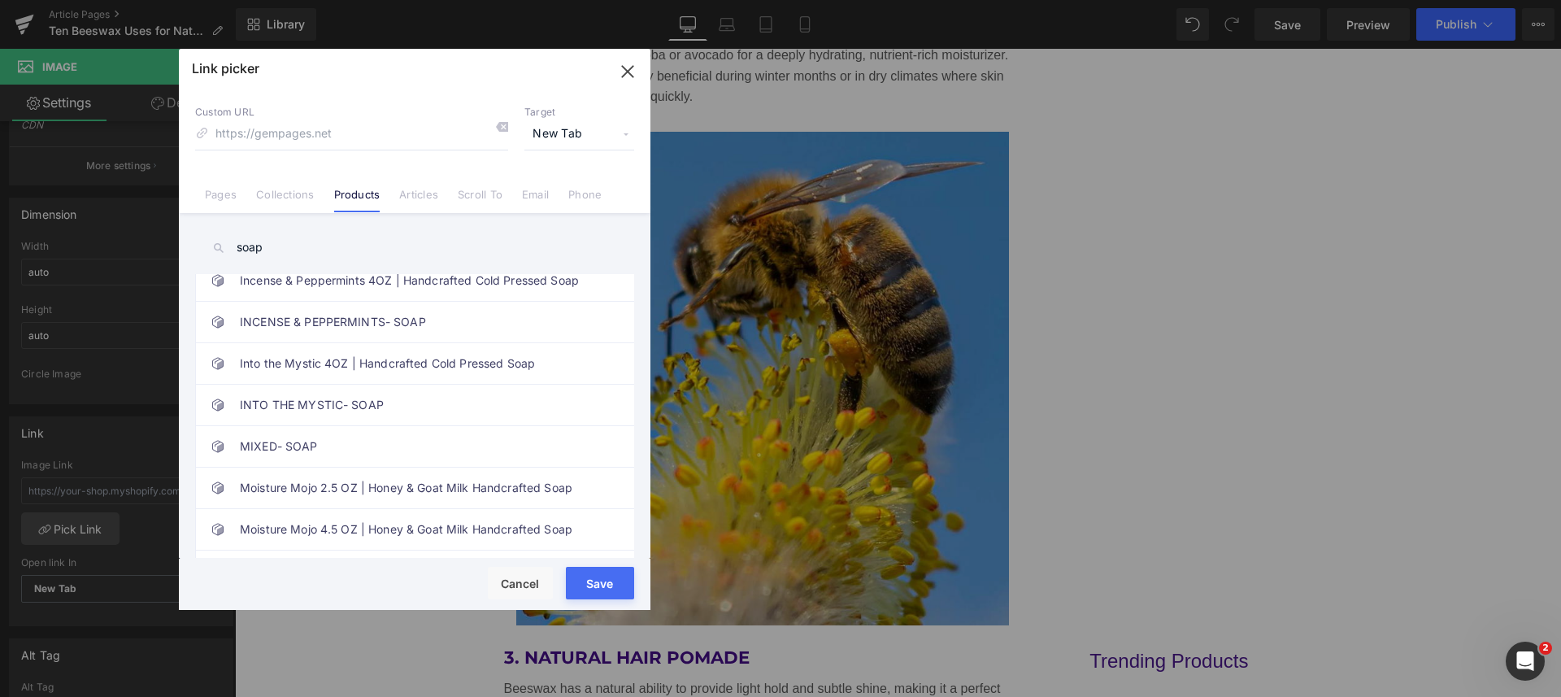
type input "soap"
click at [341, 484] on link "Moisture Mojo 2.5 OZ | Honey & Goat Milk Handcrafted Soap" at bounding box center [419, 487] width 358 height 41
click at [591, 592] on button "Save" at bounding box center [600, 583] width 68 height 33
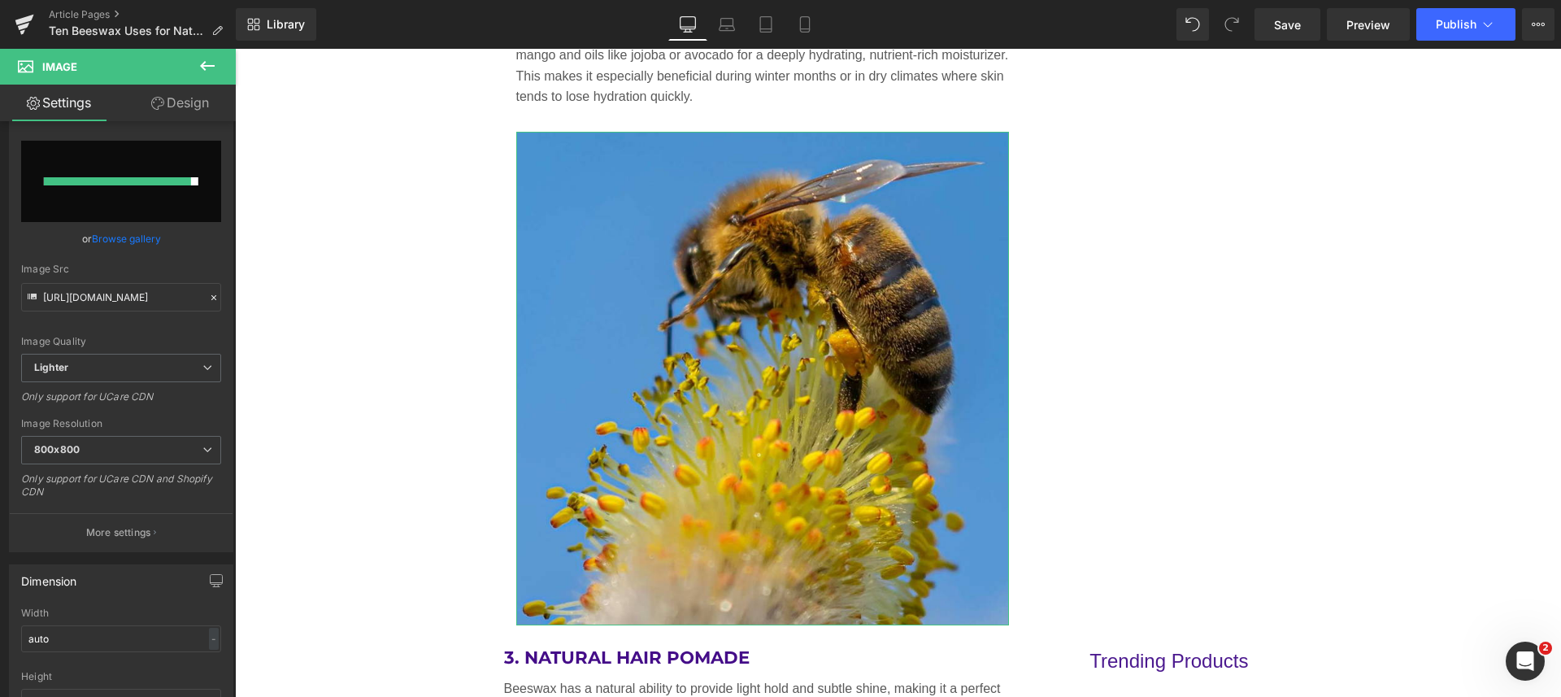
scroll to position [0, 0]
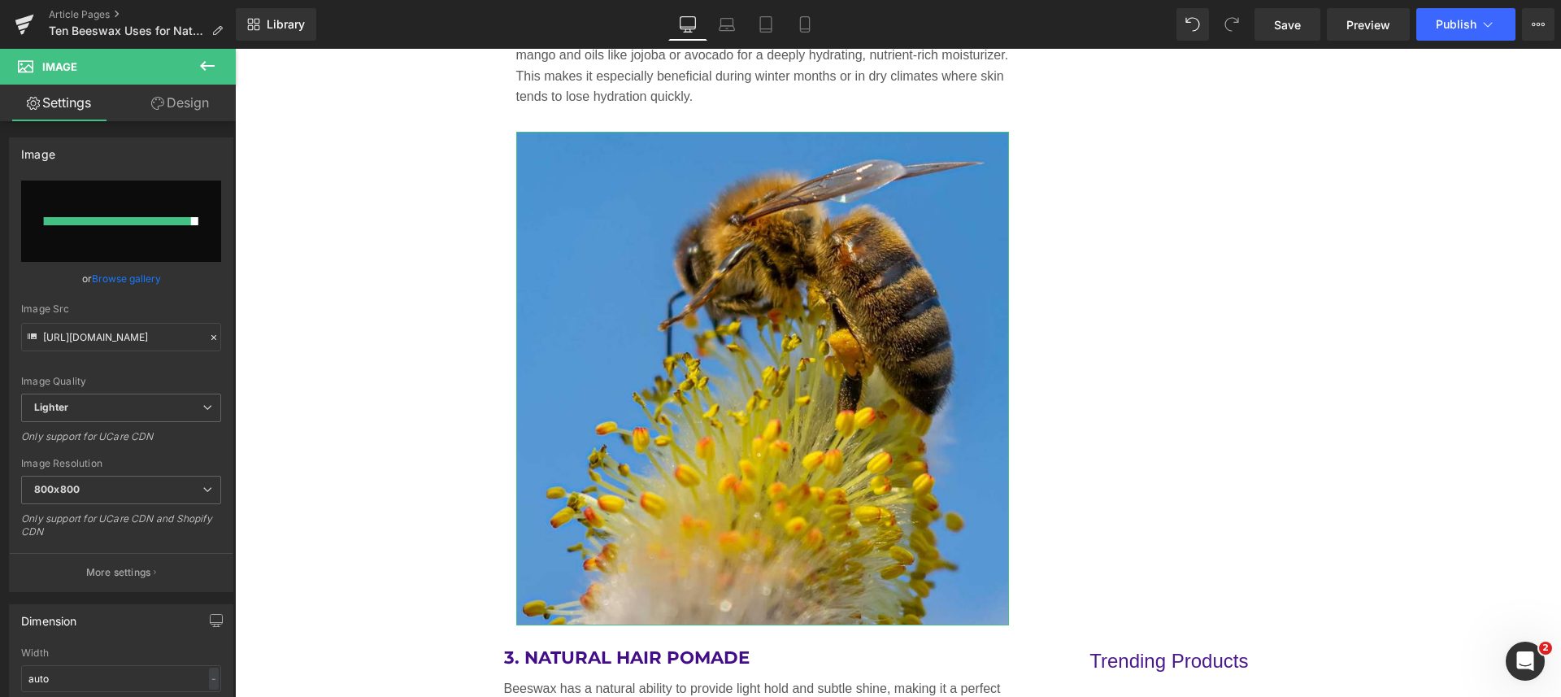
click at [106, 272] on link "Browse gallery" at bounding box center [126, 278] width 69 height 28
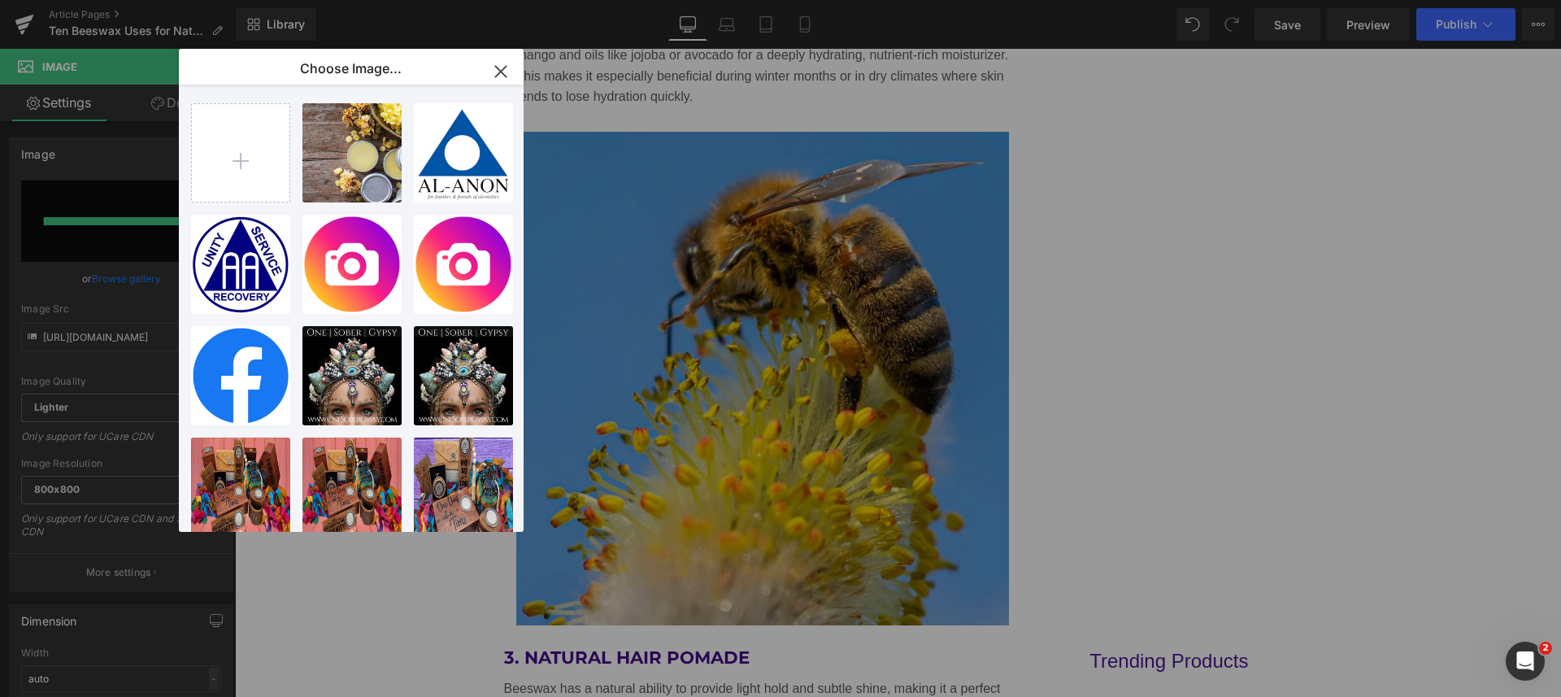
click at [241, 164] on input "file" at bounding box center [241, 153] width 98 height 98
type input "C:\fakepath\gypsy-shoals-farm-natural-beeswax-honey-soap.jpg"
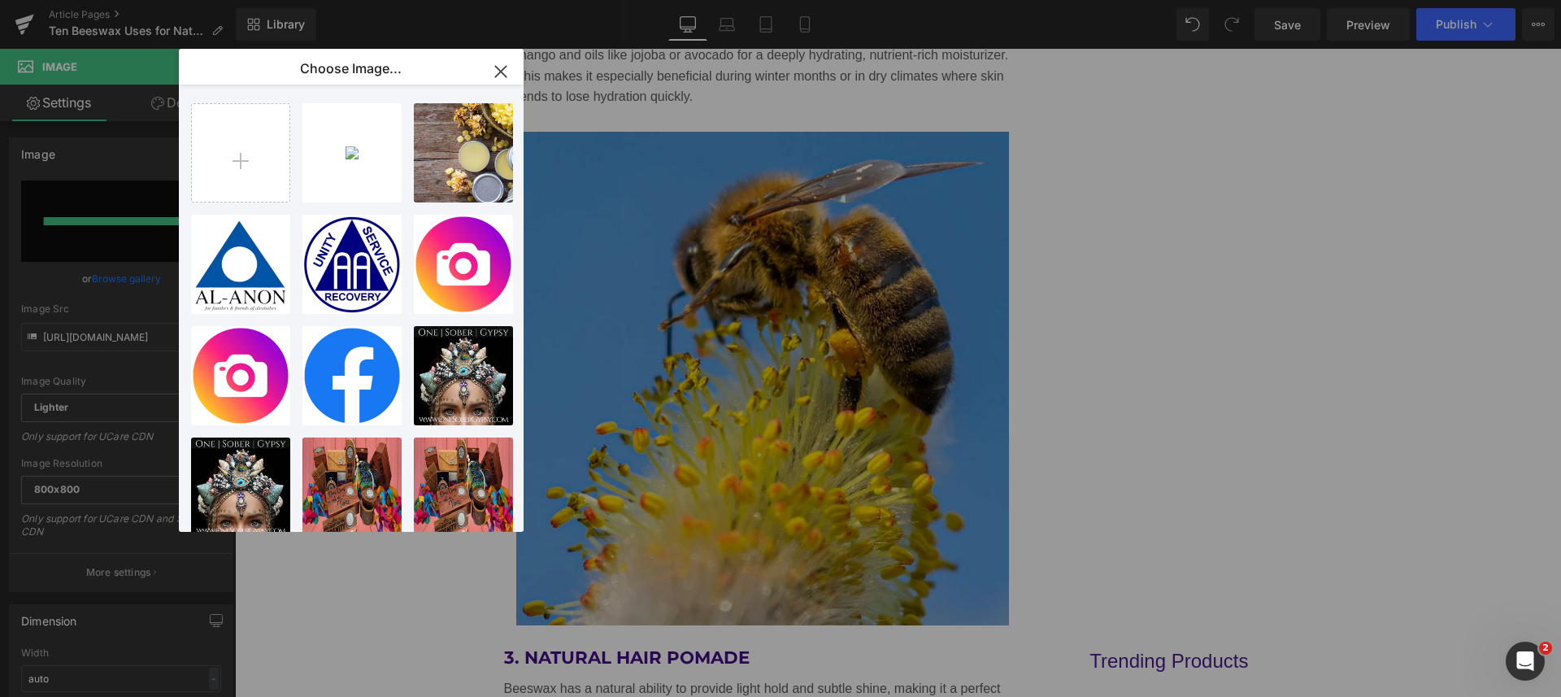
click at [0, 0] on div "gypsy-s...soap.jpg 169.57 KB" at bounding box center [0, 0] width 0 height 0
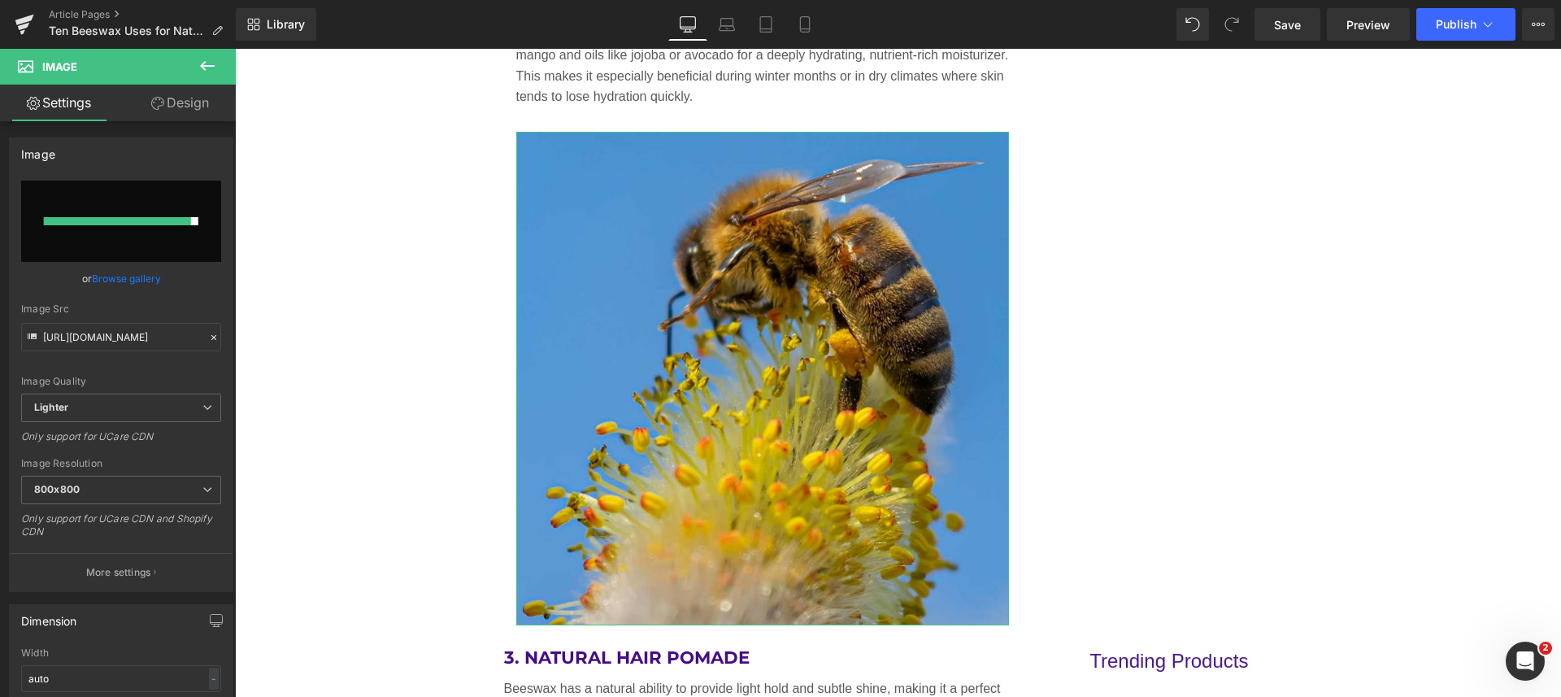
click at [133, 276] on link "Browse gallery" at bounding box center [126, 278] width 69 height 28
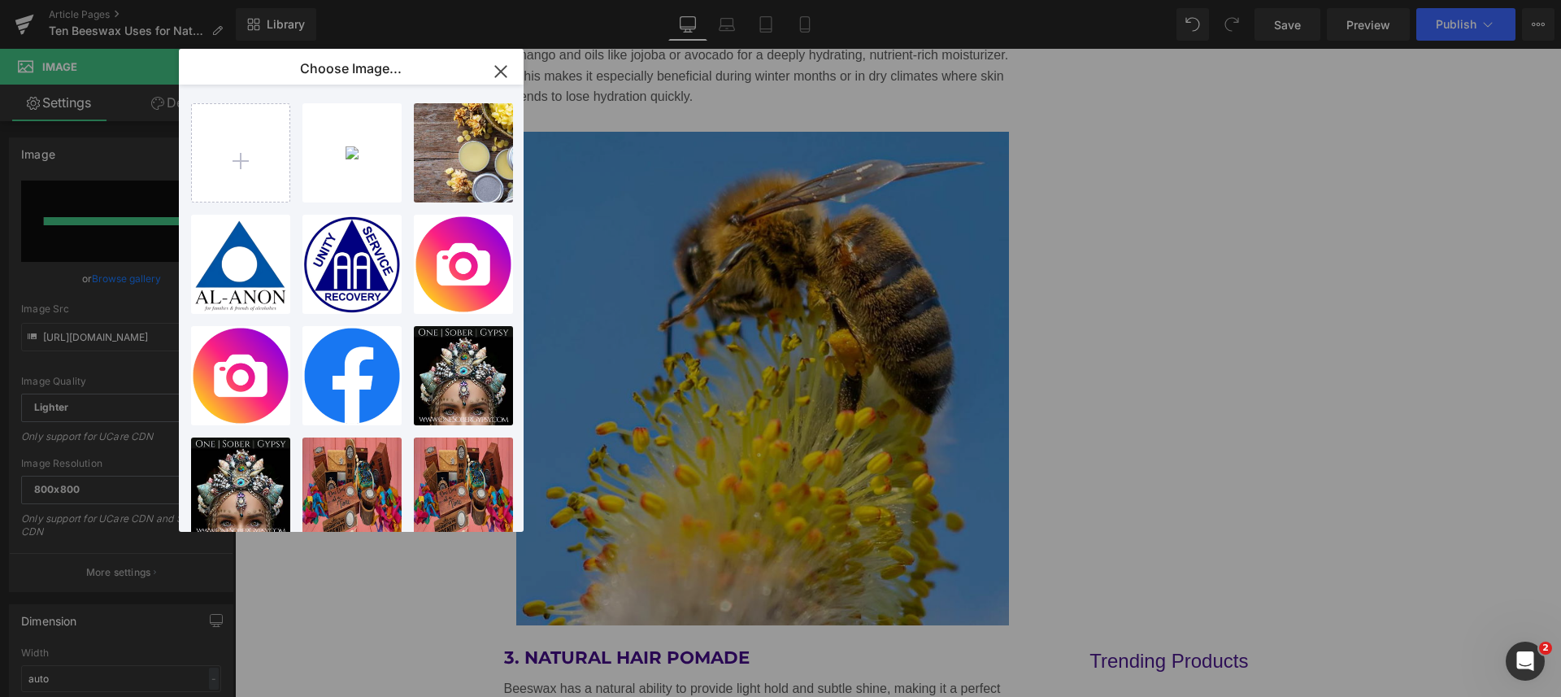
click at [0, 0] on div "gypsy-s...soap.jpg 169.57 KB" at bounding box center [0, 0] width 0 height 0
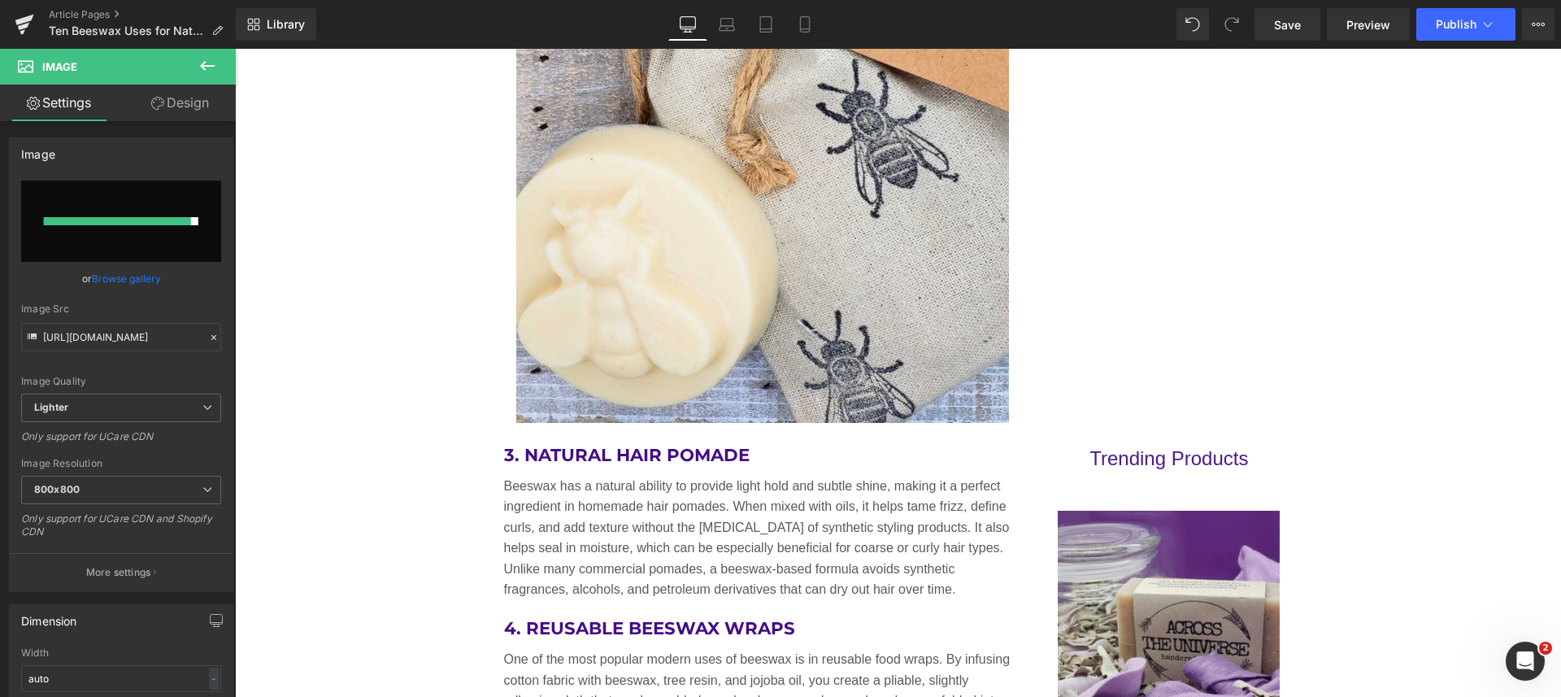
scroll to position [2562, 0]
click at [1272, 28] on link "Save" at bounding box center [1287, 24] width 66 height 33
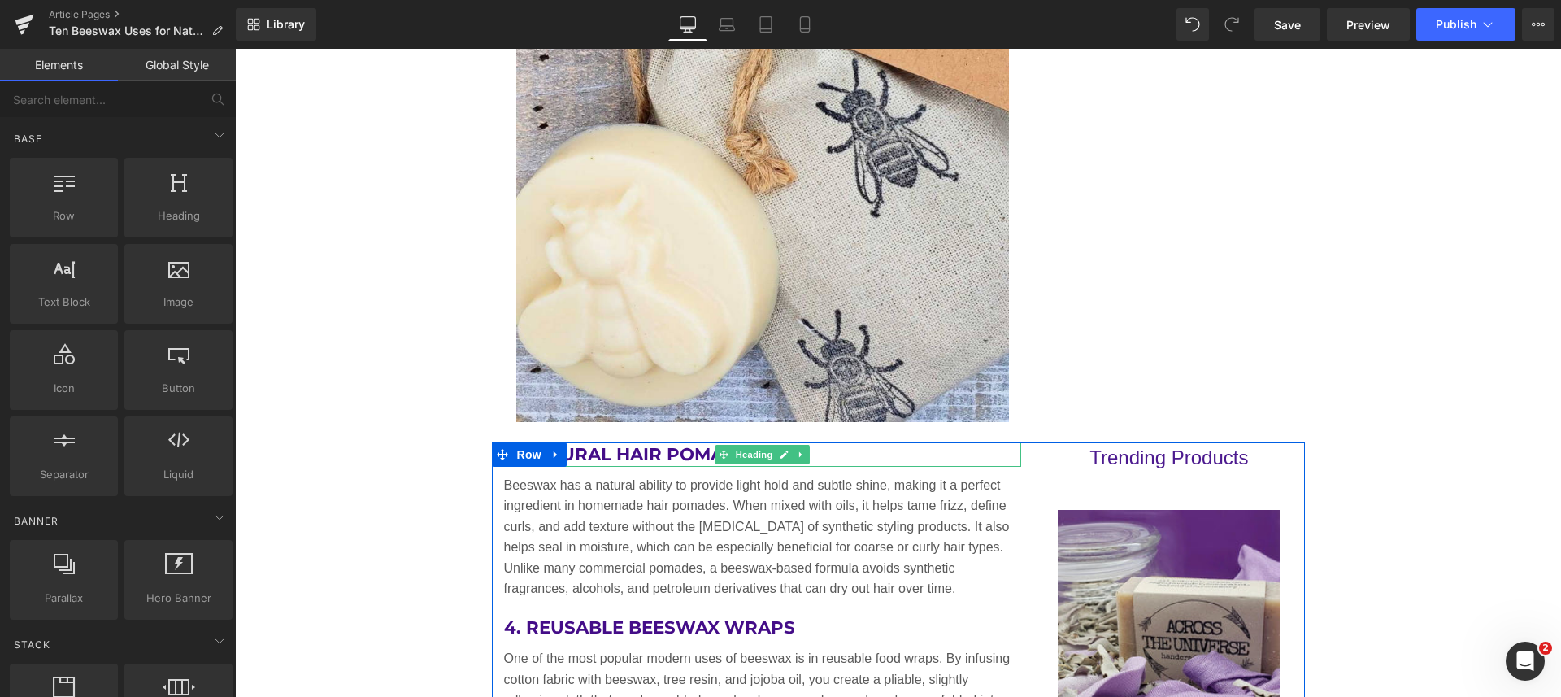
click at [663, 451] on h2 "3. Natural Hair Pomade" at bounding box center [763, 454] width 518 height 24
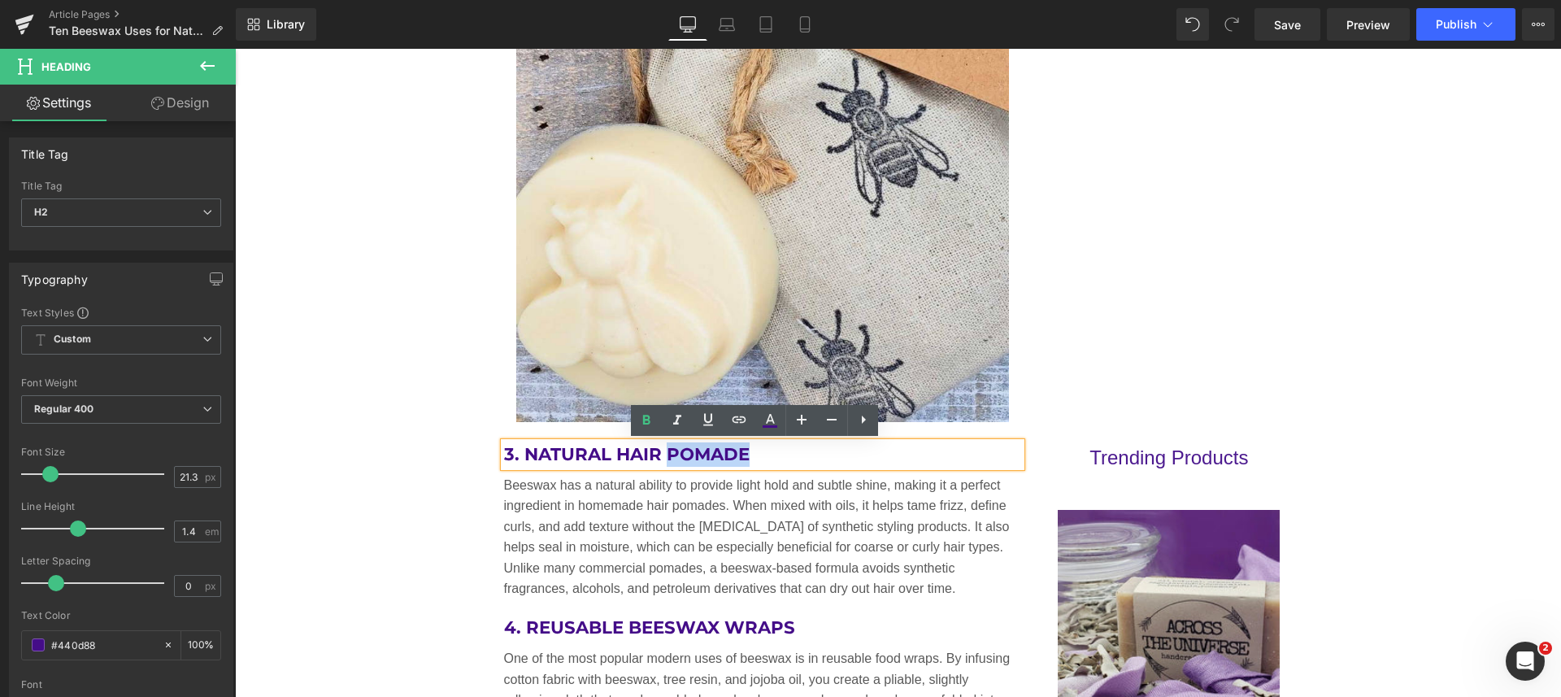
drag, startPoint x: 662, startPoint y: 452, endPoint x: 739, endPoint y: 447, distance: 77.4
click at [739, 447] on h2 "3. Natural Hair Pomade" at bounding box center [763, 454] width 518 height 24
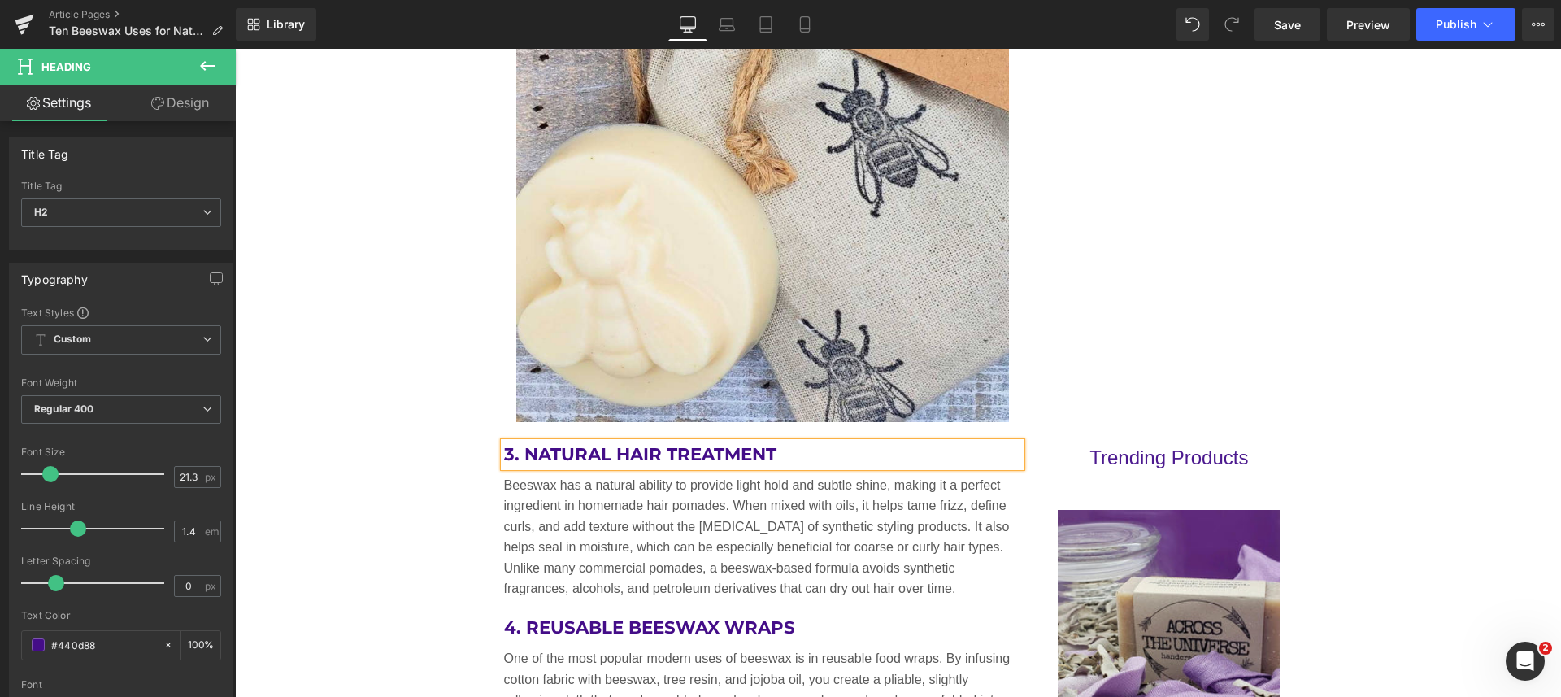
click at [1300, 30] on span "Save" at bounding box center [1287, 24] width 27 height 17
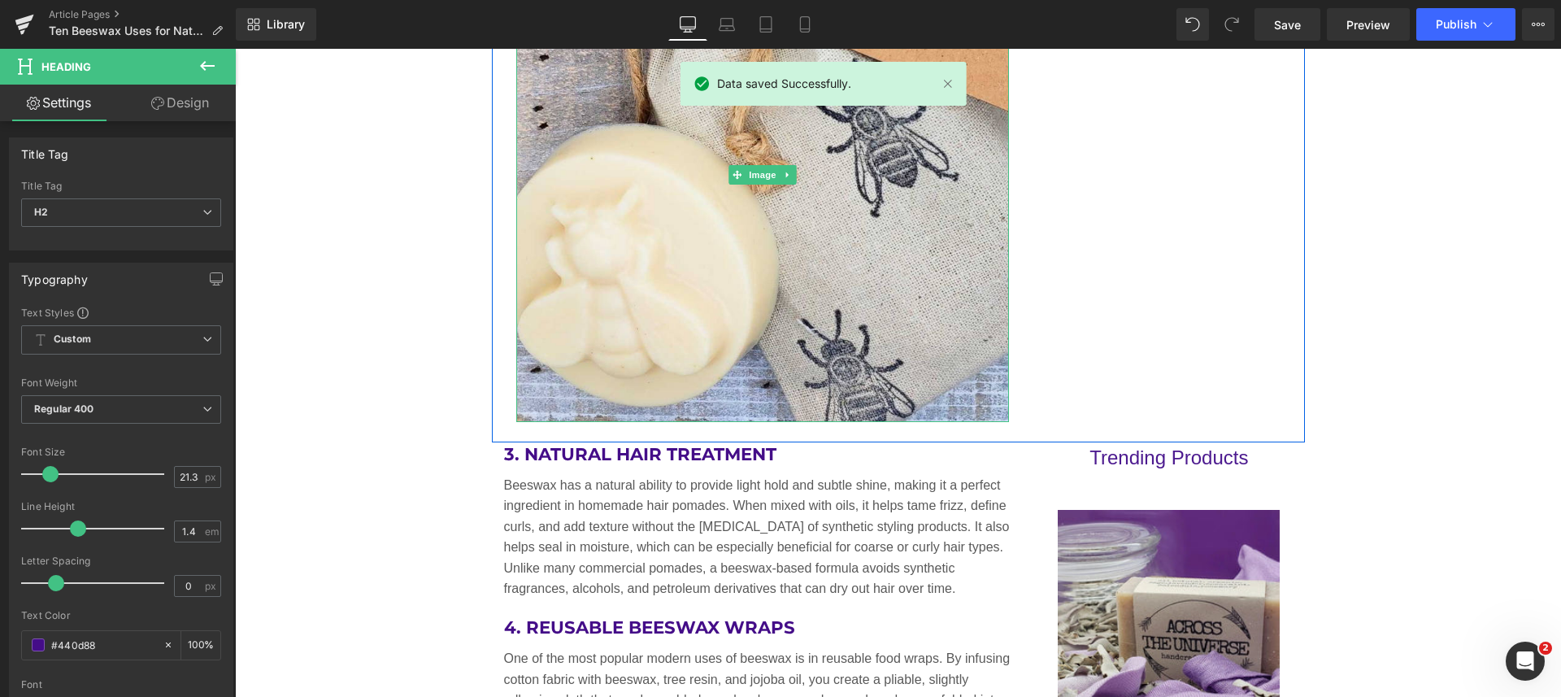
click at [603, 250] on img at bounding box center [762, 174] width 493 height 493
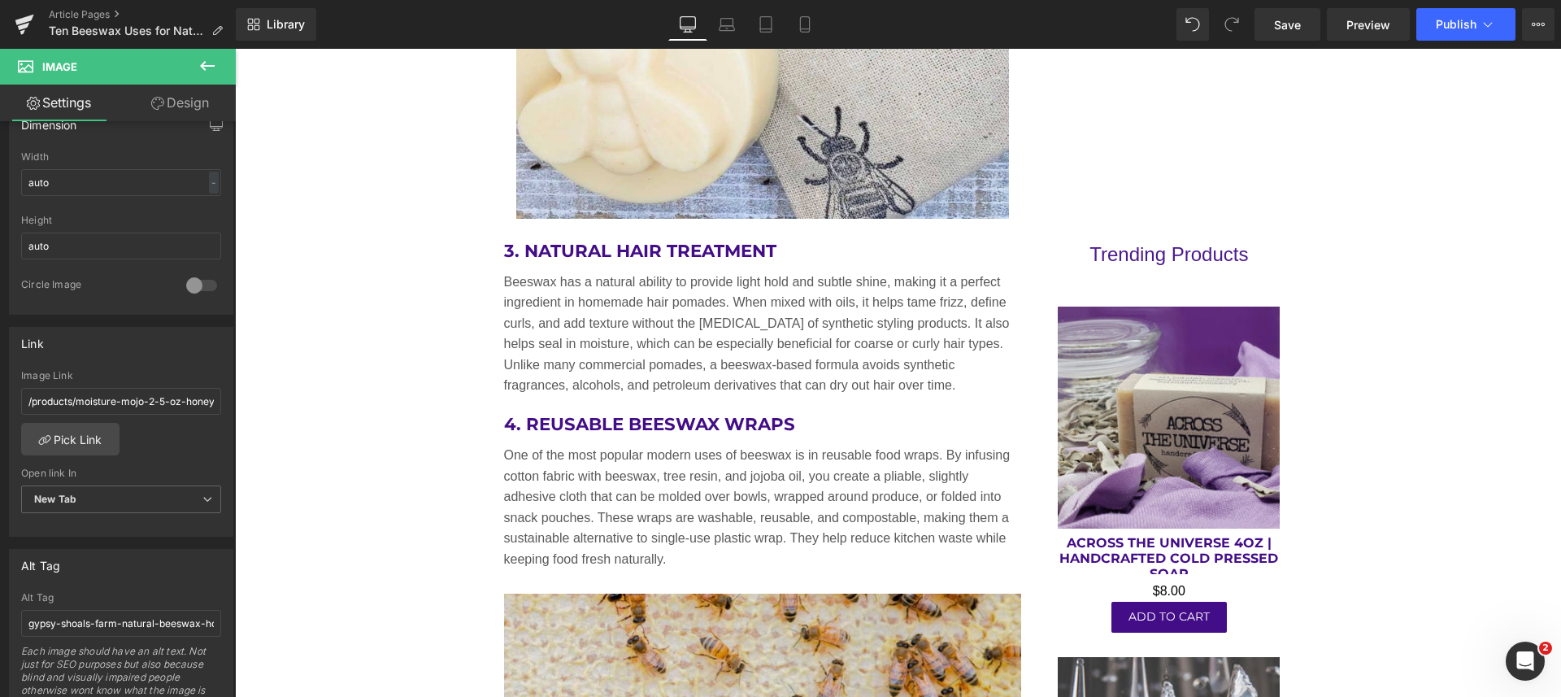
scroll to position [3070, 0]
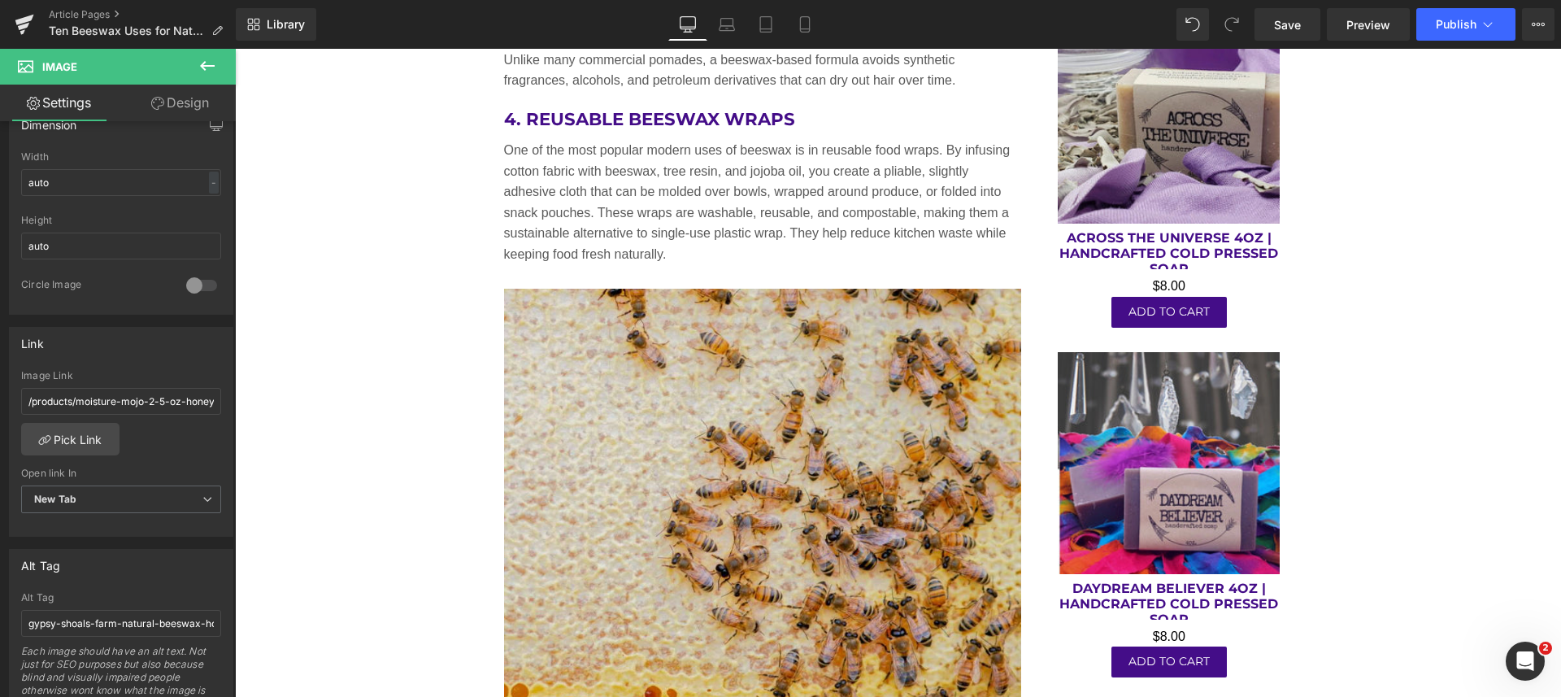
click at [823, 417] on img at bounding box center [763, 548] width 518 height 518
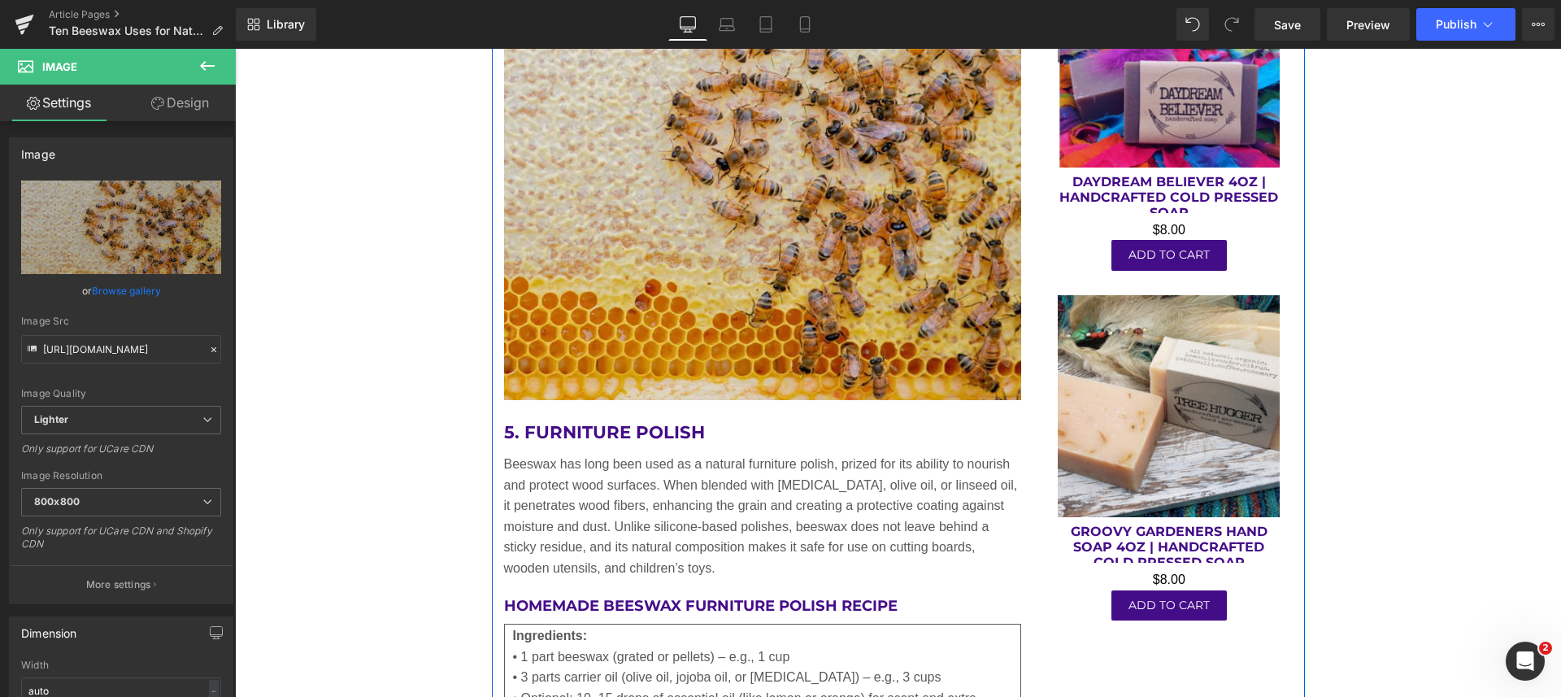
scroll to position [3273, 0]
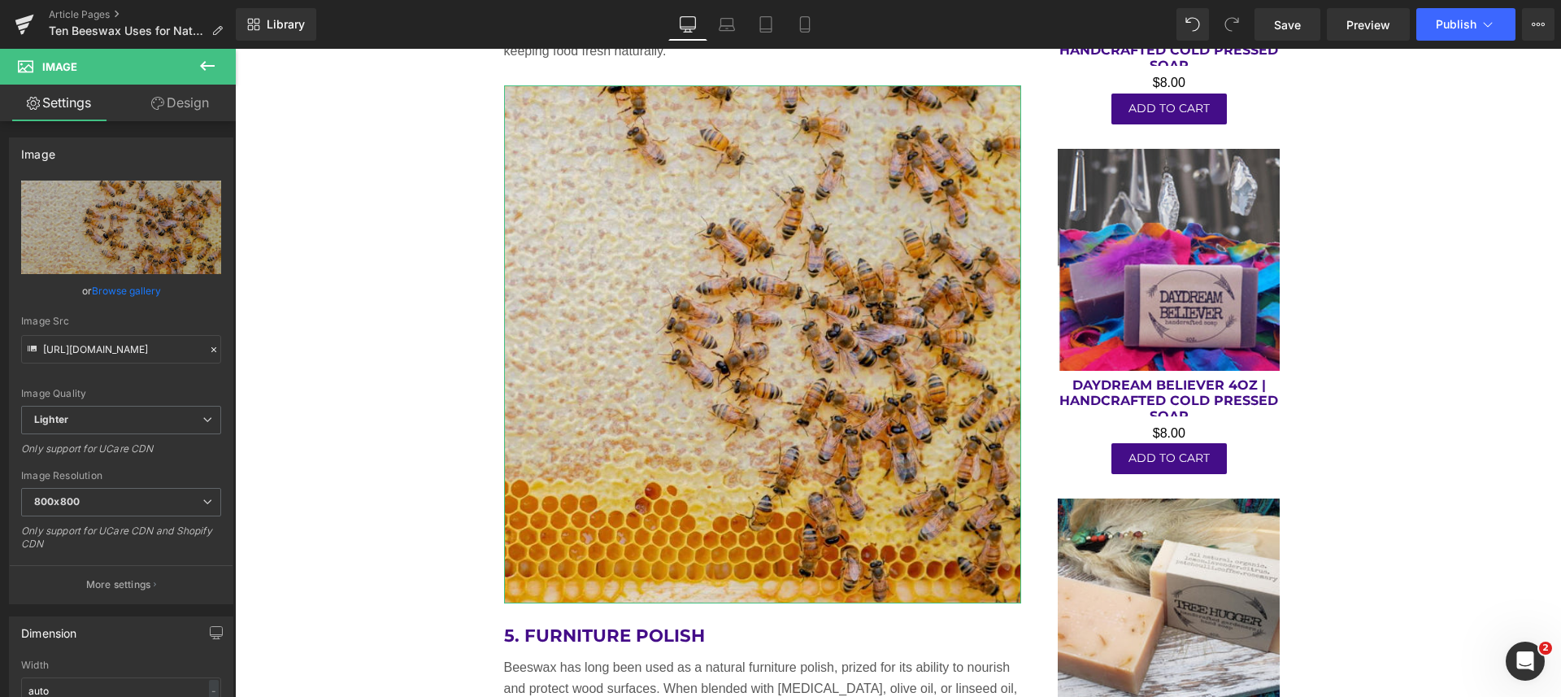
click at [0, 0] on icon "Replace Image" at bounding box center [0, 0] width 0 height 0
type input "C:\fakepath\rendered-beeswax-bar-and-candle.jpg"
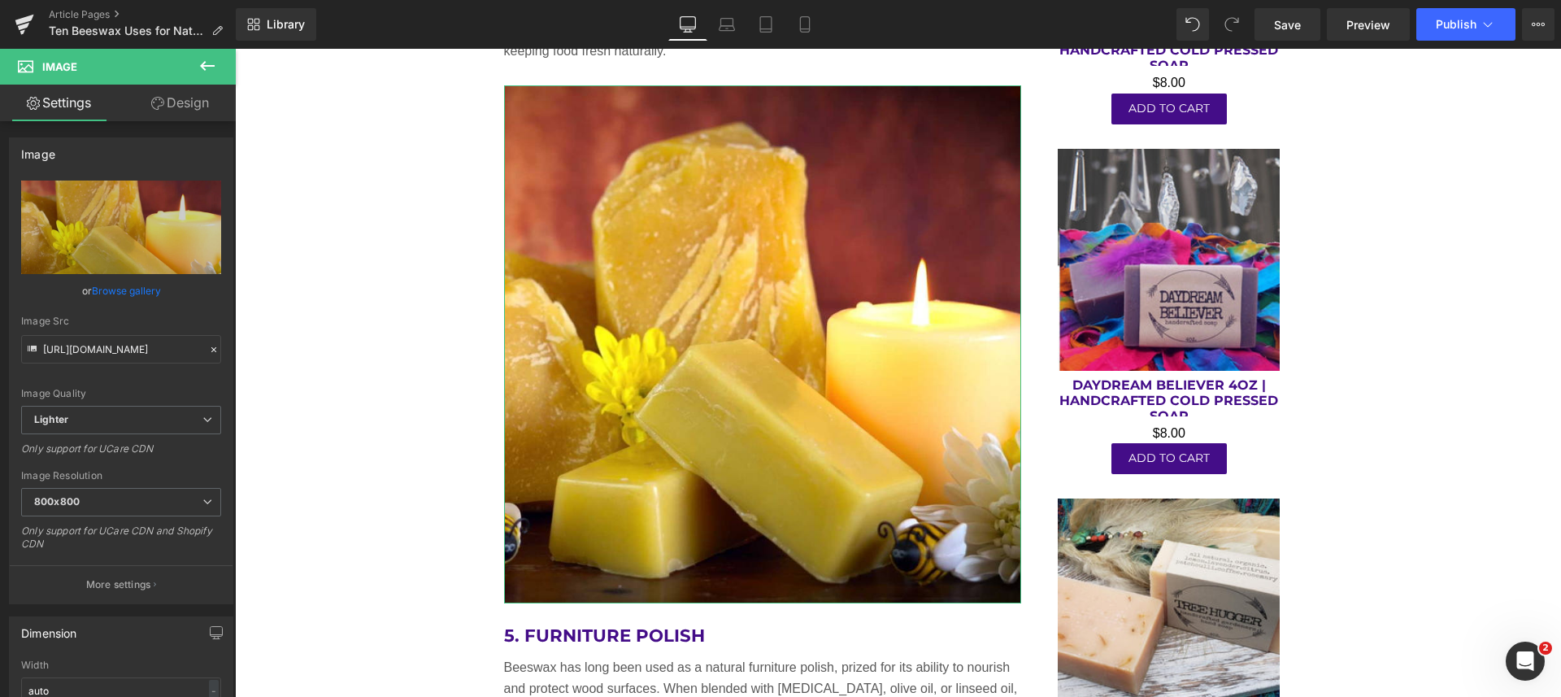
scroll to position [203, 0]
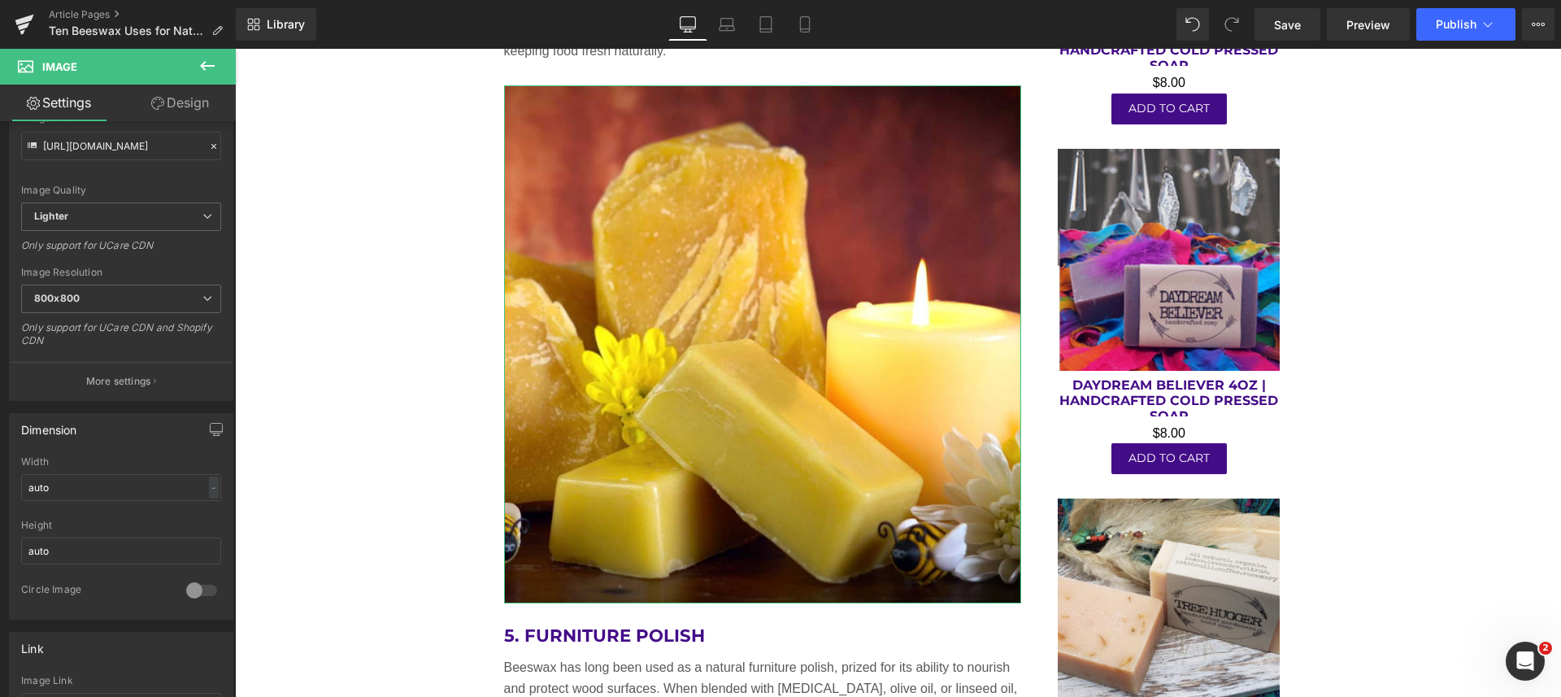
click at [126, 384] on p "More settings" at bounding box center [118, 381] width 65 height 15
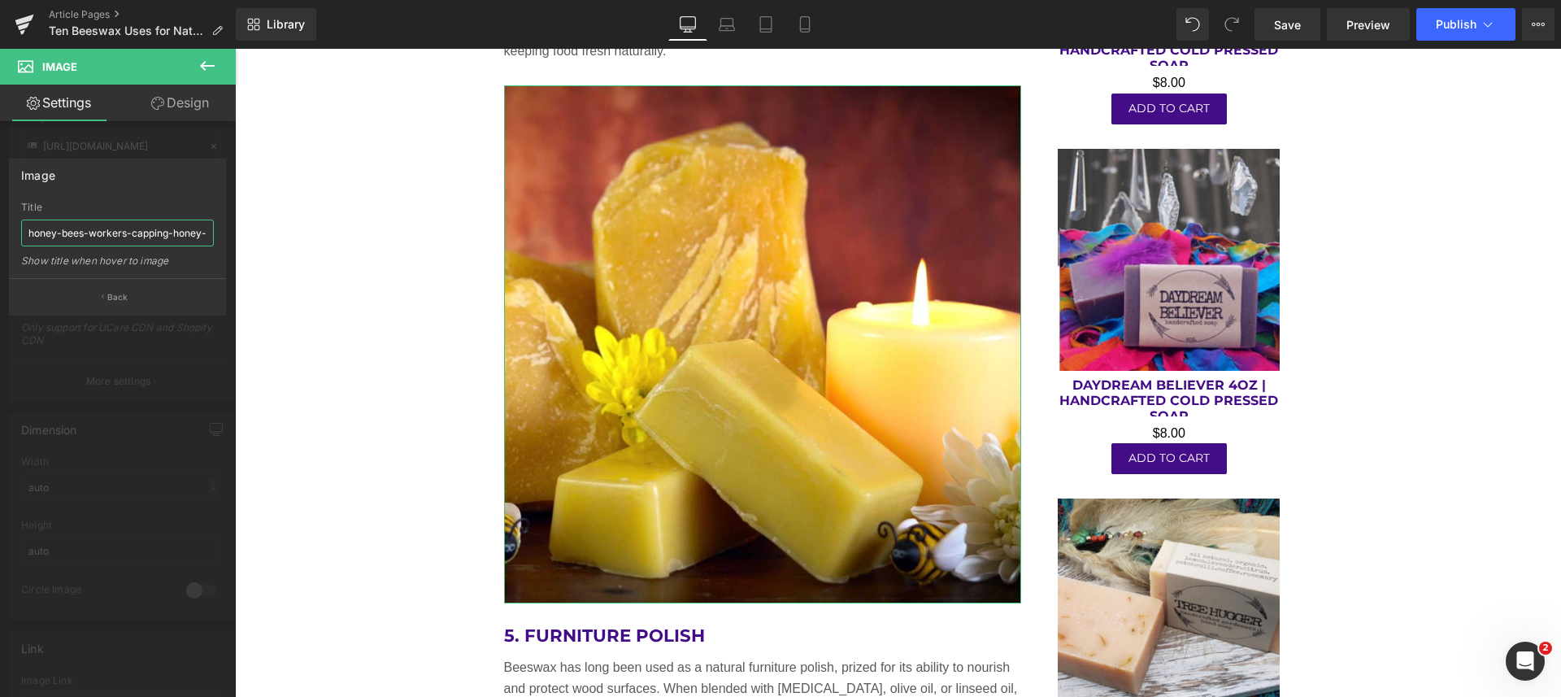
scroll to position [0, 24]
drag, startPoint x: 263, startPoint y: 284, endPoint x: 254, endPoint y: 278, distance: 10.6
paste input "rendered-beeswax-bar-and-candle.jpg"
type input "rendered-beeswax-bar-and-candle"
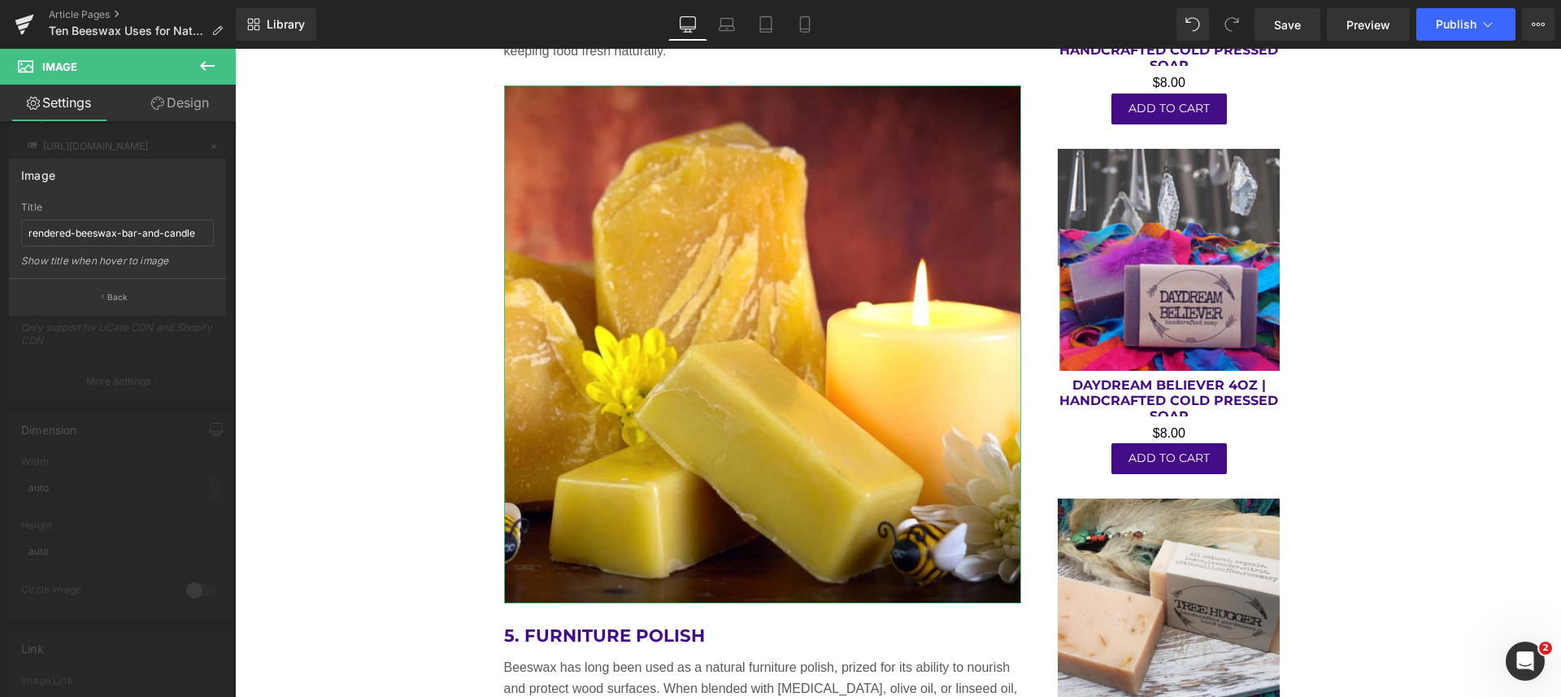
click at [112, 295] on p "Back" at bounding box center [117, 297] width 21 height 12
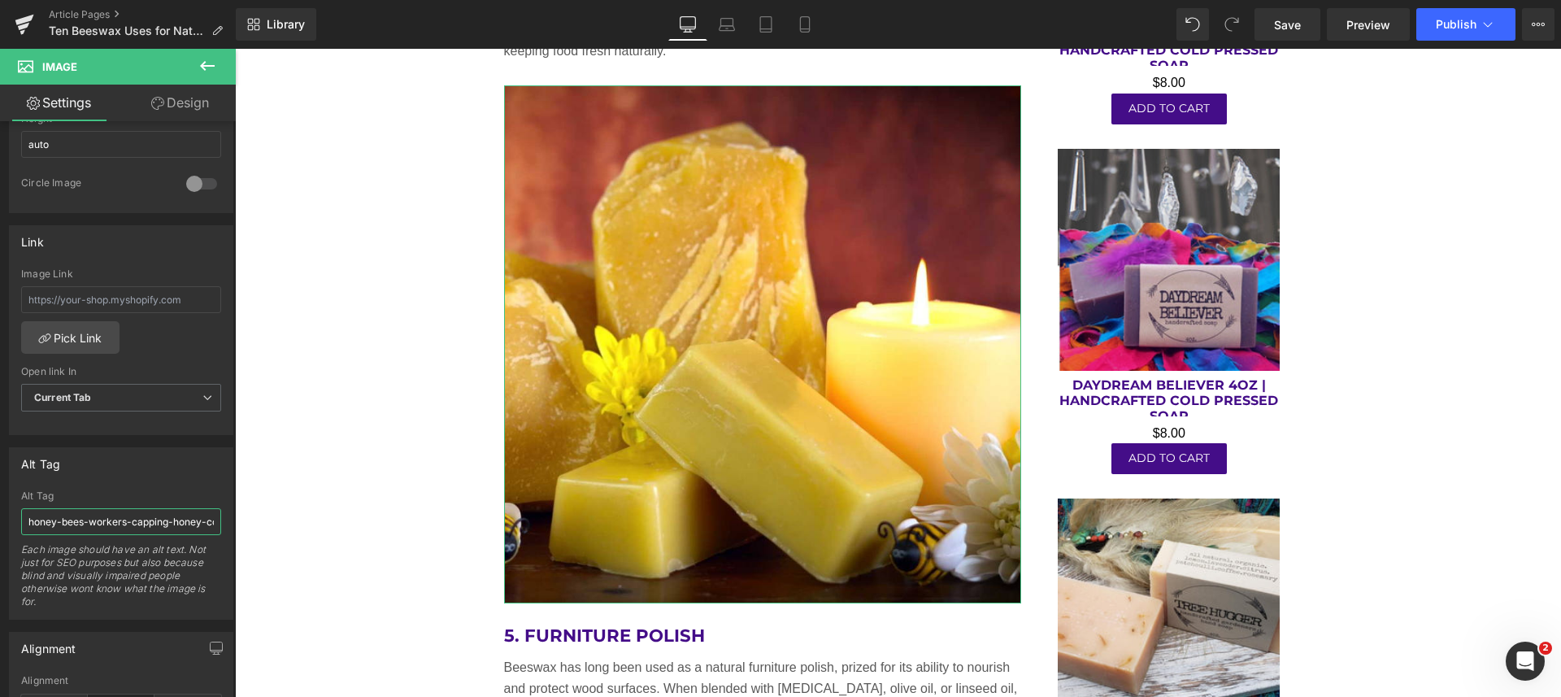
scroll to position [0, 23]
drag, startPoint x: 260, startPoint y: 571, endPoint x: 249, endPoint y: 522, distance: 50.9
paste input "rendered-beeswax-bar-and-candle.jpg"
type input "rendered-beeswax-bar-and-candle"
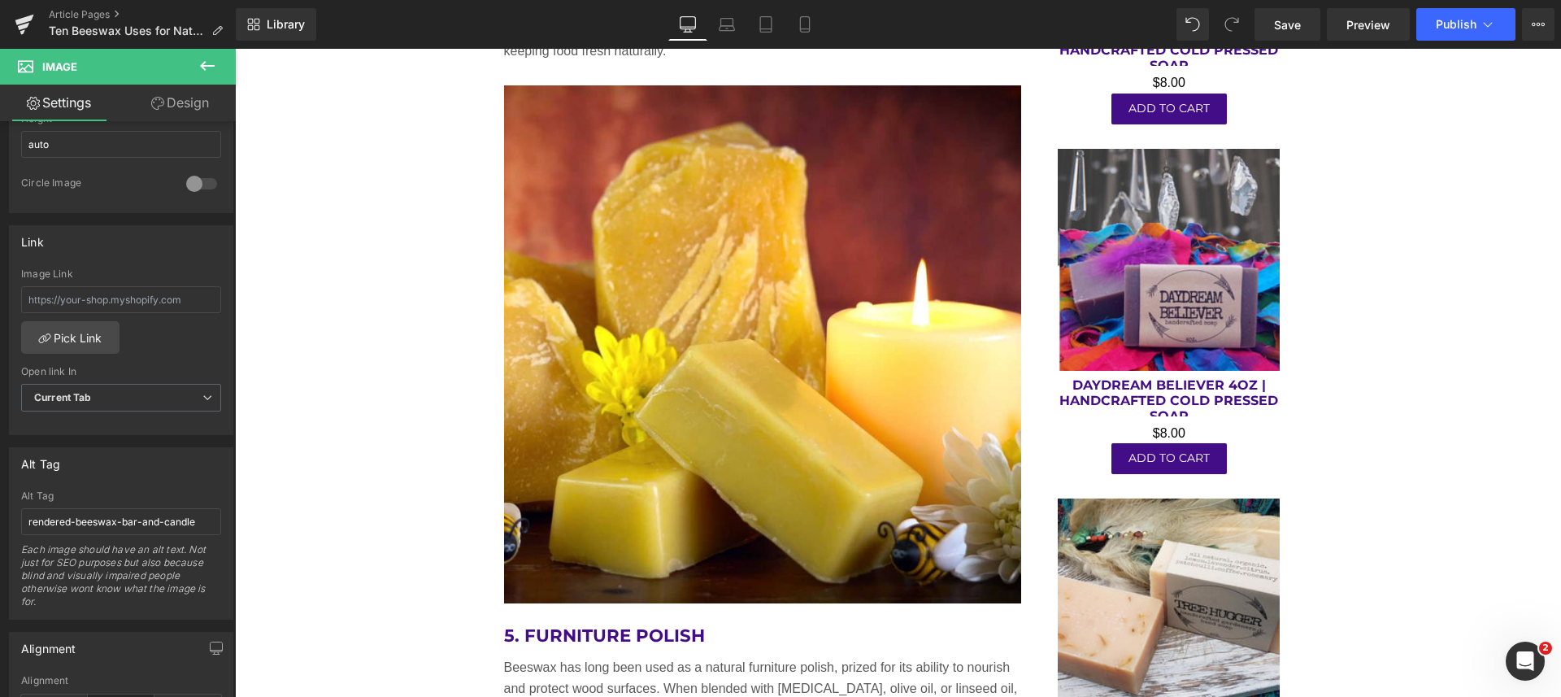
click at [1283, 18] on span "Save" at bounding box center [1287, 24] width 27 height 17
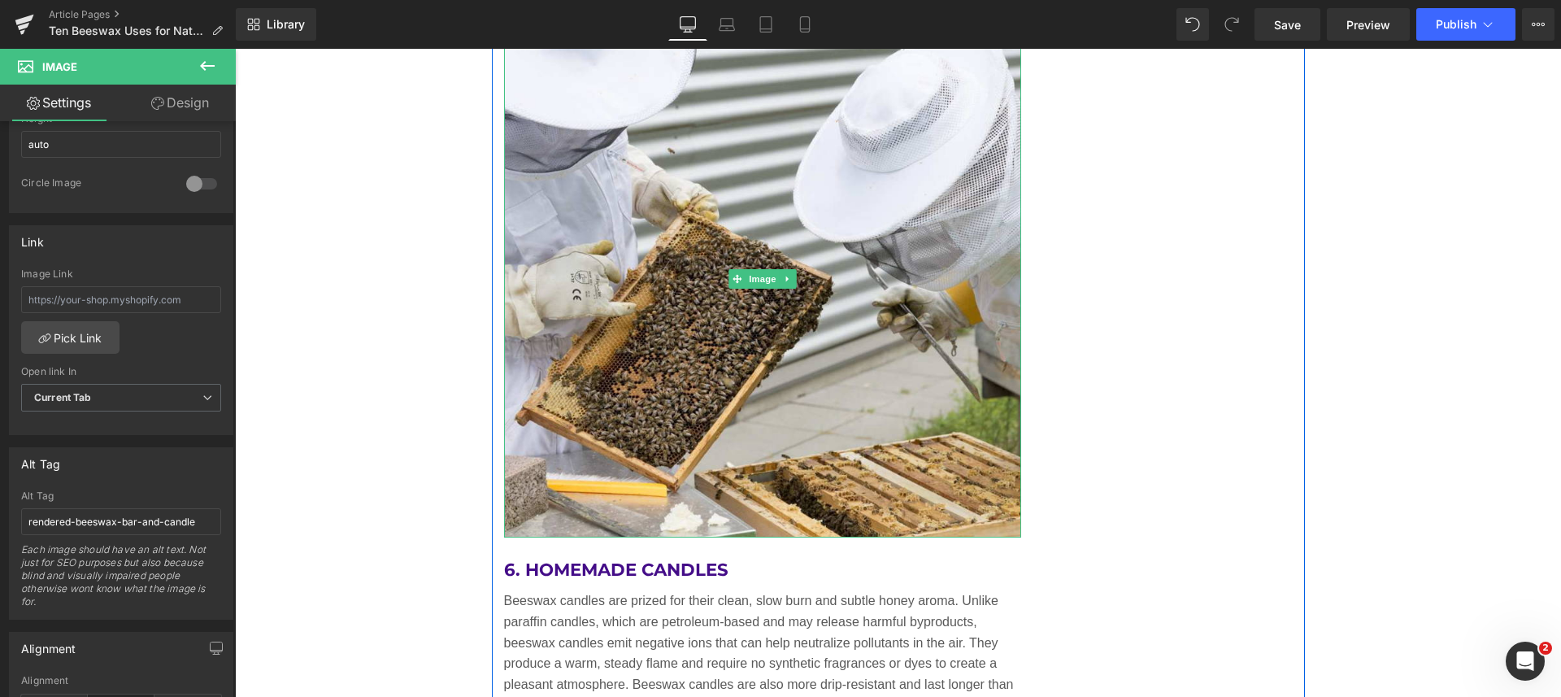
scroll to position [4391, 0]
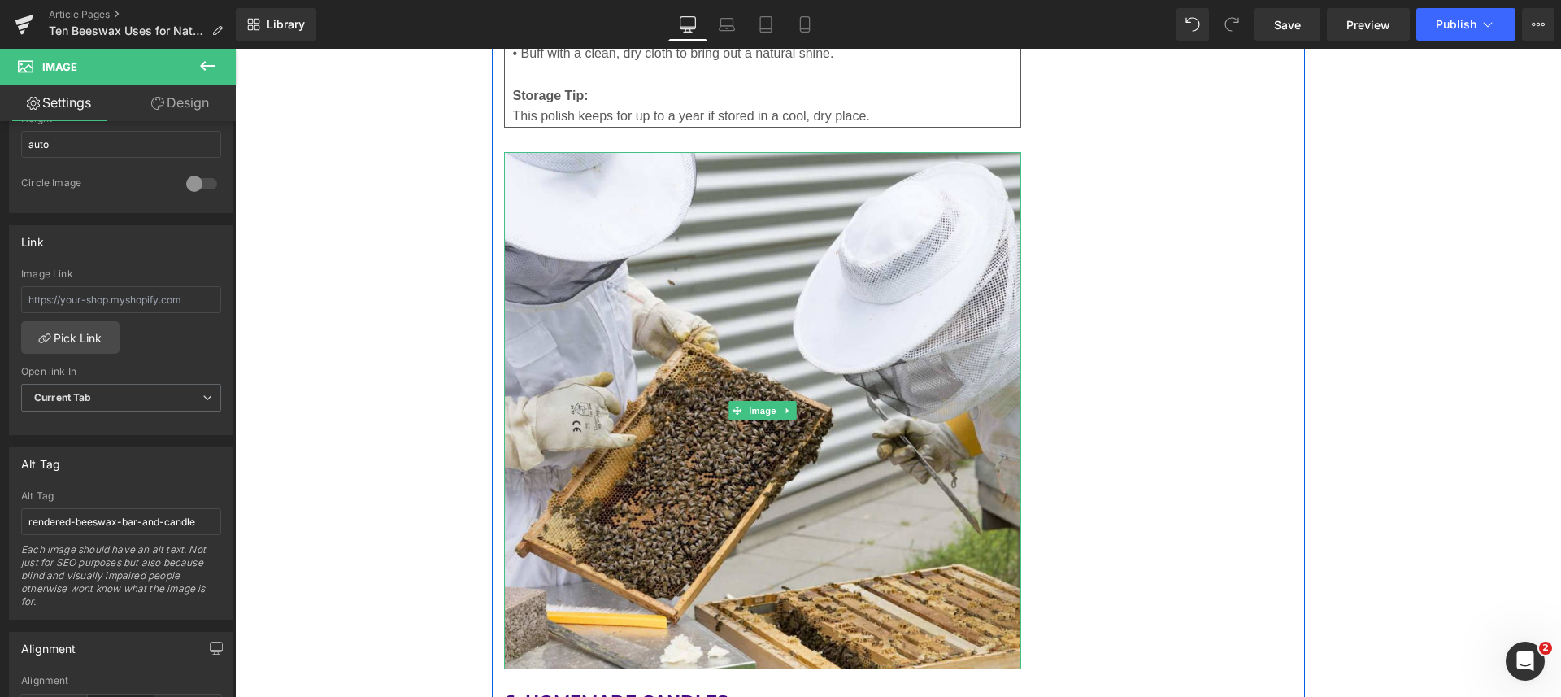
click at [780, 292] on img at bounding box center [763, 411] width 518 height 518
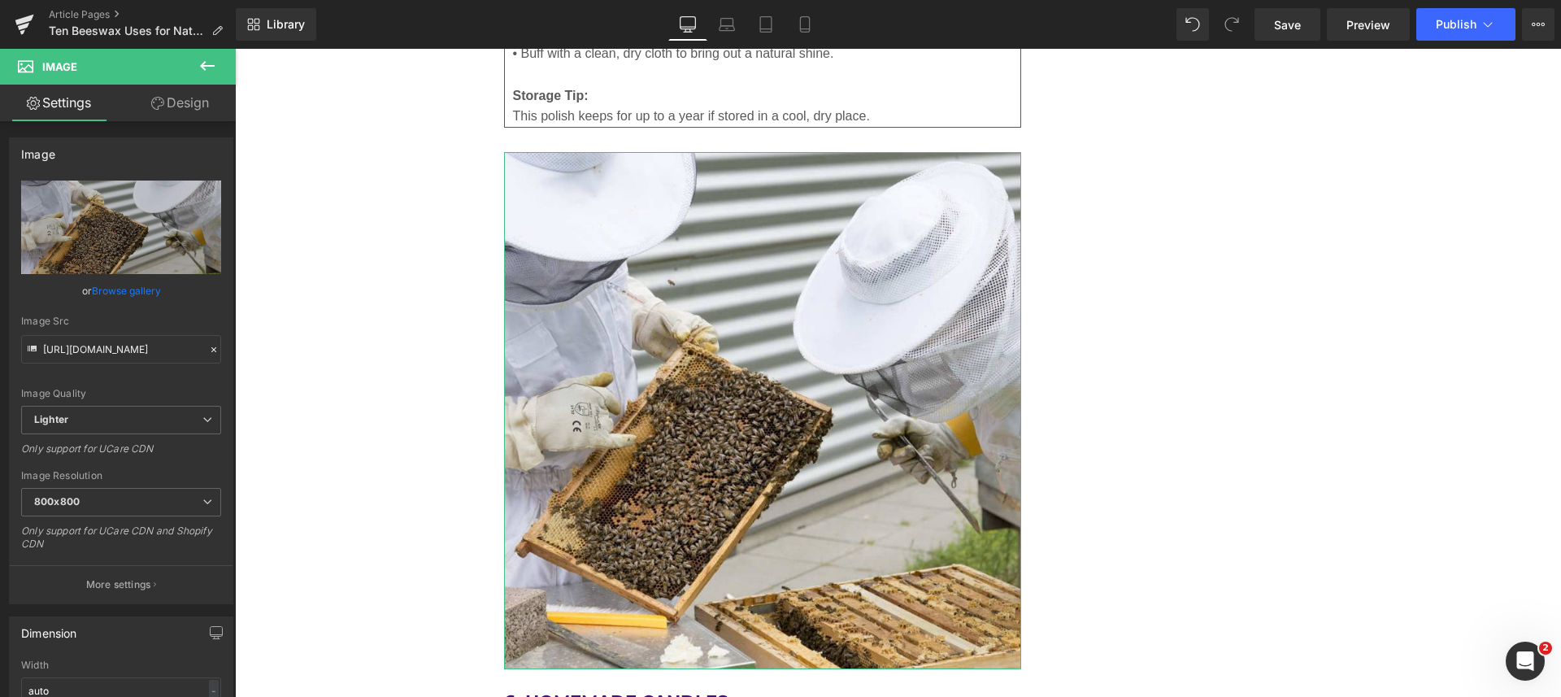
click at [0, 0] on icon "Replace Image" at bounding box center [0, 0] width 0 height 0
type input "C:\fakepath\light-and-dark-beeswax-candles.jpg"
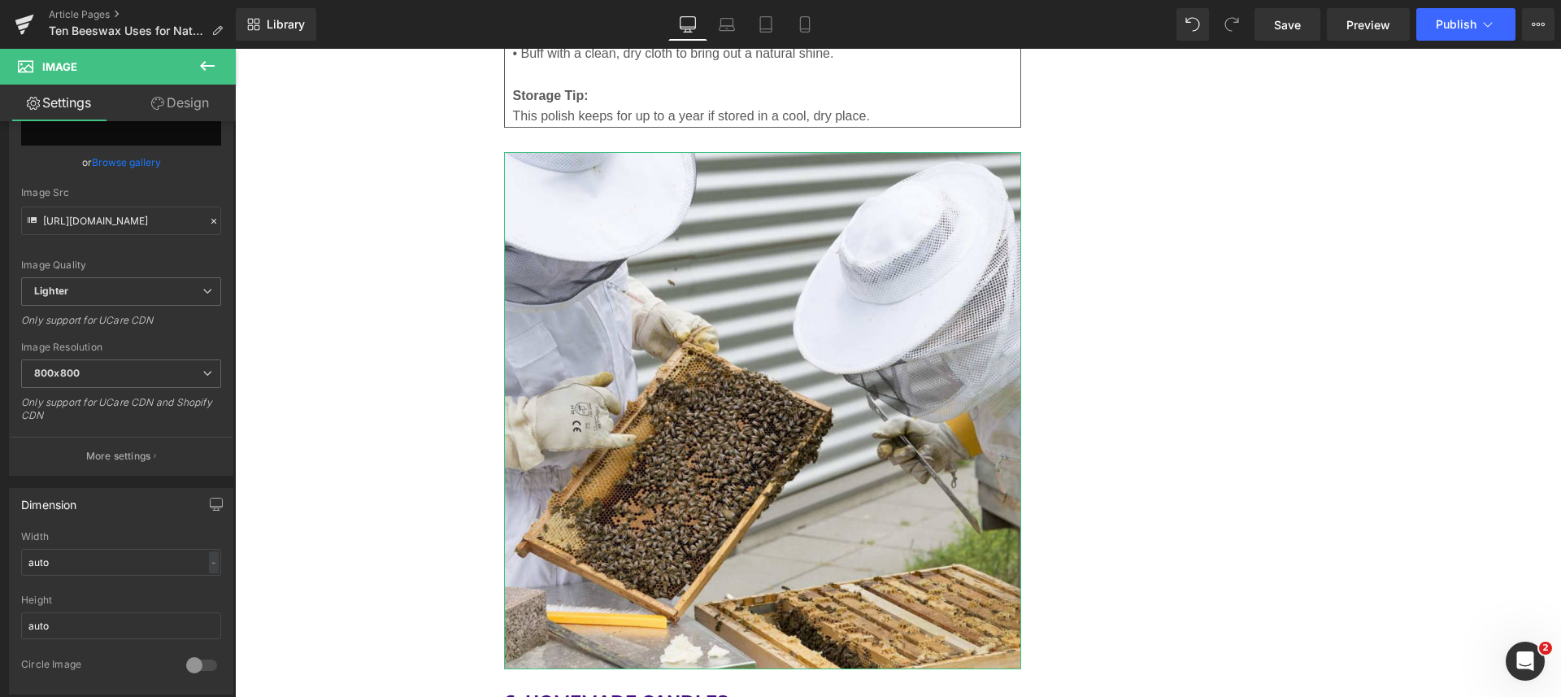
scroll to position [203, 0]
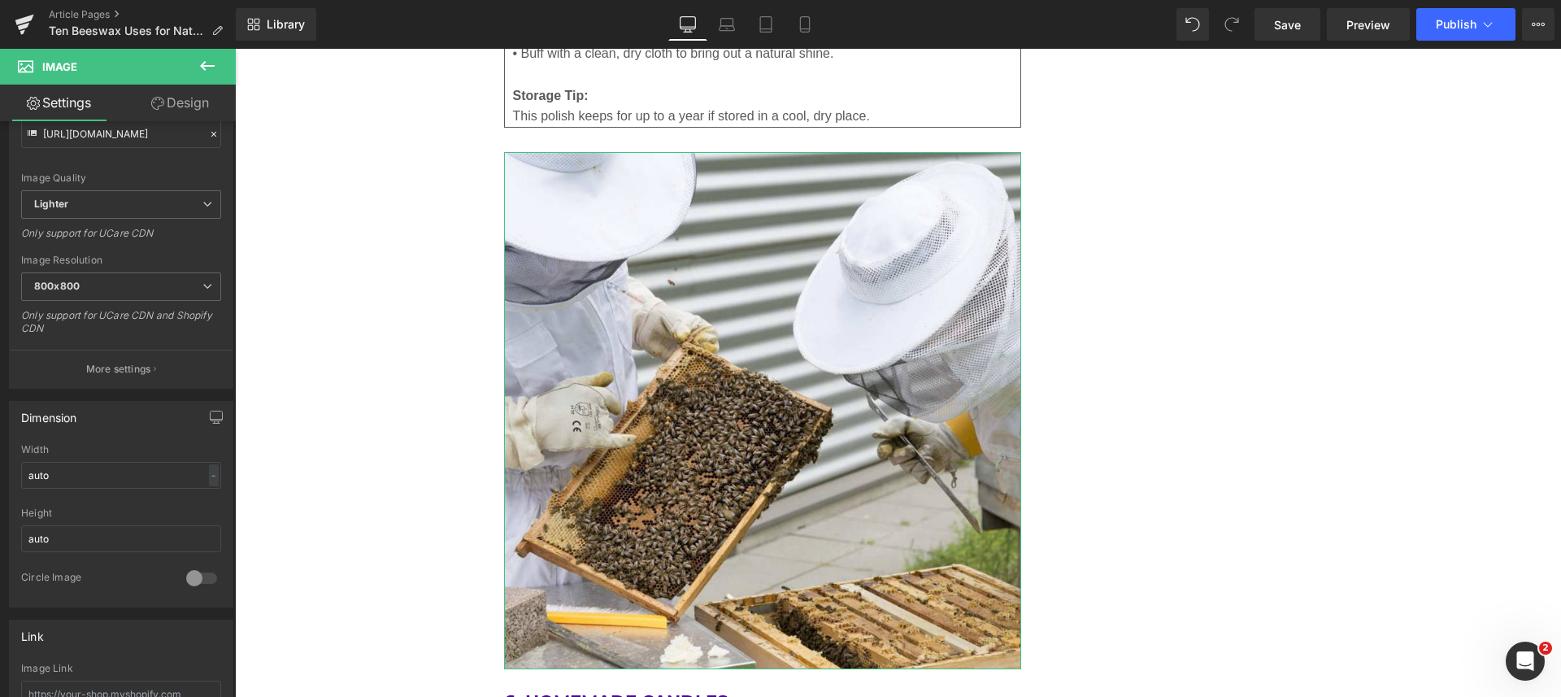
click at [102, 368] on p "More settings" at bounding box center [118, 369] width 65 height 15
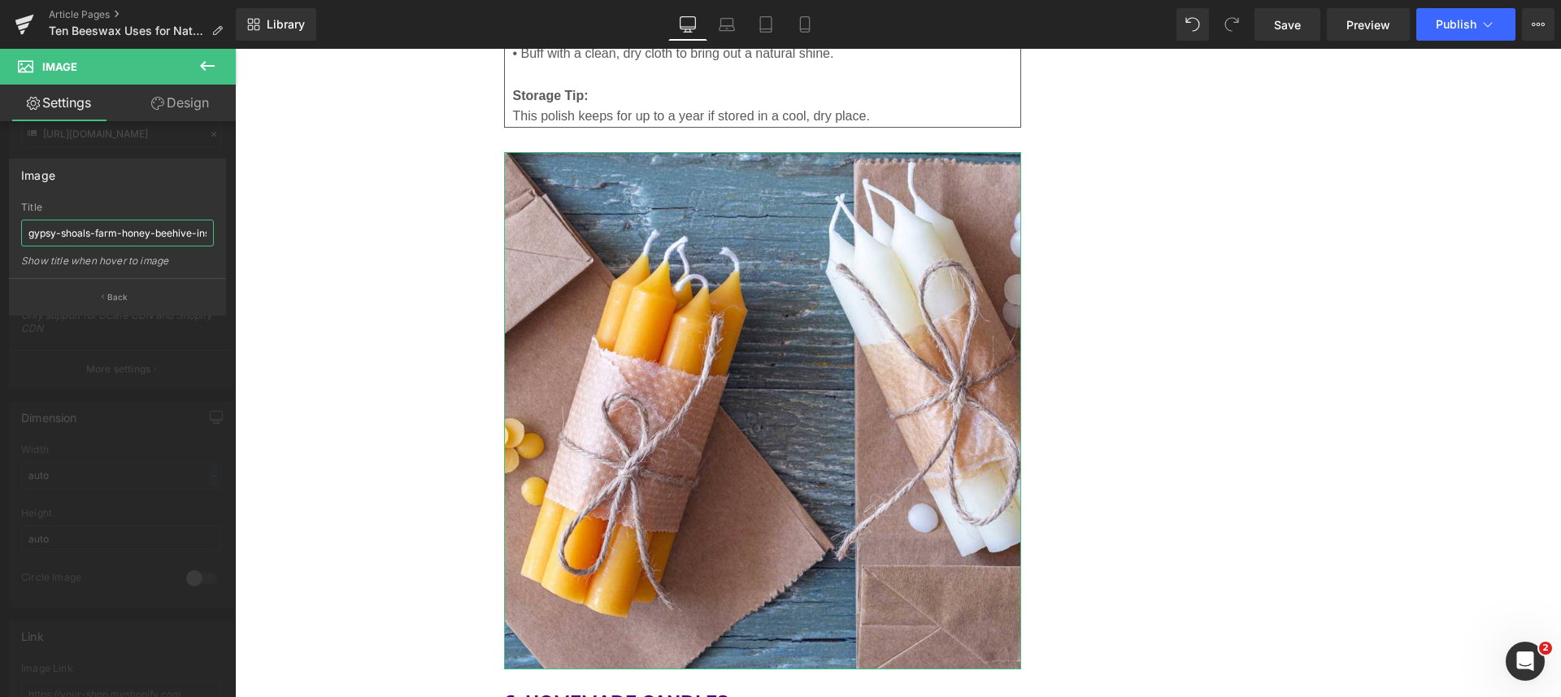
scroll to position [0, 36]
drag, startPoint x: 258, startPoint y: 285, endPoint x: 275, endPoint y: 228, distance: 60.0
paste input "light-and-dark-beeswax-candles.jpg"
type input "light-and-dark-beeswax-candles"
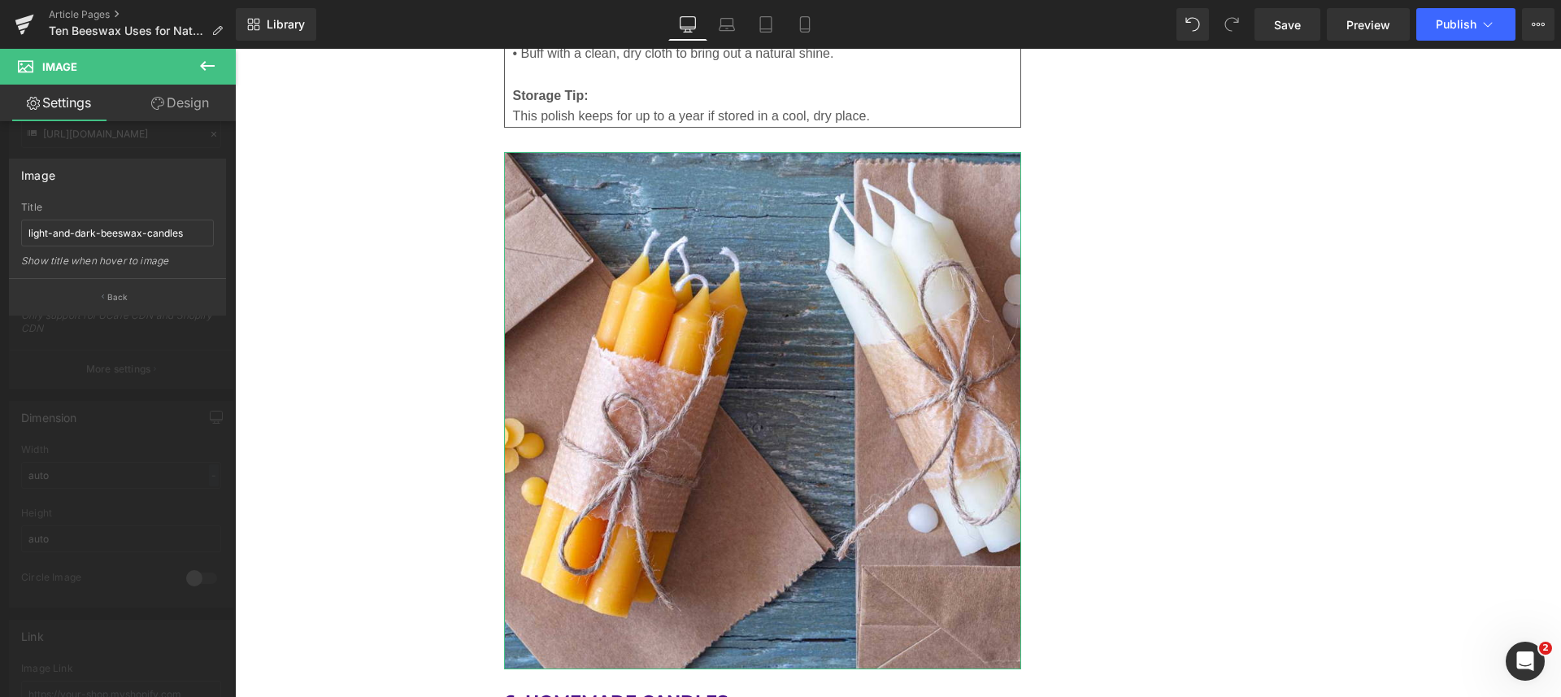
click at [114, 292] on p "Back" at bounding box center [117, 297] width 21 height 12
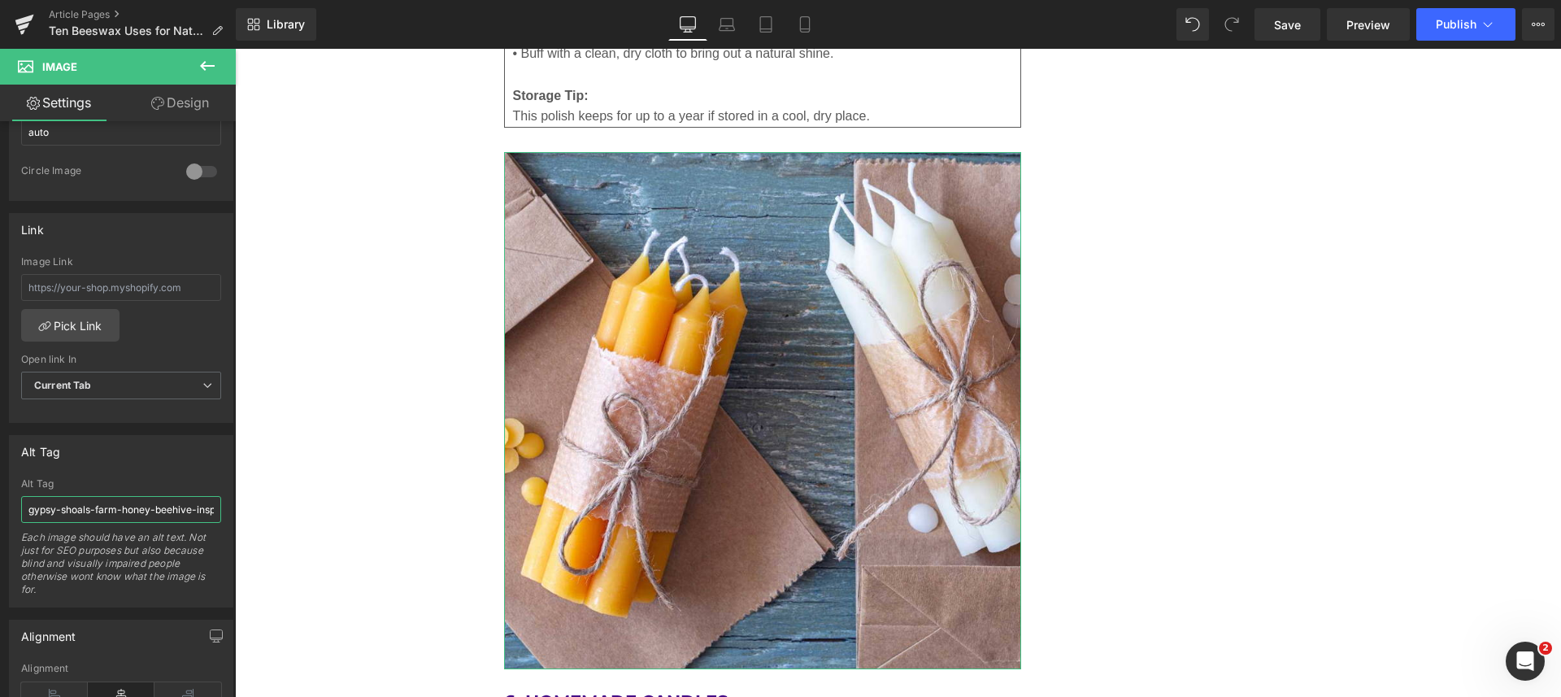
scroll to position [0, 35]
drag, startPoint x: 258, startPoint y: 556, endPoint x: 267, endPoint y: 527, distance: 30.8
paste input "light-and-dark-beeswax-candles.jpg"
type input "light-and-dark-beeswax-candles"
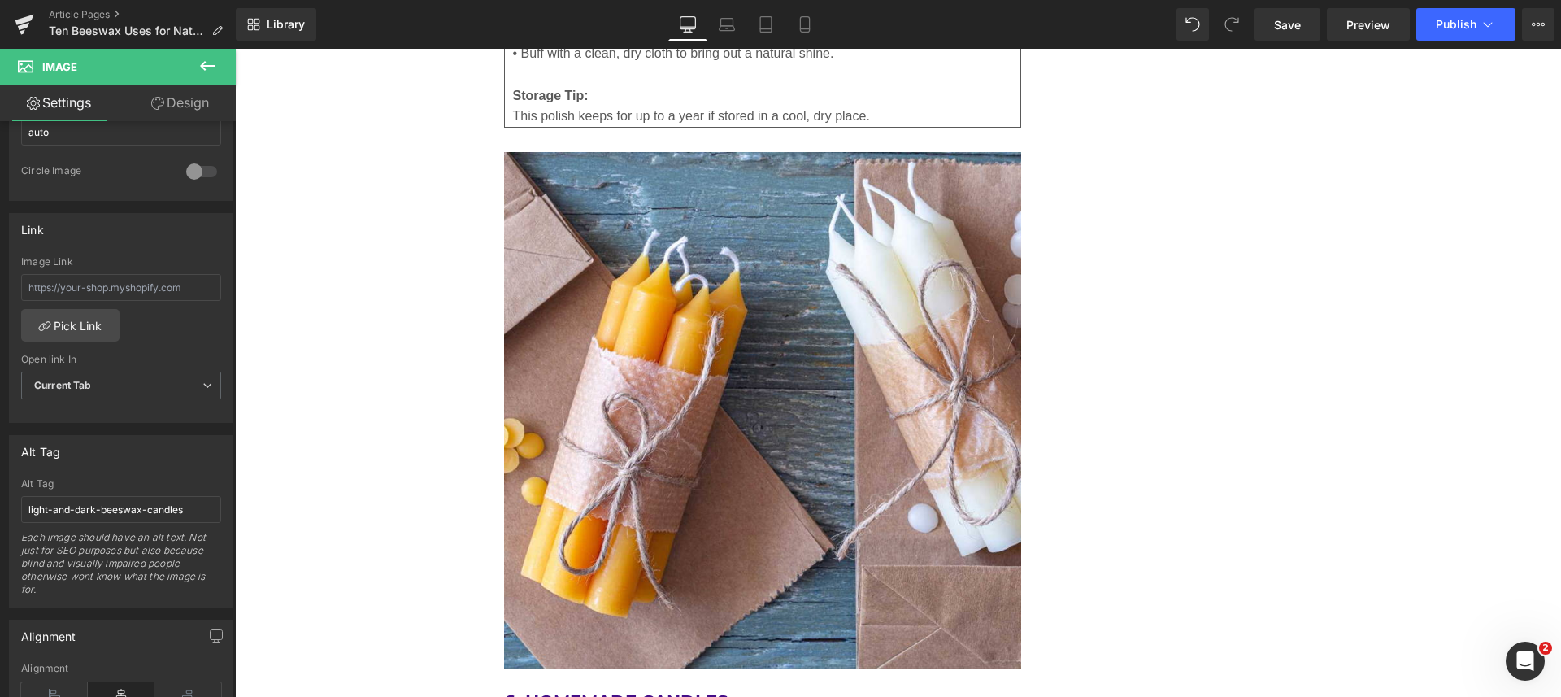
click at [1287, 24] on span "Save" at bounding box center [1287, 24] width 27 height 17
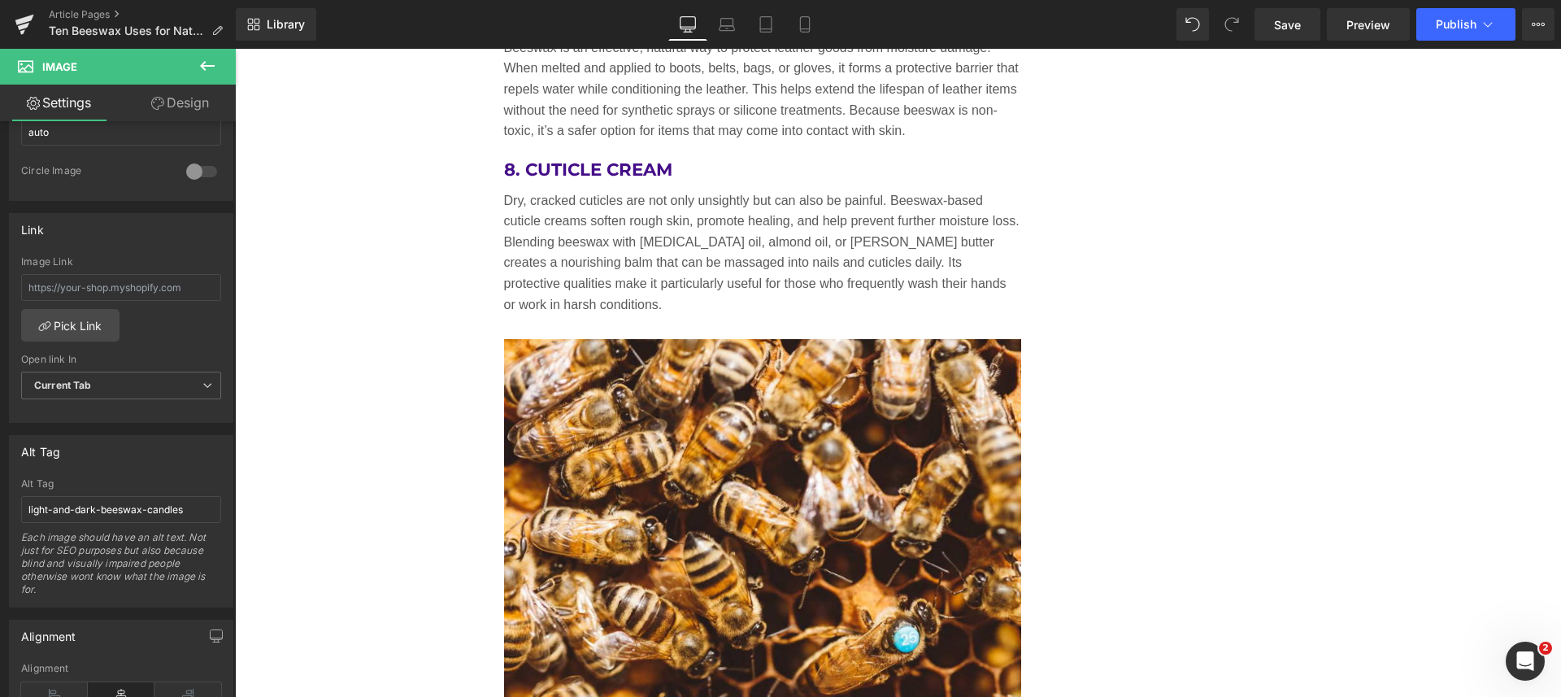
scroll to position [5711, 0]
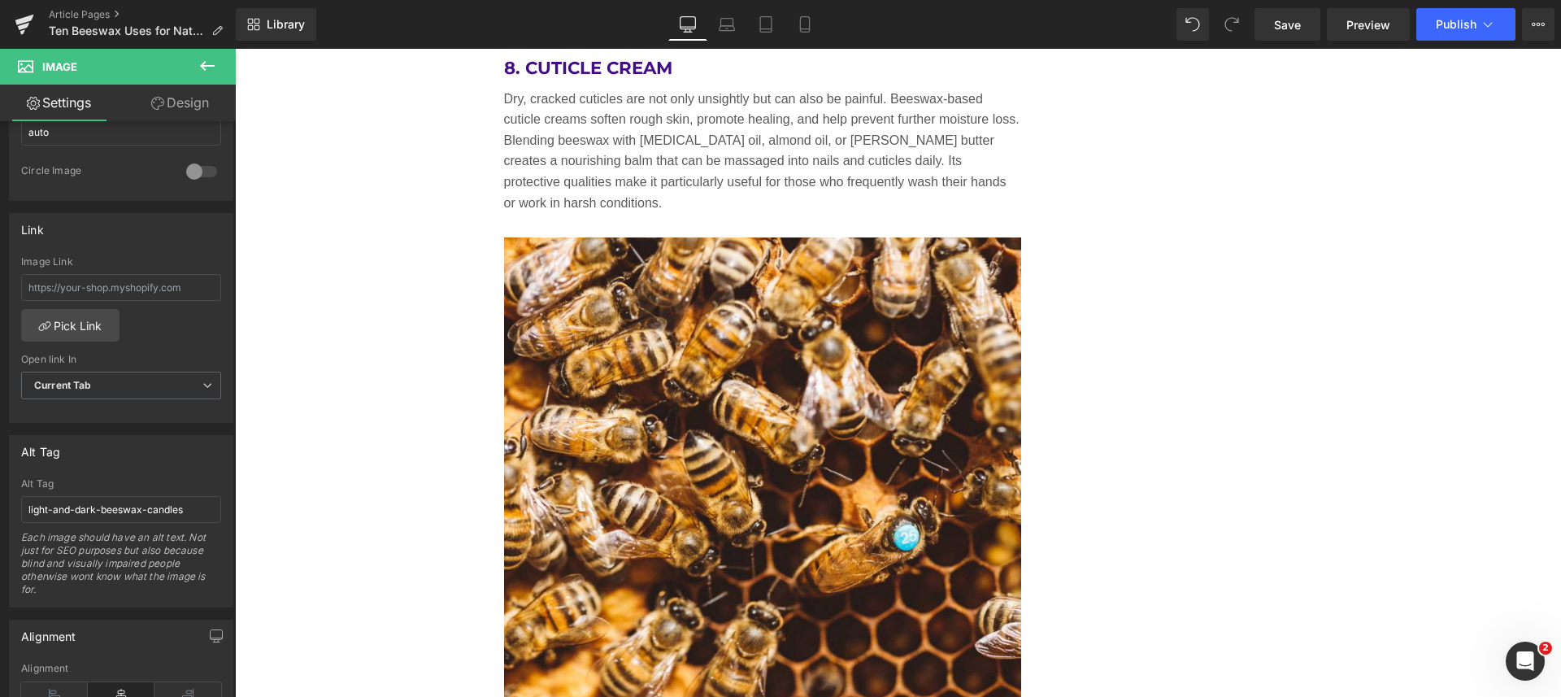
click at [850, 358] on img at bounding box center [763, 496] width 518 height 518
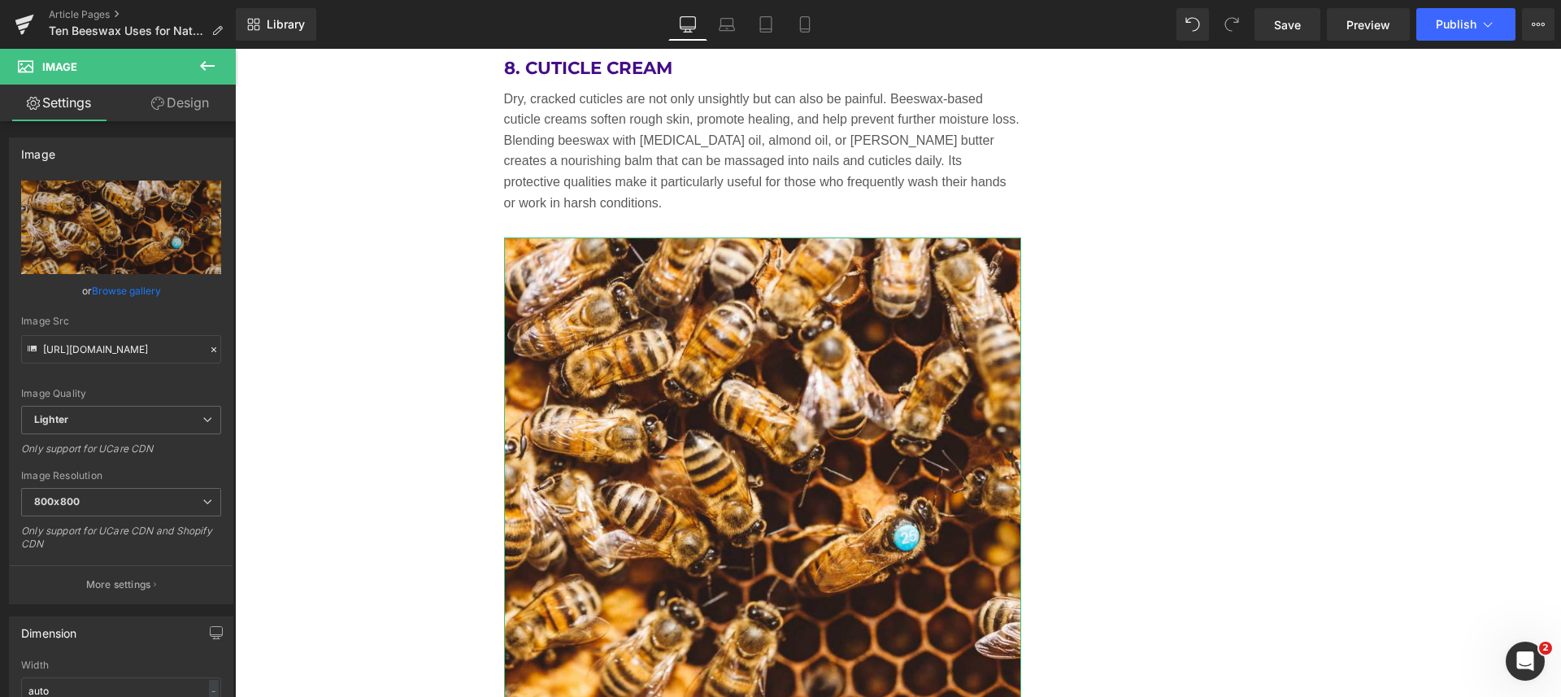
click at [0, 0] on icon "Replace Image" at bounding box center [0, 0] width 0 height 0
type input "C:\fakepath\beeswax-candles-assortment.jpg"
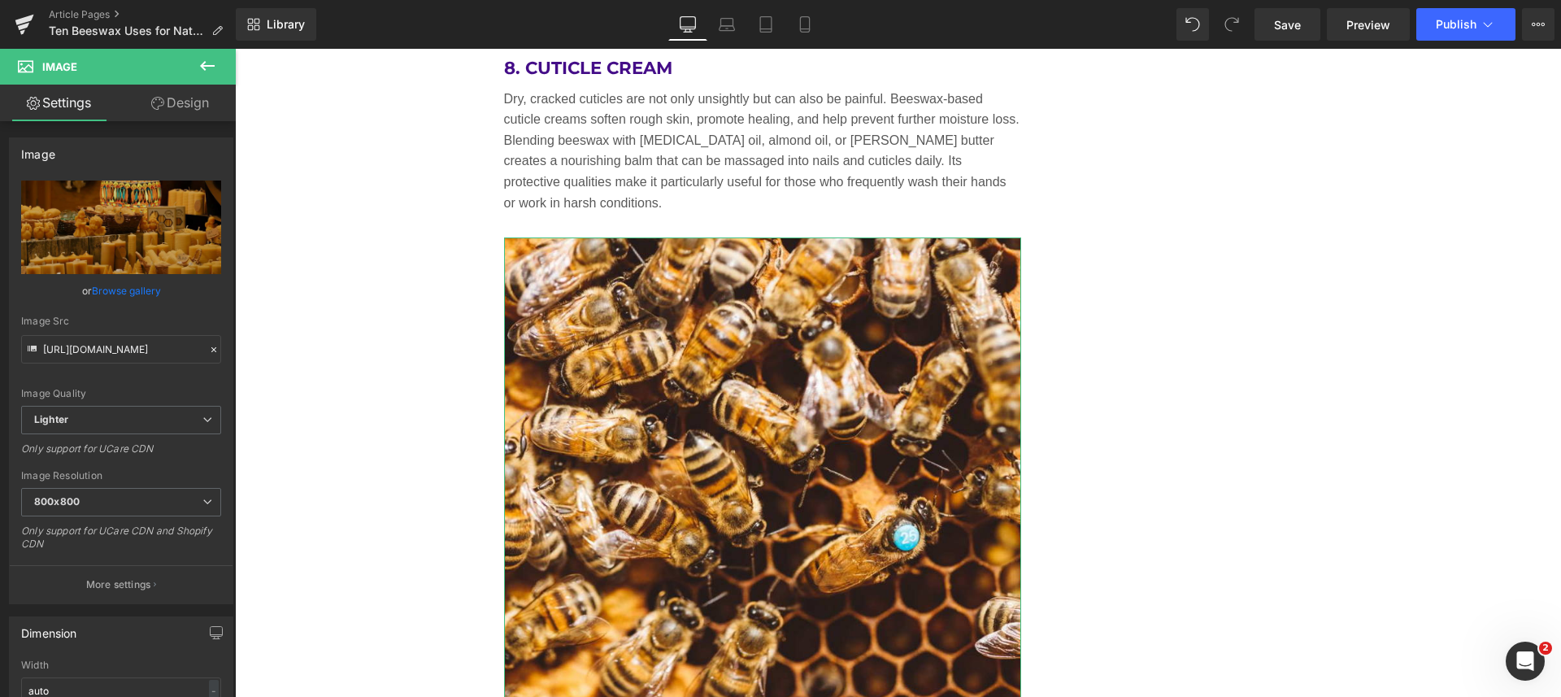
scroll to position [102, 0]
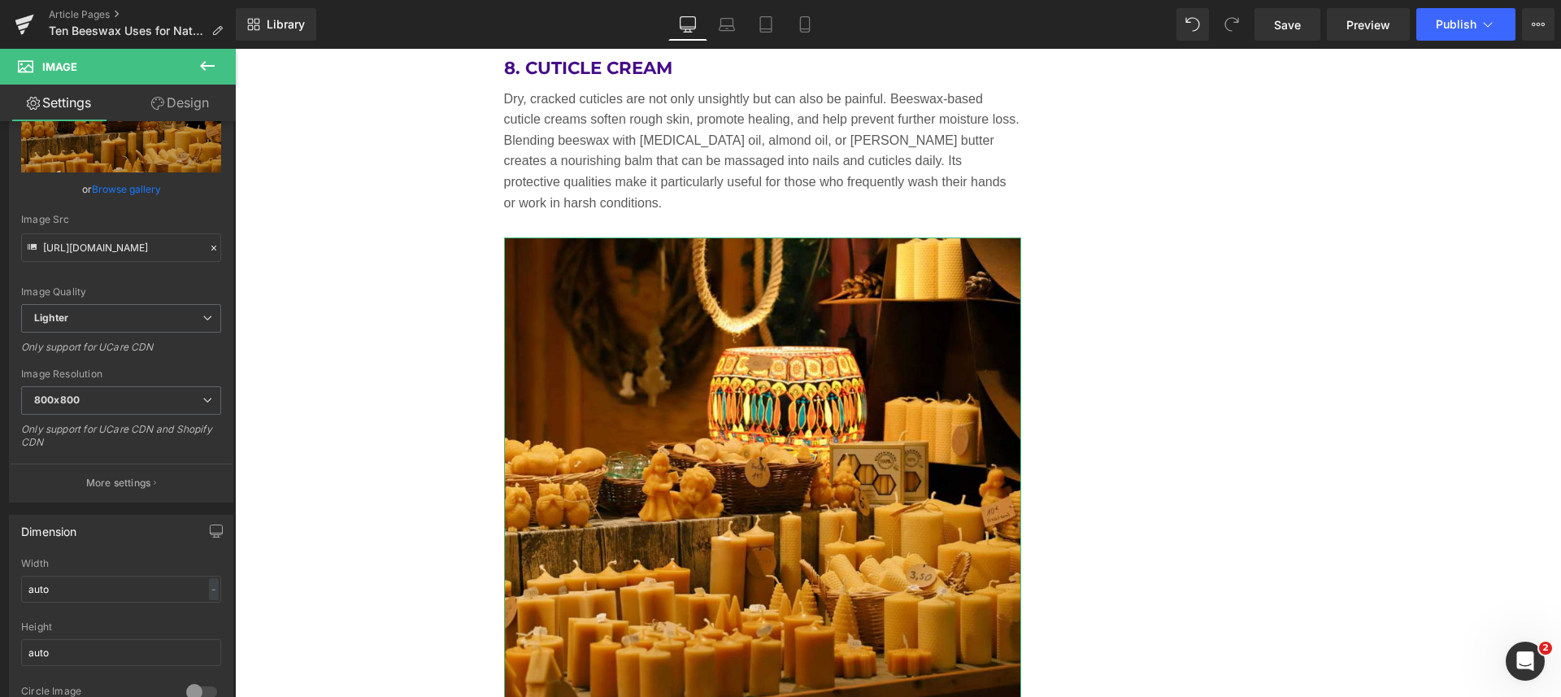
click at [98, 482] on p "More settings" at bounding box center [118, 482] width 65 height 15
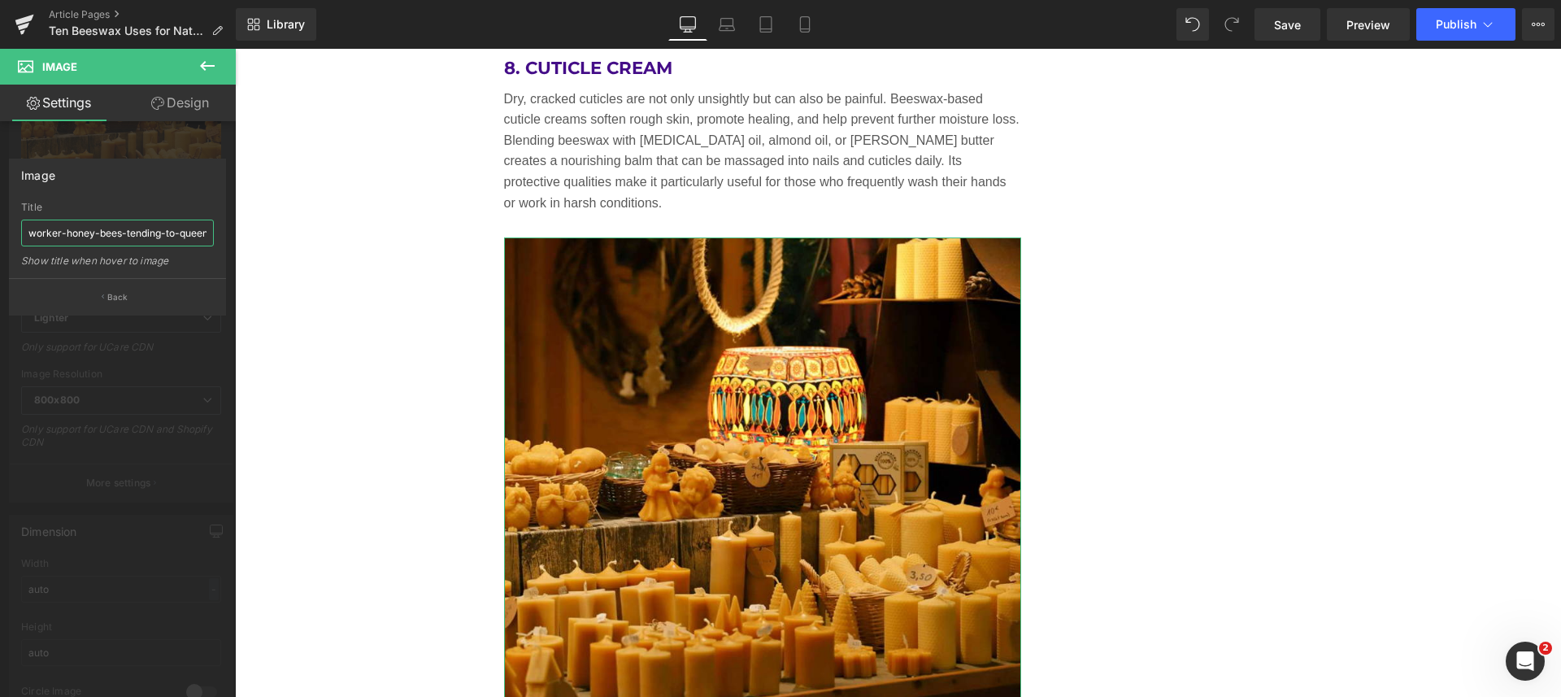
scroll to position [0, 21]
drag, startPoint x: 262, startPoint y: 279, endPoint x: 284, endPoint y: 226, distance: 57.2
paste input "beeswax-candles-assortment.jpg"
type input "beeswax-candles-assortment"
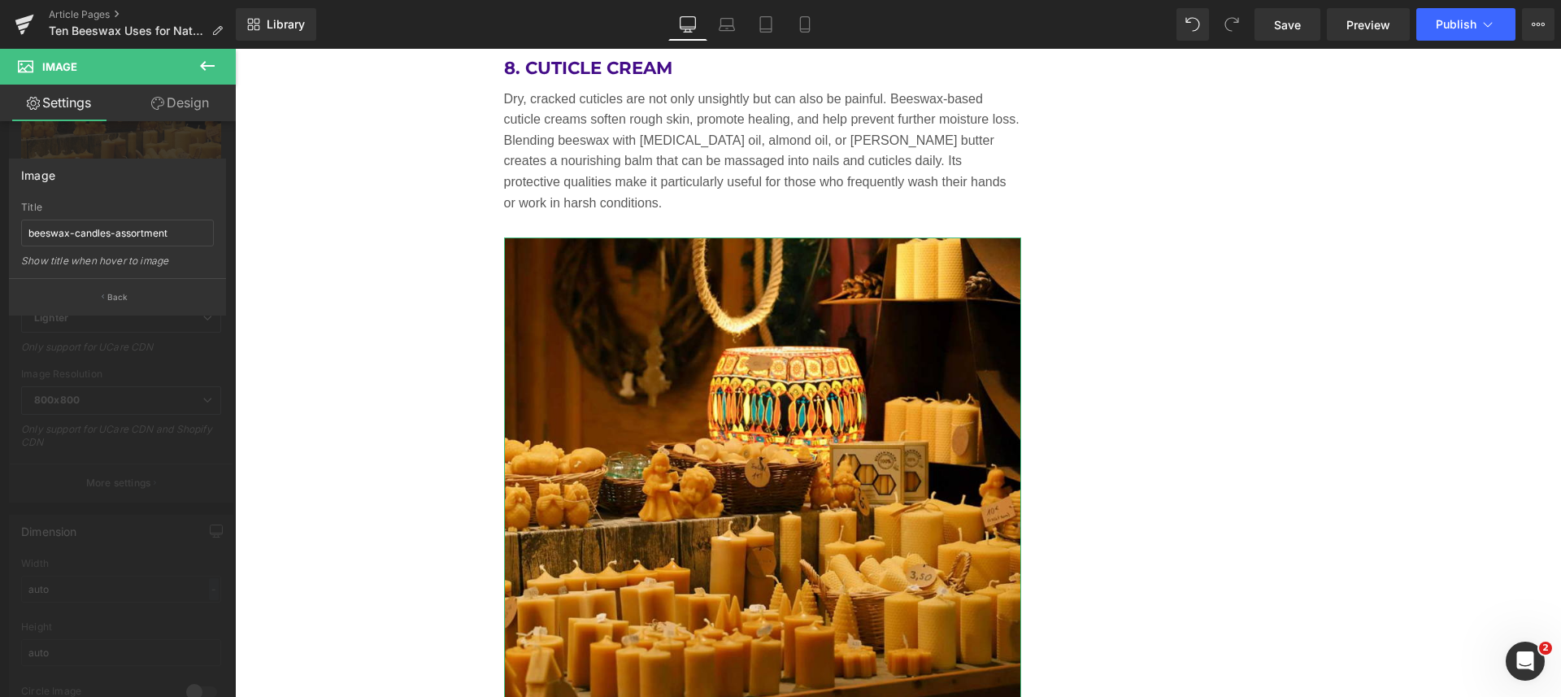
click at [121, 292] on p "Back" at bounding box center [117, 297] width 21 height 12
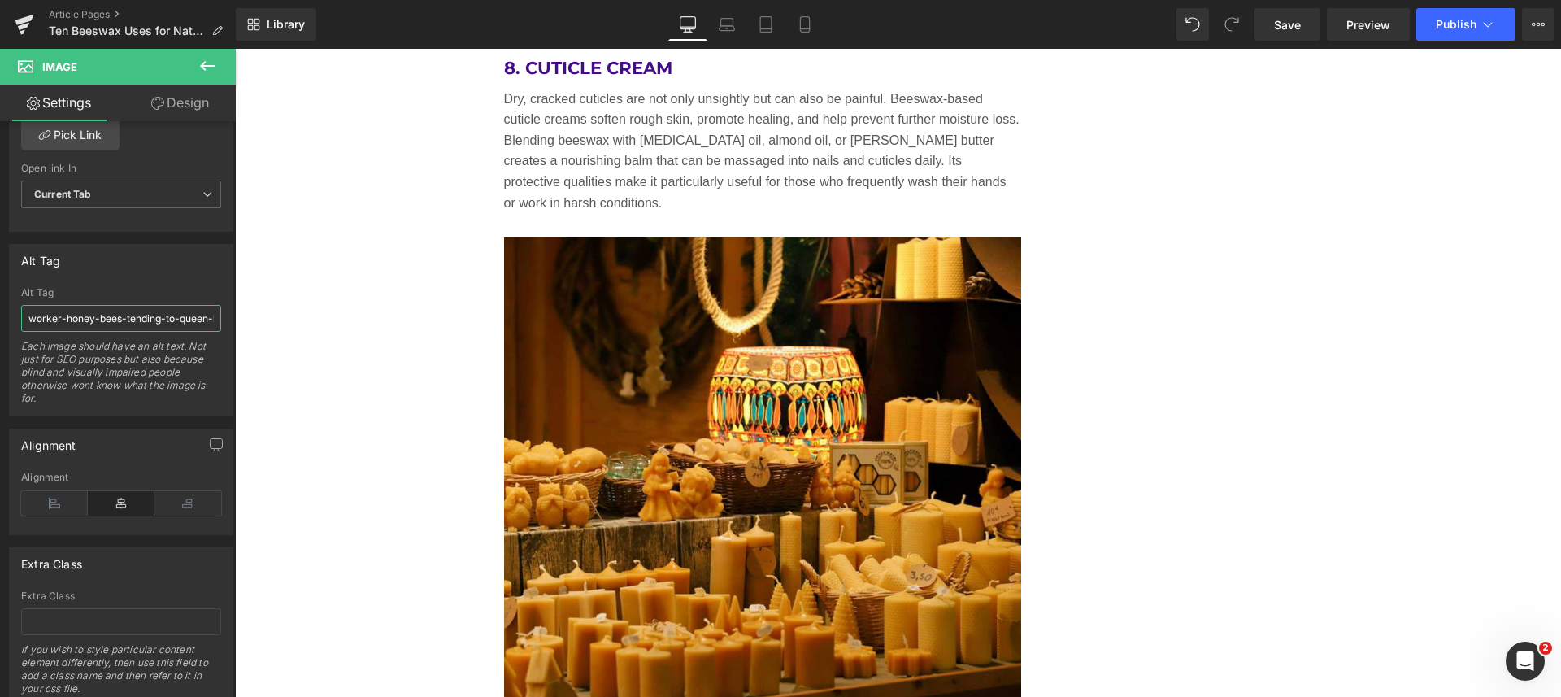
scroll to position [0, 20]
drag, startPoint x: 263, startPoint y: 371, endPoint x: 289, endPoint y: 336, distance: 44.7
paste input "beeswax-candles-assortment.jpg"
type input "beeswax-candles-assortment"
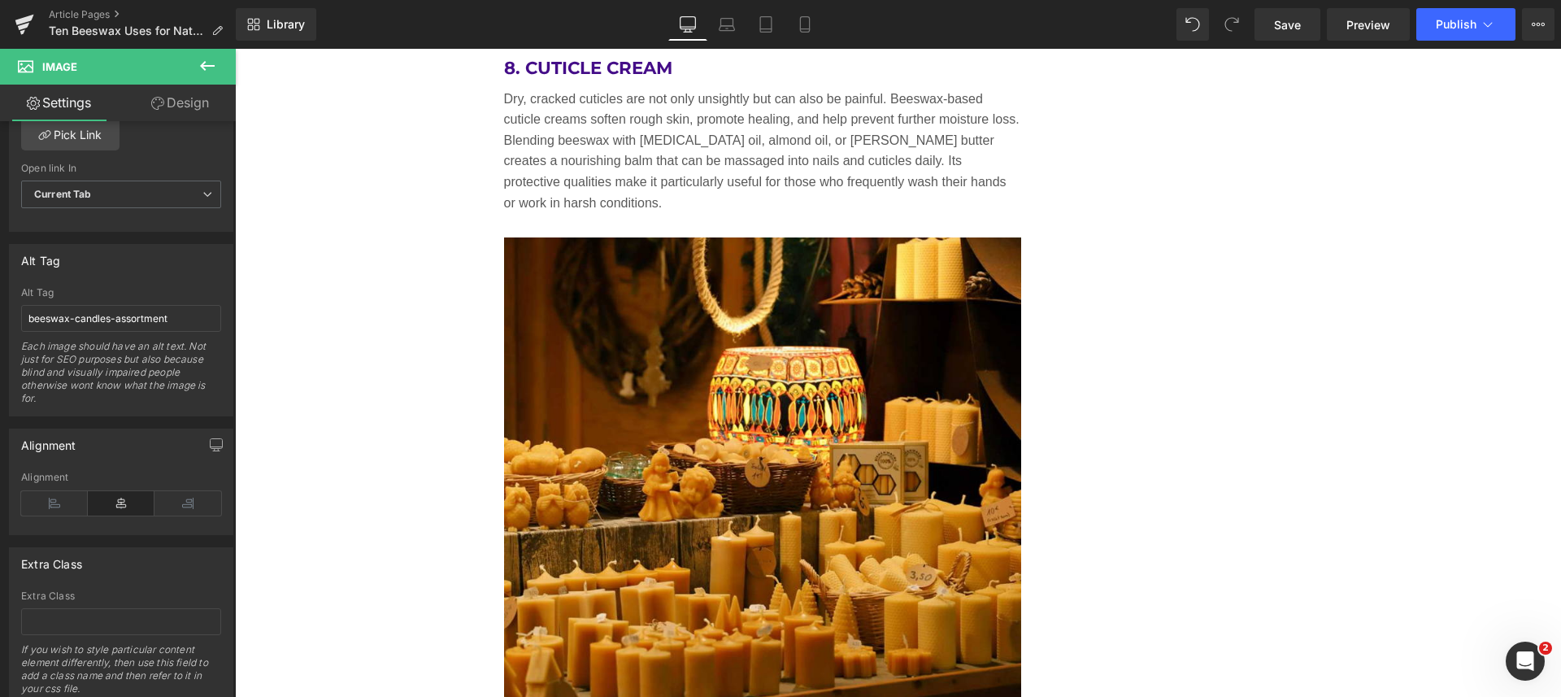
click at [1305, 15] on link "Save" at bounding box center [1287, 24] width 66 height 33
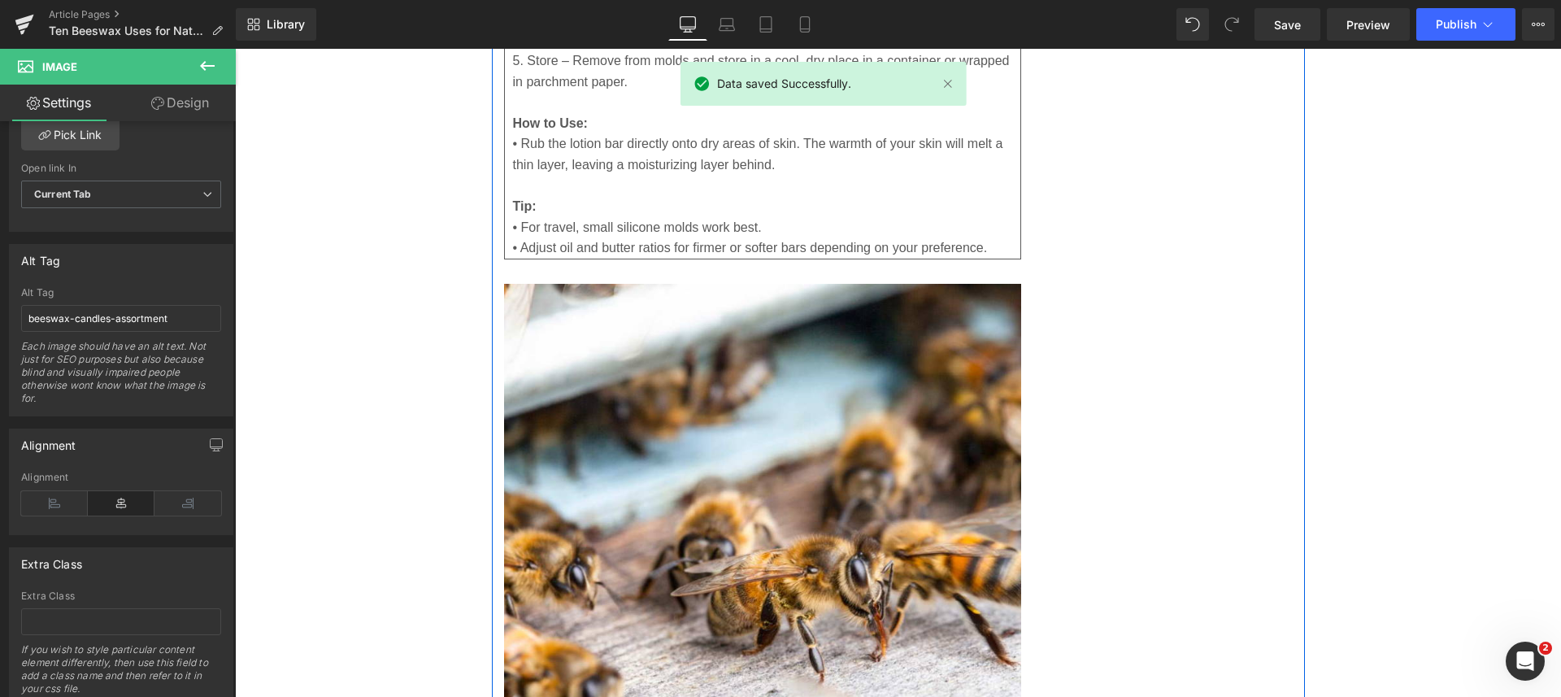
scroll to position [7134, 0]
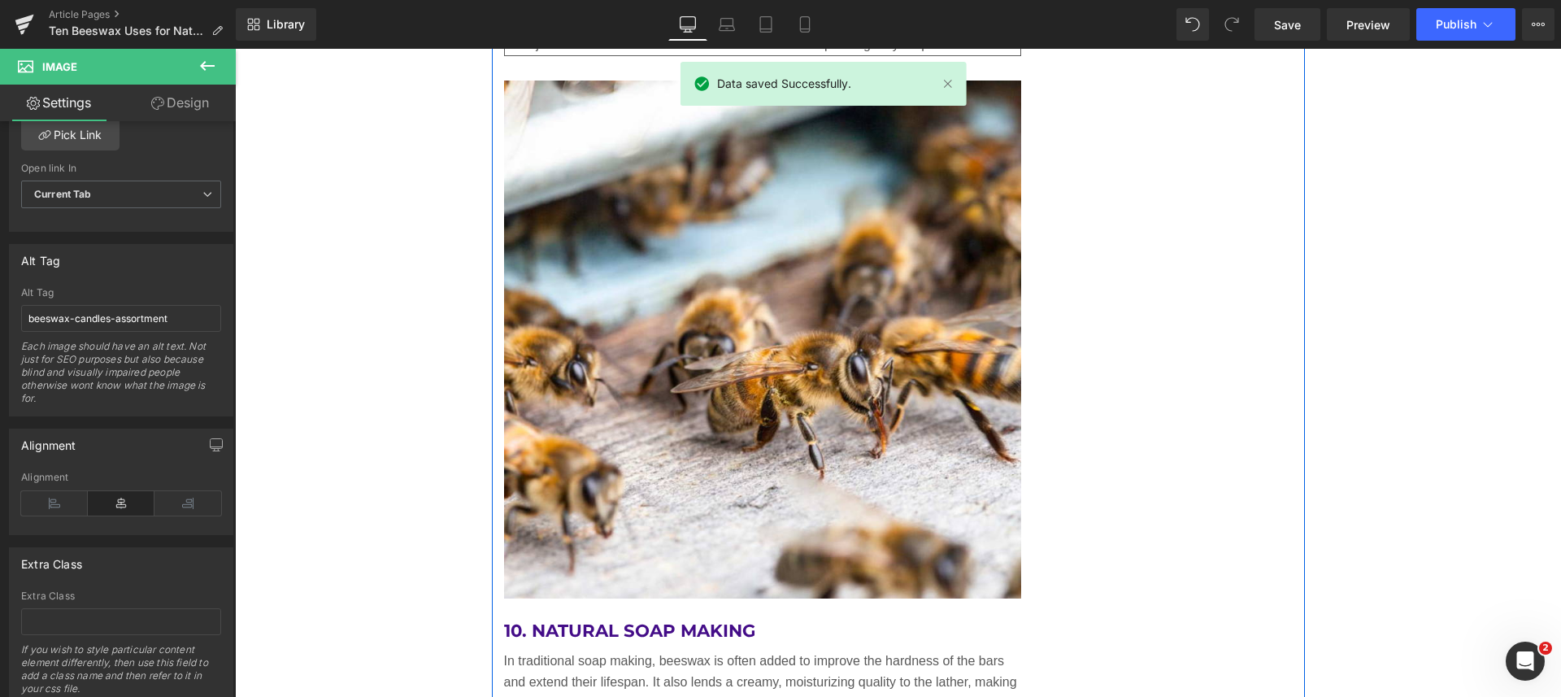
click at [758, 323] on div "Image" at bounding box center [763, 339] width 518 height 518
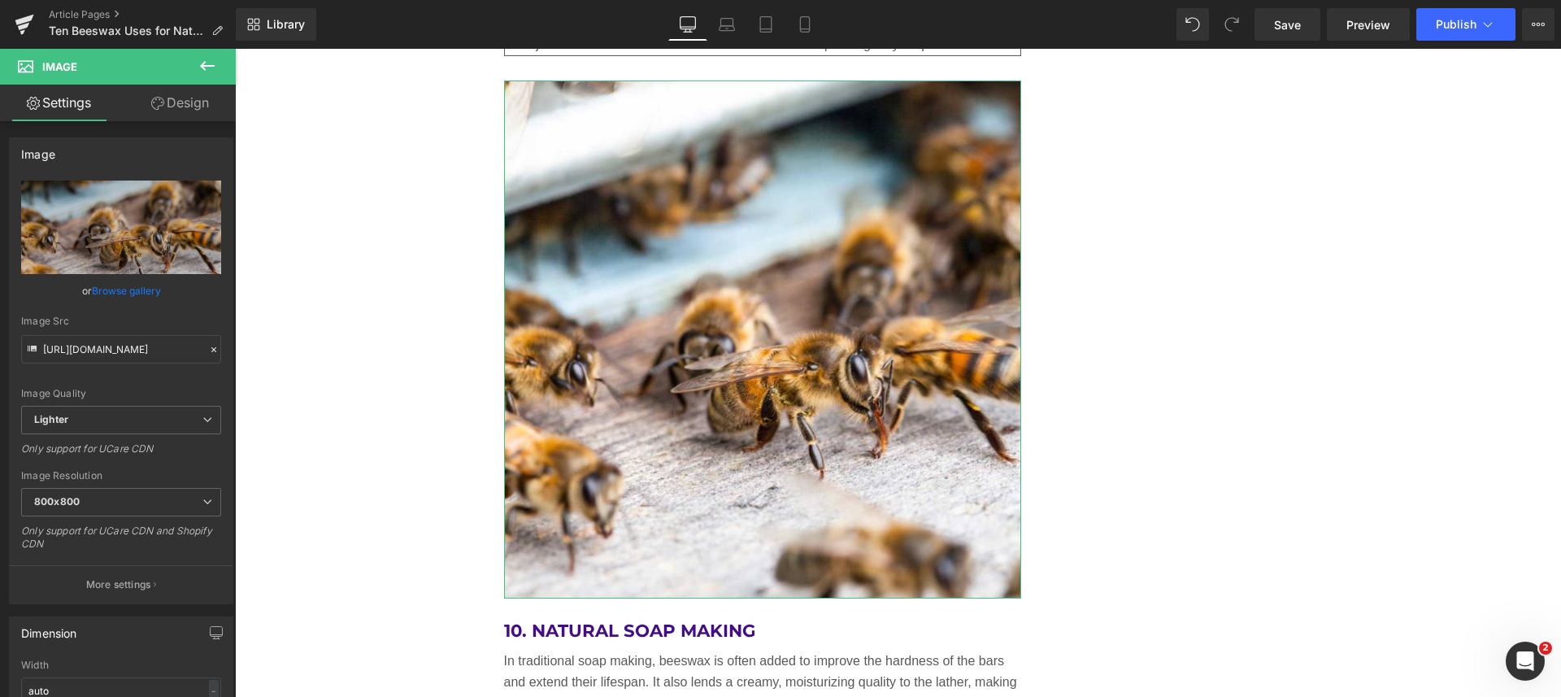
click at [0, 0] on icon "Replace Image" at bounding box center [0, 0] width 0 height 0
type input "C:\fakepath\female-carrying-beeswax-honey-bath-products.jpg"
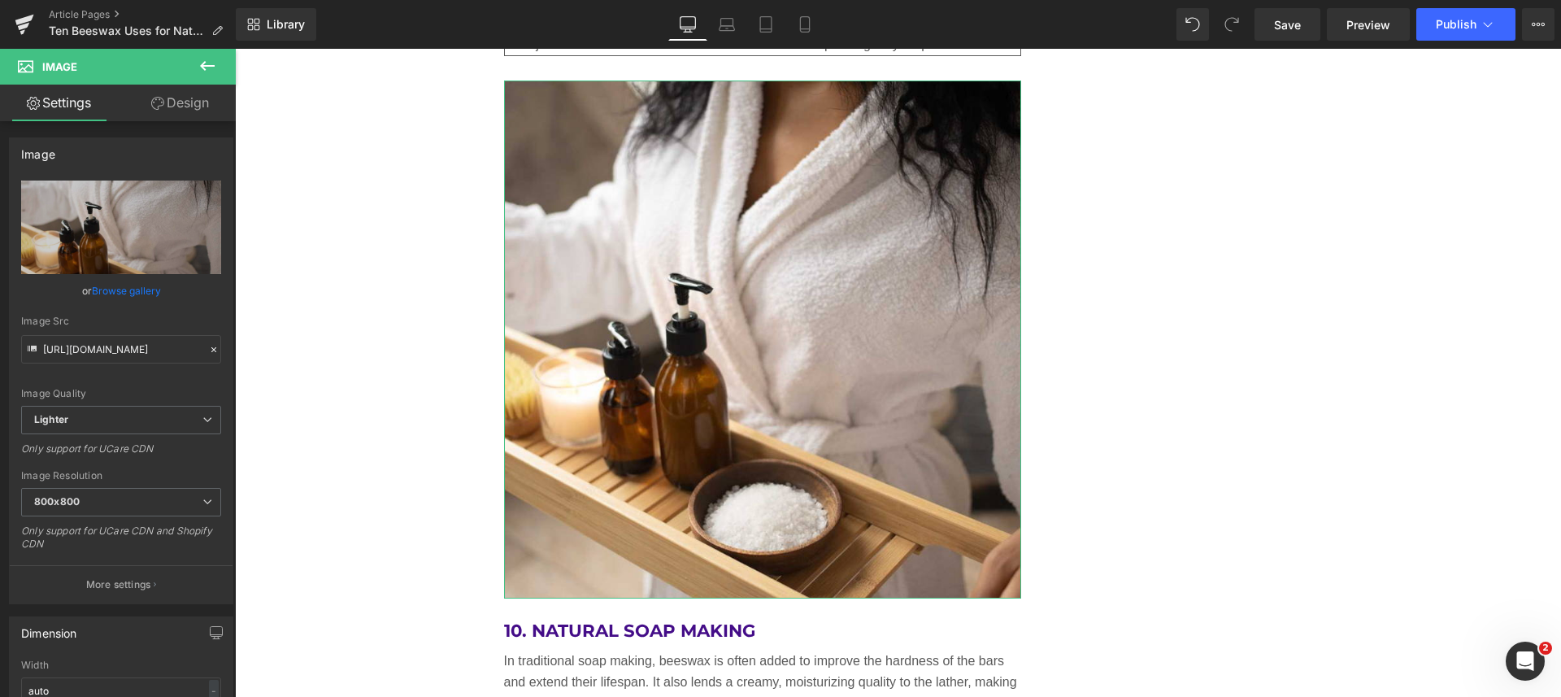
click at [87, 580] on p "More settings" at bounding box center [118, 584] width 65 height 15
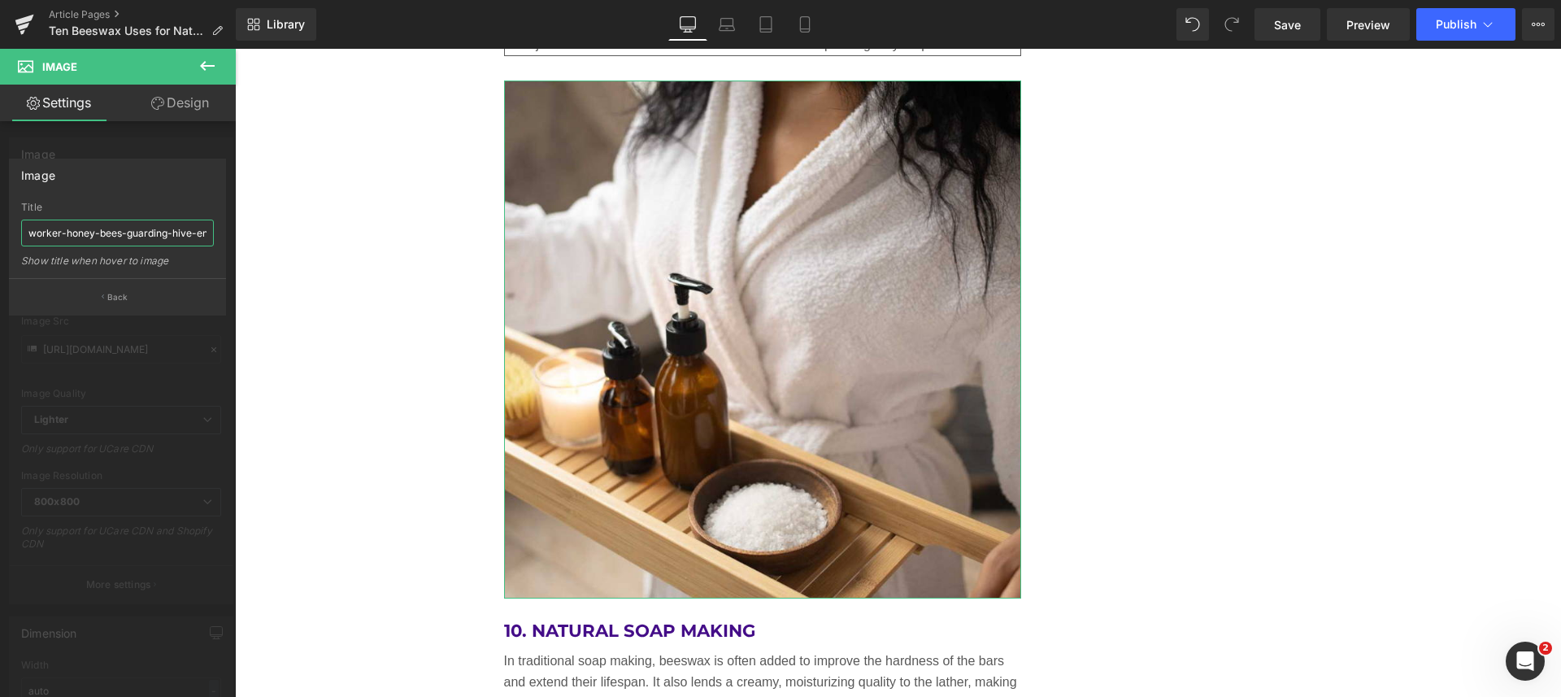
scroll to position [0, 28]
drag, startPoint x: 261, startPoint y: 279, endPoint x: 288, endPoint y: 235, distance: 51.4
paste input "female-carrying-beeswax-honey-bath-products.jpg"
type input "female-carrying-beeswax-honey-bath-products"
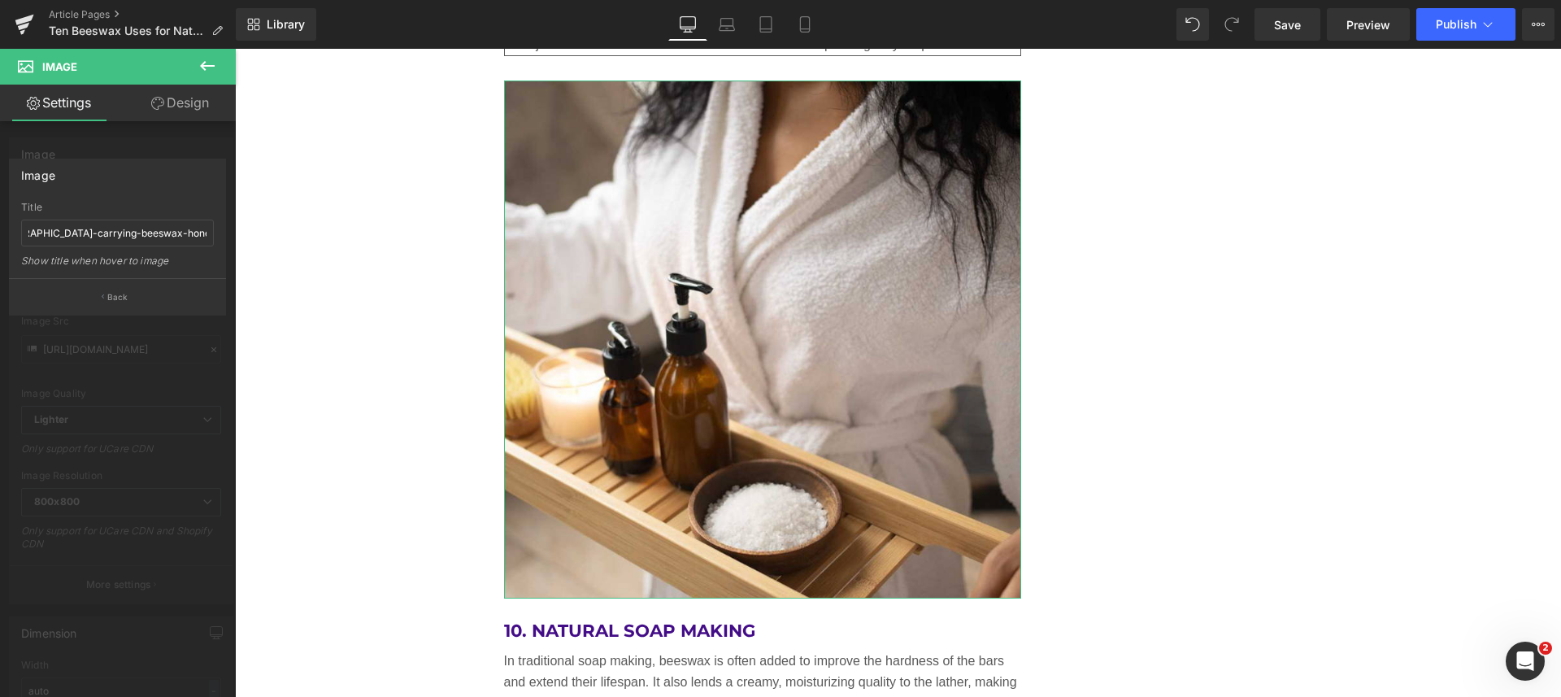
click at [130, 295] on button "Back" at bounding box center [117, 296] width 217 height 37
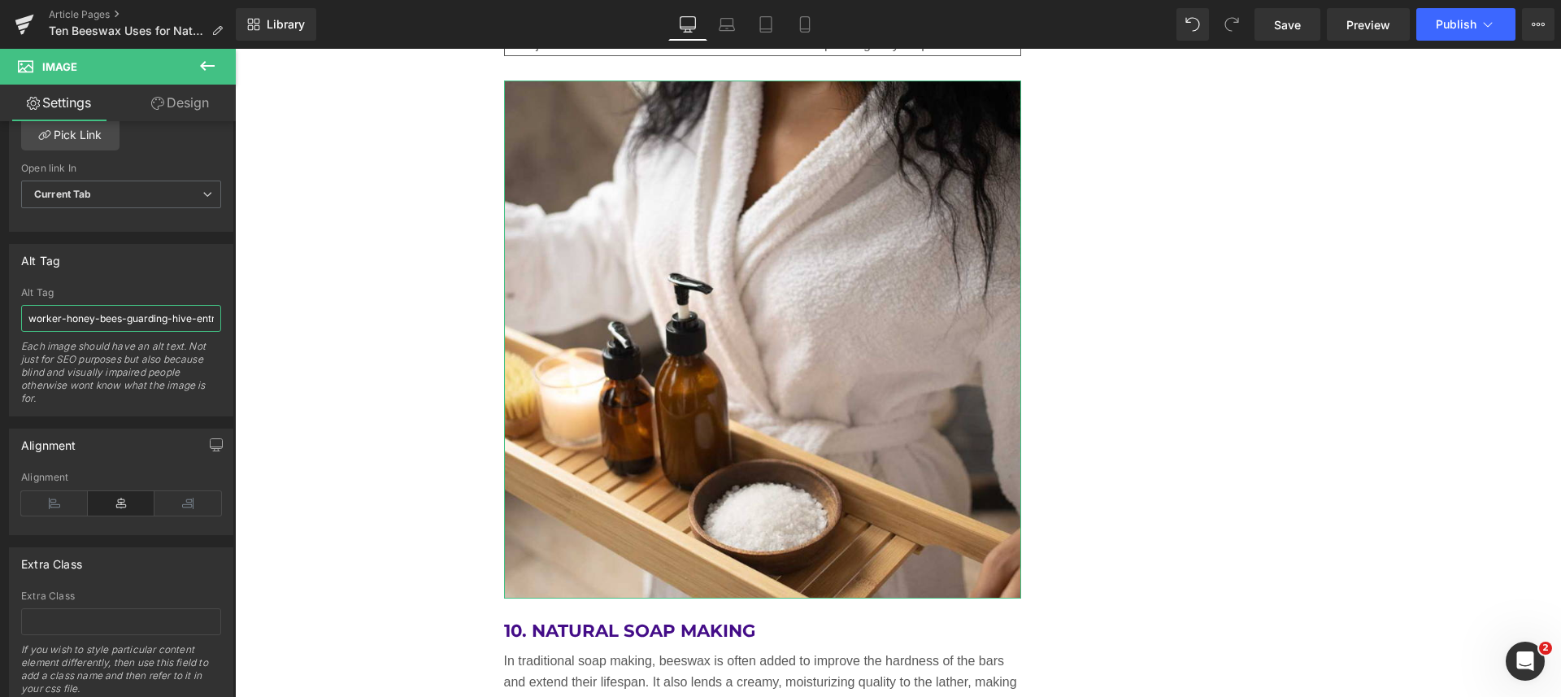
scroll to position [0, 27]
drag, startPoint x: 261, startPoint y: 360, endPoint x: 260, endPoint y: 325, distance: 35.0
paste input "female-carrying-beeswax-honey-bath-products.jpg"
type input "female-carrying-beeswax-honey-bath-products"
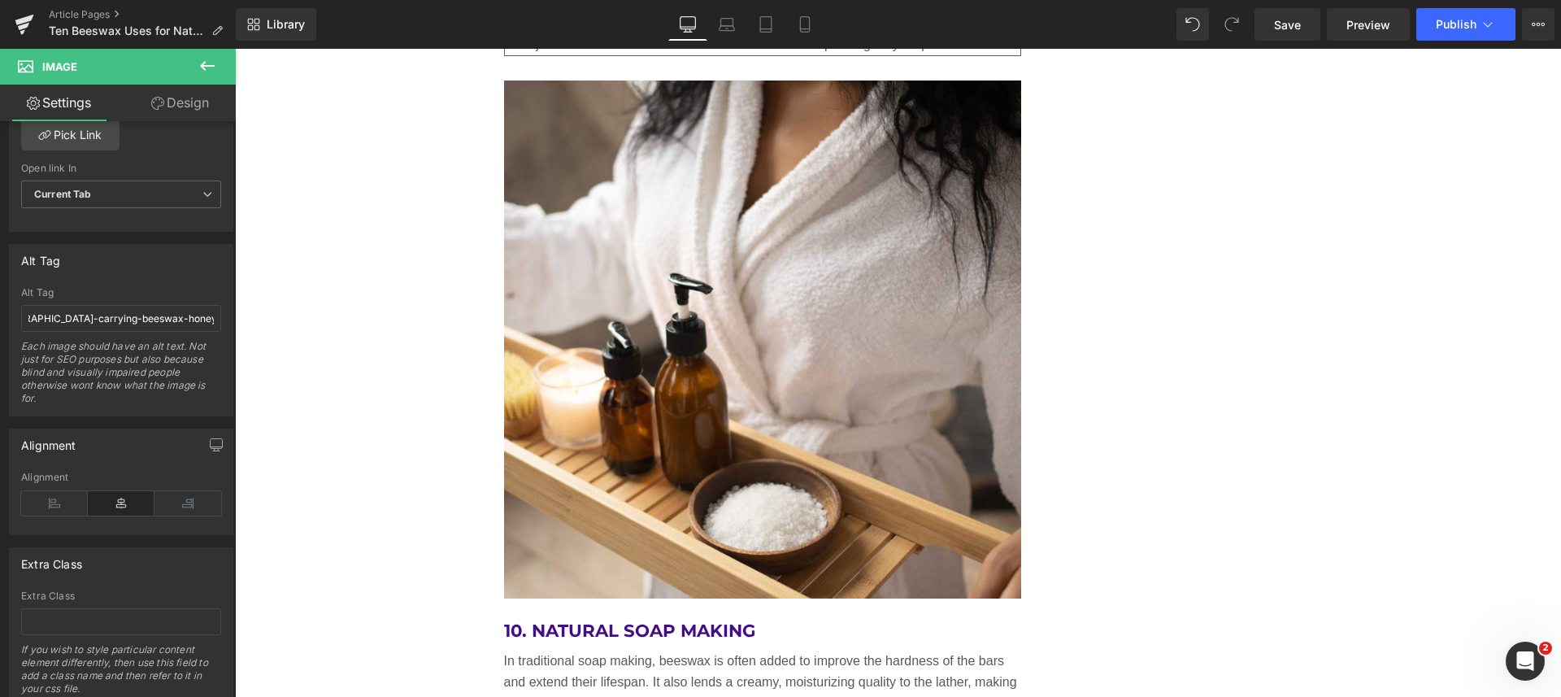
click at [1283, 26] on span "Save" at bounding box center [1287, 24] width 27 height 17
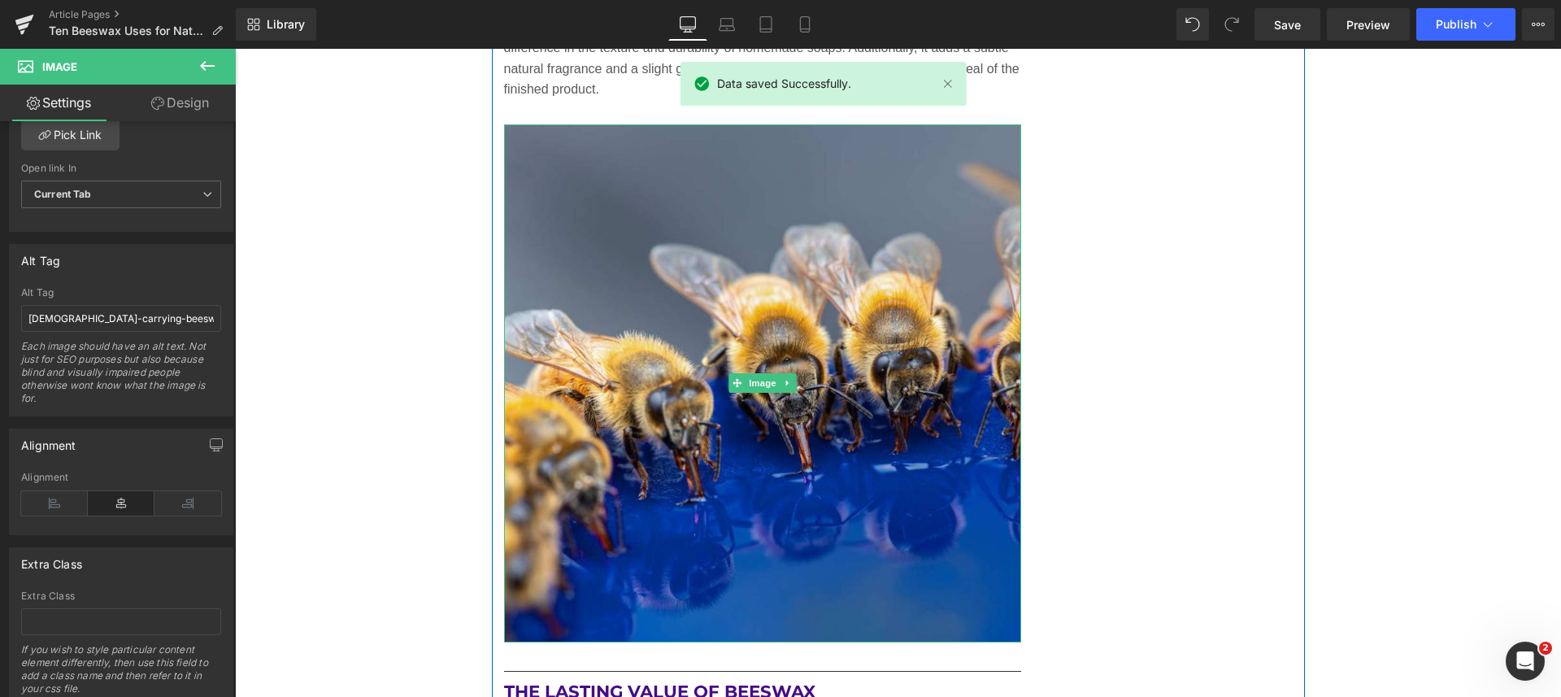
scroll to position [7845, 0]
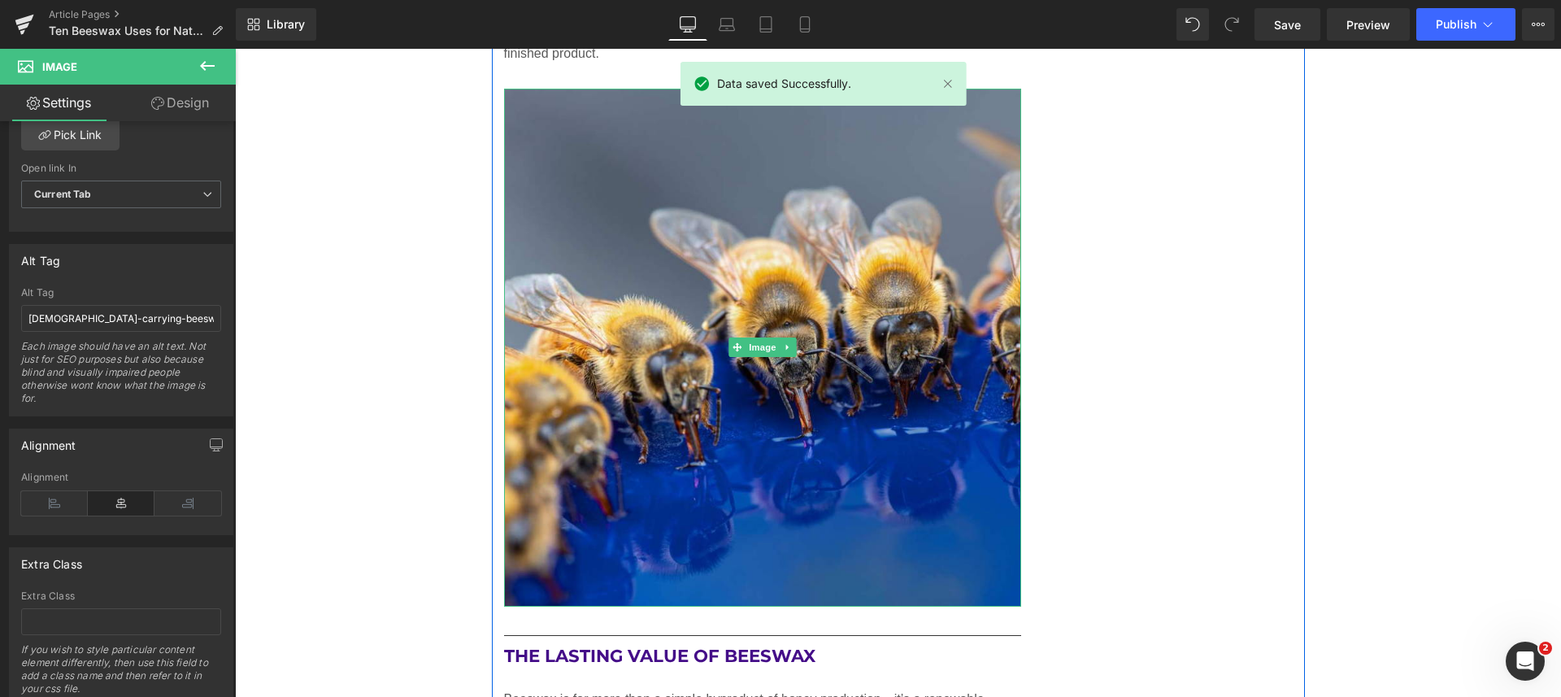
click at [730, 310] on img at bounding box center [763, 348] width 518 height 518
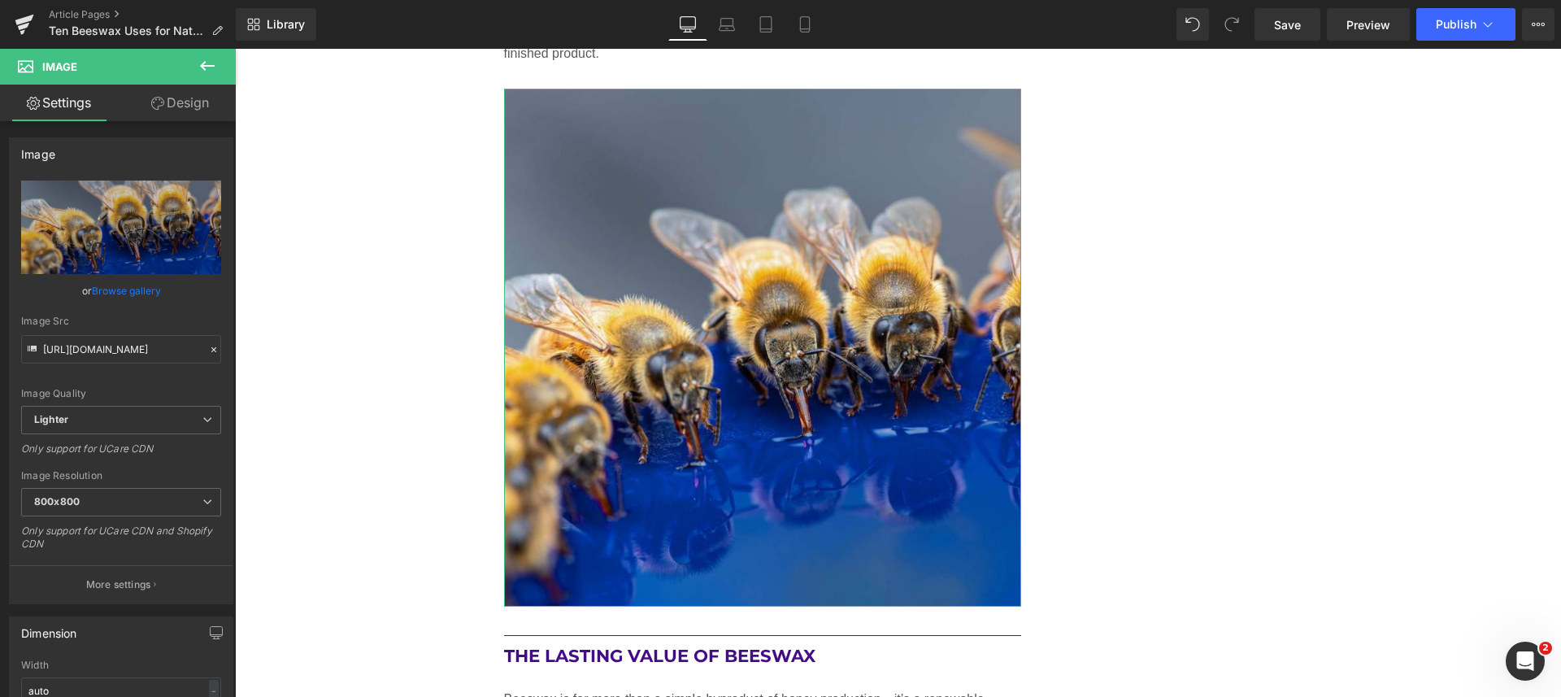
click at [125, 237] on link "Replace Image" at bounding box center [121, 226] width 200 height 93
type input "C:\fakepath\scraping-beeswax-from-honey-comb.jpg"
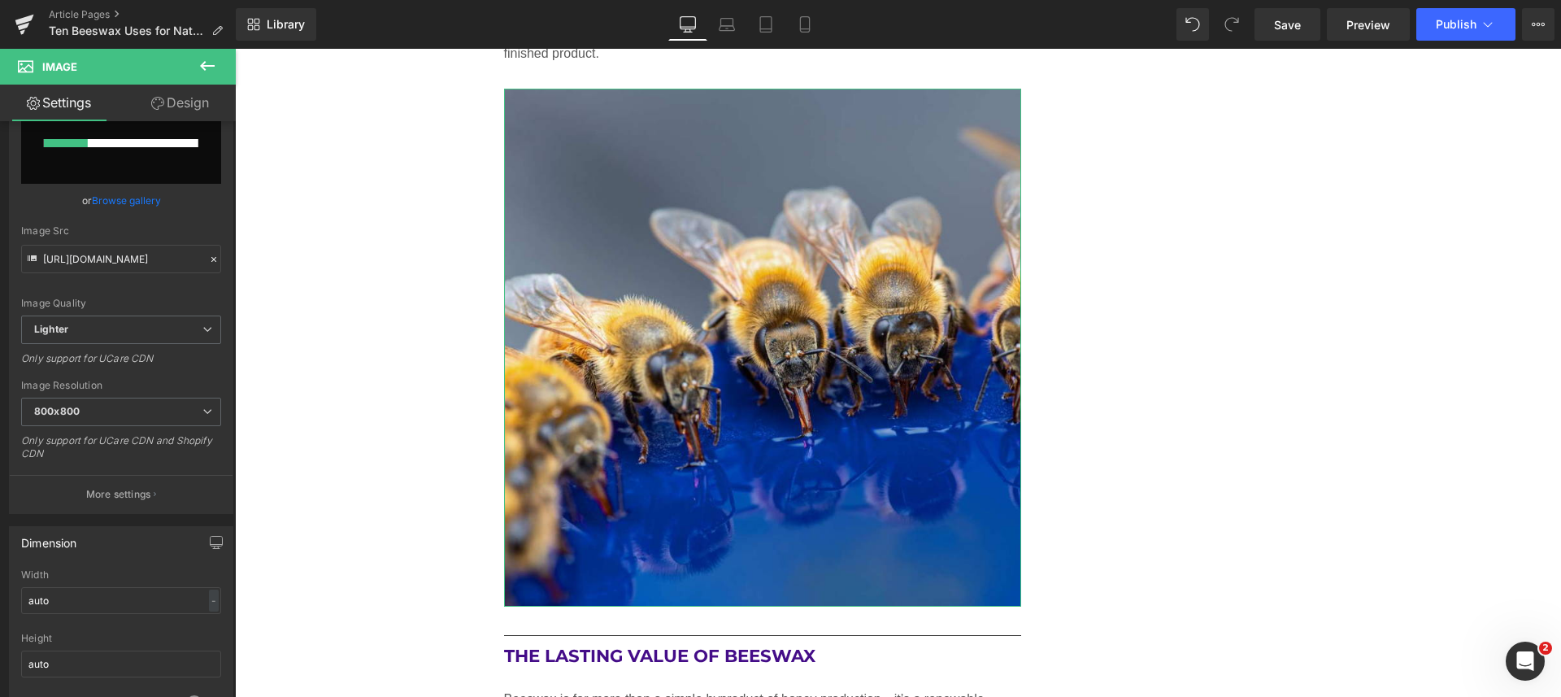
scroll to position [203, 0]
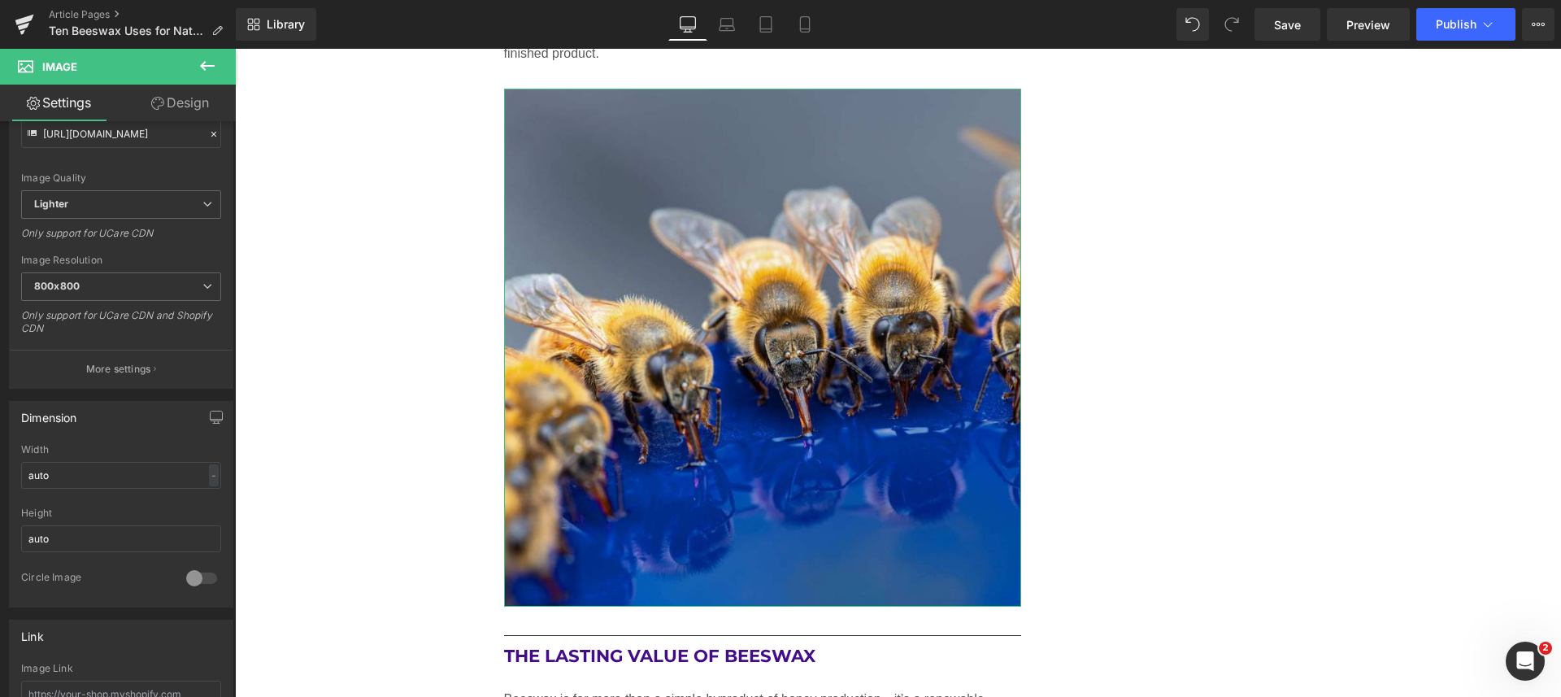
click at [122, 363] on p "More settings" at bounding box center [118, 369] width 65 height 15
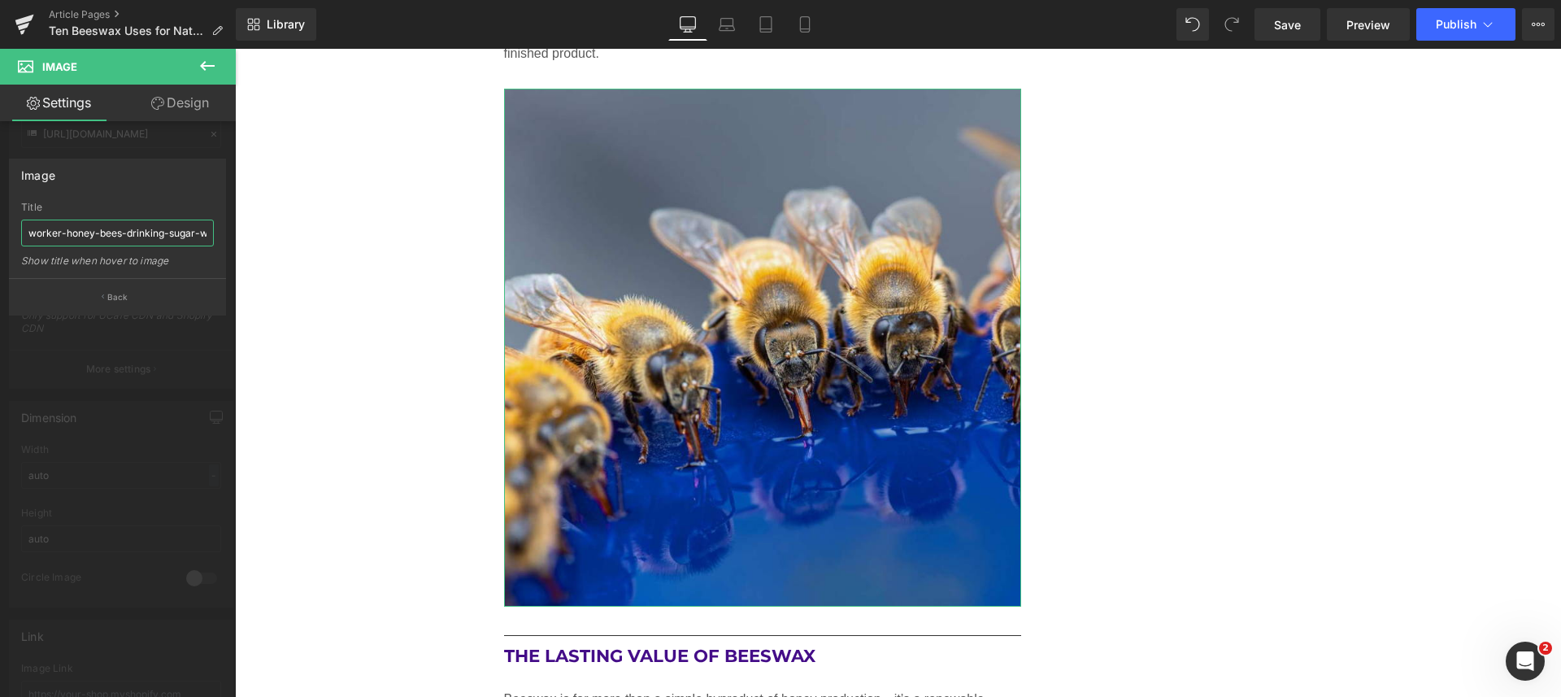
scroll to position [0, 16]
drag, startPoint x: 258, startPoint y: 283, endPoint x: 296, endPoint y: 243, distance: 54.6
paste input "scraping-beeswax-from-honey-comb.jpg"
type input "scraping-beeswax-from-honey-comb"
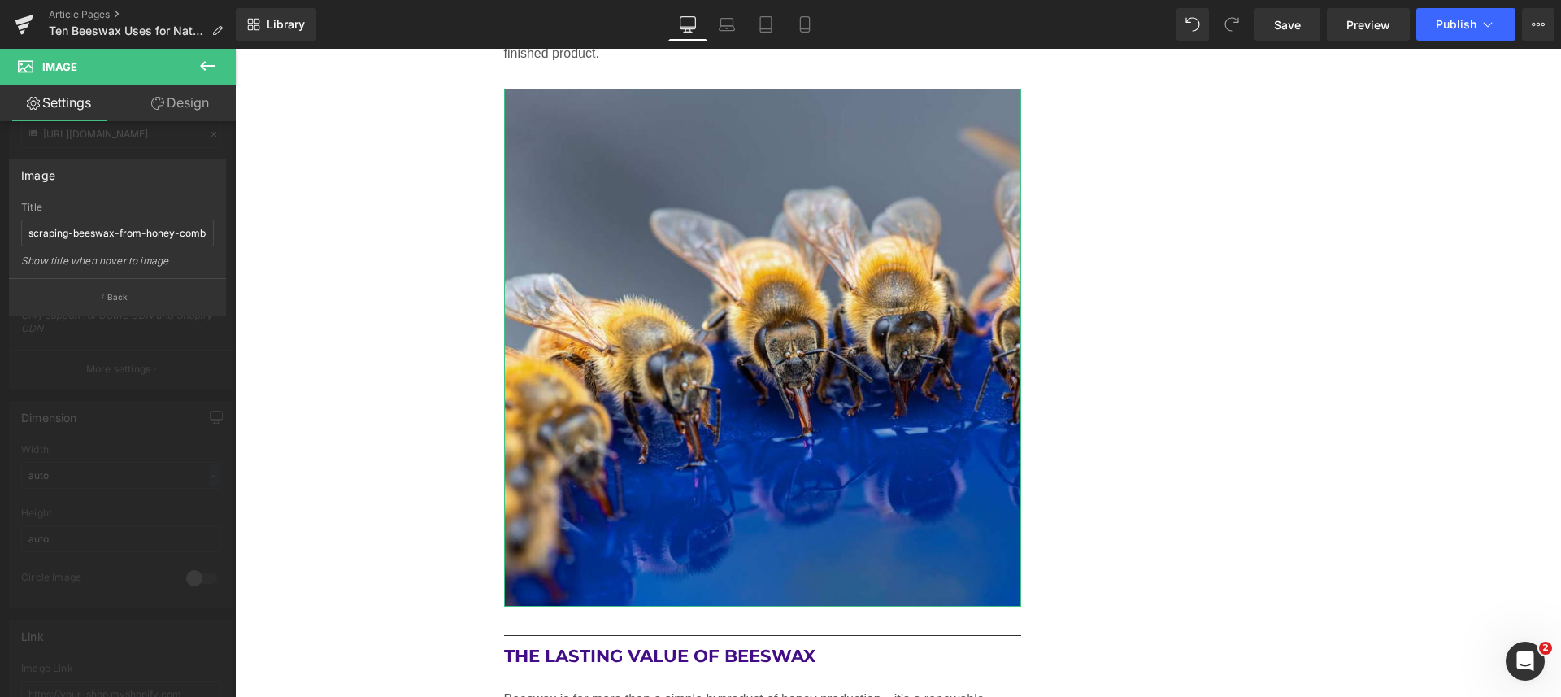
click at [115, 299] on p "Back" at bounding box center [117, 297] width 21 height 12
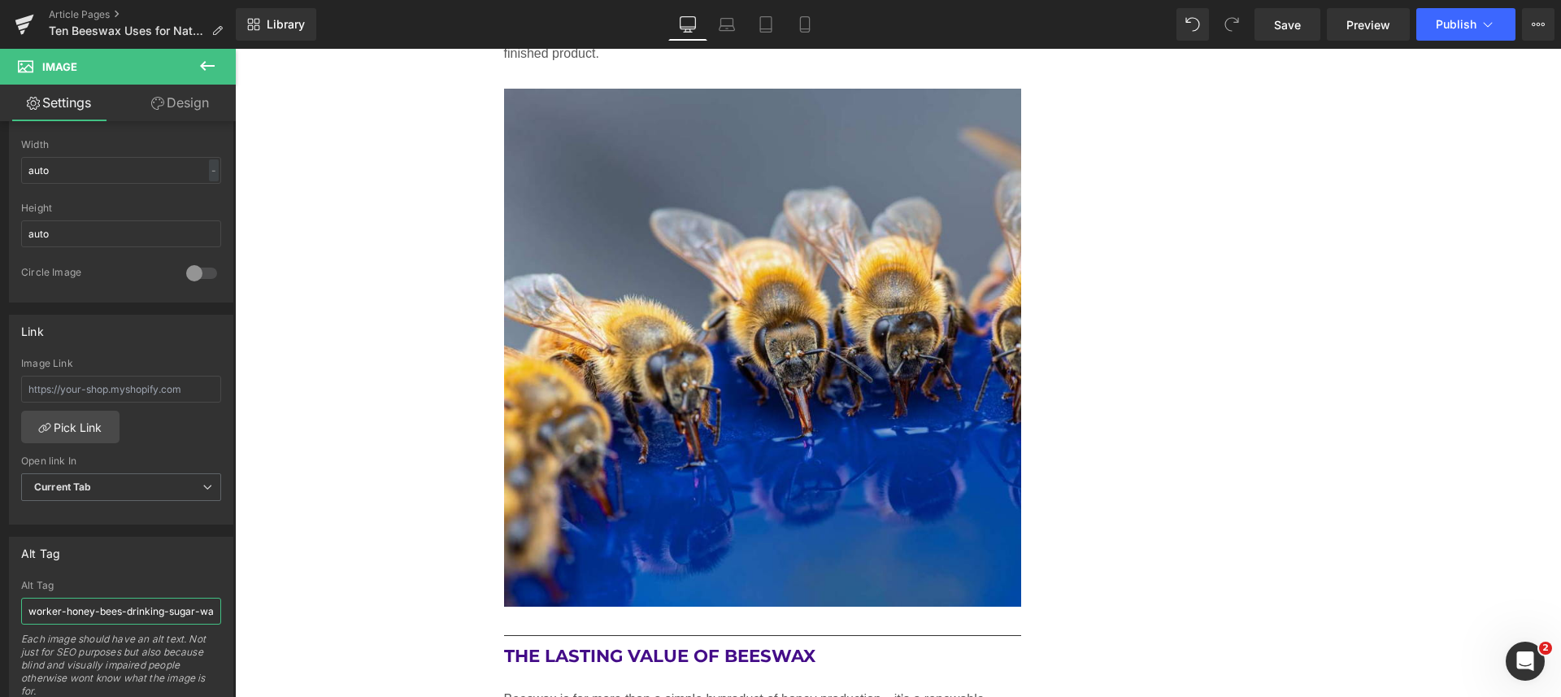
scroll to position [0, 15]
drag, startPoint x: 259, startPoint y: 662, endPoint x: 259, endPoint y: 615, distance: 46.3
paste input "scraping-beeswax-from-honey-comb.jpg"
type input "scraping-beeswax-from-honey-comb.-at-gypsy-shoals-farm"
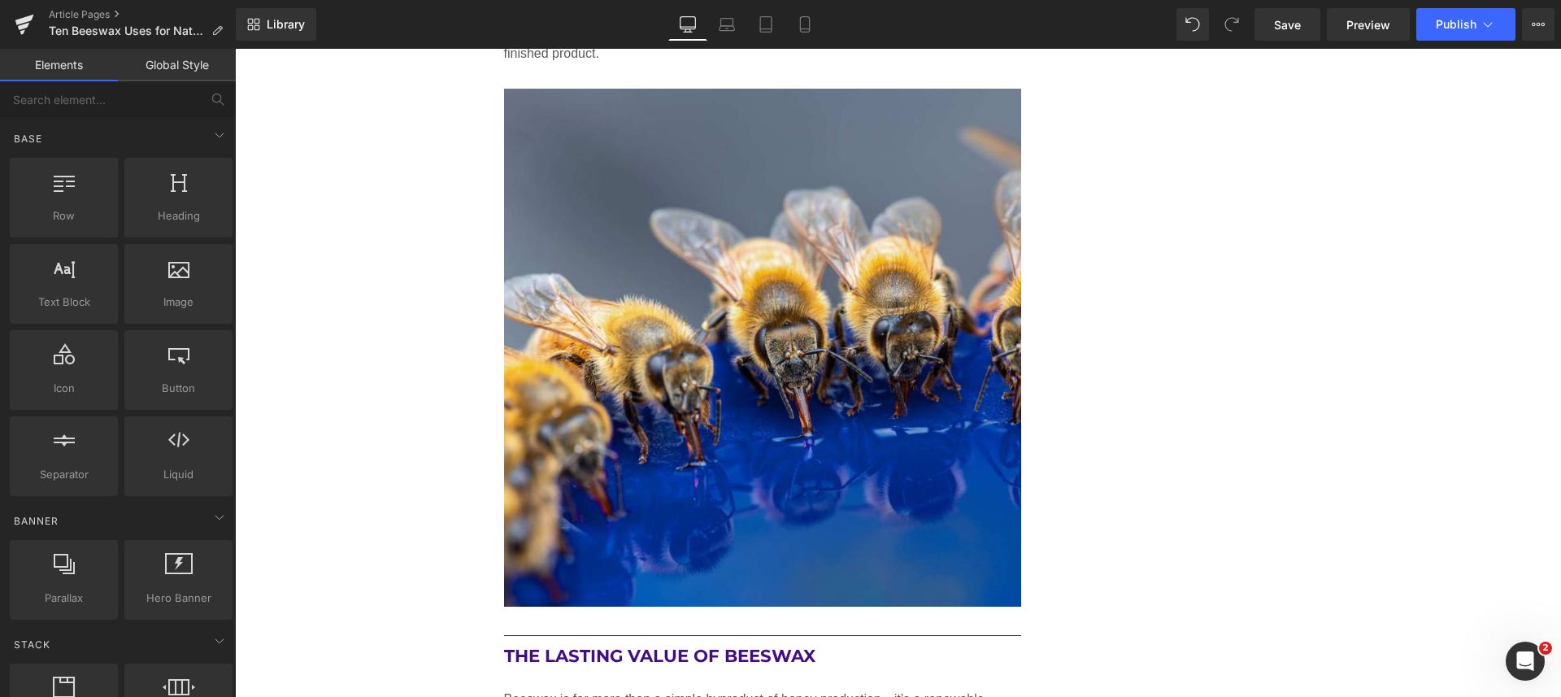
scroll to position [0, 0]
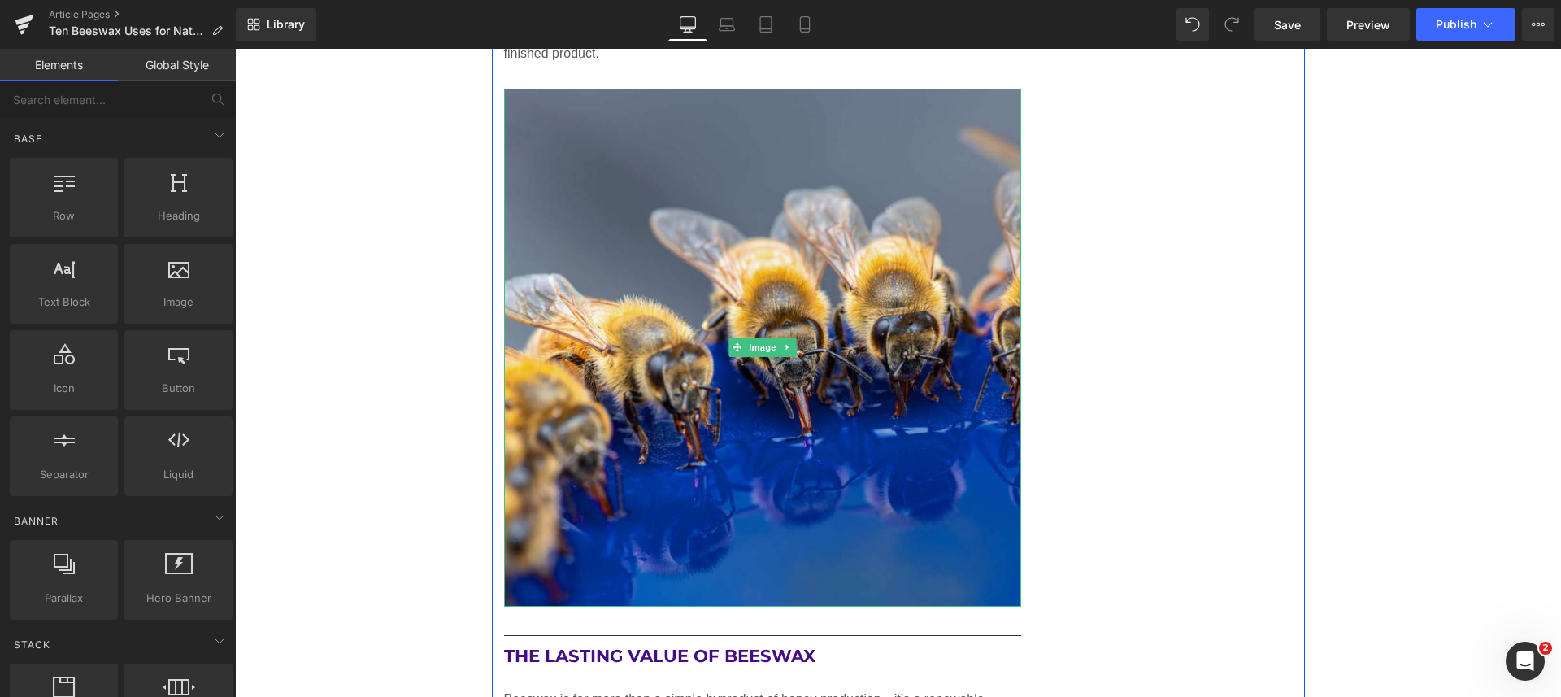
click at [665, 317] on img at bounding box center [763, 348] width 518 height 518
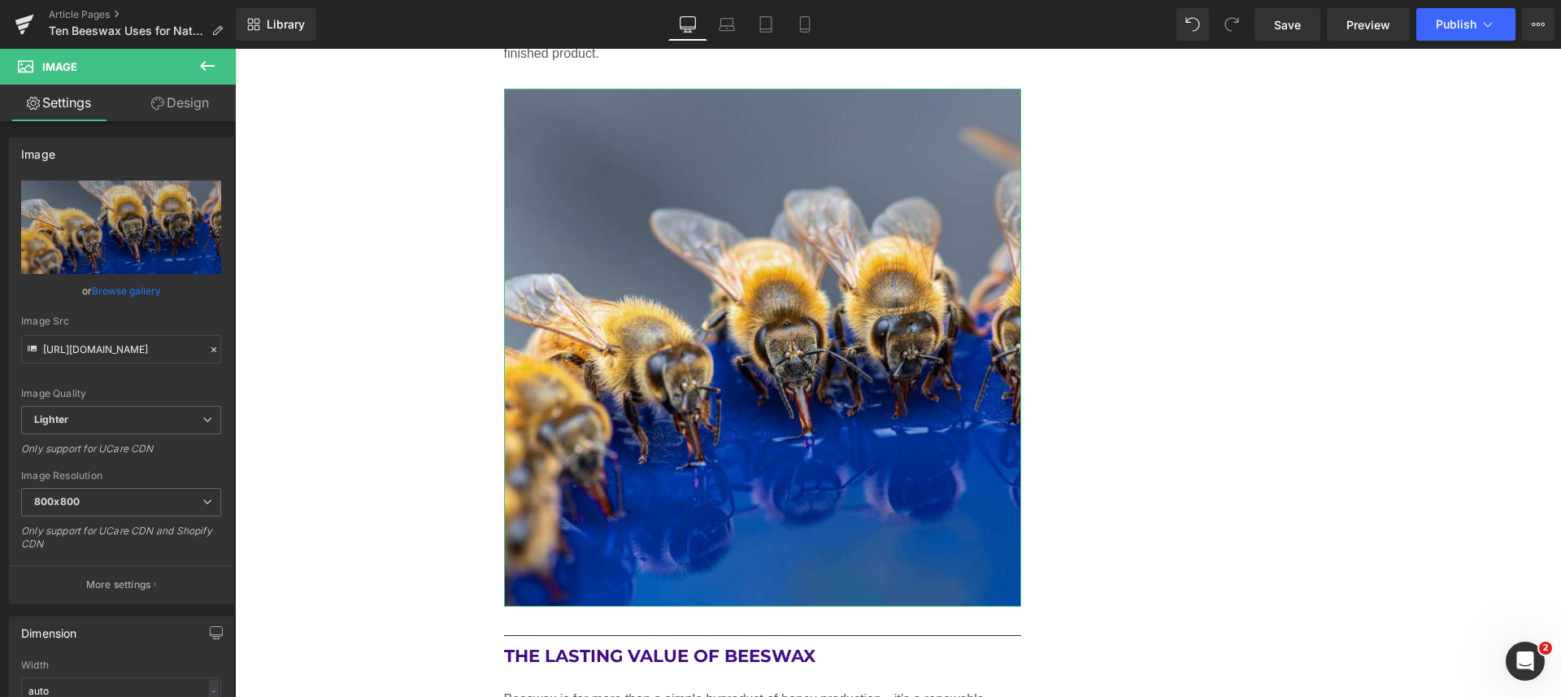
click at [0, 0] on icon "Replace Image" at bounding box center [0, 0] width 0 height 0
click at [135, 299] on link "Browse gallery" at bounding box center [126, 290] width 69 height 28
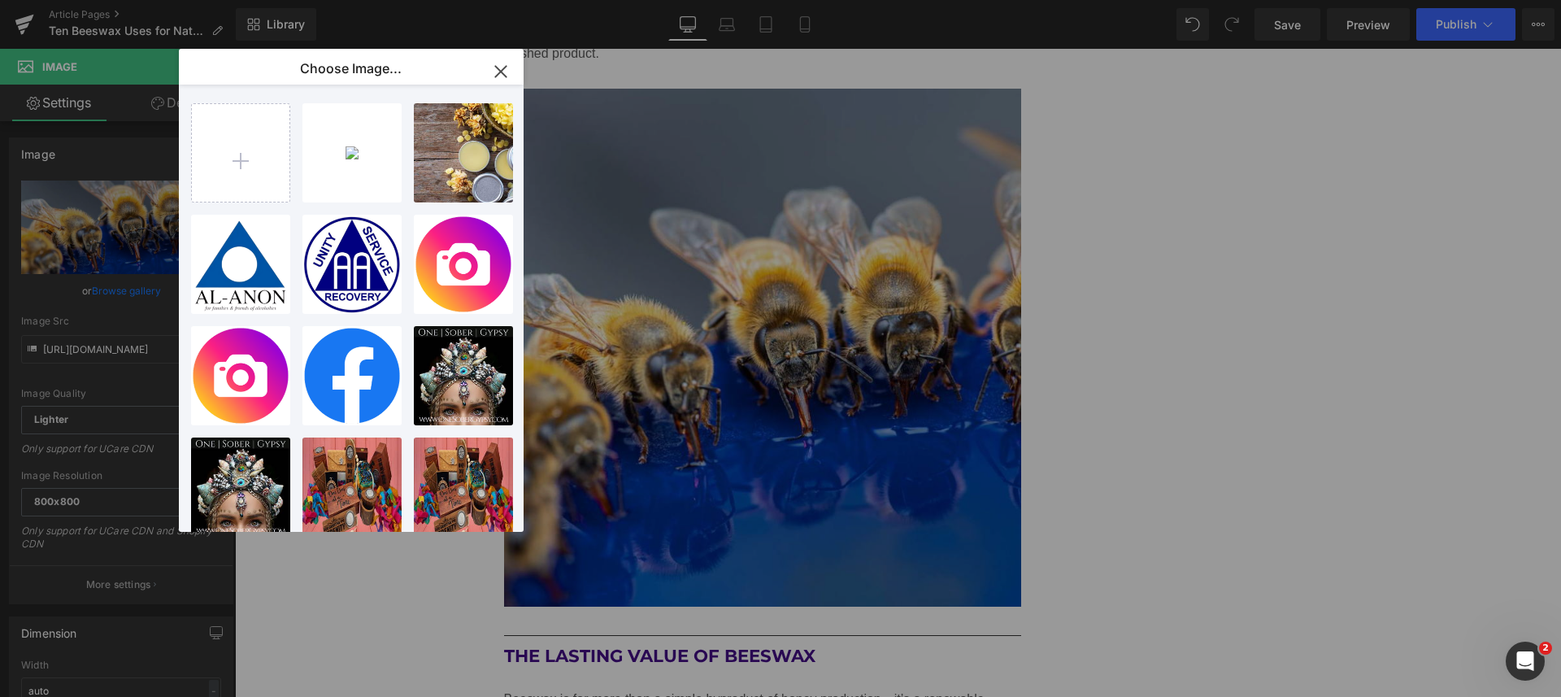
click at [239, 161] on input "file" at bounding box center [241, 153] width 98 height 98
type input "C:\fakepath\scraping-beeswax-from-honey-comb.jpg"
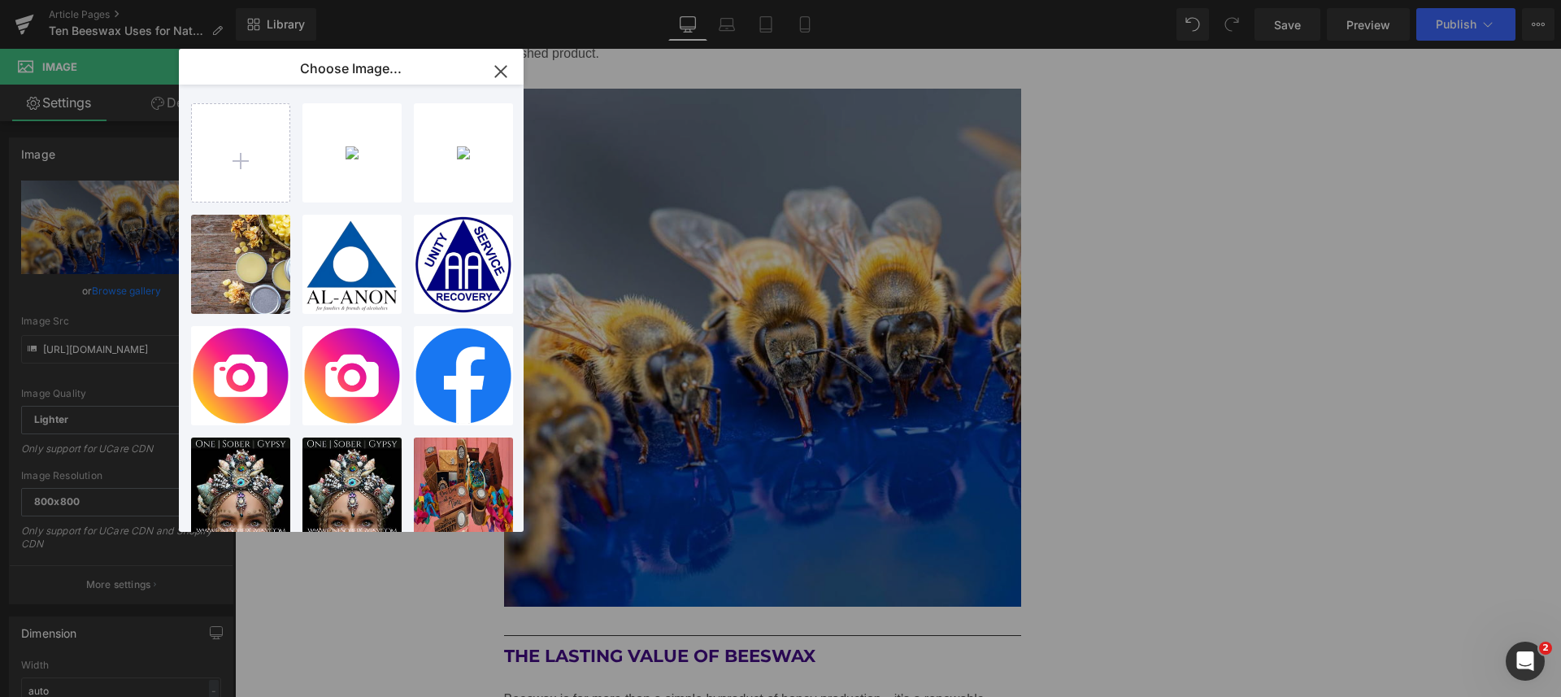
click at [0, 0] on div "scrapin...comb.jpg 103.65 KB" at bounding box center [0, 0] width 0 height 0
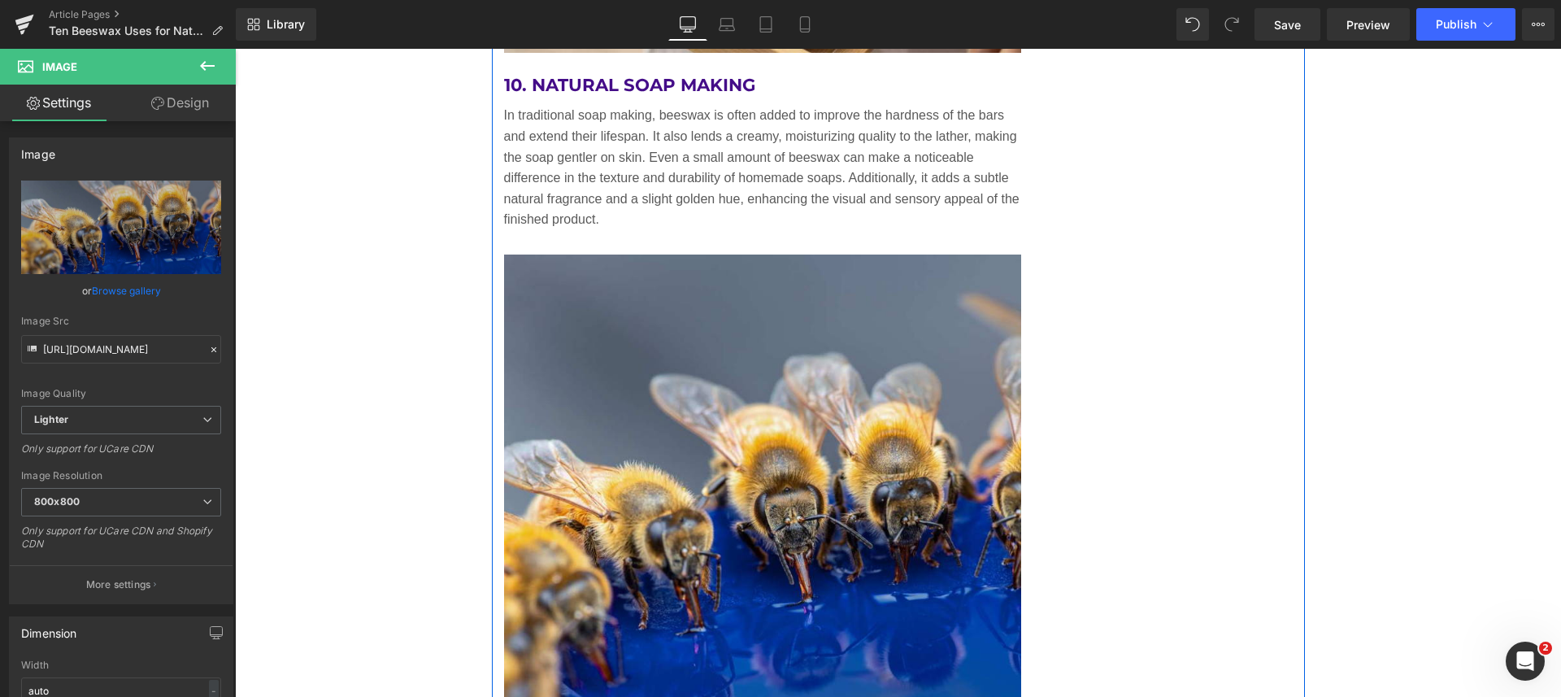
scroll to position [7845, 0]
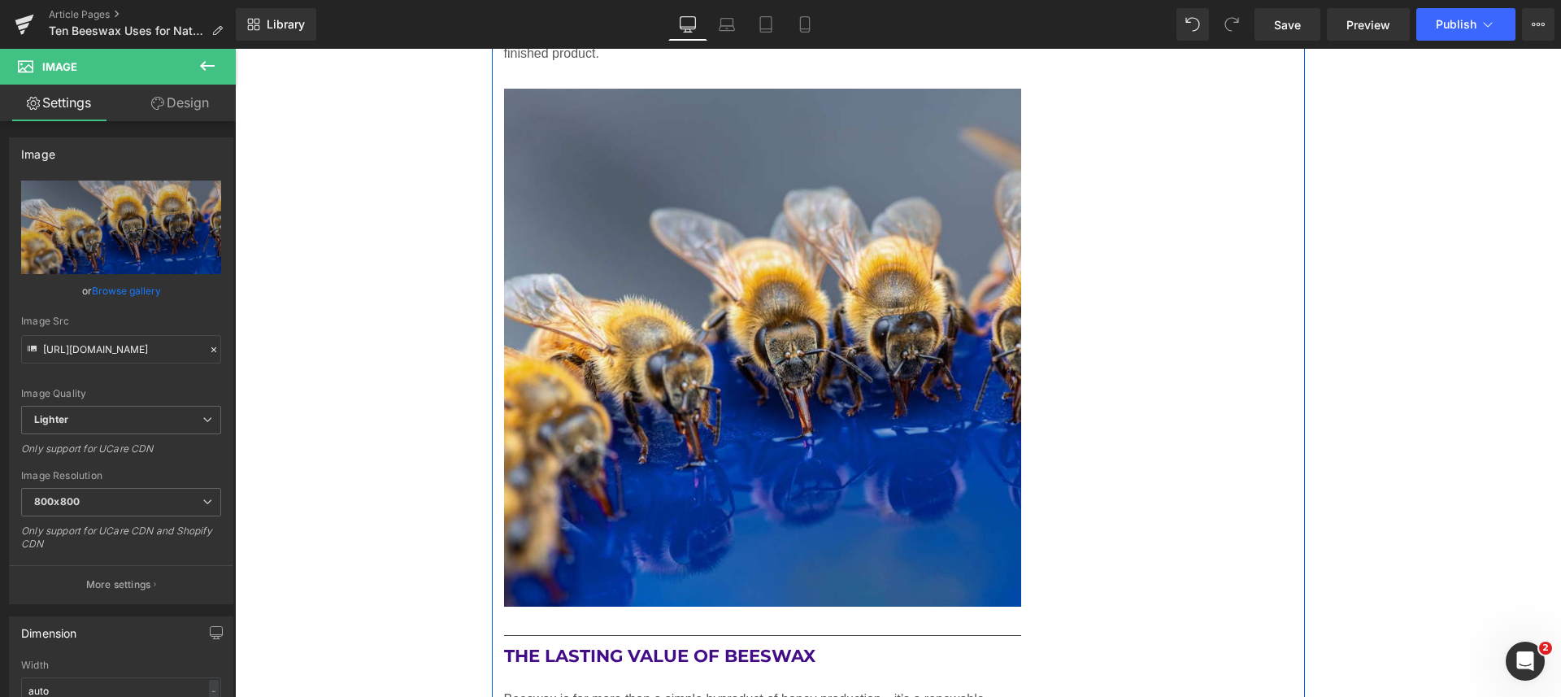
click at [870, 362] on img at bounding box center [763, 348] width 518 height 518
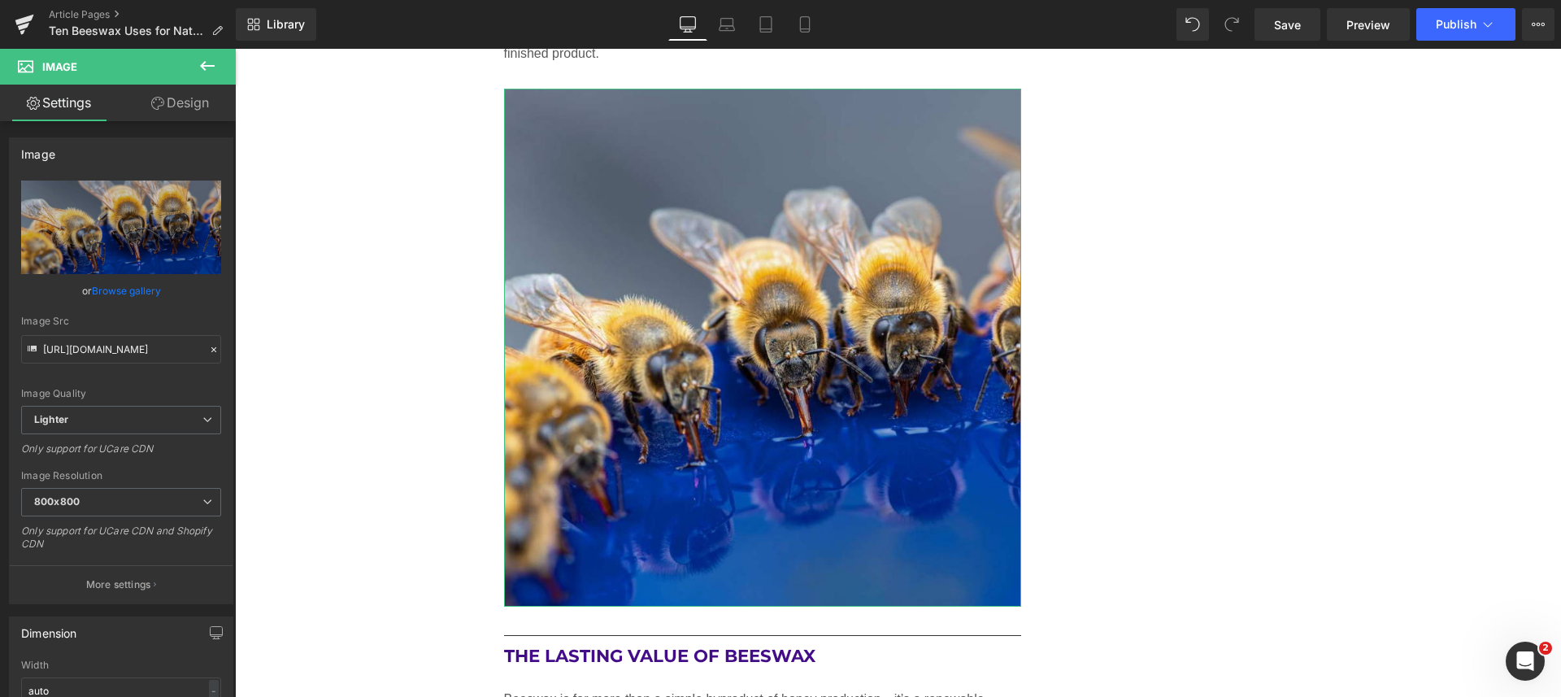
click at [134, 291] on link "Browse gallery" at bounding box center [126, 290] width 69 height 28
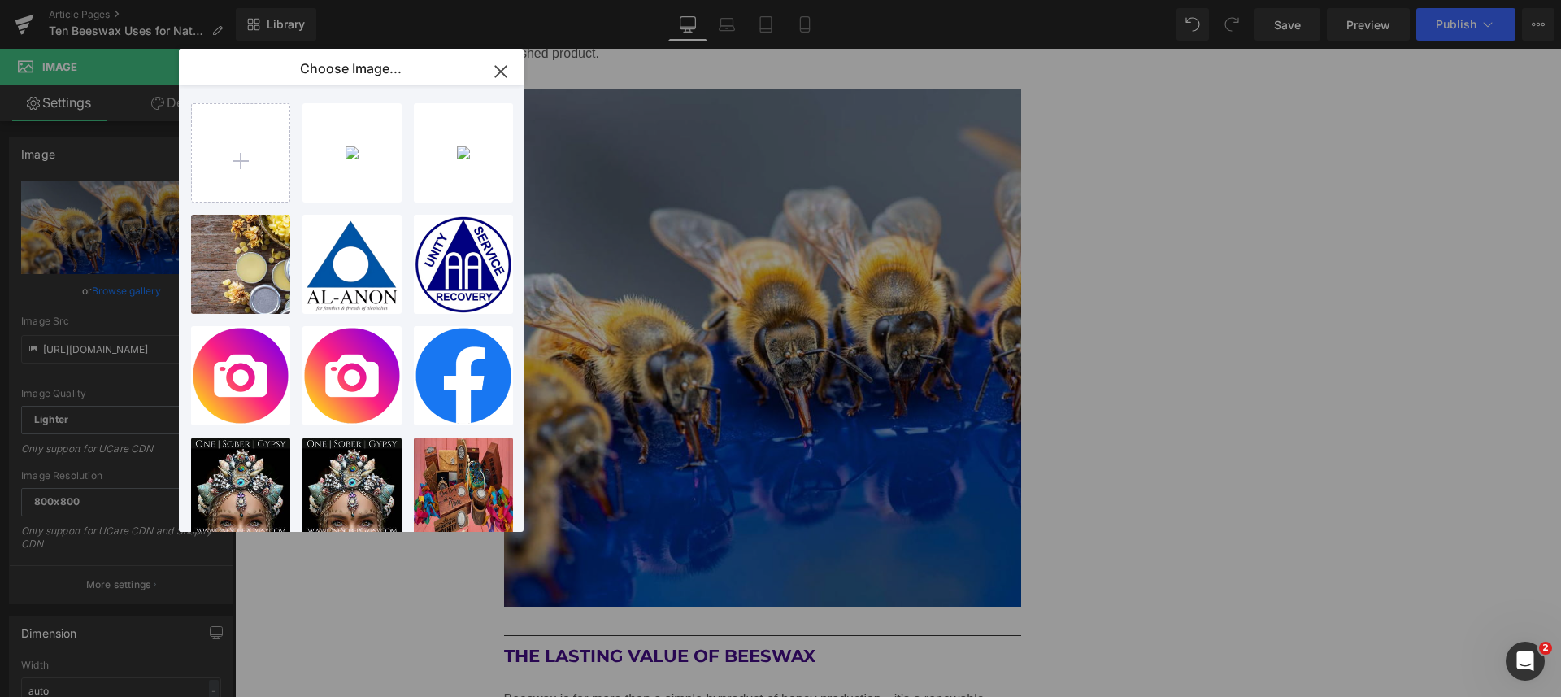
click at [0, 0] on div "scrapin...comb.jpg 103.65 KB" at bounding box center [0, 0] width 0 height 0
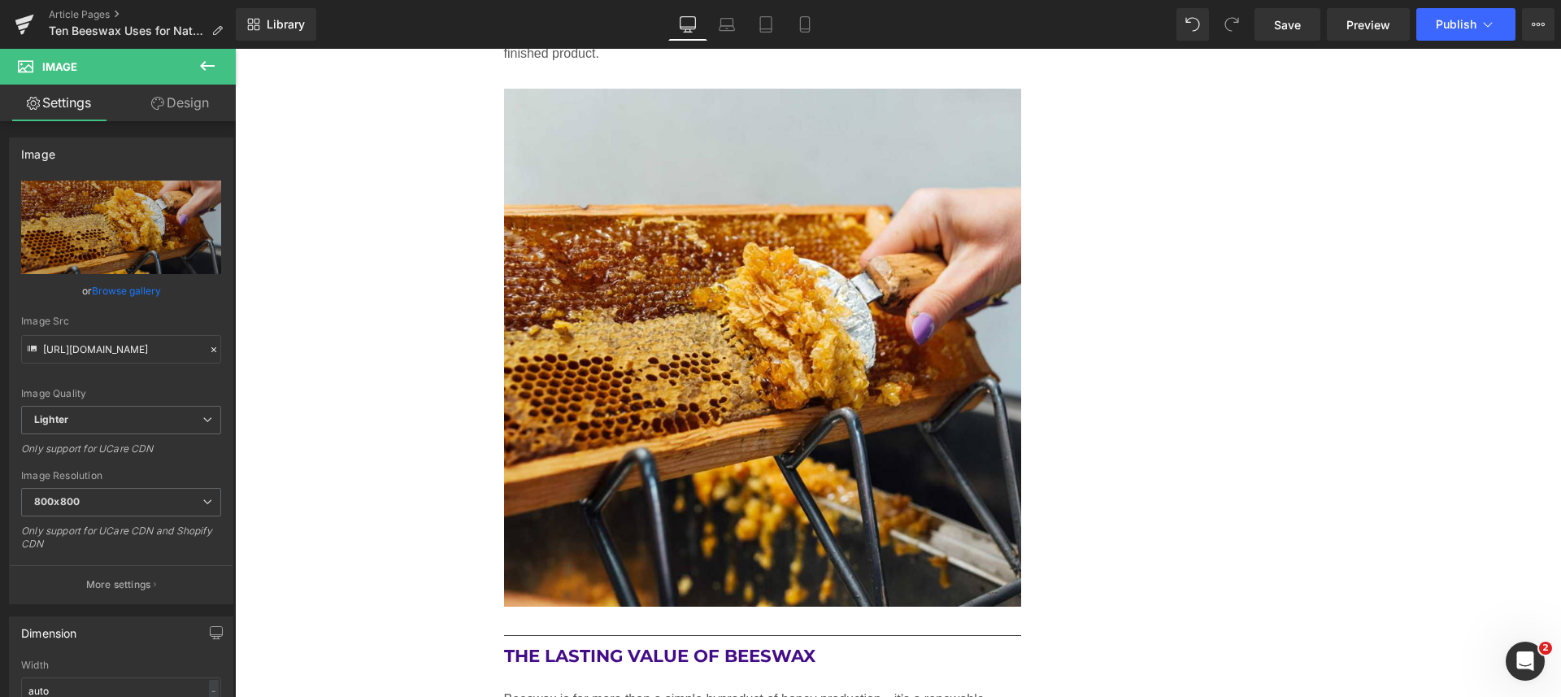
click at [1273, 24] on link "Save" at bounding box center [1287, 24] width 66 height 33
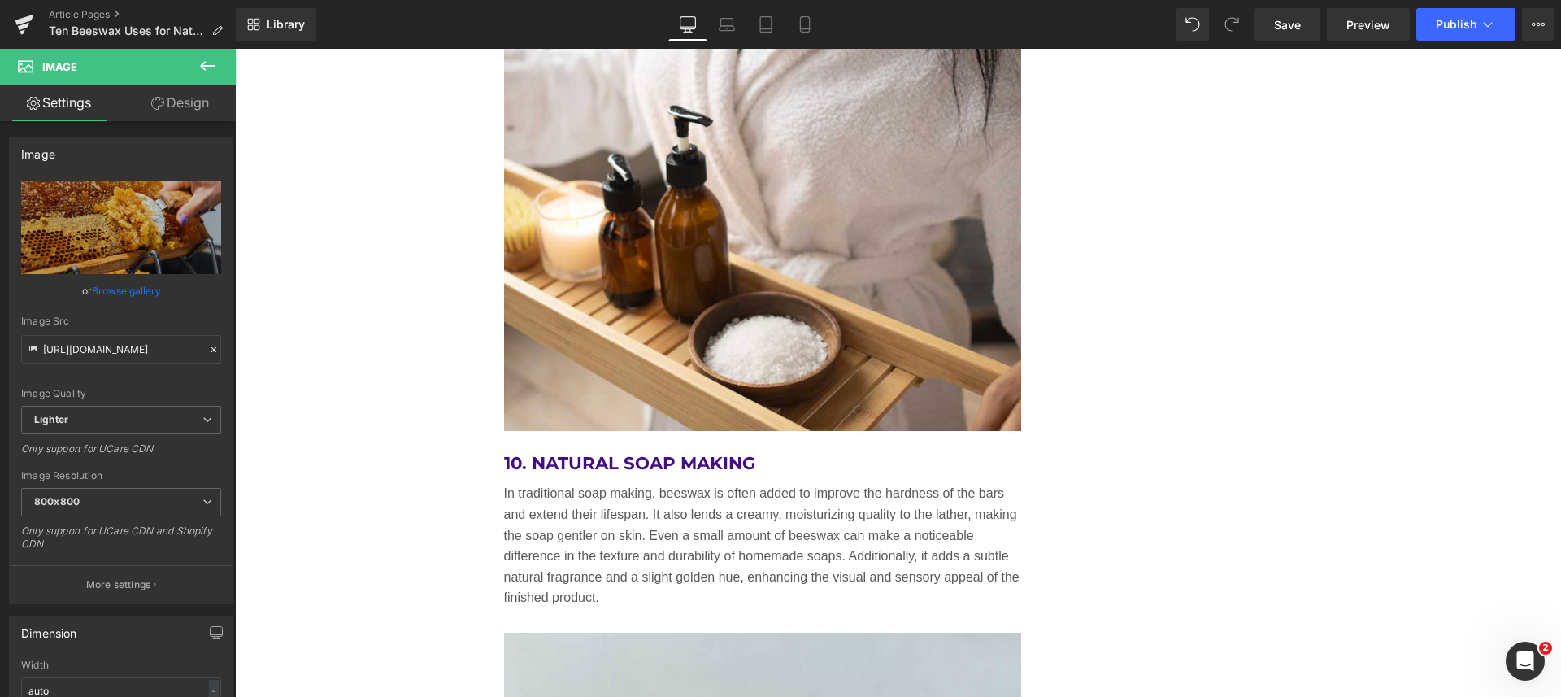
scroll to position [7540, 0]
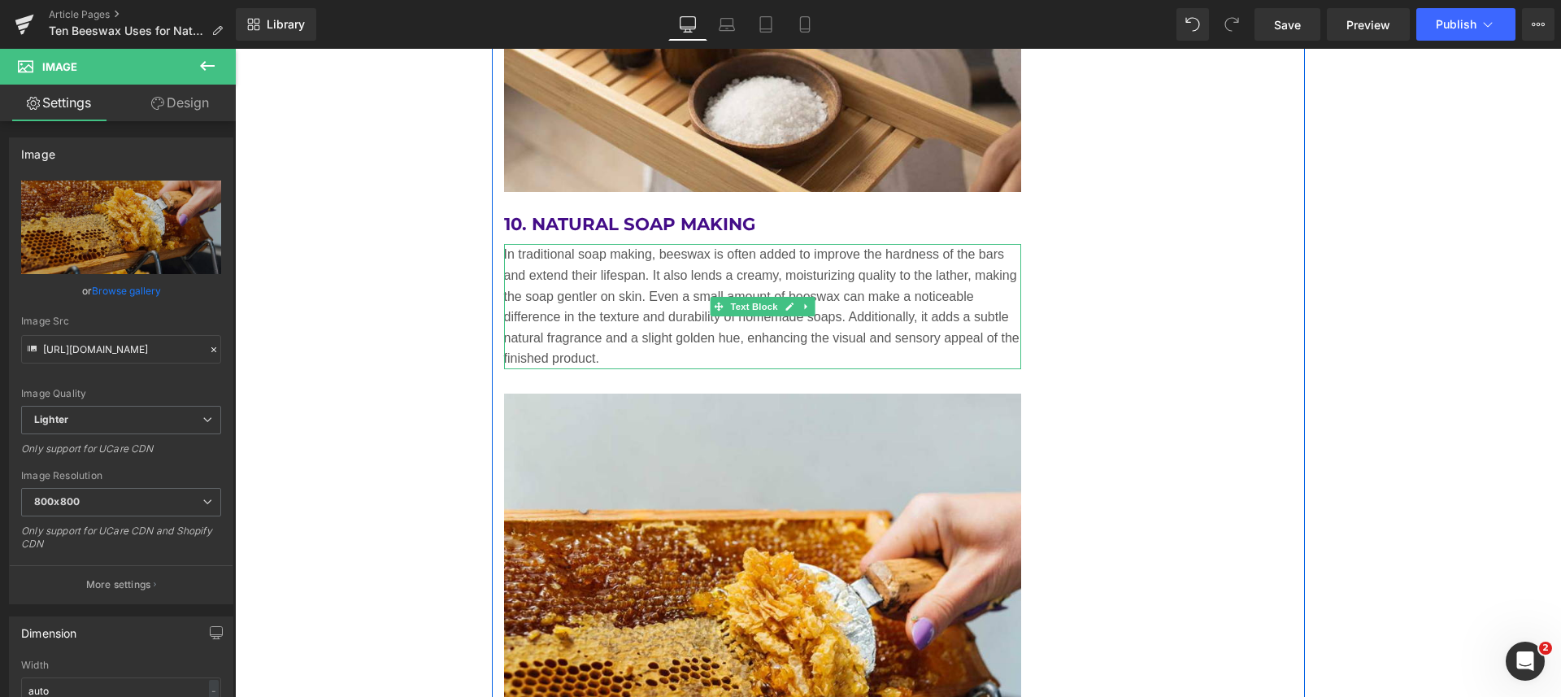
click at [784, 302] on icon at bounding box center [788, 307] width 9 height 10
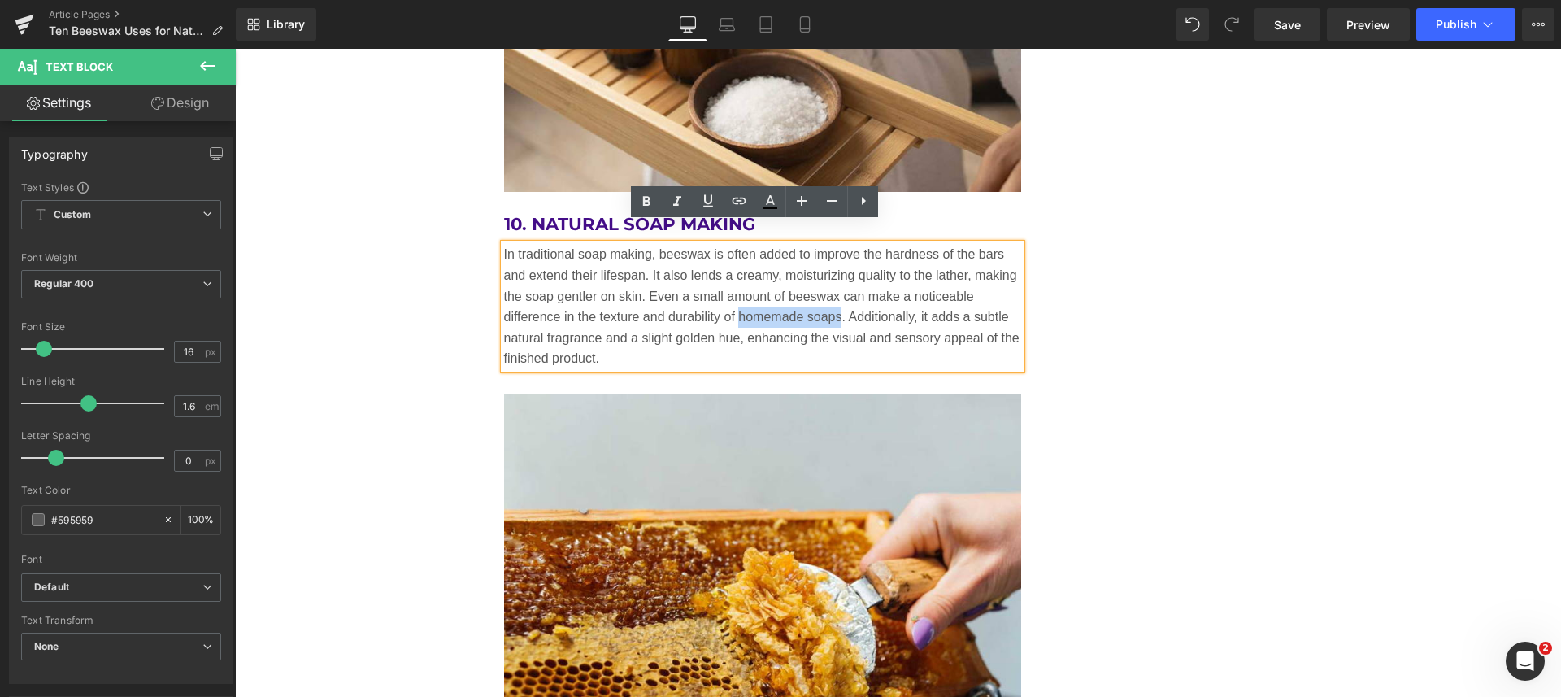
drag, startPoint x: 733, startPoint y: 293, endPoint x: 831, endPoint y: 289, distance: 97.6
click at [831, 289] on p "In traditional soap making, beeswax is often added to improve the hardness of t…" at bounding box center [763, 306] width 518 height 125
click at [740, 198] on icon at bounding box center [739, 201] width 14 height 7
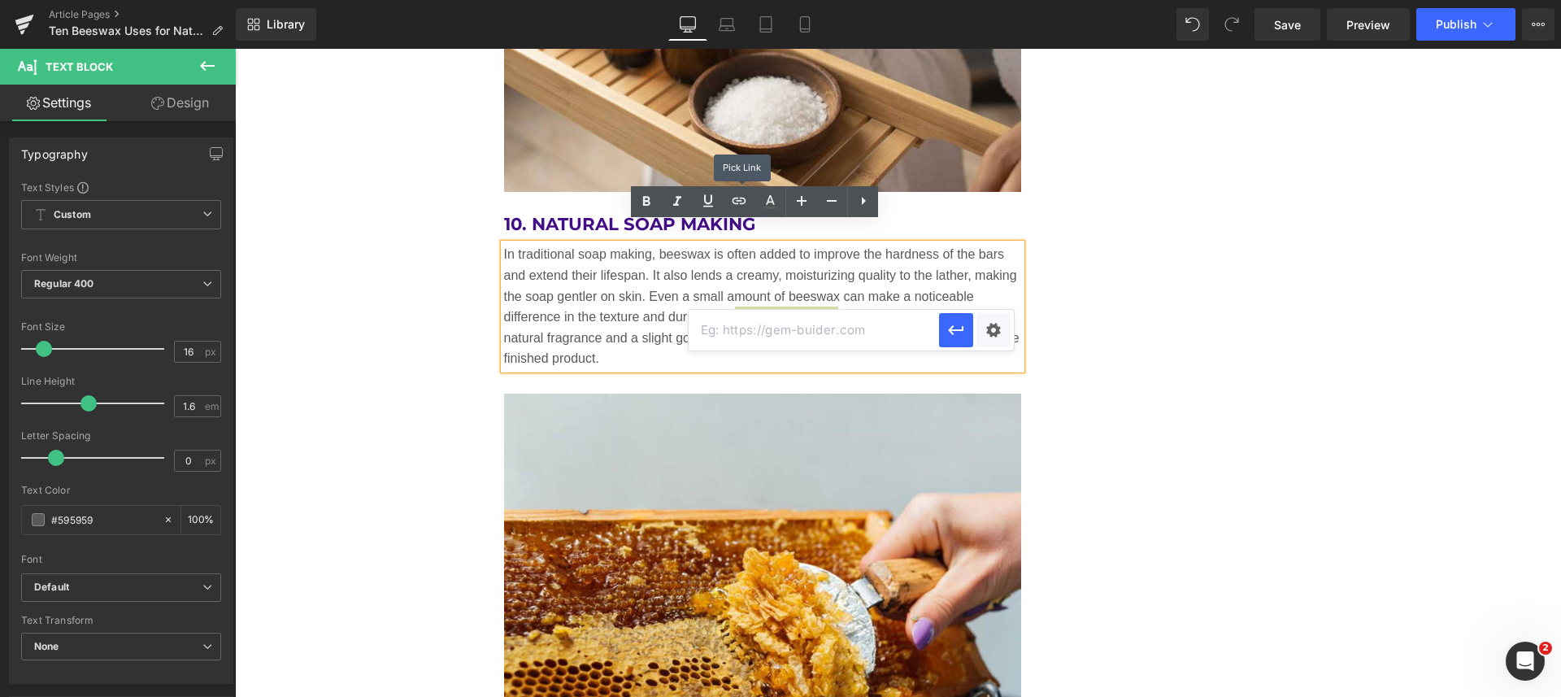
click at [740, 198] on icon at bounding box center [739, 201] width 14 height 7
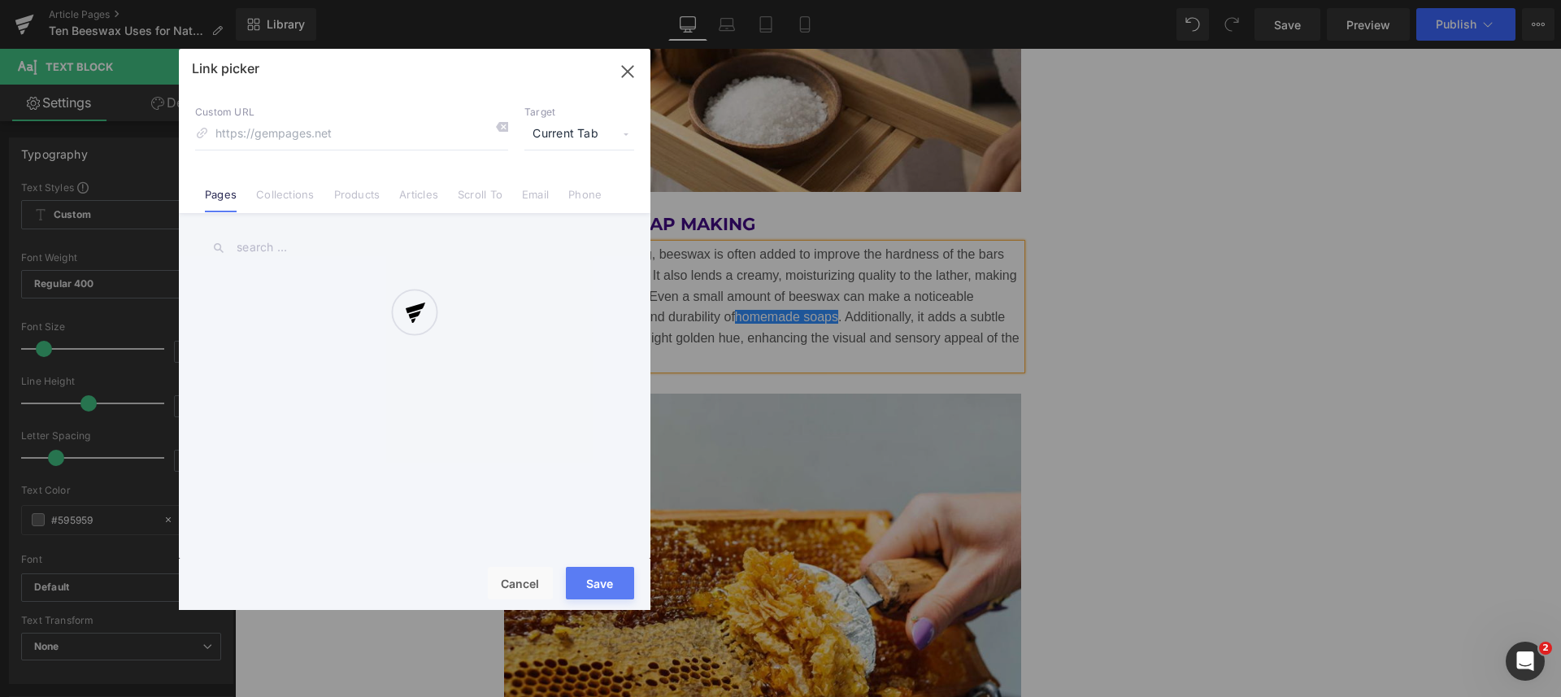
click at [1000, 0] on div "Text Color Highlight Color #333333 Edit or remove link: Edit - Unlink - Cancel …" at bounding box center [780, 0] width 1561 height 0
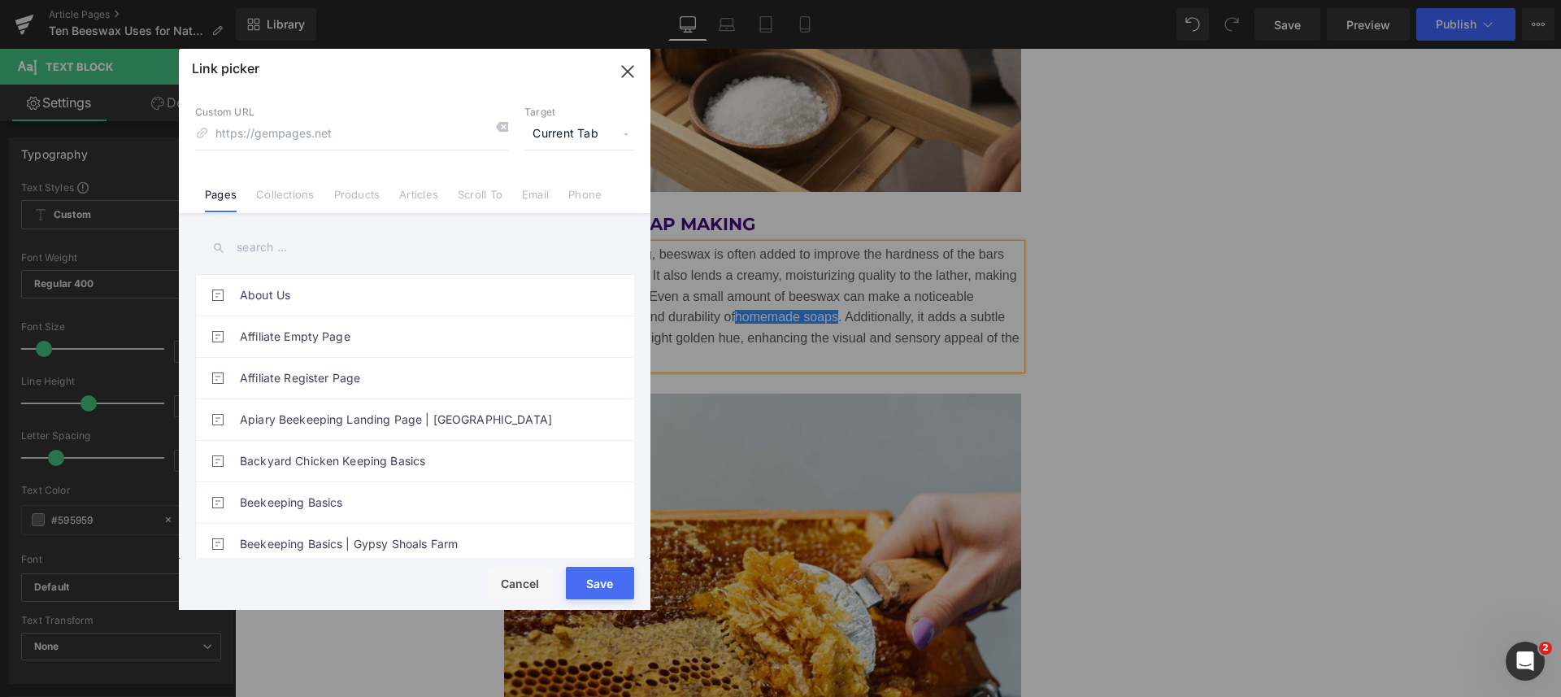
click at [569, 128] on span "Current Tab" at bounding box center [579, 134] width 110 height 31
click at [543, 186] on li "New Tab" at bounding box center [579, 192] width 126 height 28
click at [288, 193] on link "Collections" at bounding box center [285, 200] width 58 height 24
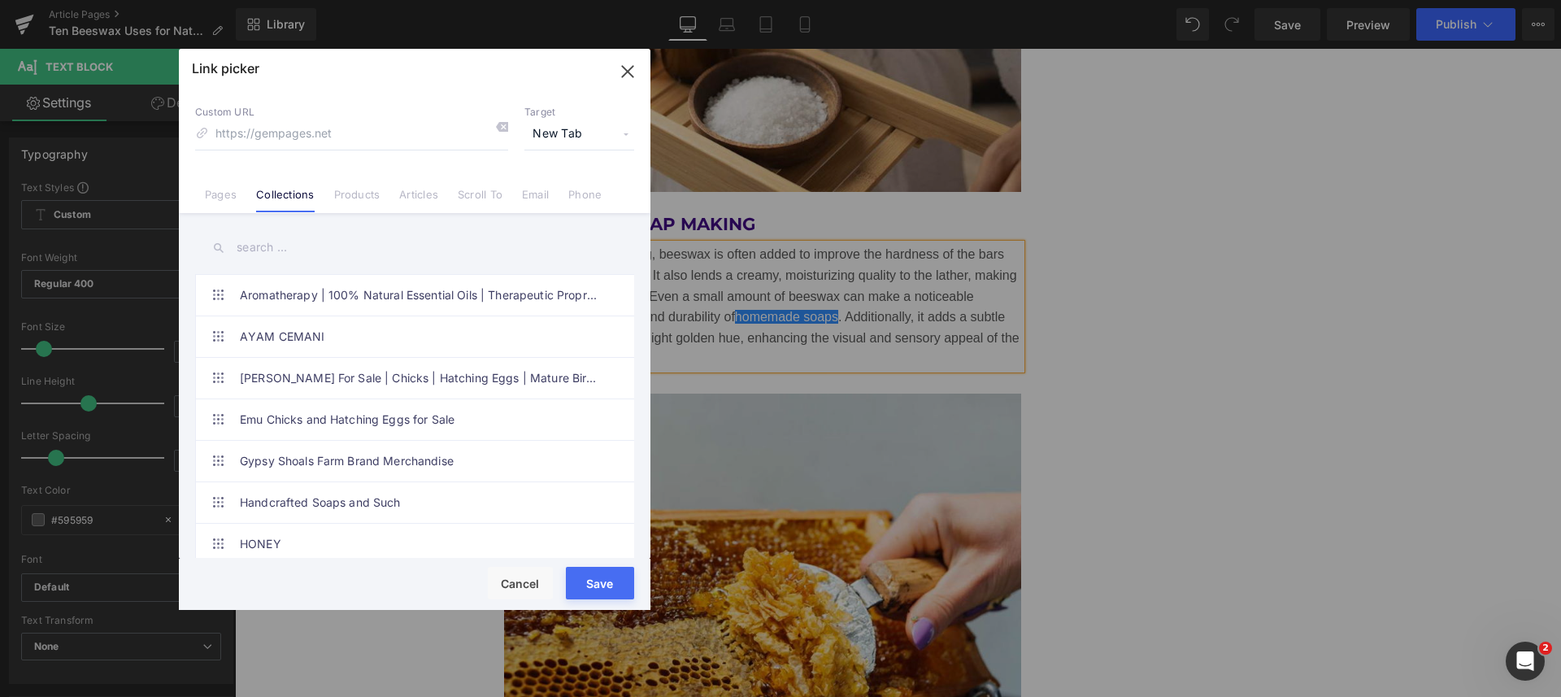
click at [335, 499] on link "Handcrafted Soaps and Such" at bounding box center [419, 502] width 358 height 41
click at [595, 590] on button "Save" at bounding box center [600, 583] width 68 height 33
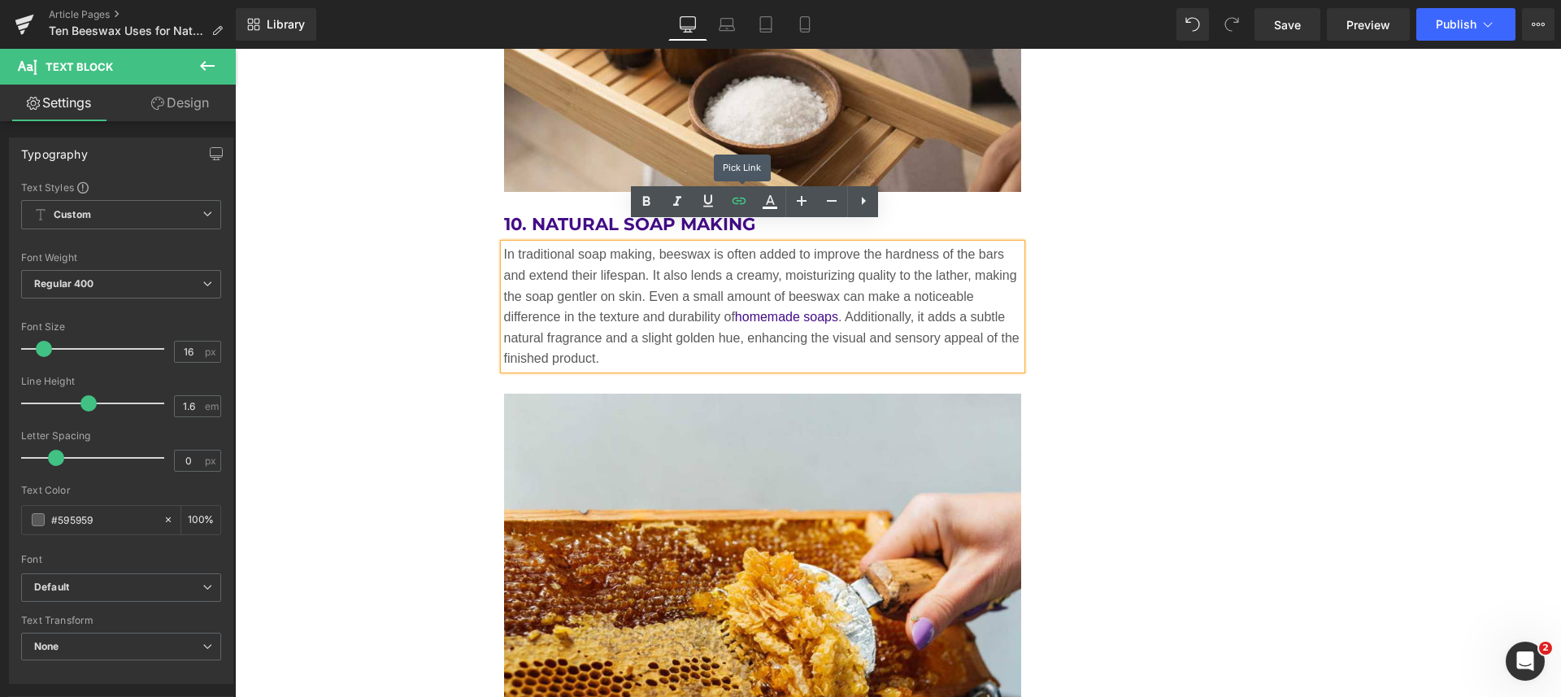
click at [743, 199] on icon at bounding box center [739, 201] width 20 height 20
click at [996, 0] on div "Text Color Highlight Color #333333 Edit or remove link: Edit - Unlink - Cancel …" at bounding box center [780, 0] width 1561 height 0
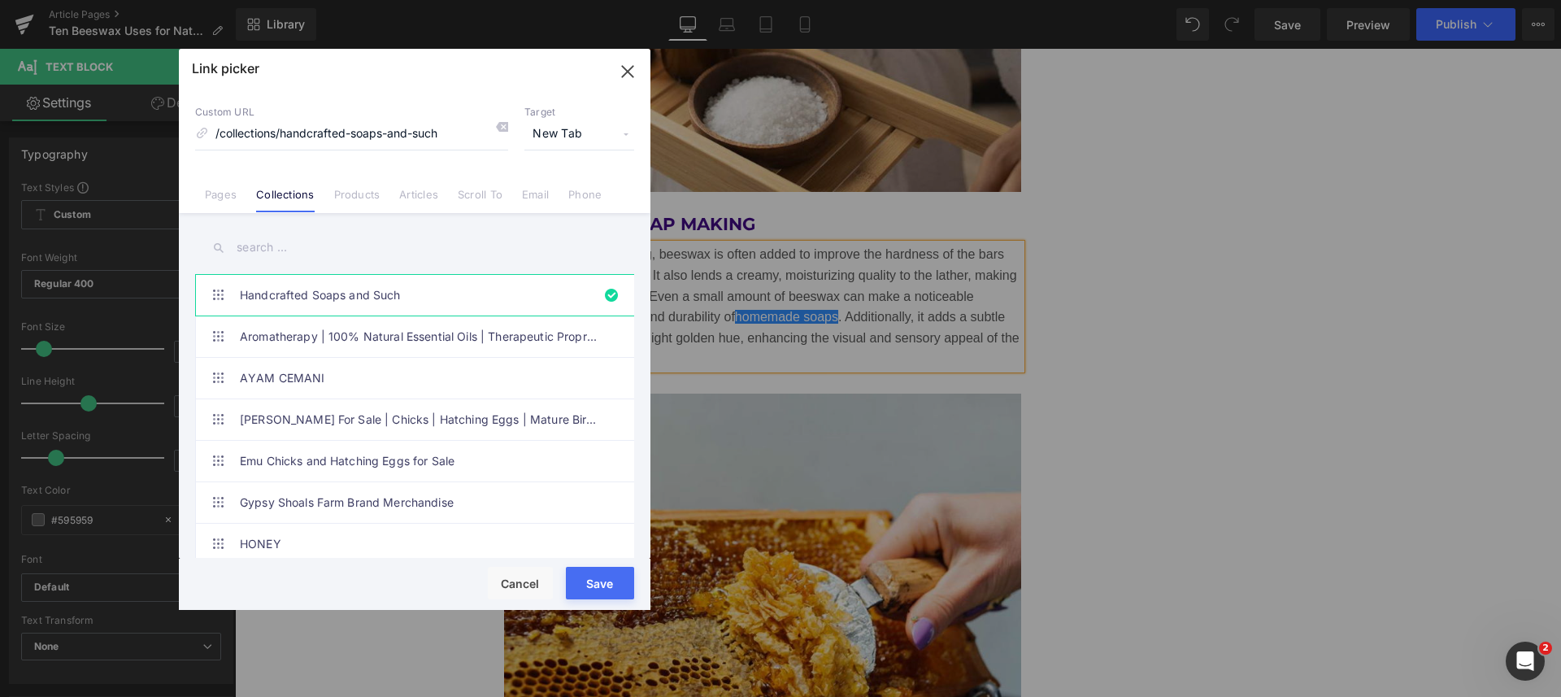
click at [590, 585] on button "Save" at bounding box center [600, 583] width 68 height 33
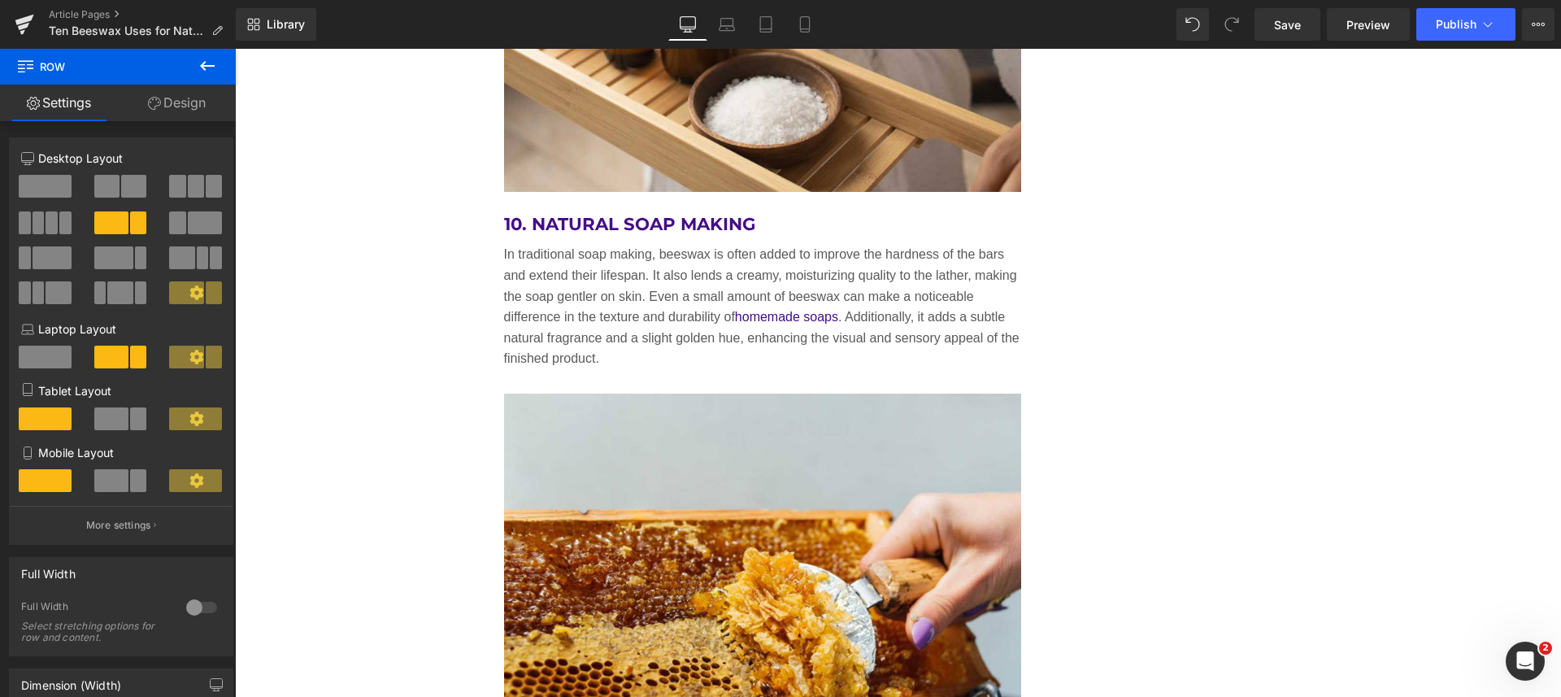
drag, startPoint x: 1286, startPoint y: 21, endPoint x: 339, endPoint y: 516, distance: 1068.5
click at [1286, 21] on span "Save" at bounding box center [1287, 24] width 27 height 17
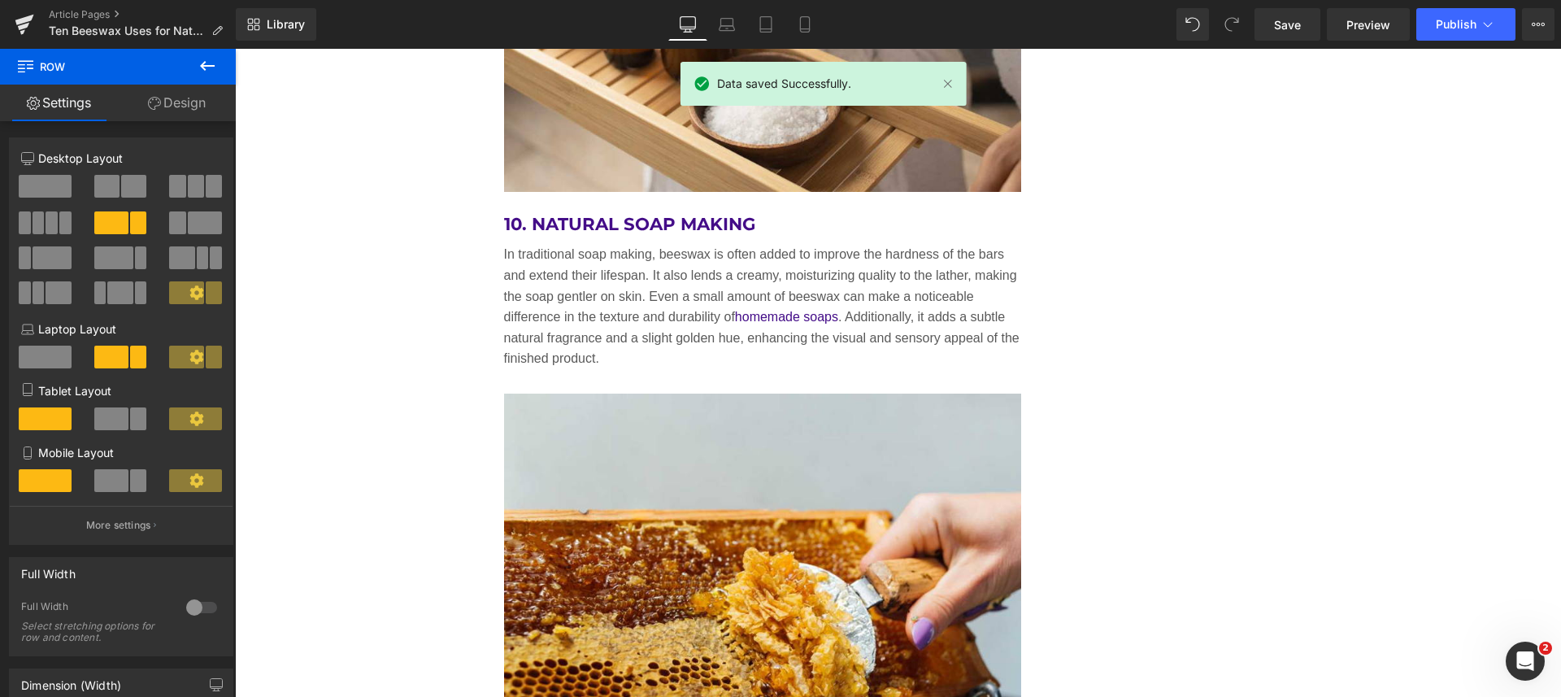
click at [30, 16] on icon at bounding box center [24, 20] width 19 height 11
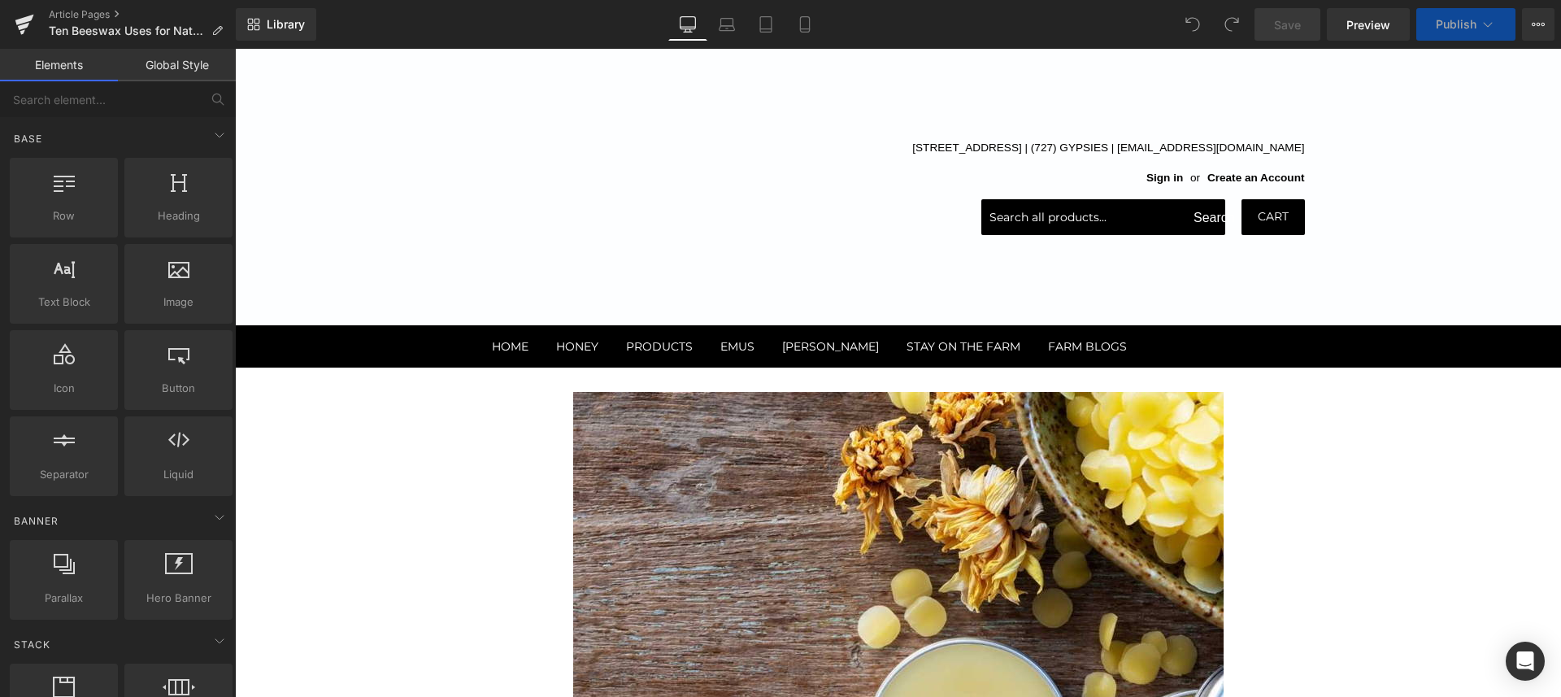
click at [806, 24] on icon at bounding box center [805, 24] width 16 height 16
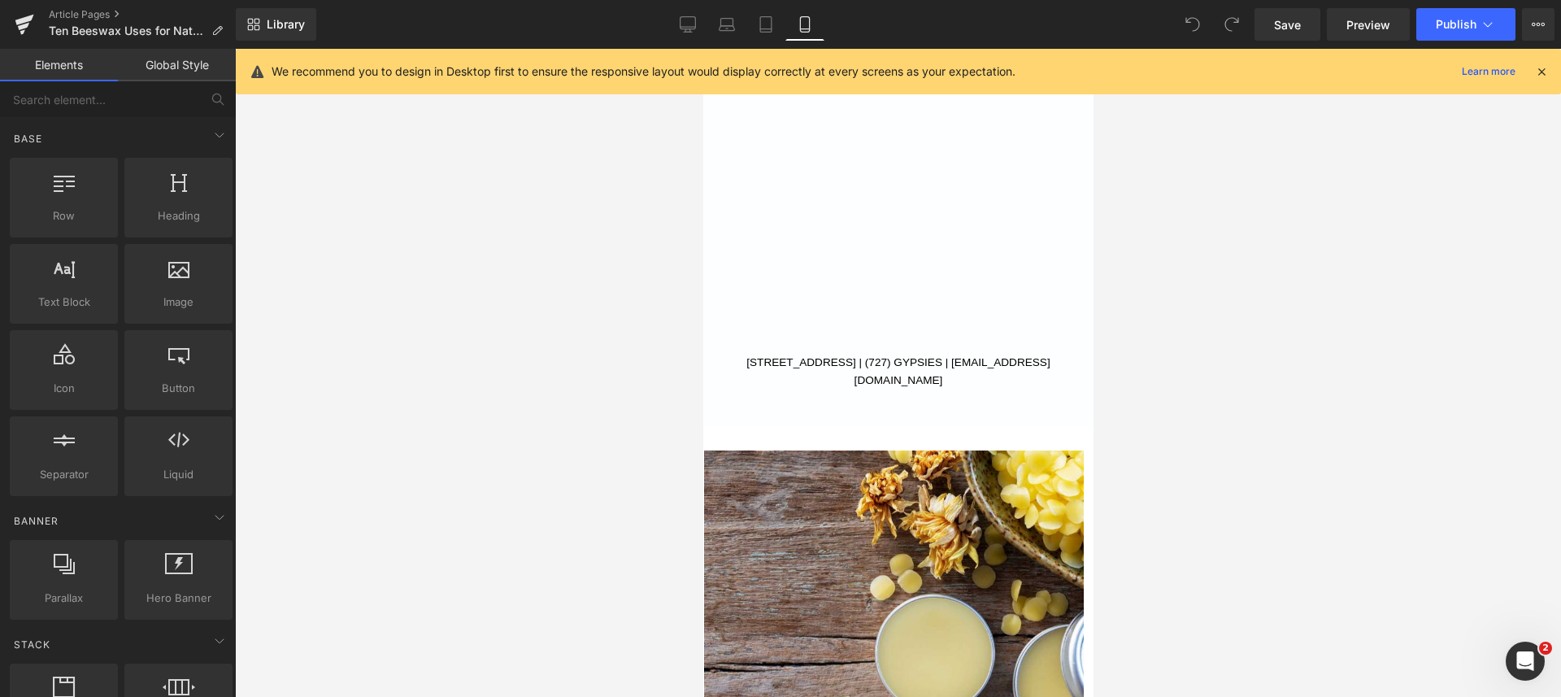
click at [690, 24] on icon at bounding box center [687, 24] width 16 height 16
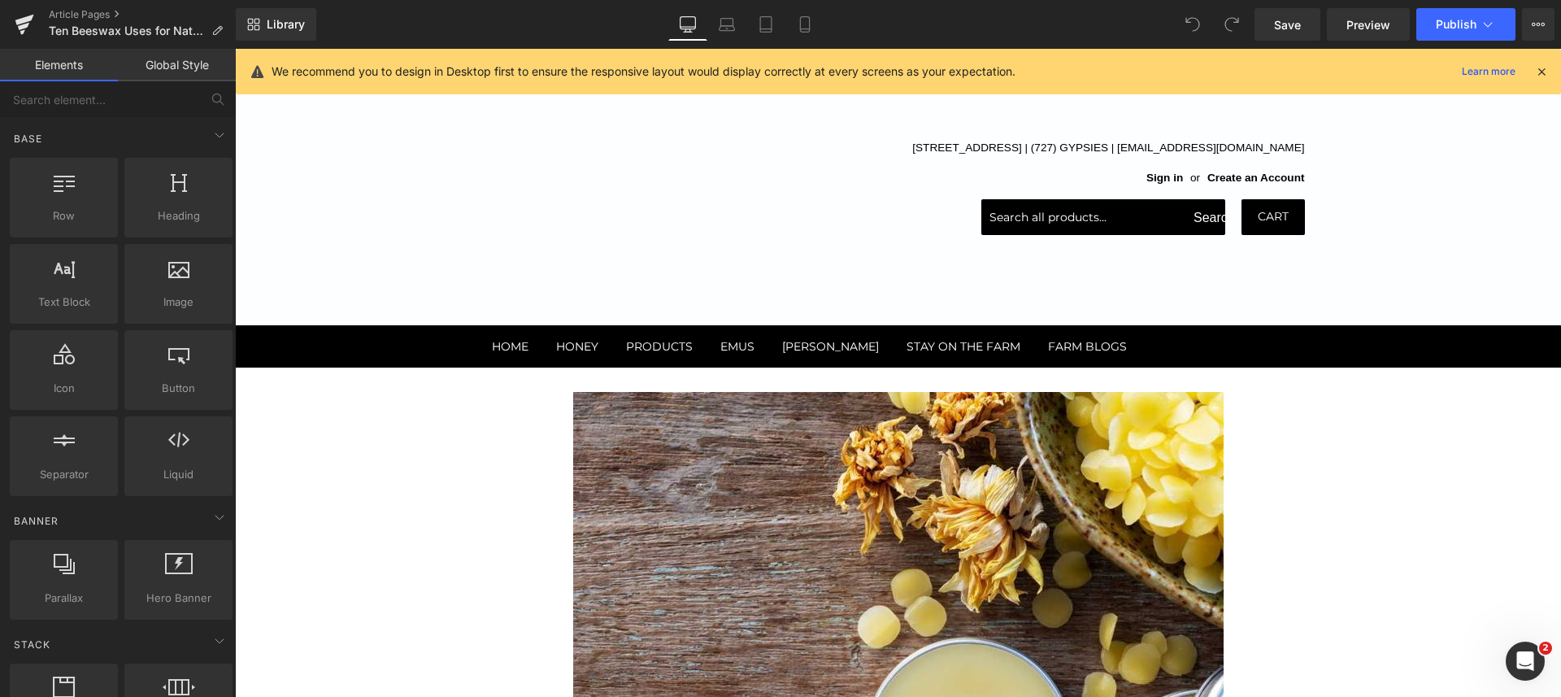
click at [801, 20] on icon at bounding box center [805, 24] width 16 height 16
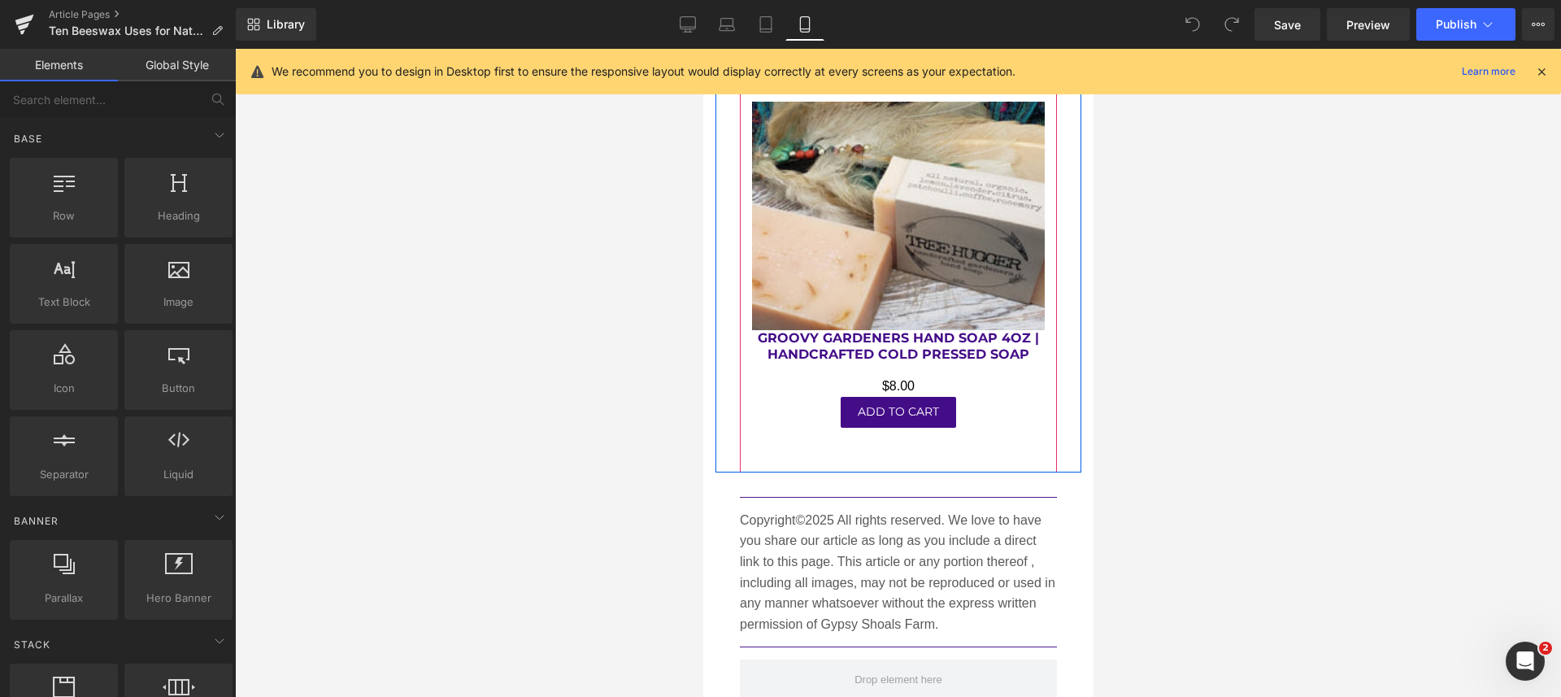
scroll to position [9855, 0]
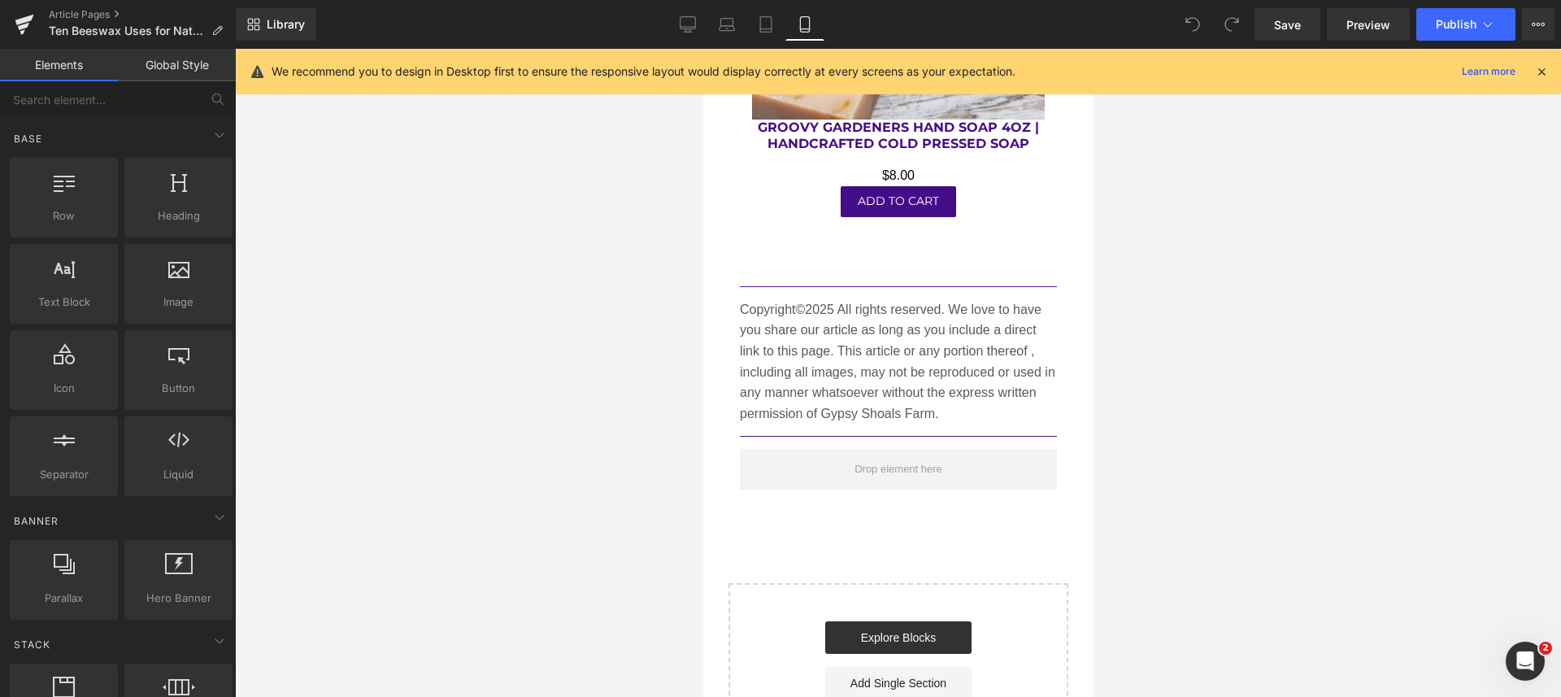
click at [764, 24] on icon at bounding box center [766, 24] width 16 height 16
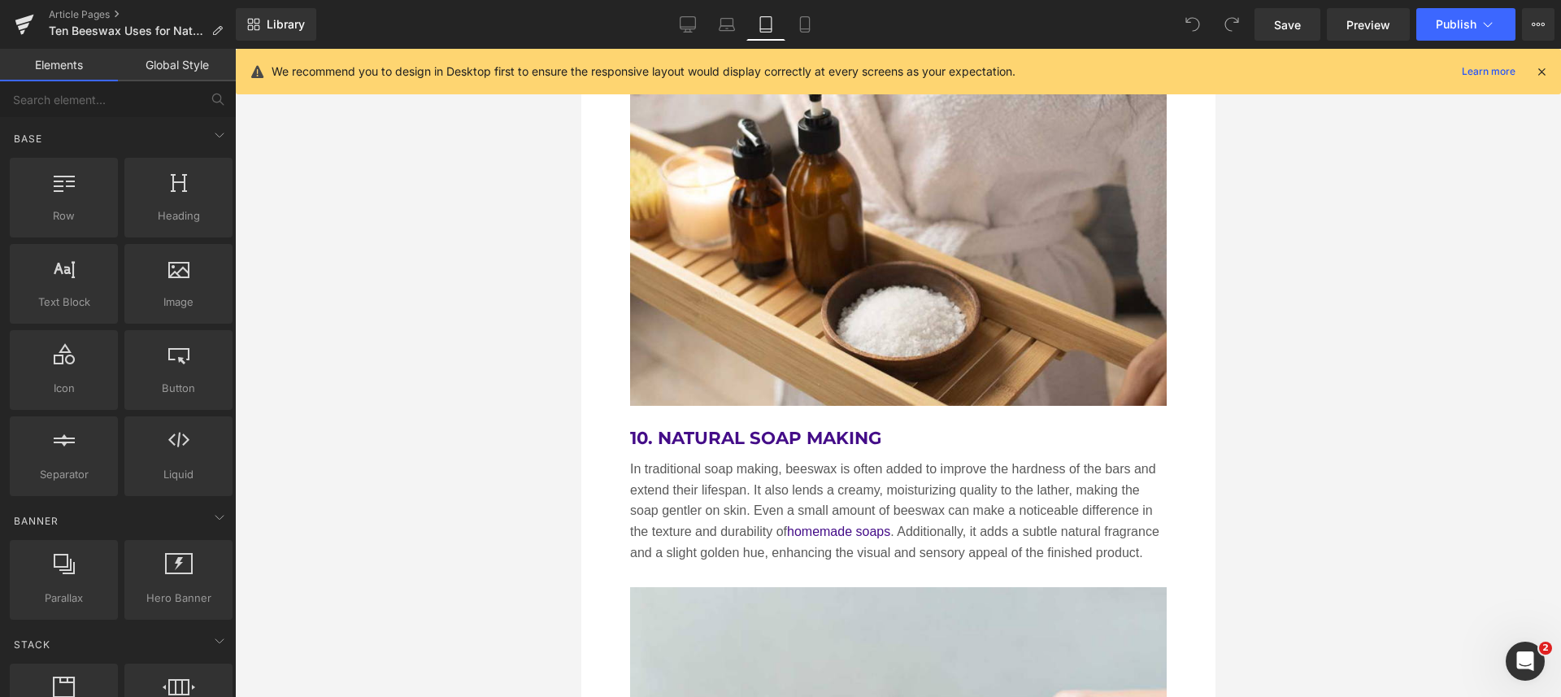
scroll to position [7754, 0]
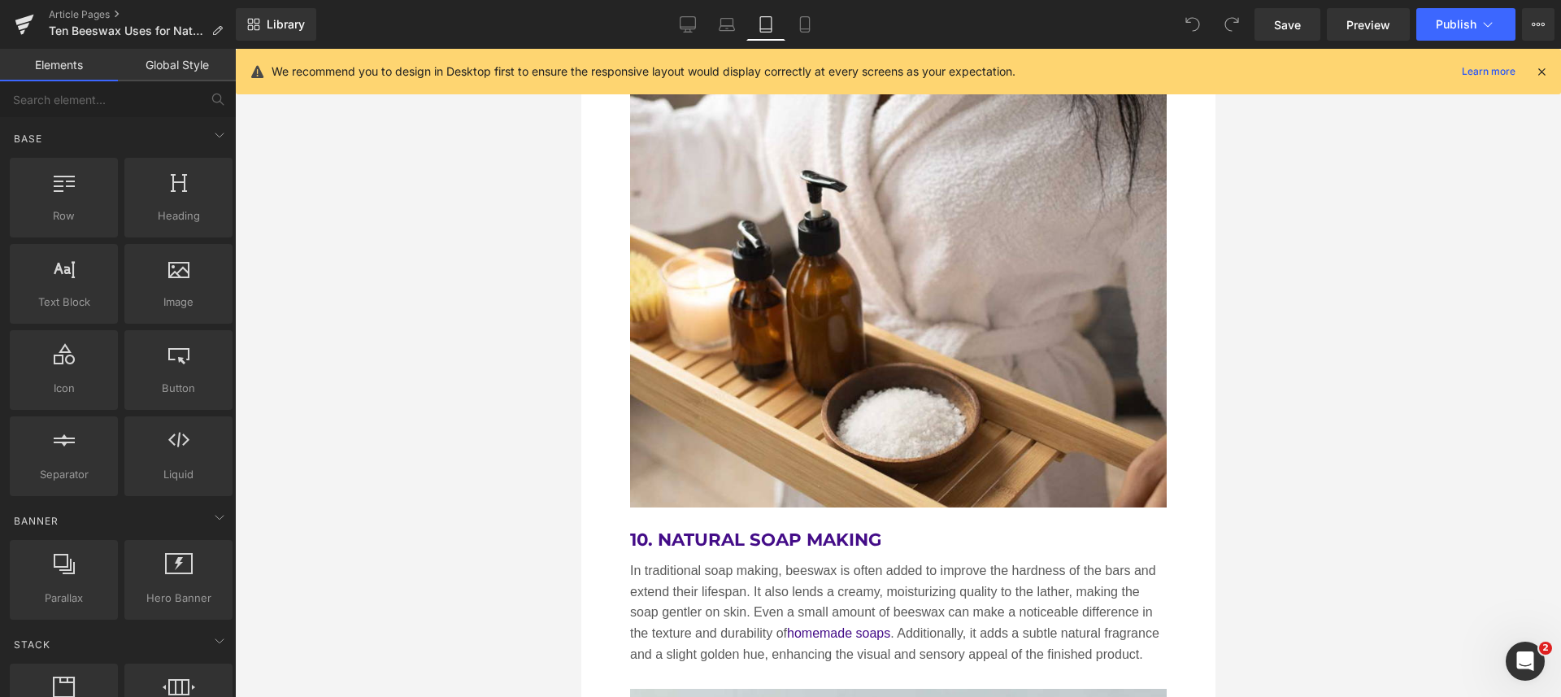
click at [714, 22] on link "Laptop" at bounding box center [726, 24] width 39 height 33
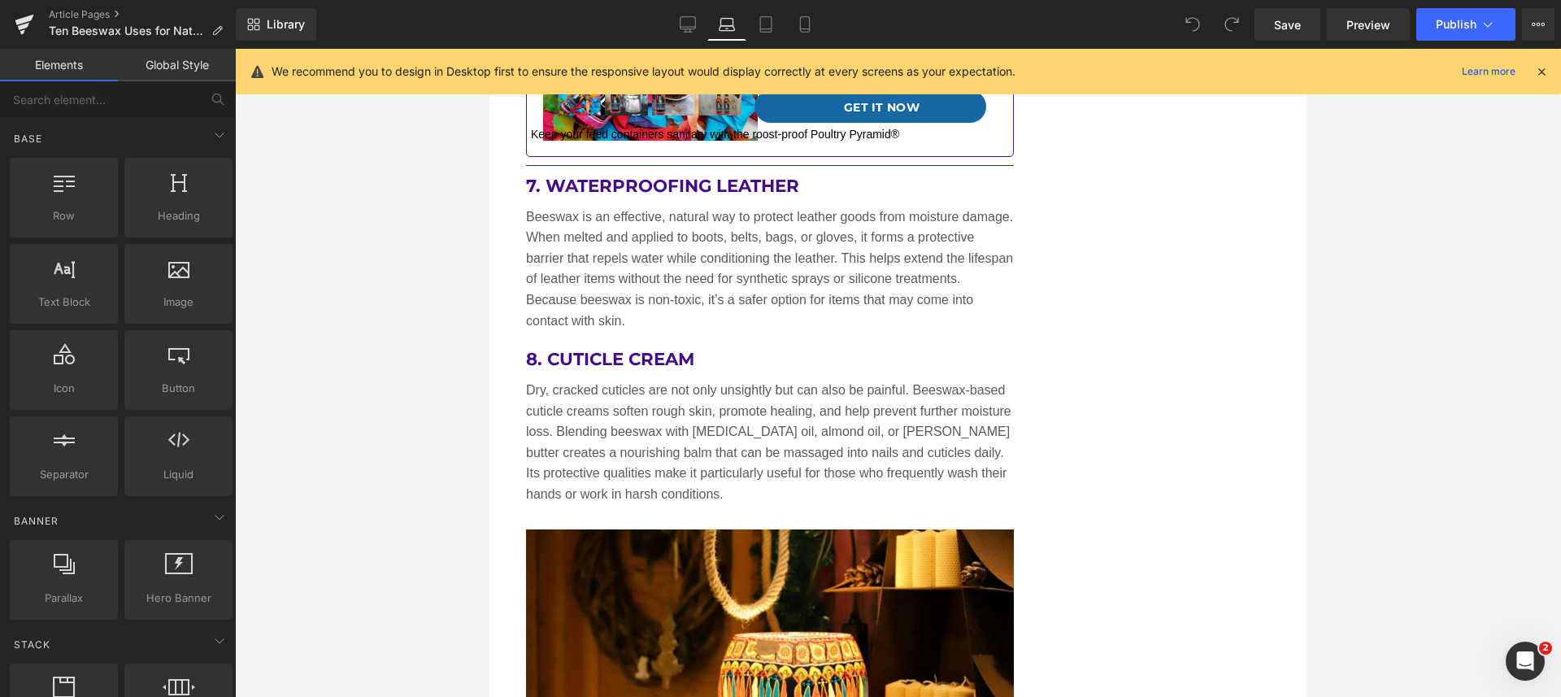
scroll to position [5230, 0]
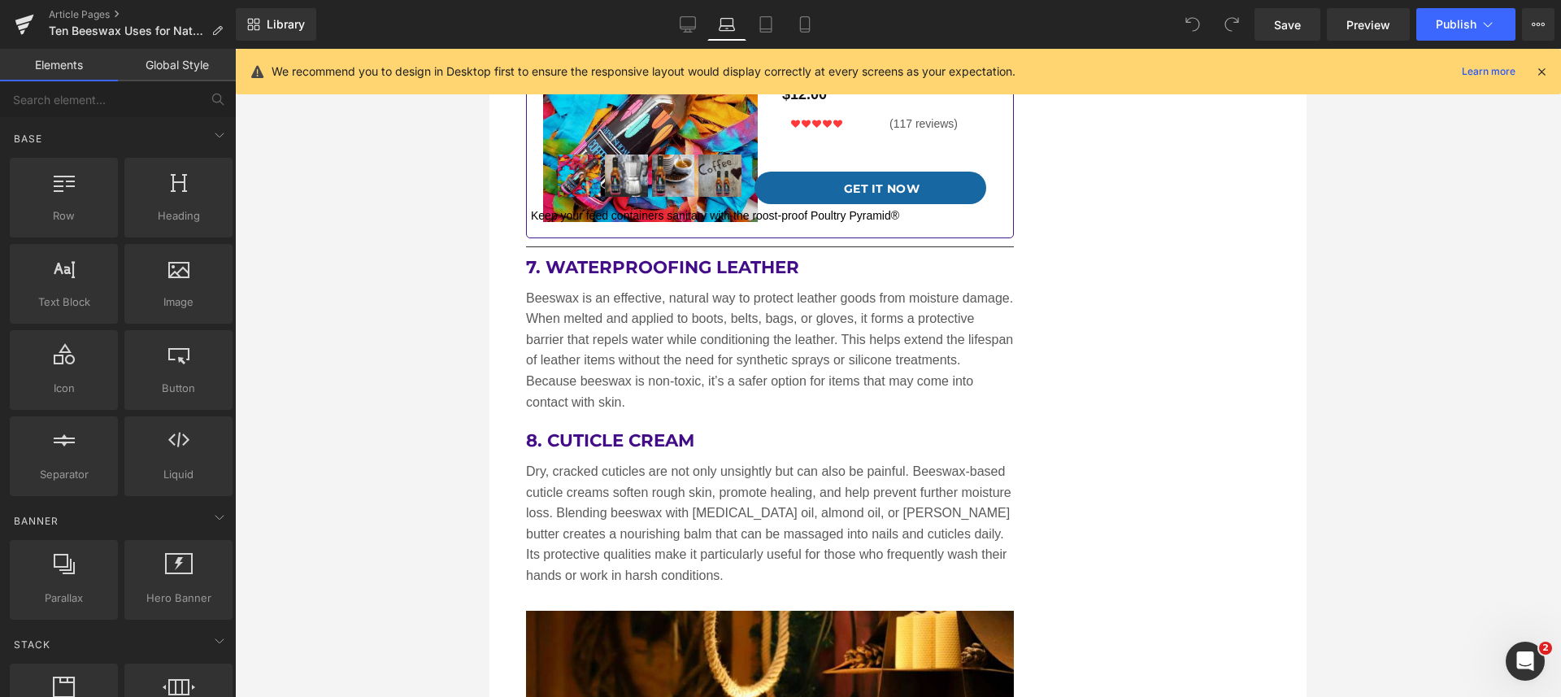
click at [681, 23] on icon at bounding box center [687, 23] width 15 height 12
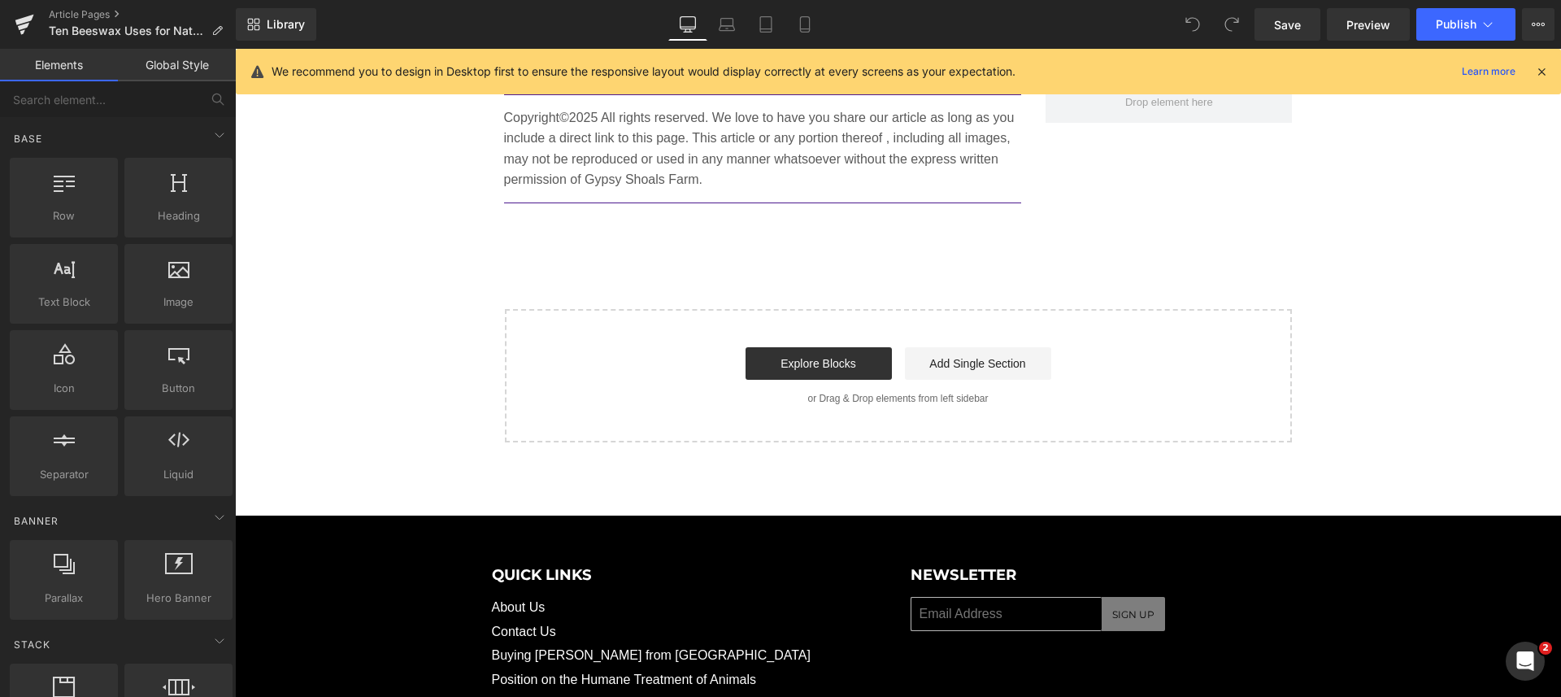
scroll to position [8849, 0]
click at [1448, 24] on span "Publish" at bounding box center [1455, 24] width 41 height 13
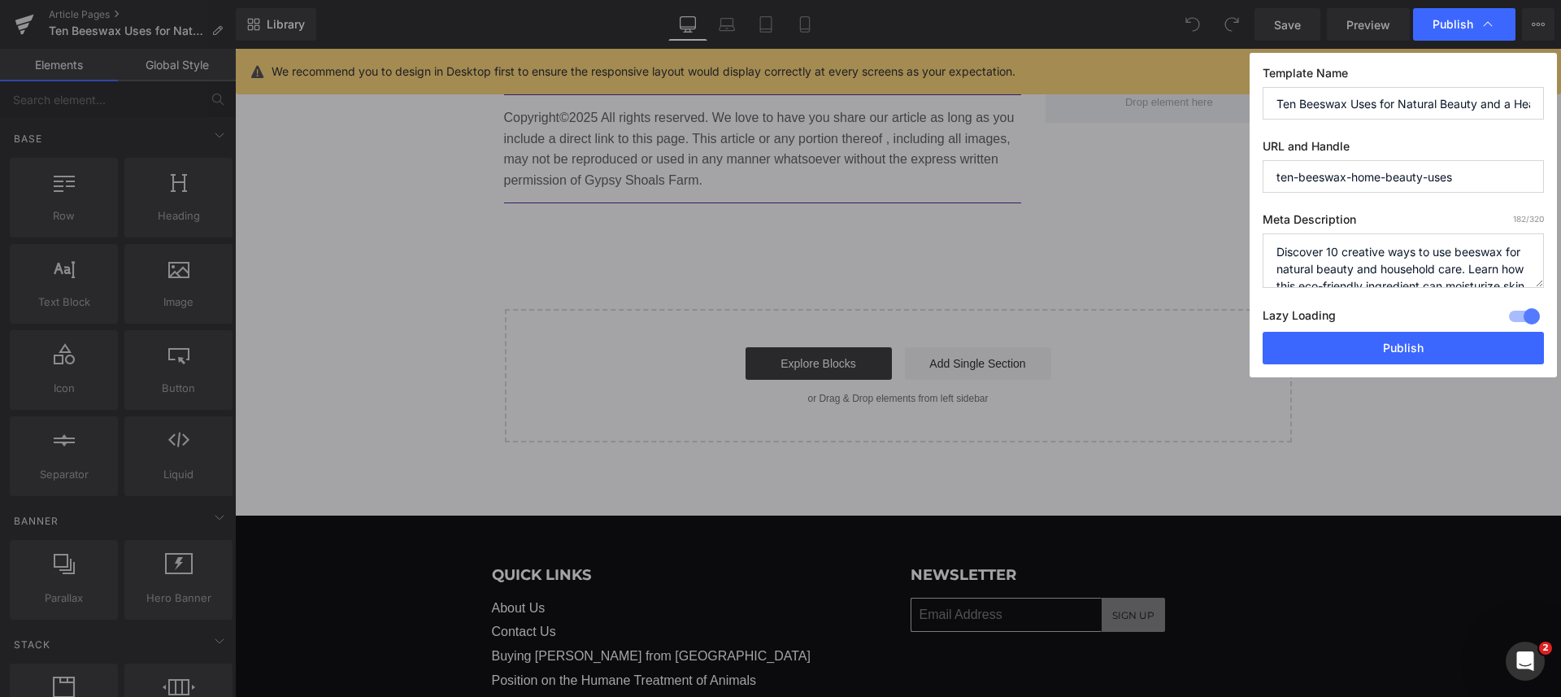
click at [1393, 339] on button "Publish" at bounding box center [1402, 348] width 281 height 33
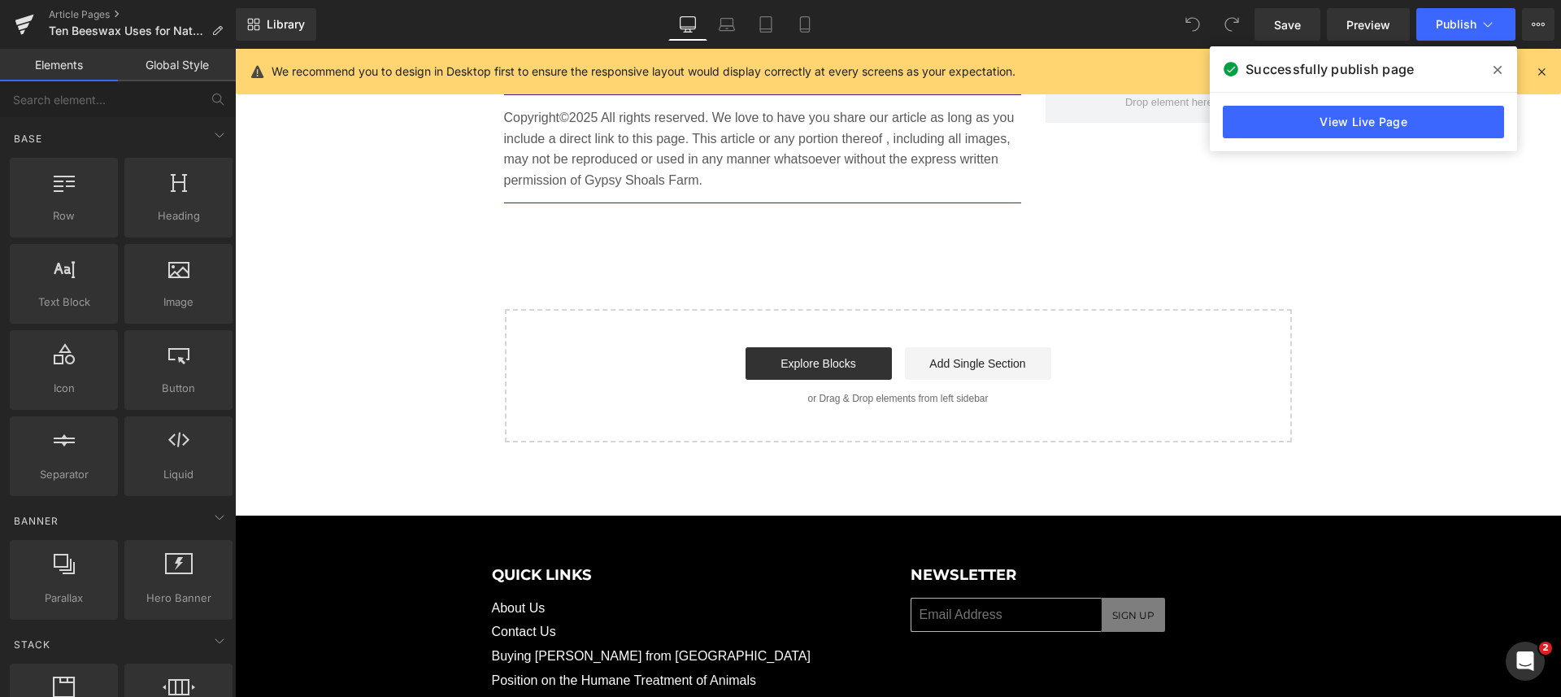
click at [28, 26] on icon at bounding box center [25, 24] width 20 height 41
